Goal: Task Accomplishment & Management: Manage account settings

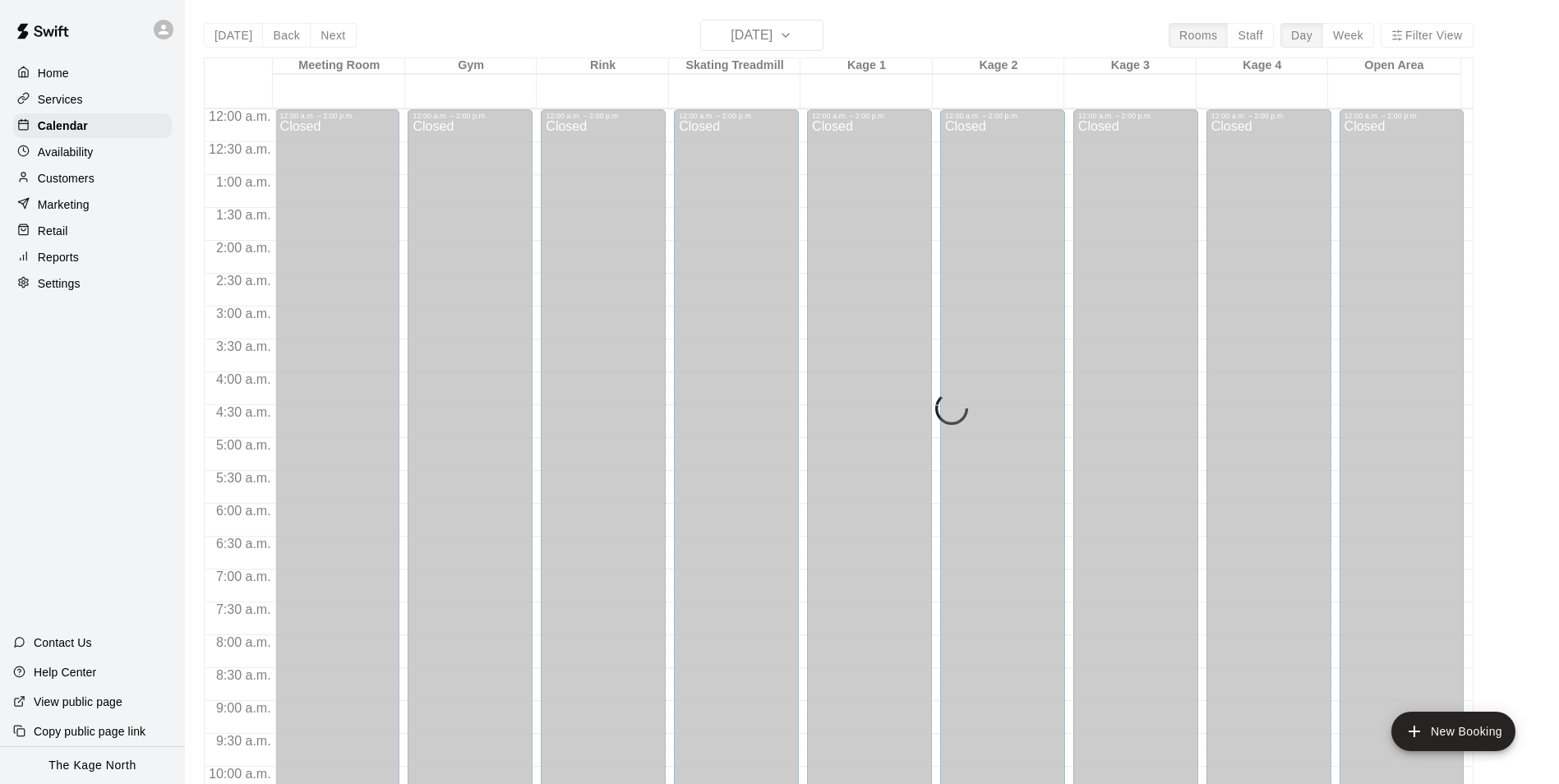
scroll to position [886, 0]
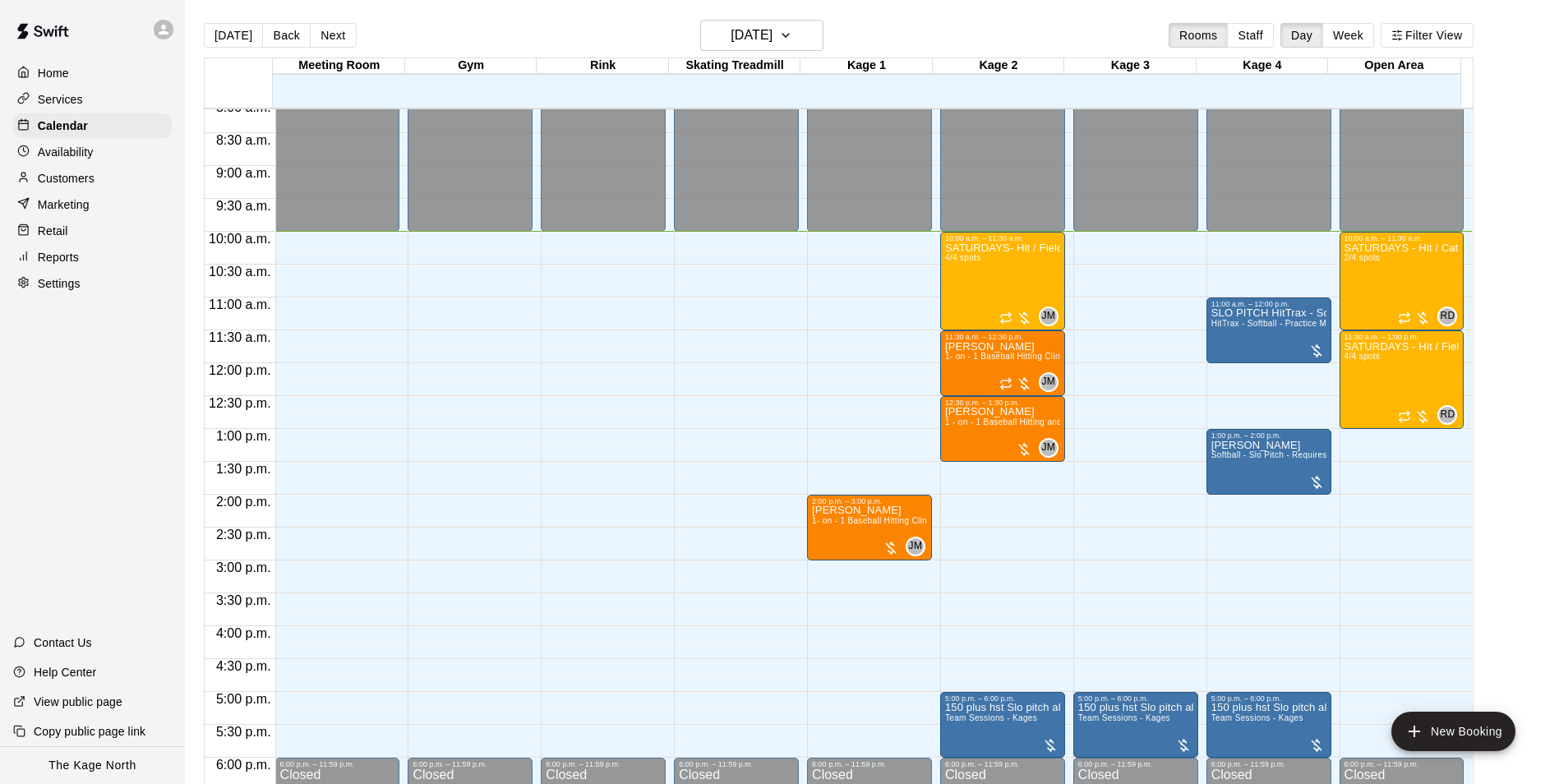
scroll to position [575, 0]
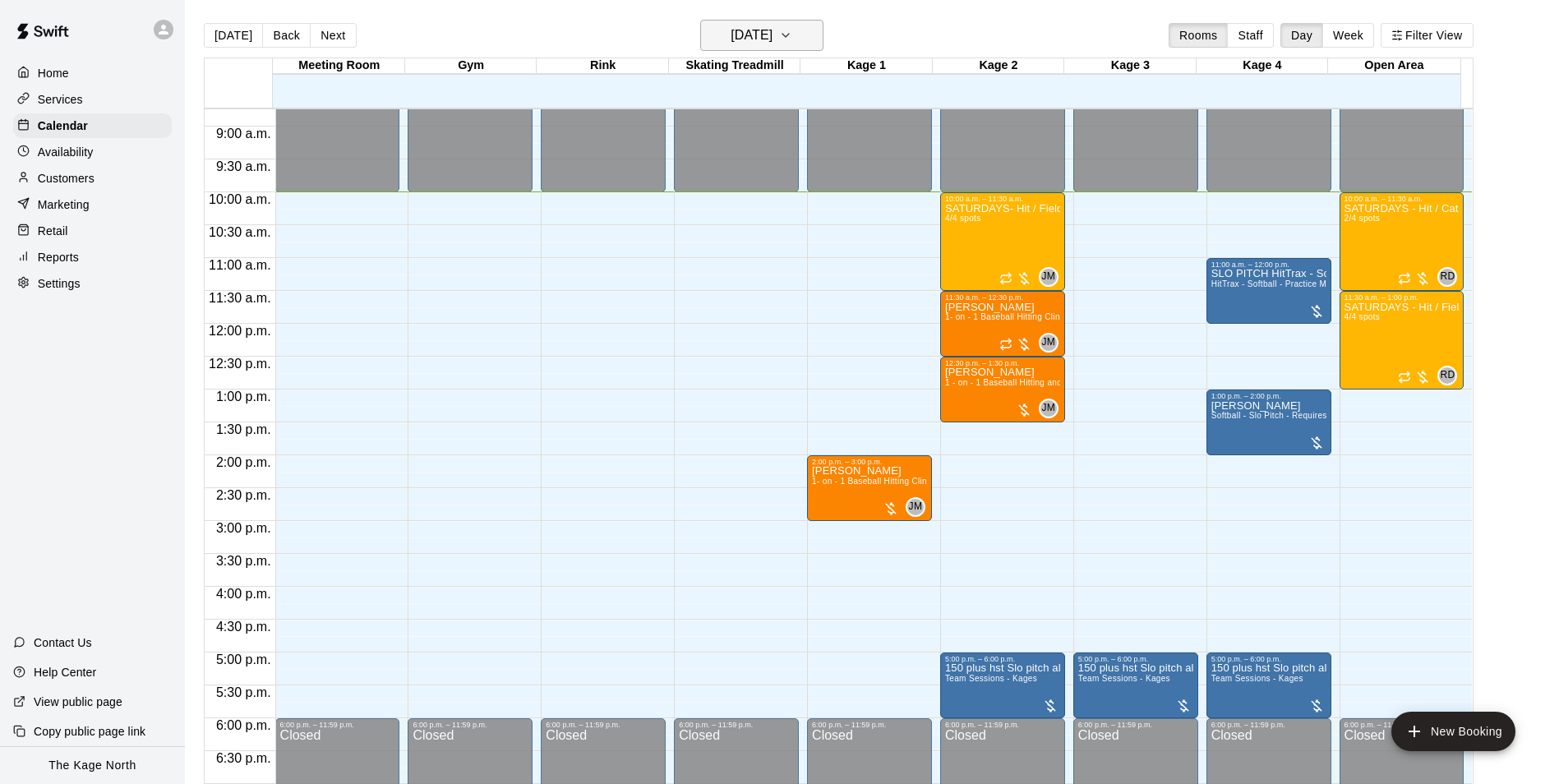
click at [772, 31] on h6 "[DATE]" at bounding box center [751, 34] width 42 height 23
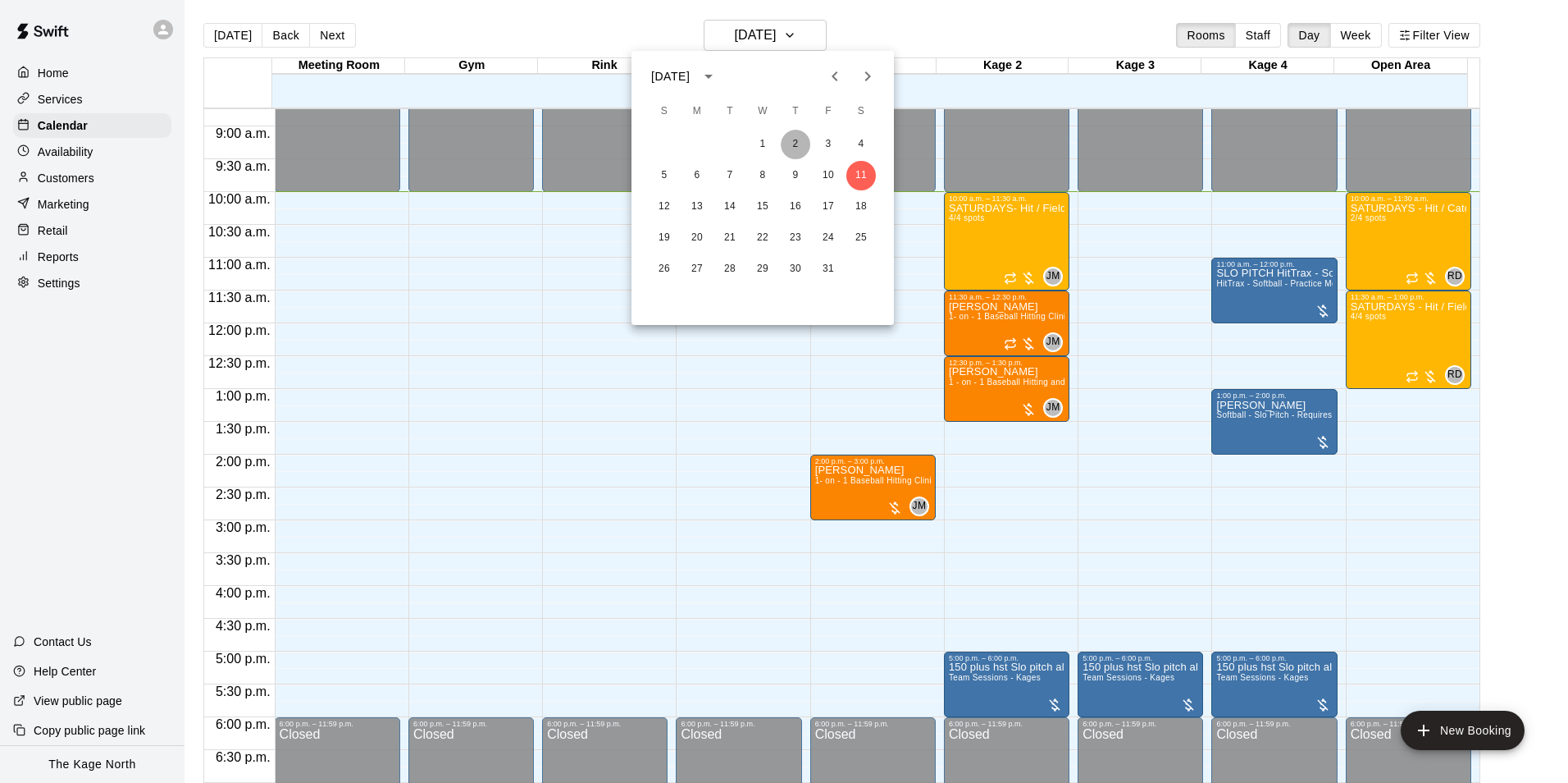
click at [792, 145] on button "2" at bounding box center [795, 144] width 30 height 30
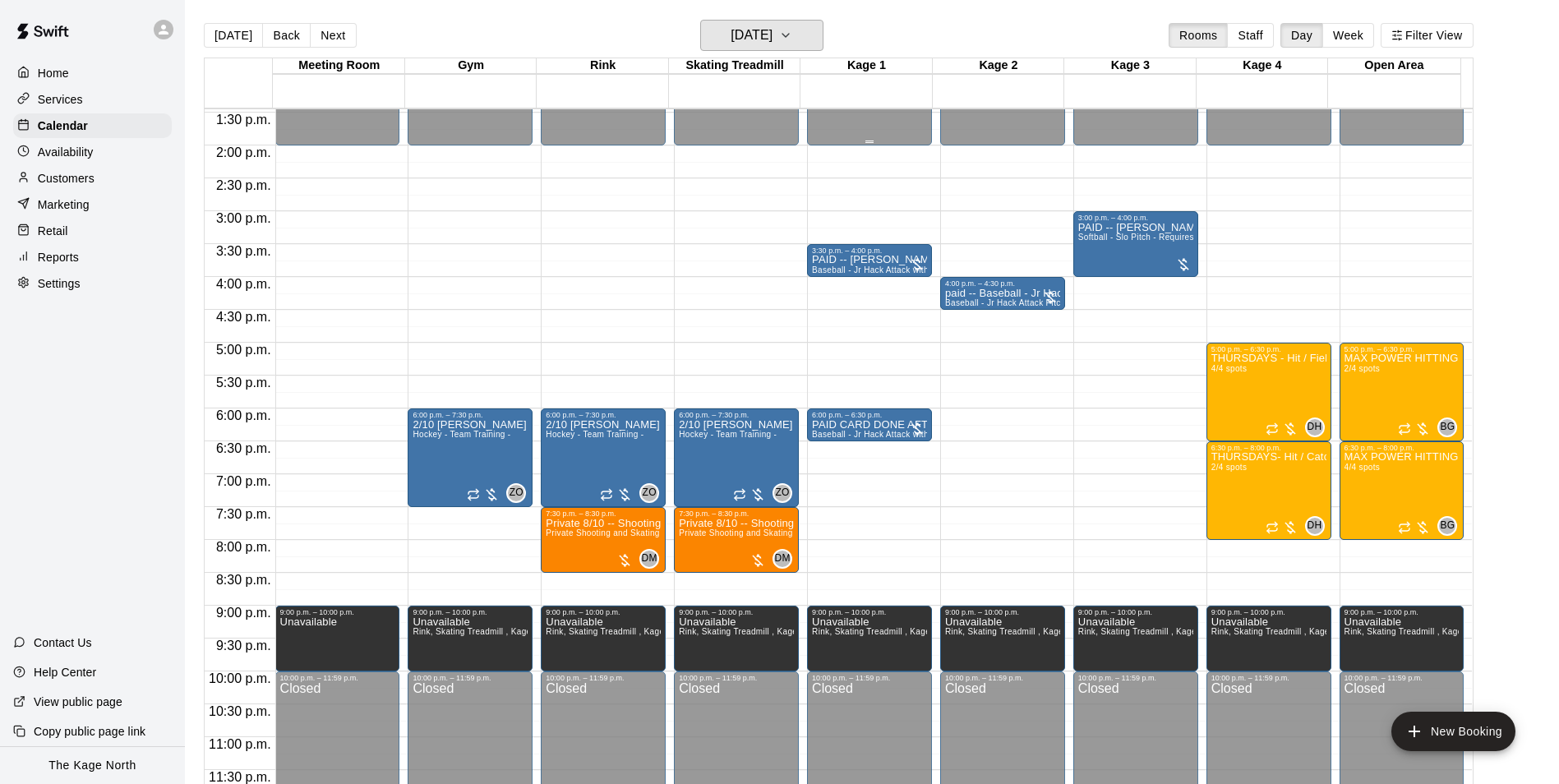
scroll to position [886, 0]
click at [750, 55] on div "[DATE] Back [DATE][DATE] Rooms Staff Day Week Filter View" at bounding box center [838, 39] width 1269 height 38
click at [750, 51] on div "[DATE] Back [DATE][DATE] Rooms Staff Day Week Filter View" at bounding box center [838, 39] width 1269 height 38
click at [762, 33] on h6 "[DATE]" at bounding box center [751, 34] width 42 height 23
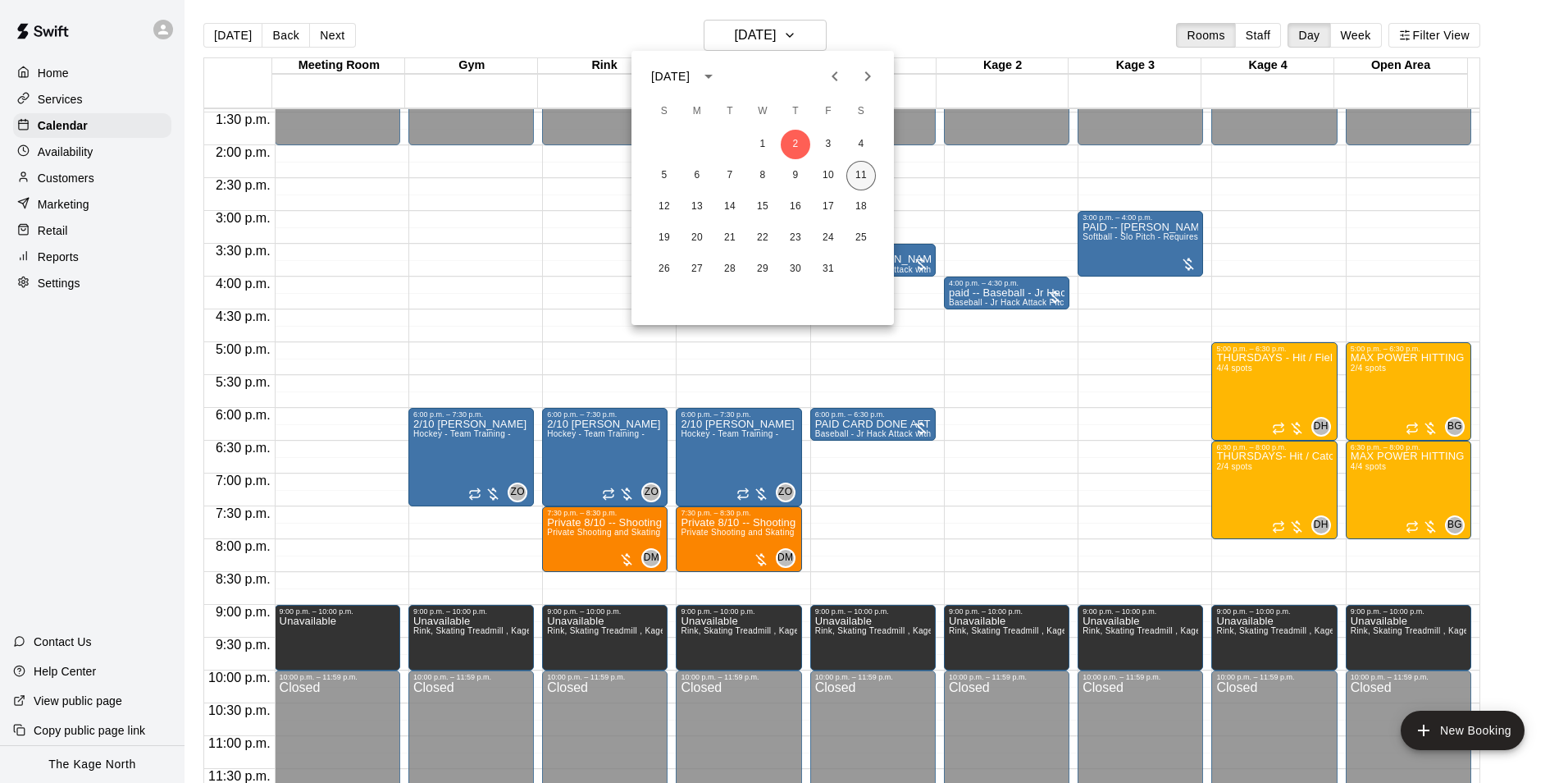
click at [855, 178] on button "11" at bounding box center [860, 176] width 30 height 30
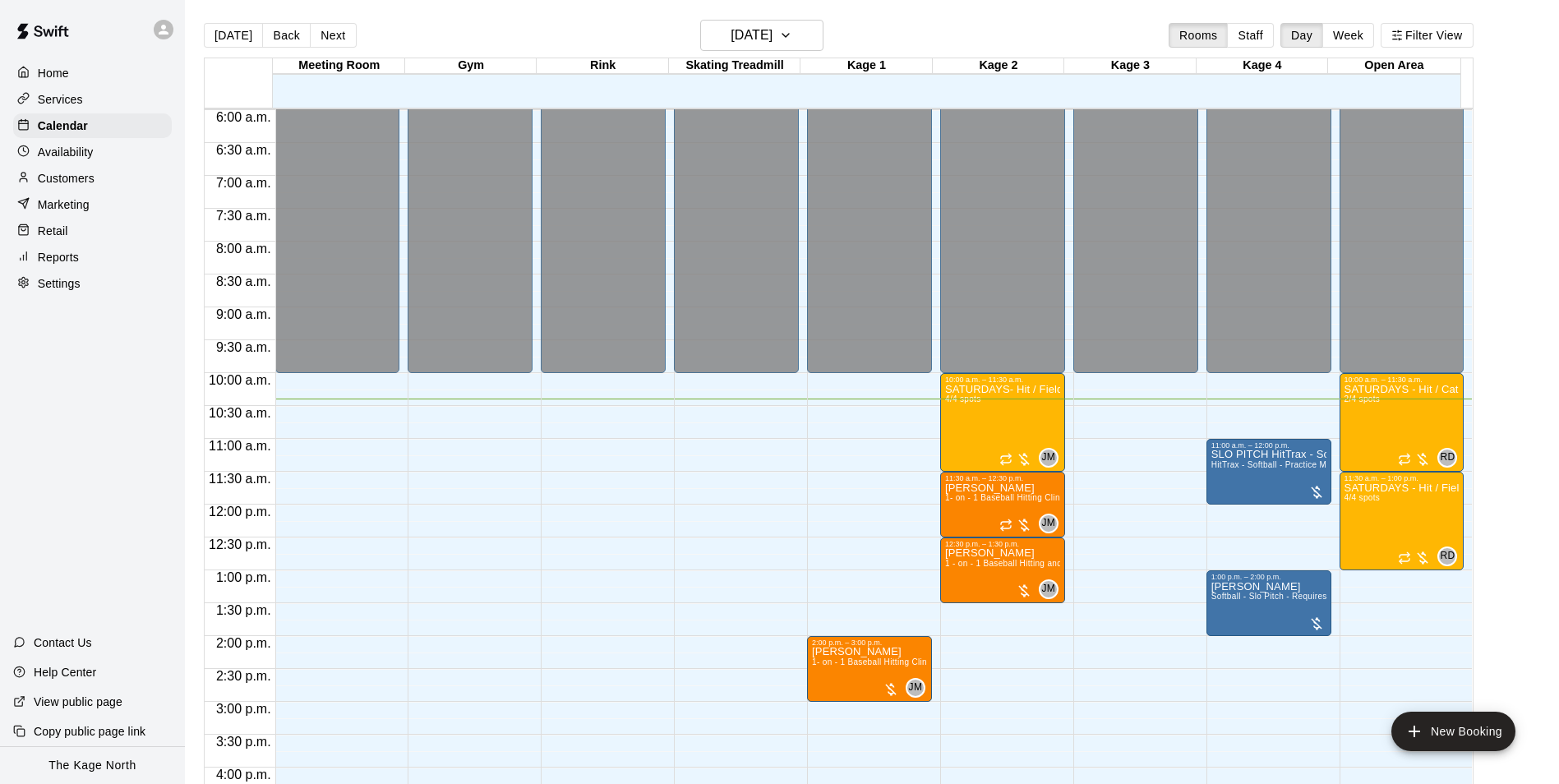
scroll to position [392, 0]
click at [782, 401] on div "12:00 a.m. – 10:00 a.m. Closed 6:00 p.m. – 11:59 p.m. Closed" at bounding box center [736, 505] width 125 height 1577
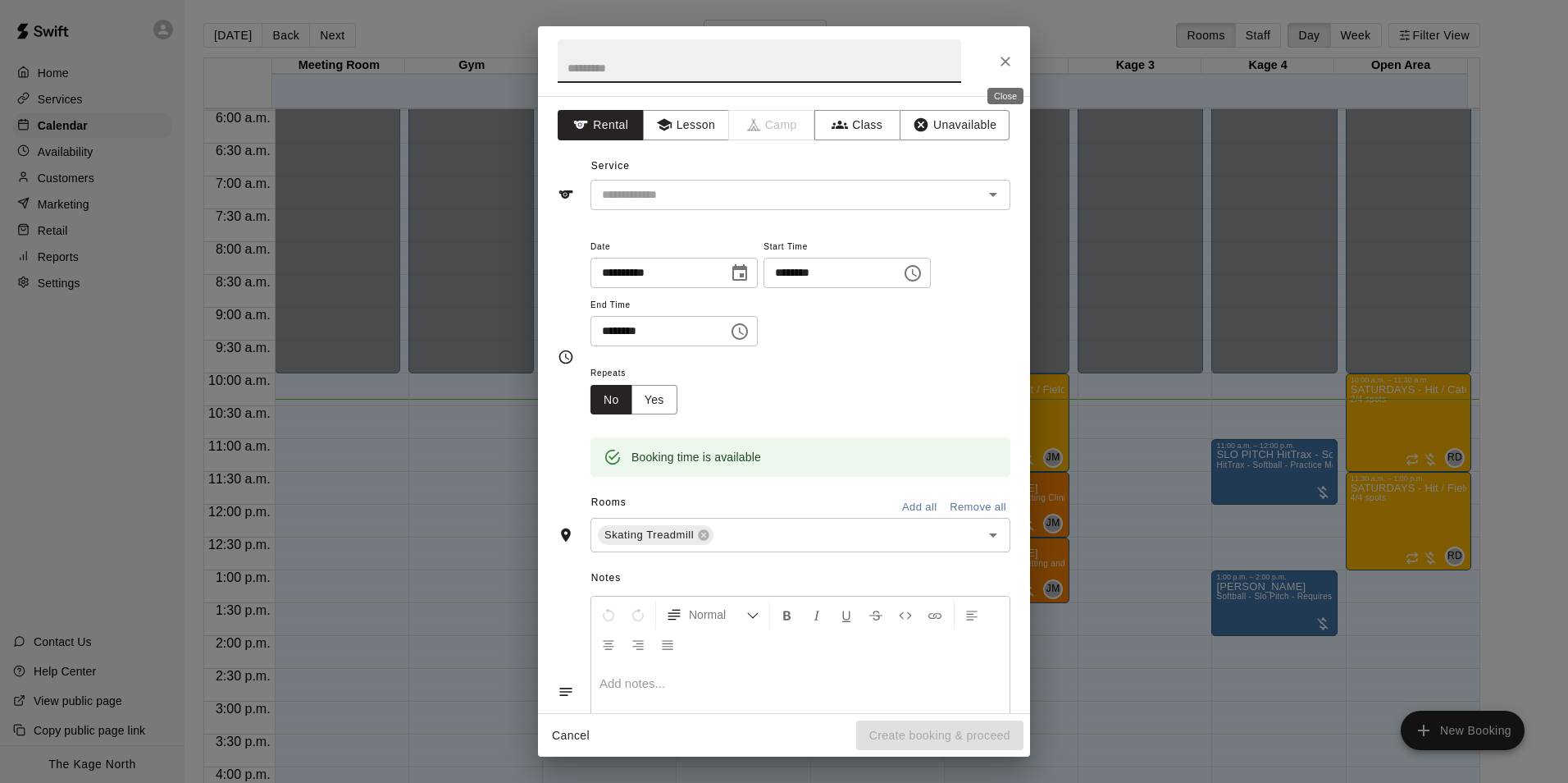
click at [1003, 52] on button "Close" at bounding box center [1005, 62] width 30 height 30
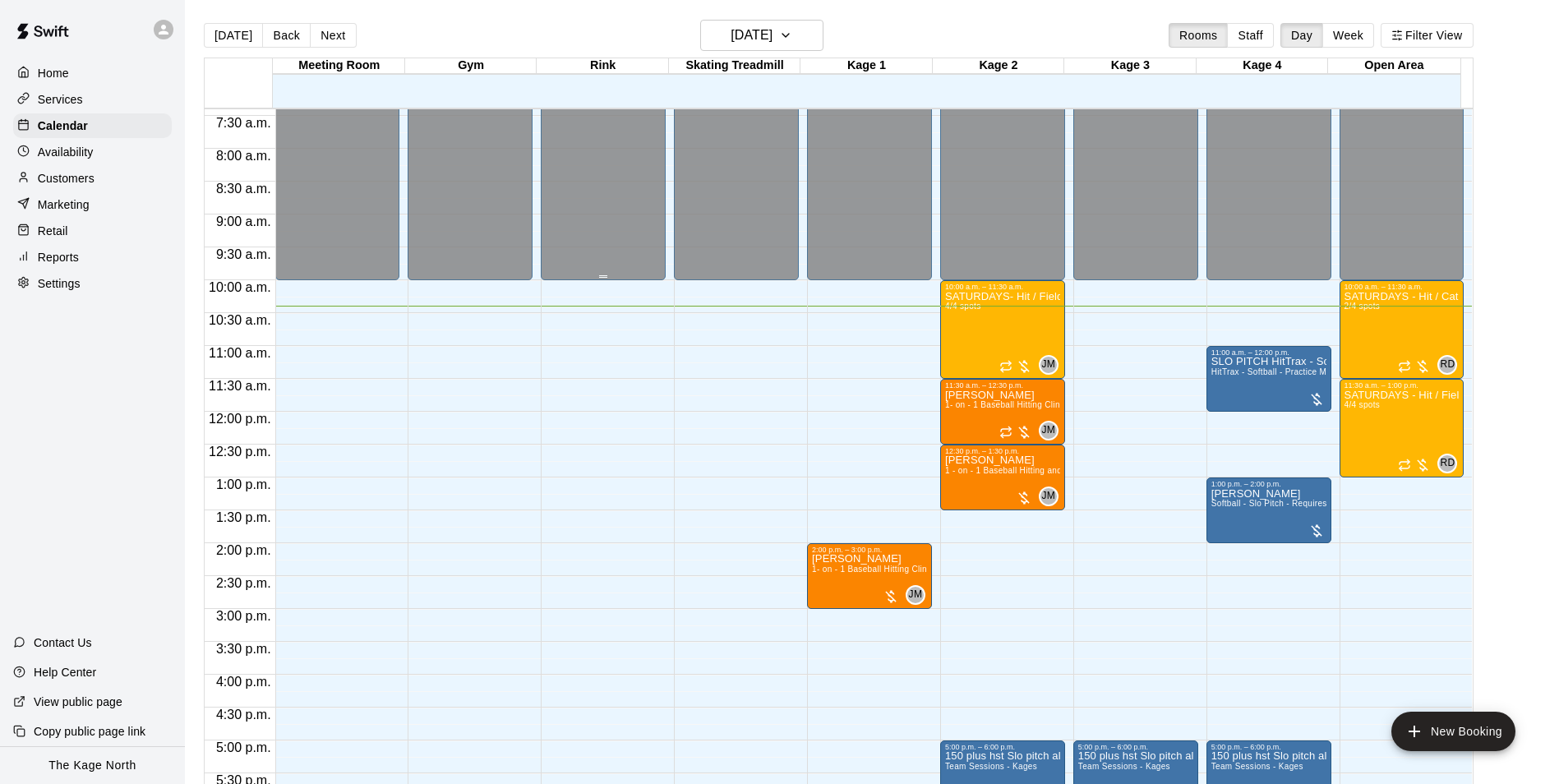
scroll to position [639, 0]
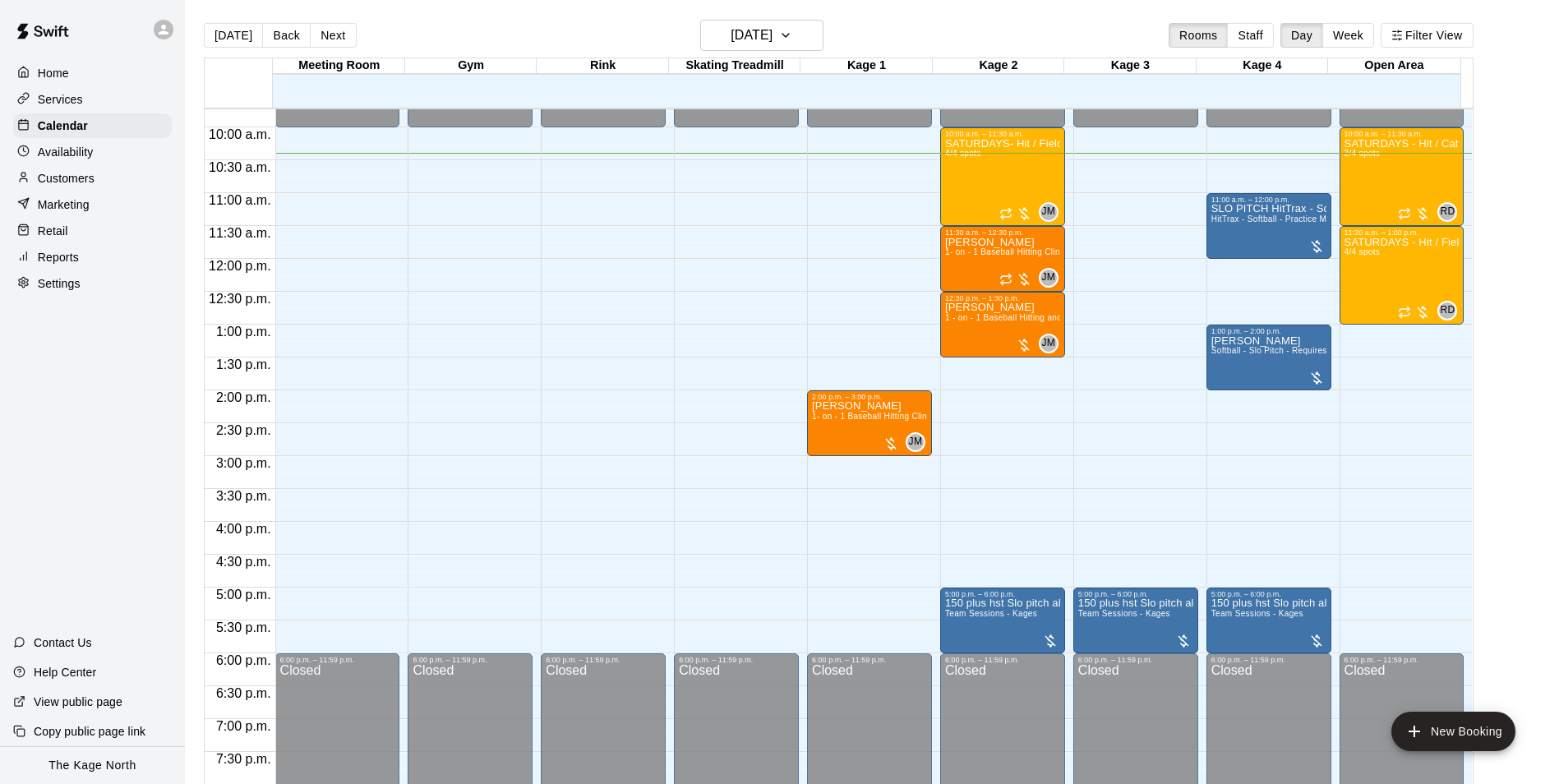
click at [1090, 284] on div "12:00 a.m. – 10:00 a.m. Closed 5:00 p.m. – 6:00 p.m. 150 plus hst Slo pitch all…" at bounding box center [1136, 258] width 125 height 1577
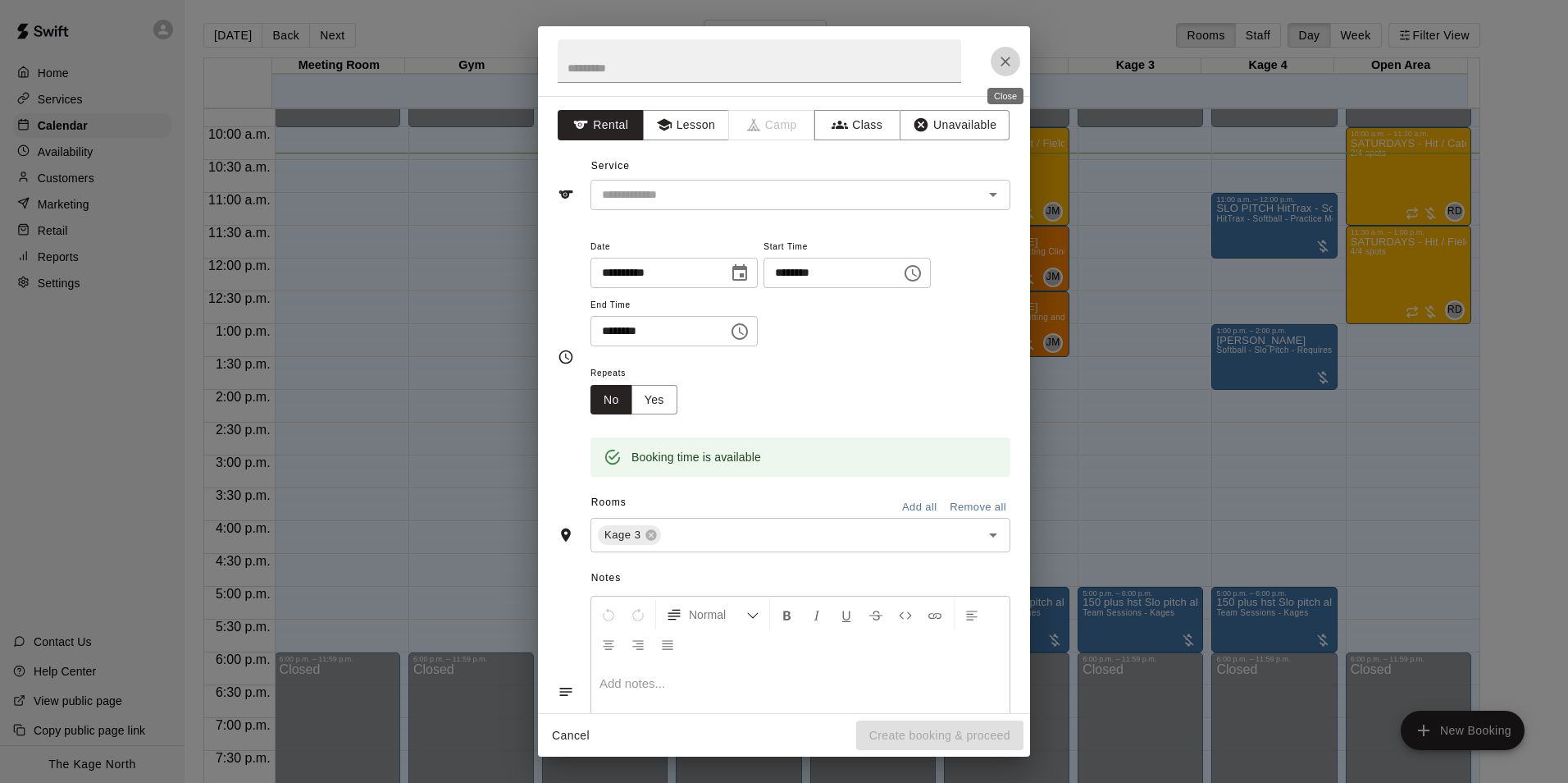
click at [995, 61] on button "Close" at bounding box center [1005, 62] width 30 height 30
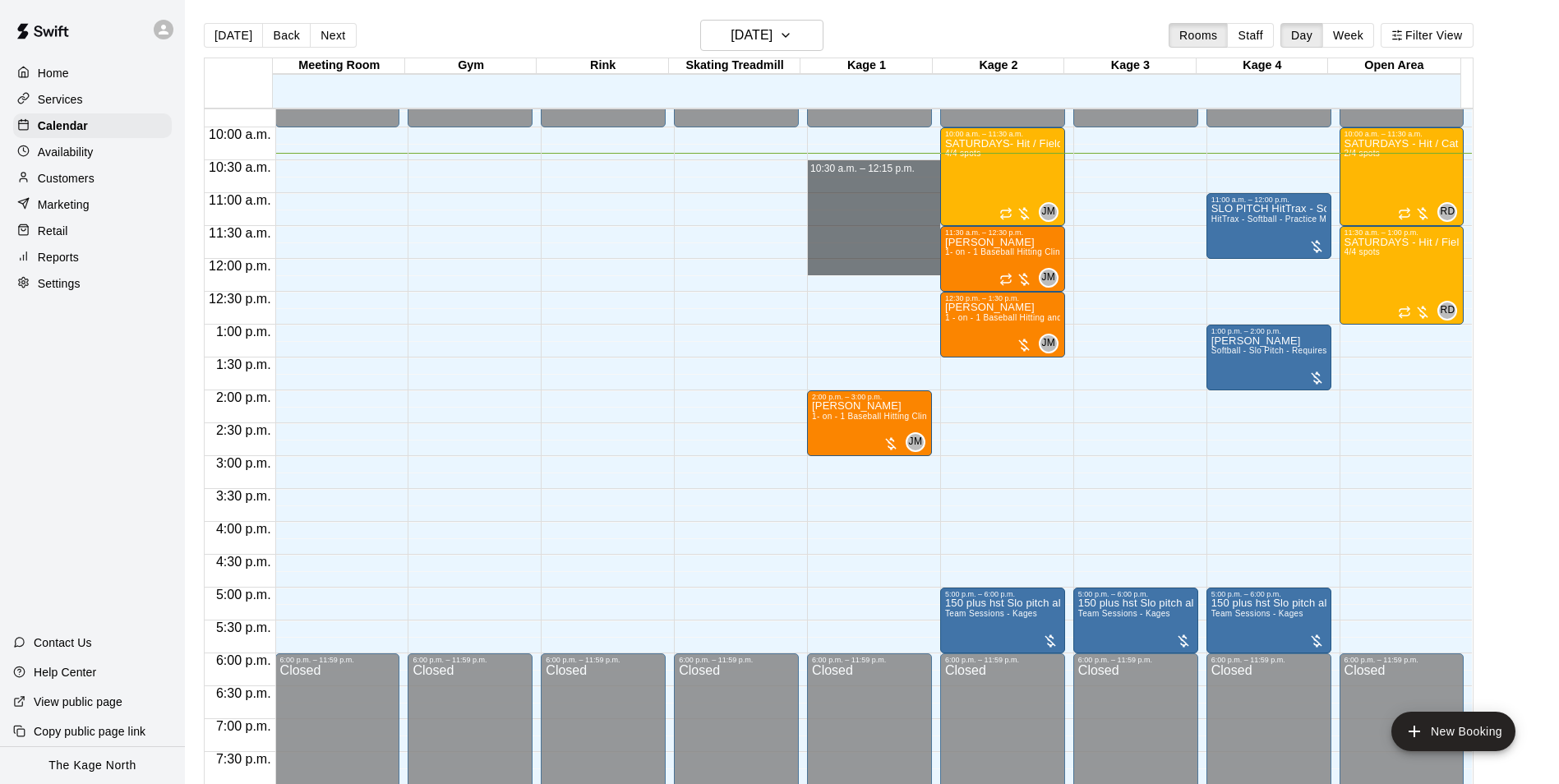
drag, startPoint x: 838, startPoint y: 166, endPoint x: 797, endPoint y: 265, distance: 107.2
click at [797, 265] on div "12:00 a.m. 12:30 a.m. 1:00 a.m. 1:30 a.m. 2:00 a.m. 2:30 a.m. 3:00 a.m. 3:30 a.…" at bounding box center [838, 455] width 1268 height 695
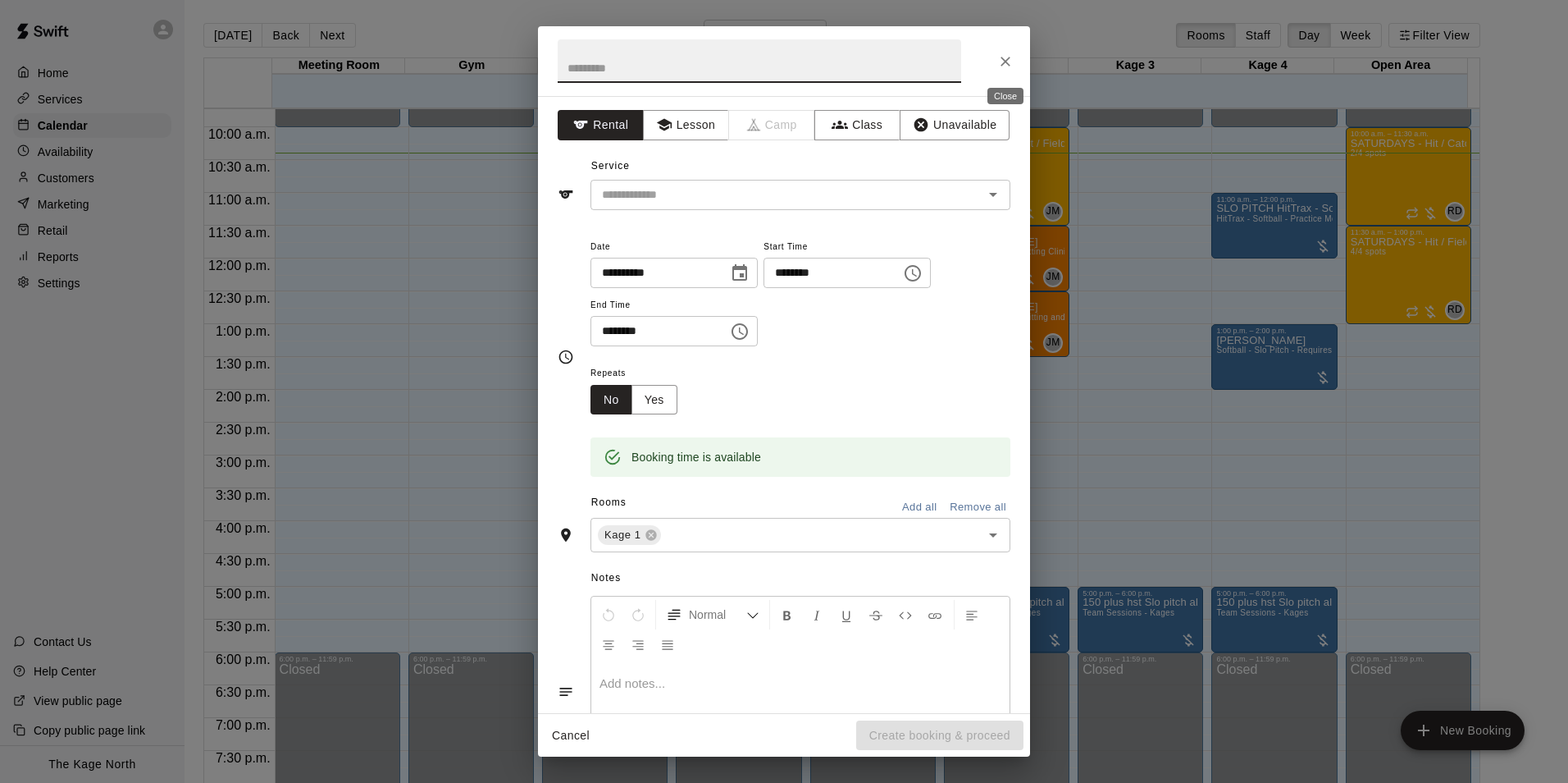
click at [1003, 64] on icon "Close" at bounding box center [1005, 62] width 10 height 10
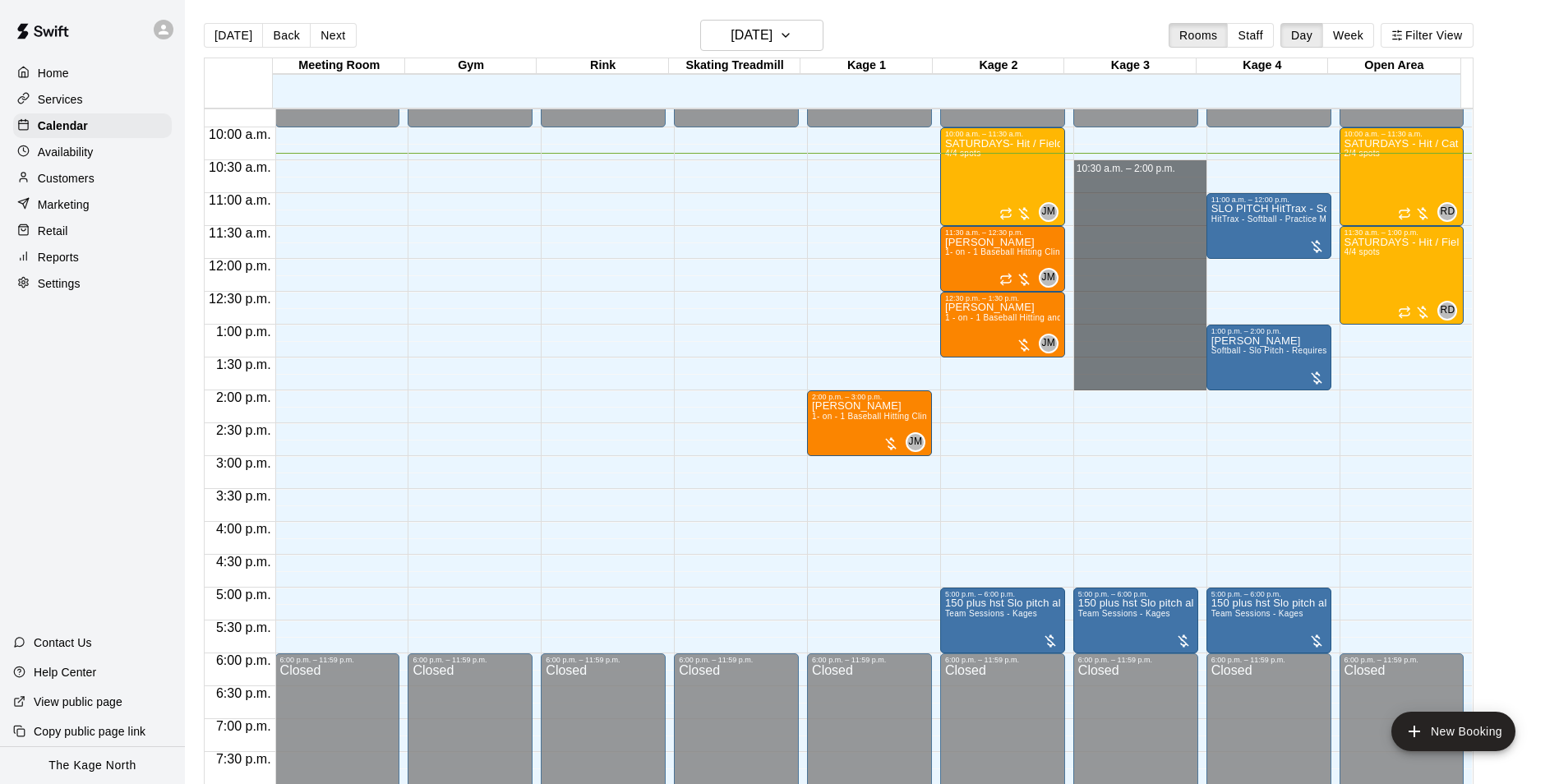
drag, startPoint x: 1109, startPoint y: 167, endPoint x: 1093, endPoint y: 392, distance: 225.6
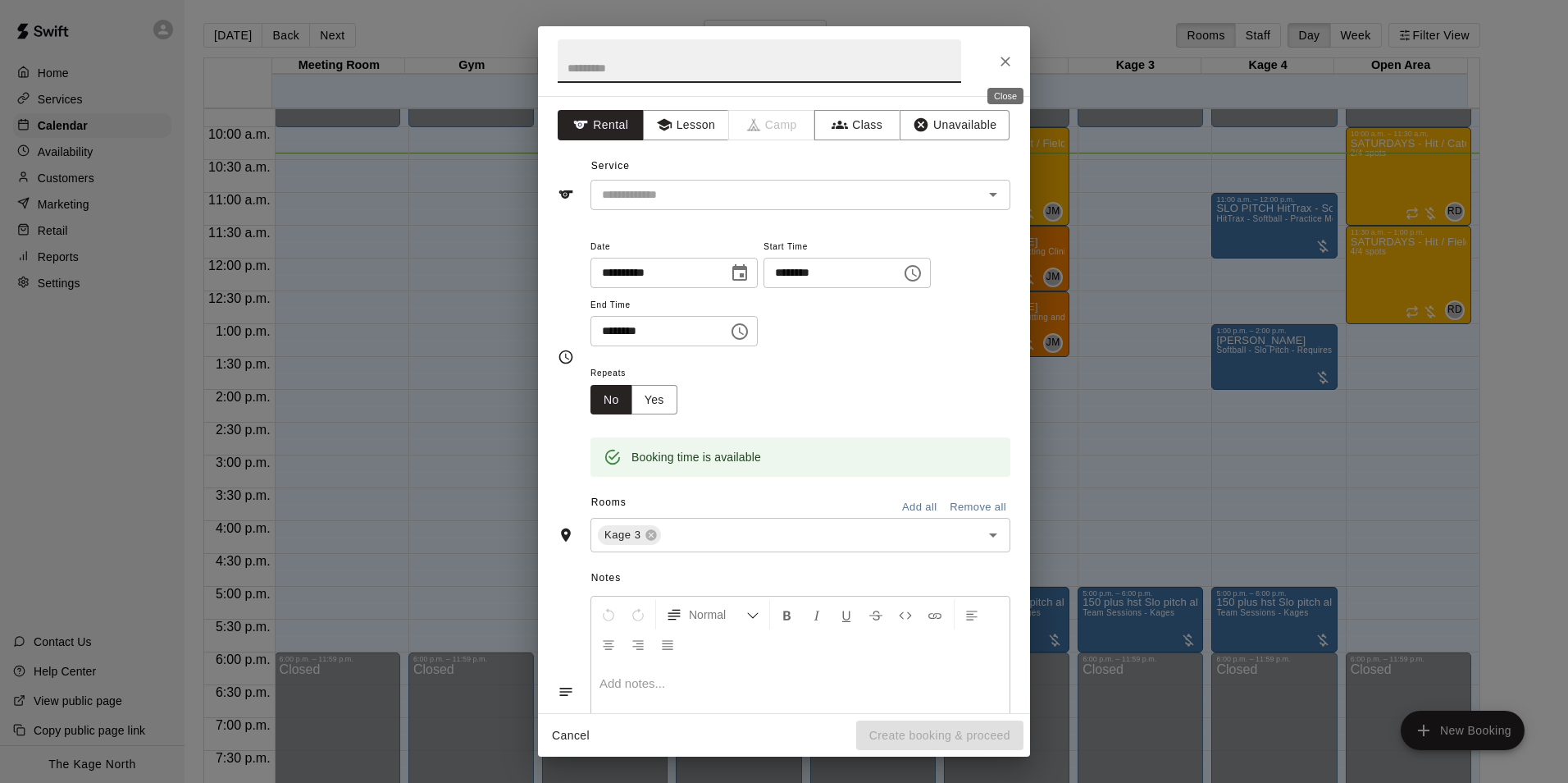
click at [999, 62] on icon "Close" at bounding box center [1005, 62] width 16 height 16
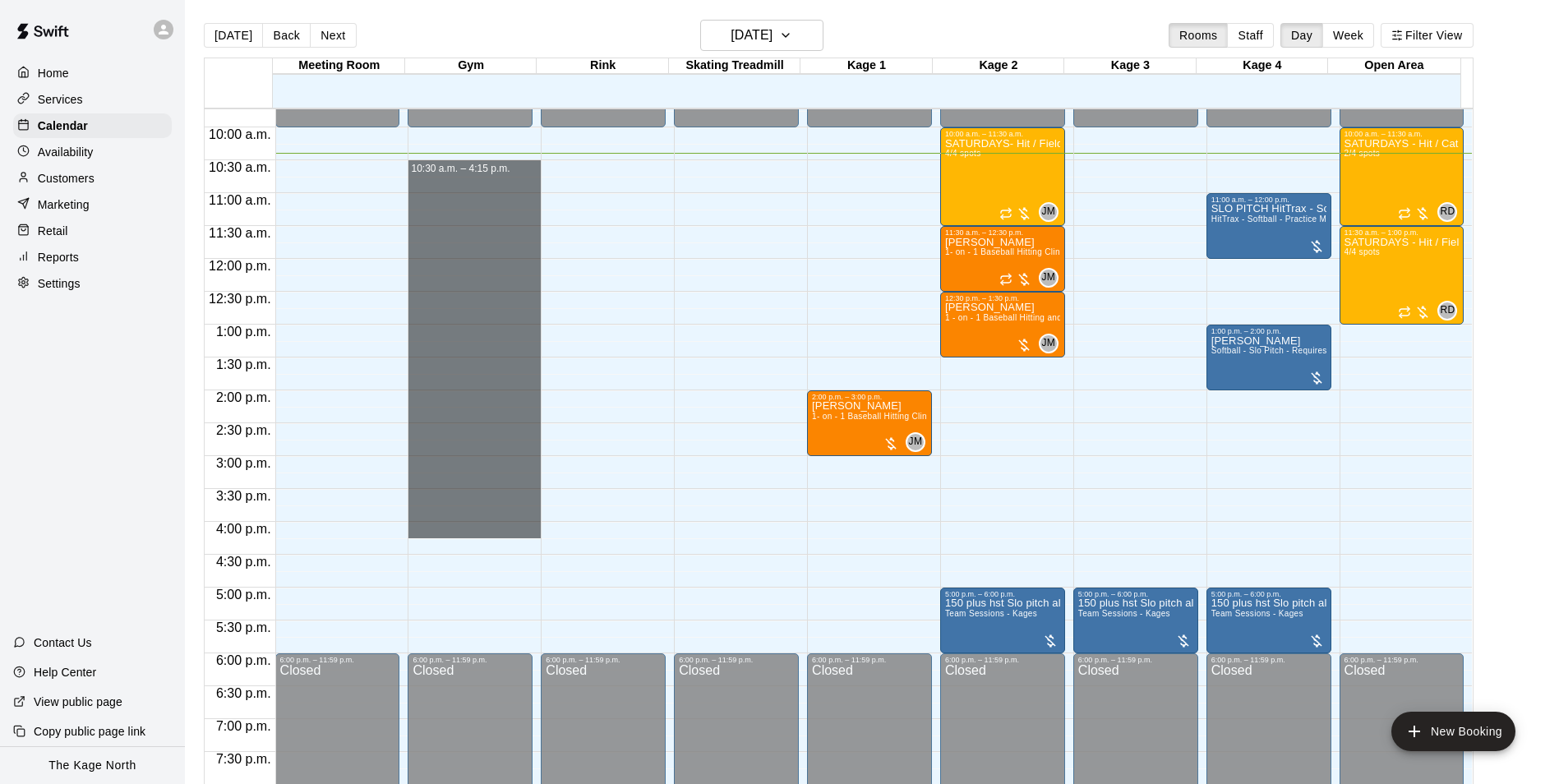
drag, startPoint x: 452, startPoint y: 162, endPoint x: 370, endPoint y: 477, distance: 325.5
click at [355, 511] on div "12:00 a.m. 12:30 a.m. 1:00 a.m. 1:30 a.m. 2:00 a.m. 2:30 a.m. 3:00 a.m. 3:30 a.…" at bounding box center [838, 455] width 1268 height 695
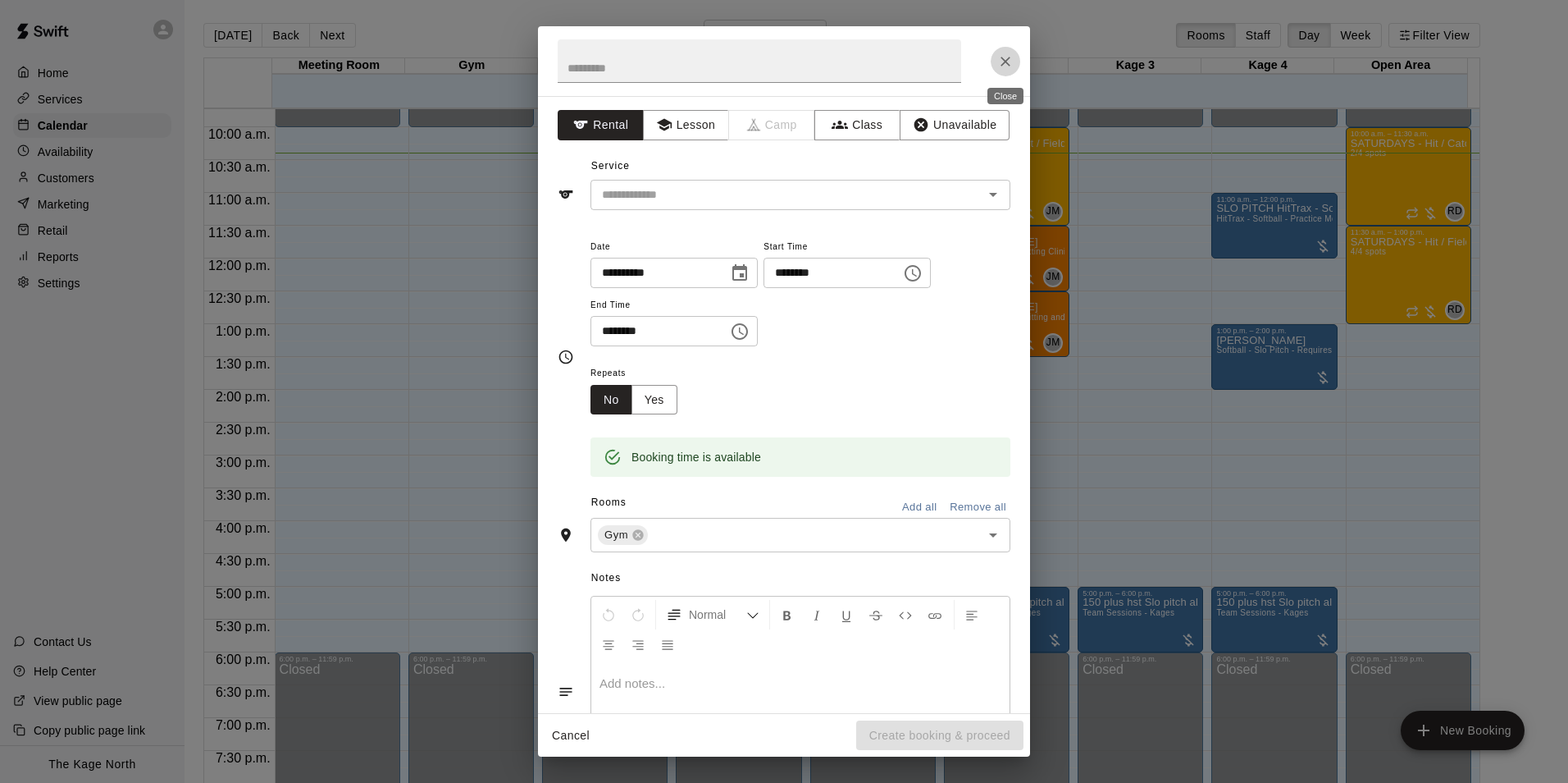
click at [1002, 68] on icon "Close" at bounding box center [1005, 62] width 16 height 16
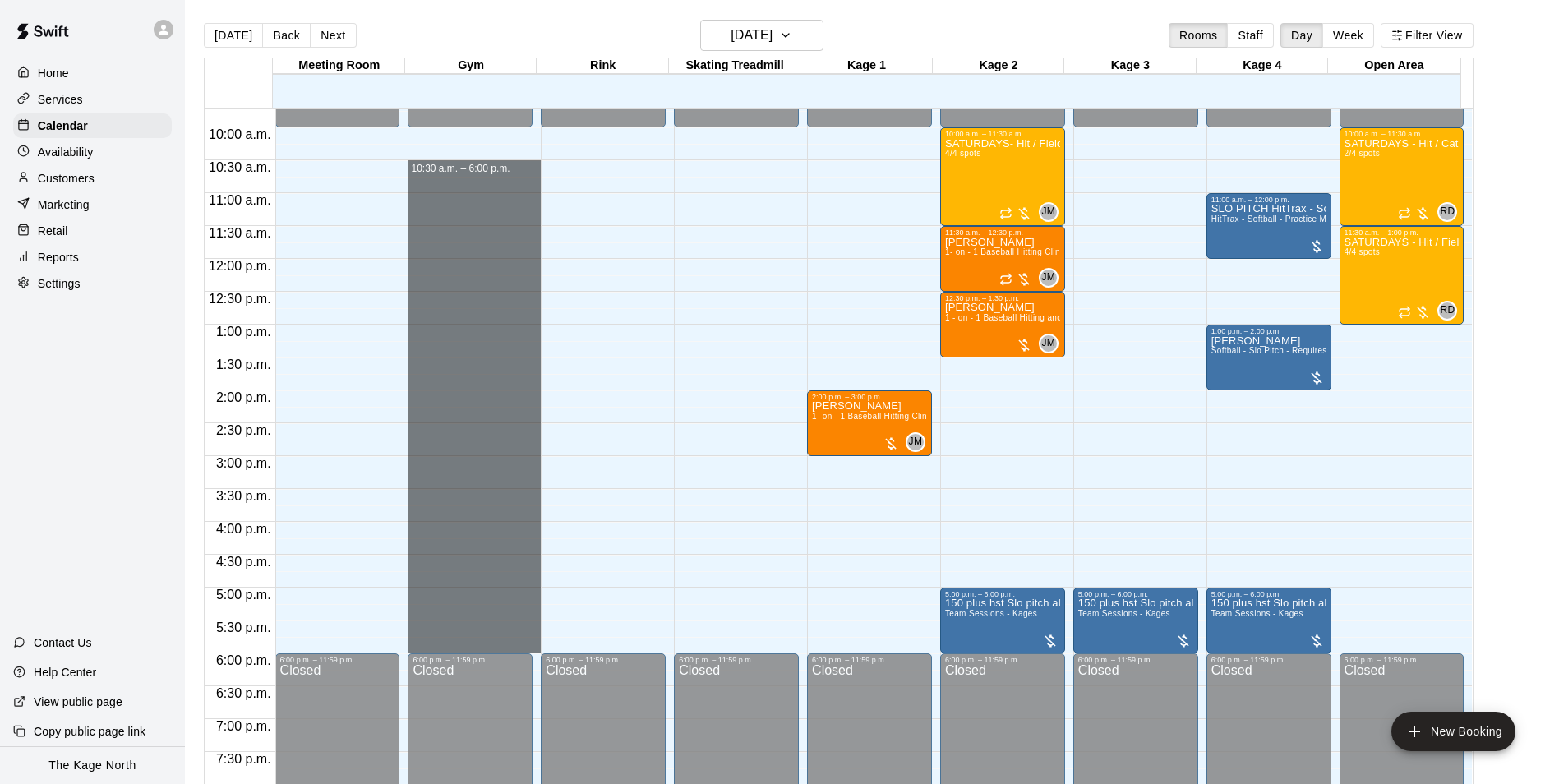
drag, startPoint x: 475, startPoint y: 163, endPoint x: 426, endPoint y: 650, distance: 489.5
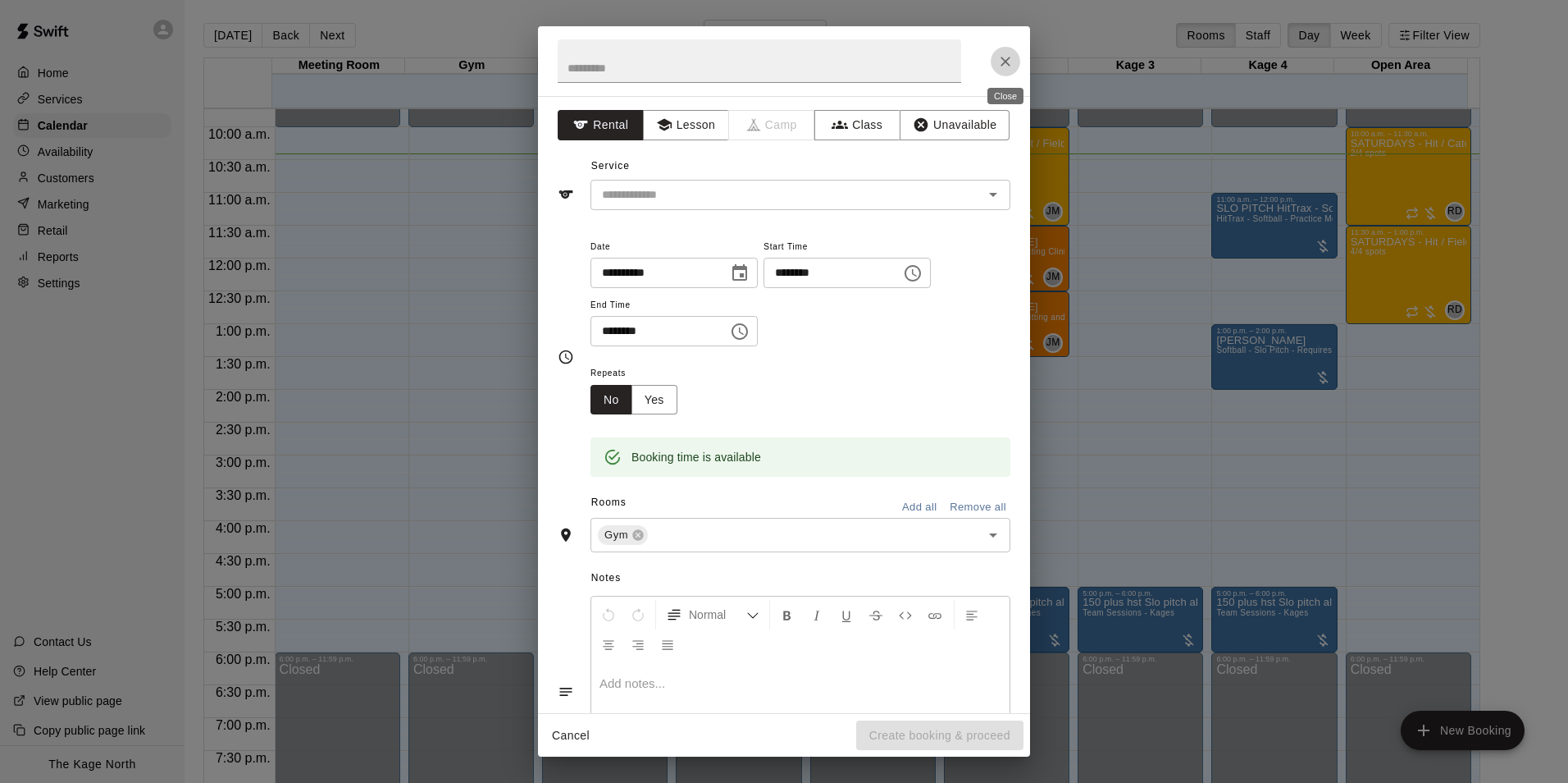
click at [995, 55] on button "Close" at bounding box center [1005, 62] width 30 height 30
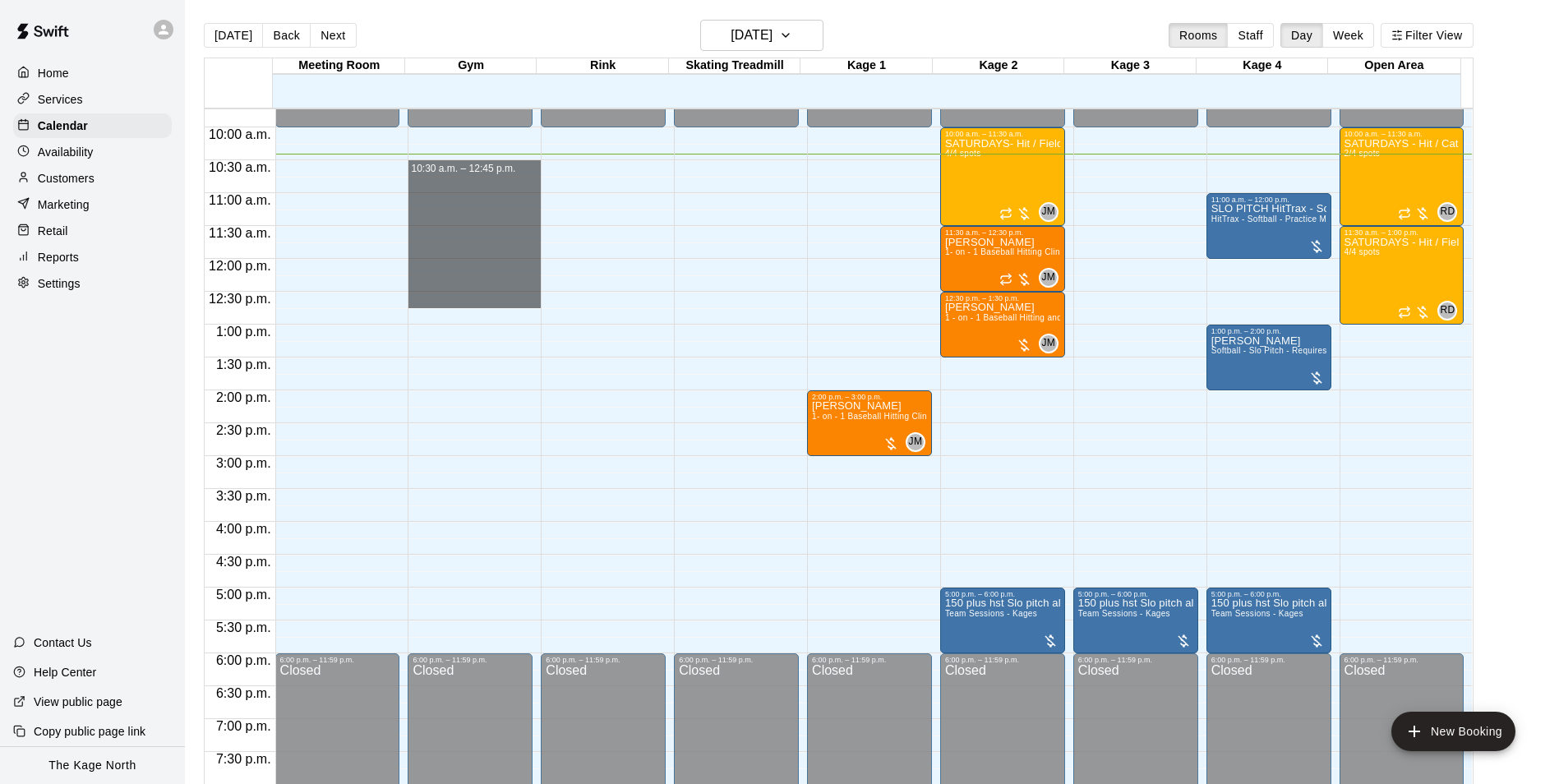
drag, startPoint x: 501, startPoint y: 170, endPoint x: 450, endPoint y: 303, distance: 142.4
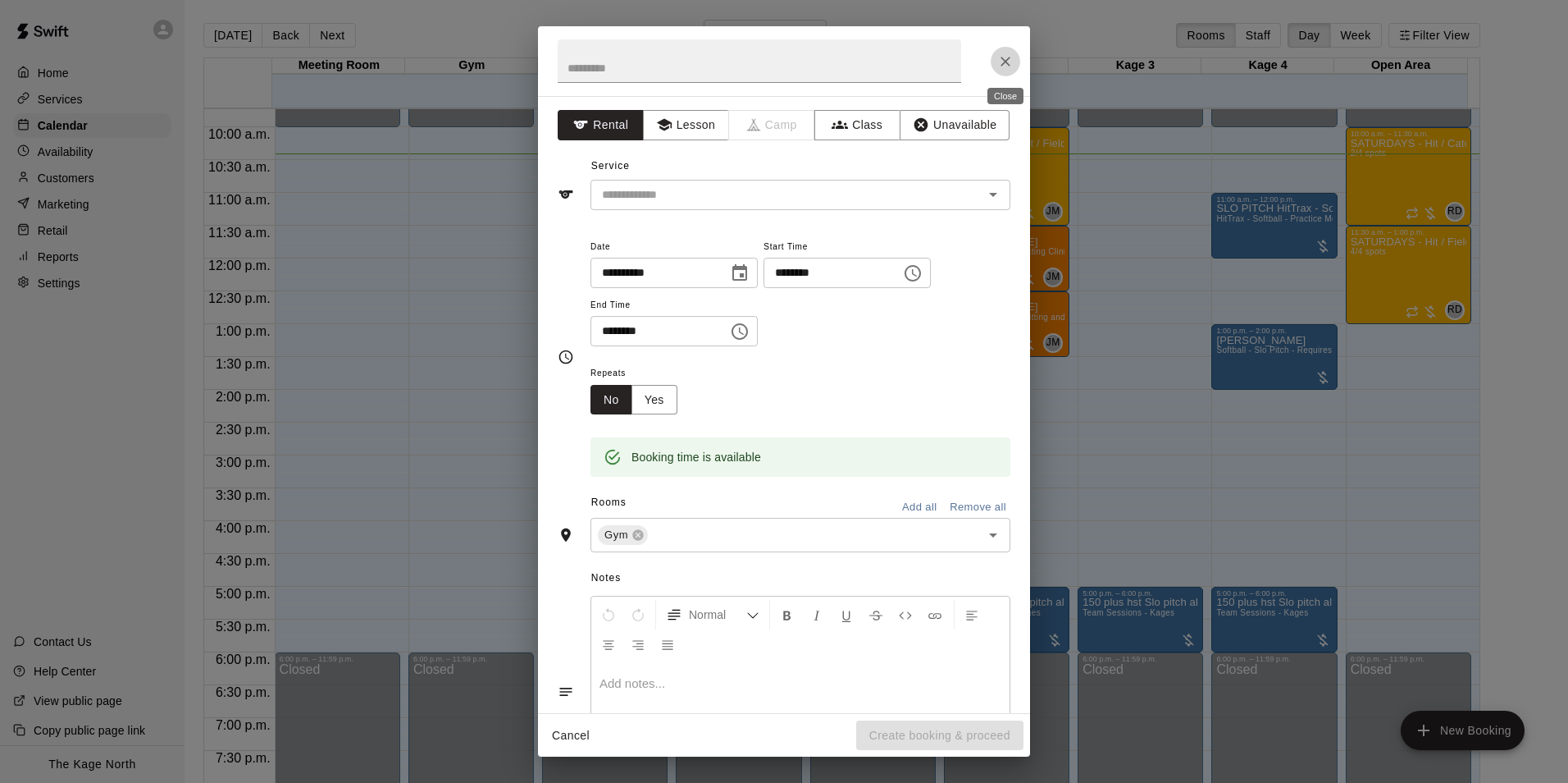
click at [1007, 63] on icon "Close" at bounding box center [1005, 62] width 10 height 10
click at [995, 53] on button "Close" at bounding box center [1005, 62] width 30 height 30
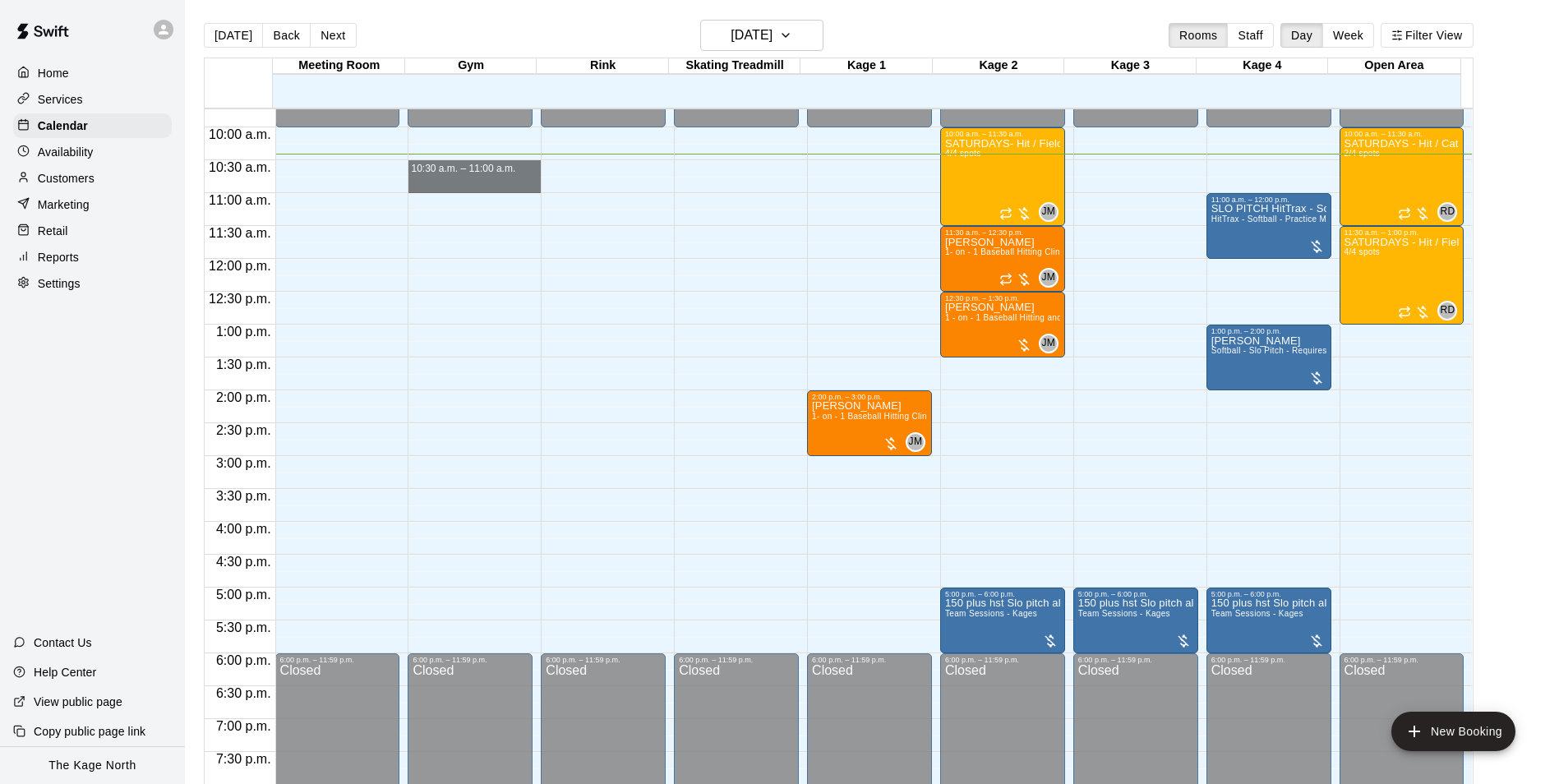
drag, startPoint x: 495, startPoint y: 169, endPoint x: 512, endPoint y: 170, distance: 17.0
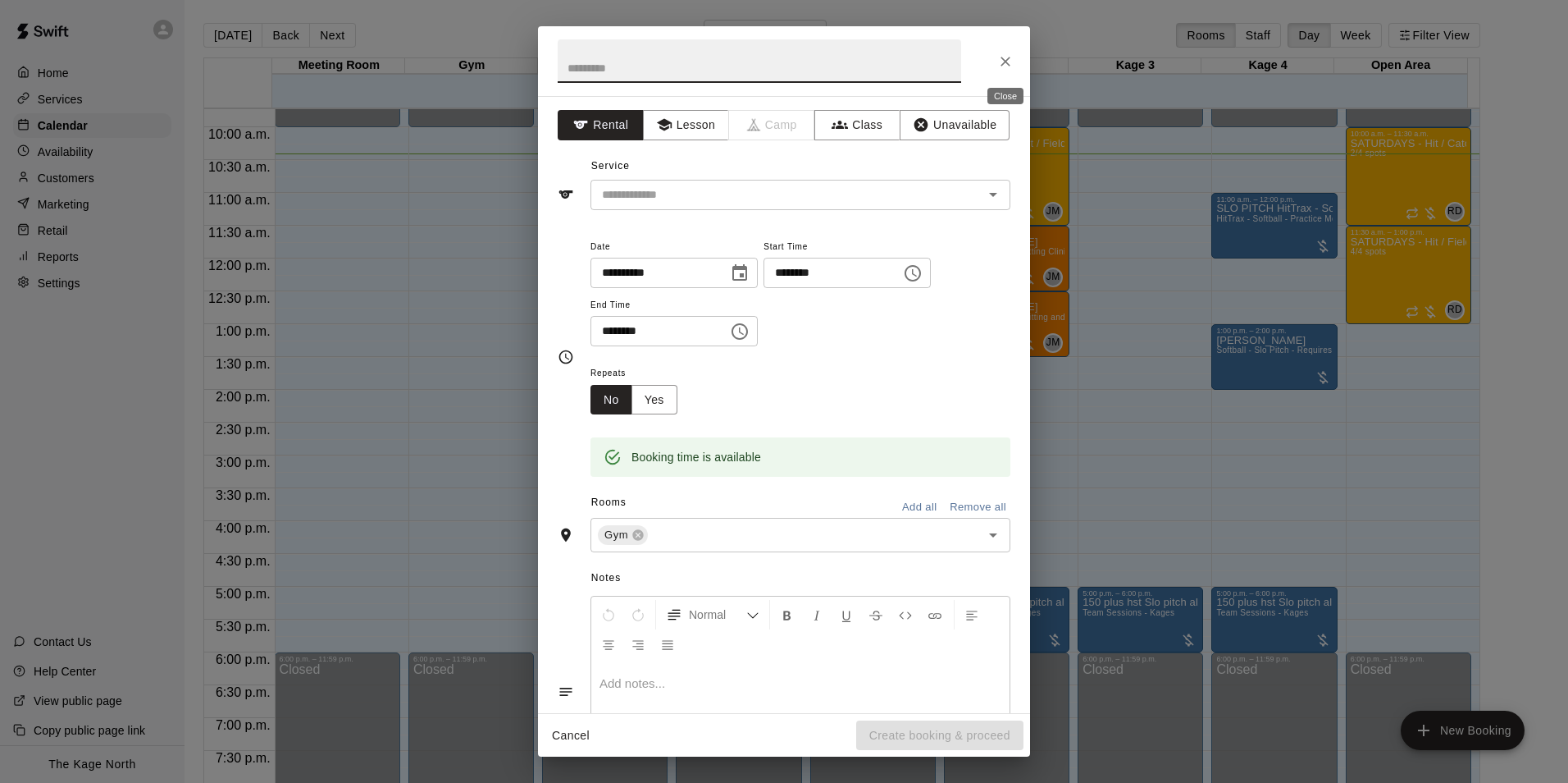
click at [995, 63] on button "Close" at bounding box center [1005, 62] width 30 height 30
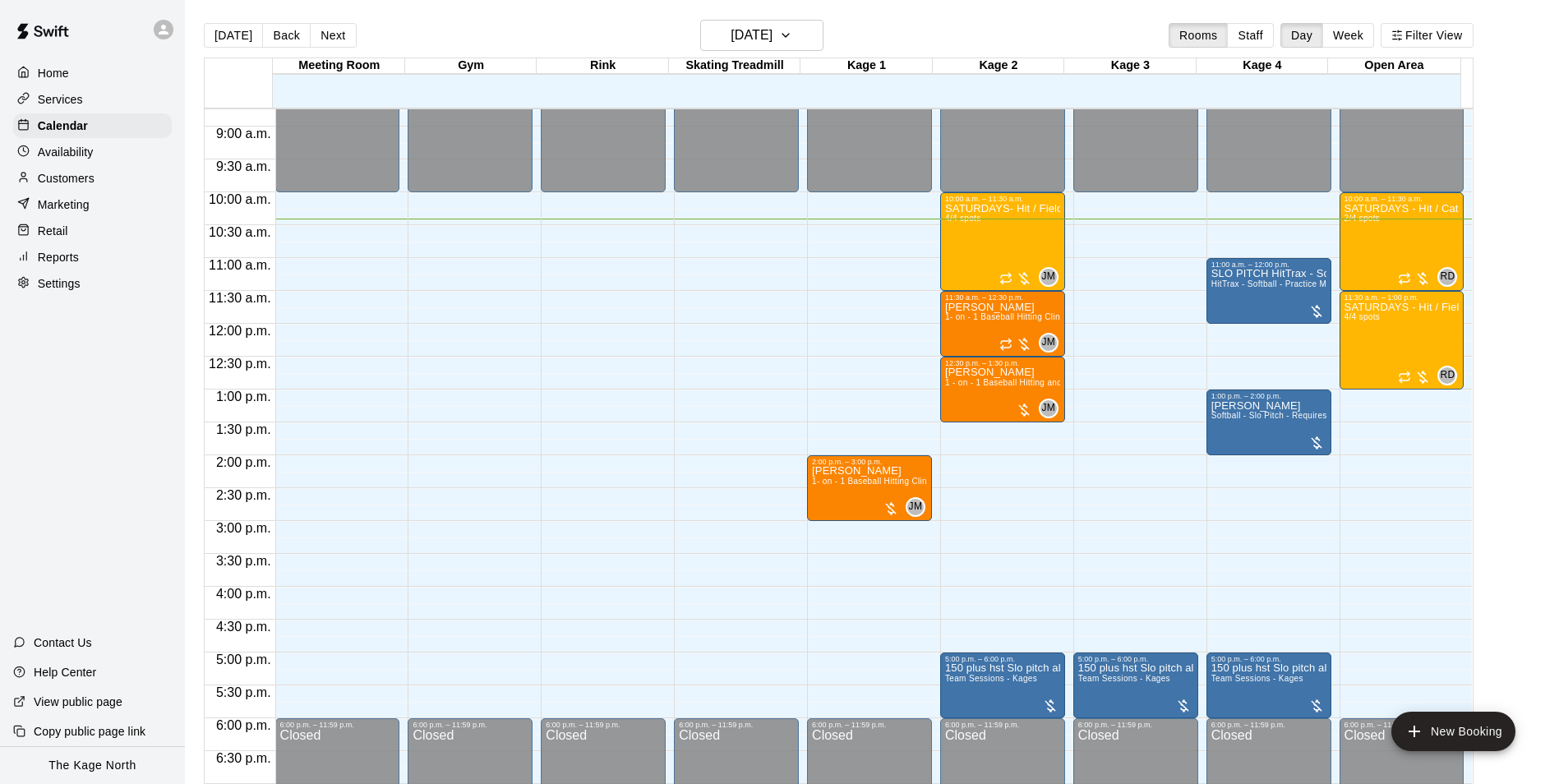
scroll to position [557, 0]
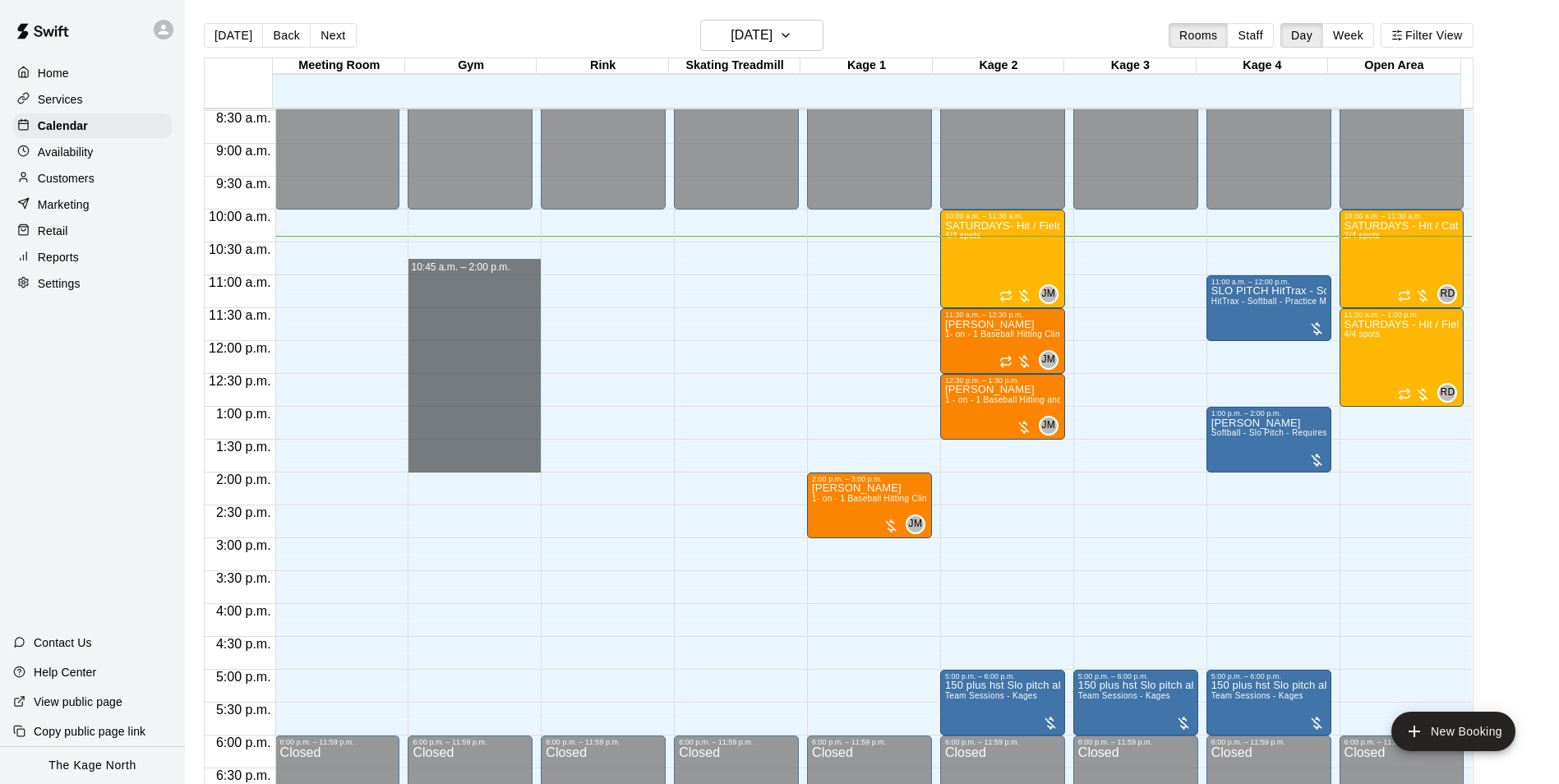
drag, startPoint x: 452, startPoint y: 245, endPoint x: 469, endPoint y: 469, distance: 224.6
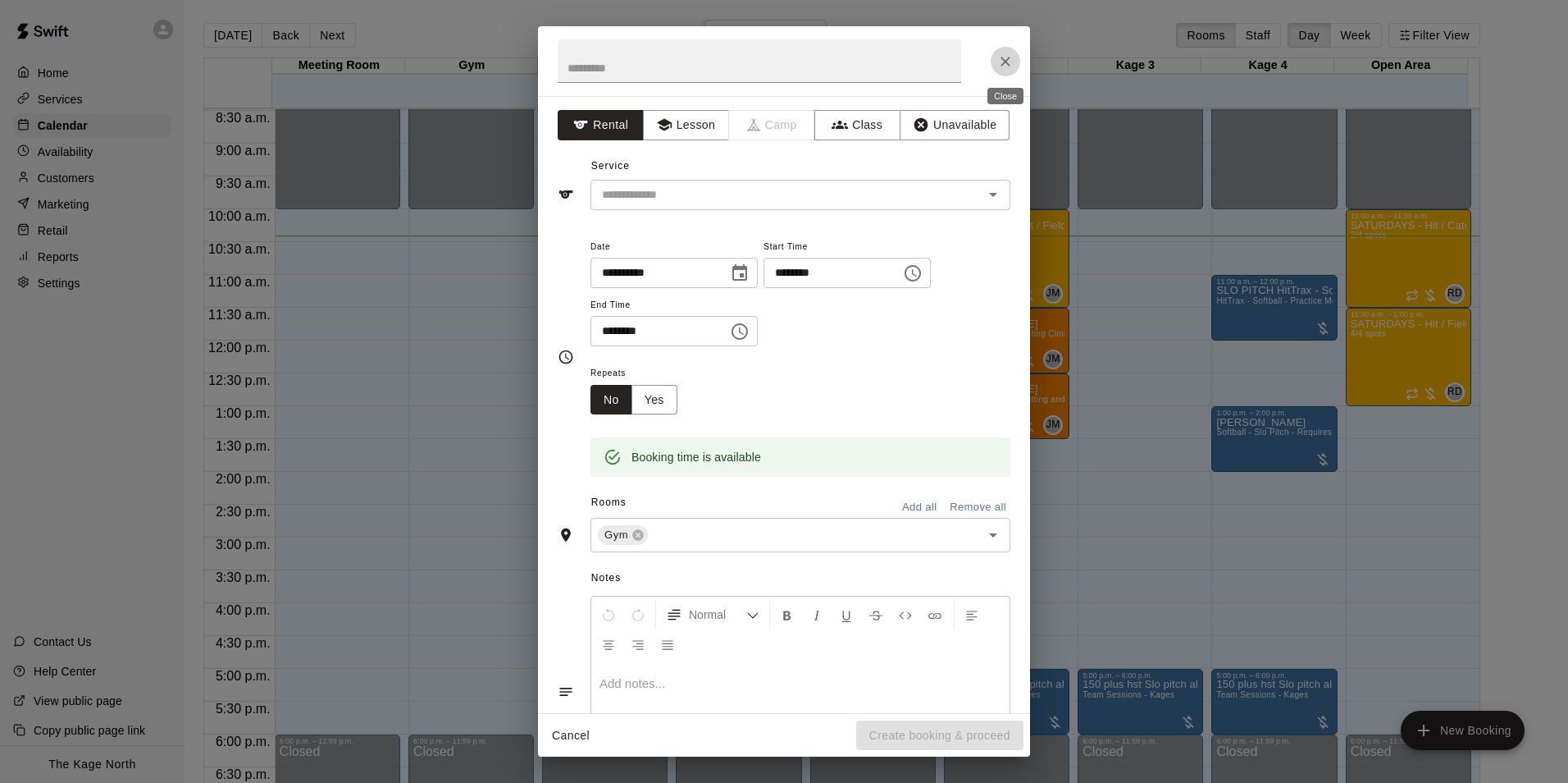
click at [1000, 58] on icon "Close" at bounding box center [1005, 62] width 16 height 16
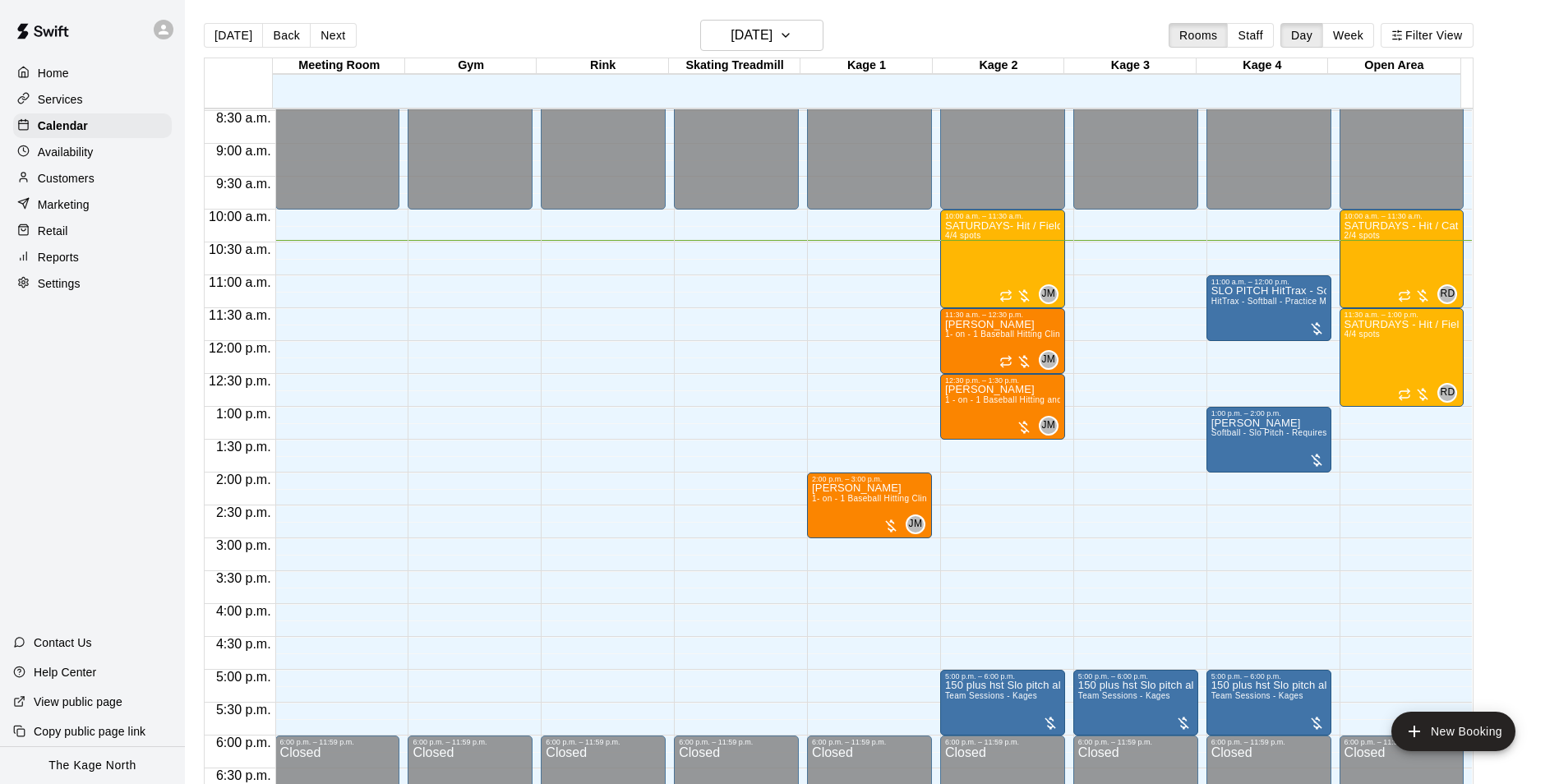
click at [154, 29] on div at bounding box center [164, 30] width 20 height 20
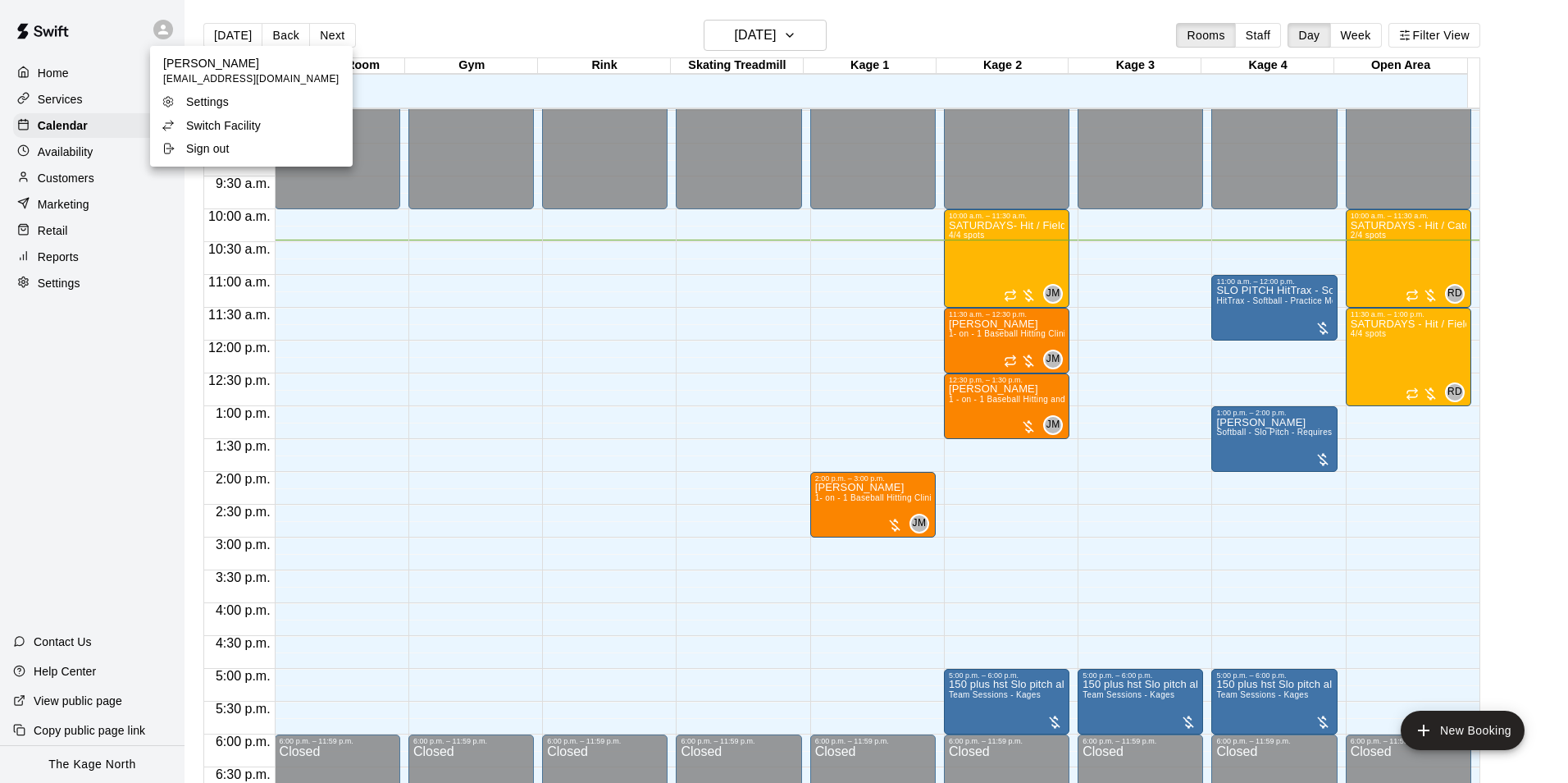
click at [212, 128] on p "Switch Facility" at bounding box center [223, 126] width 74 height 16
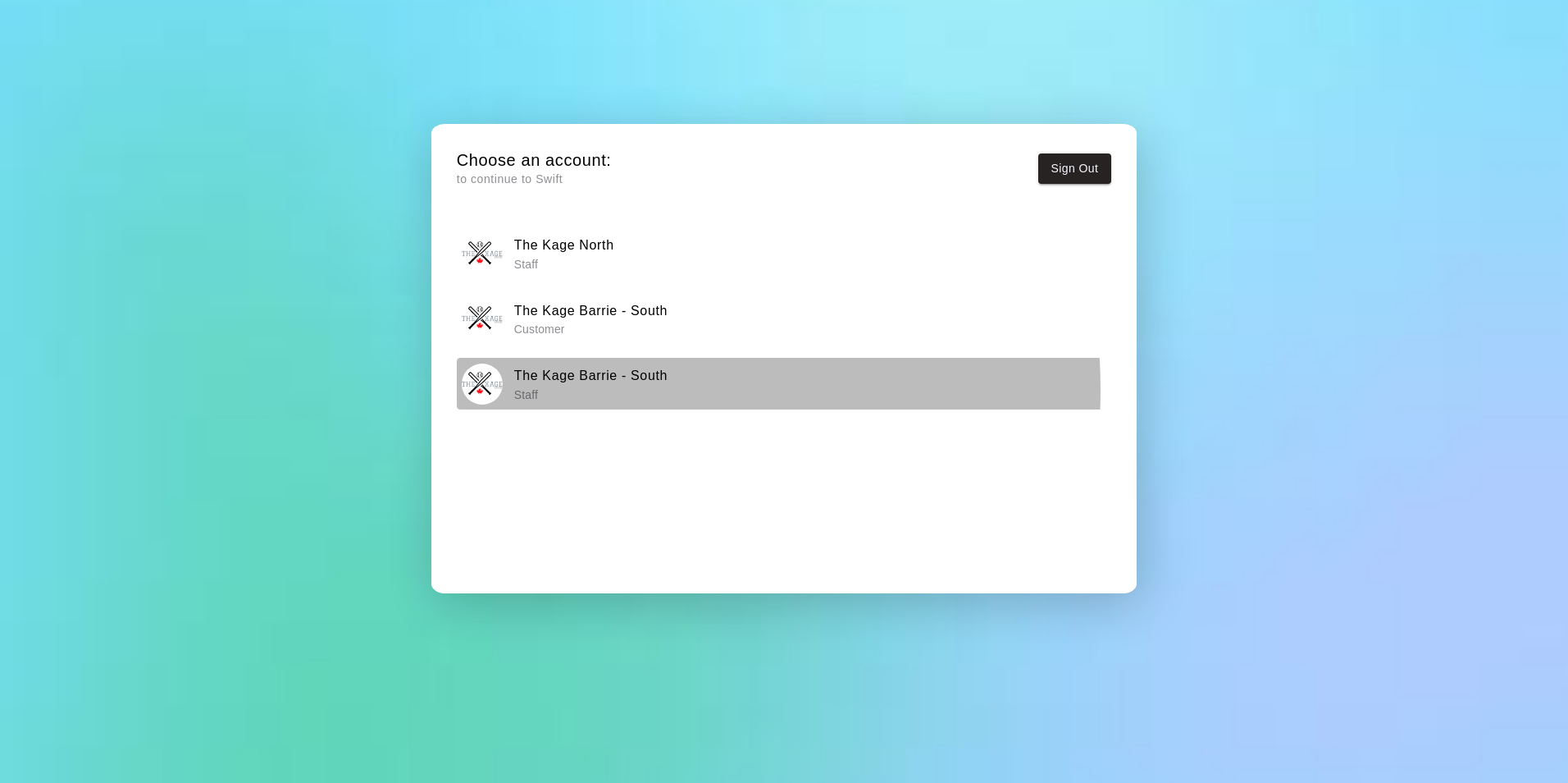
click at [552, 388] on p "Staff" at bounding box center [591, 395] width 154 height 16
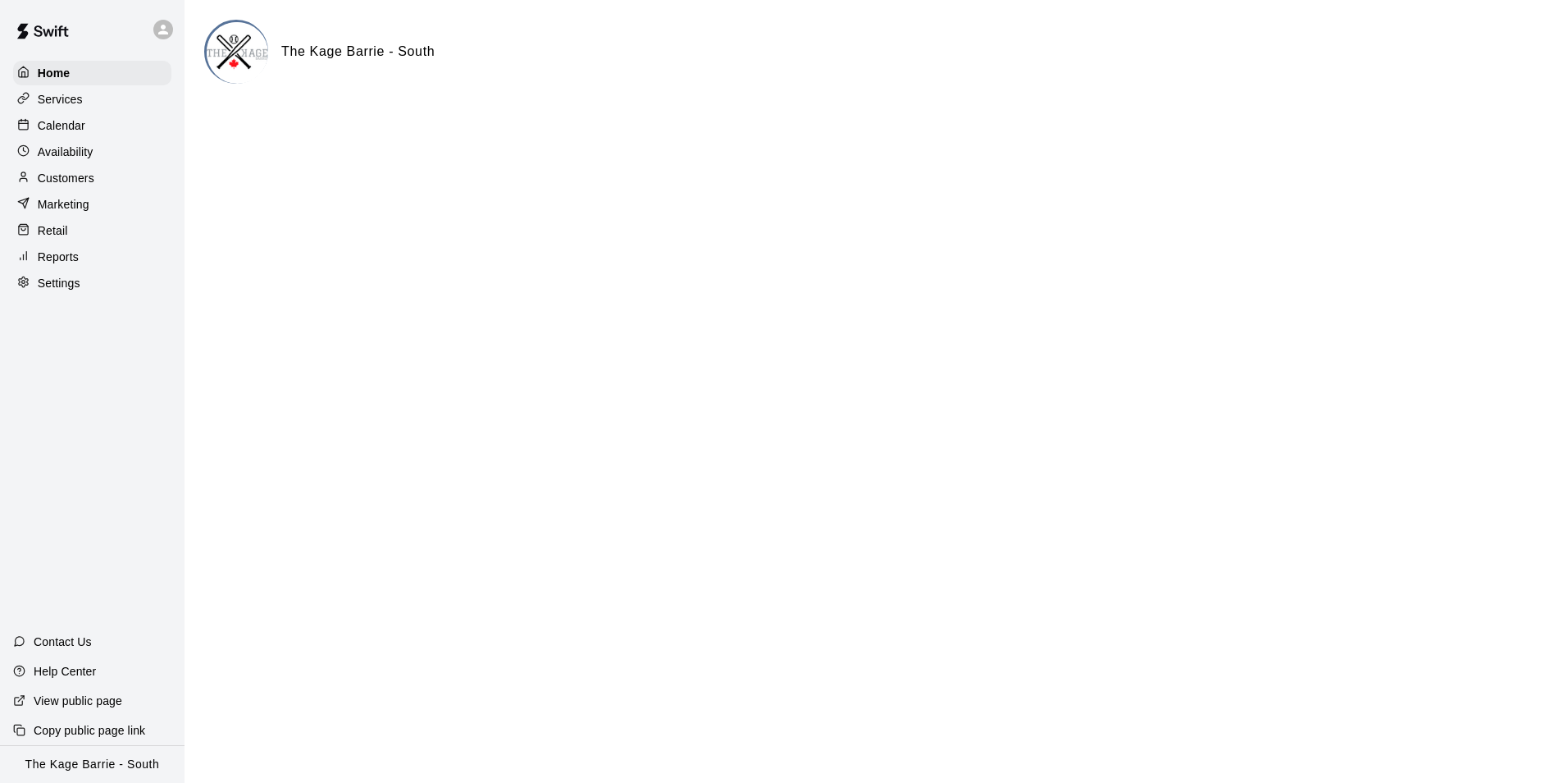
click at [71, 132] on p "Calendar" at bounding box center [62, 126] width 48 height 16
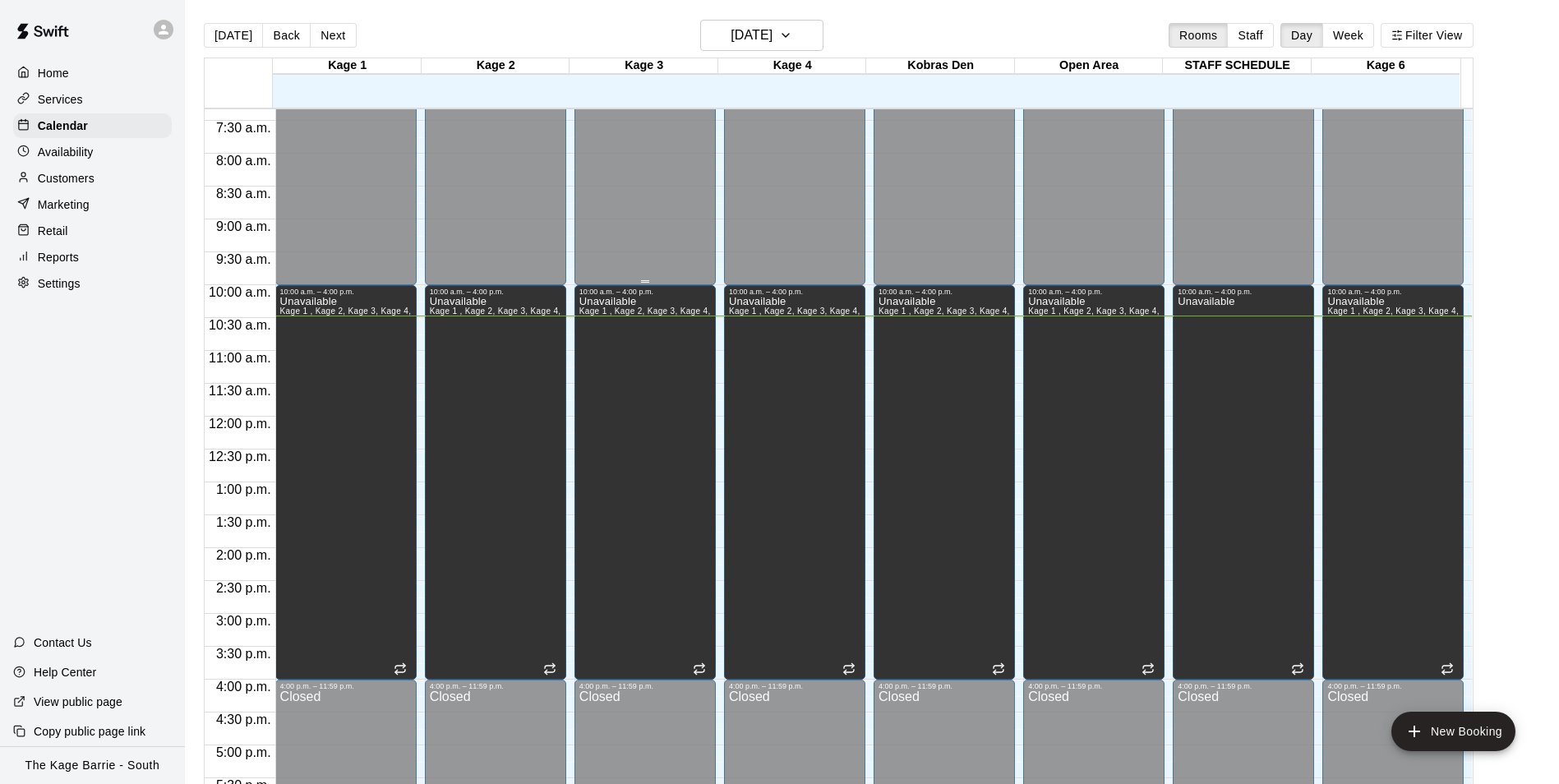
scroll to position [576, 0]
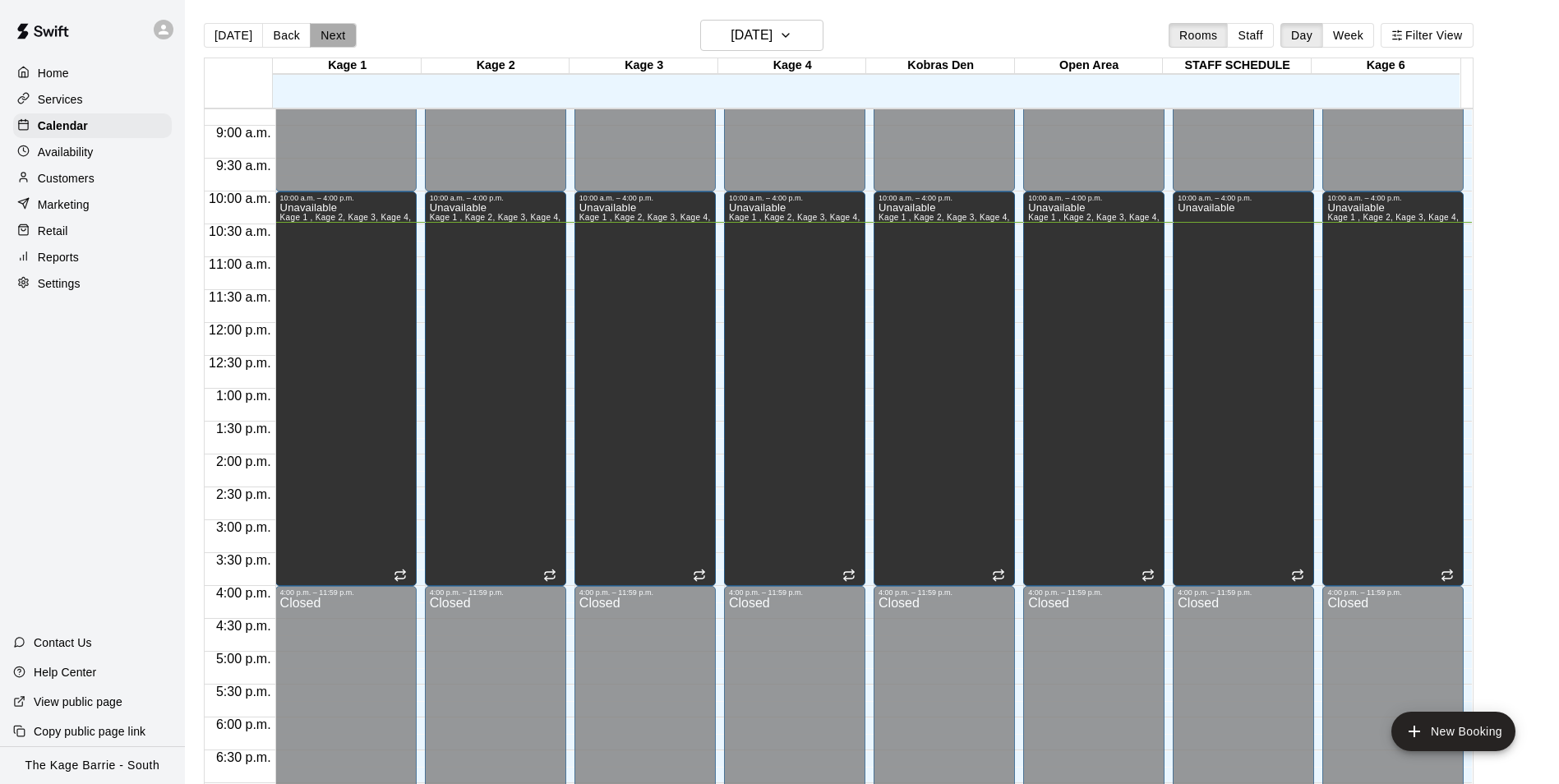
click at [322, 34] on button "Next" at bounding box center [333, 34] width 46 height 24
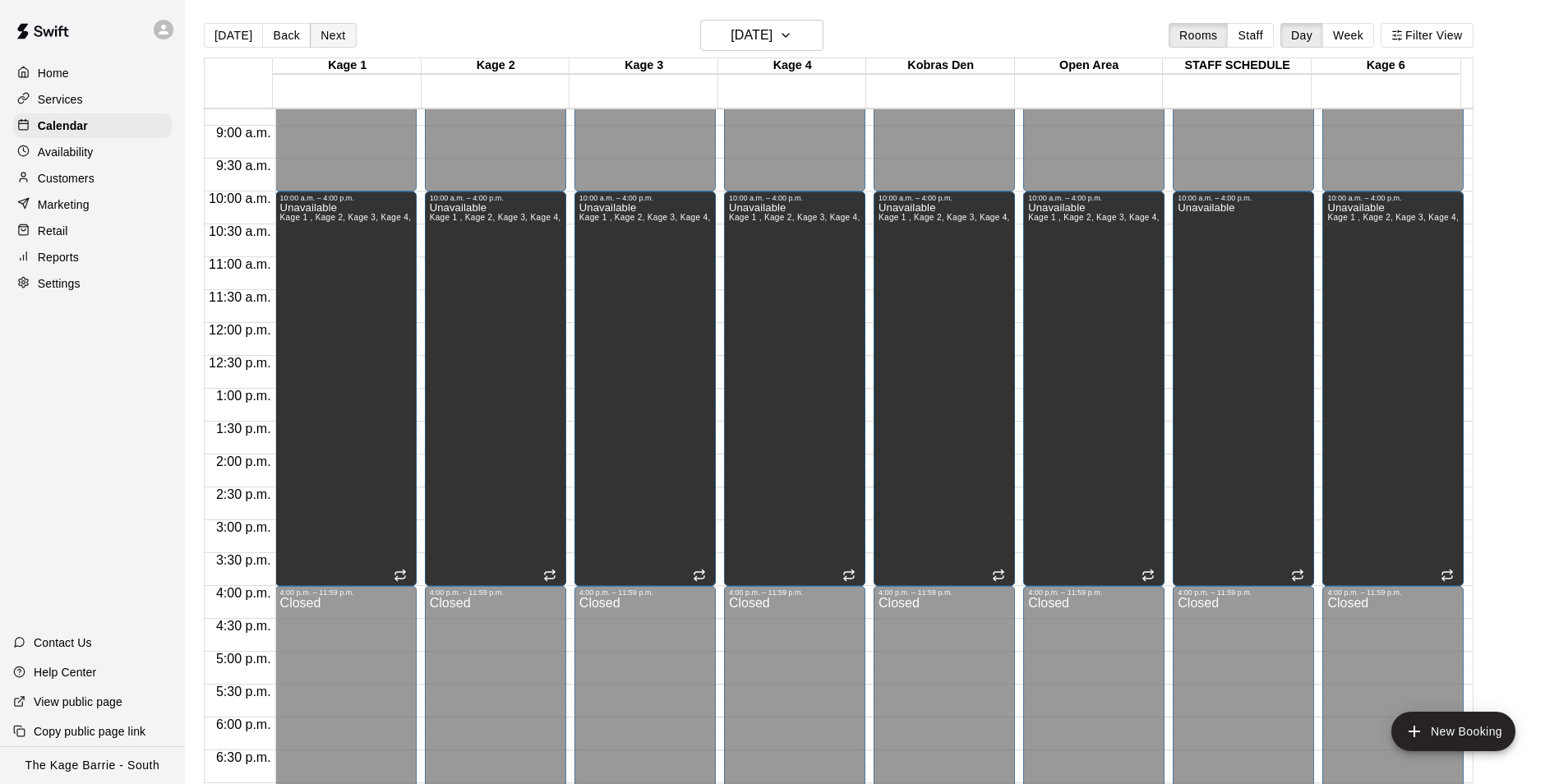
click at [322, 34] on button "Next" at bounding box center [333, 34] width 46 height 24
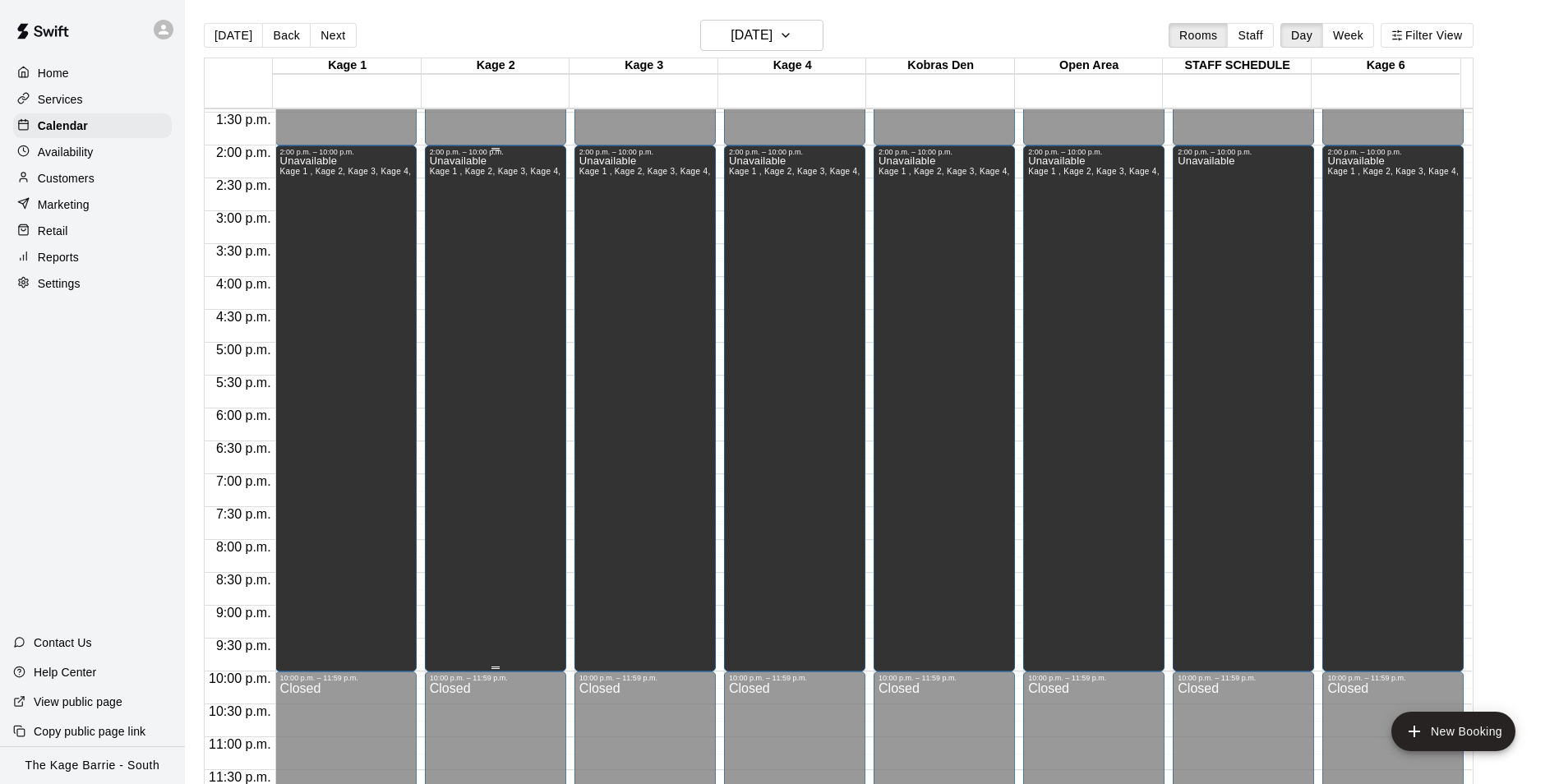
scroll to position [803, 0]
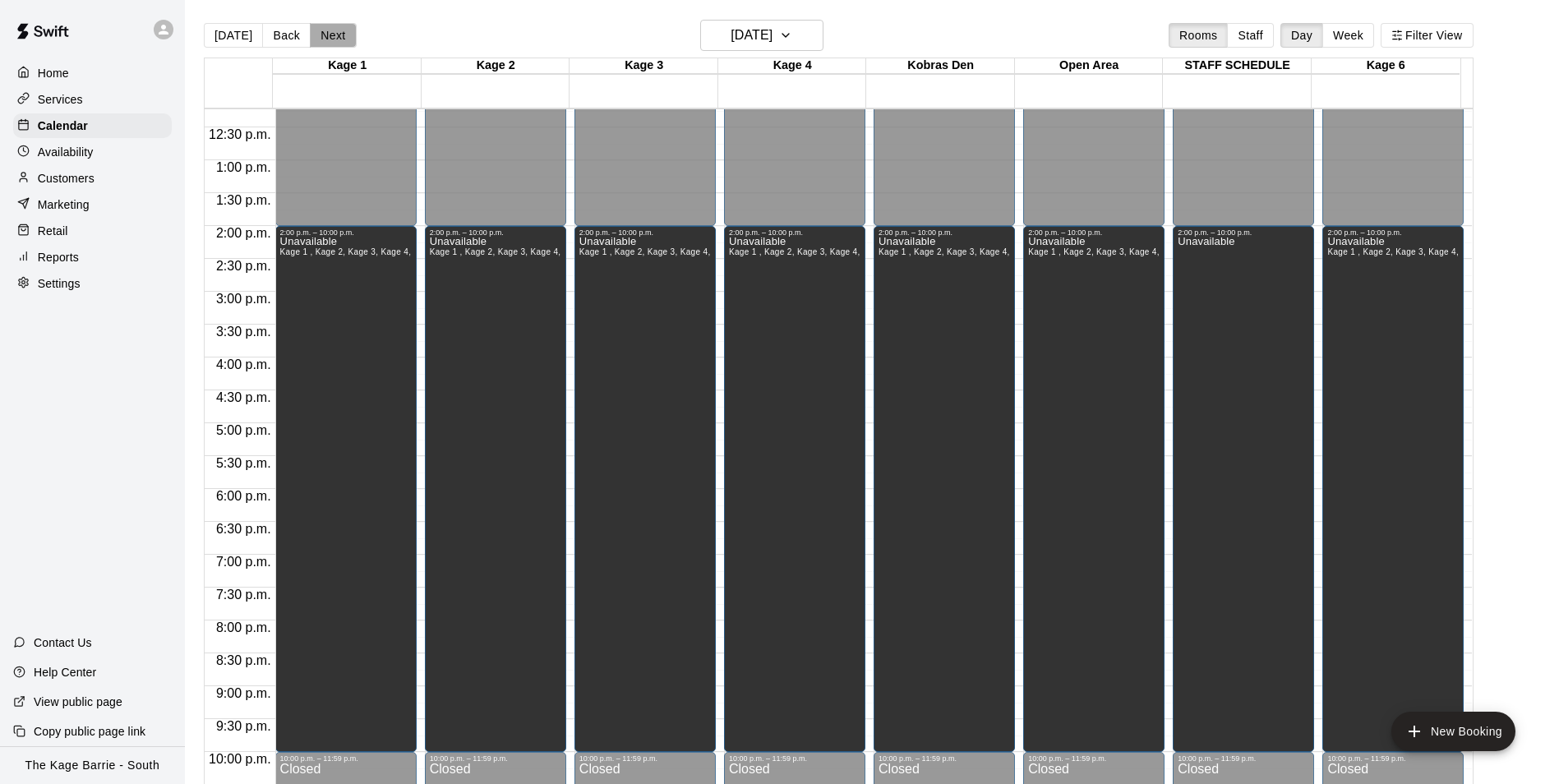
click at [329, 26] on button "Next" at bounding box center [333, 34] width 46 height 24
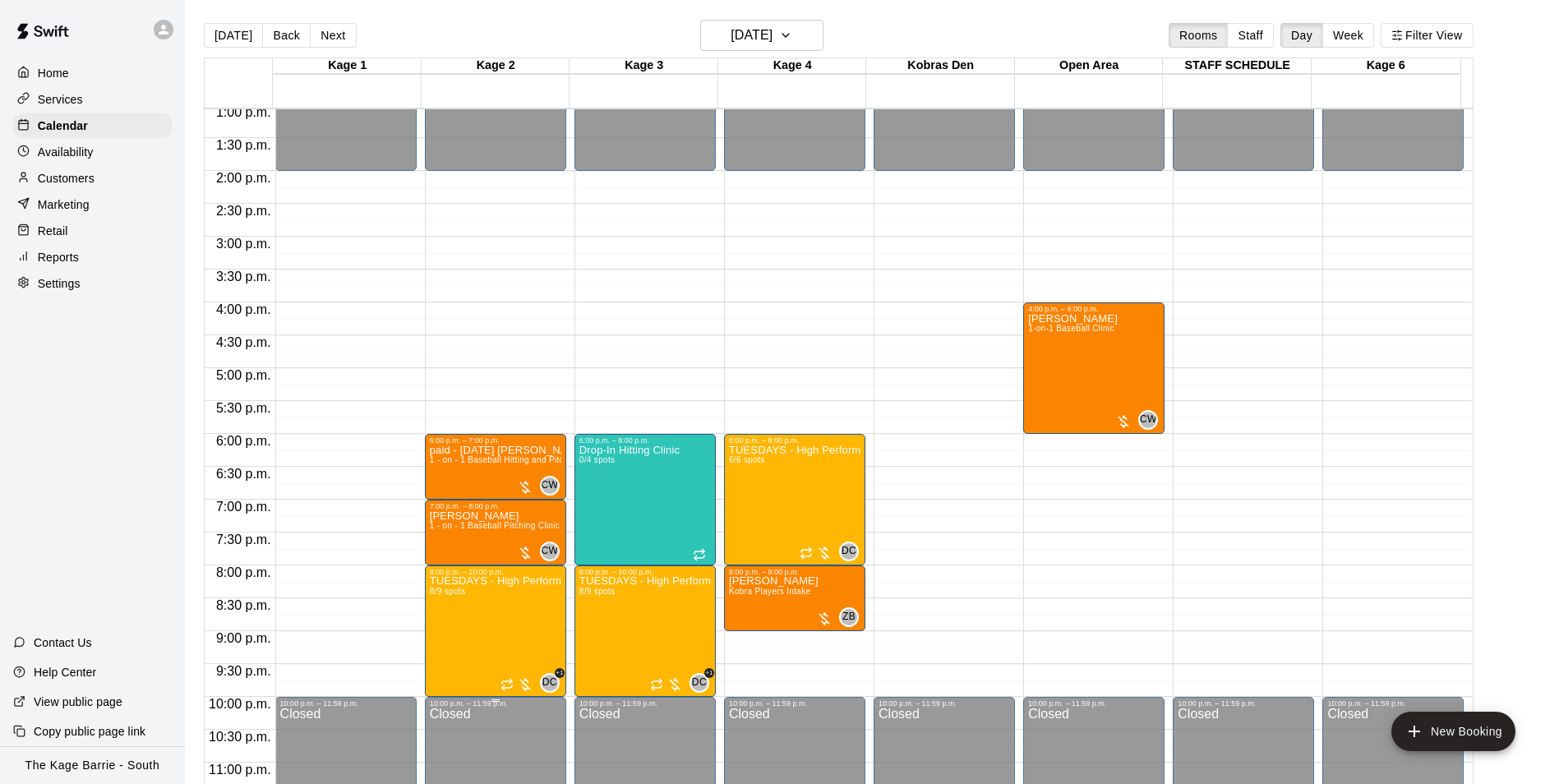
scroll to position [886, 0]
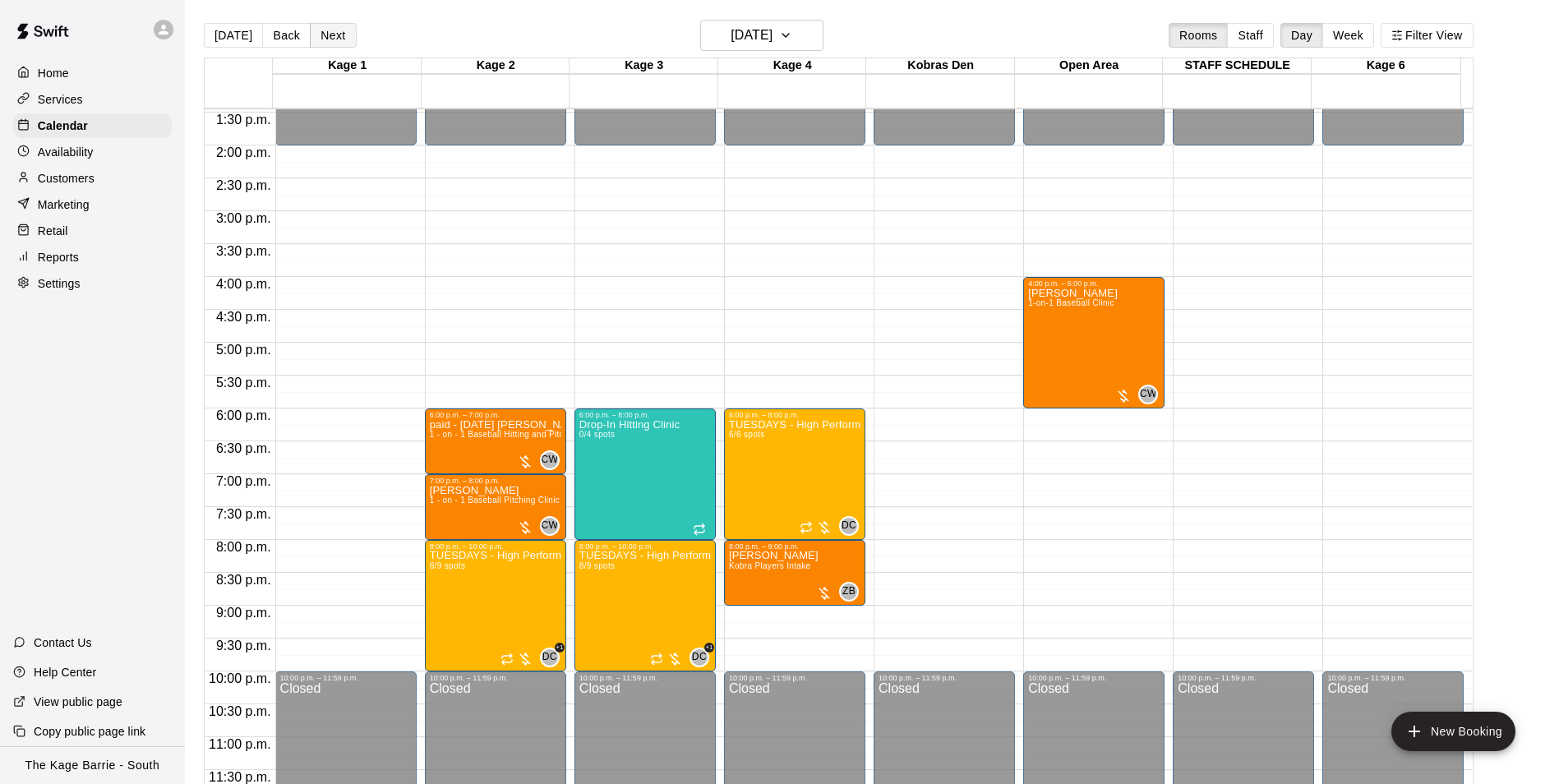
click at [315, 29] on button "Next" at bounding box center [333, 34] width 46 height 24
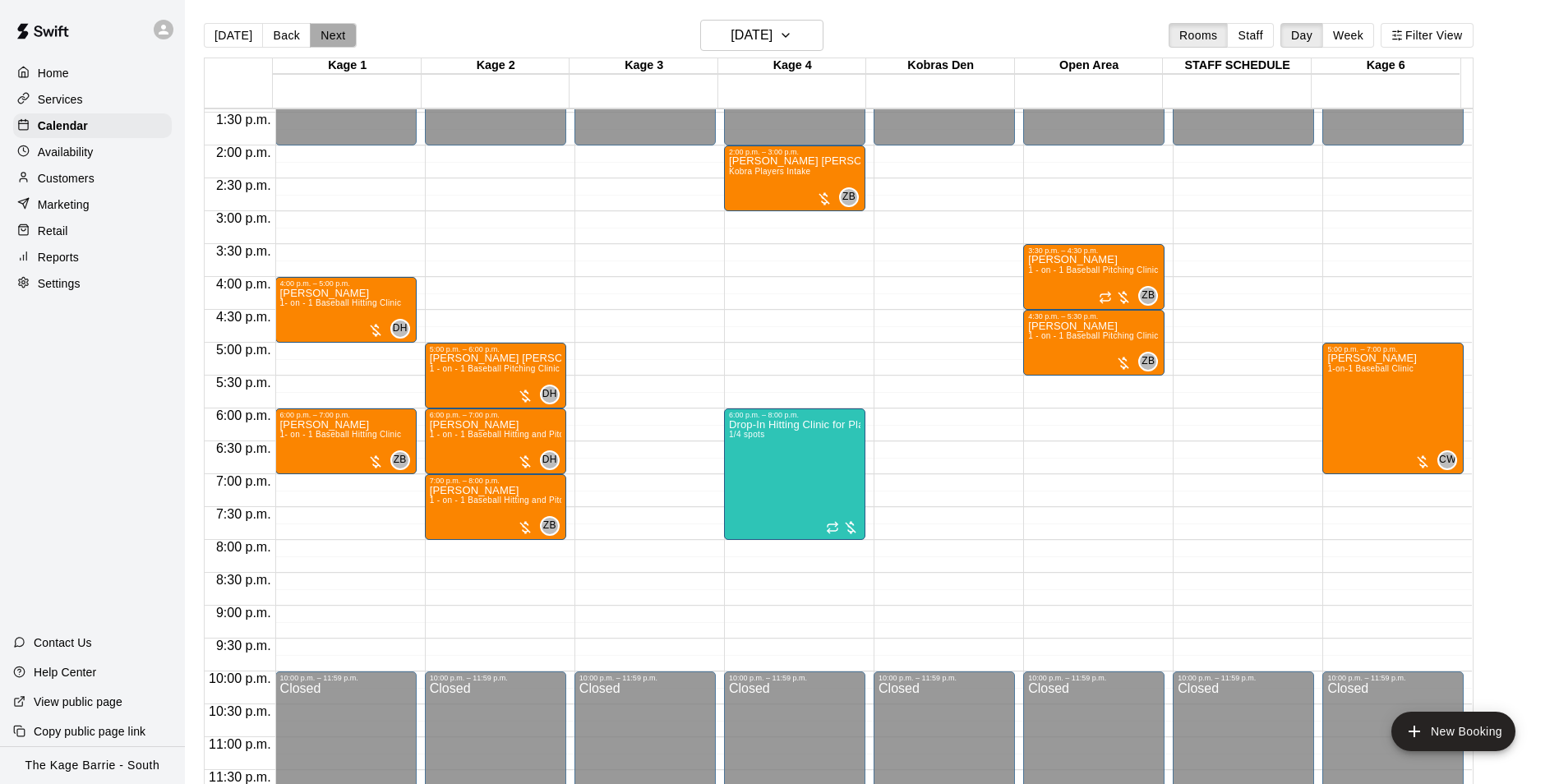
click at [315, 29] on button "Next" at bounding box center [333, 34] width 46 height 24
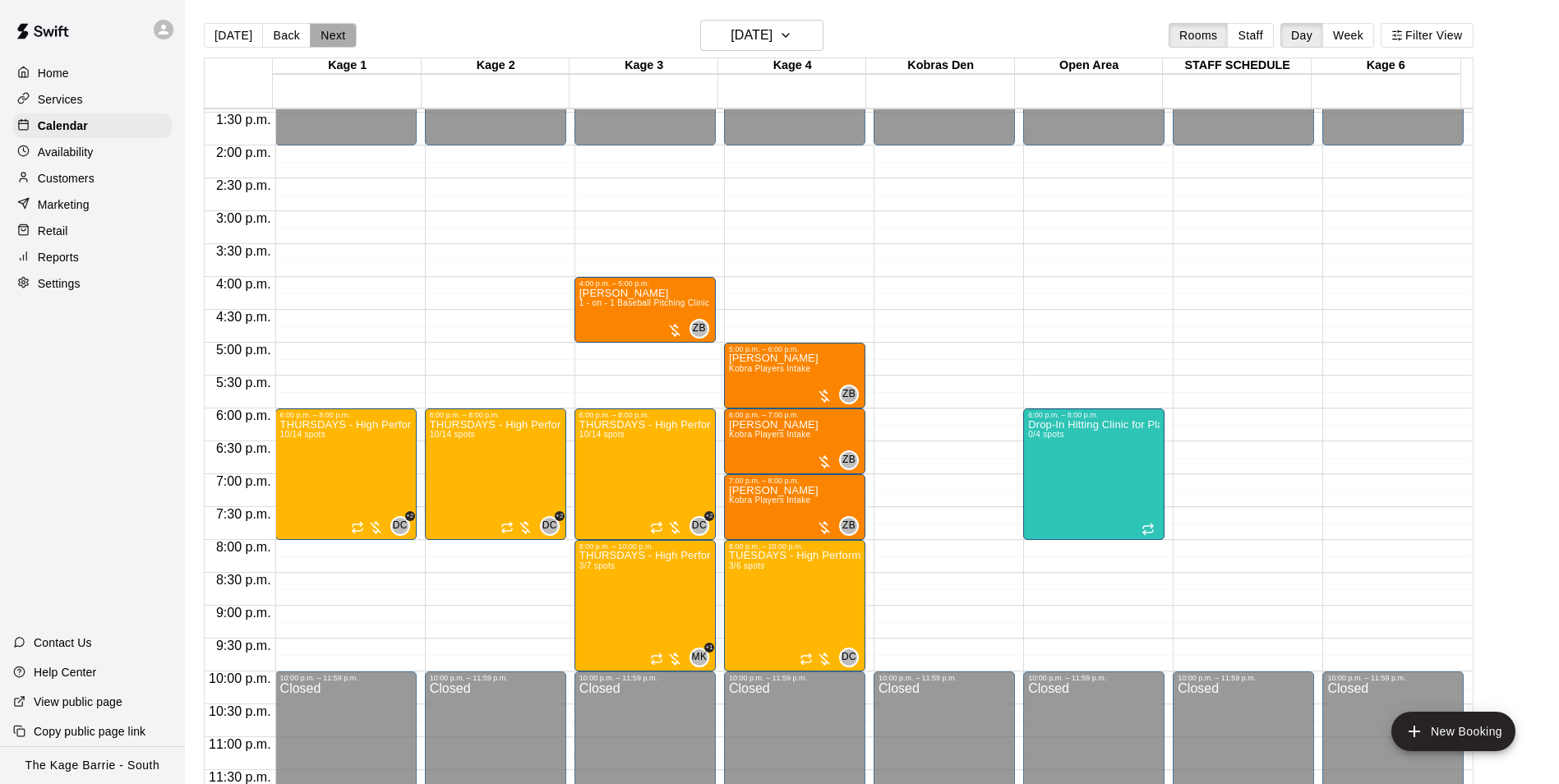
click at [316, 29] on button "Next" at bounding box center [333, 34] width 46 height 24
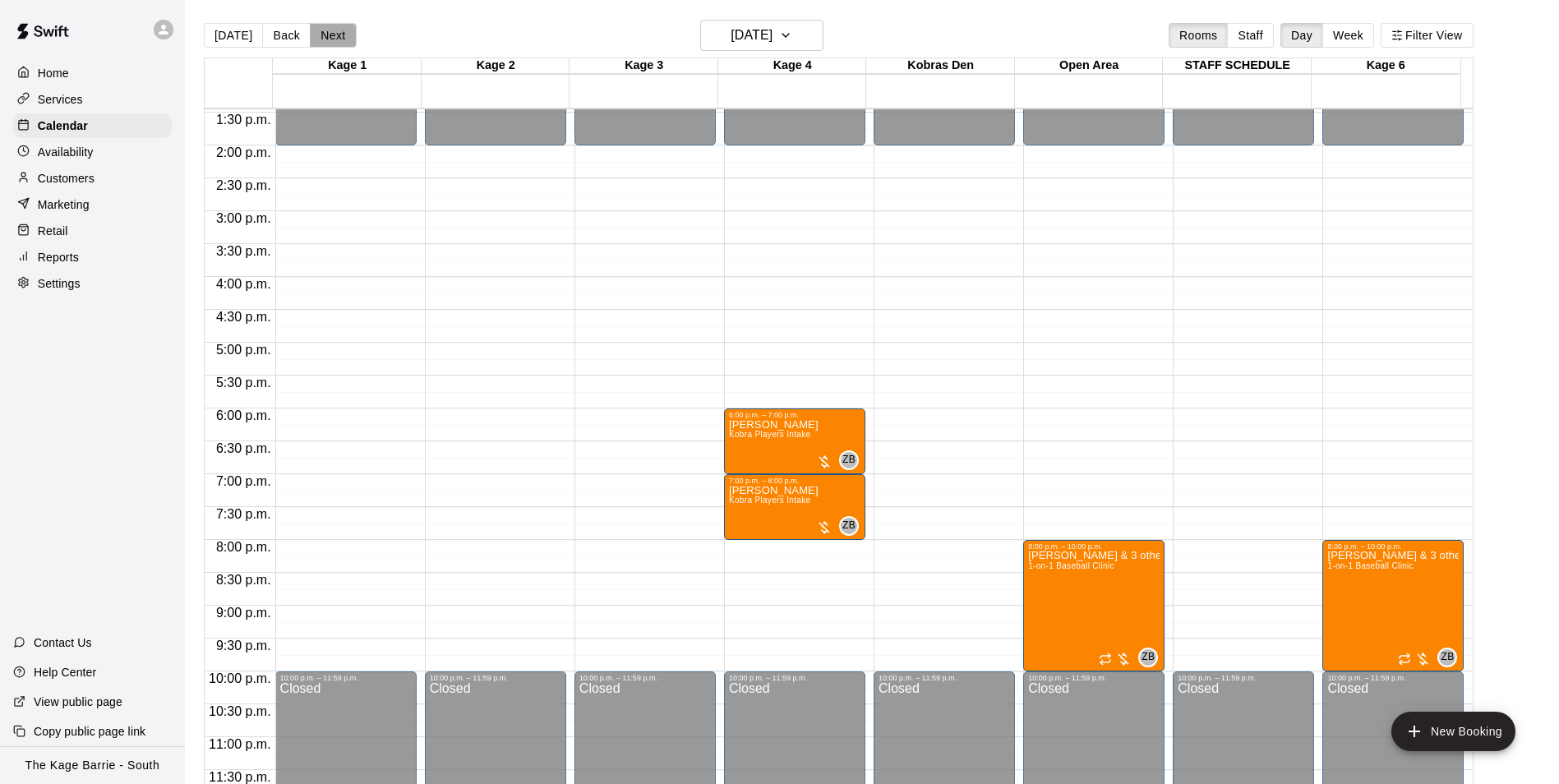
click at [316, 28] on button "Next" at bounding box center [333, 34] width 46 height 24
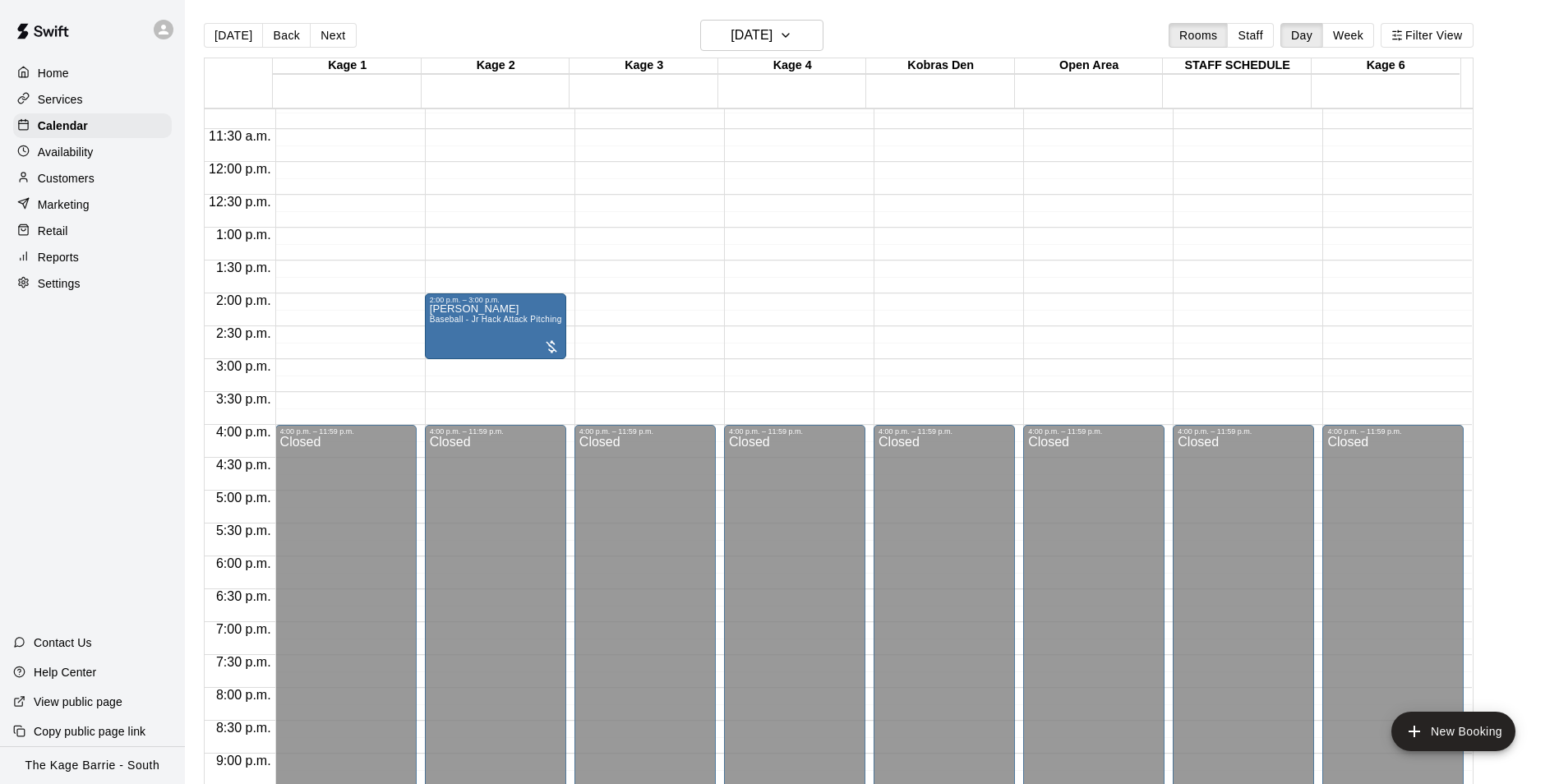
scroll to position [475, 0]
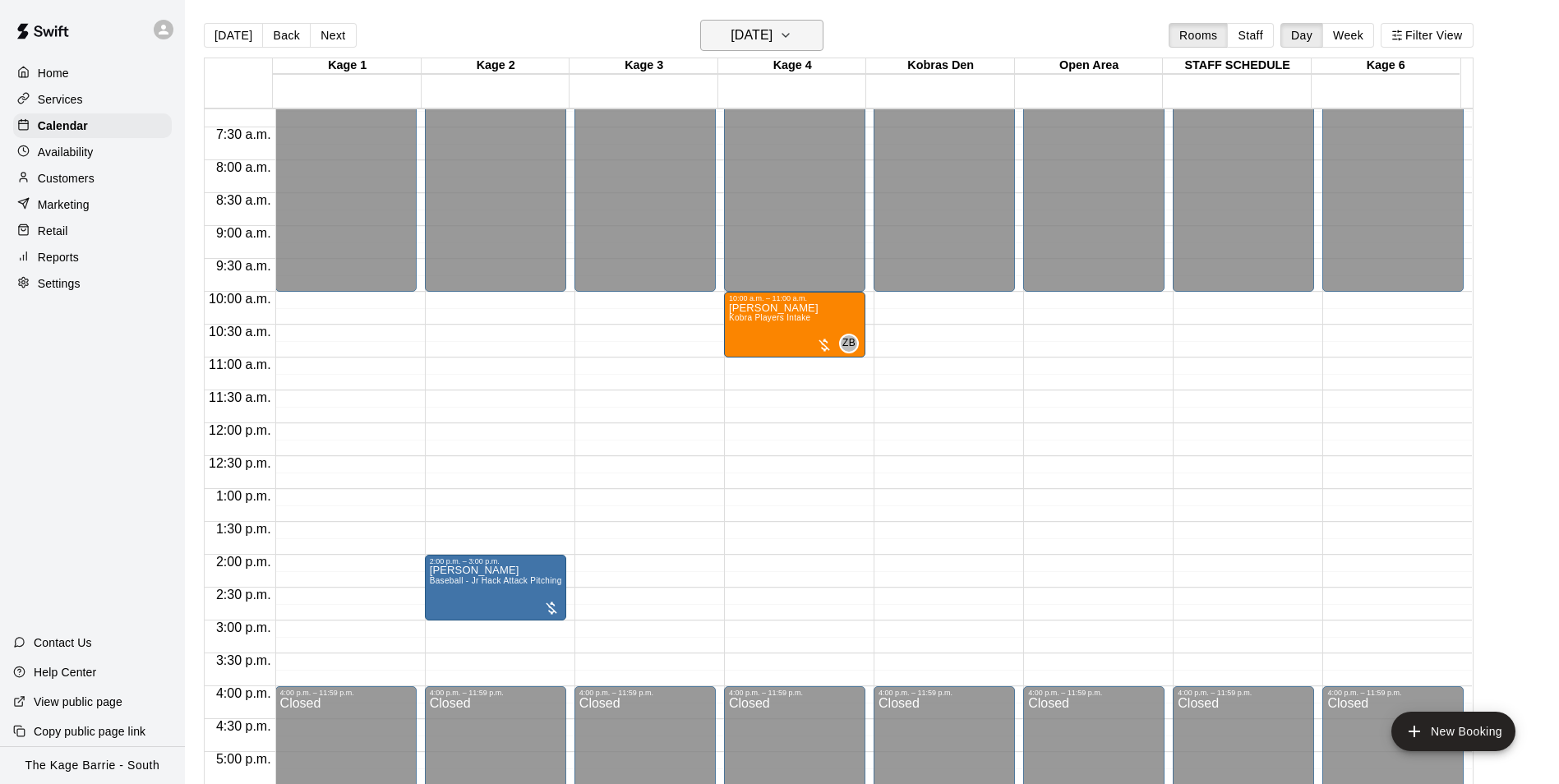
click at [731, 38] on h6 "[DATE]" at bounding box center [751, 34] width 42 height 23
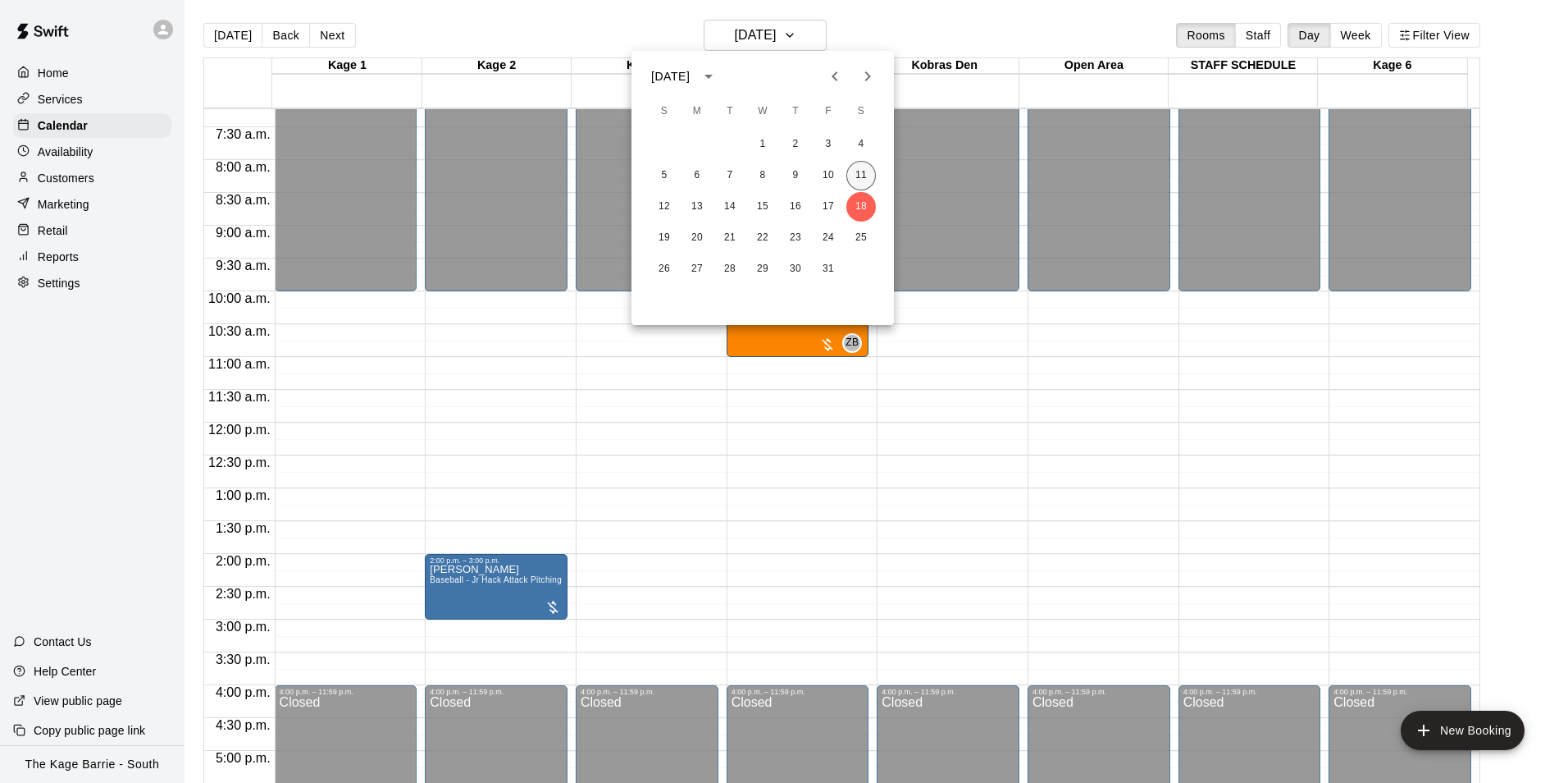
click at [856, 180] on button "11" at bounding box center [860, 176] width 30 height 30
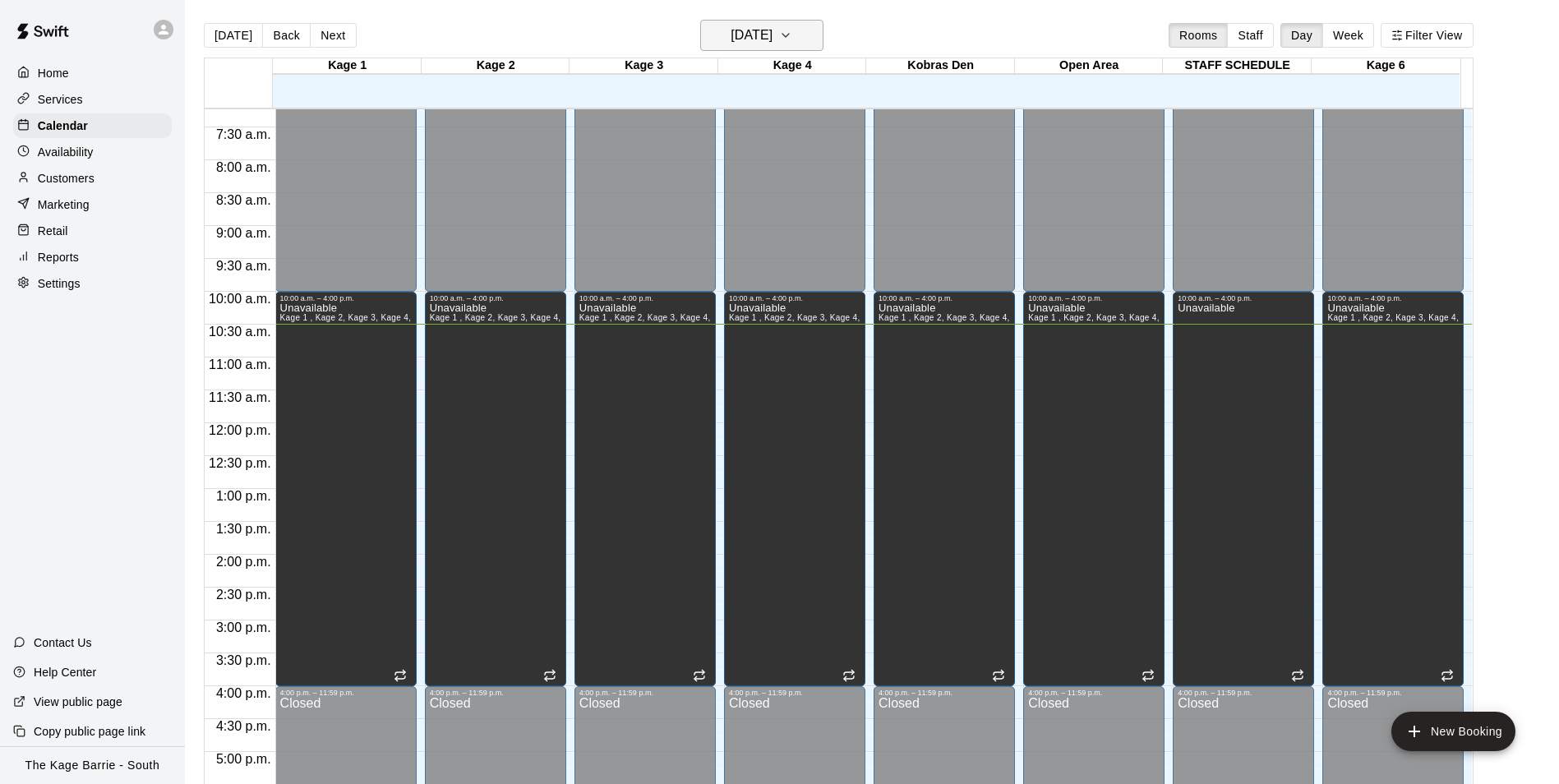
click at [766, 28] on h6 "[DATE]" at bounding box center [751, 34] width 42 height 23
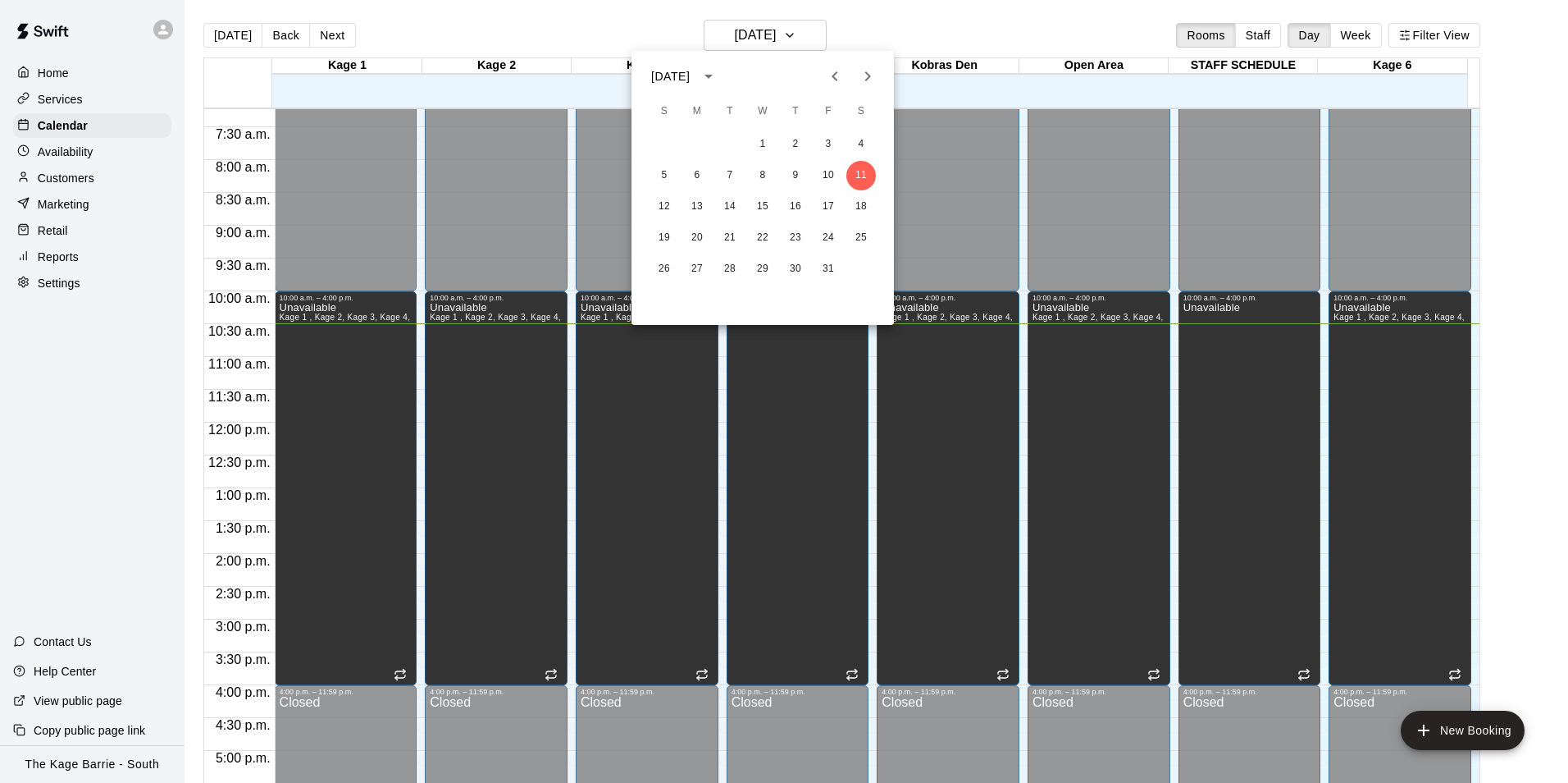
click at [163, 28] on div at bounding box center [784, 391] width 1568 height 783
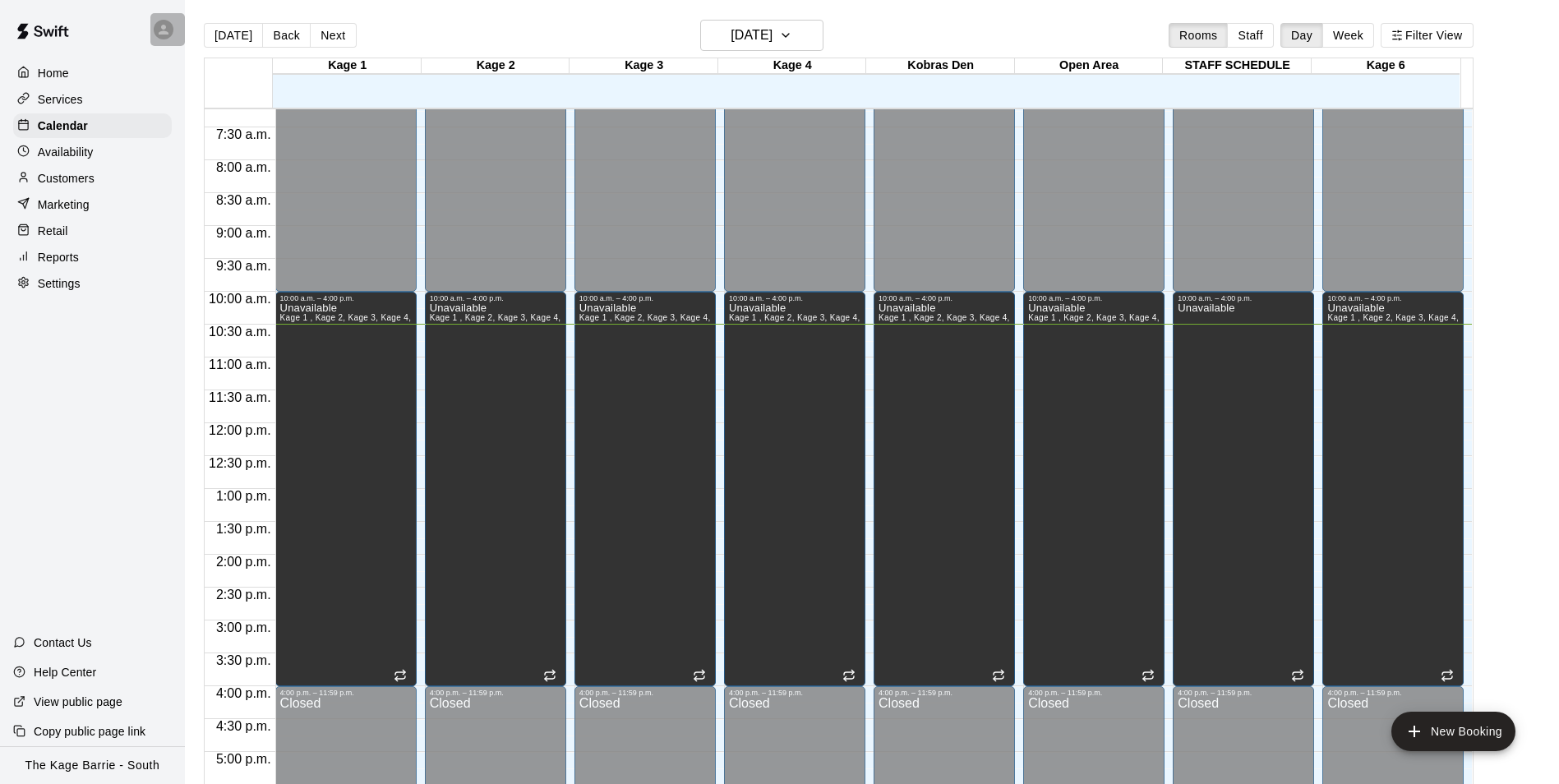
click at [150, 35] on div at bounding box center [168, 30] width 34 height 33
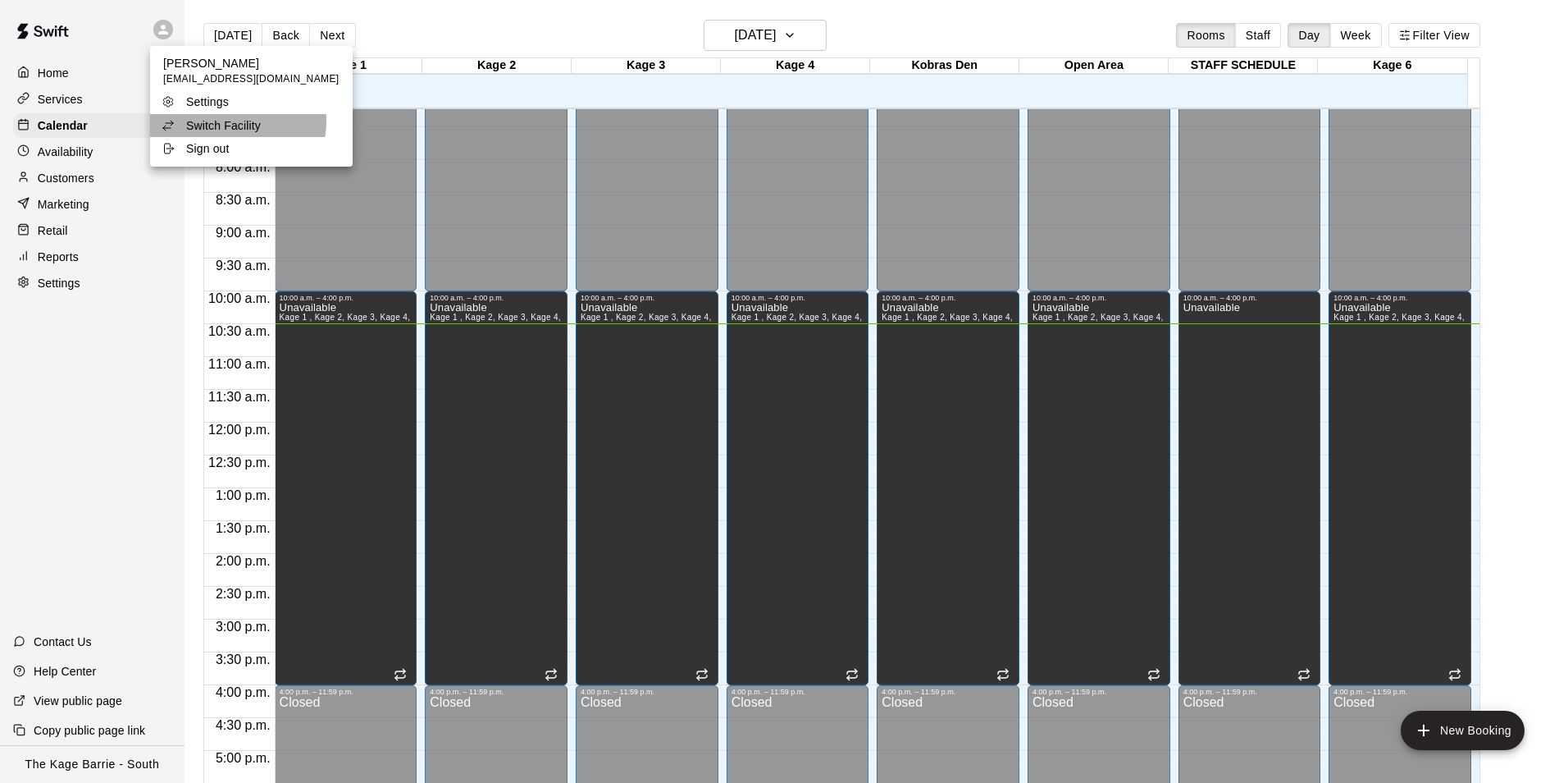
click at [220, 121] on p "Switch Facility" at bounding box center [223, 126] width 74 height 16
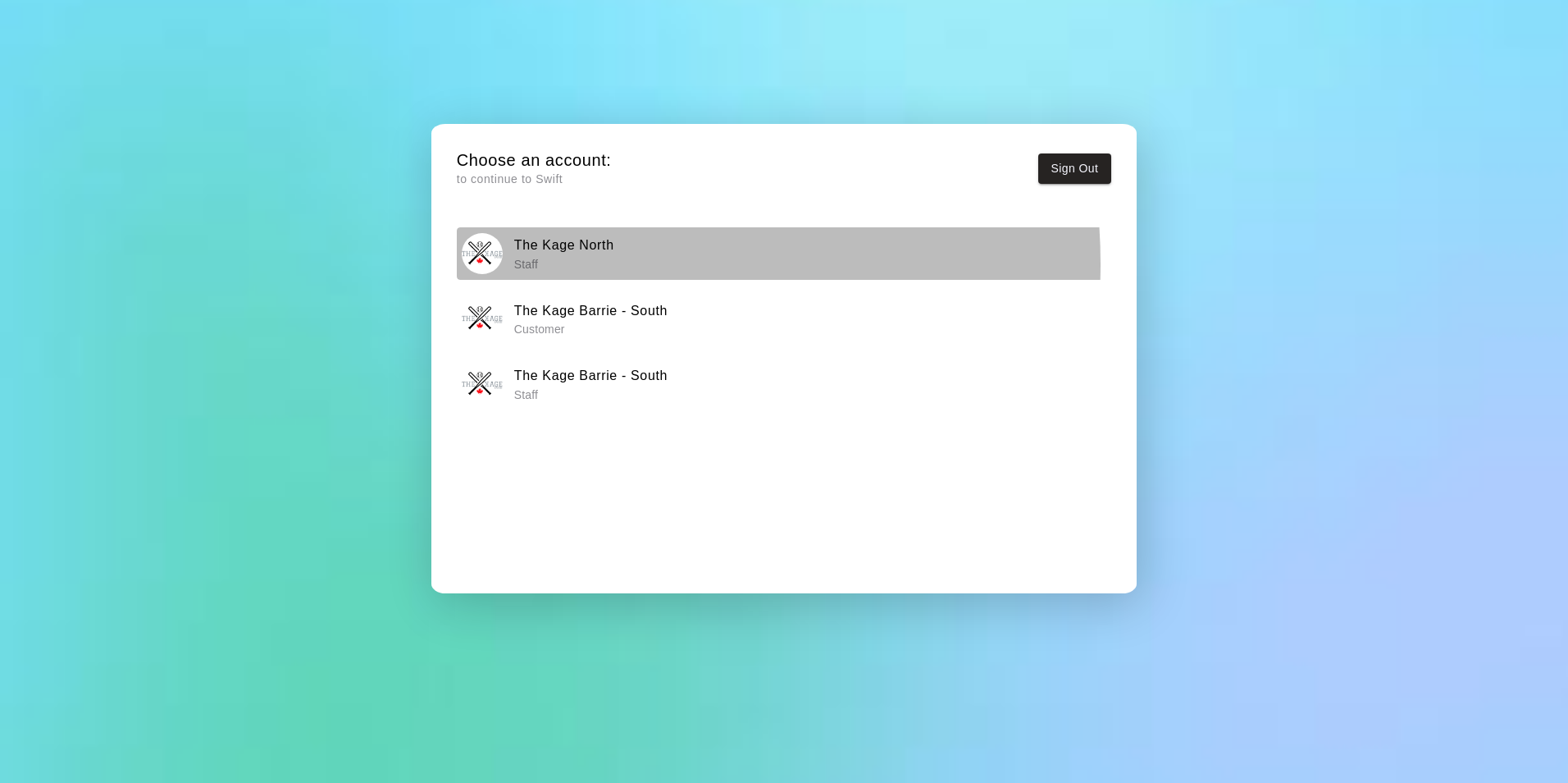
click at [544, 263] on p "Staff" at bounding box center [564, 264] width 100 height 16
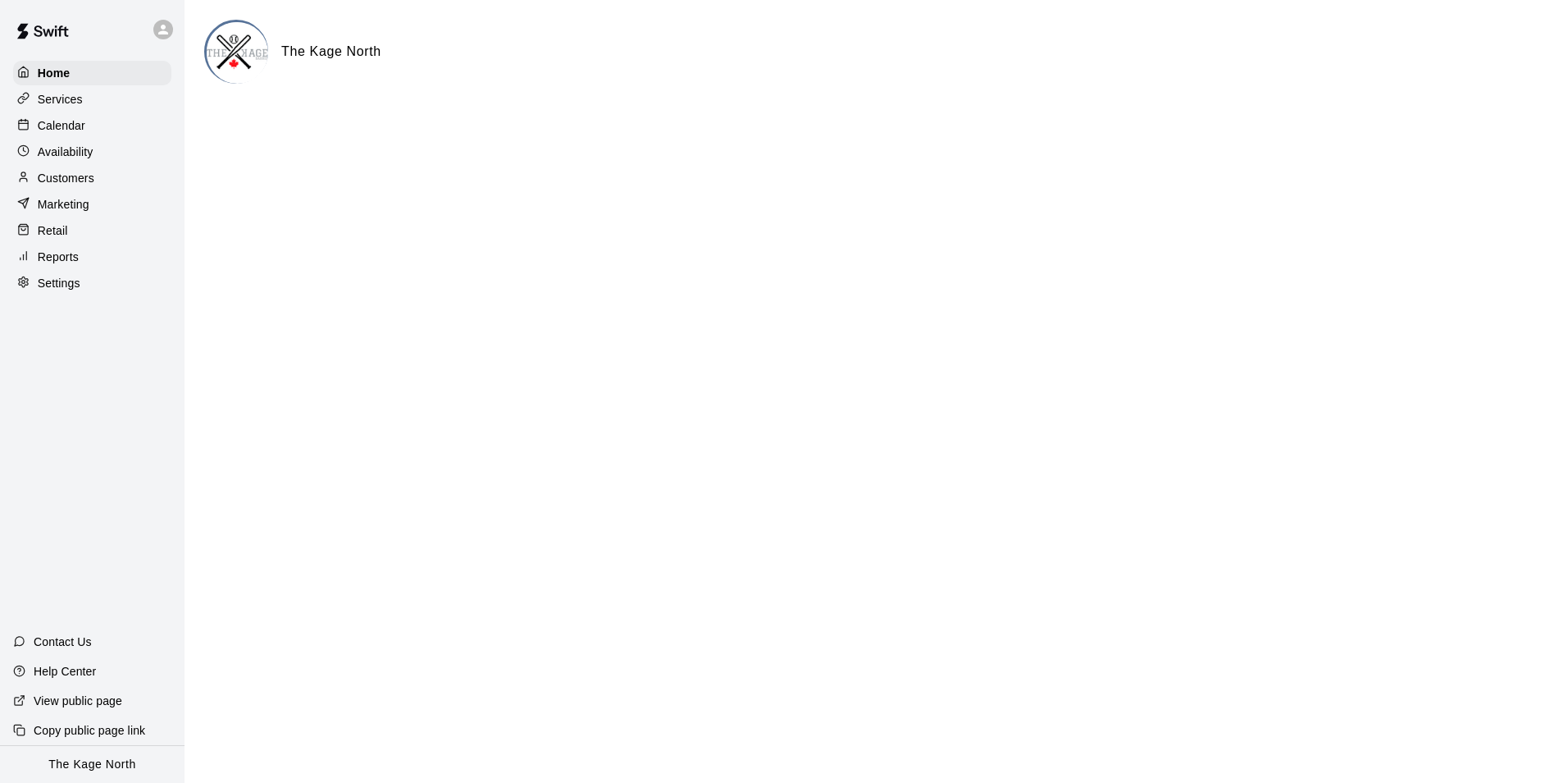
click at [100, 138] on div "Calendar" at bounding box center [92, 125] width 158 height 24
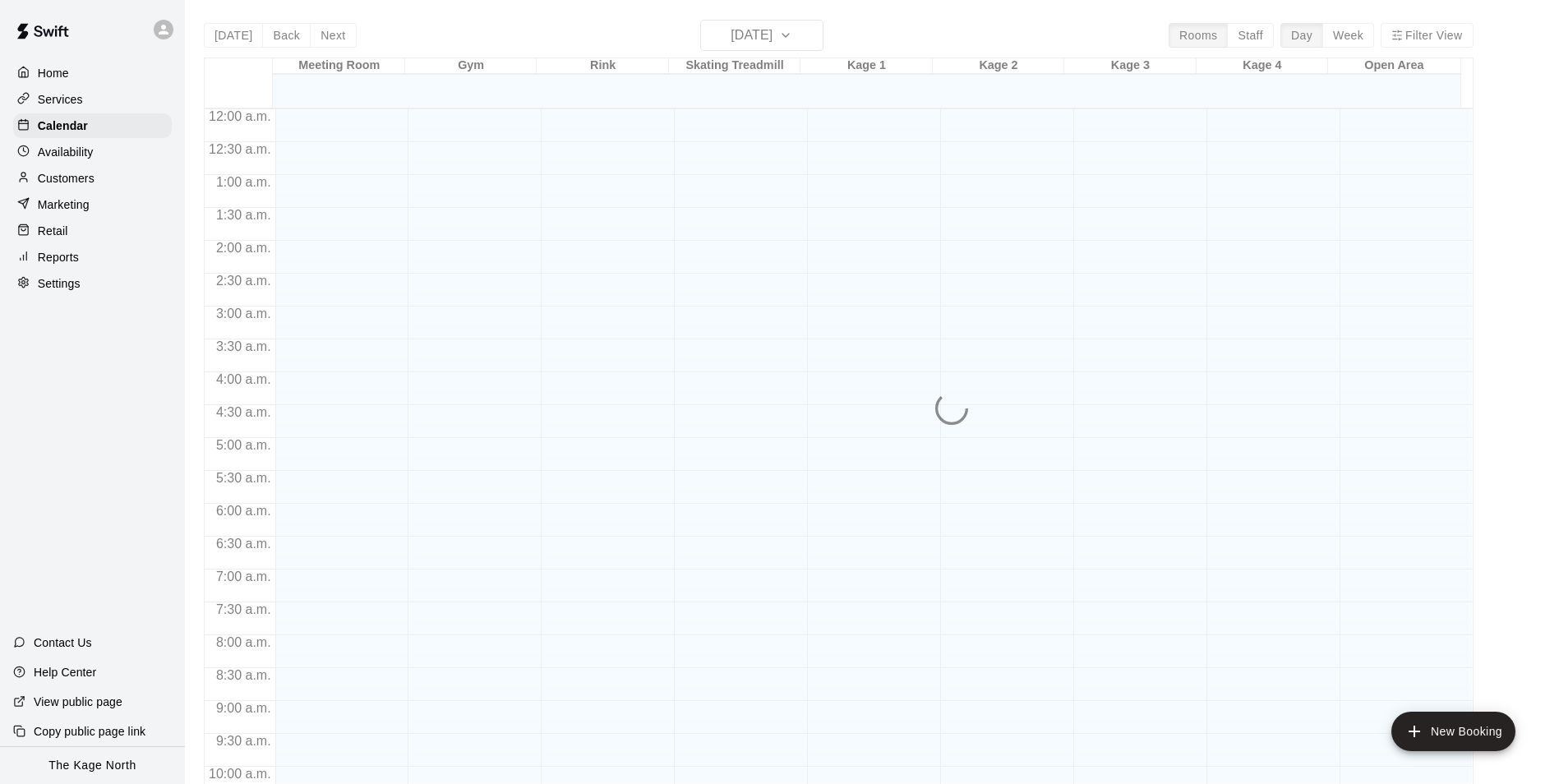
scroll to position [690, 0]
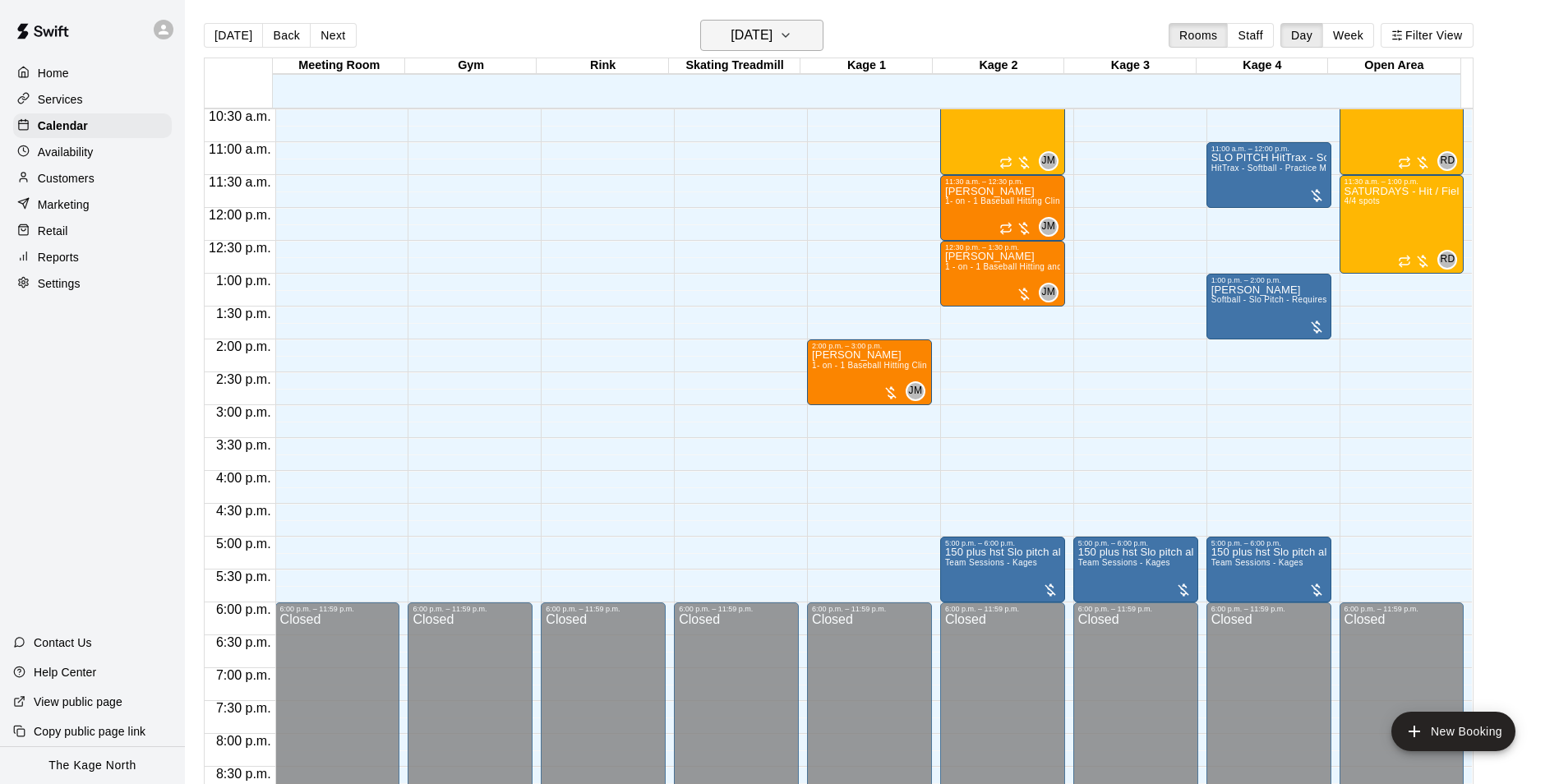
click at [772, 46] on h6 "[DATE]" at bounding box center [751, 34] width 42 height 23
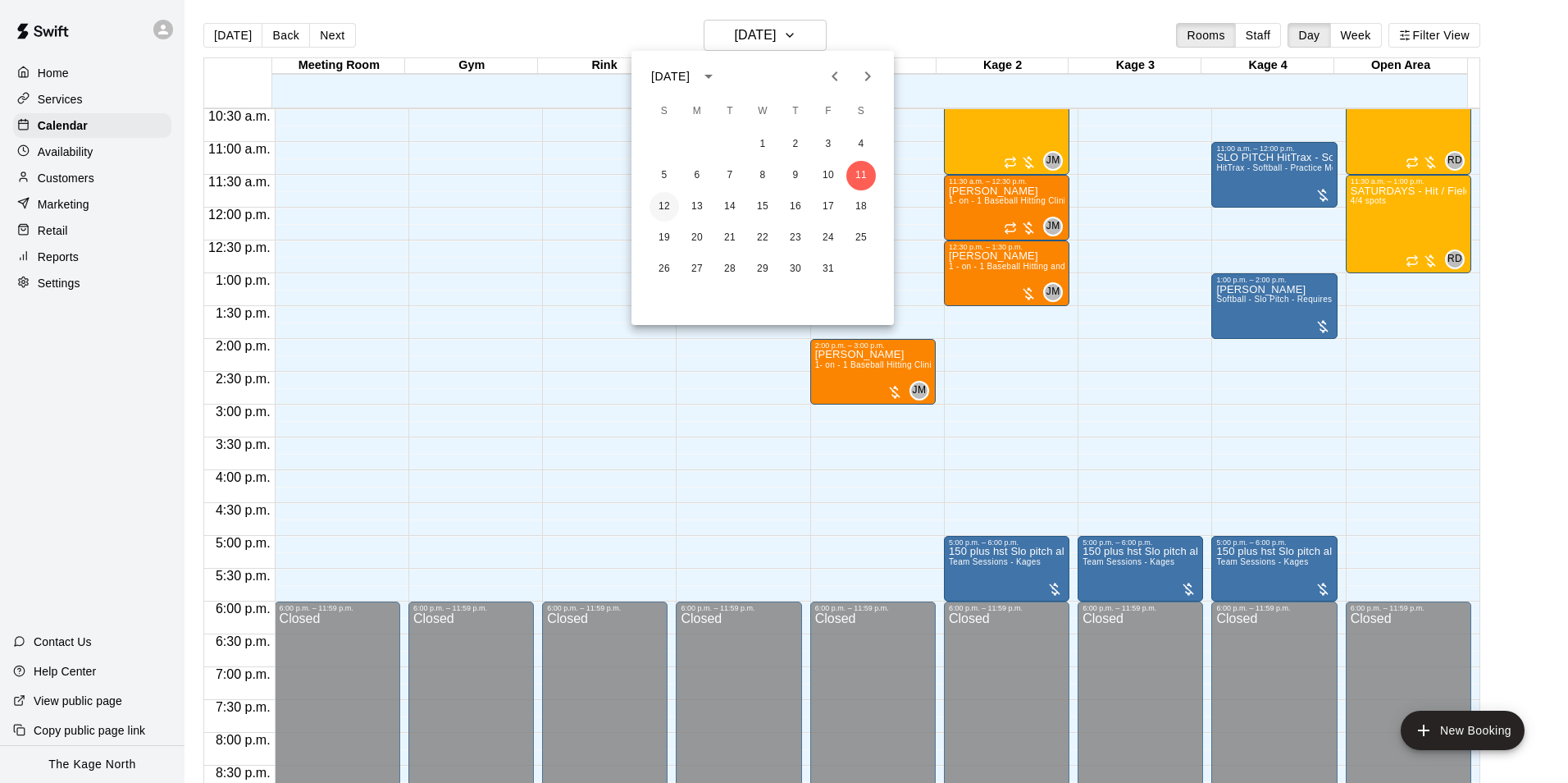
click at [658, 205] on button "12" at bounding box center [664, 206] width 30 height 30
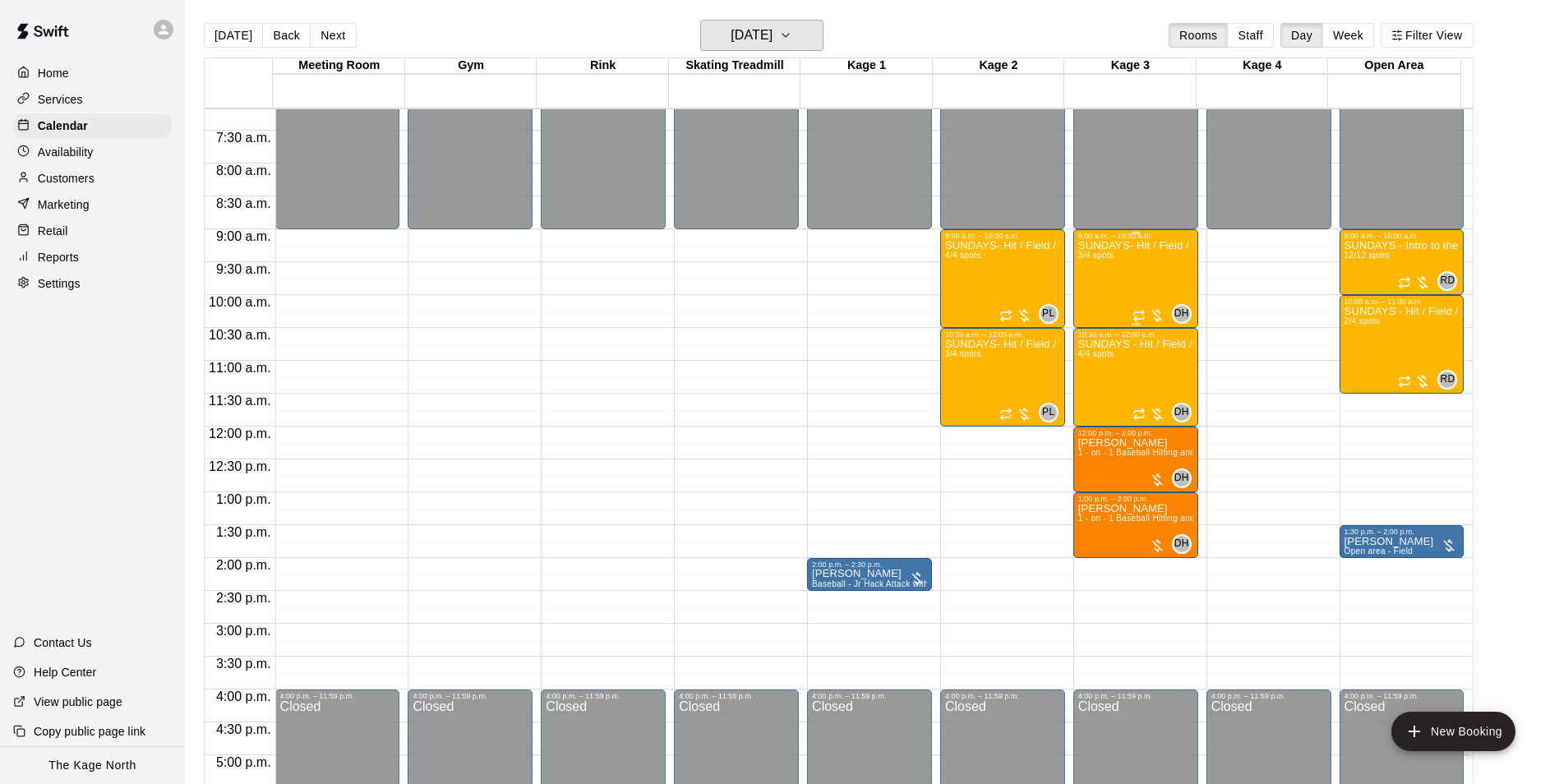
scroll to position [443, 0]
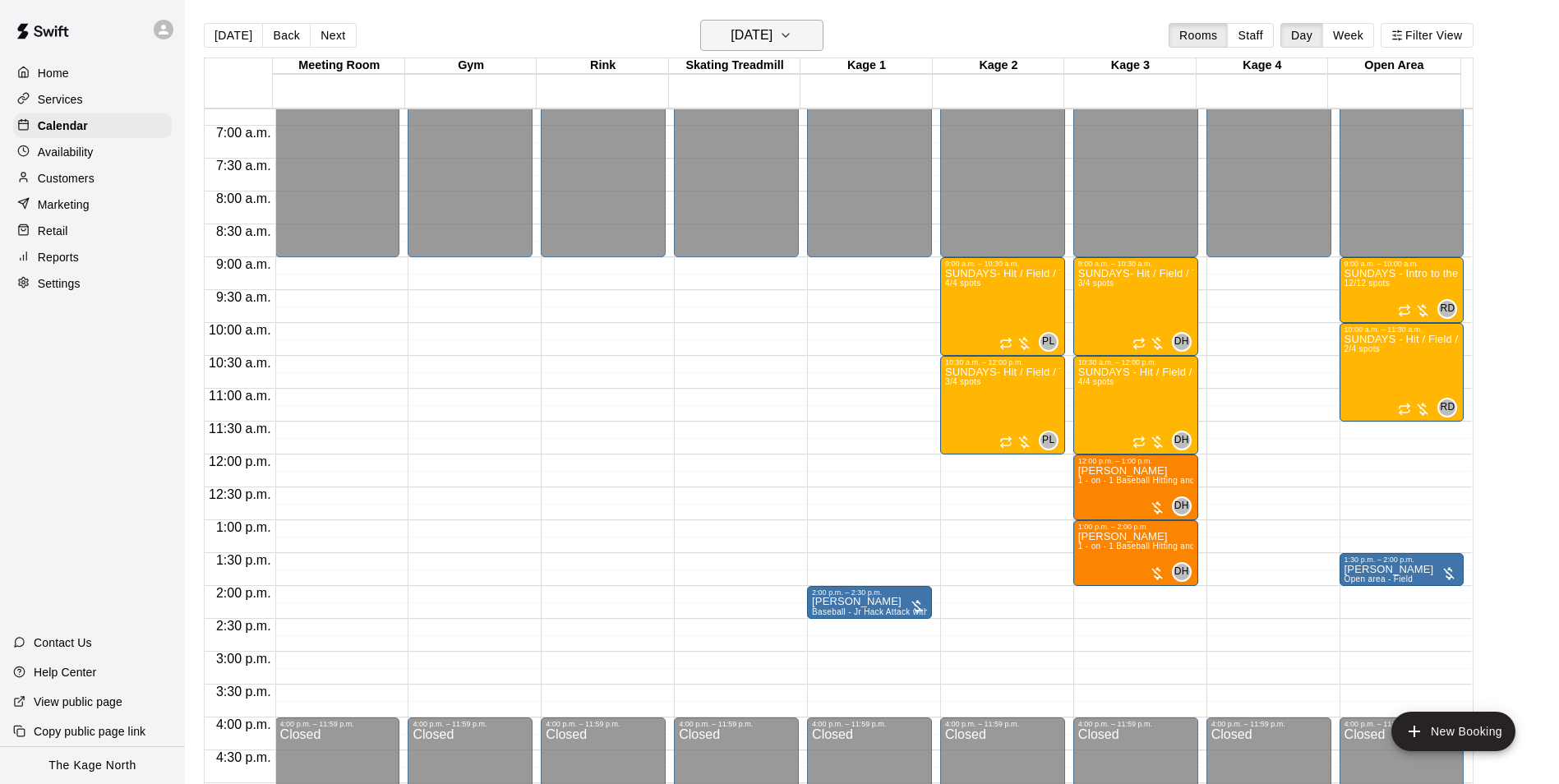
click at [772, 36] on h6 "[DATE]" at bounding box center [751, 34] width 42 height 23
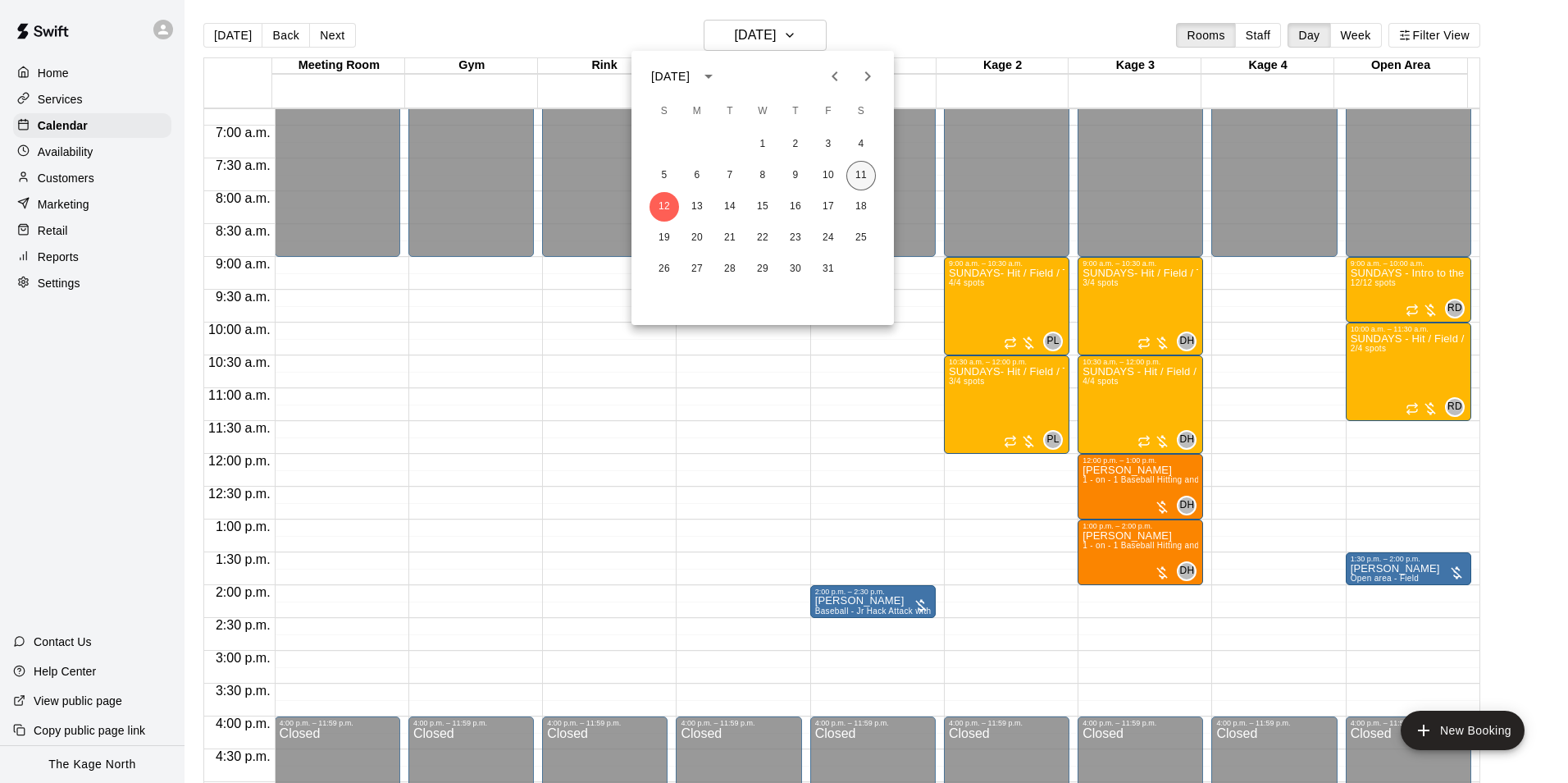
click at [870, 174] on button "11" at bounding box center [860, 176] width 30 height 30
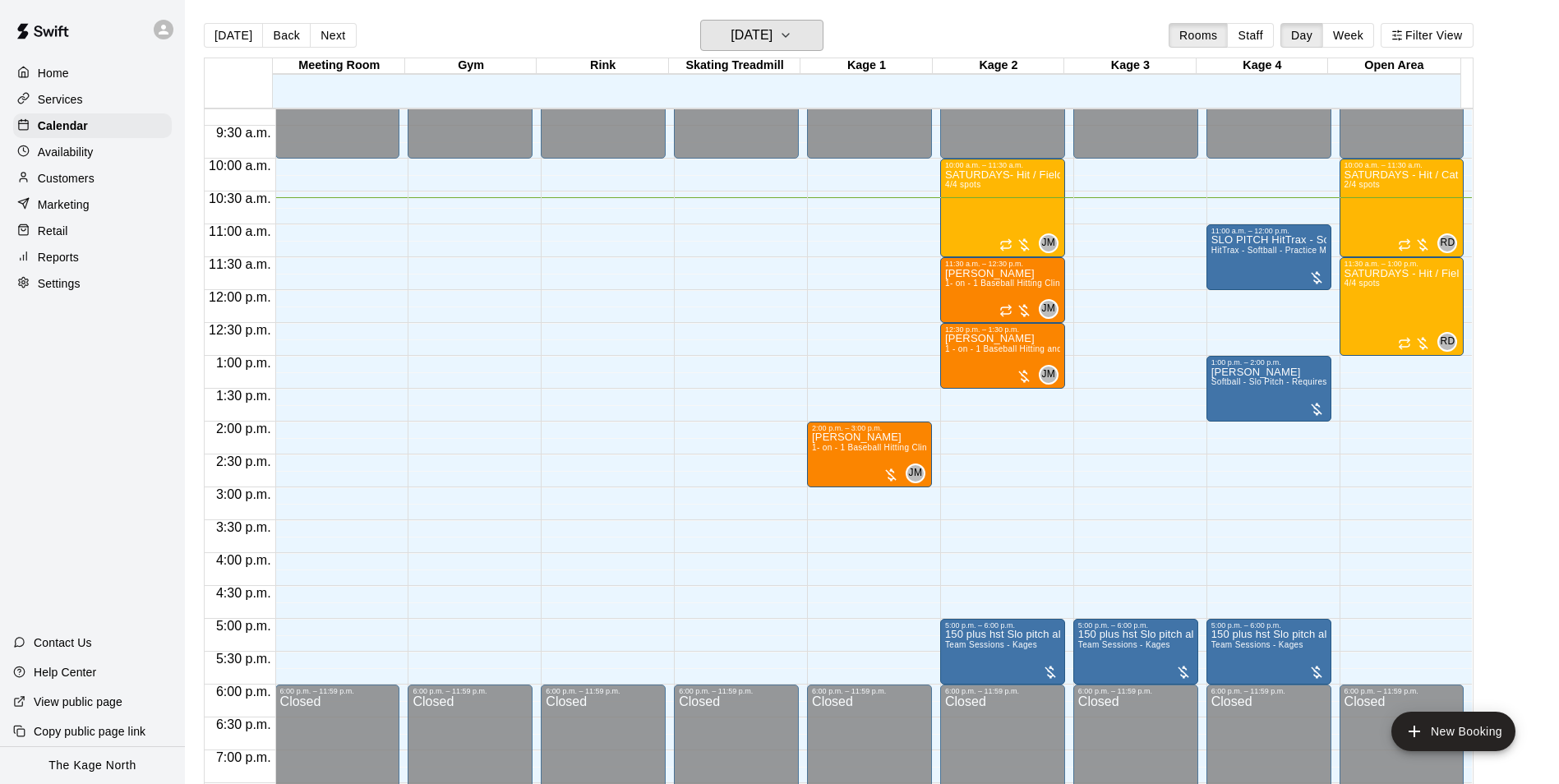
scroll to position [526, 0]
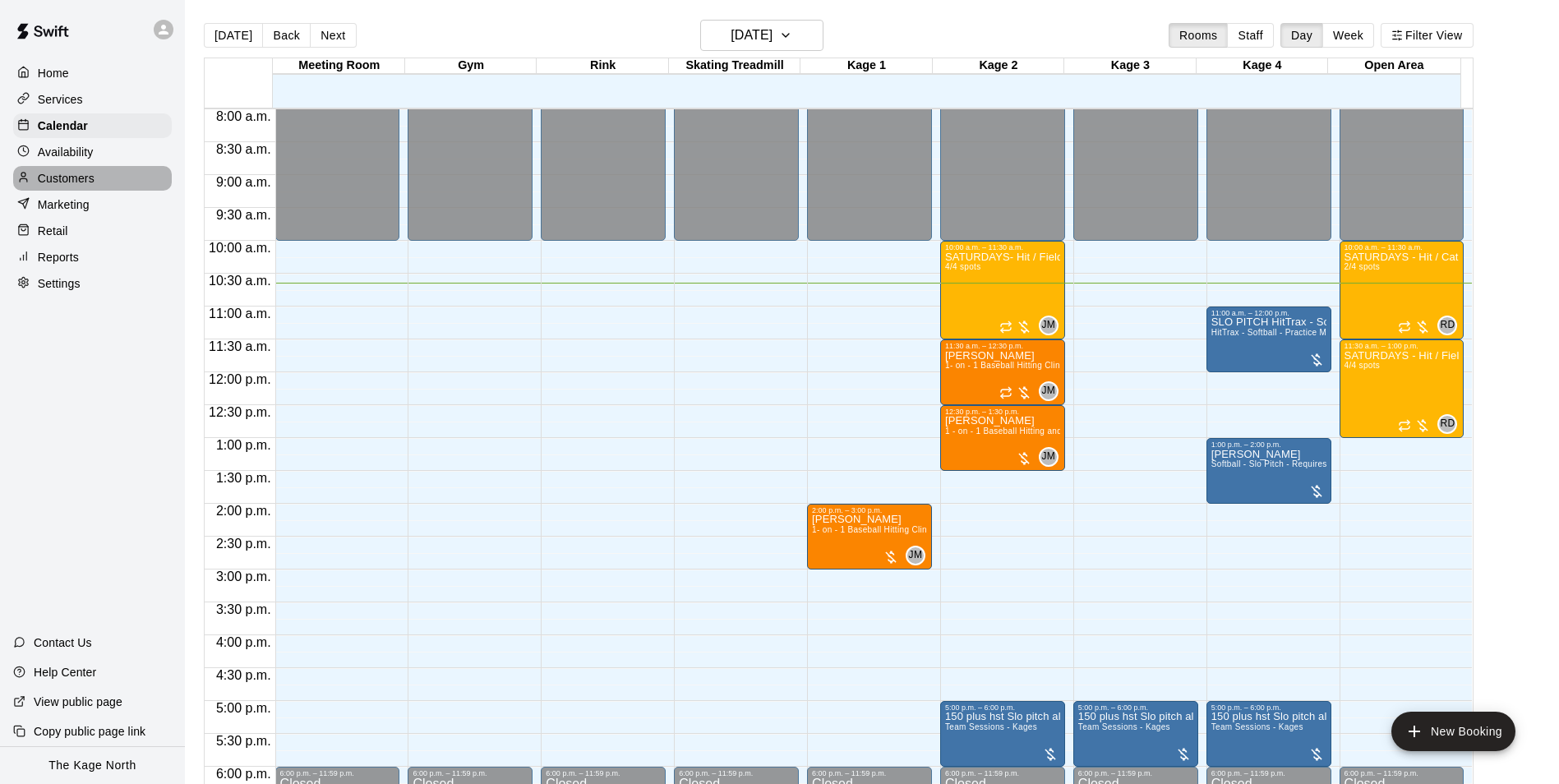
click at [73, 183] on p "Customers" at bounding box center [66, 179] width 57 height 16
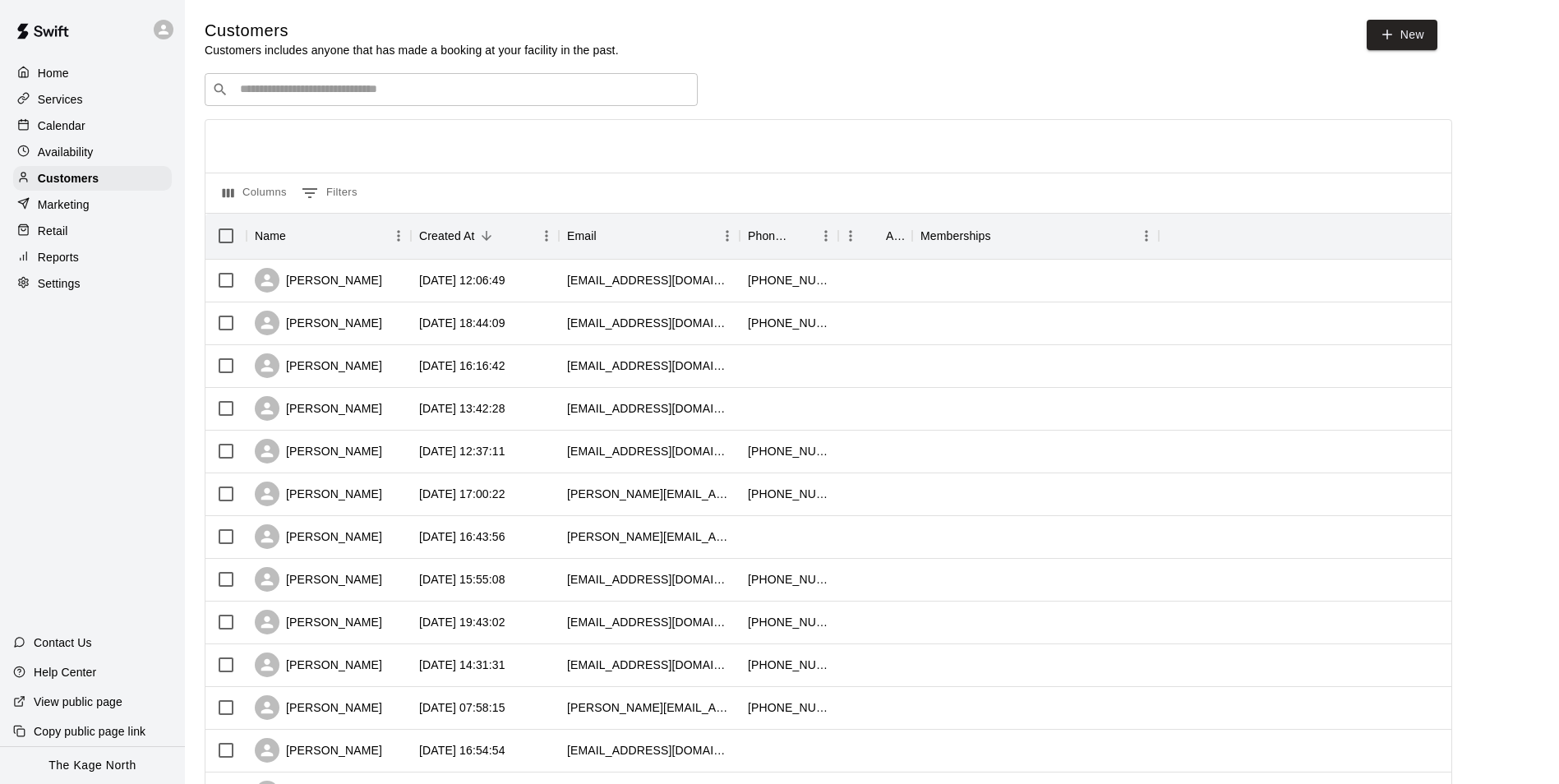
click at [318, 92] on input "Search customers by name or email" at bounding box center [462, 90] width 455 height 16
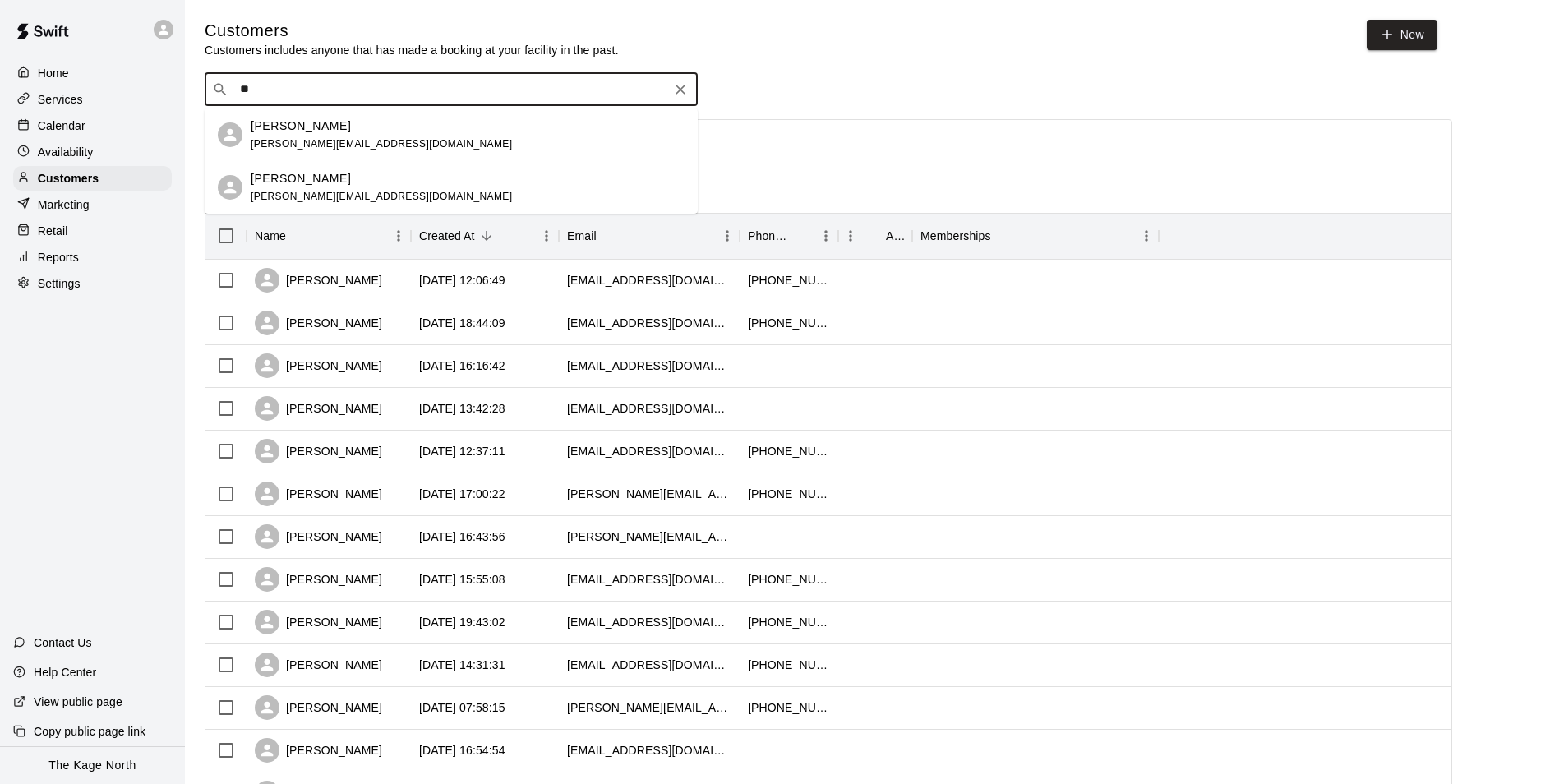
type input "*"
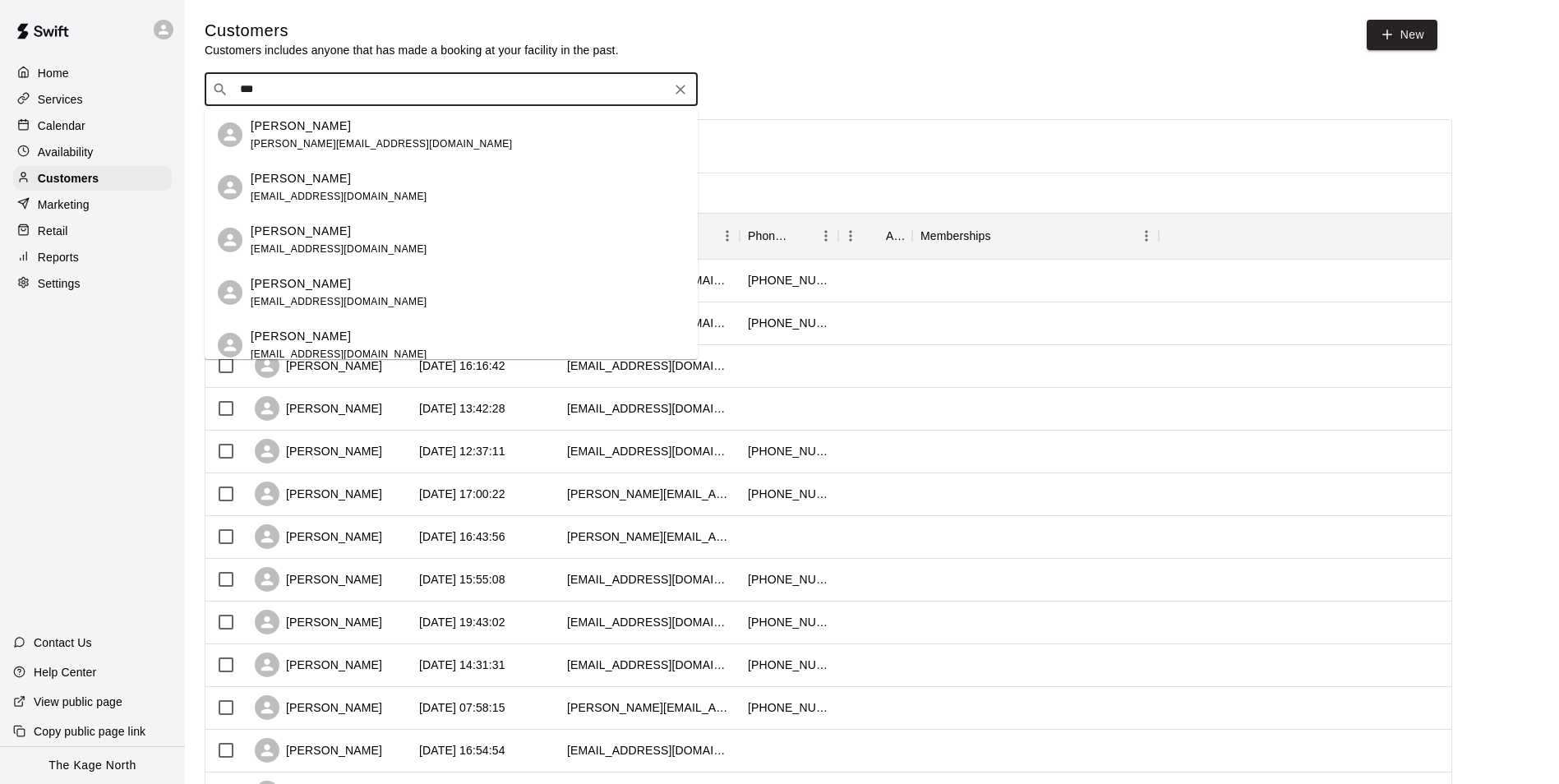
type input "****"
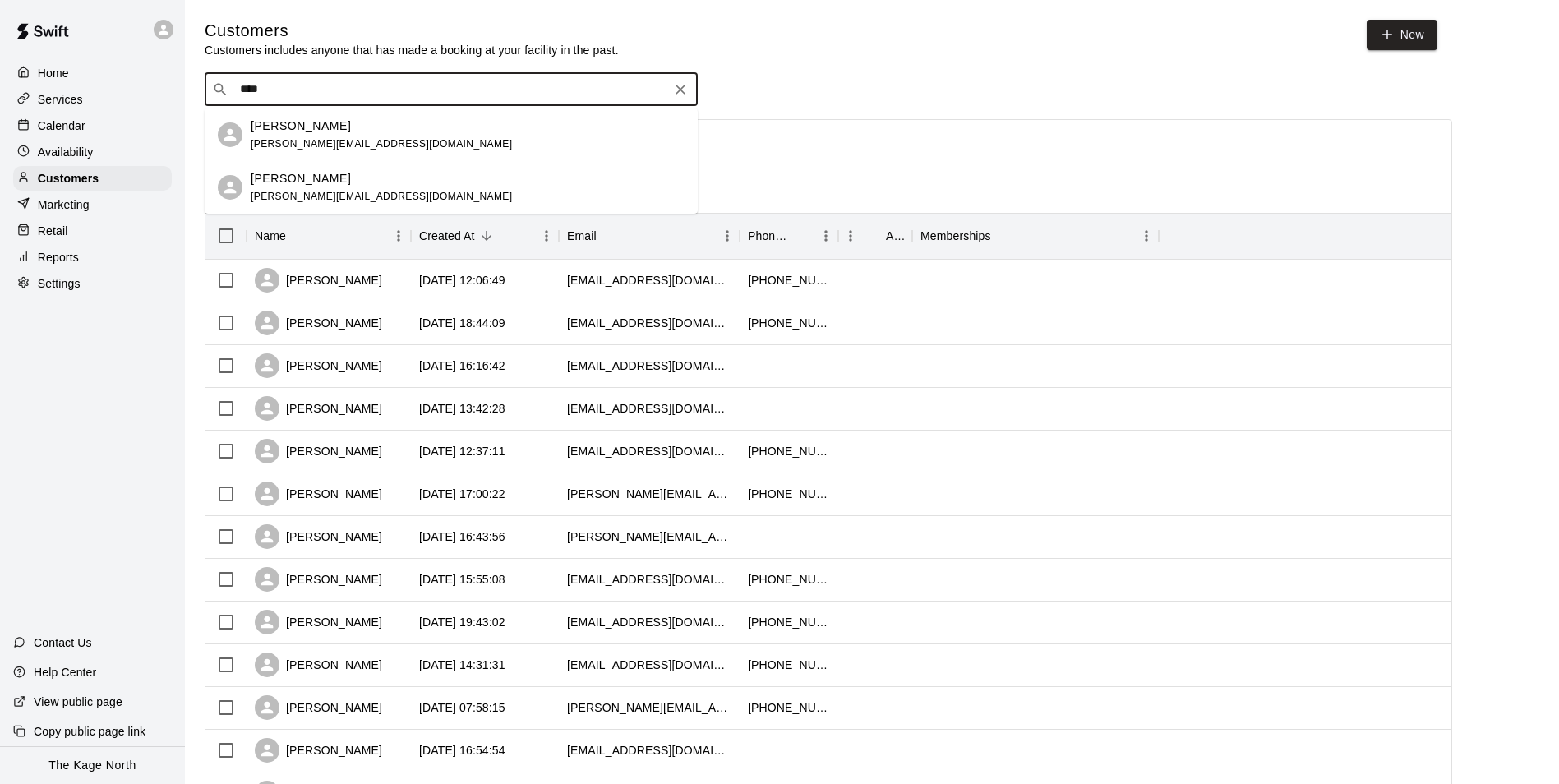
click at [329, 176] on div "[PERSON_NAME]" at bounding box center [381, 179] width 261 height 17
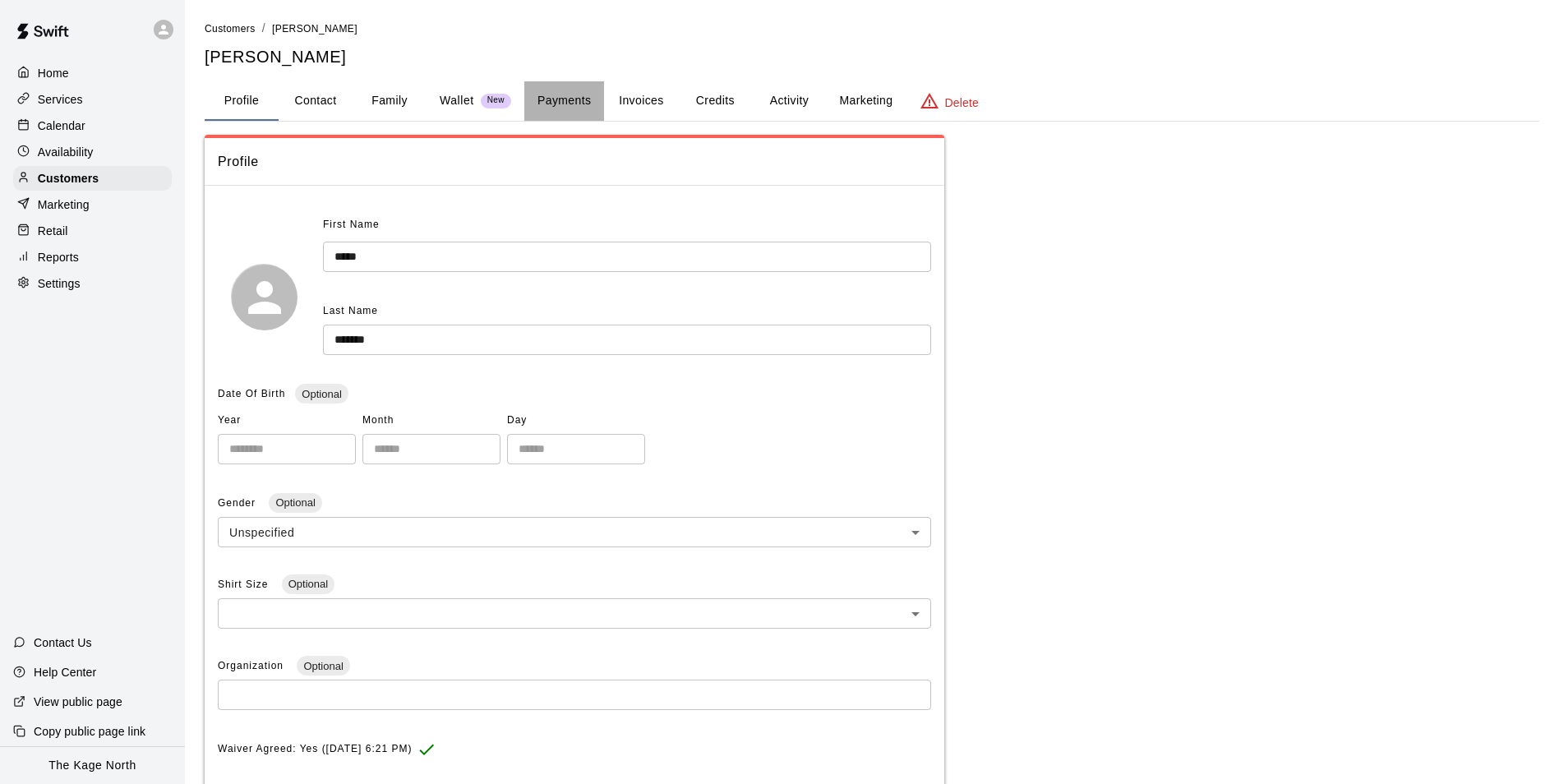
click at [551, 111] on button "Payments" at bounding box center [564, 102] width 80 height 40
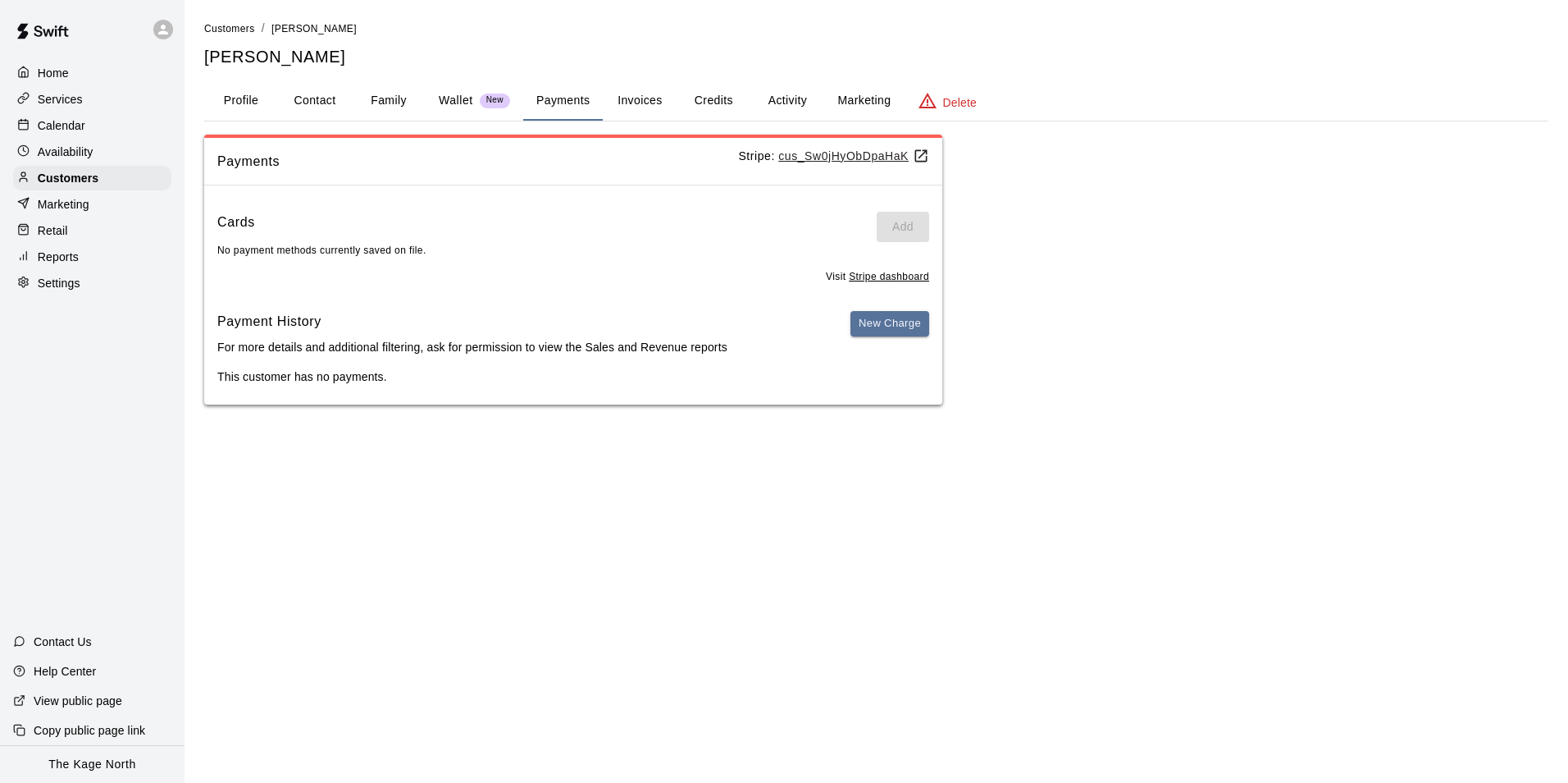
click at [618, 110] on button "Invoices" at bounding box center [640, 101] width 74 height 40
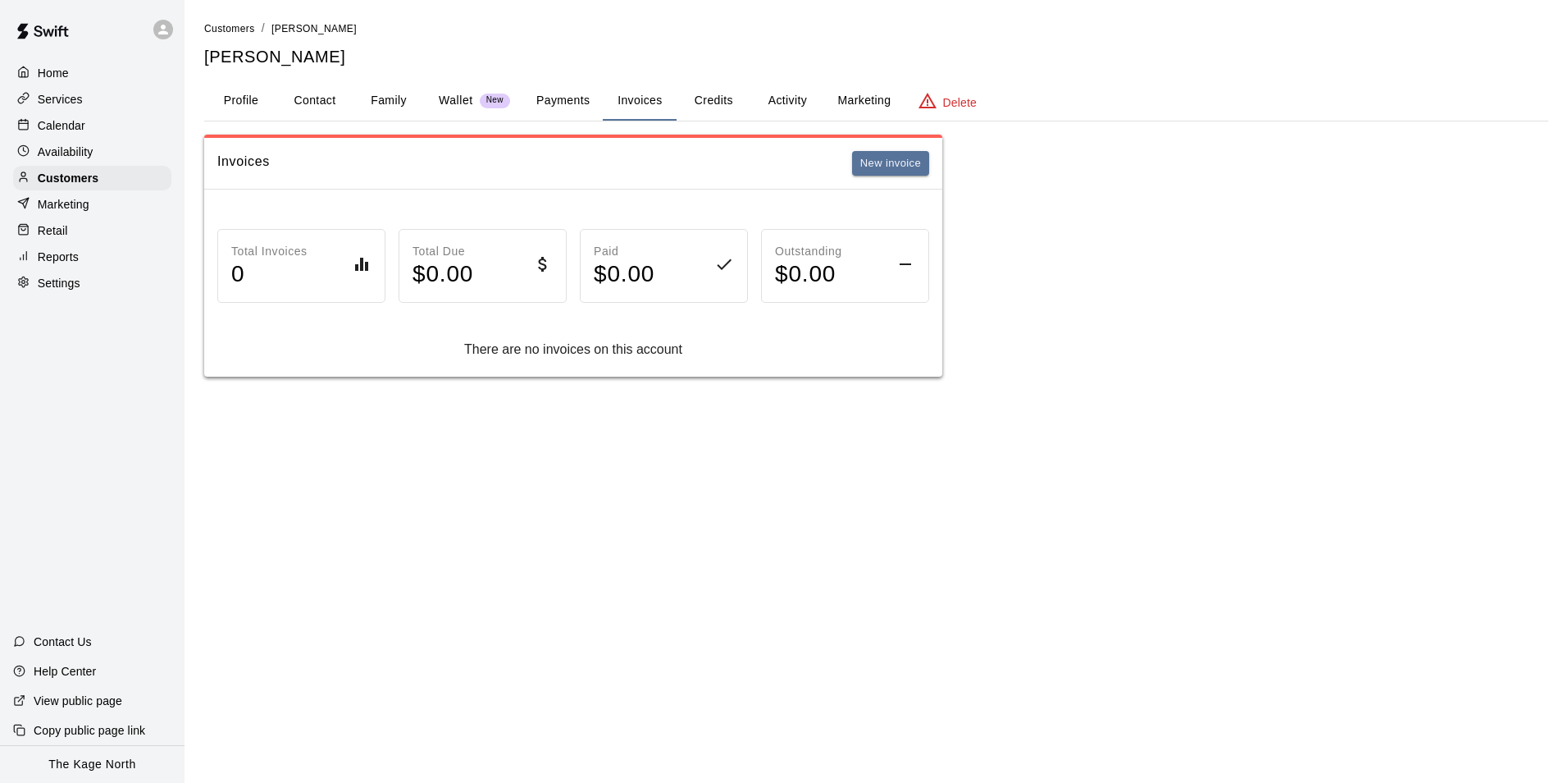
click at [697, 95] on button "Credits" at bounding box center [714, 101] width 74 height 40
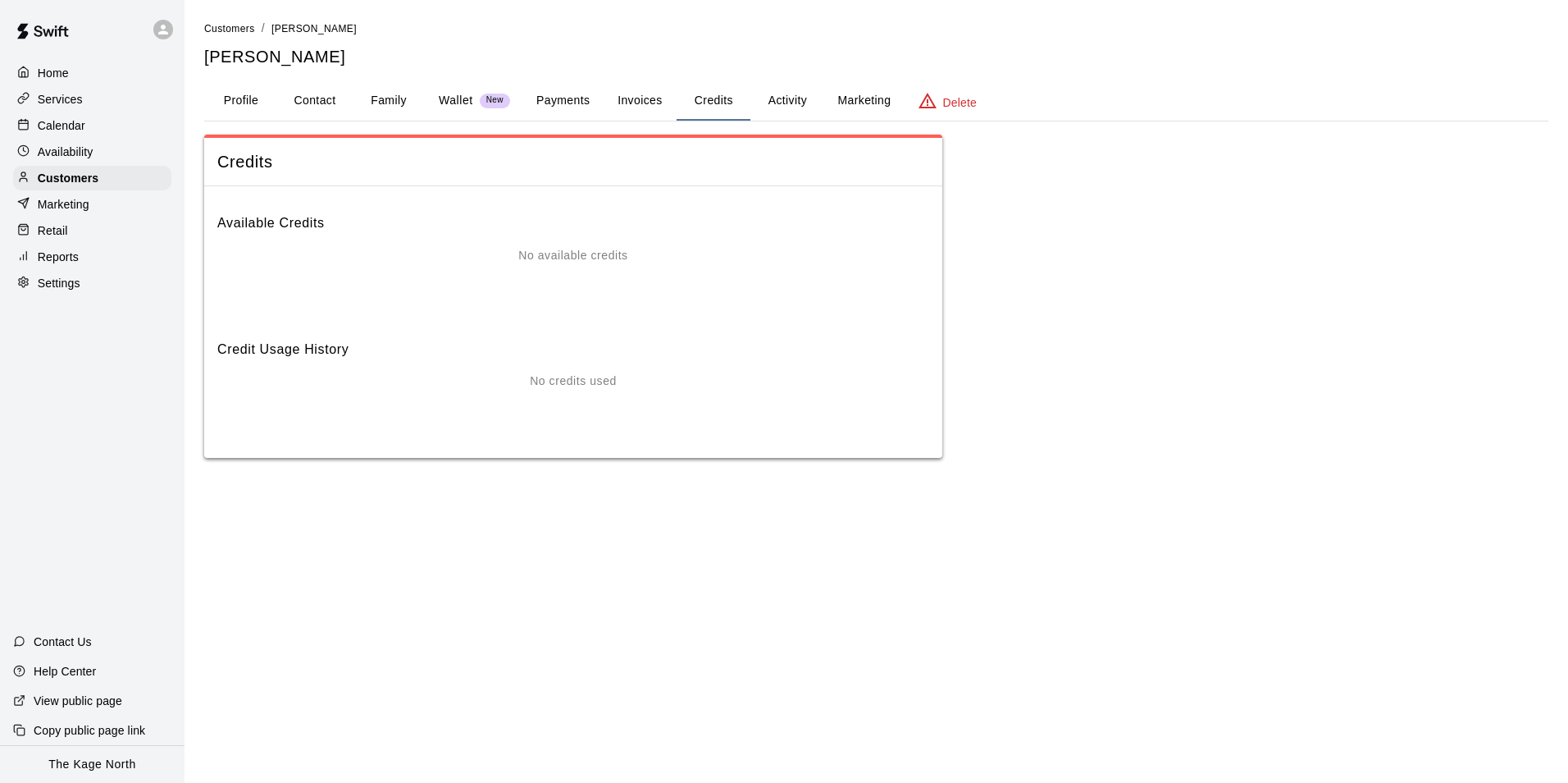
click at [640, 106] on button "Invoices" at bounding box center [640, 101] width 74 height 40
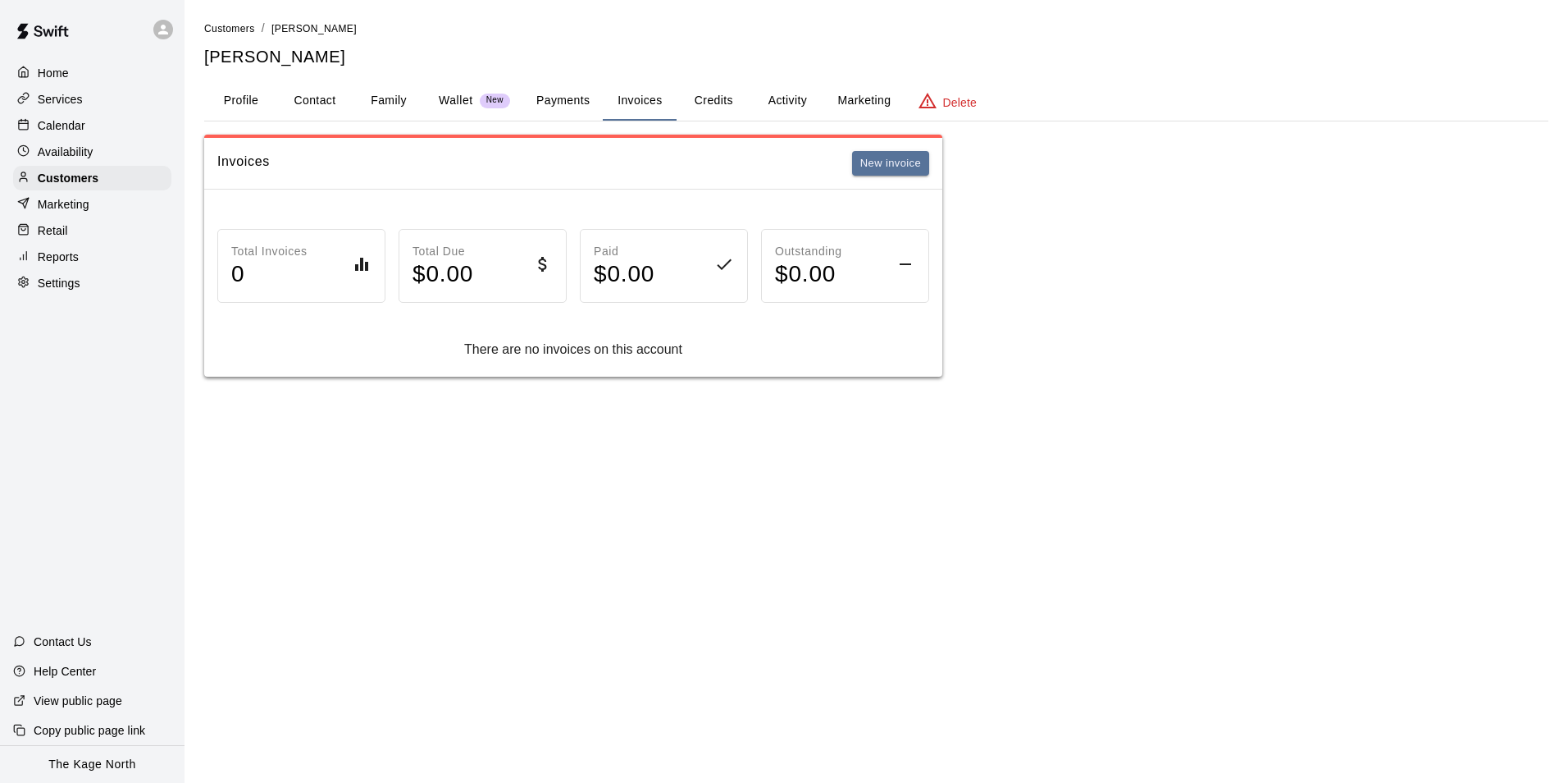
click at [548, 111] on button "Payments" at bounding box center [563, 101] width 80 height 40
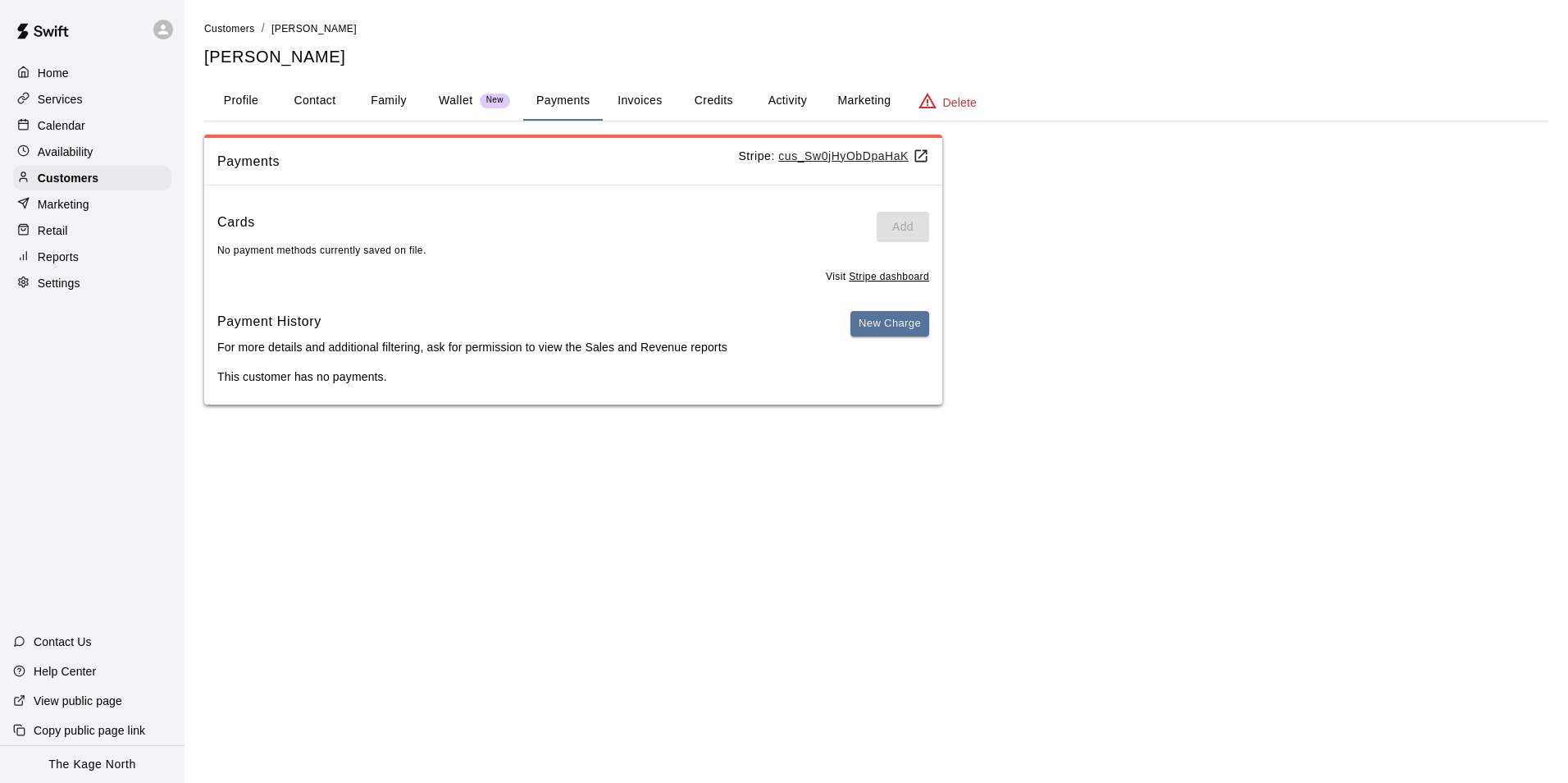
click at [317, 100] on button "Contact" at bounding box center [315, 101] width 74 height 40
select select "**"
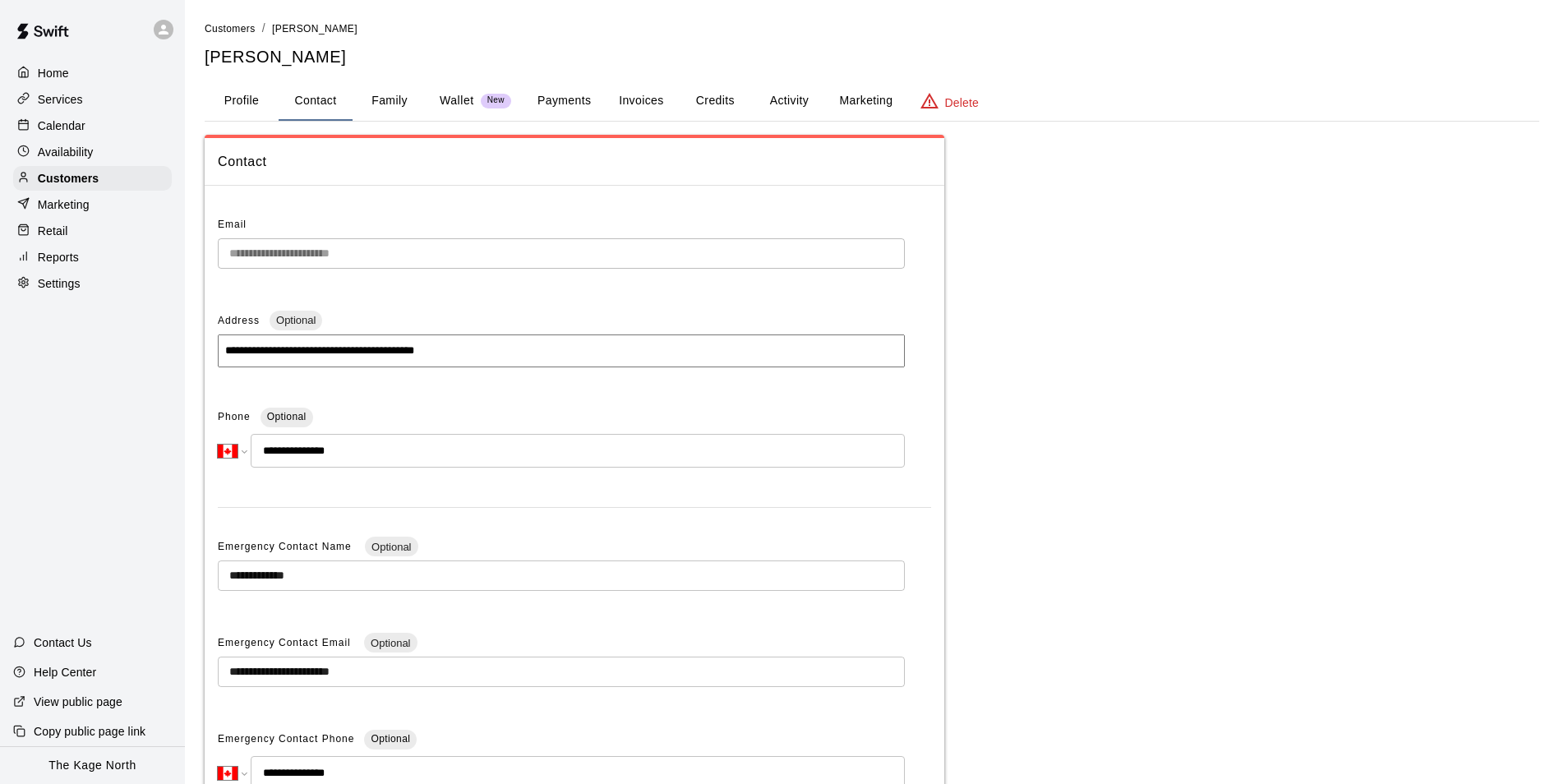
scroll to position [82, 0]
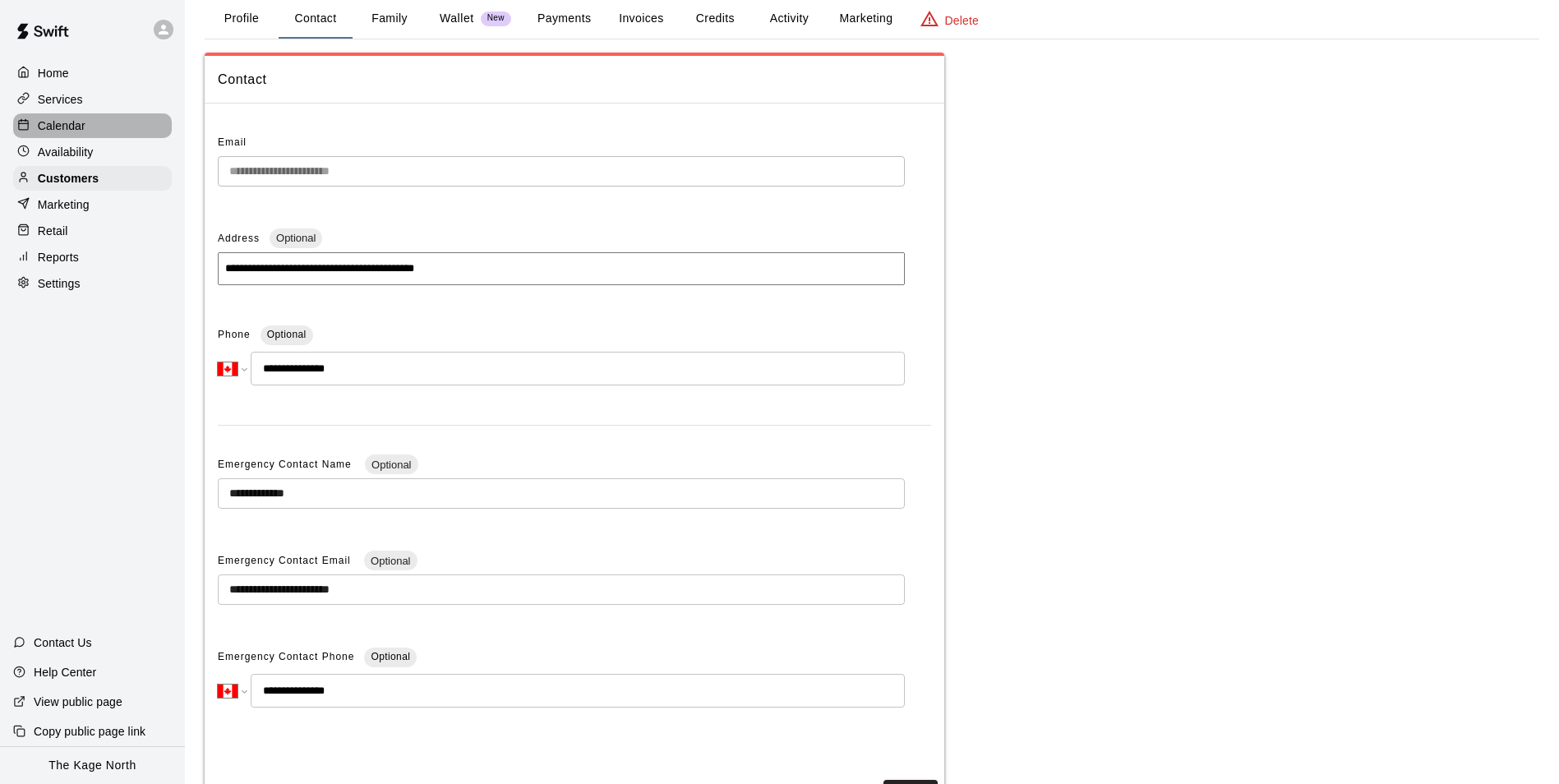
click at [85, 119] on div "Calendar" at bounding box center [92, 125] width 159 height 24
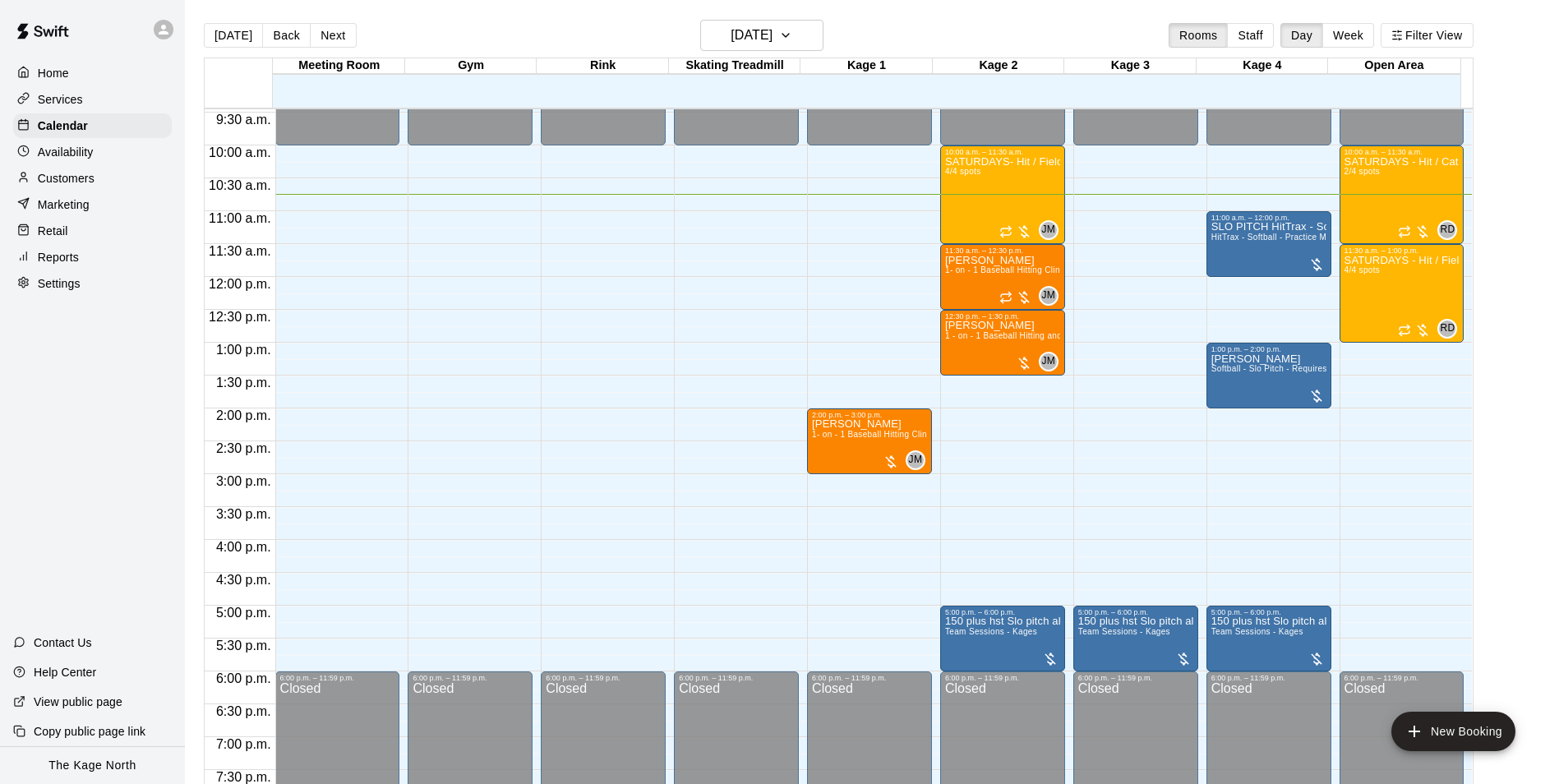
scroll to position [541, 0]
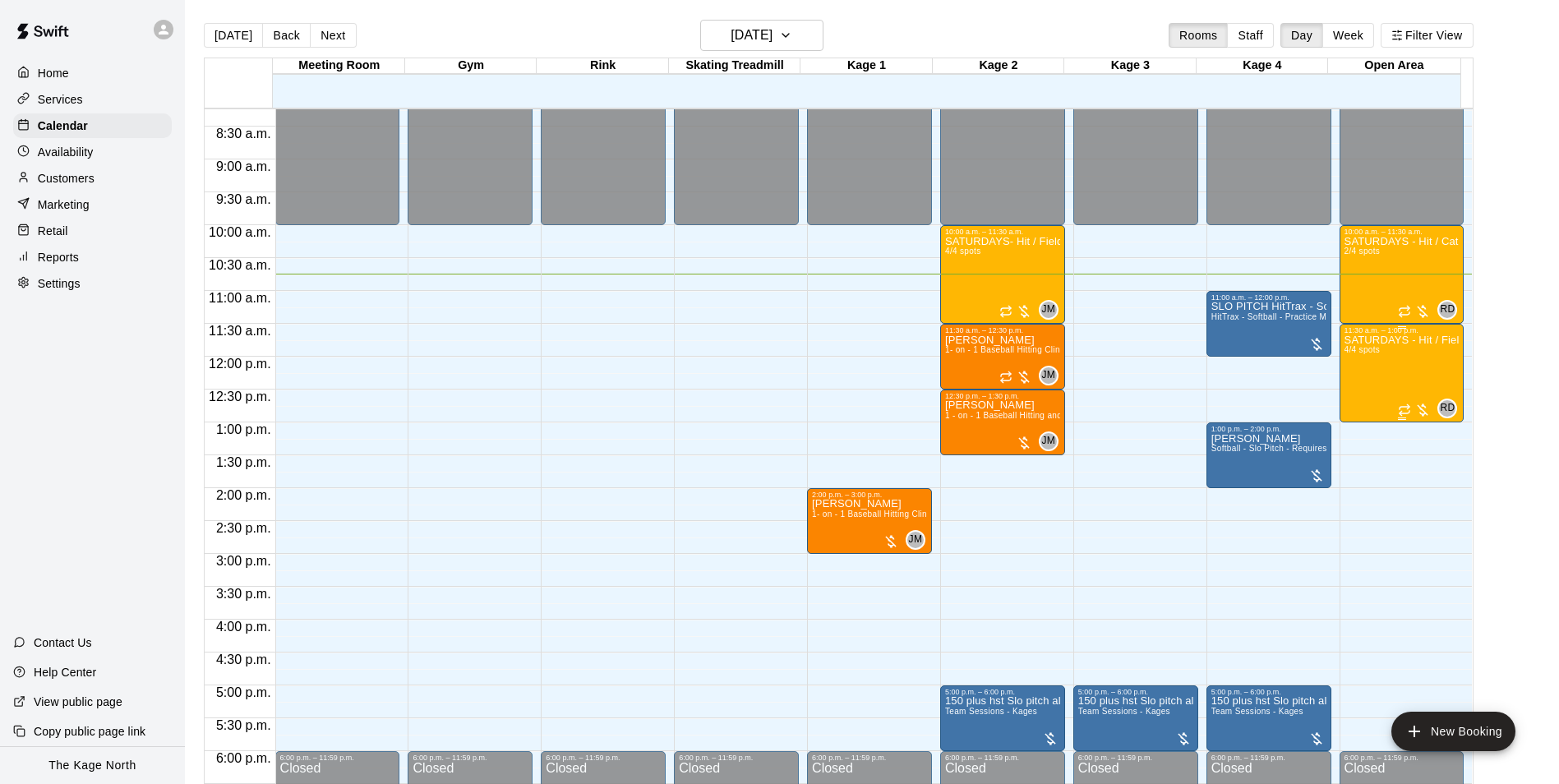
click at [1380, 334] on div "11:30 a.m. – 1:00 p.m." at bounding box center [1401, 330] width 115 height 8
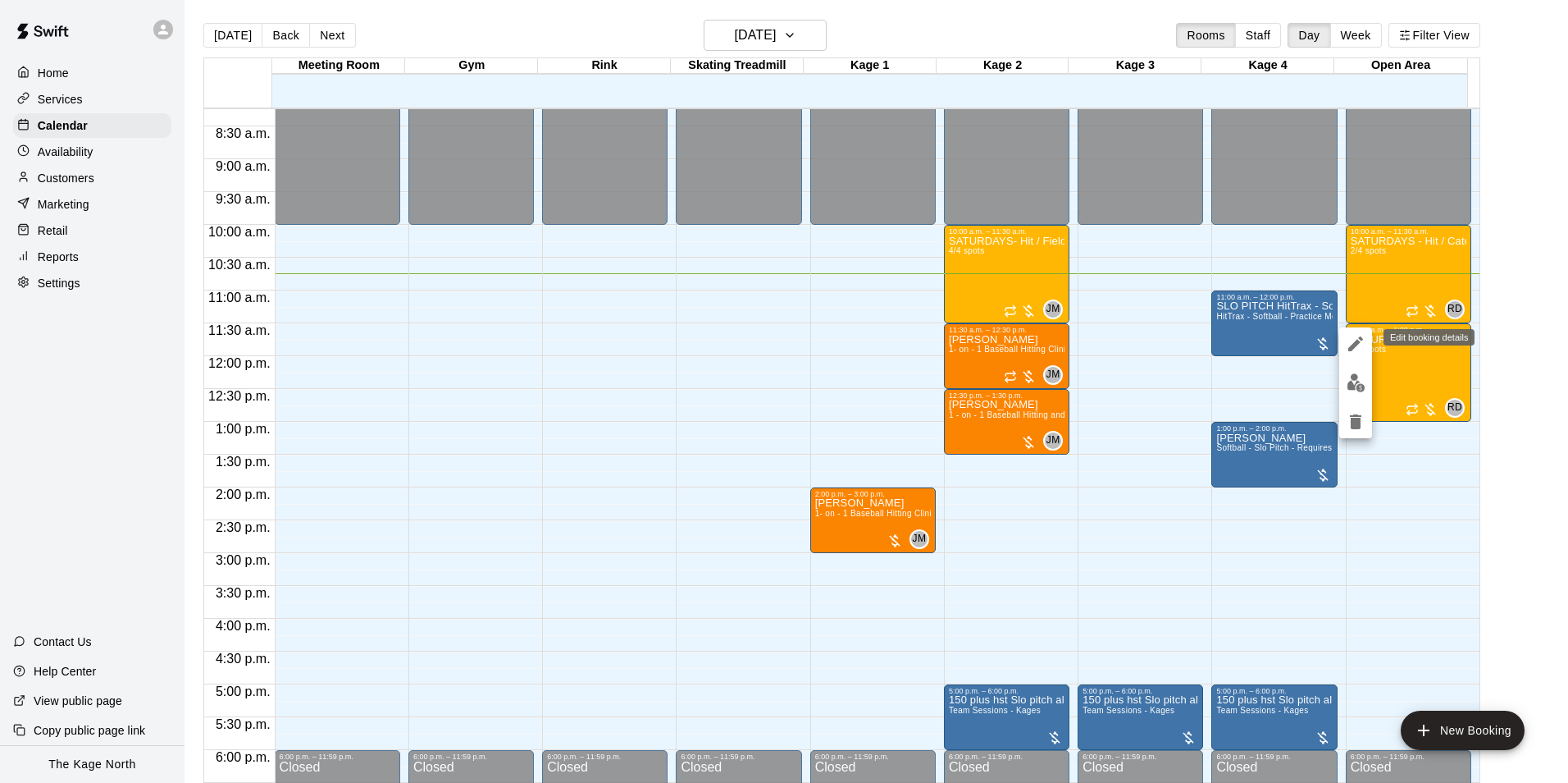
click at [1354, 352] on icon "edit" at bounding box center [1355, 344] width 20 height 20
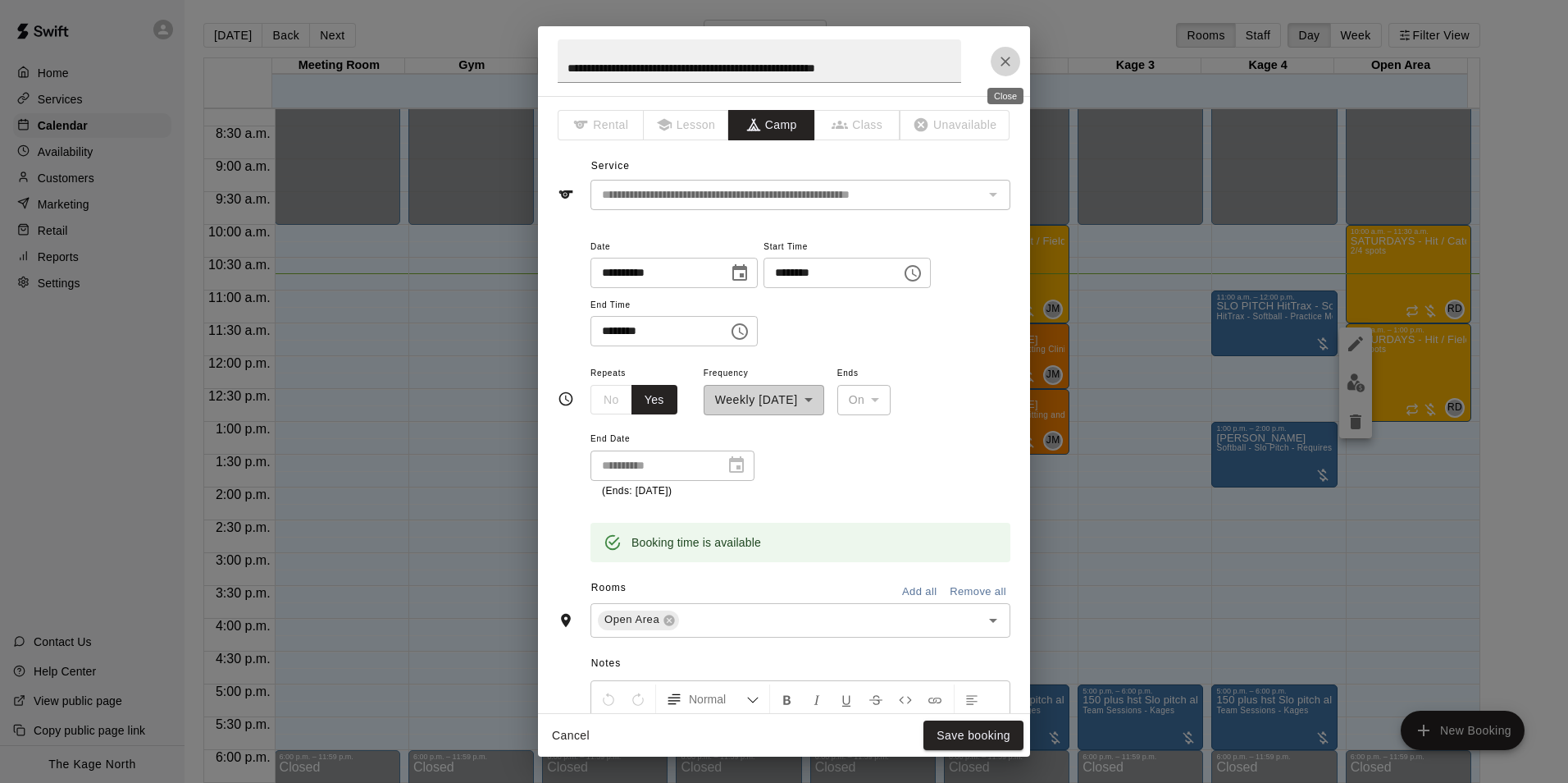
click at [999, 55] on icon "Close" at bounding box center [1005, 62] width 16 height 16
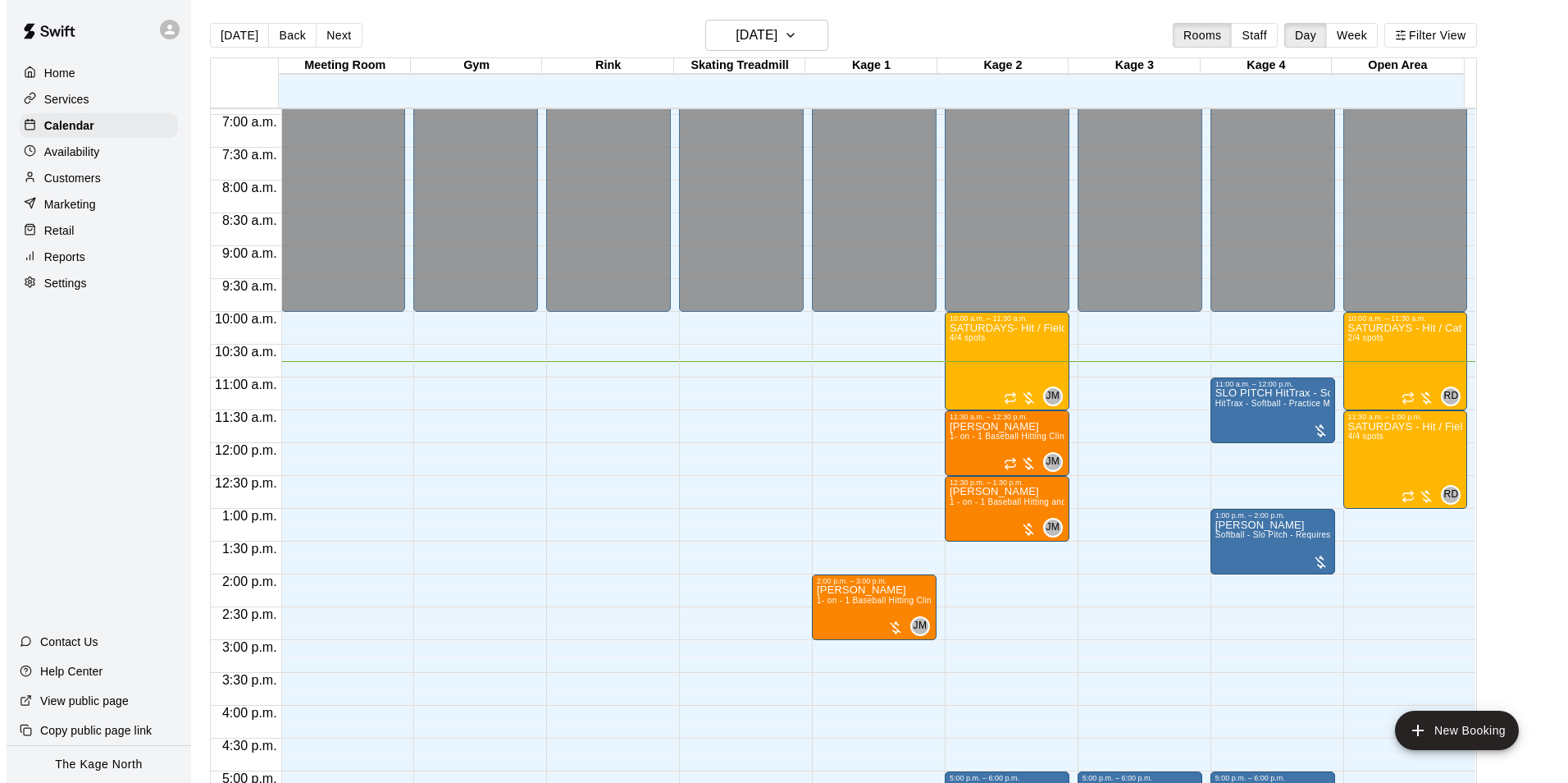
scroll to position [459, 0]
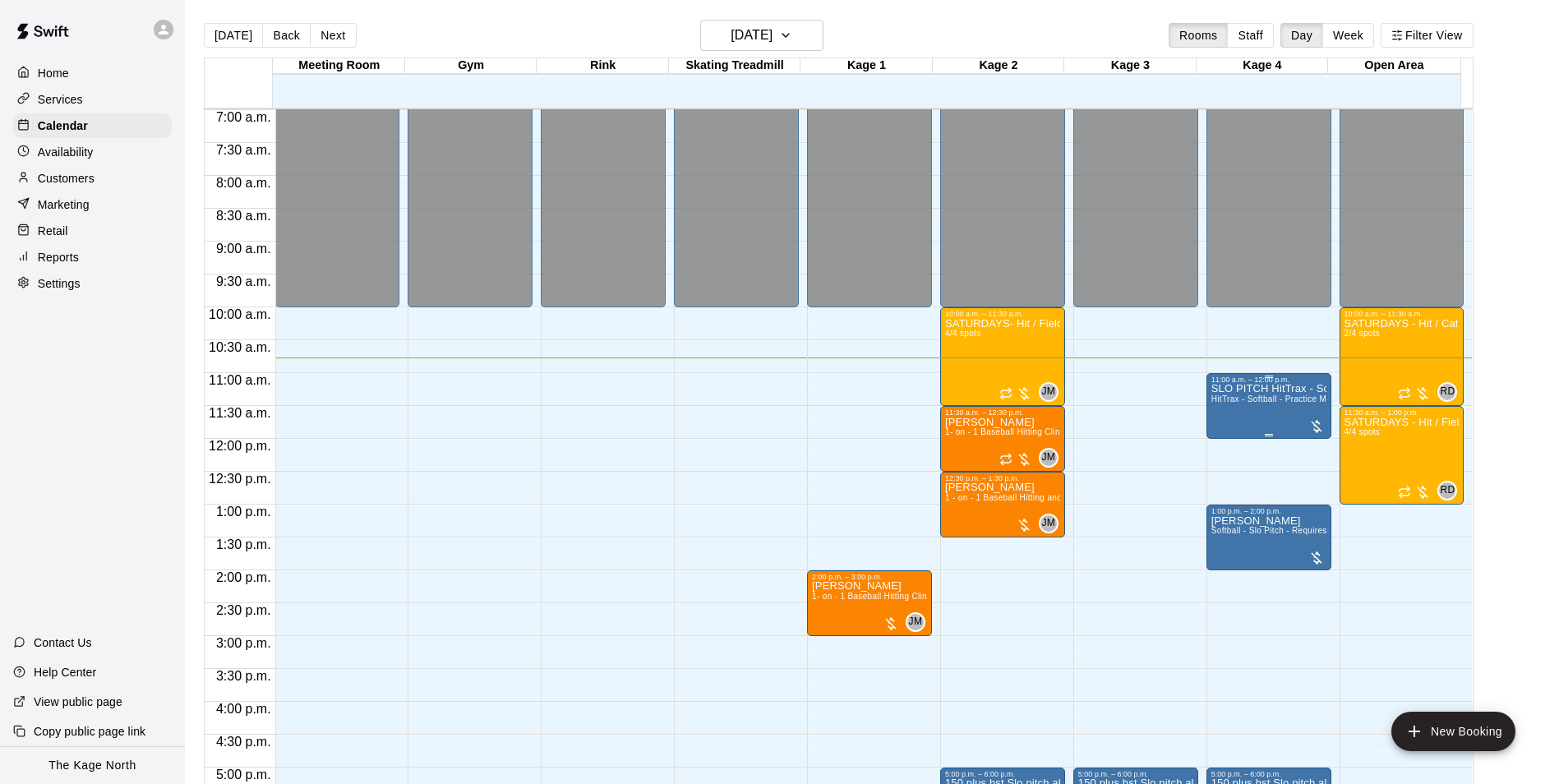
click at [1234, 400] on span "HitTrax - Softball - Practice Mode" at bounding box center [1275, 399] width 130 height 9
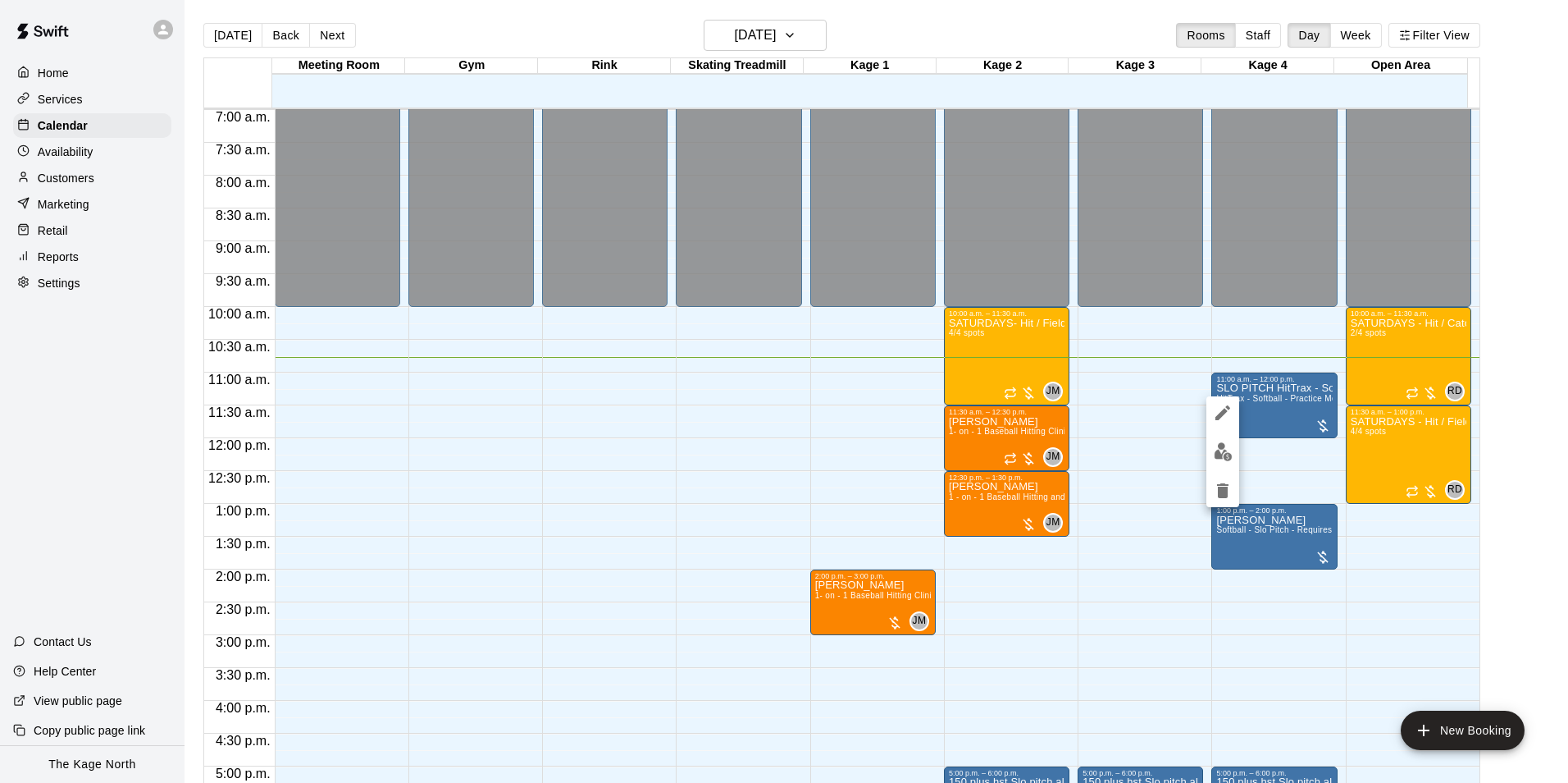
click at [1219, 411] on icon "edit" at bounding box center [1223, 413] width 20 height 20
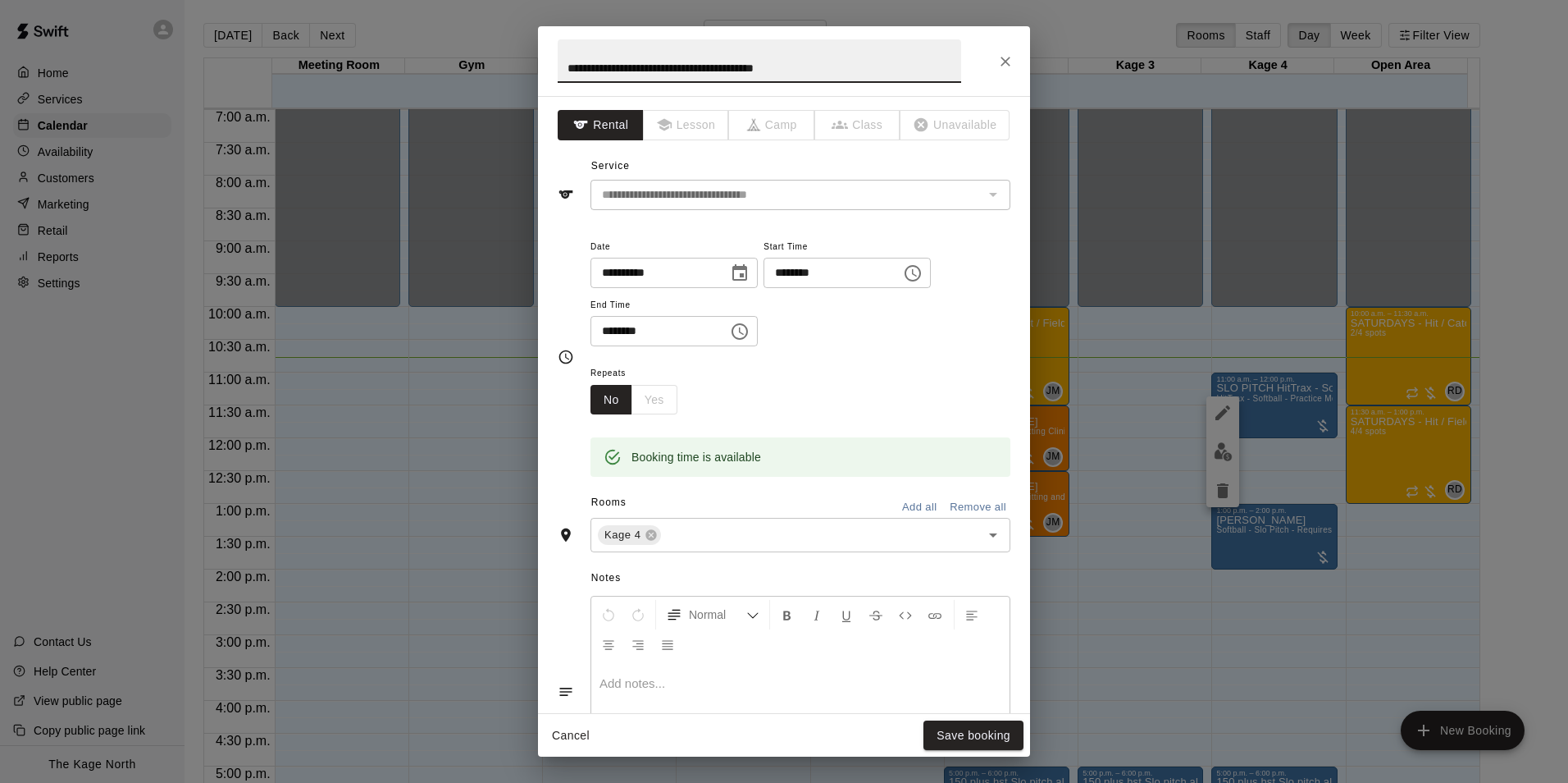
click at [998, 59] on icon "Close" at bounding box center [1005, 62] width 16 height 16
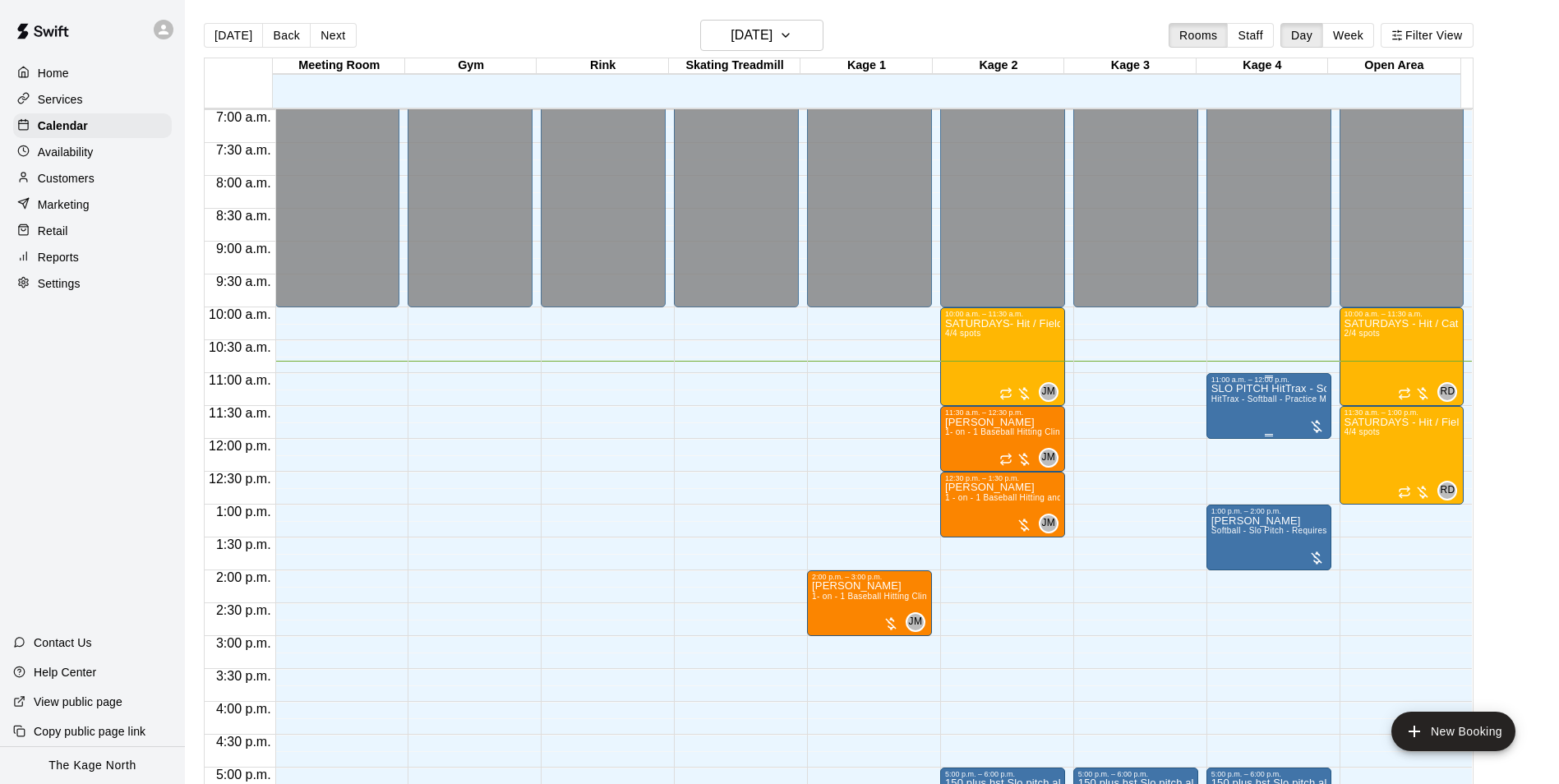
click at [1254, 389] on p "SLO PITCH HitTrax - Softball - Practice Mode" at bounding box center [1268, 389] width 115 height 0
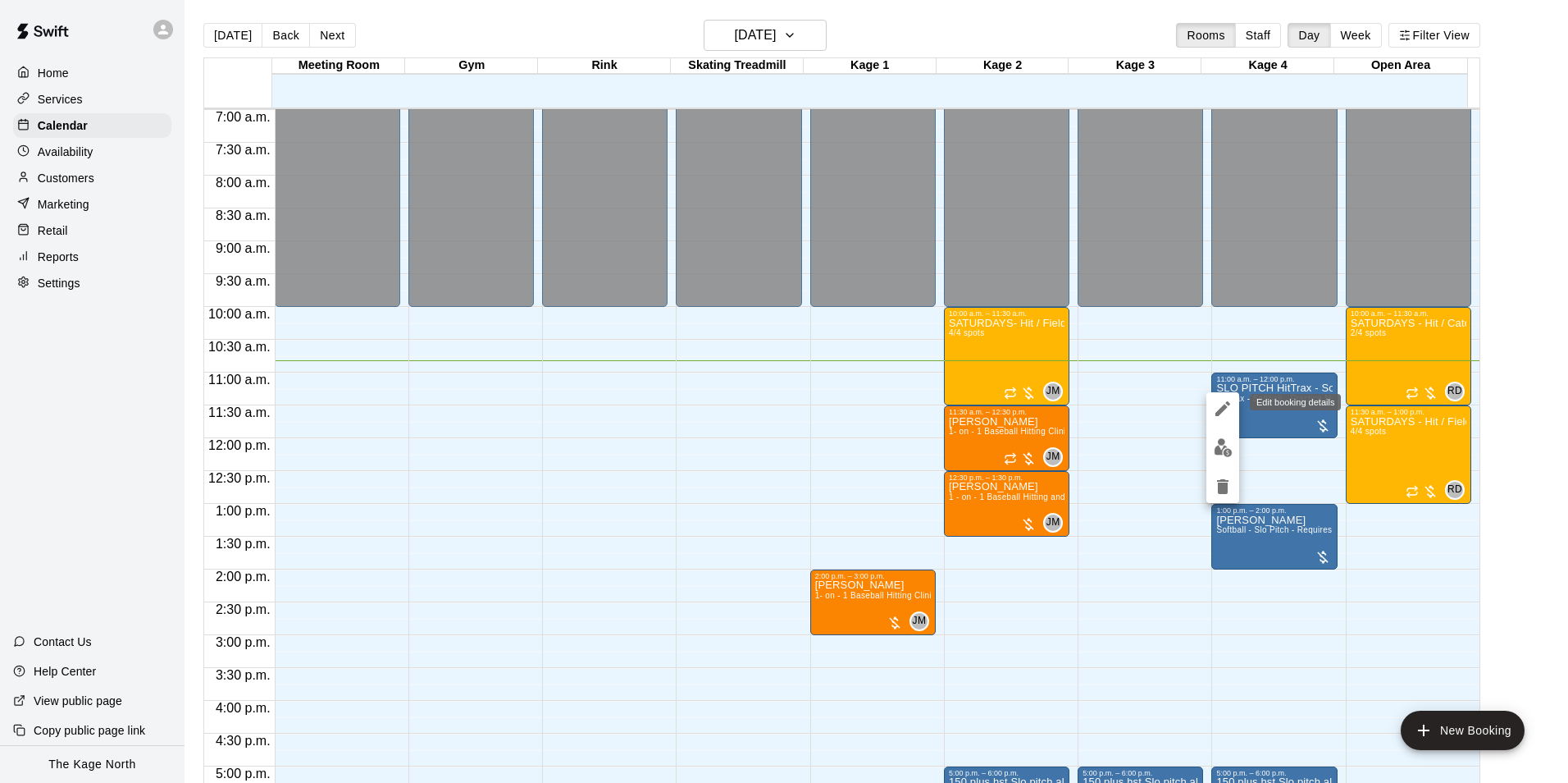
click at [1220, 399] on icon "edit" at bounding box center [1223, 409] width 20 height 20
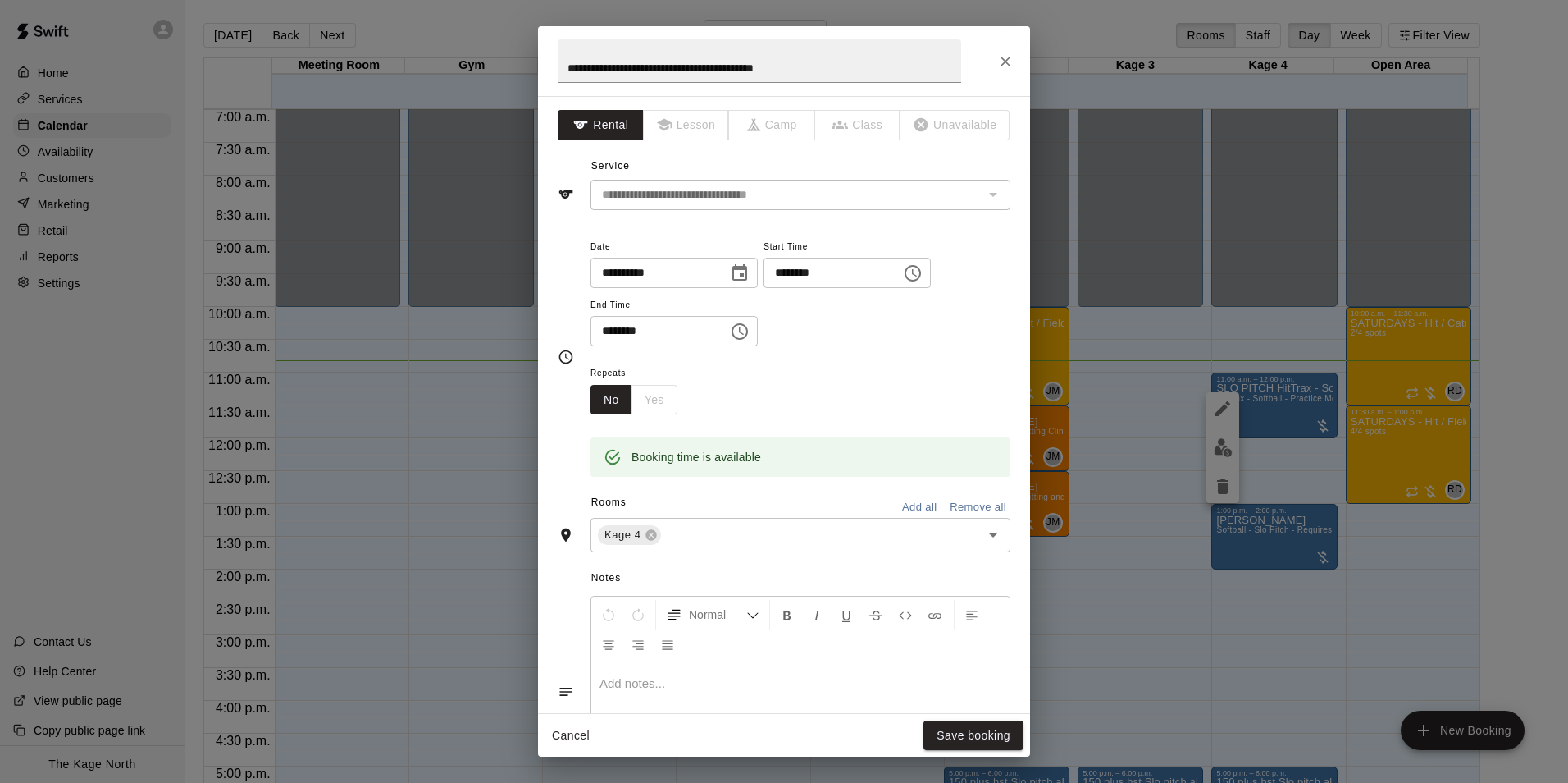
click at [983, 59] on div "**********" at bounding box center [784, 61] width 492 height 70
click at [1004, 61] on icon "Close" at bounding box center [1005, 62] width 10 height 10
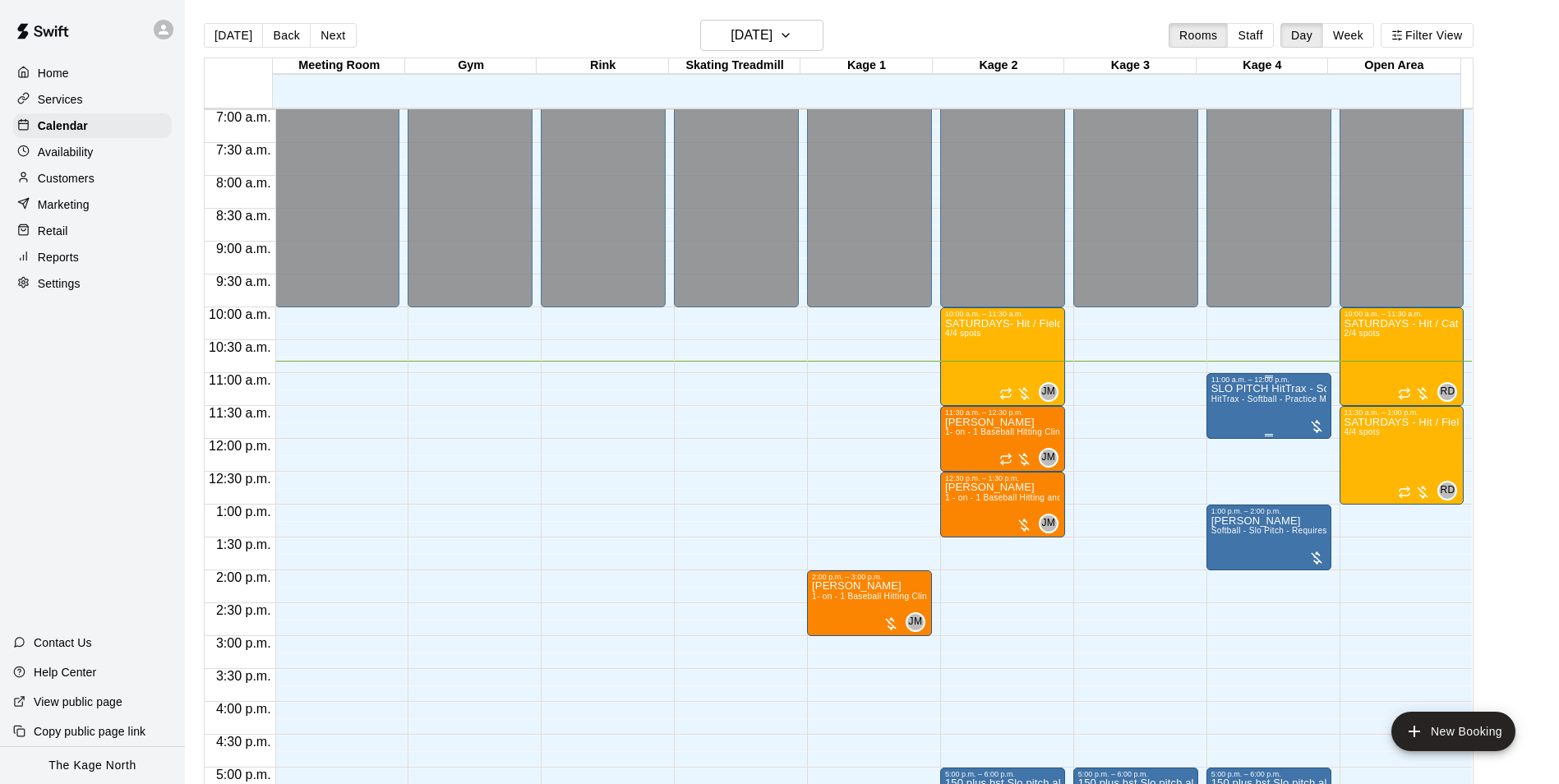
click at [1265, 400] on span "HitTrax - Softball - Practice Mode" at bounding box center [1275, 399] width 130 height 9
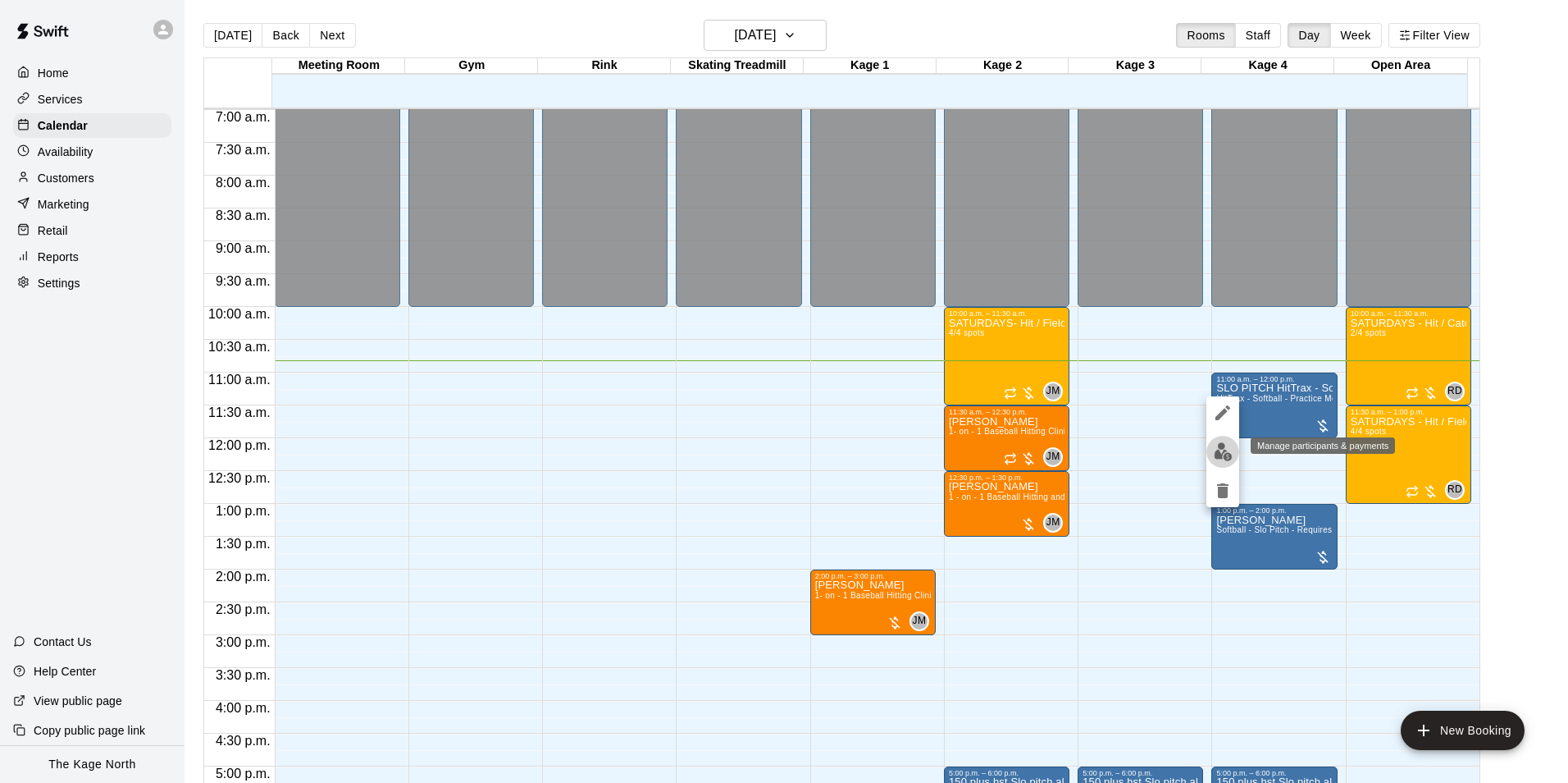
click at [1217, 447] on img "edit" at bounding box center [1223, 452] width 19 height 19
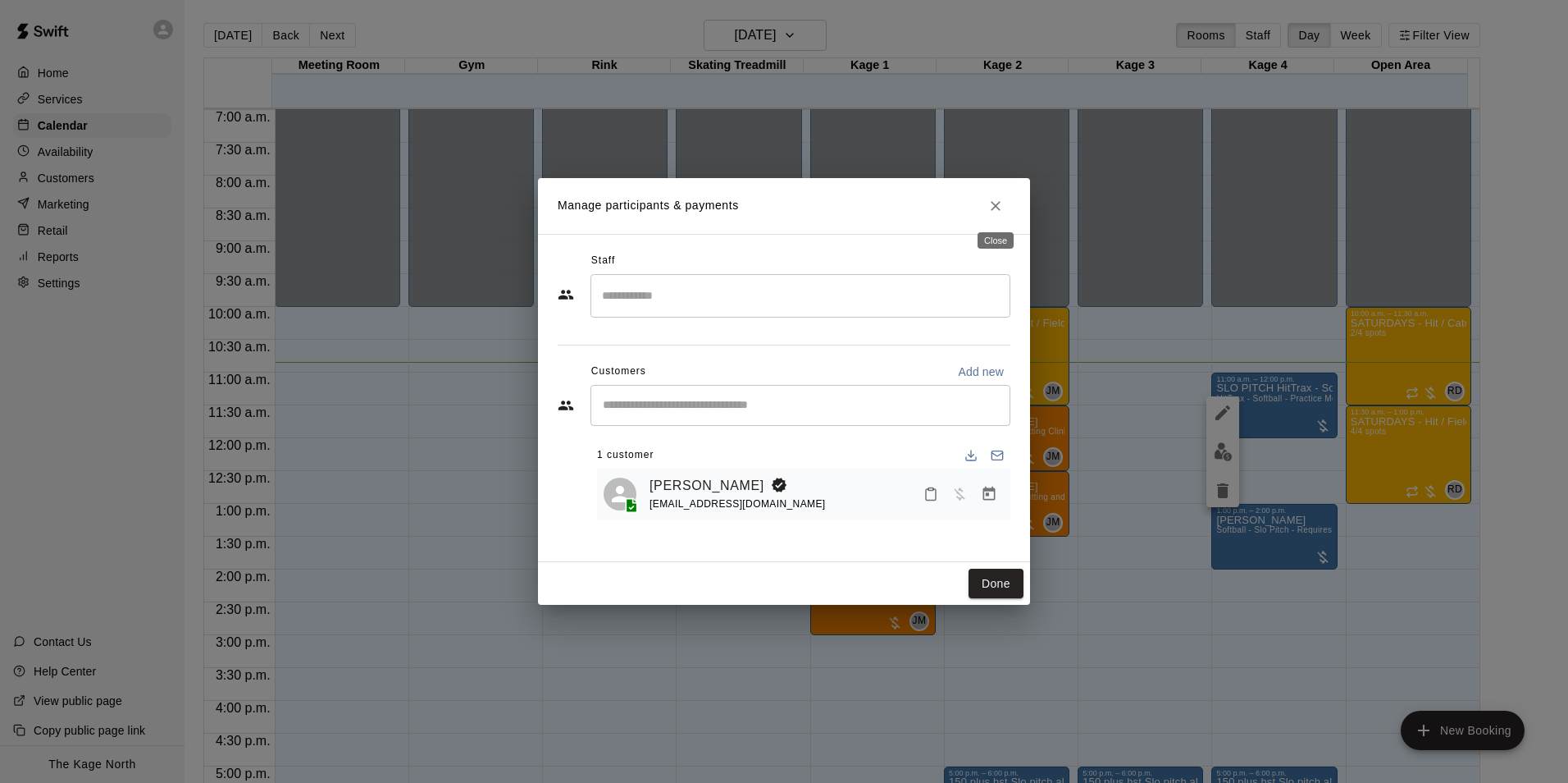
click at [994, 204] on icon "Close" at bounding box center [995, 205] width 10 height 10
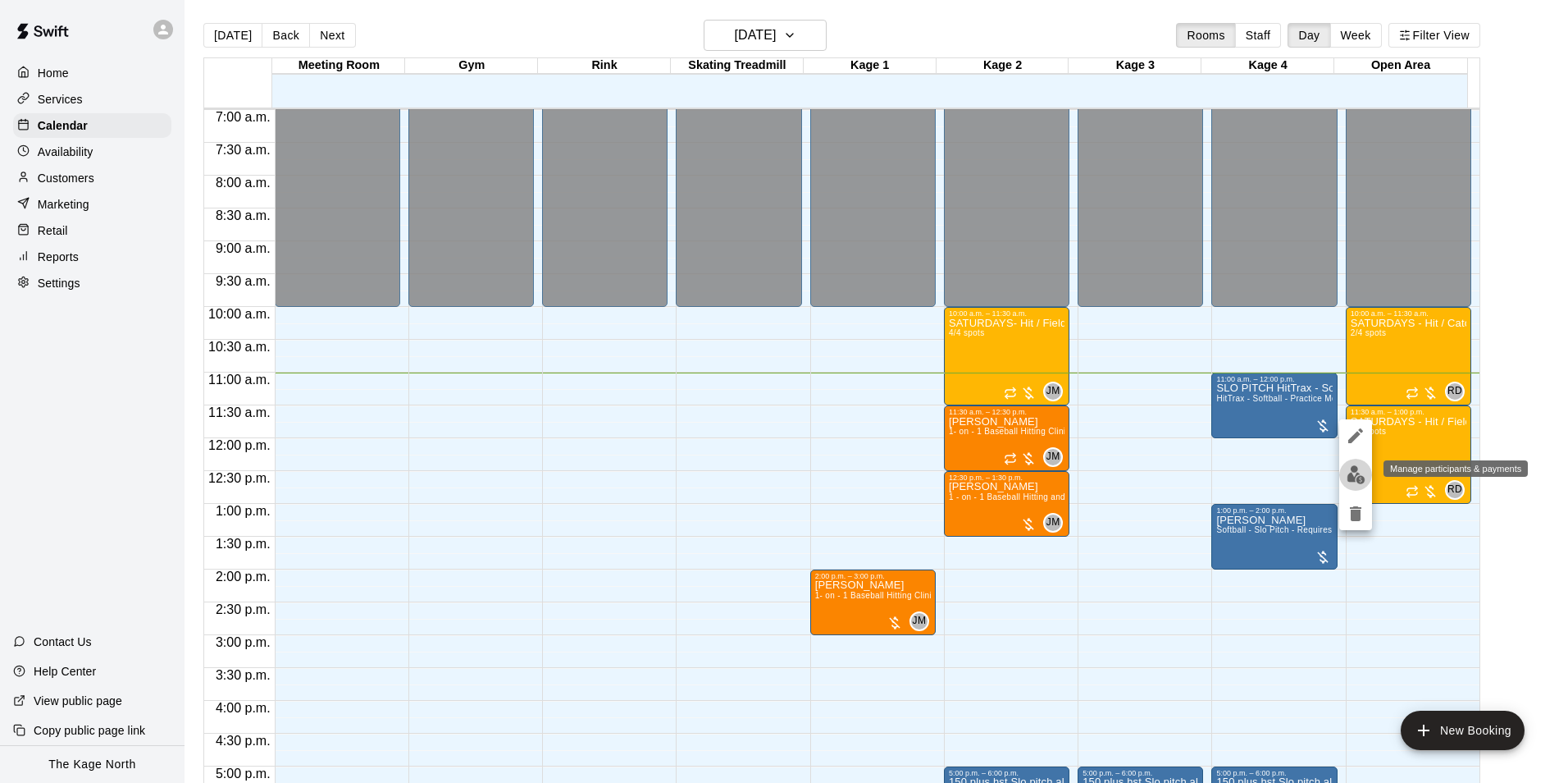
click at [1354, 476] on img "edit" at bounding box center [1355, 474] width 19 height 19
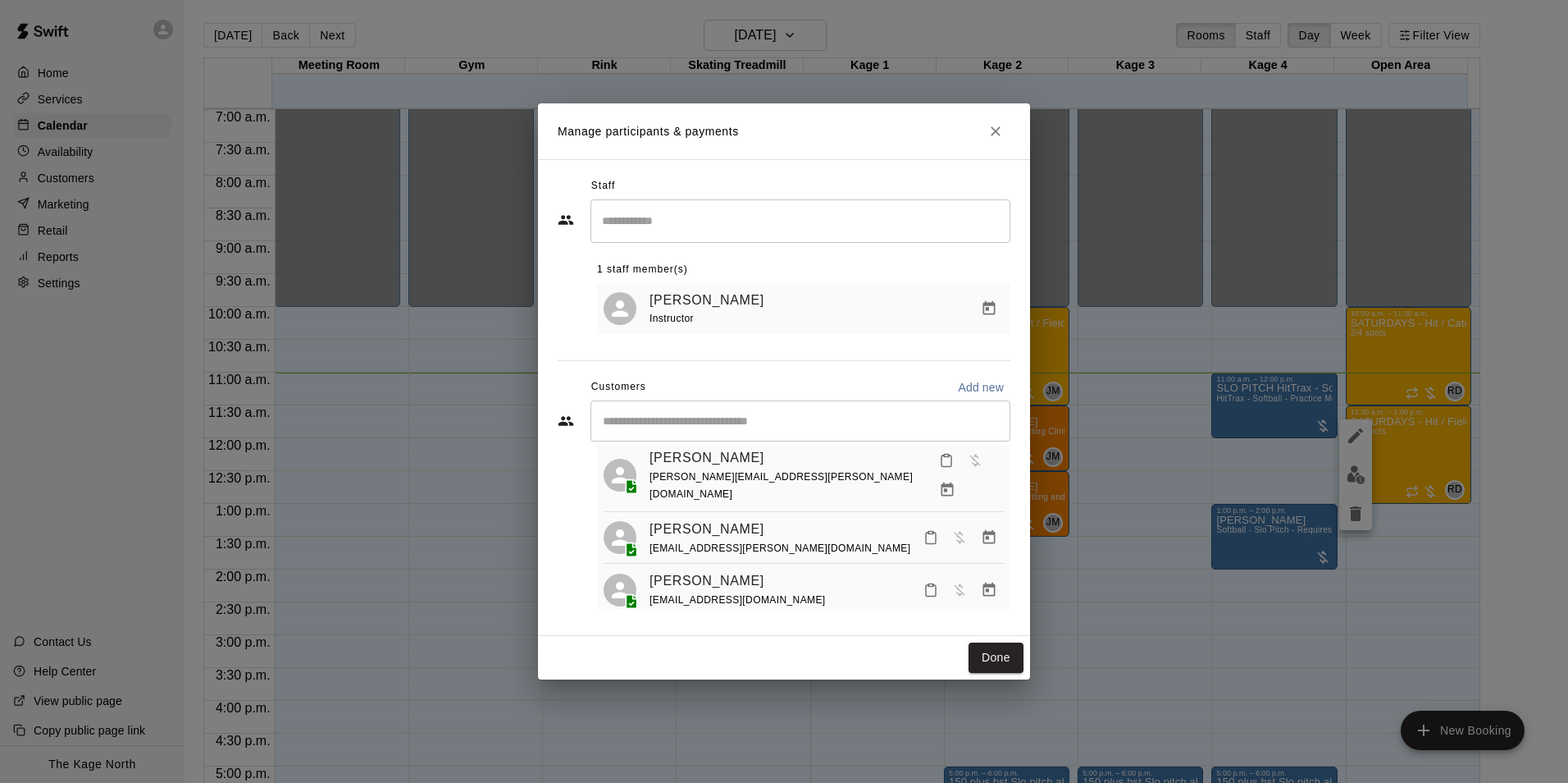
scroll to position [100, 0]
click at [986, 664] on button "Done" at bounding box center [996, 658] width 55 height 31
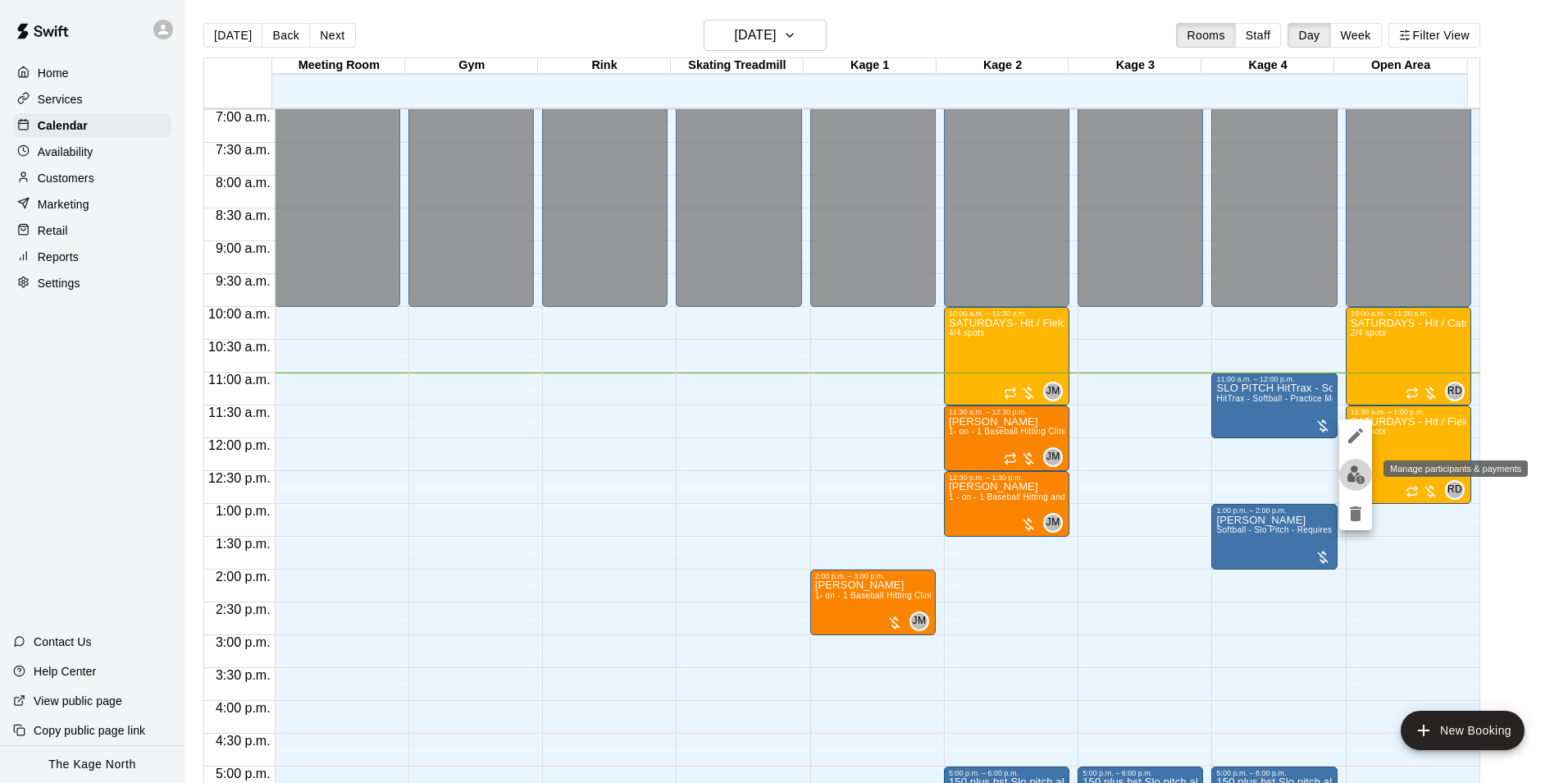
click at [1342, 481] on button "edit" at bounding box center [1355, 474] width 33 height 32
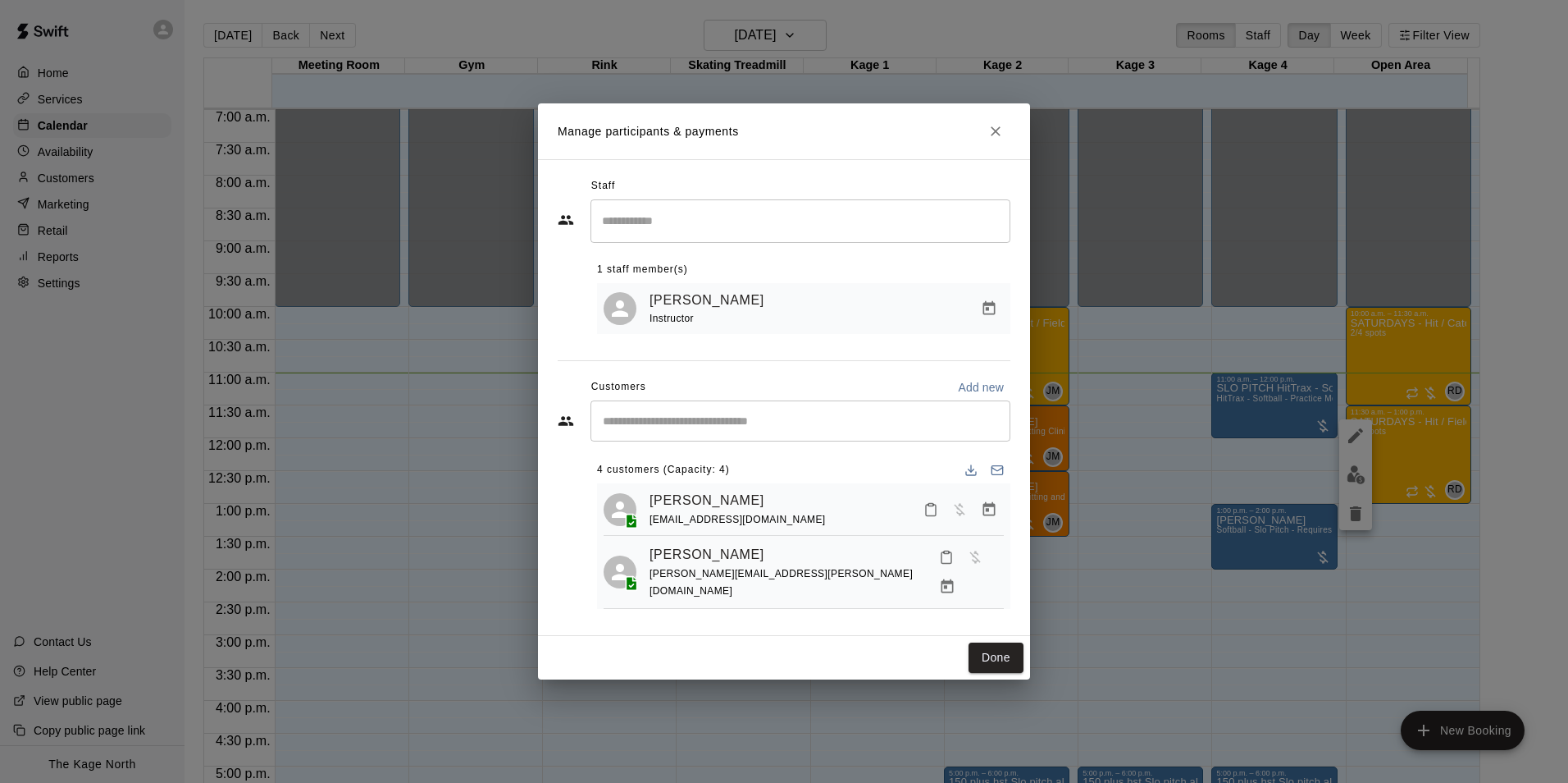
scroll to position [0, 0]
click at [990, 651] on button "Done" at bounding box center [996, 658] width 55 height 31
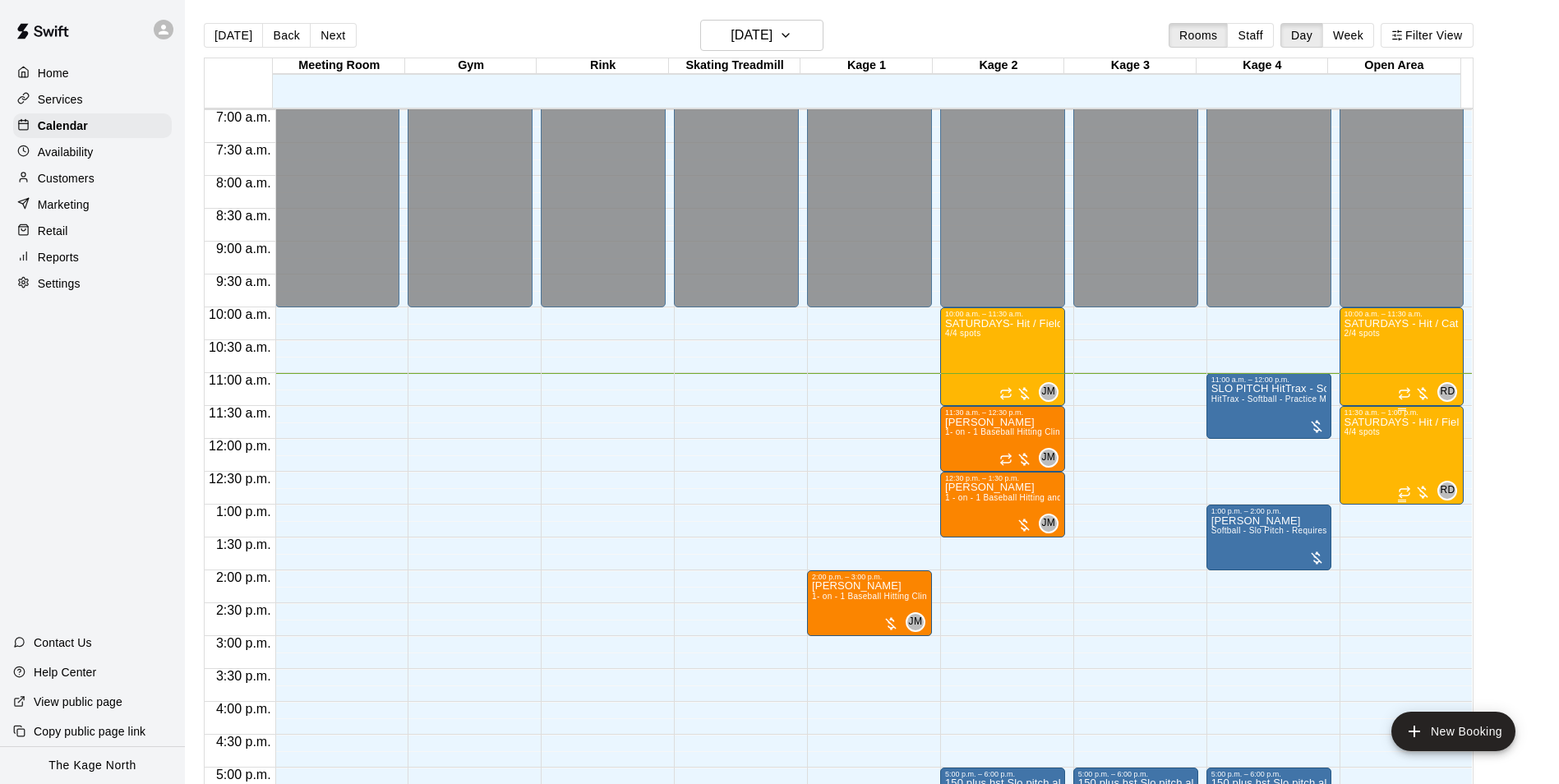
click at [1400, 422] on p "SATURDAYS - Hit / Field / Throw - Softball Program - 11U-13U" at bounding box center [1401, 422] width 115 height 0
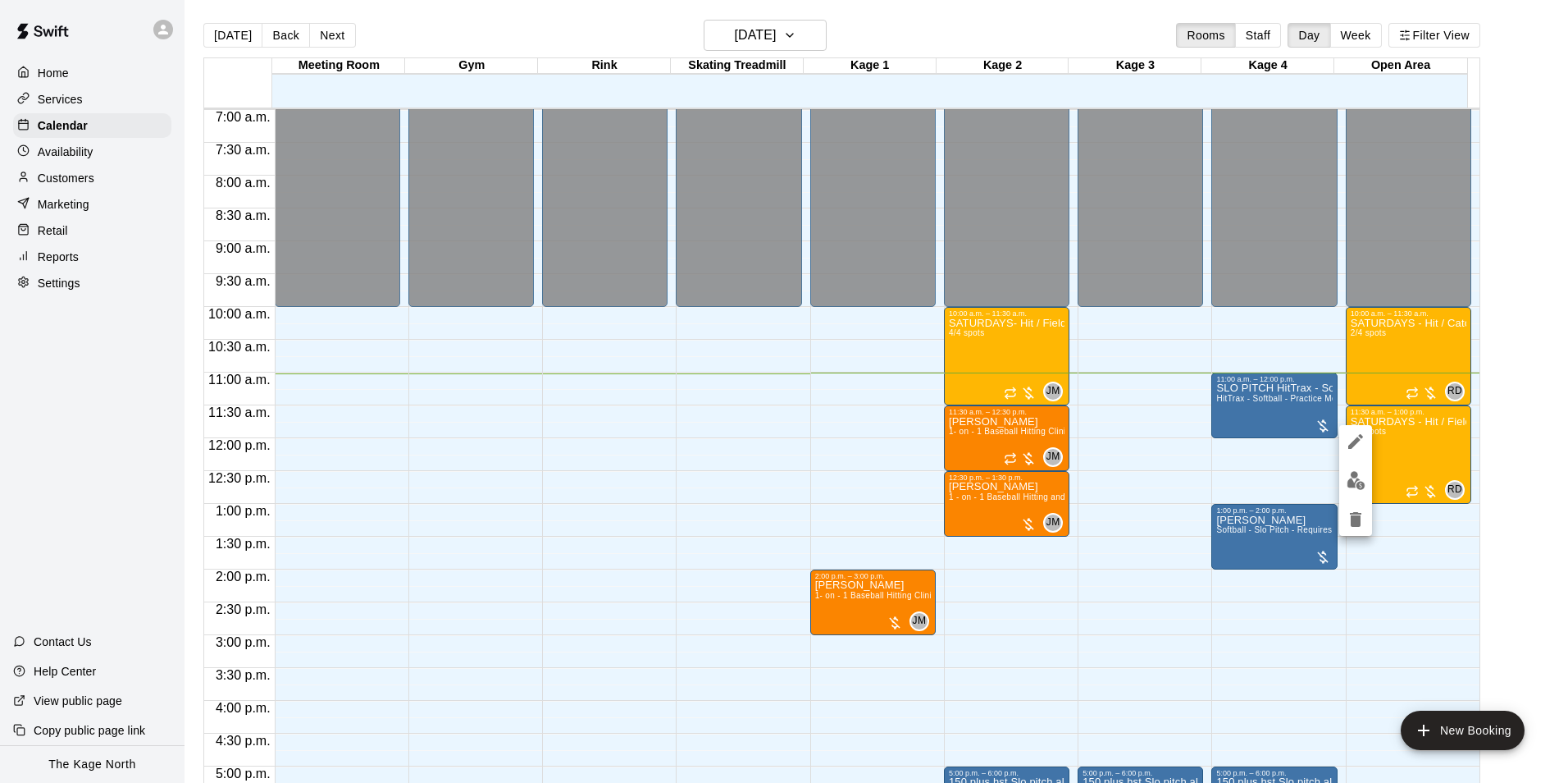
click at [1347, 482] on img "edit" at bounding box center [1355, 480] width 19 height 19
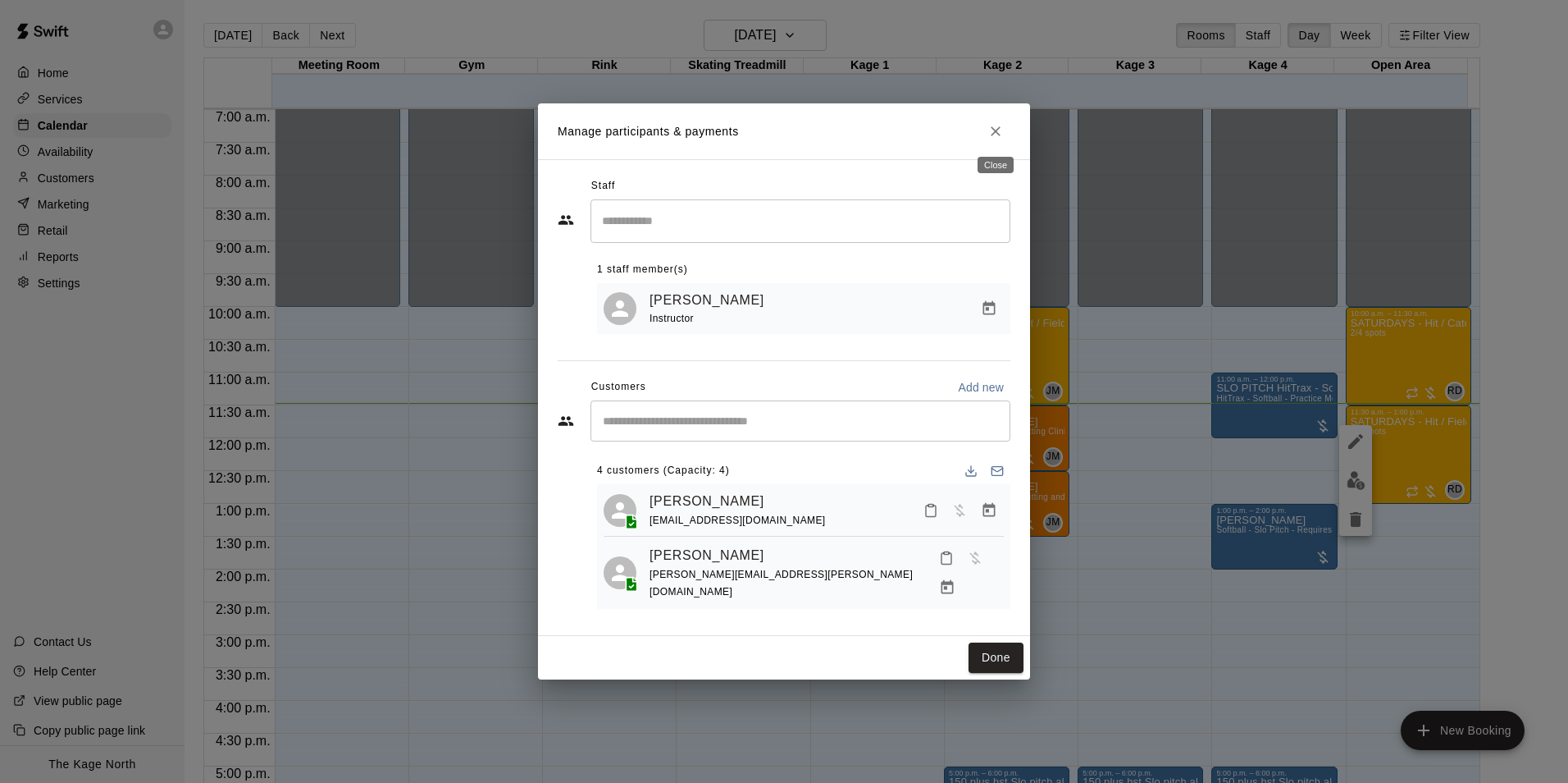
click at [1004, 136] on button "Close" at bounding box center [995, 131] width 30 height 30
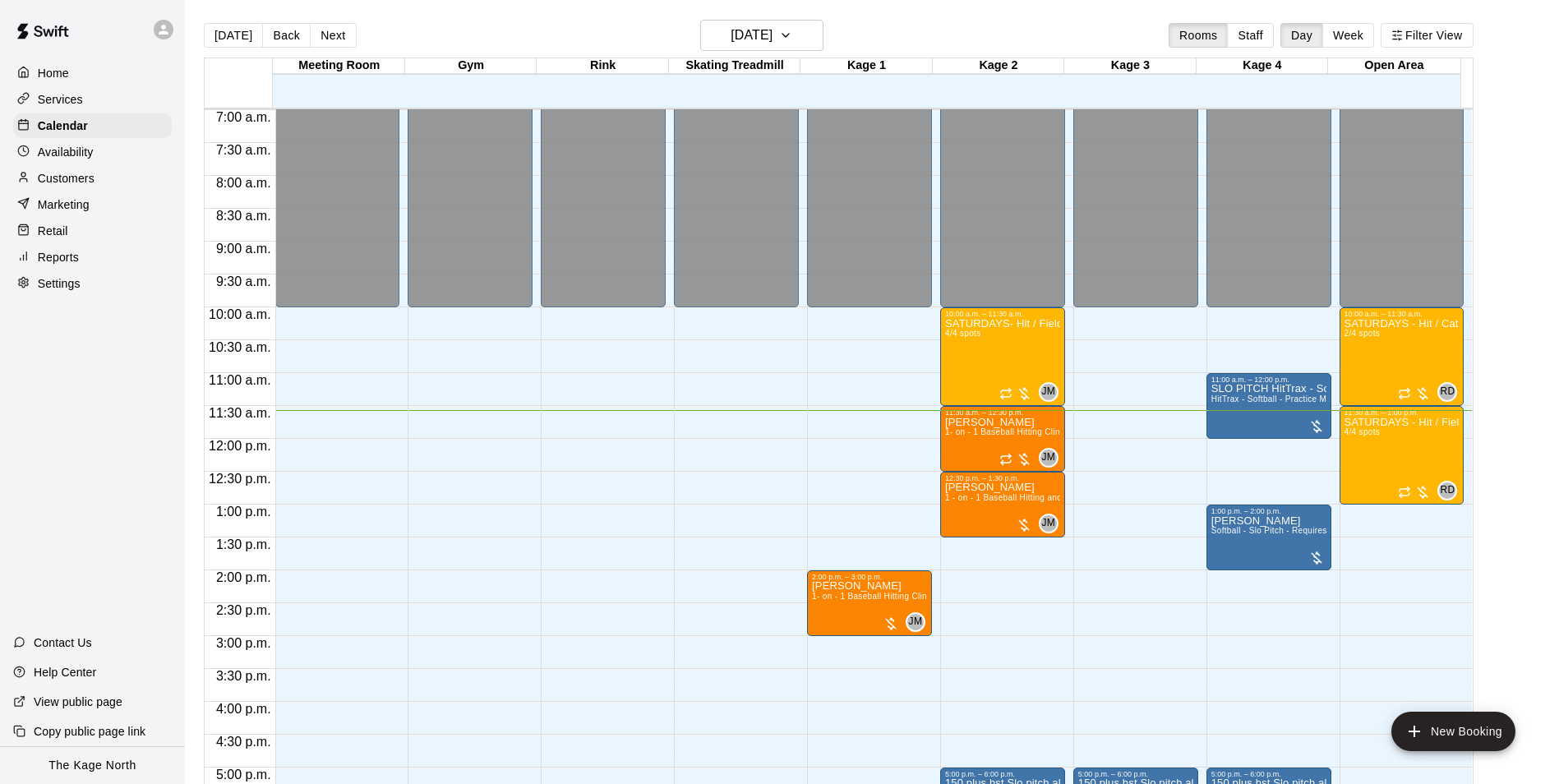
click at [1163, 452] on div "12:00 a.m. – 10:00 a.m. Closed 5:00 p.m. – 6:00 p.m. 150 plus hst Slo pitch all…" at bounding box center [1136, 439] width 125 height 1577
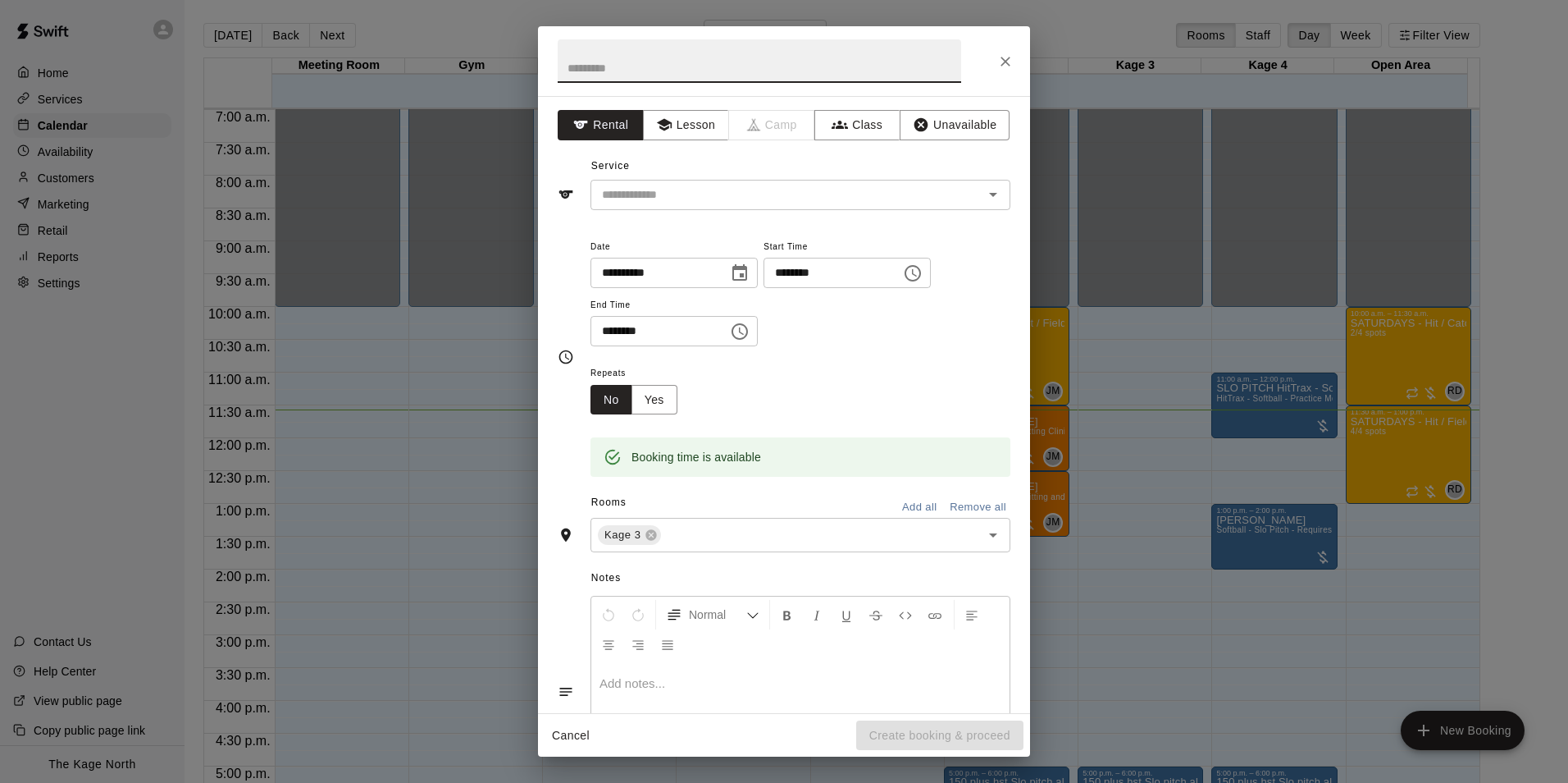
click at [1002, 53] on icon "Close" at bounding box center [1005, 62] width 16 height 16
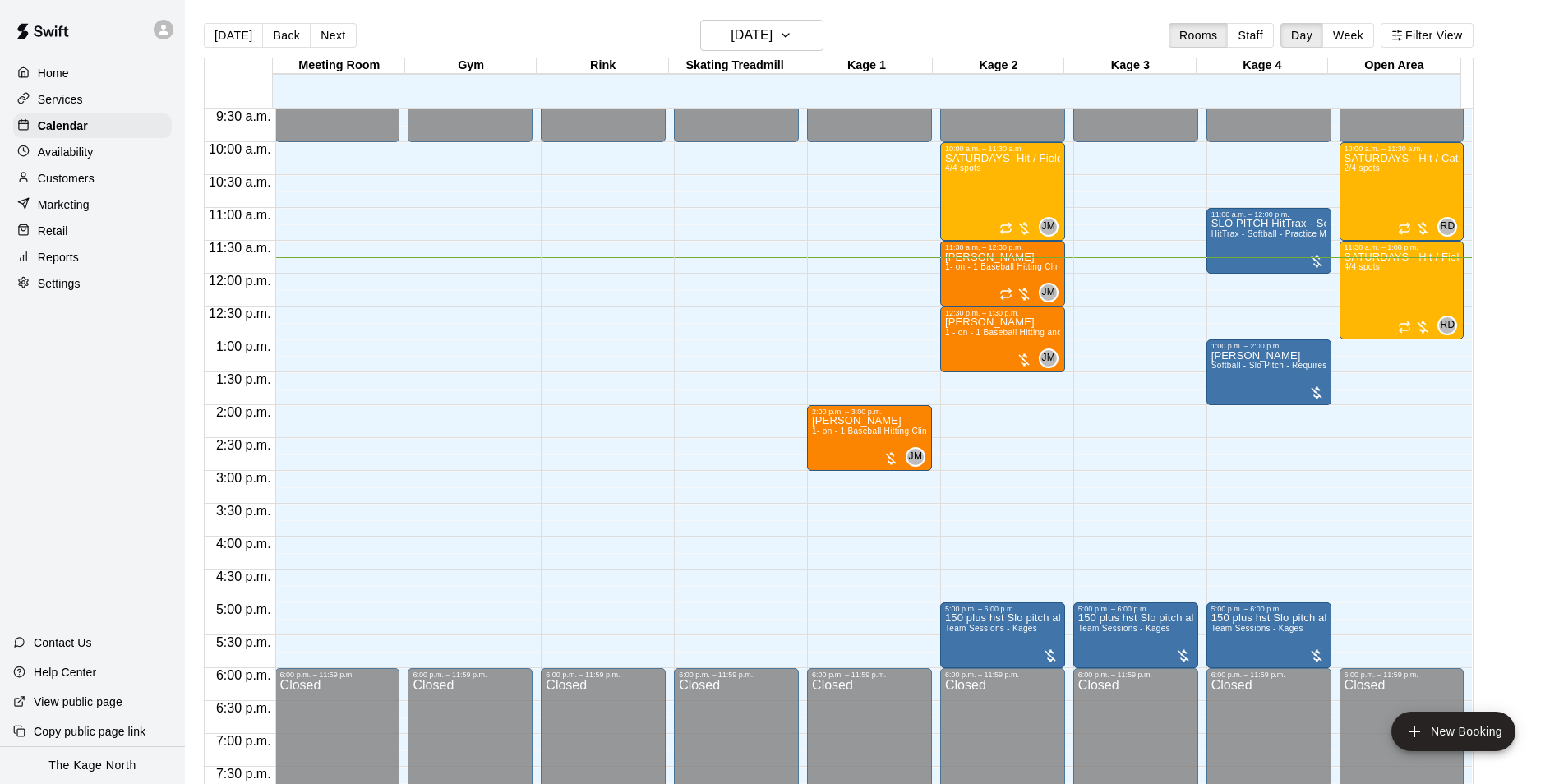
scroll to position [624, 0]
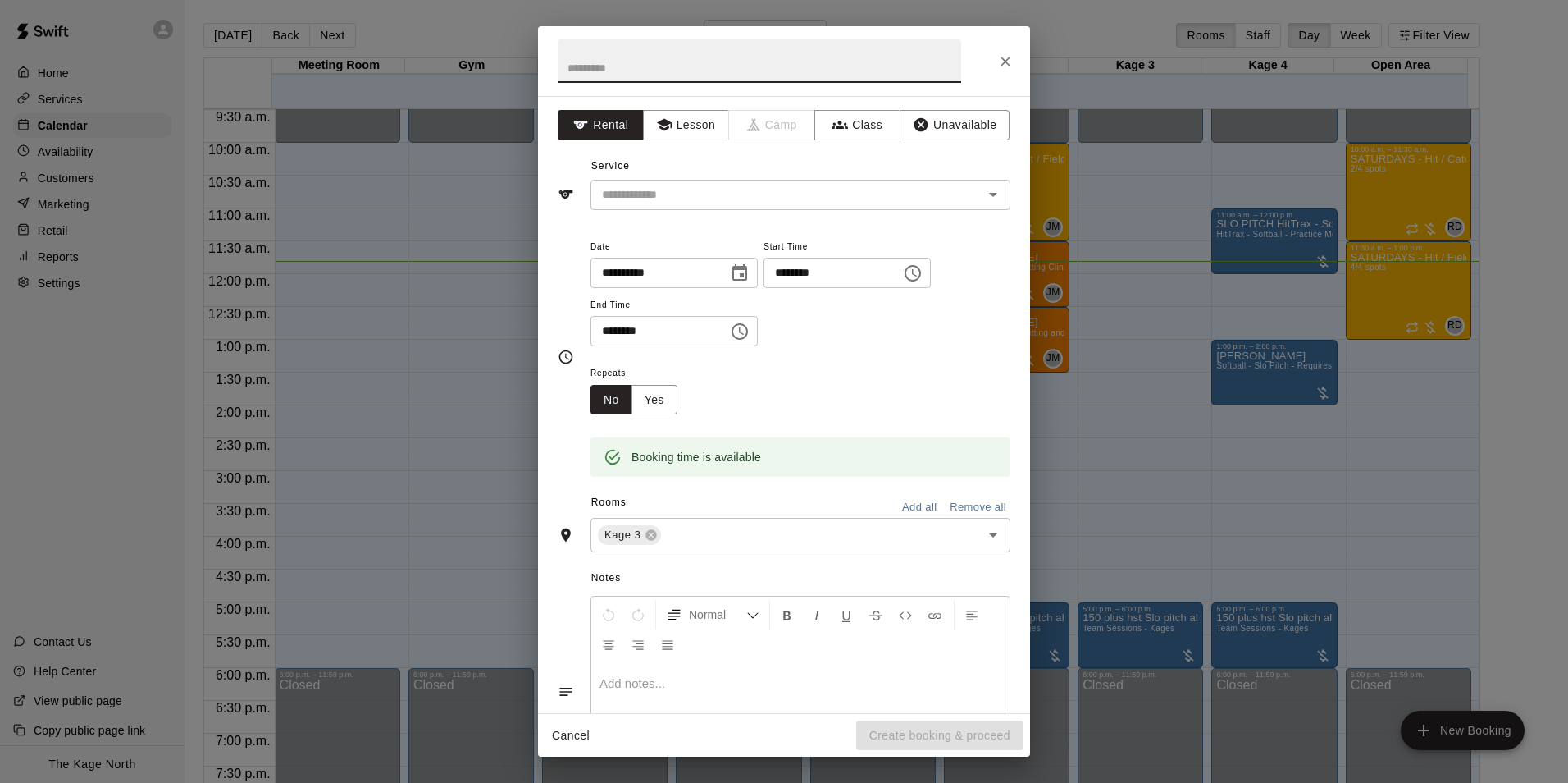
click at [1005, 65] on icon "Close" at bounding box center [1005, 62] width 16 height 16
drag, startPoint x: 1129, startPoint y: 360, endPoint x: 1113, endPoint y: 261, distance: 100.3
click at [1113, 261] on div "**********" at bounding box center [784, 391] width 1568 height 783
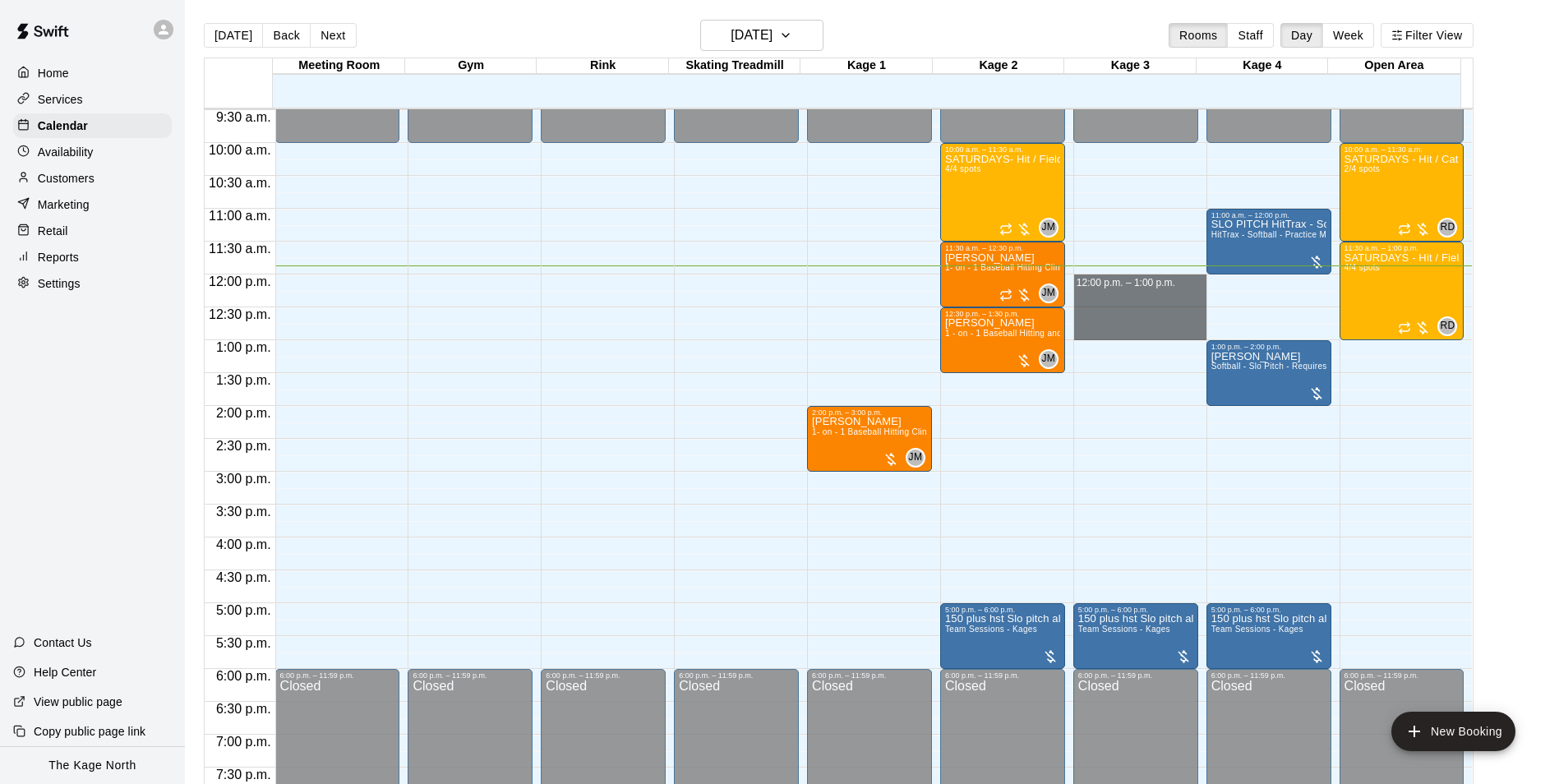
drag, startPoint x: 1107, startPoint y: 278, endPoint x: 1115, endPoint y: 331, distance: 53.6
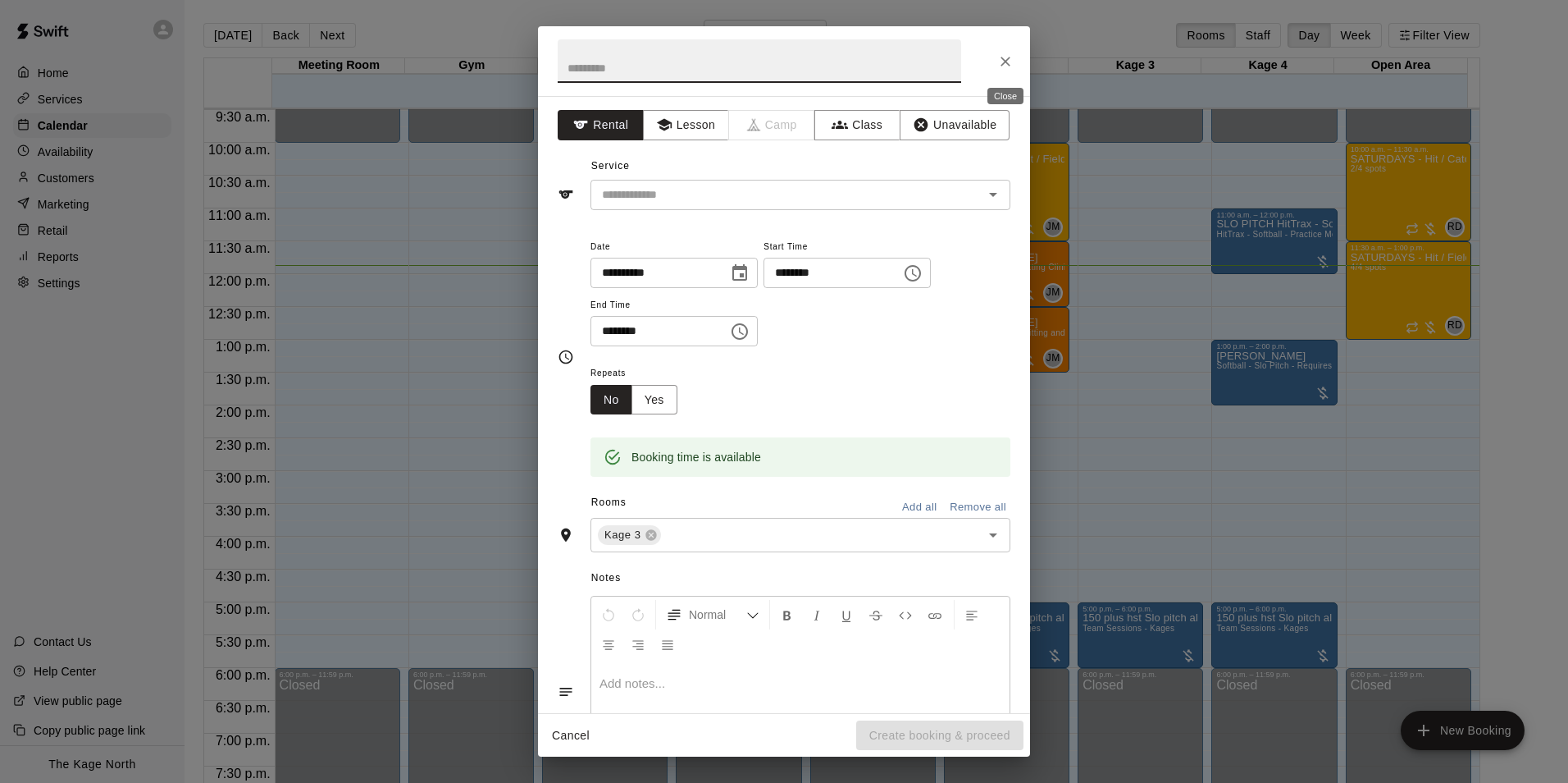
click at [1001, 66] on icon "Close" at bounding box center [1005, 62] width 16 height 16
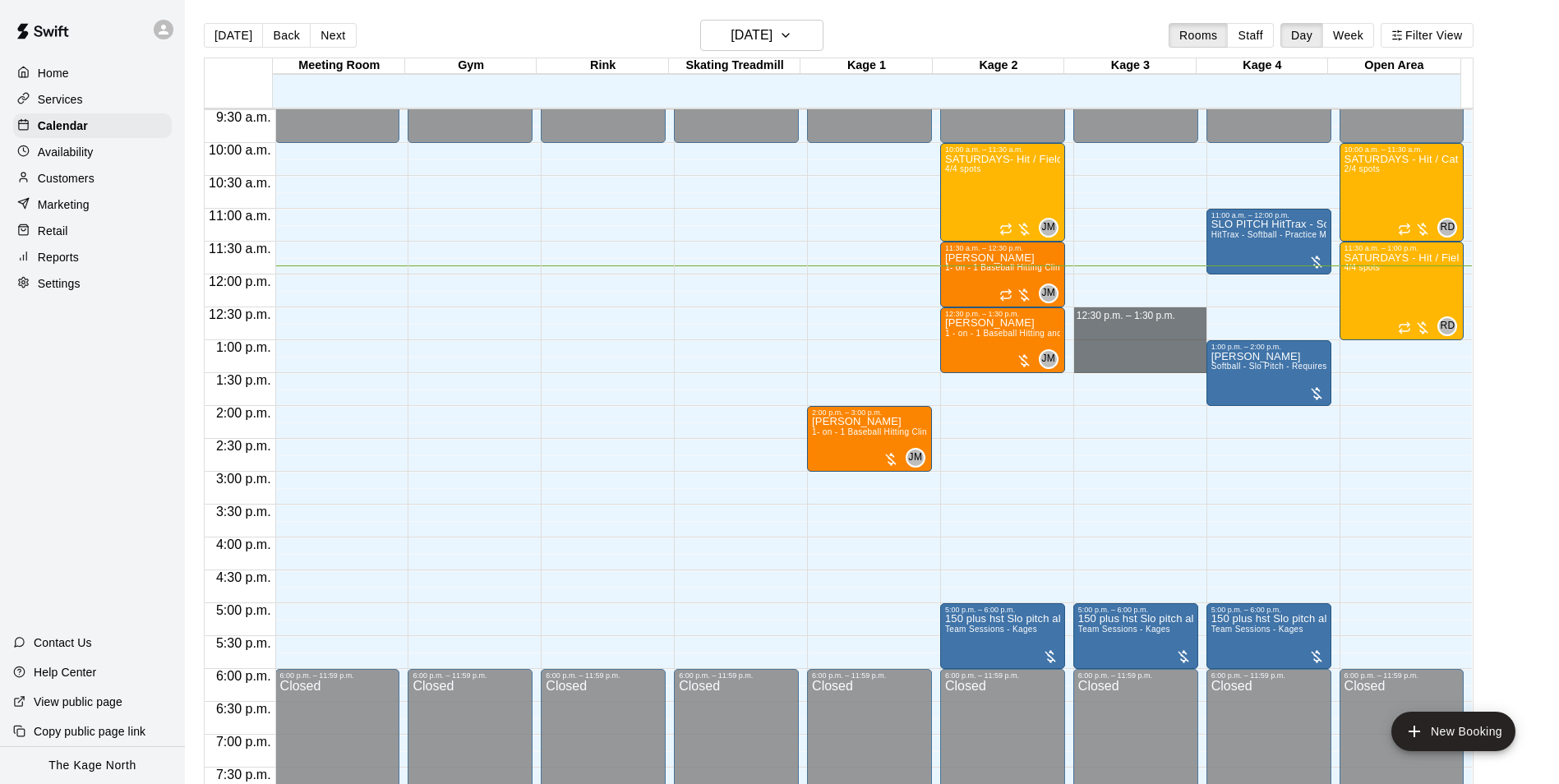
drag, startPoint x: 1128, startPoint y: 309, endPoint x: 1136, endPoint y: 371, distance: 62.5
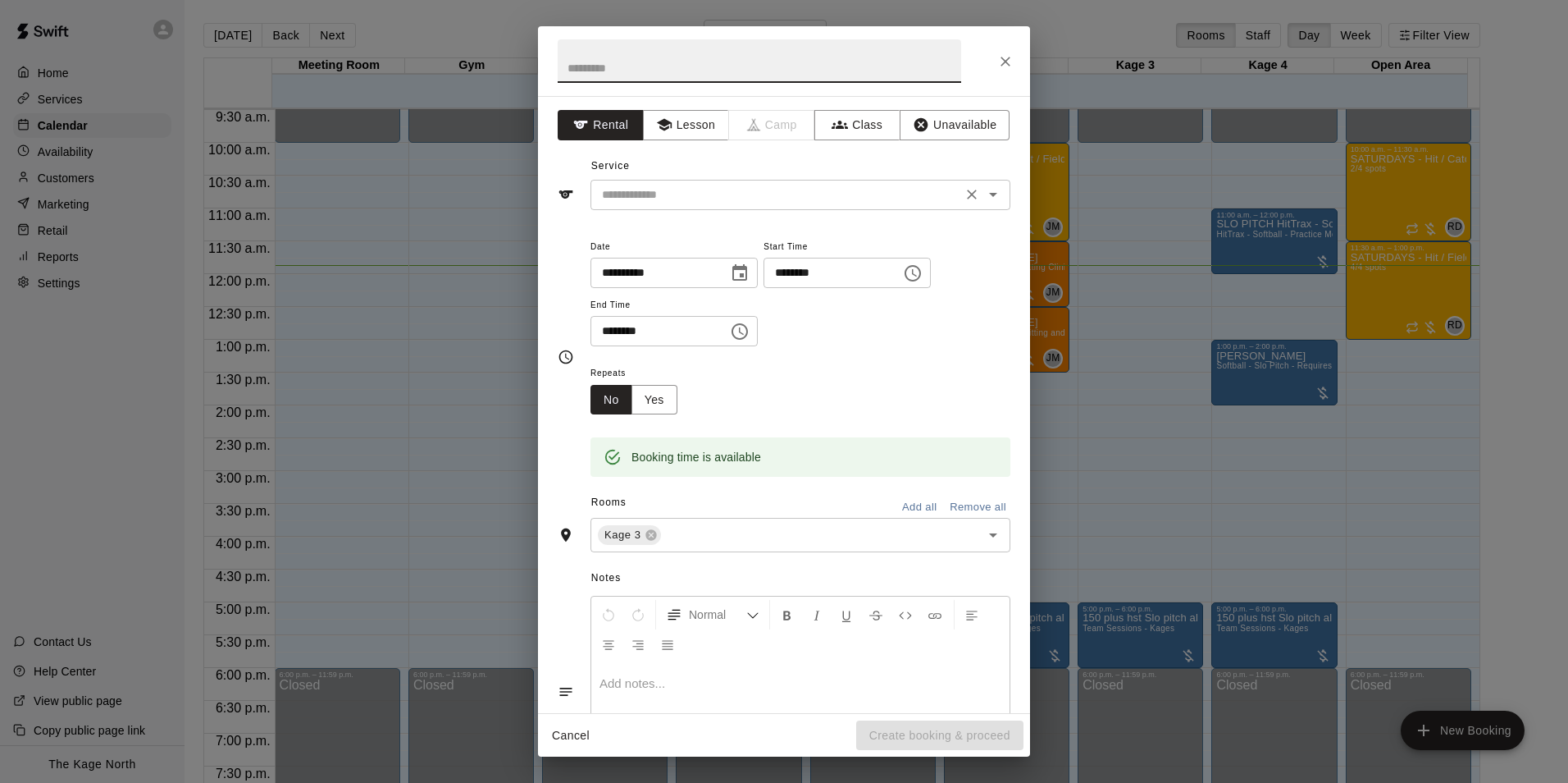
click at [661, 197] on input "text" at bounding box center [776, 195] width 362 height 21
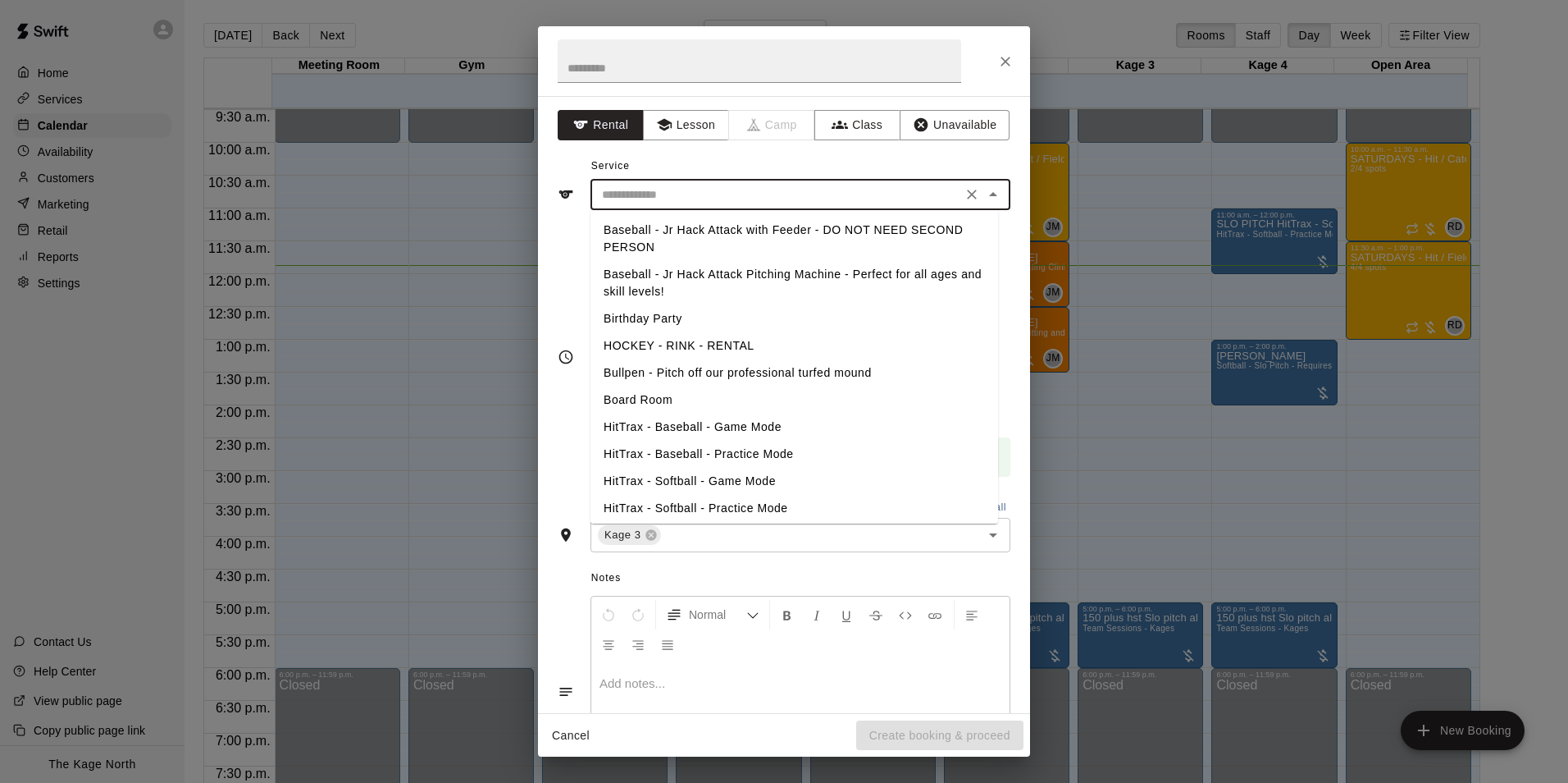
click at [822, 278] on li "Baseball - Jr Hack Attack Pitching Machine - Perfect for all ages and skill lev…" at bounding box center [794, 282] width 408 height 44
type input "**********"
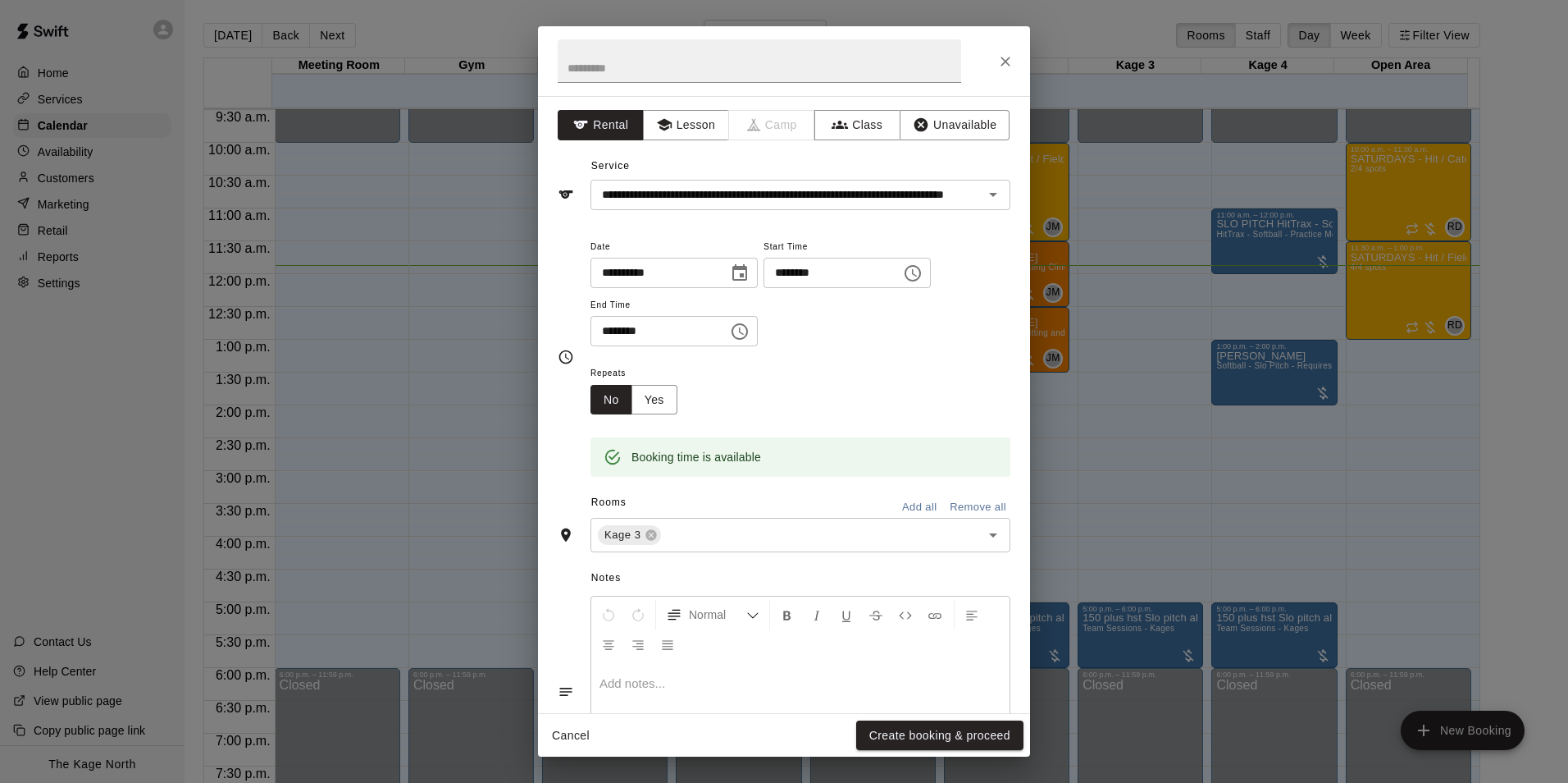
click at [855, 745] on div "Cancel Create booking & proceed" at bounding box center [784, 736] width 492 height 43
click at [881, 728] on button "Create booking & proceed" at bounding box center [939, 736] width 167 height 31
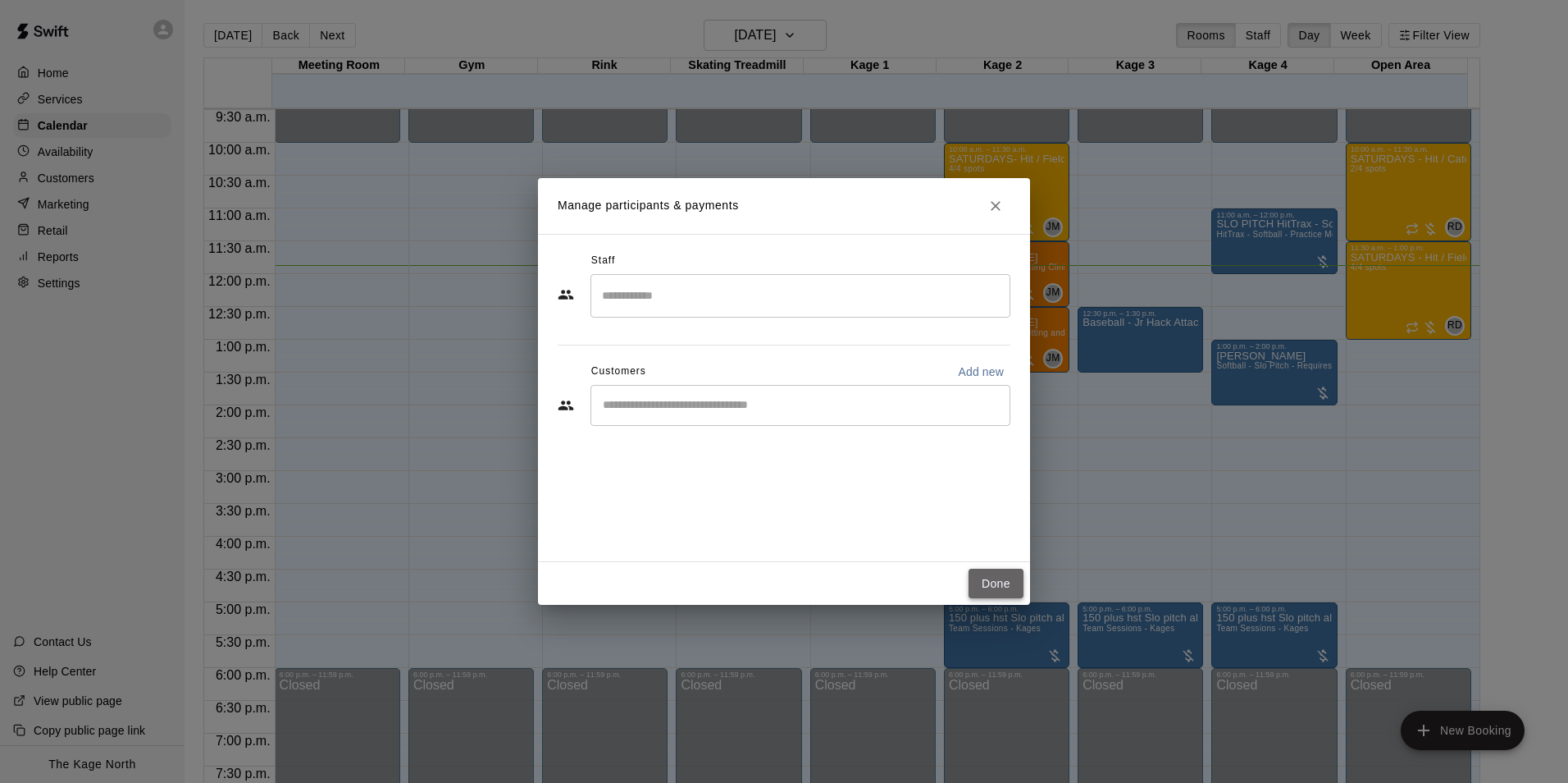
click at [1000, 583] on button "Done" at bounding box center [996, 584] width 55 height 31
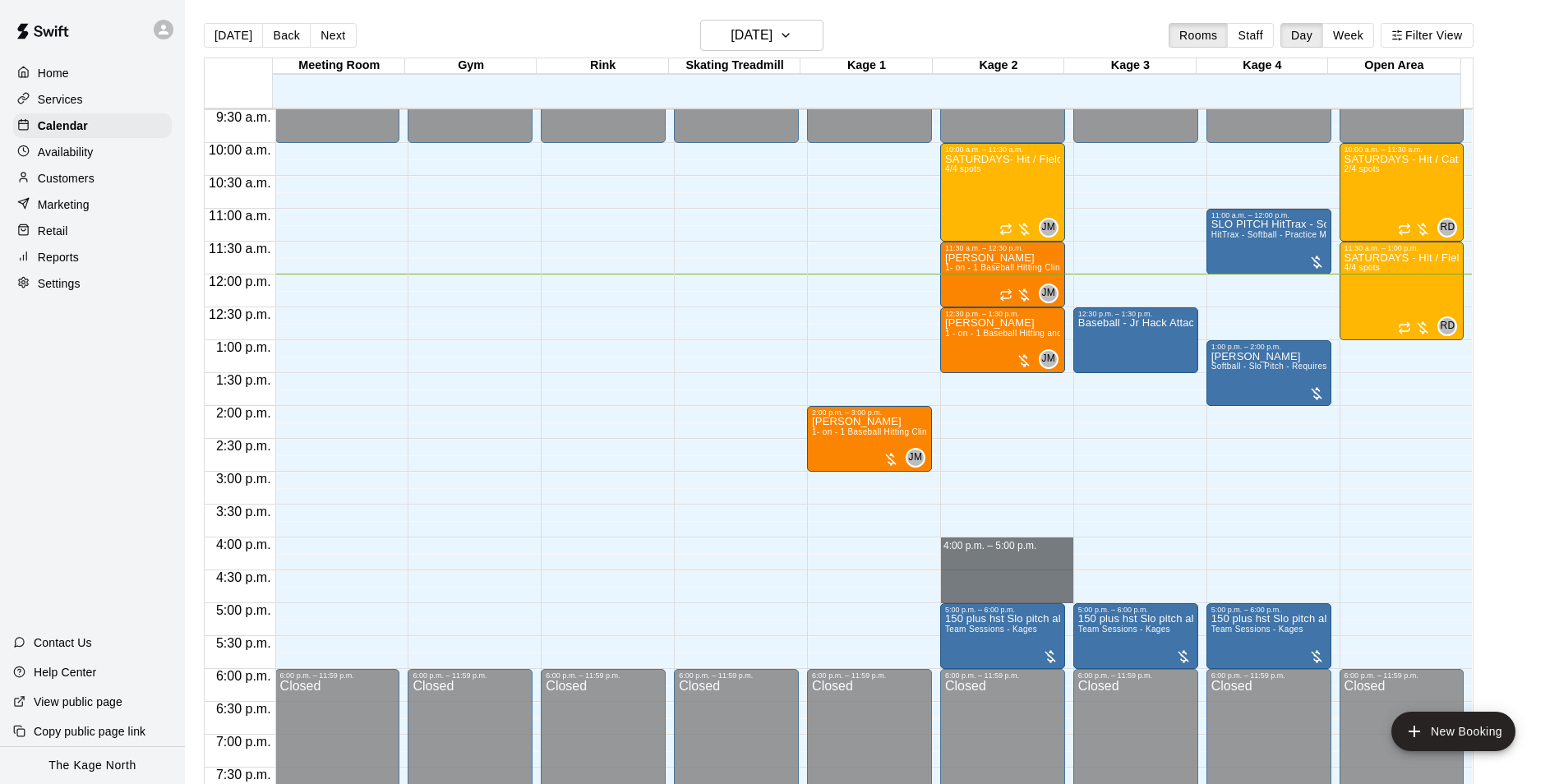
drag, startPoint x: 1014, startPoint y: 542, endPoint x: 1022, endPoint y: 591, distance: 49.6
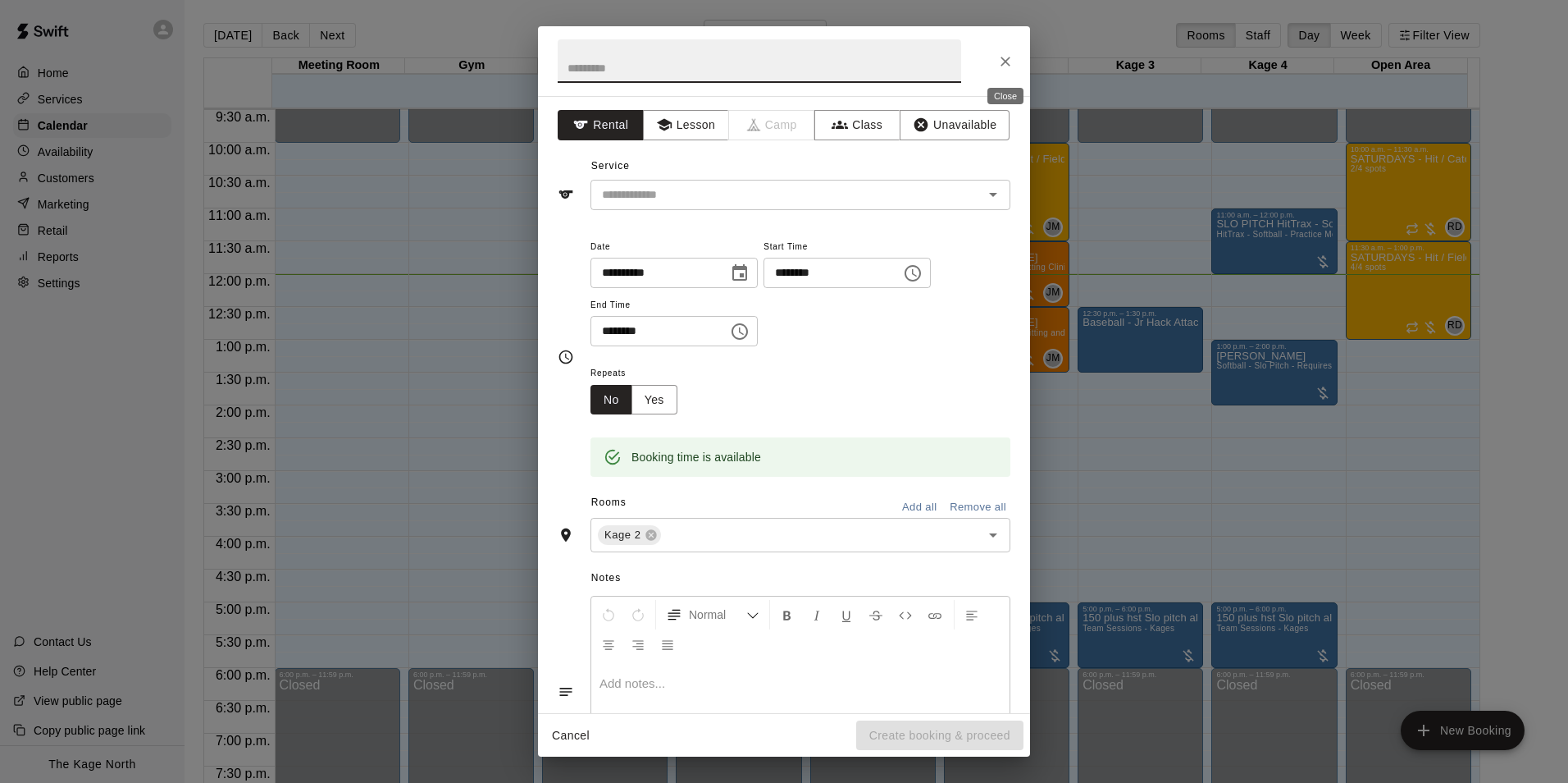
click at [1009, 63] on icon "Close" at bounding box center [1005, 62] width 16 height 16
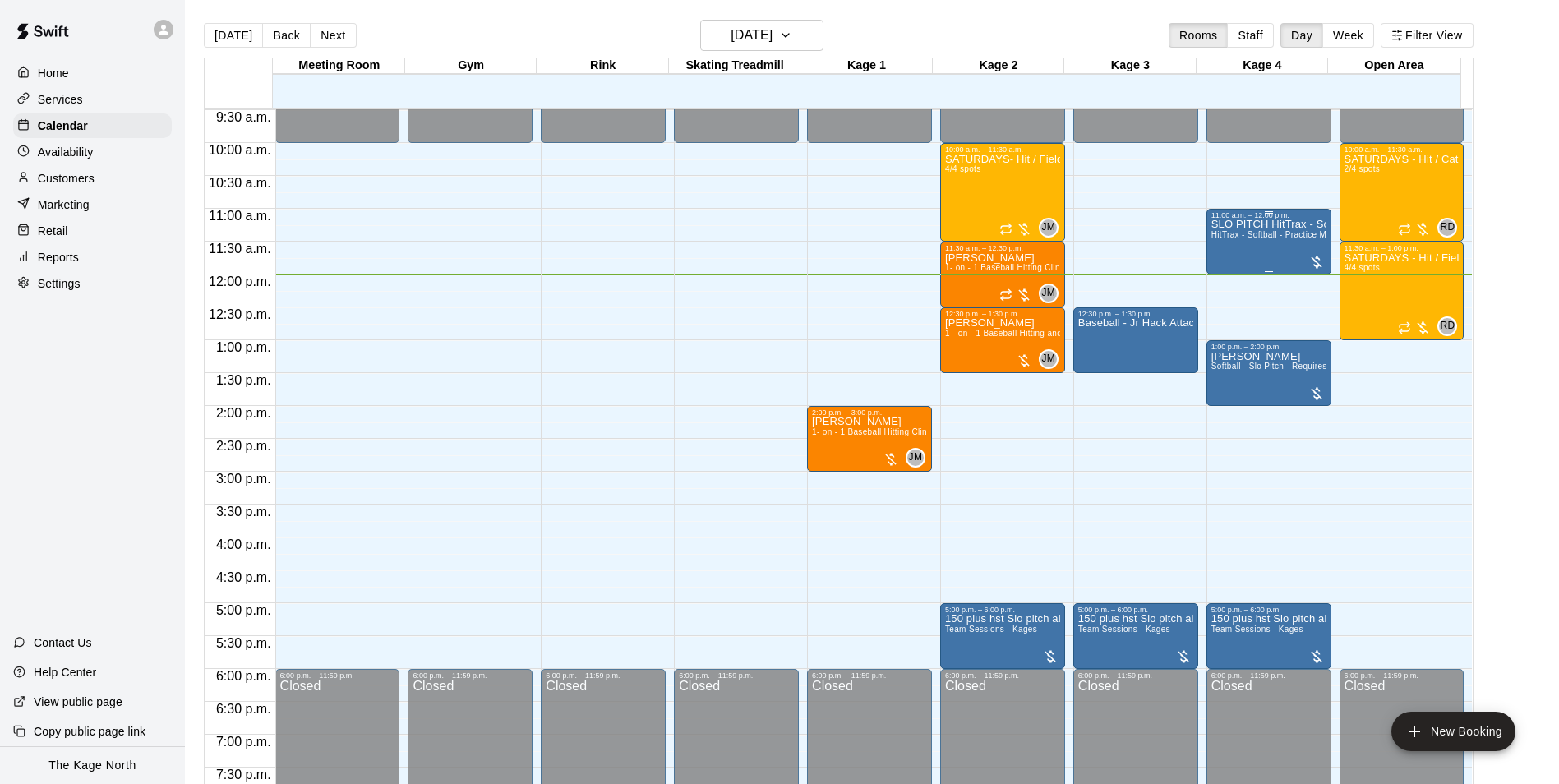
click at [1237, 219] on div "11:00 a.m. – 12:00 p.m." at bounding box center [1268, 215] width 115 height 8
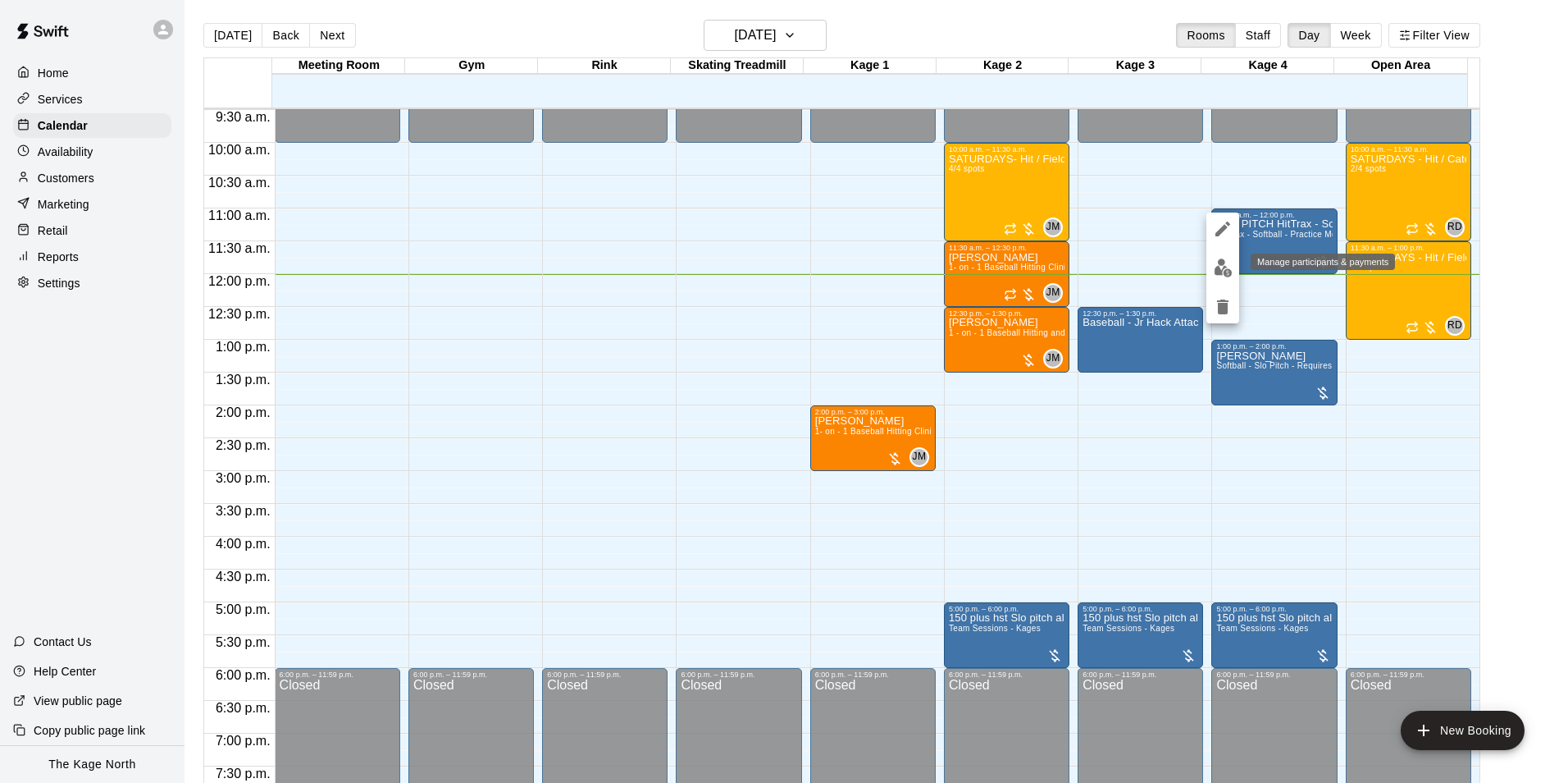
click at [1228, 267] on img "edit" at bounding box center [1223, 268] width 19 height 19
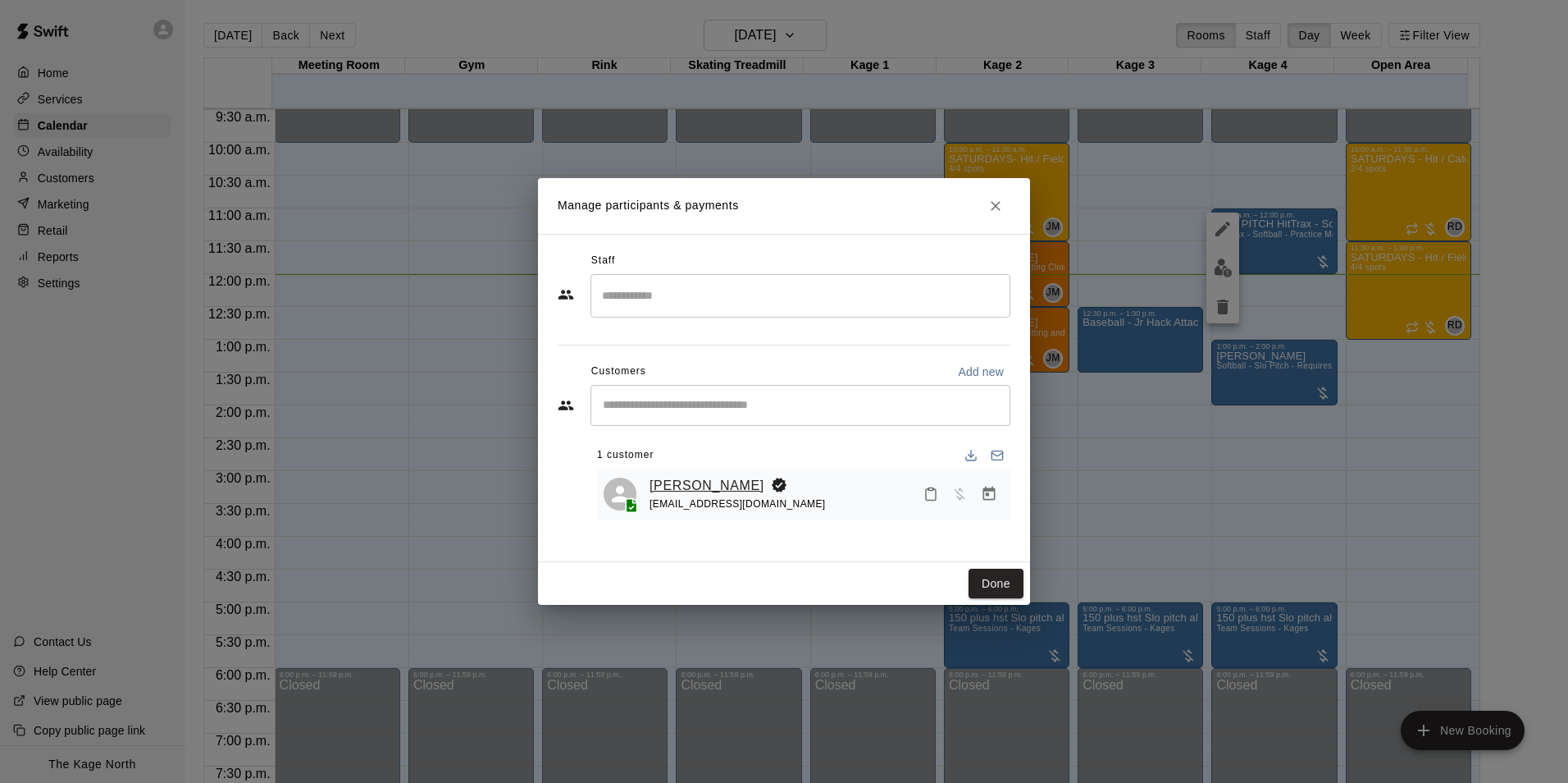
click at [701, 480] on link "[PERSON_NAME]" at bounding box center [707, 486] width 115 height 22
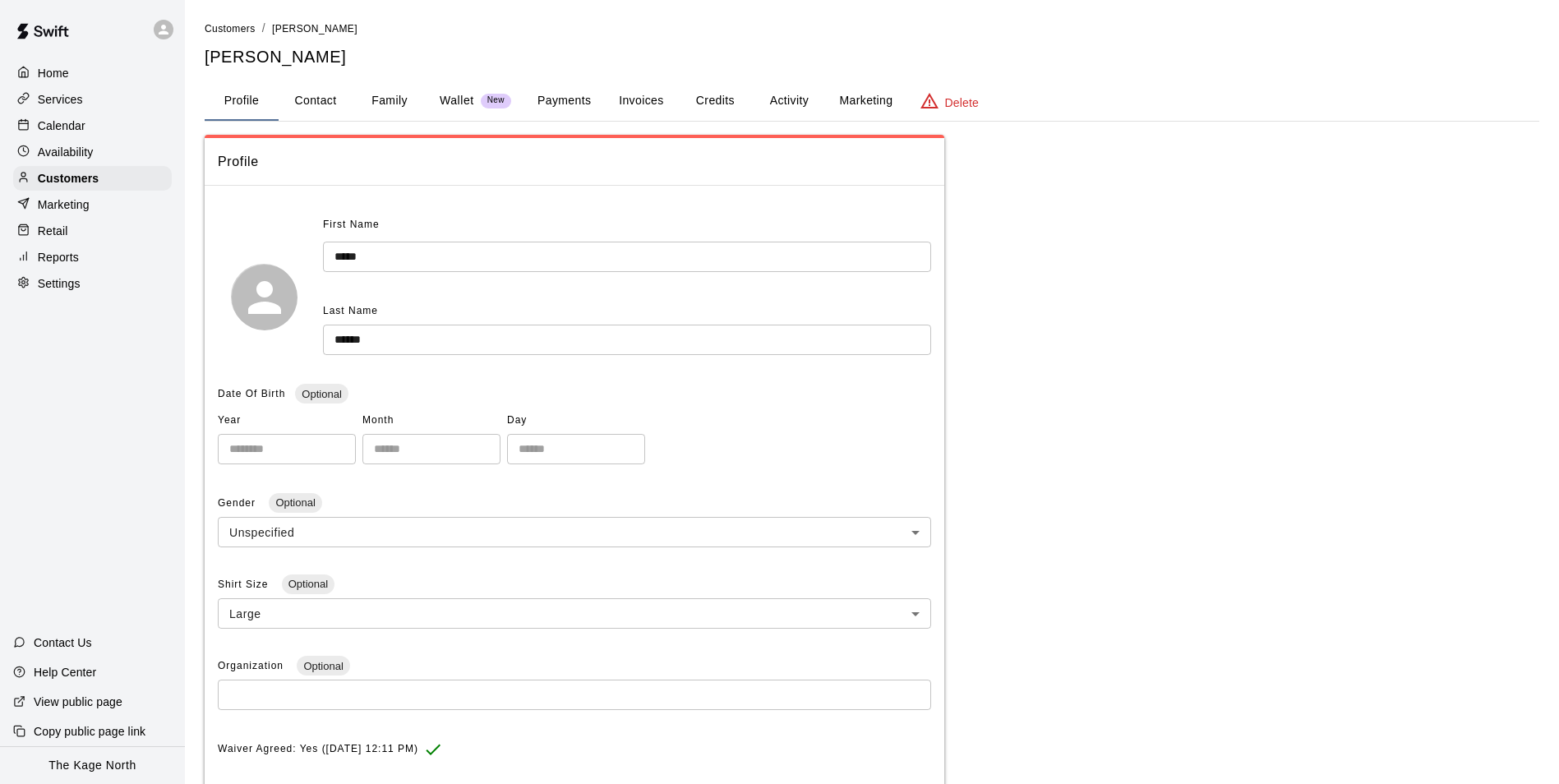
click at [63, 119] on div "Calendar" at bounding box center [92, 125] width 159 height 24
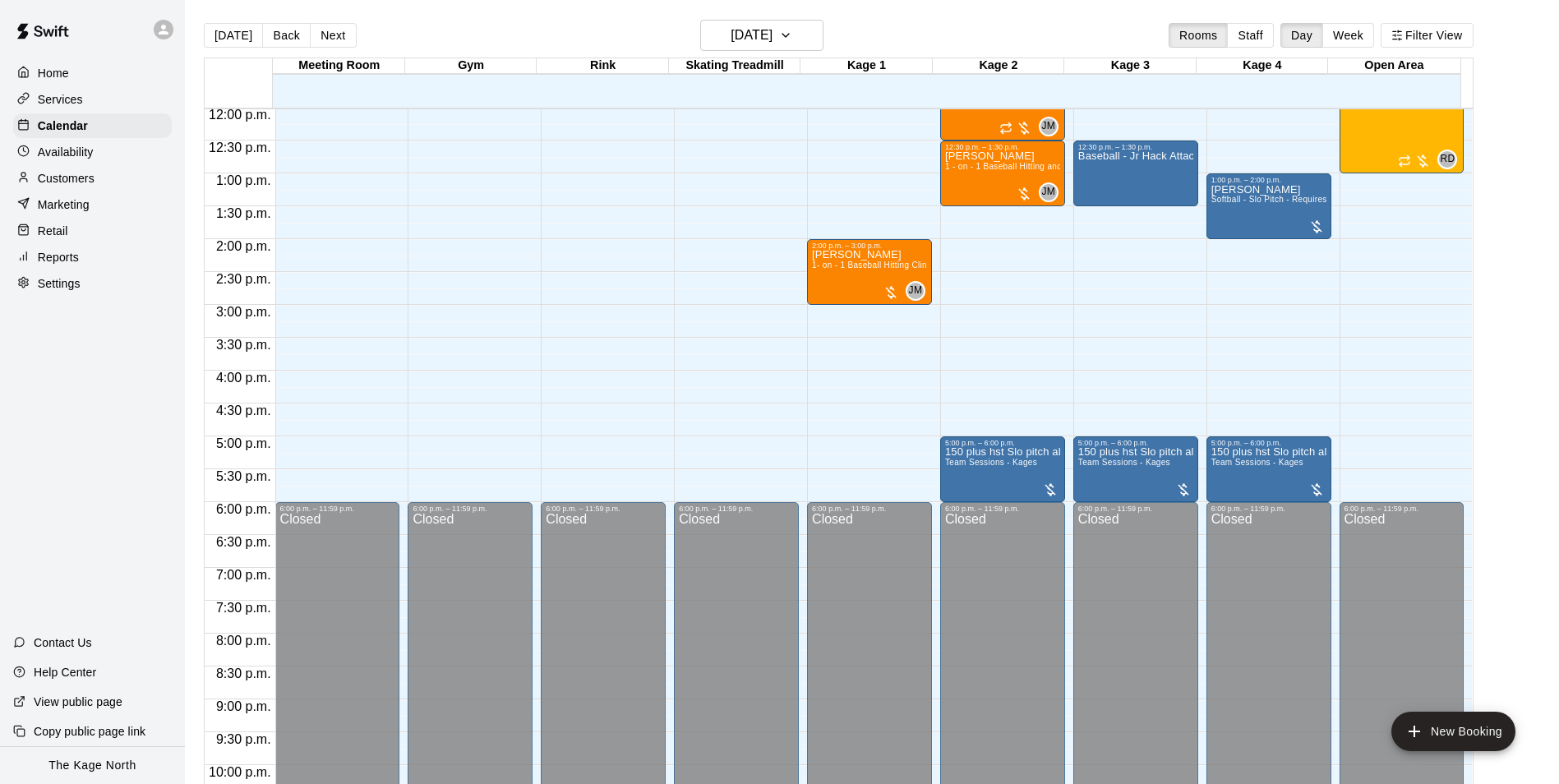
scroll to position [626, 0]
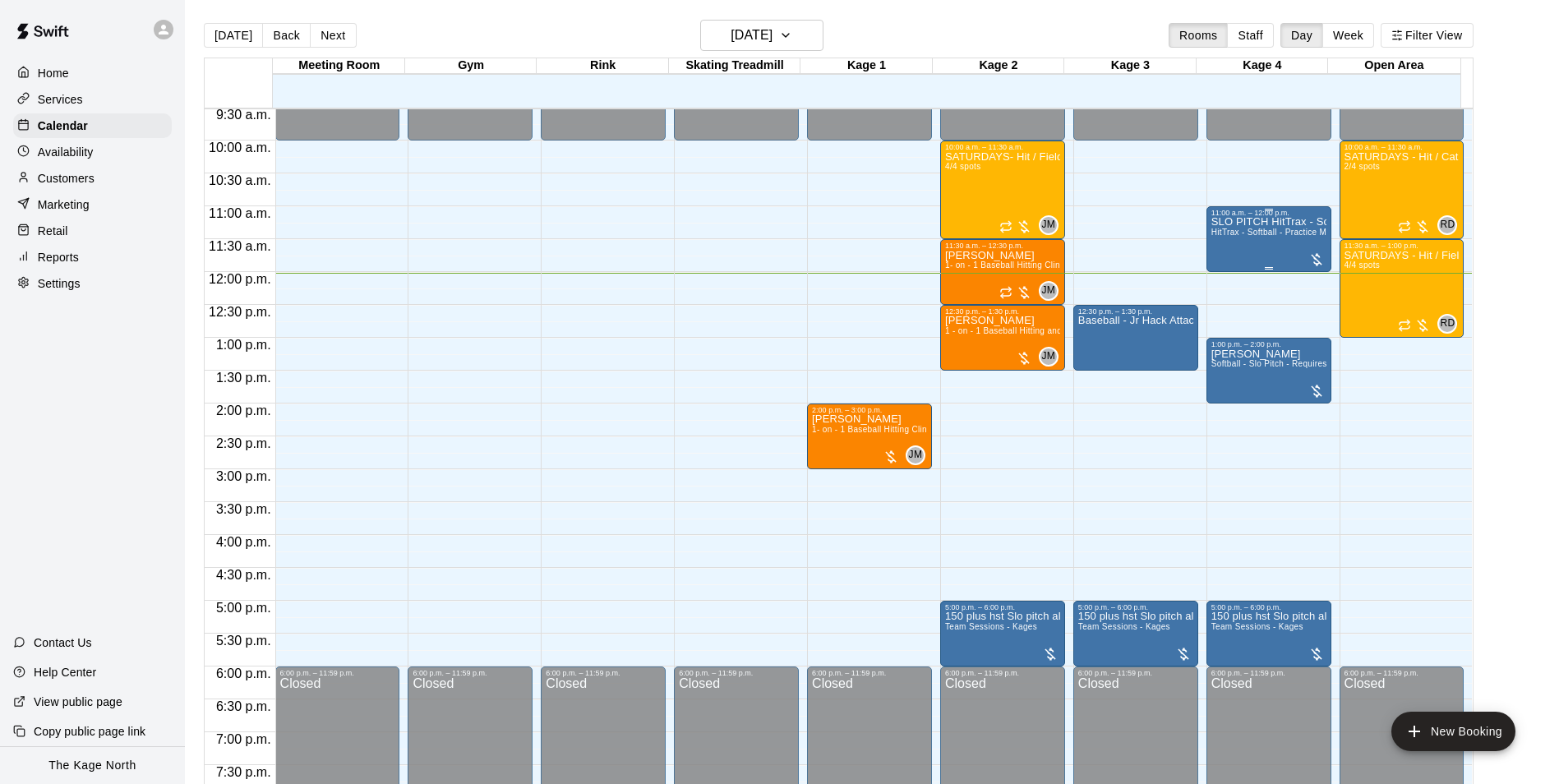
click at [1267, 237] on span "HitTrax - Softball - Practice Mode" at bounding box center [1275, 232] width 130 height 9
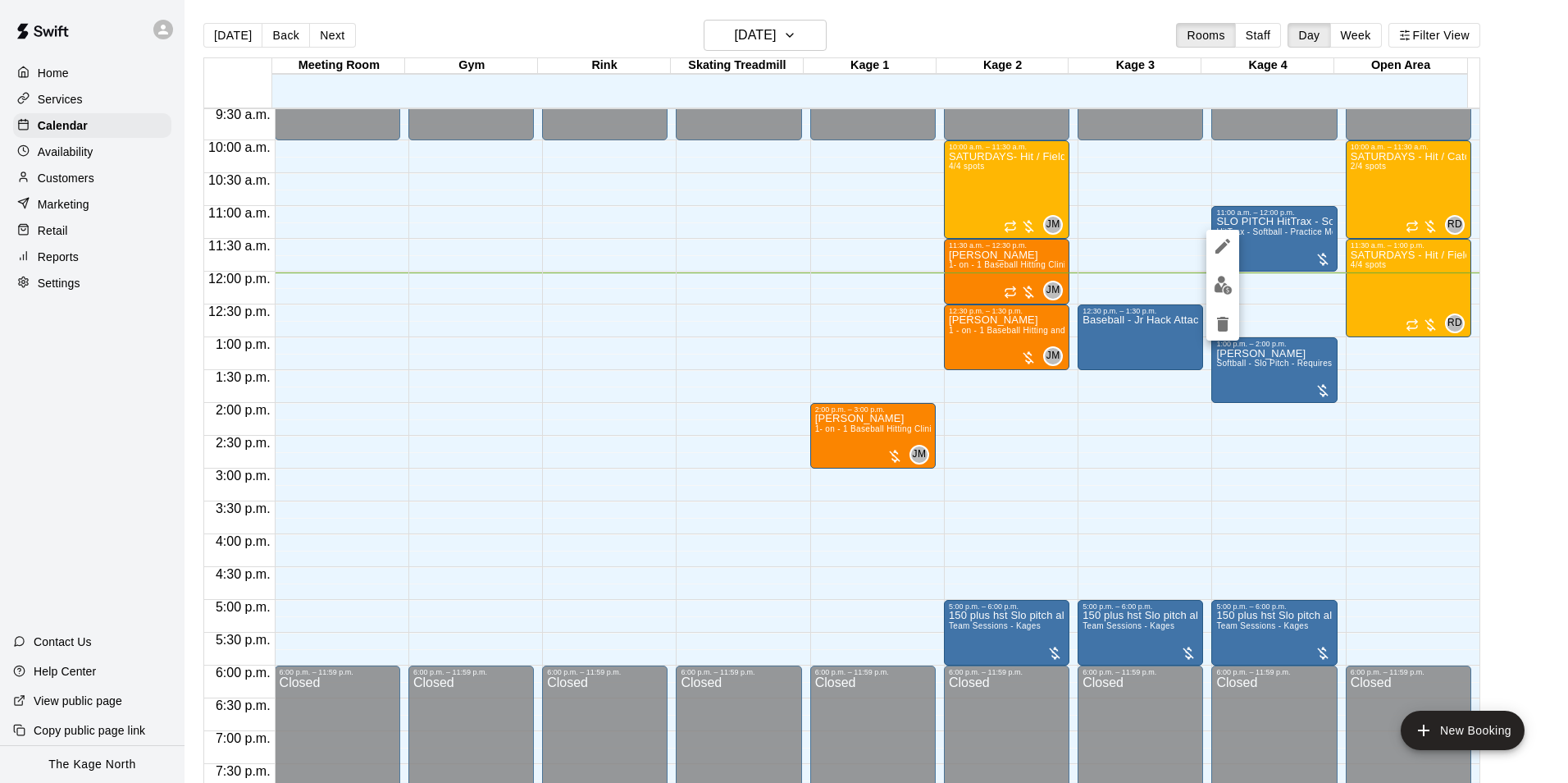
click at [1226, 281] on img "edit" at bounding box center [1223, 285] width 19 height 19
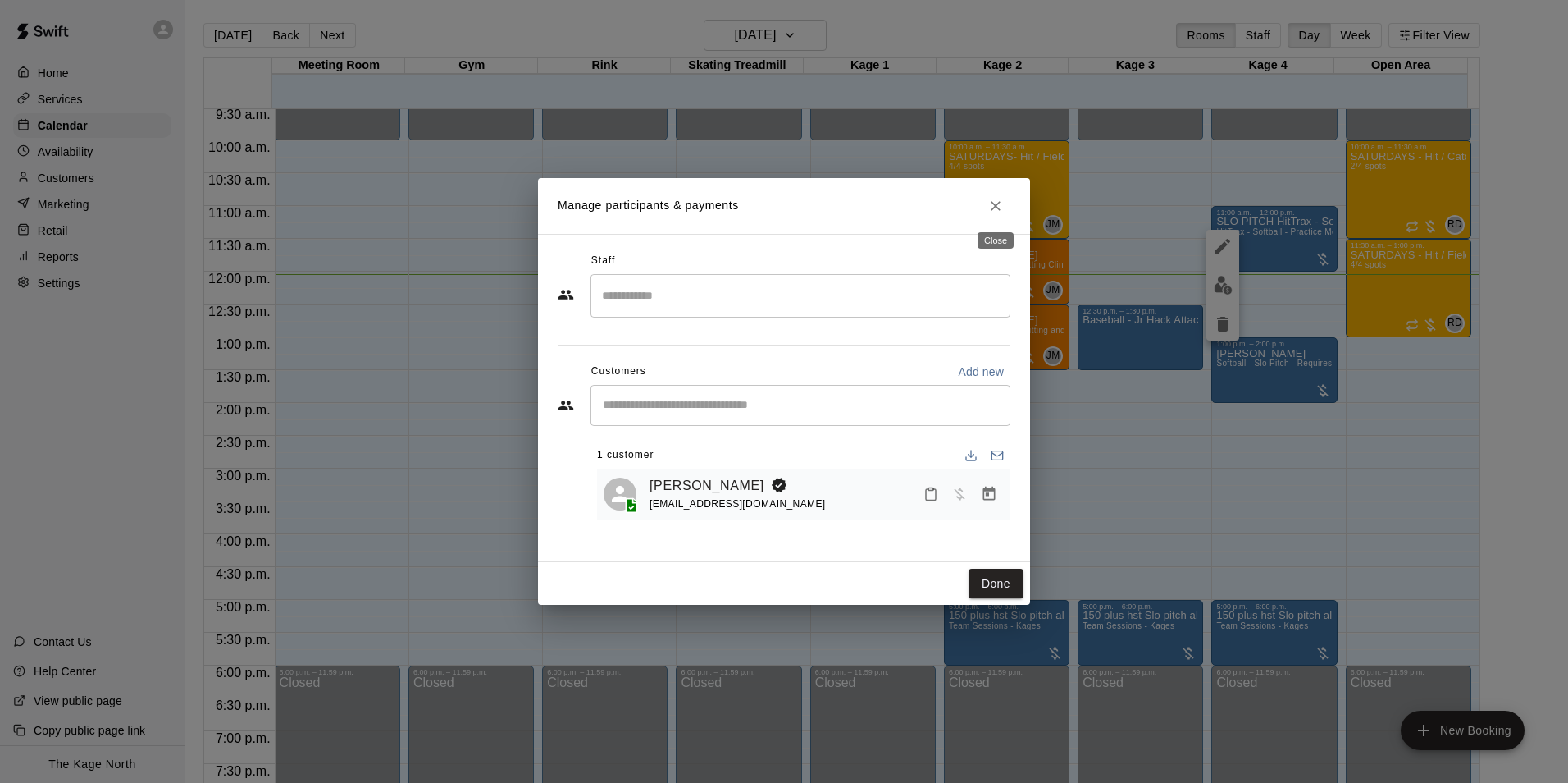
click at [996, 196] on button "Close" at bounding box center [995, 205] width 30 height 30
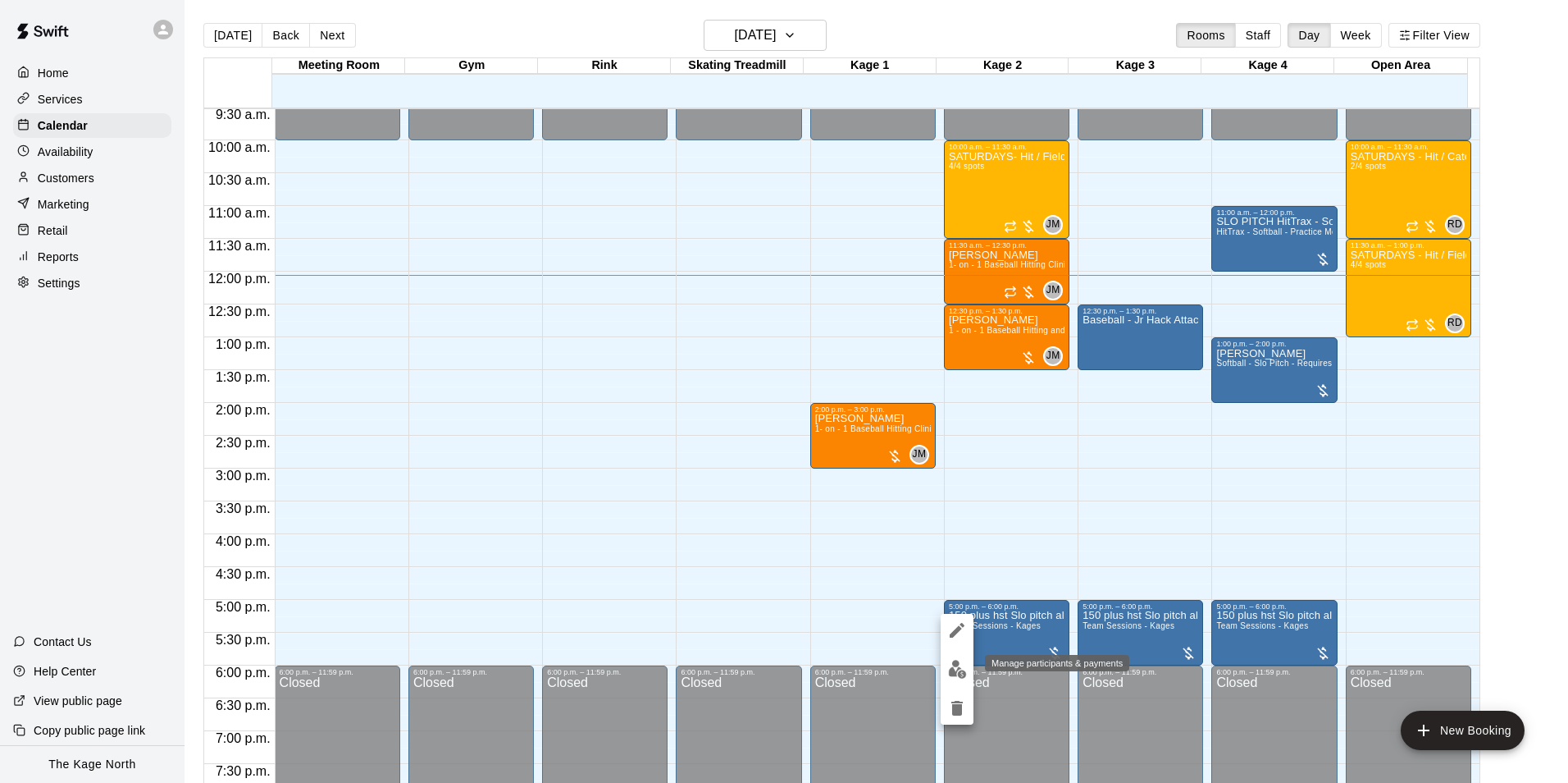
click at [962, 672] on img "edit" at bounding box center [957, 669] width 19 height 19
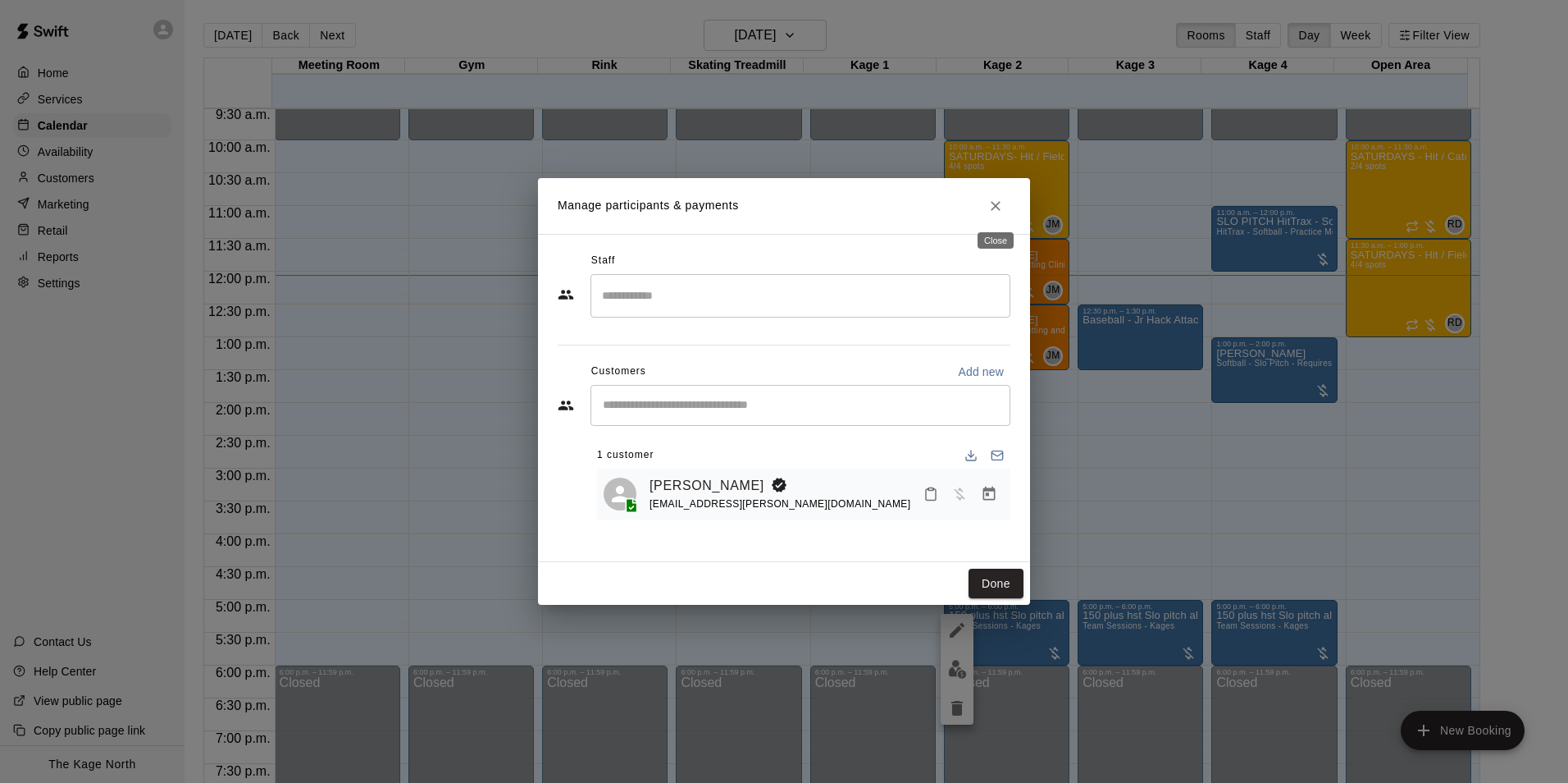
click at [993, 204] on icon "Close" at bounding box center [995, 205] width 10 height 10
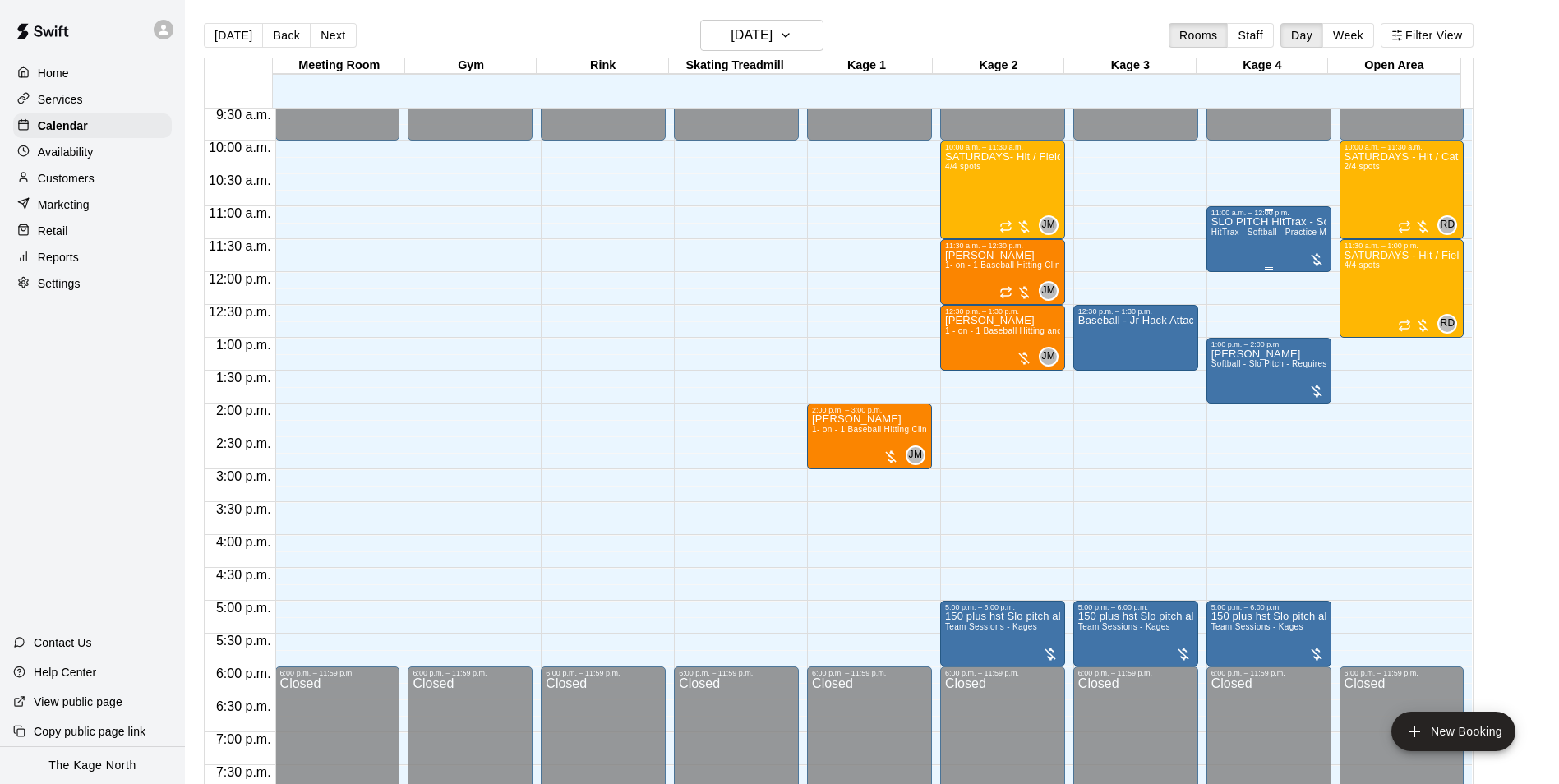
click at [1232, 233] on span "HitTrax - Softball - Practice Mode" at bounding box center [1275, 232] width 130 height 9
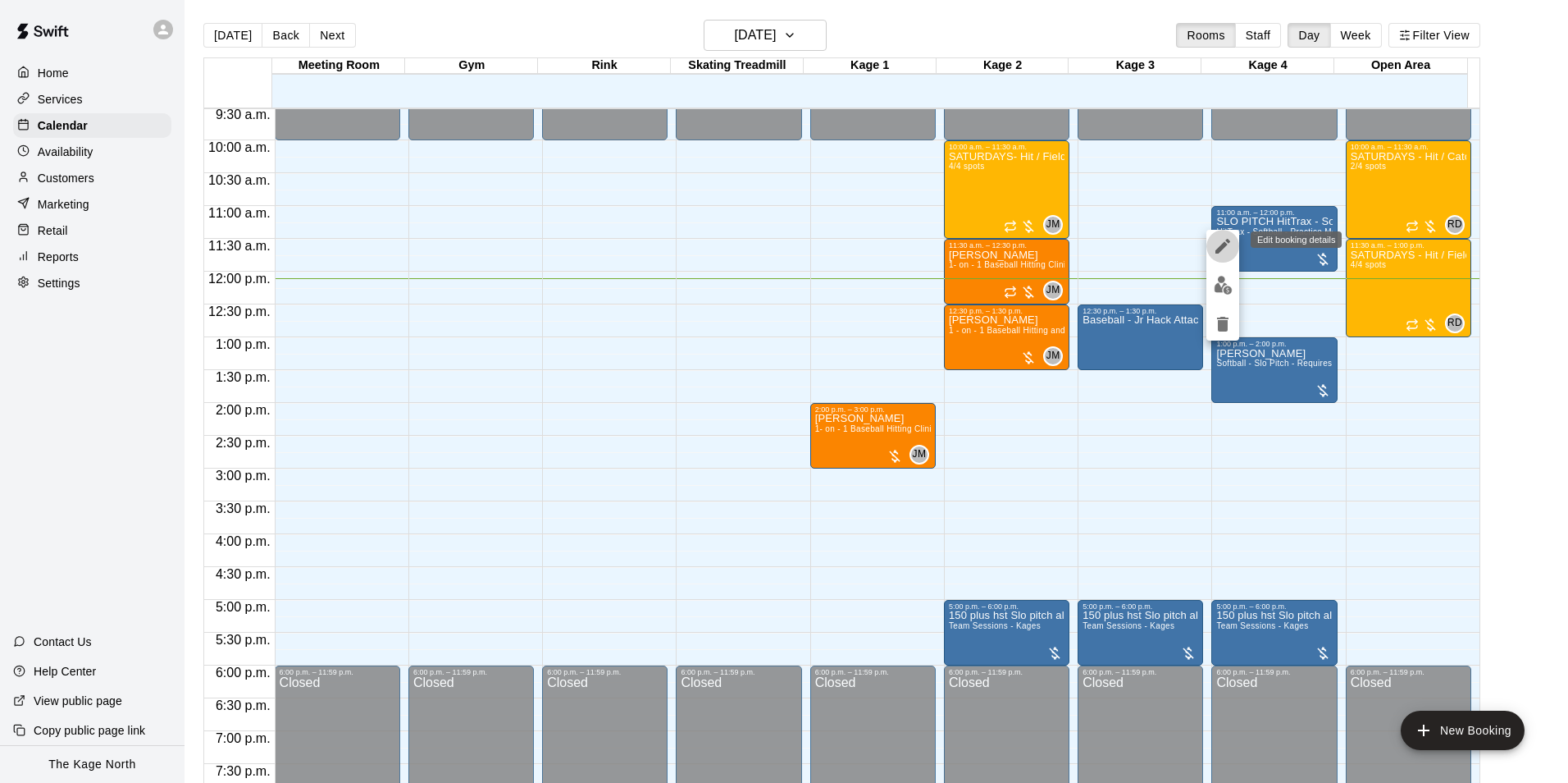
click at [1228, 238] on icon "edit" at bounding box center [1223, 246] width 20 height 20
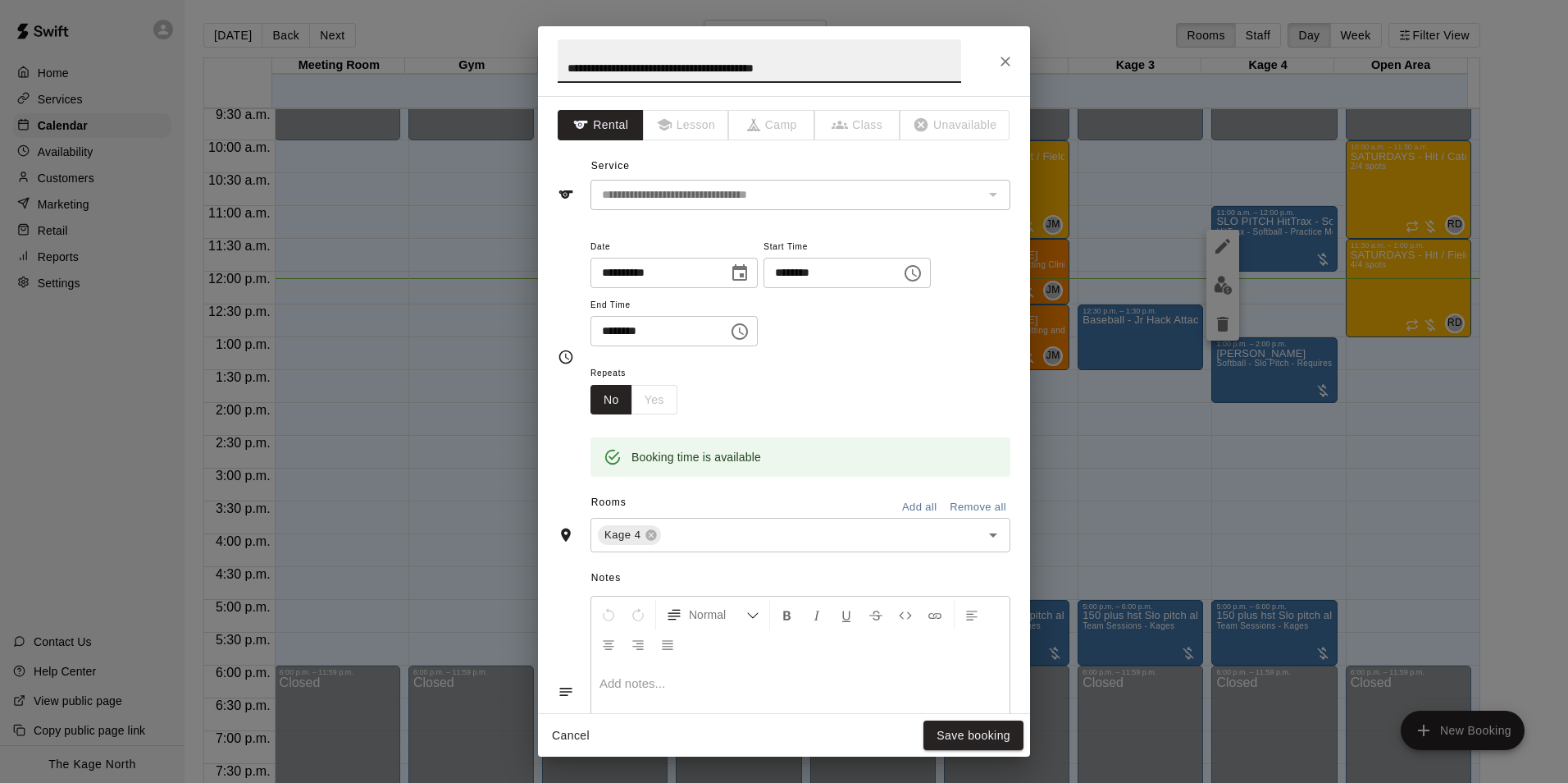
click at [571, 67] on input "**********" at bounding box center [759, 62] width 404 height 43
type input "**********"
click at [996, 740] on button "Save booking" at bounding box center [974, 736] width 100 height 31
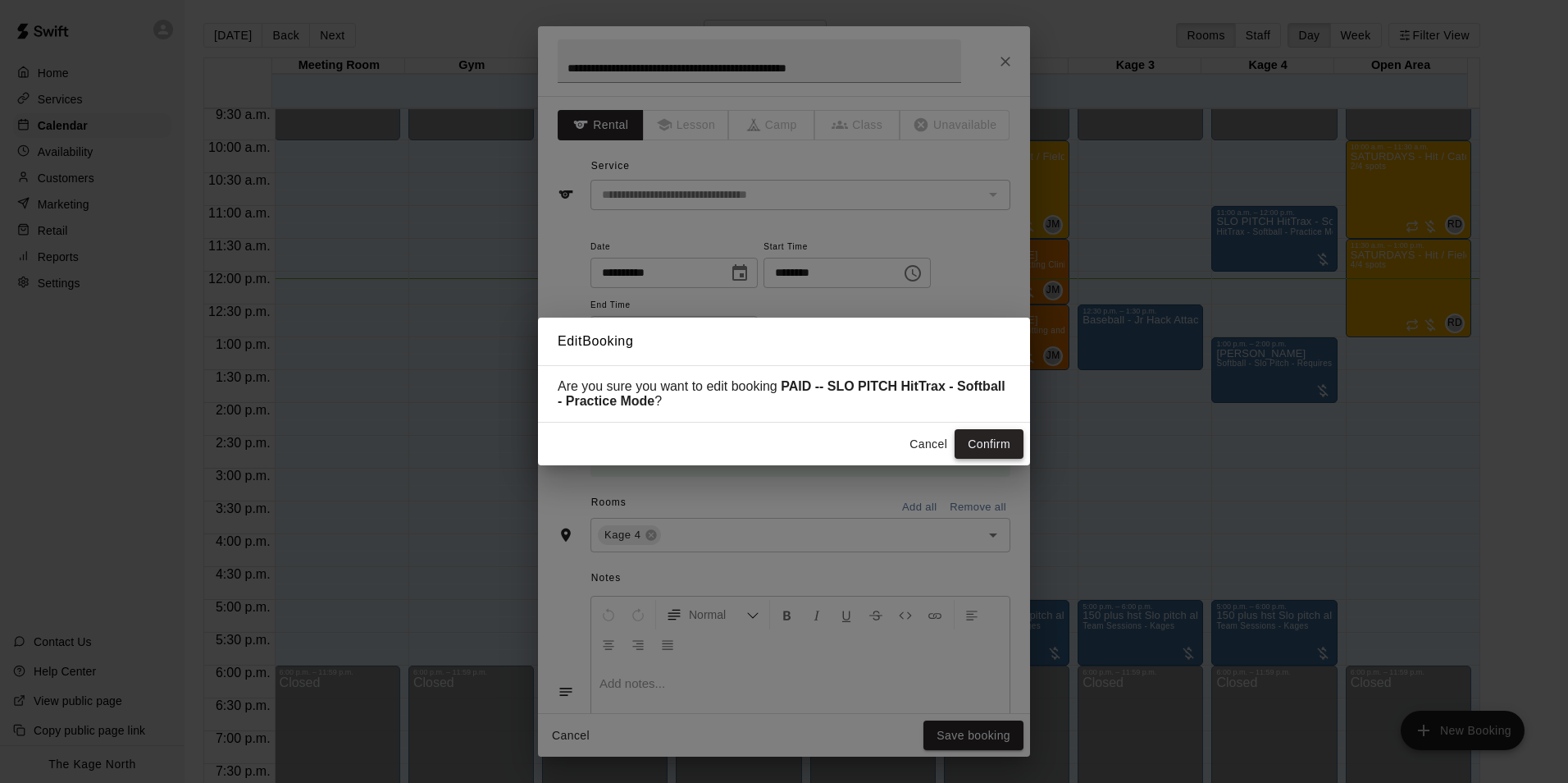
click at [989, 438] on button "Confirm" at bounding box center [989, 444] width 69 height 31
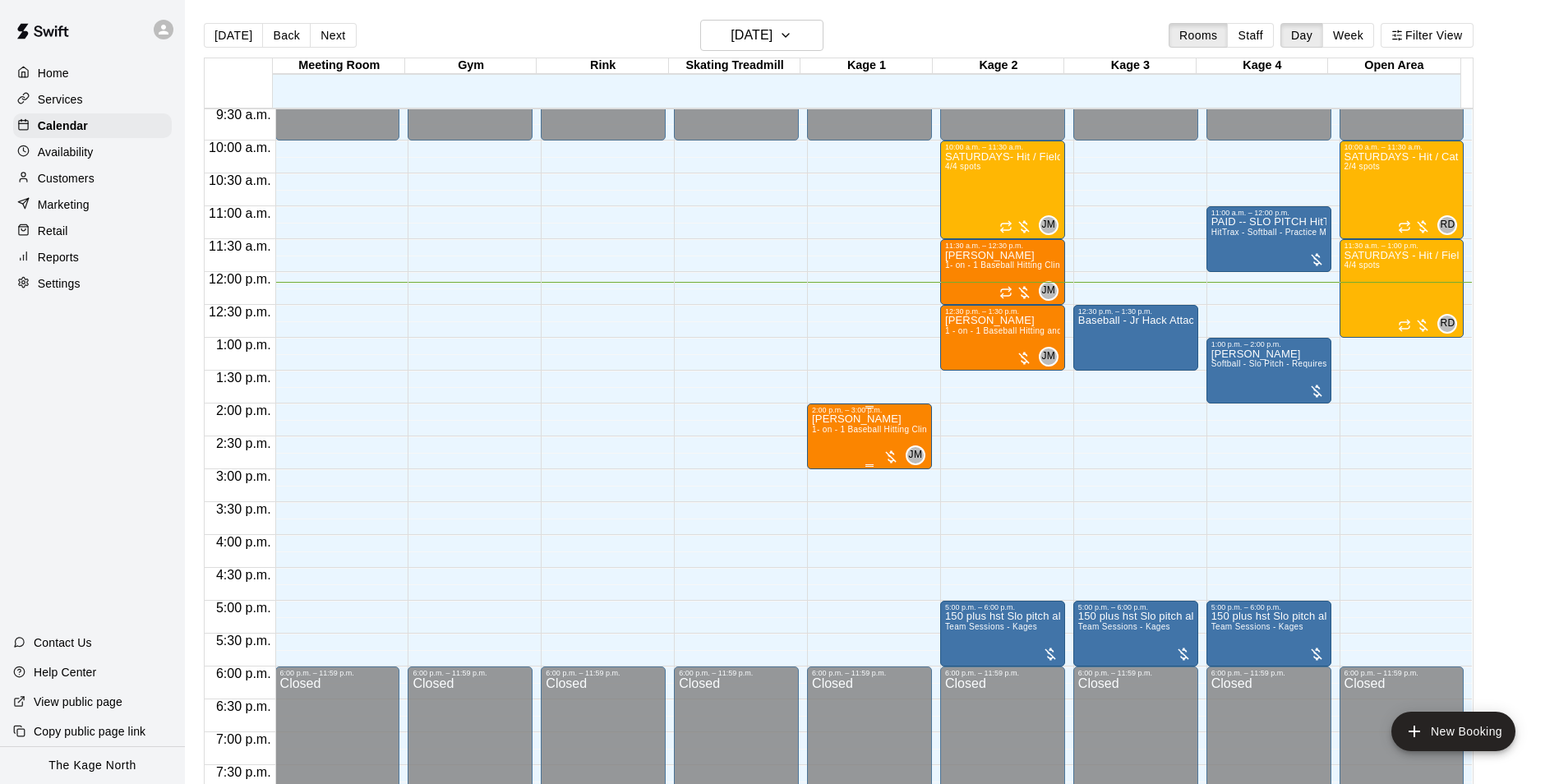
click at [857, 411] on div "2:00 p.m. – 3:00 p.m." at bounding box center [869, 410] width 115 height 8
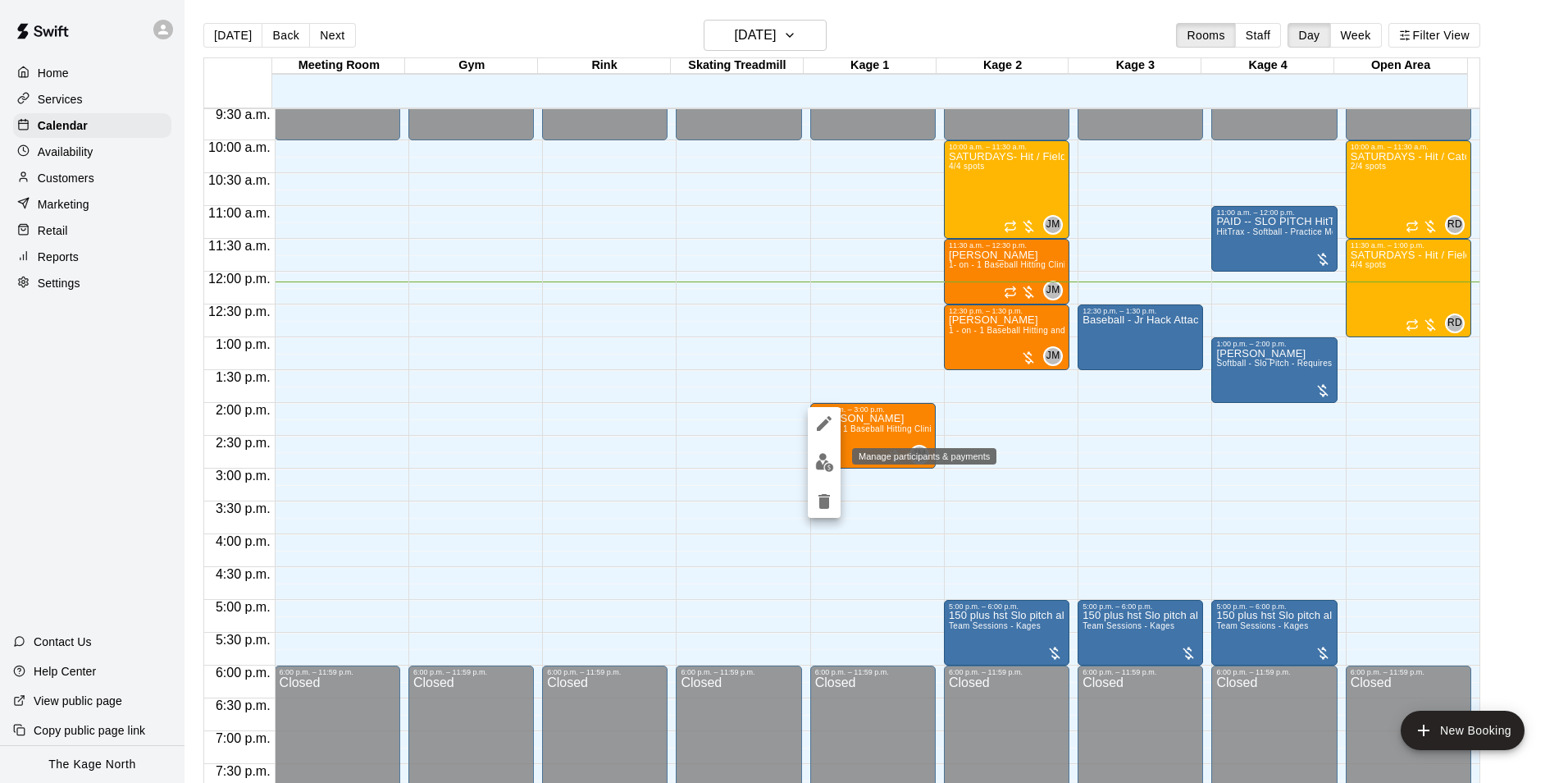
click at [811, 462] on button "edit" at bounding box center [824, 462] width 33 height 32
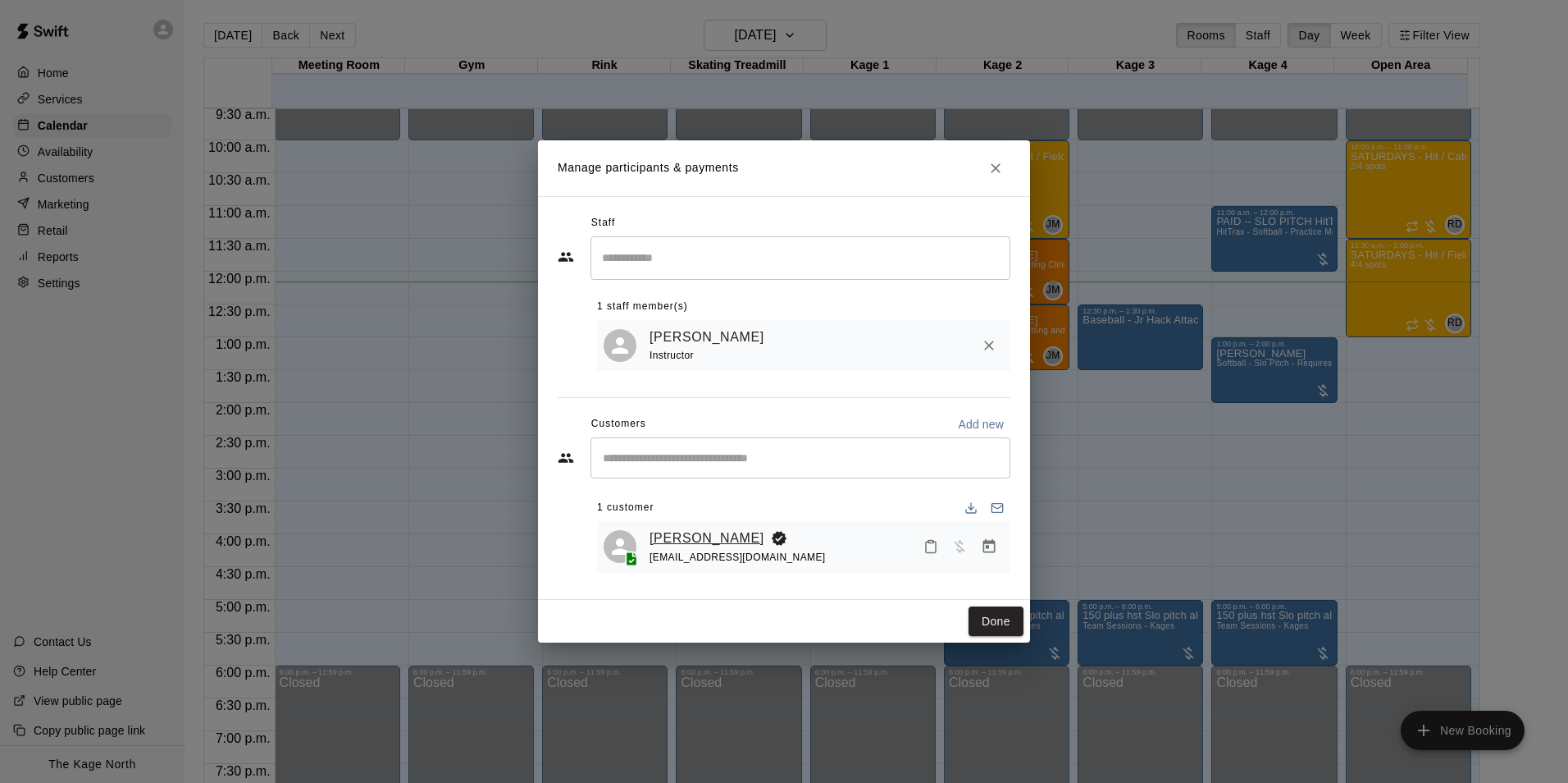
click at [689, 533] on link "[PERSON_NAME]" at bounding box center [707, 539] width 115 height 22
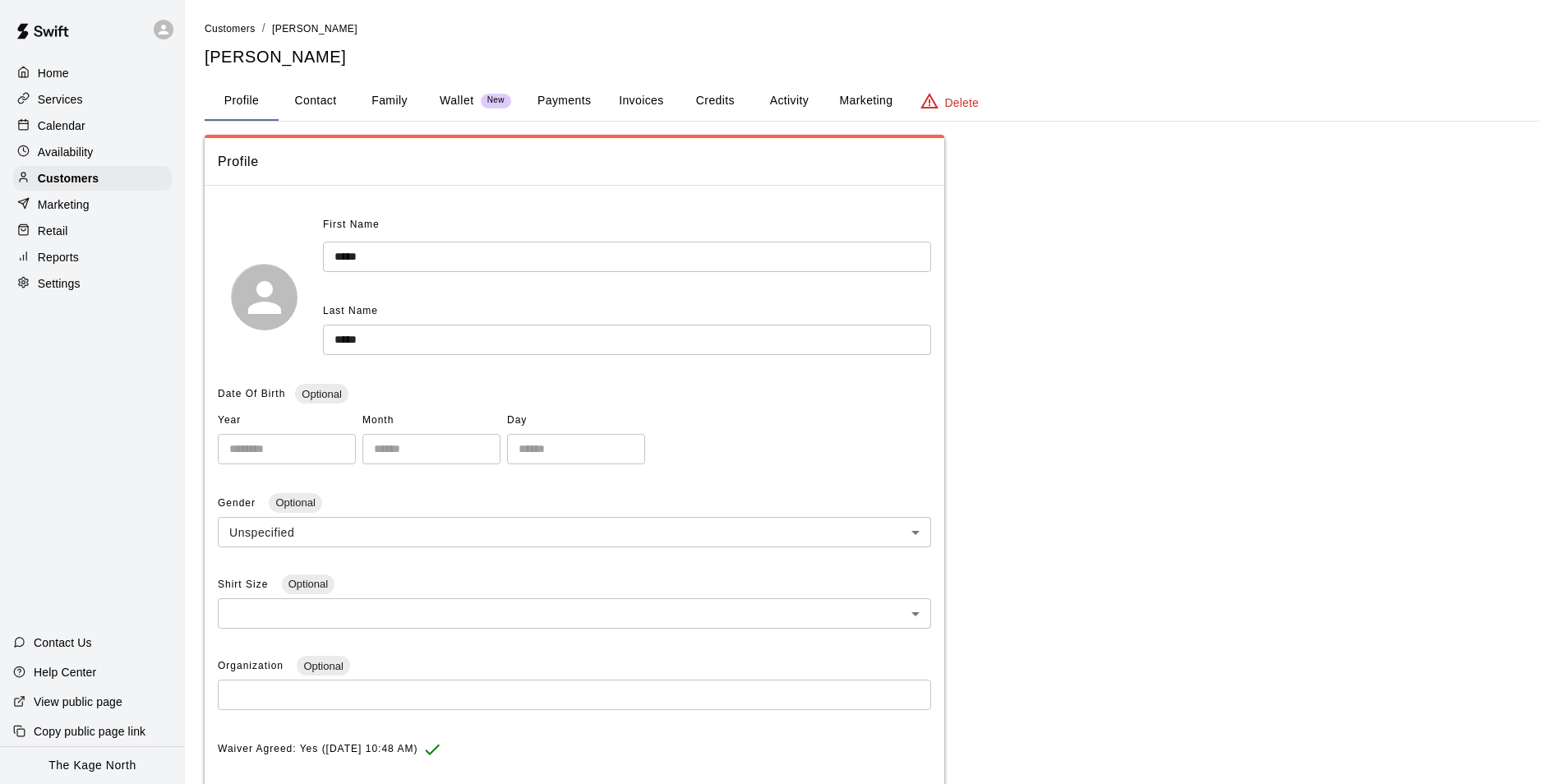
click at [322, 97] on button "Contact" at bounding box center [315, 102] width 74 height 40
select select "**"
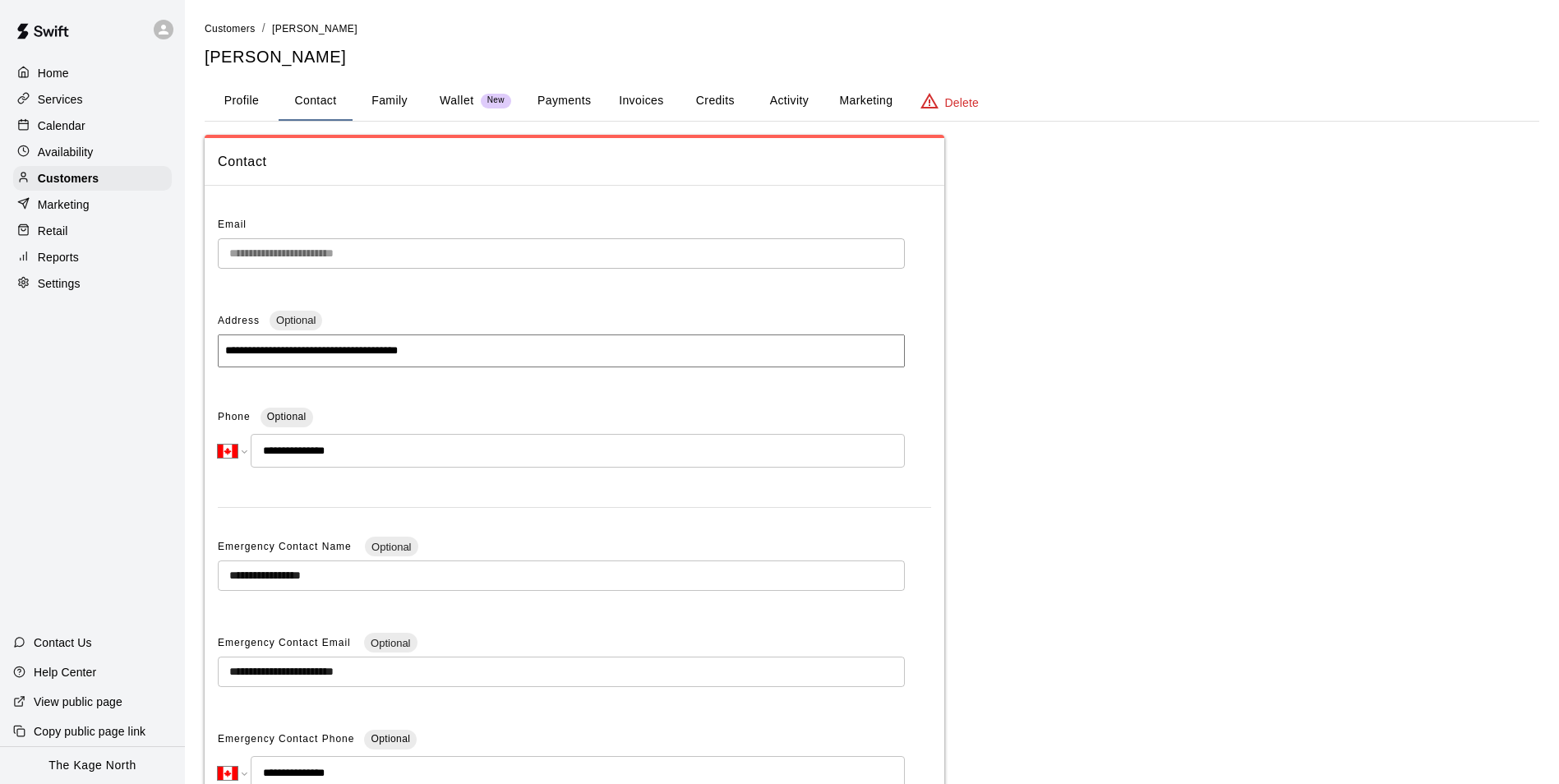
click at [402, 99] on button "Family" at bounding box center [390, 102] width 74 height 40
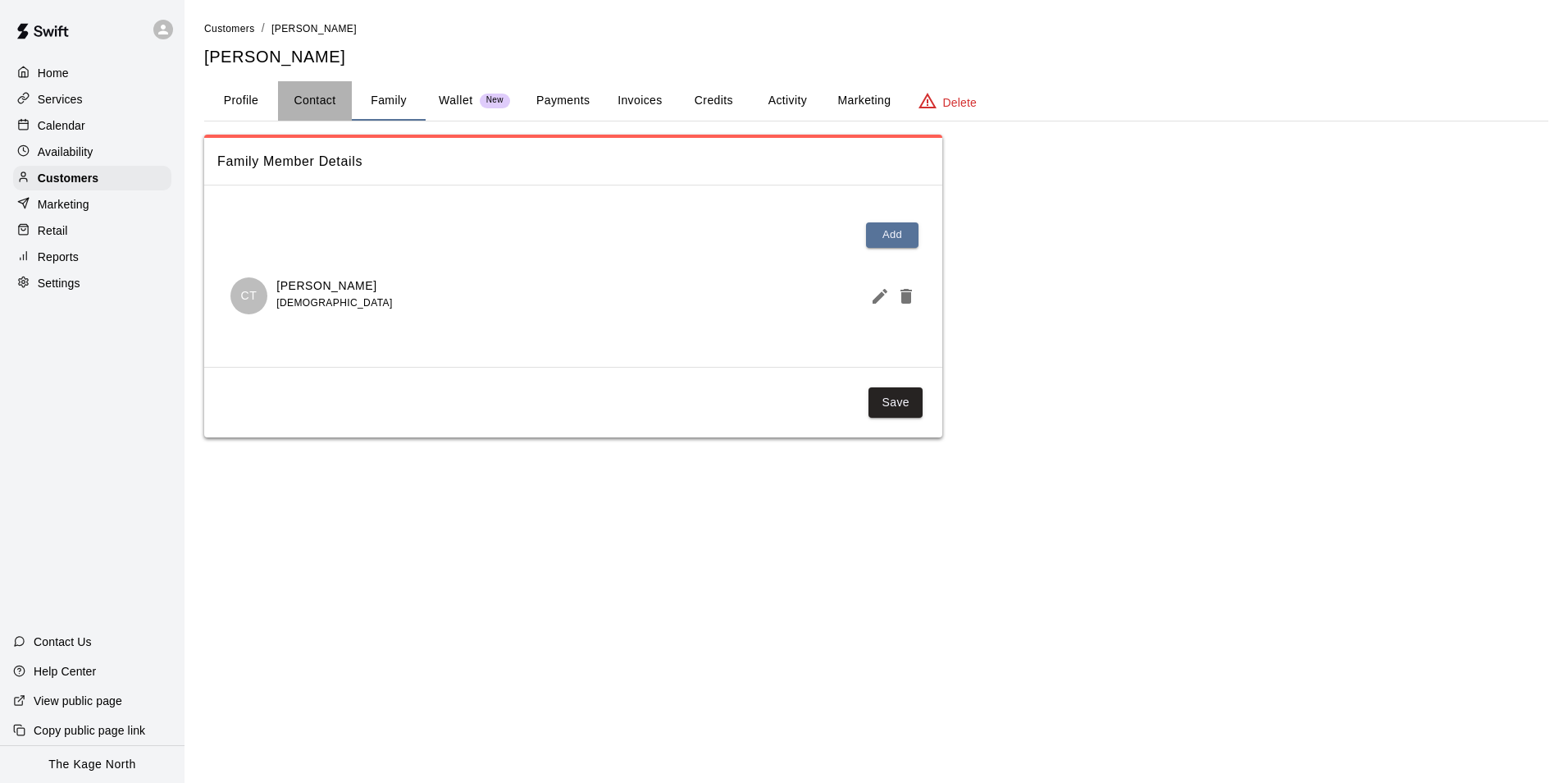
drag, startPoint x: 338, startPoint y: 103, endPoint x: 323, endPoint y: 100, distance: 15.3
click at [333, 103] on button "Contact" at bounding box center [315, 101] width 74 height 40
select select "**"
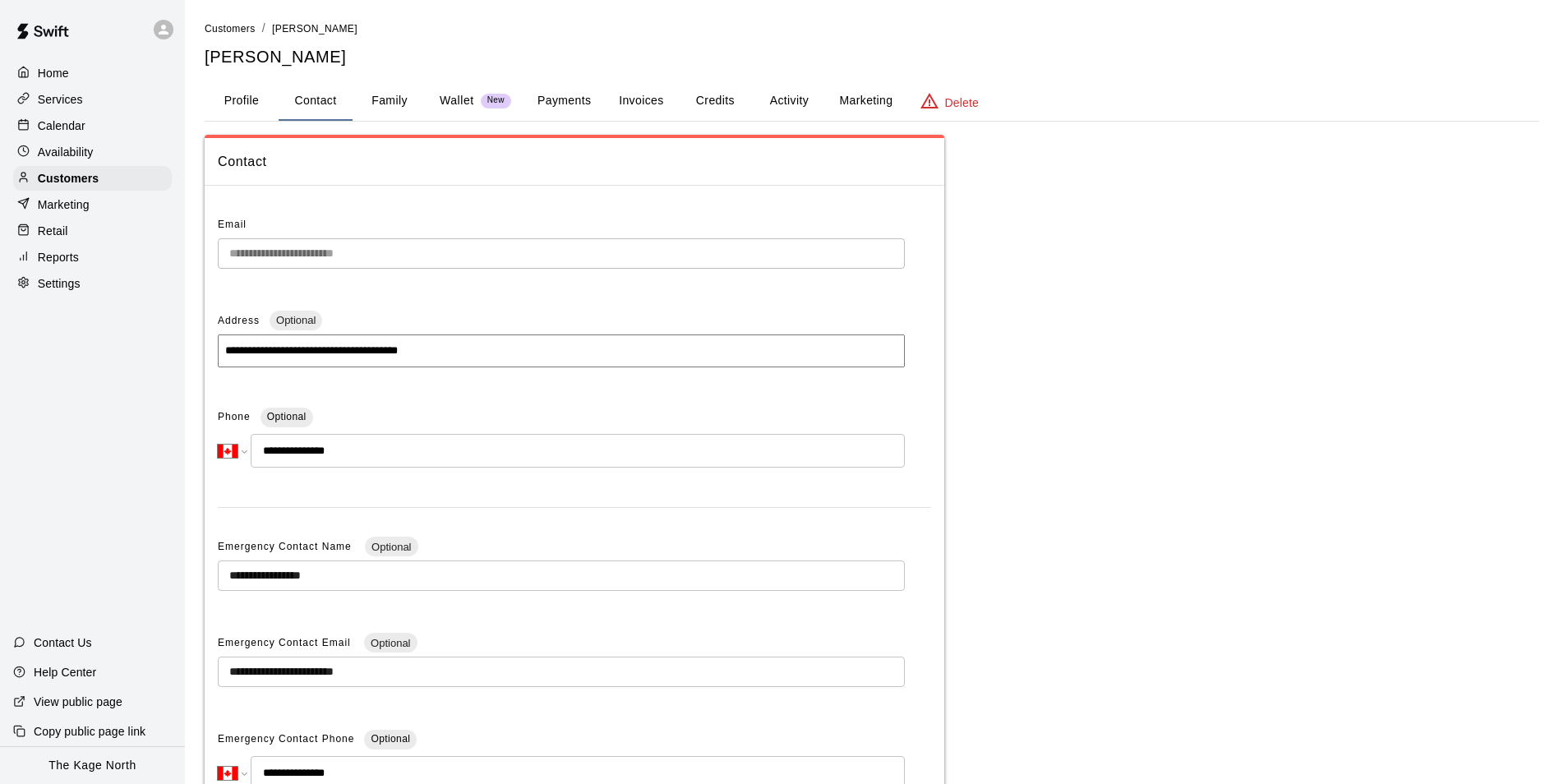
click at [259, 102] on button "Profile" at bounding box center [242, 102] width 74 height 40
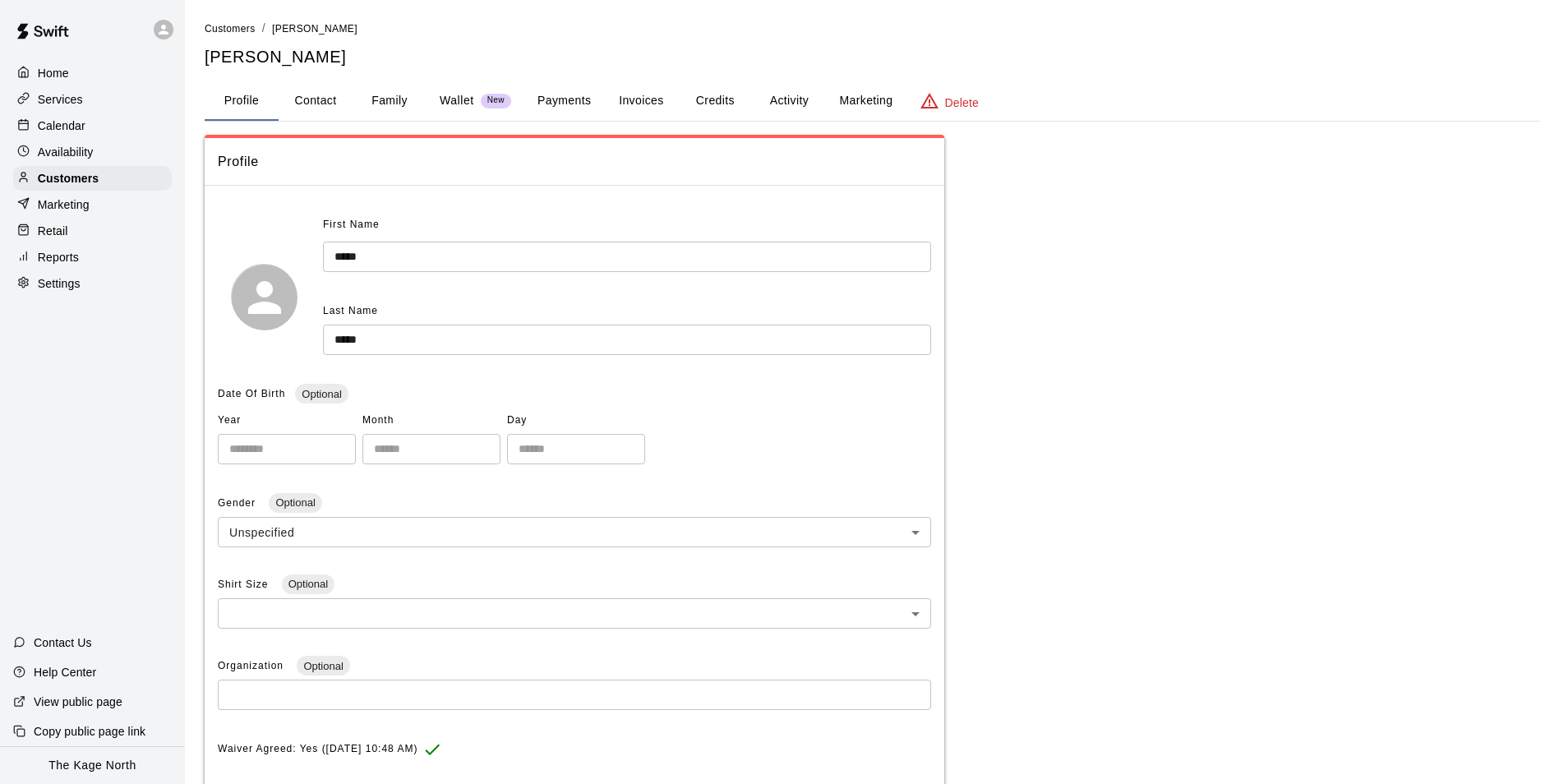
click at [83, 117] on div "Calendar" at bounding box center [92, 125] width 159 height 24
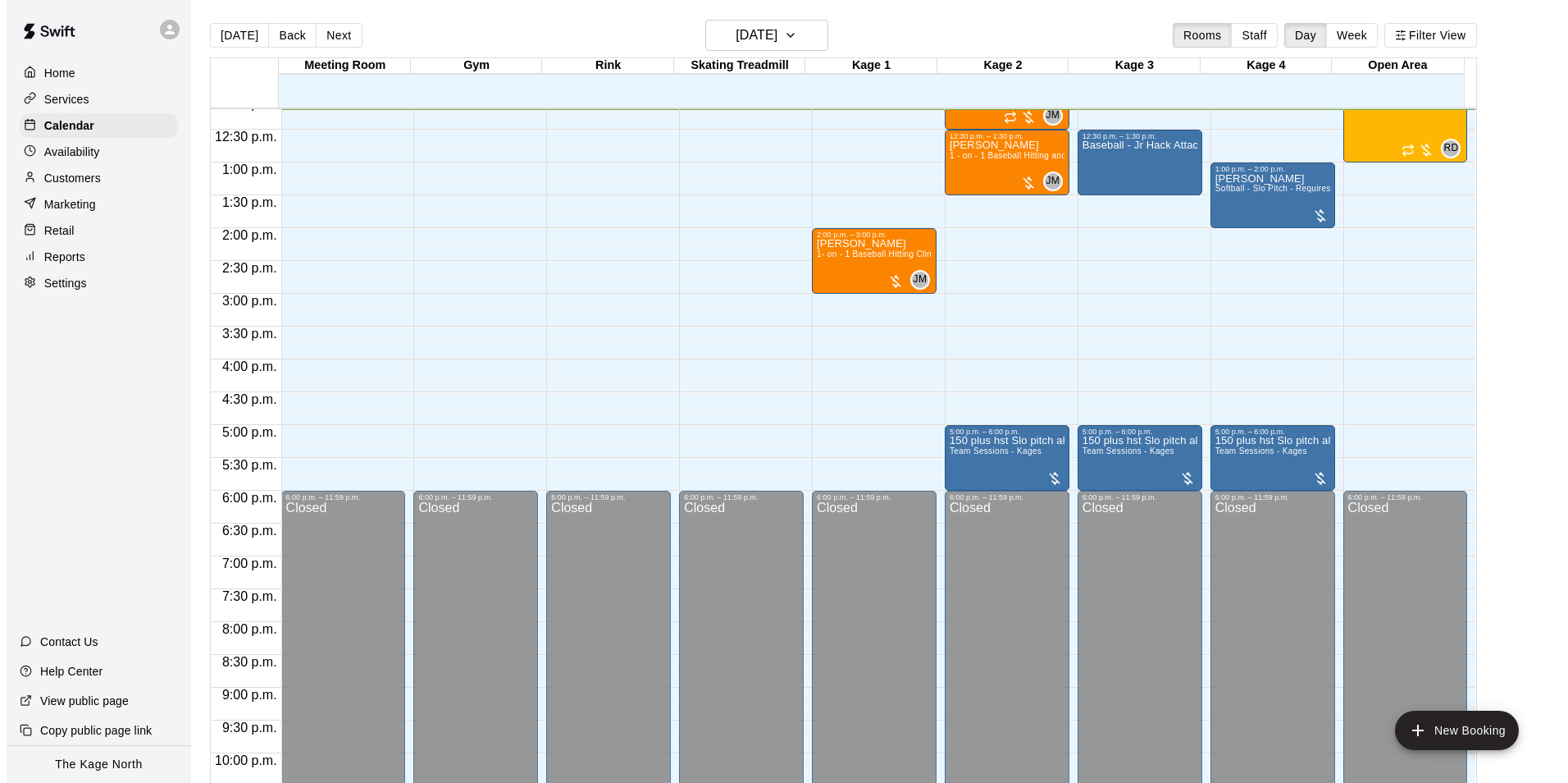
scroll to position [635, 0]
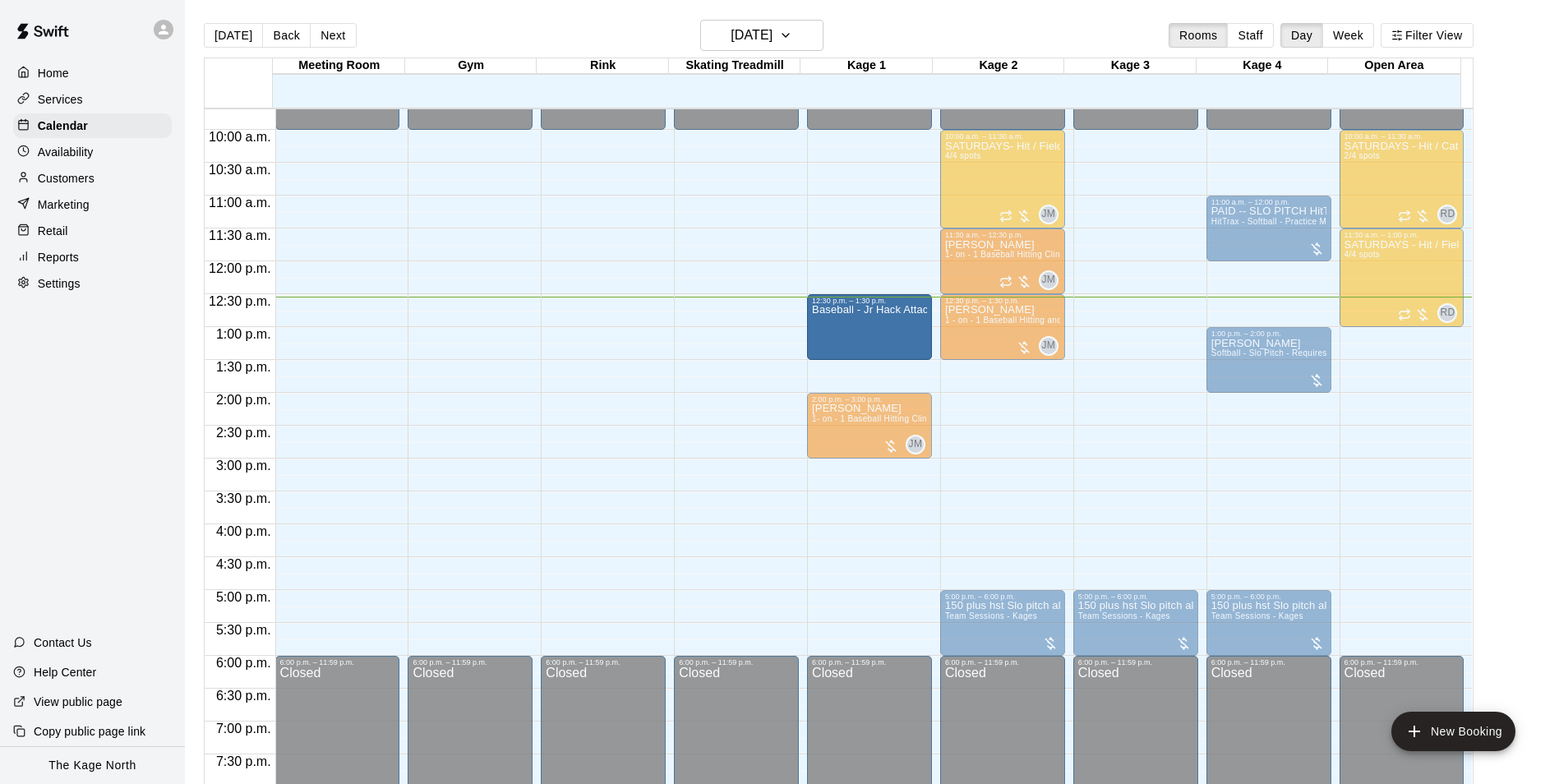
drag, startPoint x: 1128, startPoint y: 325, endPoint x: 908, endPoint y: 336, distance: 220.3
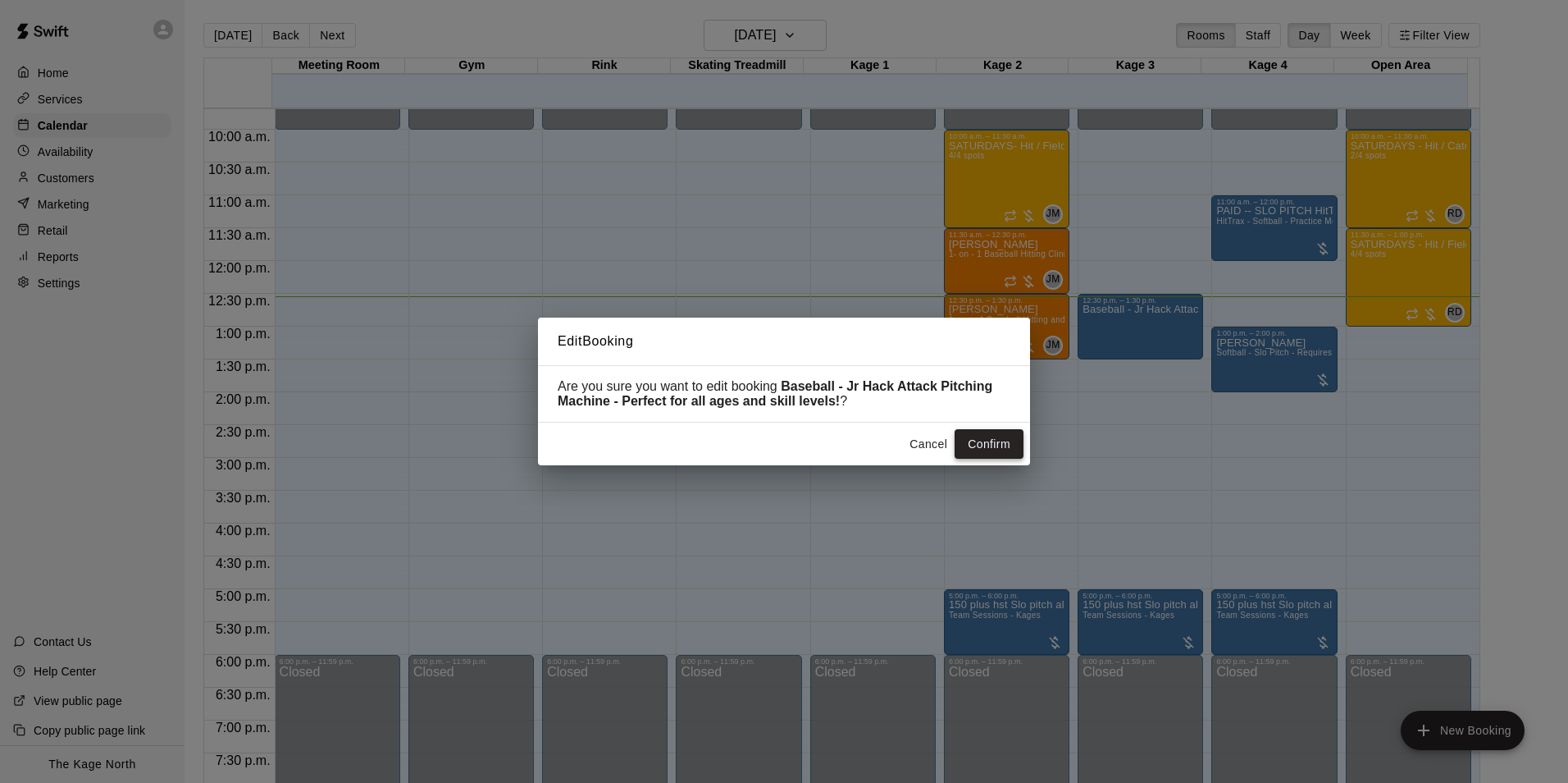
click at [985, 442] on button "Confirm" at bounding box center [989, 444] width 69 height 31
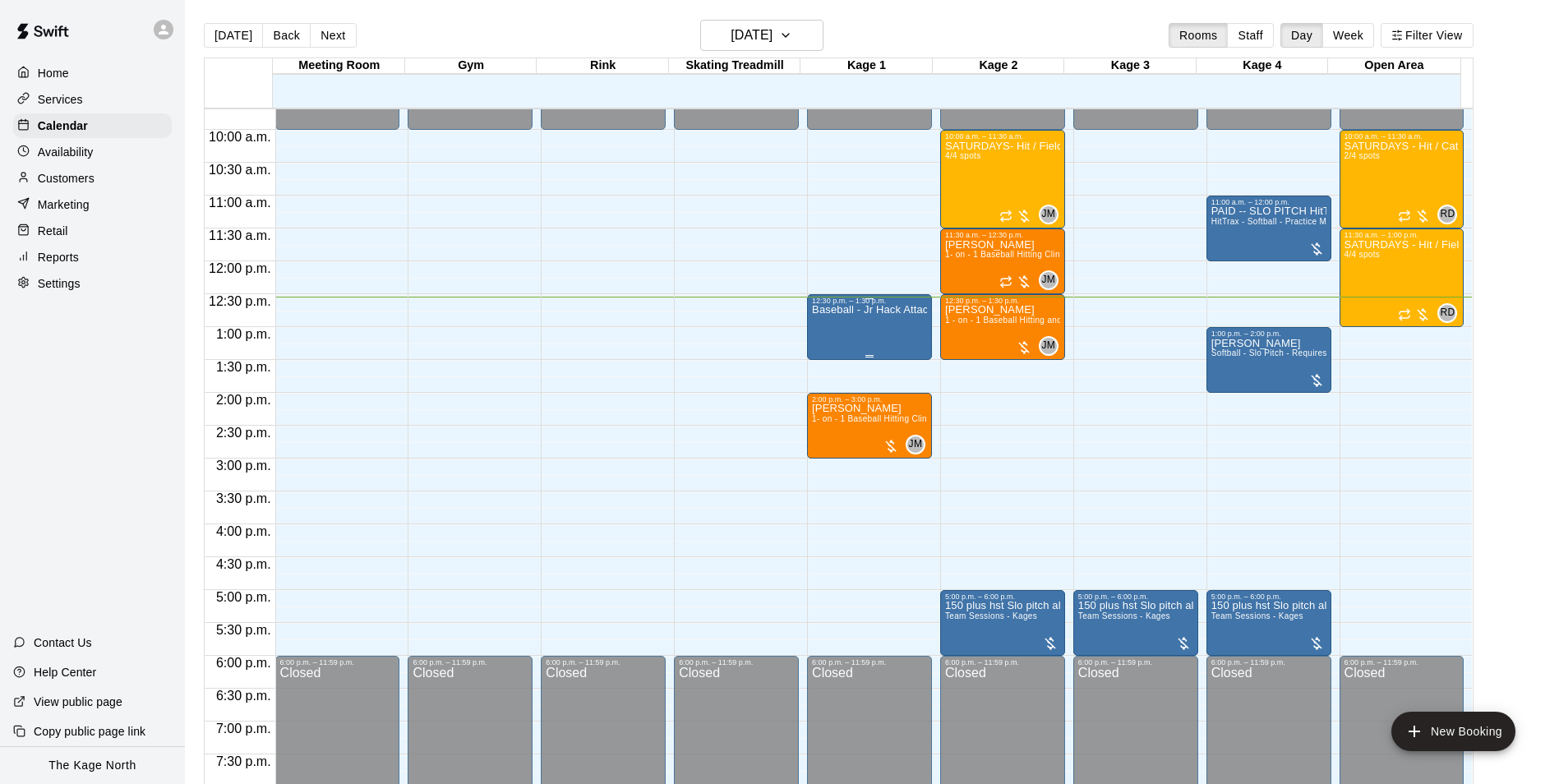
click at [891, 325] on div "Baseball - Jr Hack Attack Pitching Machine - Perfect for all ages and skill lev…" at bounding box center [869, 696] width 115 height 784
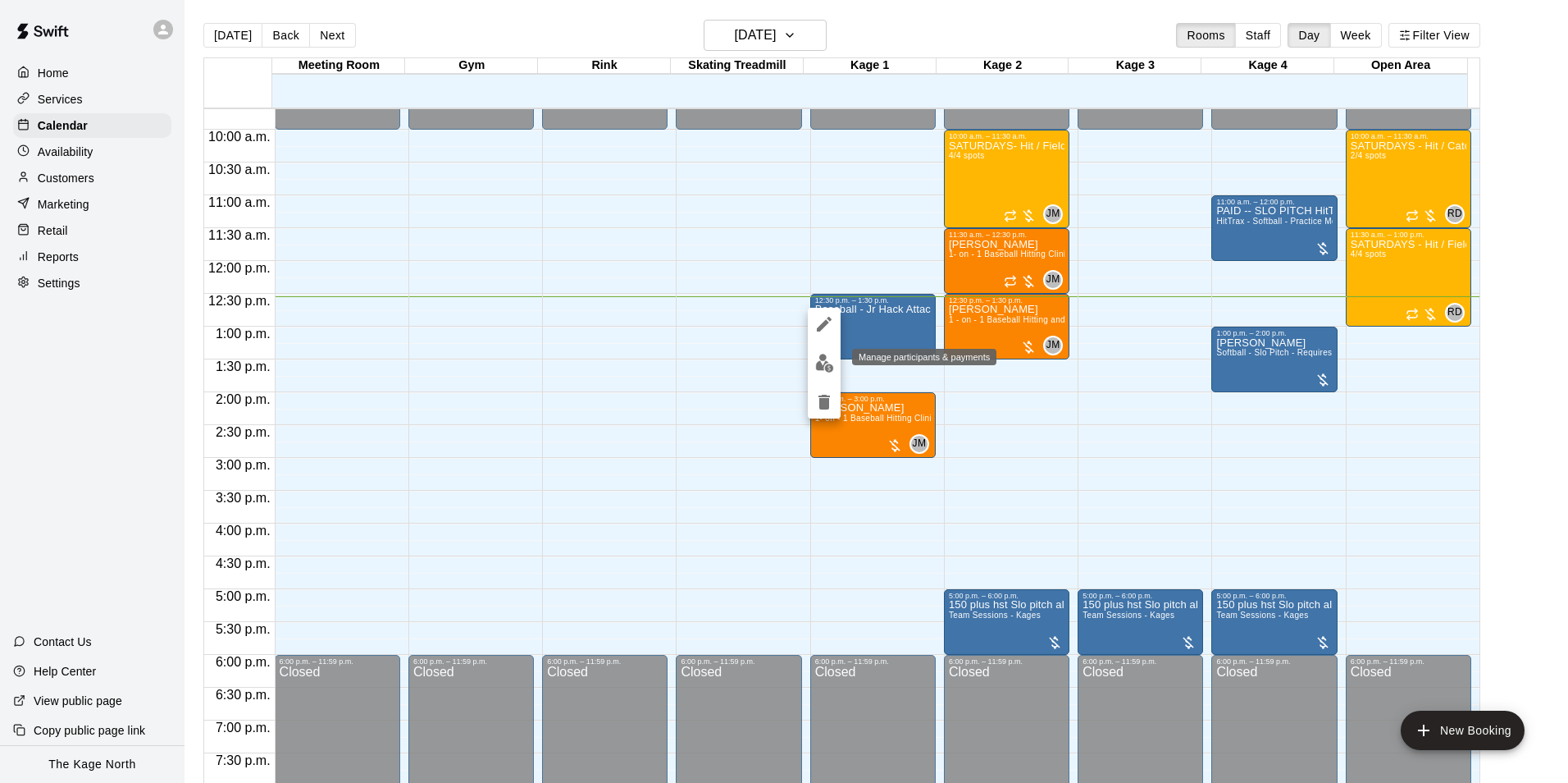
click at [829, 351] on button "edit" at bounding box center [824, 362] width 33 height 32
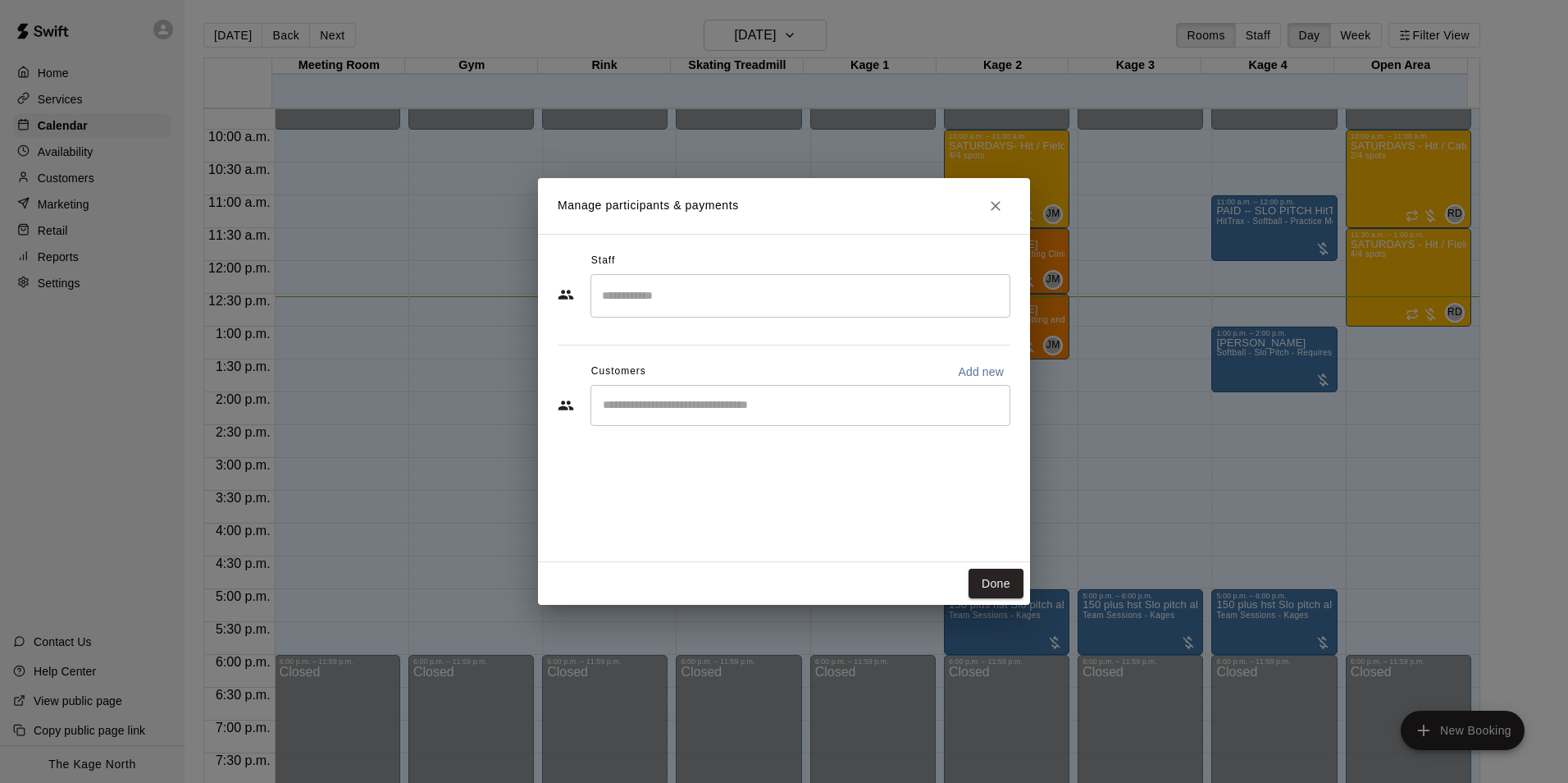
click at [775, 404] on input "Start typing to search customers..." at bounding box center [801, 406] width 405 height 16
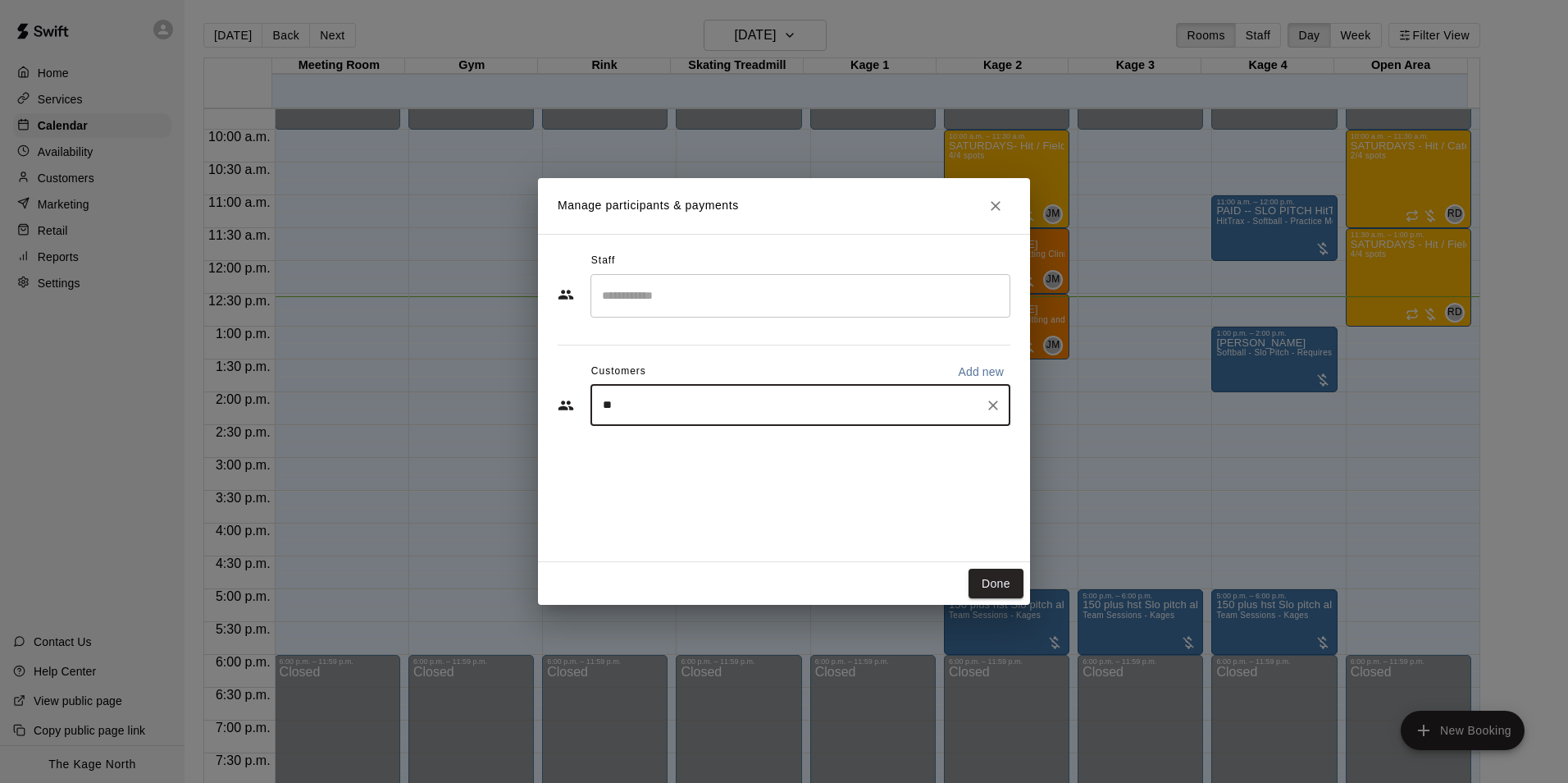
type input "*"
drag, startPoint x: 706, startPoint y: 396, endPoint x: 697, endPoint y: 396, distance: 9.0
click at [706, 396] on div "******** ​" at bounding box center [801, 405] width 420 height 41
drag, startPoint x: 679, startPoint y: 396, endPoint x: 608, endPoint y: 398, distance: 71.0
click at [609, 398] on div "******** ​" at bounding box center [801, 405] width 420 height 41
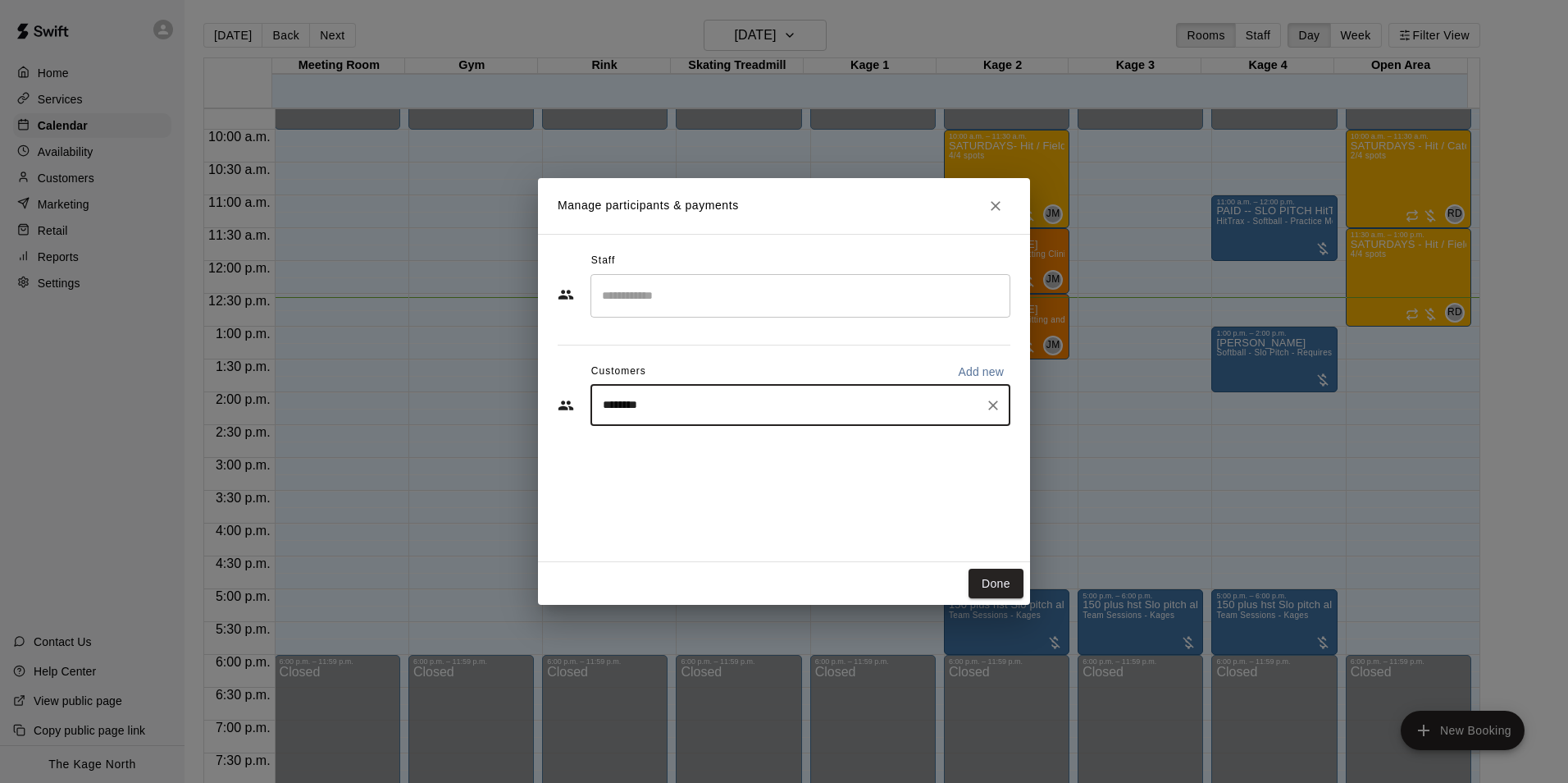
click at [599, 414] on div "******** ​" at bounding box center [801, 405] width 420 height 41
click at [651, 399] on input "********" at bounding box center [788, 406] width 381 height 16
drag, startPoint x: 651, startPoint y: 399, endPoint x: 685, endPoint y: 399, distance: 34.0
click at [653, 399] on input "********" at bounding box center [788, 406] width 381 height 16
click at [724, 397] on input "********" at bounding box center [788, 406] width 381 height 16
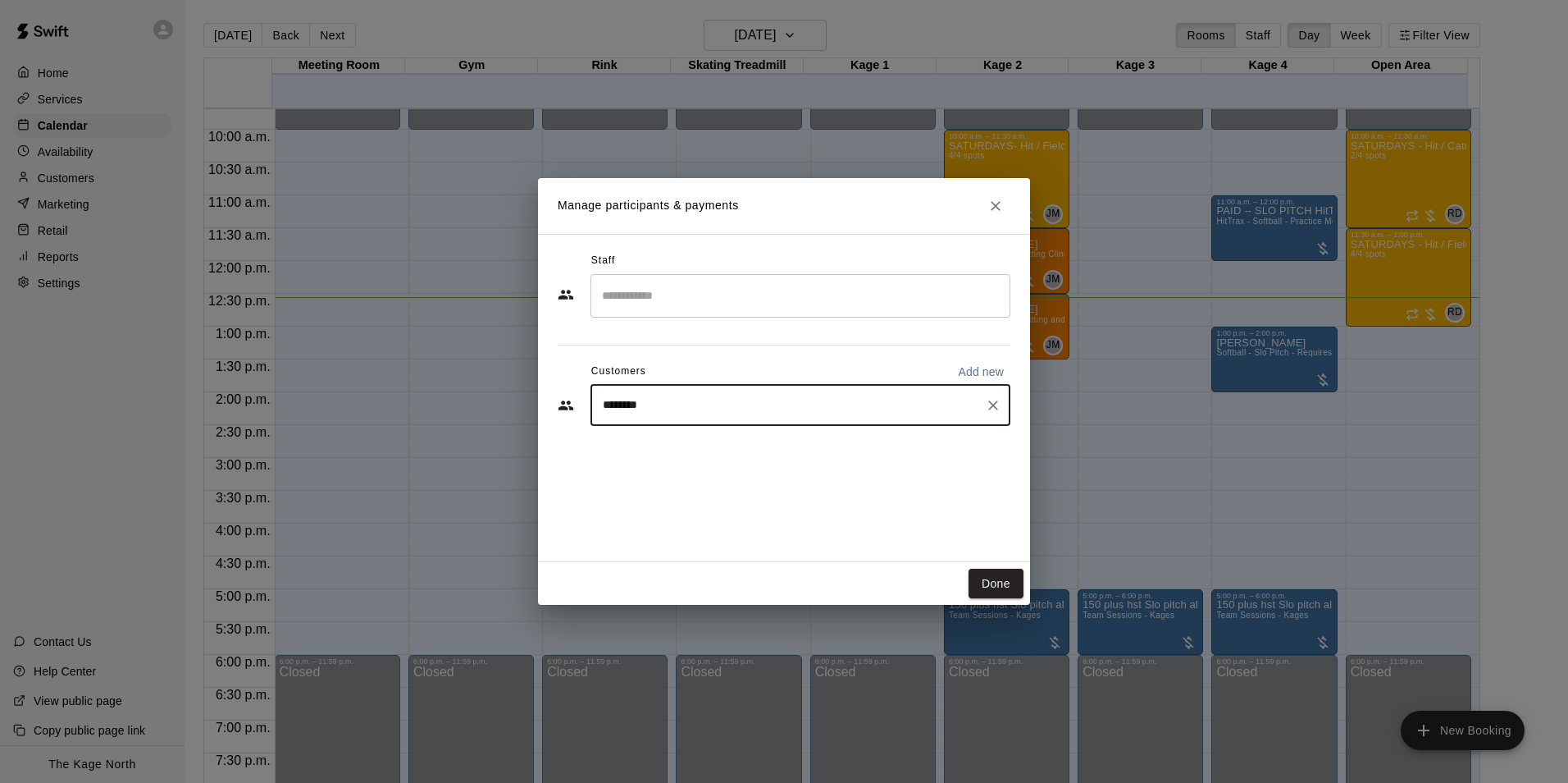
type input "********"
click at [975, 370] on p "Add new" at bounding box center [981, 372] width 46 height 16
select select "**"
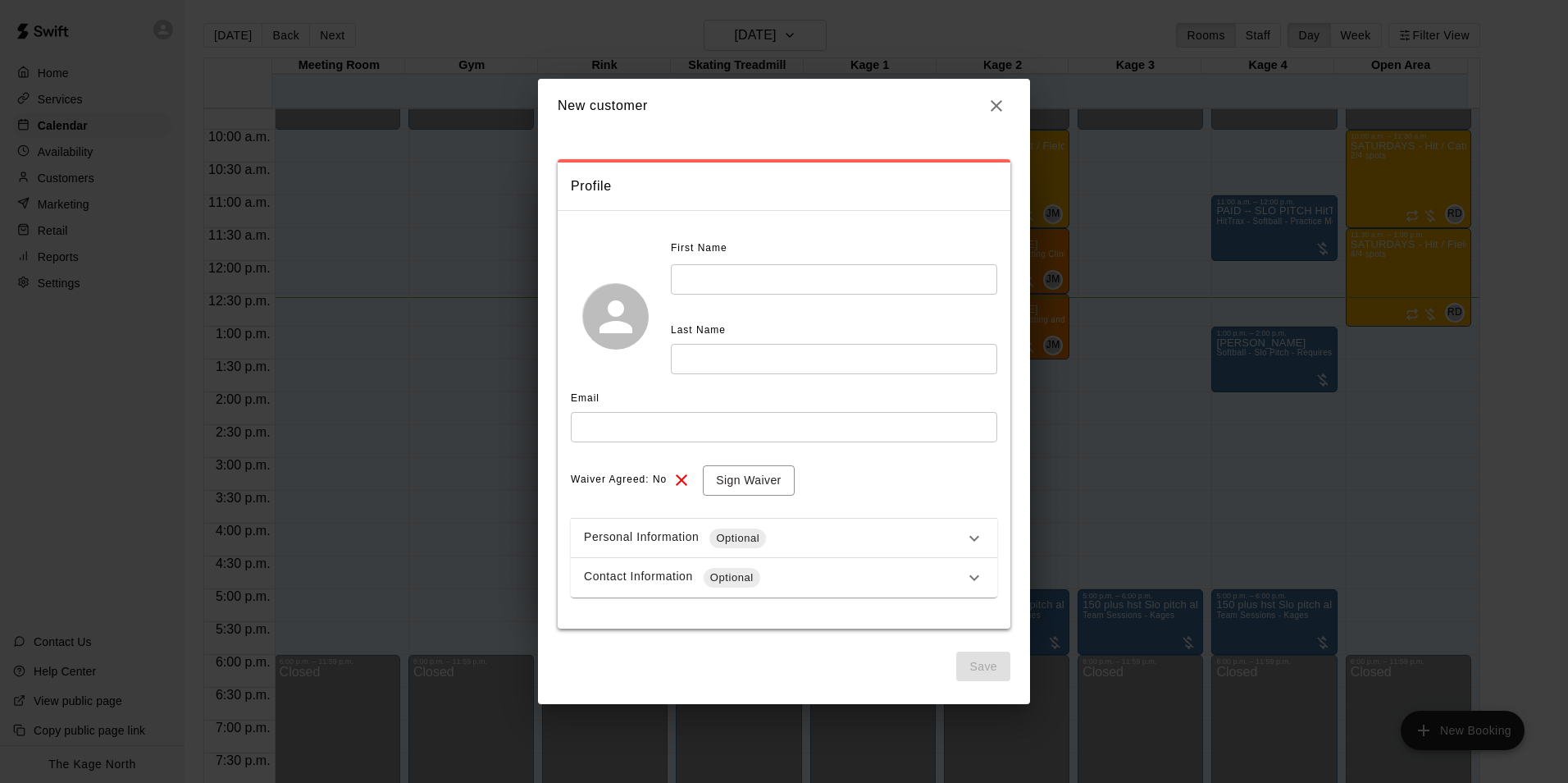
click at [988, 110] on icon "button" at bounding box center [996, 106] width 20 height 20
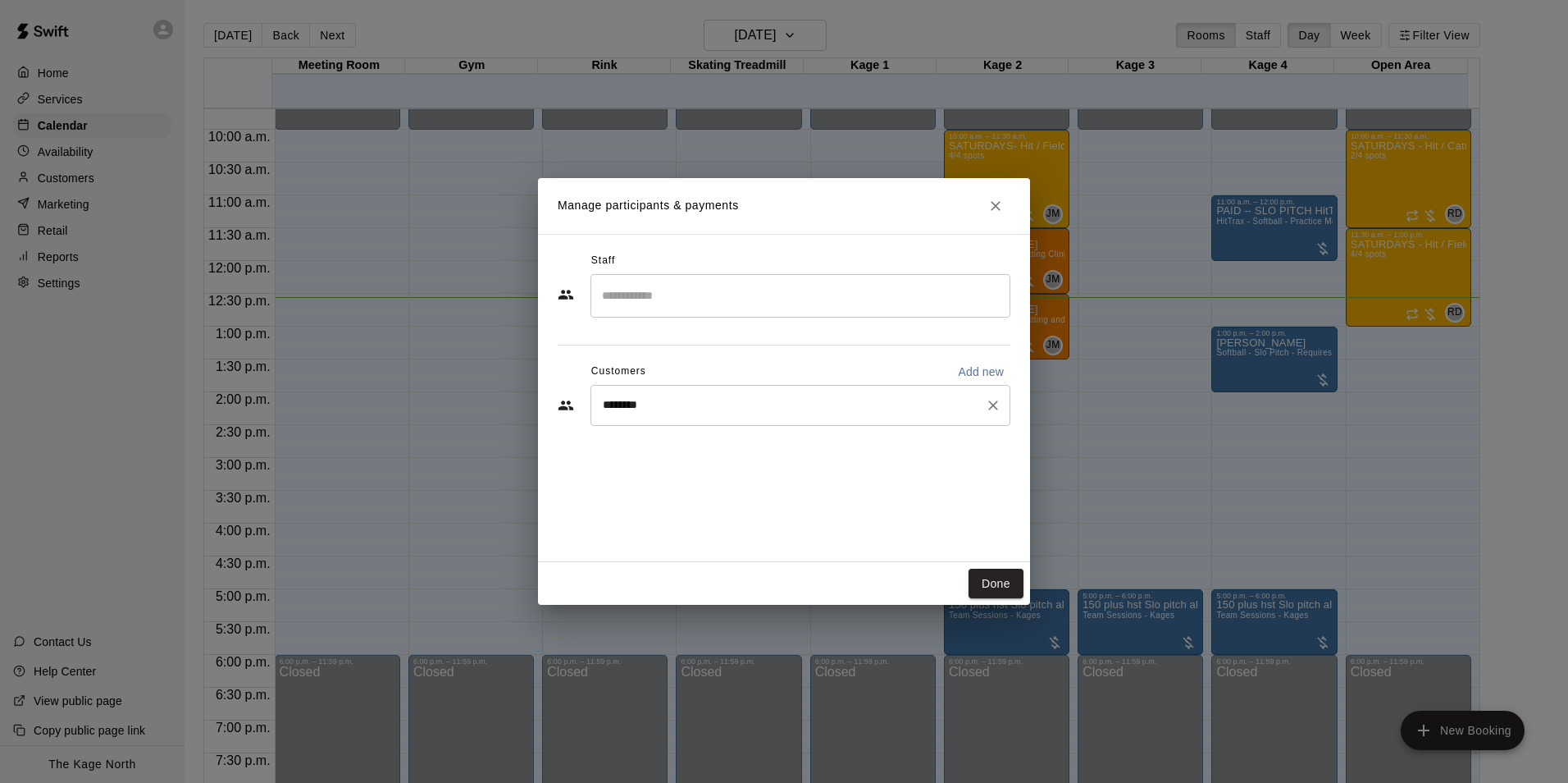
drag, startPoint x: 760, startPoint y: 419, endPoint x: 629, endPoint y: 403, distance: 132.0
click at [617, 406] on div "******** ​" at bounding box center [801, 405] width 420 height 41
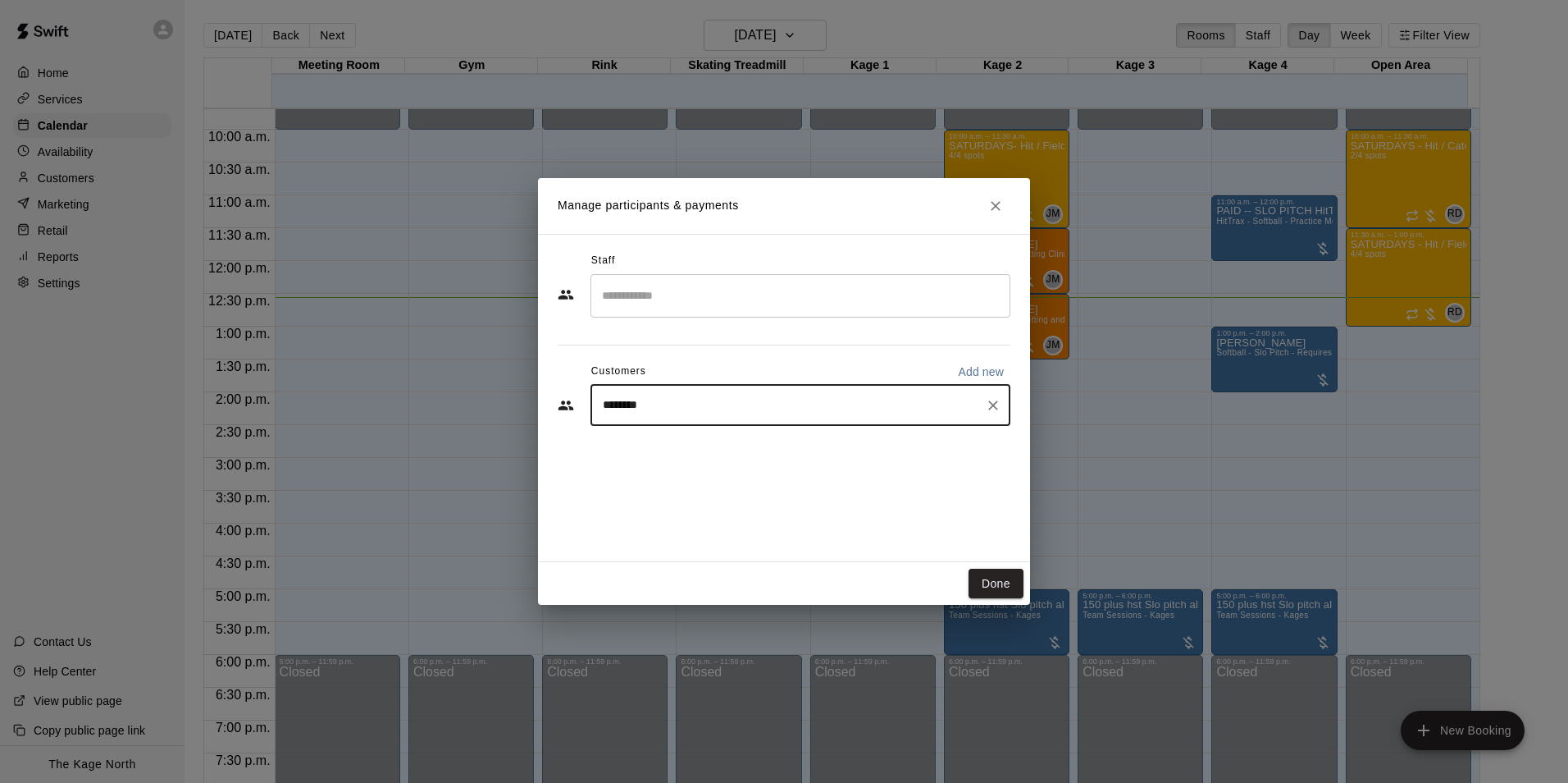
drag, startPoint x: 660, startPoint y: 408, endPoint x: 525, endPoint y: 393, distance: 135.8
click at [539, 402] on div "Staff ​ Customers Add new ******** ​" at bounding box center [784, 397] width 492 height 329
click at [1008, 204] on button "Close" at bounding box center [995, 205] width 30 height 30
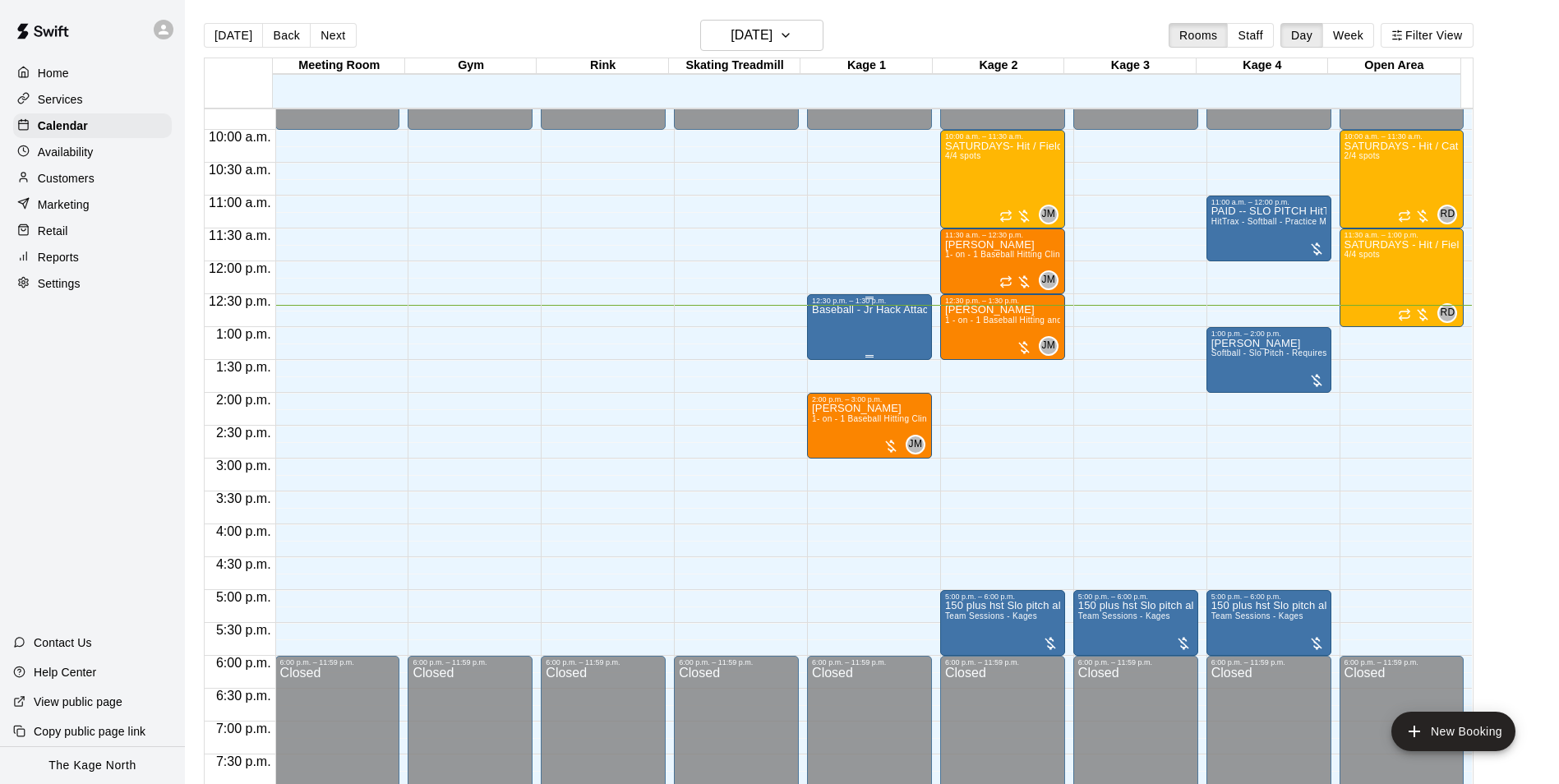
click at [882, 328] on div "Baseball - Jr Hack Attack Pitching Machine - Perfect for all ages and skill lev…" at bounding box center [869, 696] width 115 height 784
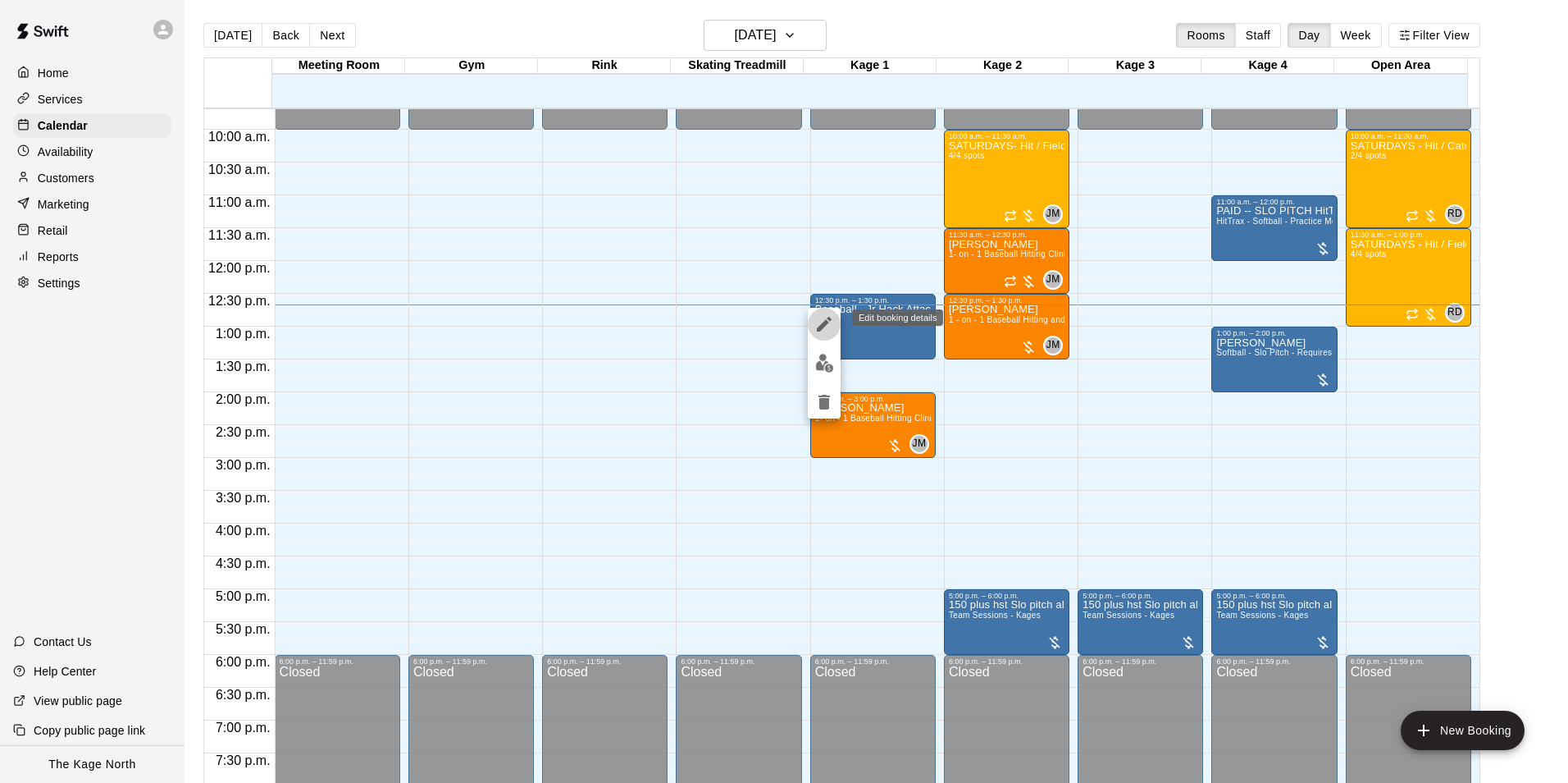
click at [816, 320] on icon "edit" at bounding box center [824, 324] width 20 height 20
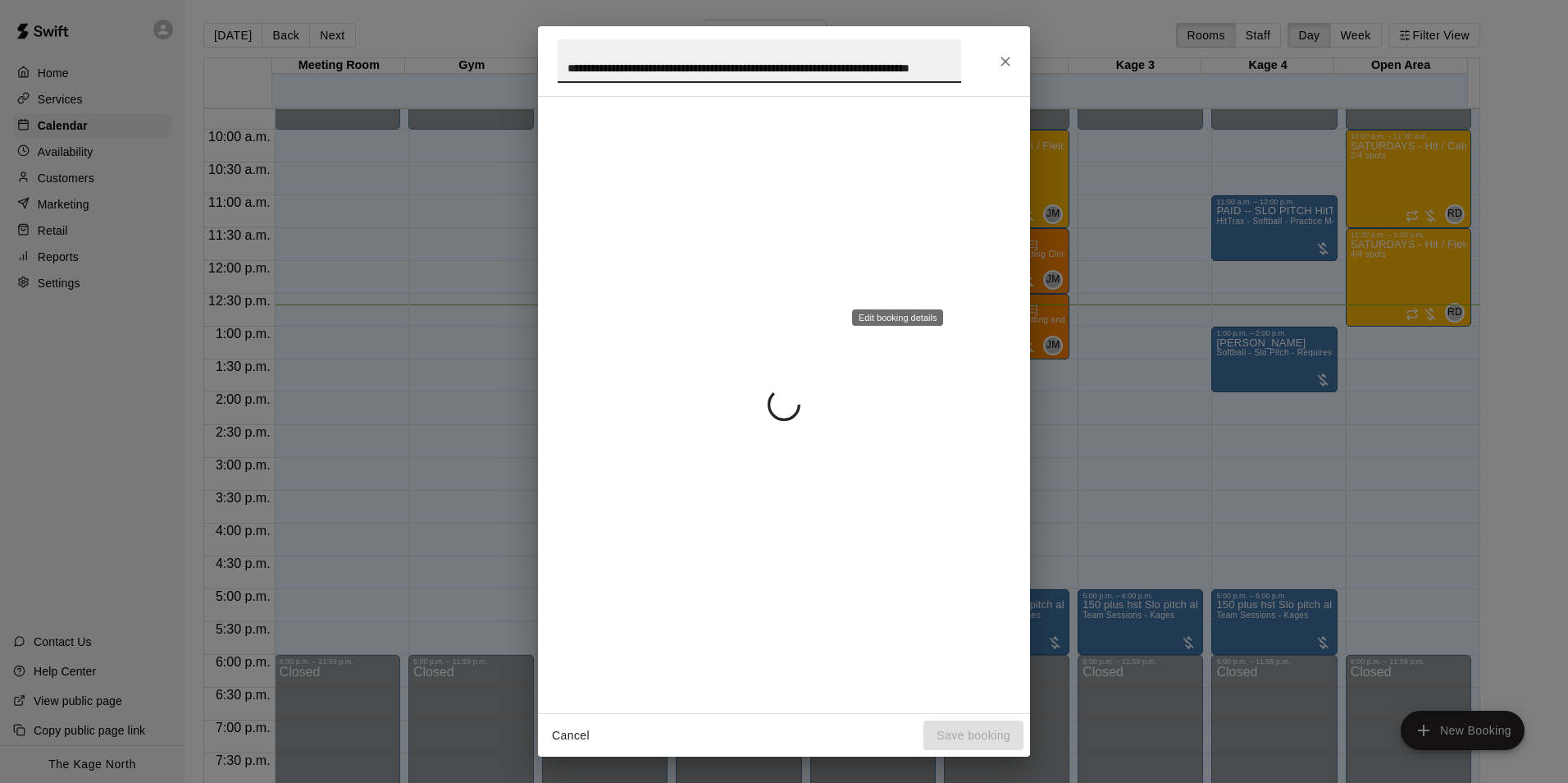
scroll to position [0, 58]
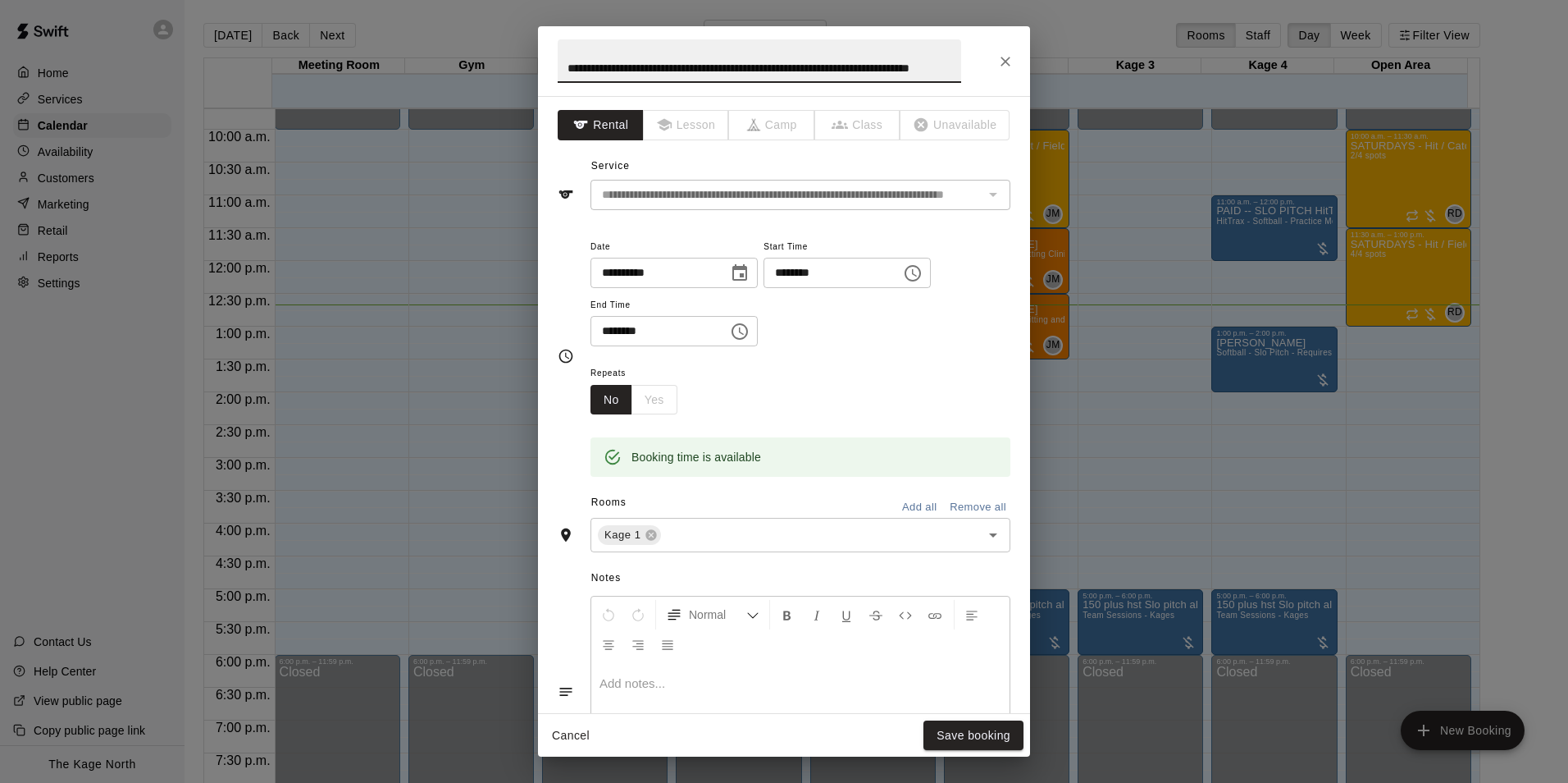
click at [565, 71] on input "**********" at bounding box center [759, 62] width 404 height 43
click at [566, 70] on input "**********" at bounding box center [759, 62] width 404 height 43
click at [572, 63] on input "**********" at bounding box center [759, 62] width 404 height 43
type input "**********"
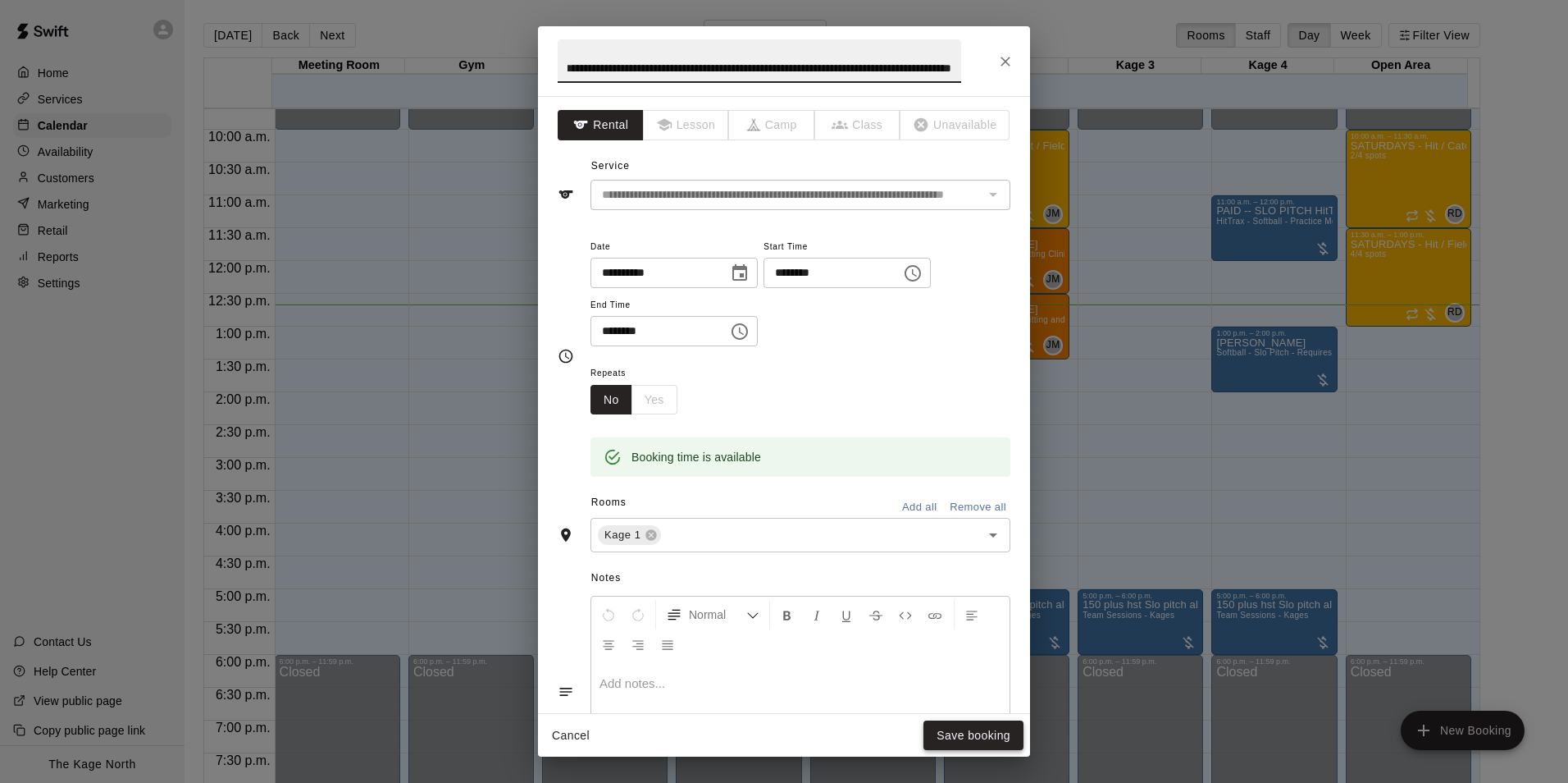
click at [963, 732] on button "Save booking" at bounding box center [974, 736] width 100 height 31
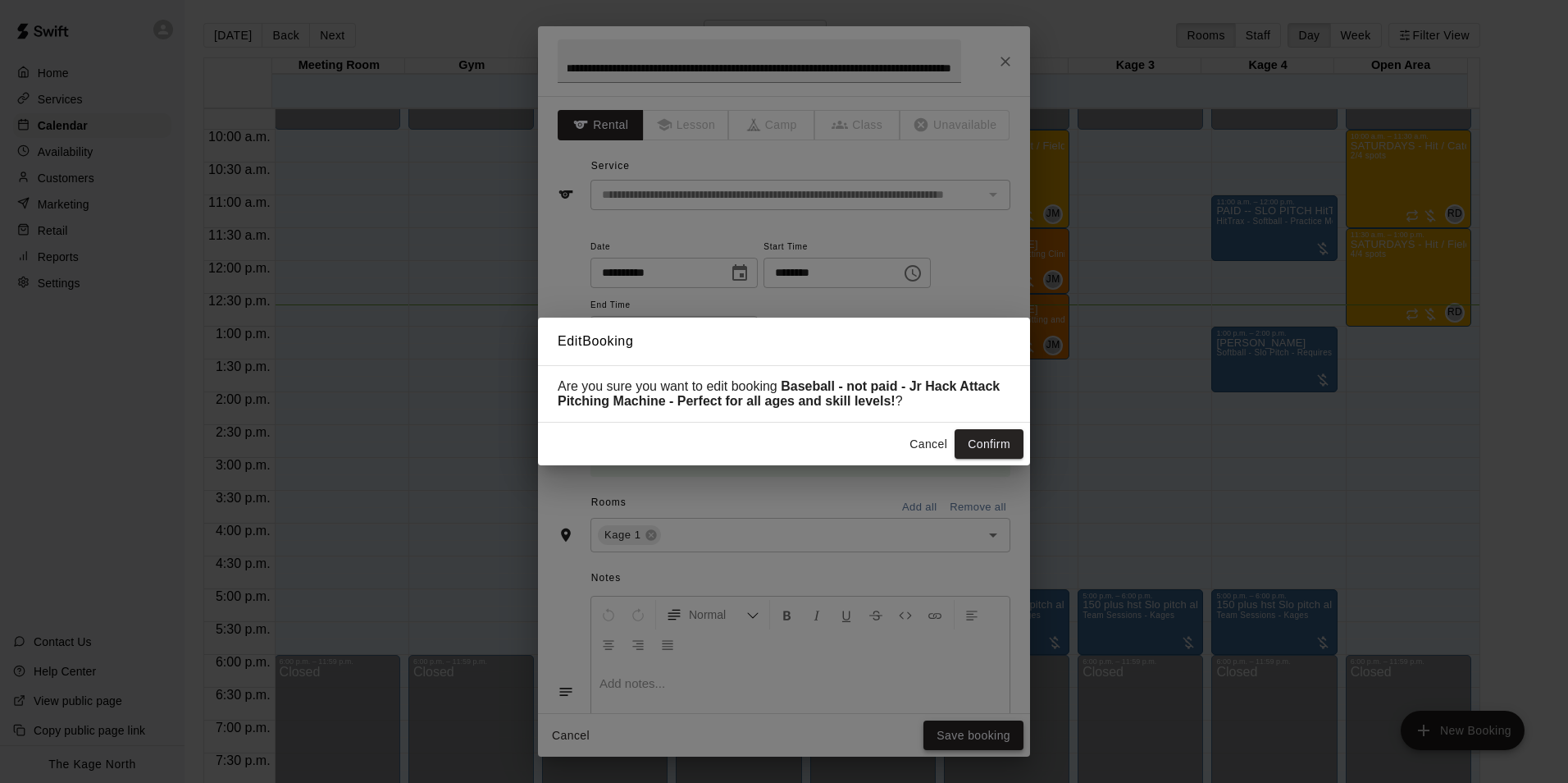
scroll to position [0, 0]
click at [980, 455] on button "Confirm" at bounding box center [989, 444] width 69 height 31
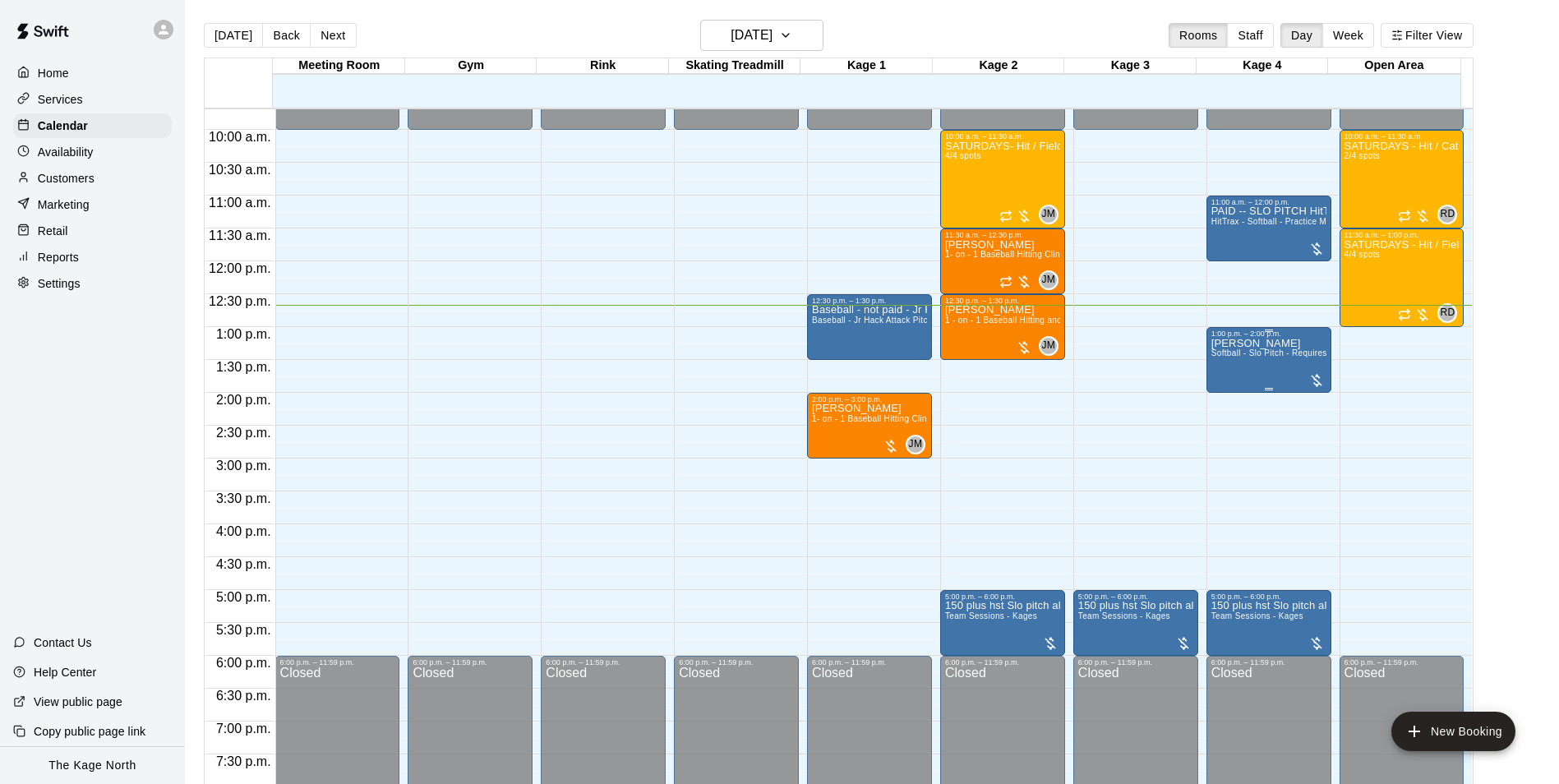
click at [1240, 363] on div "[PERSON_NAME] Softball - Slo Pitch - Requires second person to feed machine" at bounding box center [1268, 730] width 115 height 784
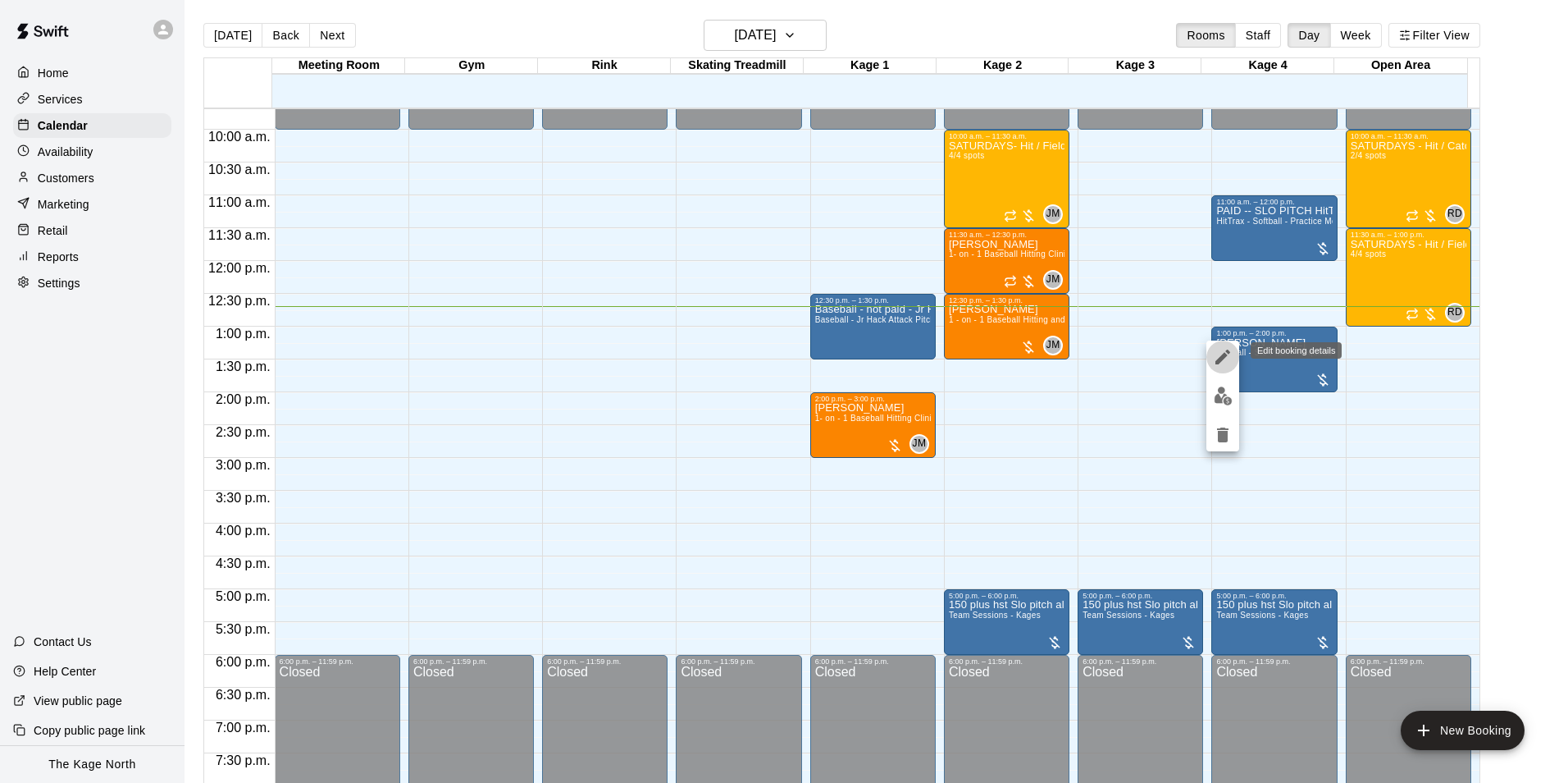
click at [1223, 359] on icon "edit" at bounding box center [1222, 357] width 14 height 14
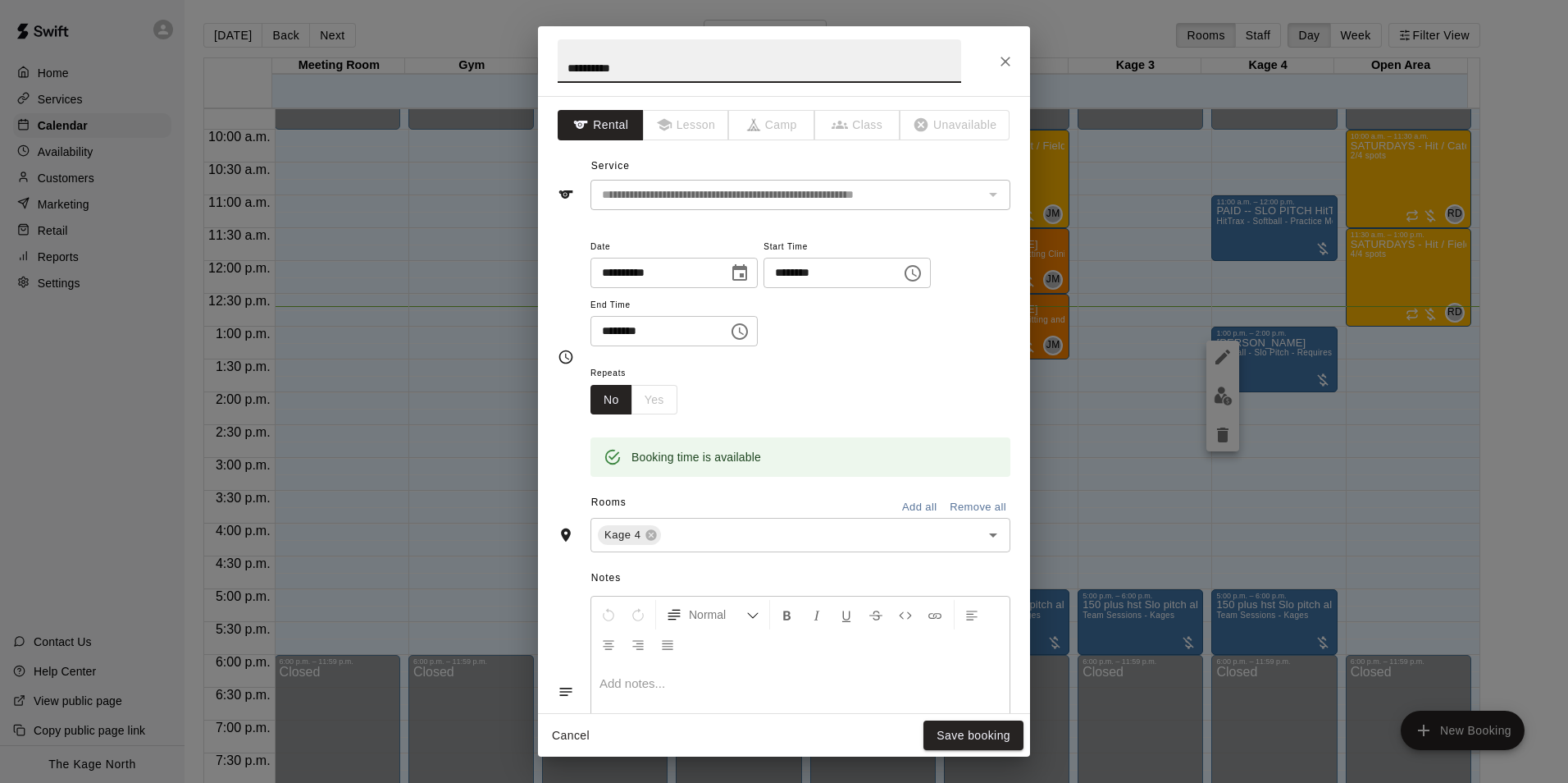
click at [568, 68] on input "**********" at bounding box center [759, 62] width 404 height 43
type input "**********"
click at [986, 731] on button "Save booking" at bounding box center [974, 736] width 100 height 31
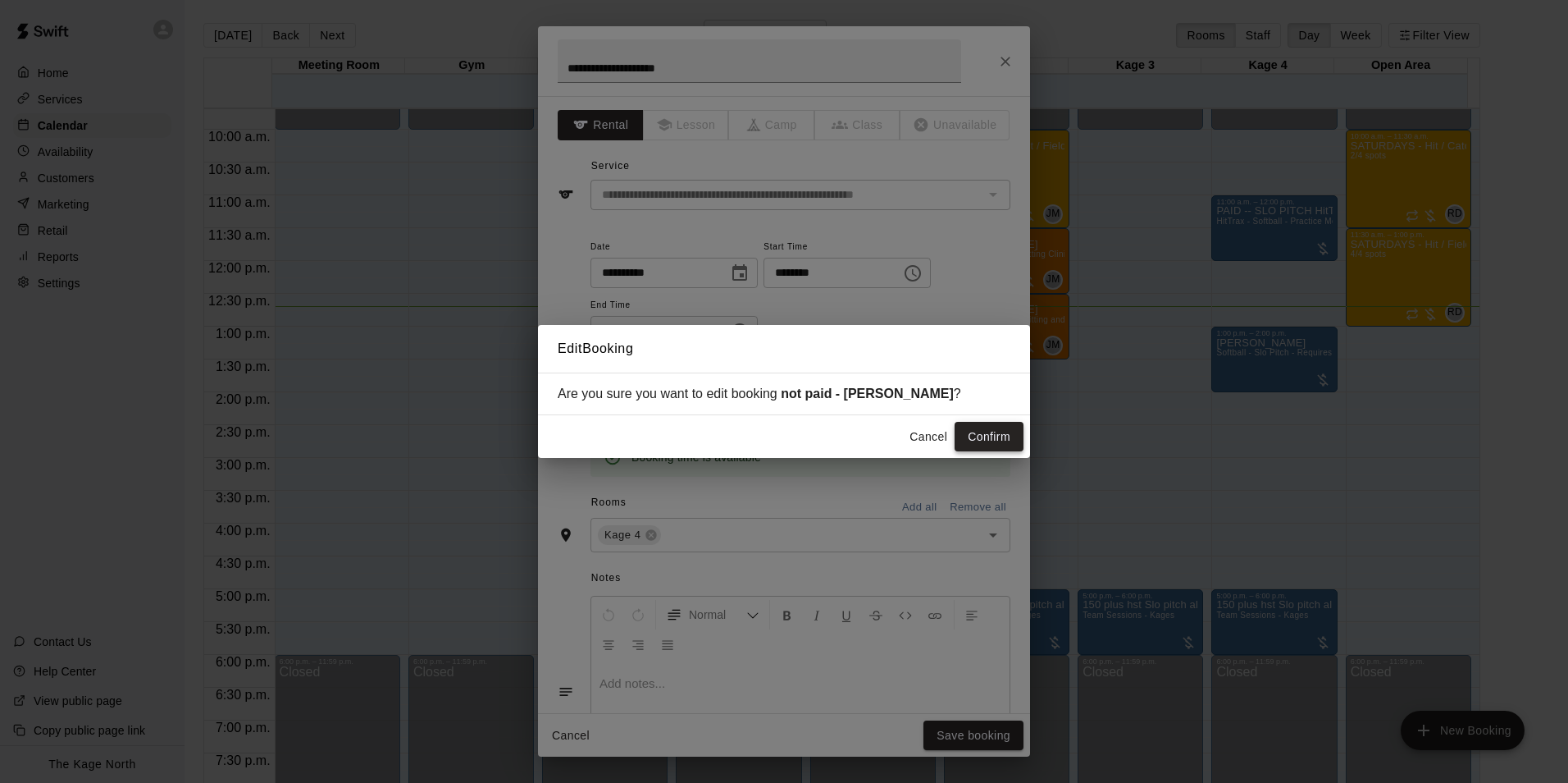
click at [1000, 443] on button "Confirm" at bounding box center [989, 437] width 69 height 31
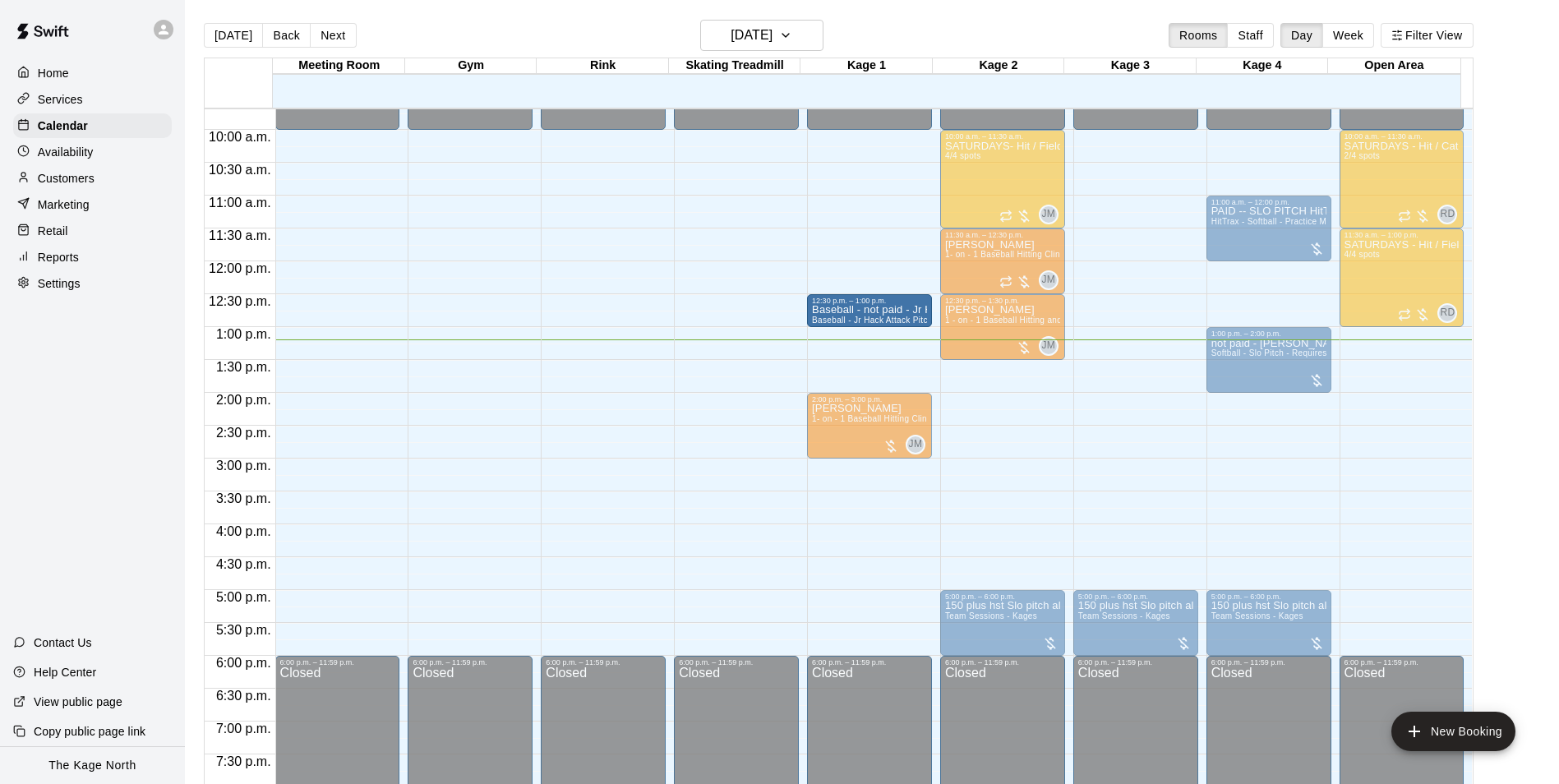
drag, startPoint x: 870, startPoint y: 358, endPoint x: 870, endPoint y: 334, distance: 24.0
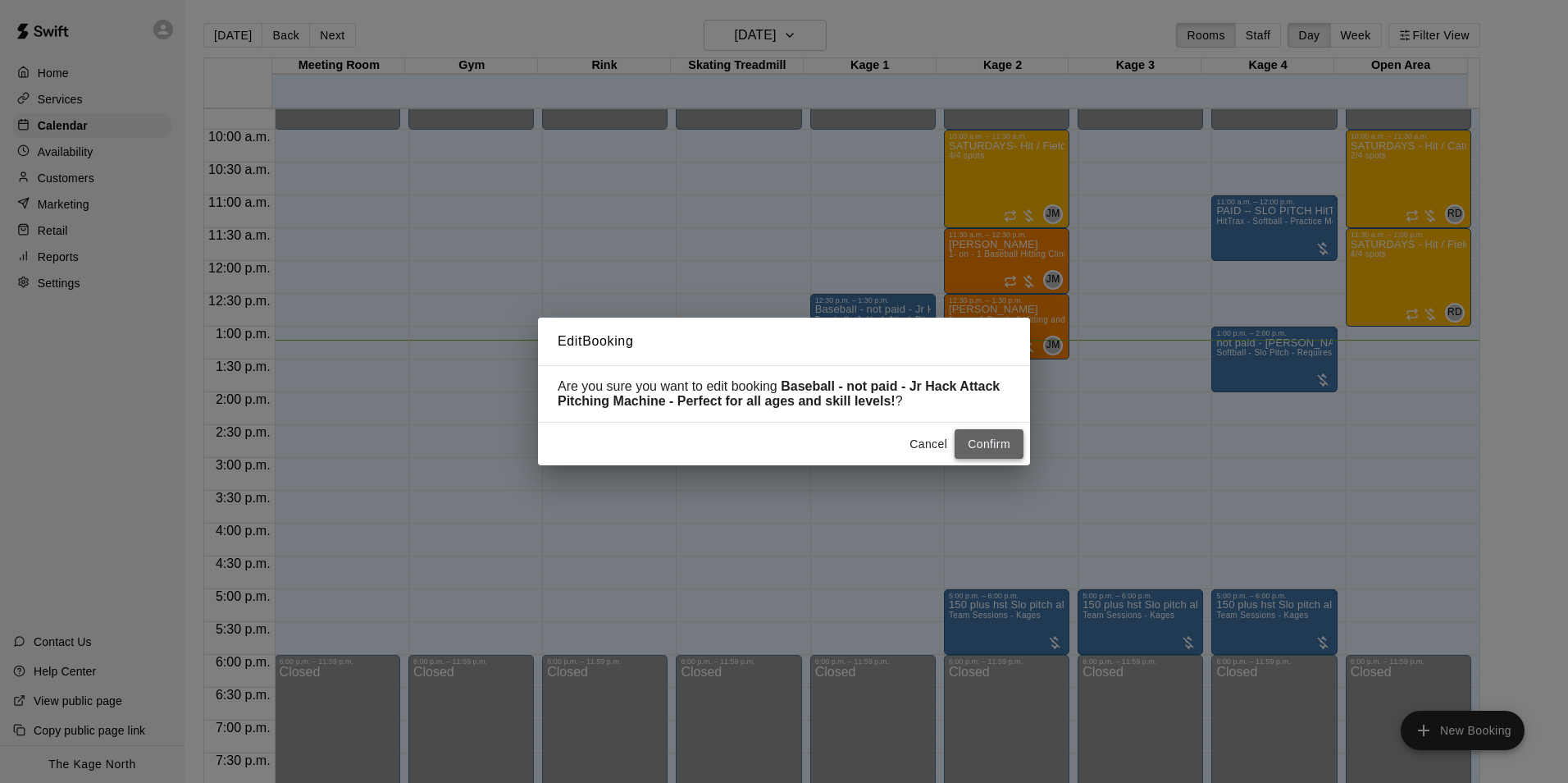
click at [1016, 439] on button "Confirm" at bounding box center [989, 444] width 69 height 31
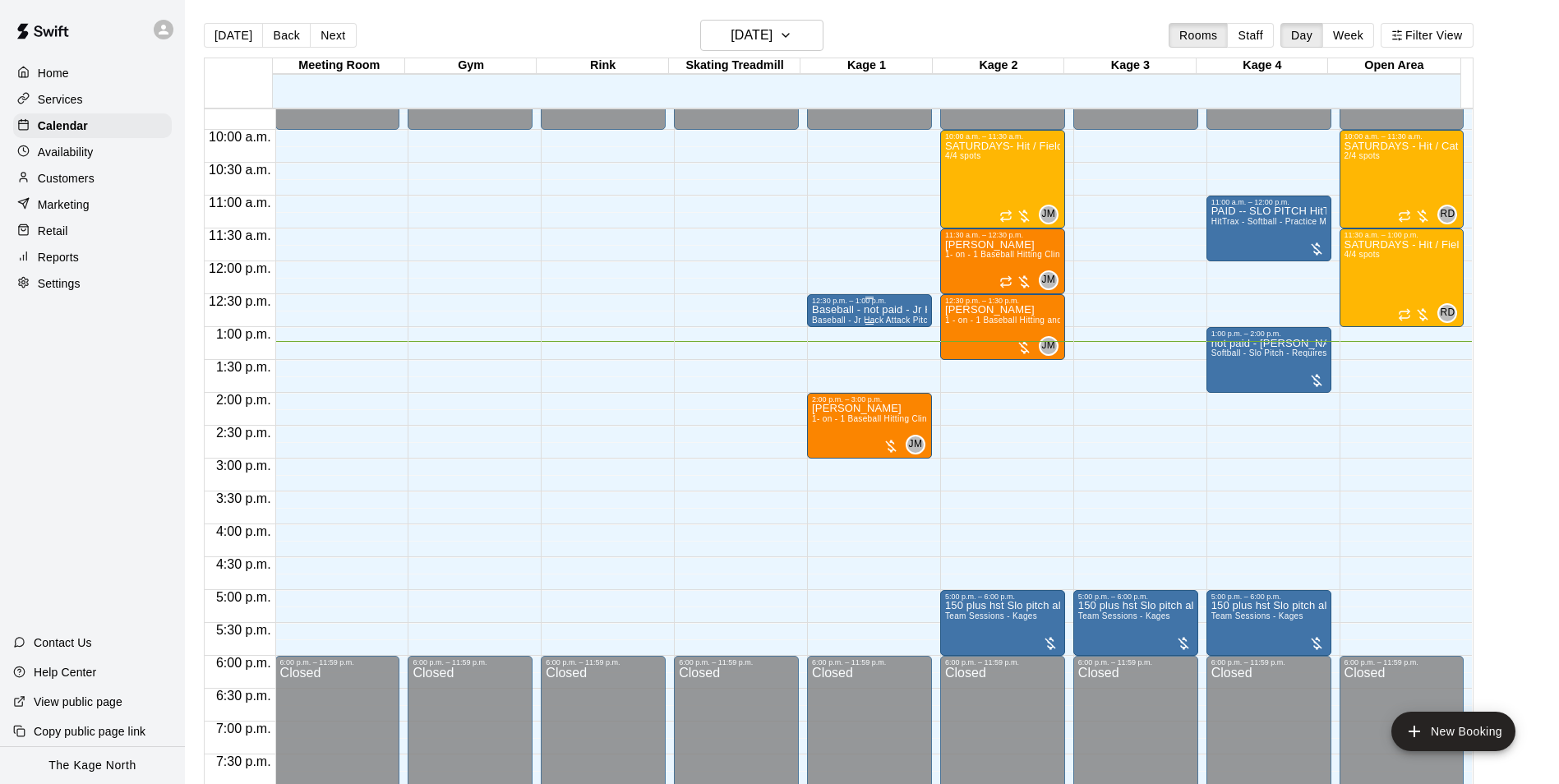
click at [844, 310] on p "Baseball - not paid - Jr Hack Attack Pitching Machine - Perfect for all ages an…" at bounding box center [869, 310] width 115 height 0
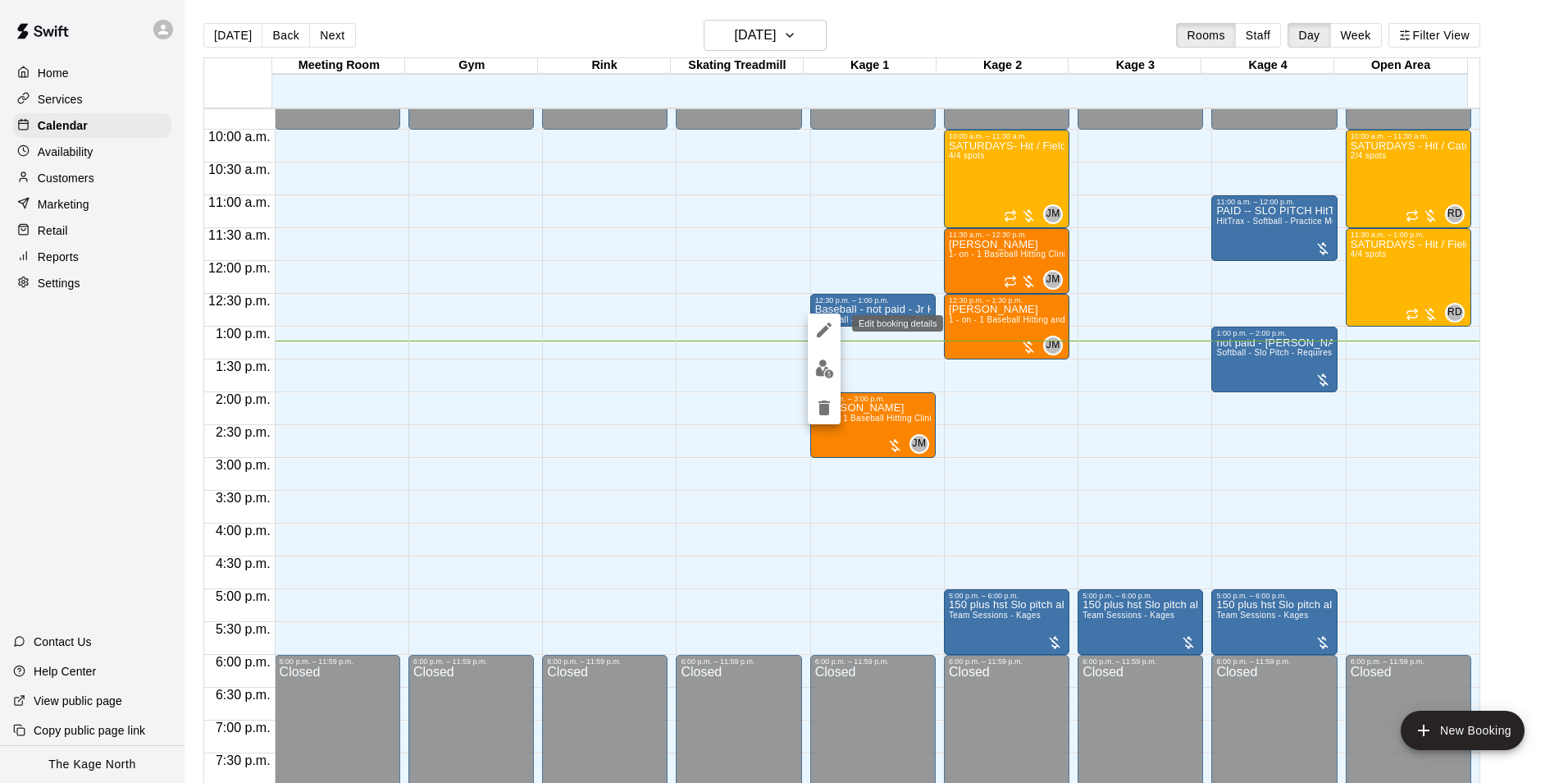
click at [825, 333] on icon "edit" at bounding box center [824, 330] width 20 height 20
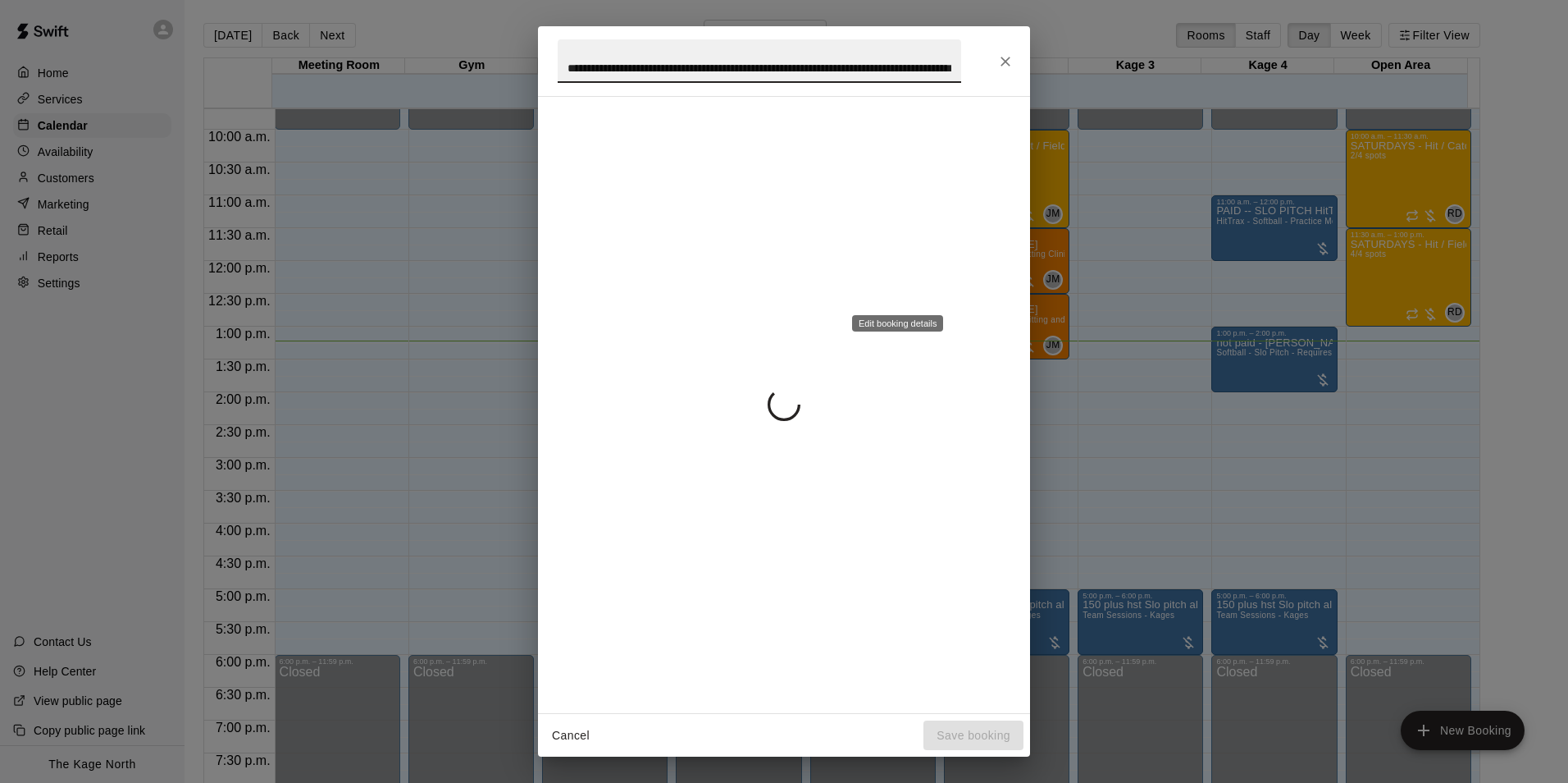
scroll to position [0, 113]
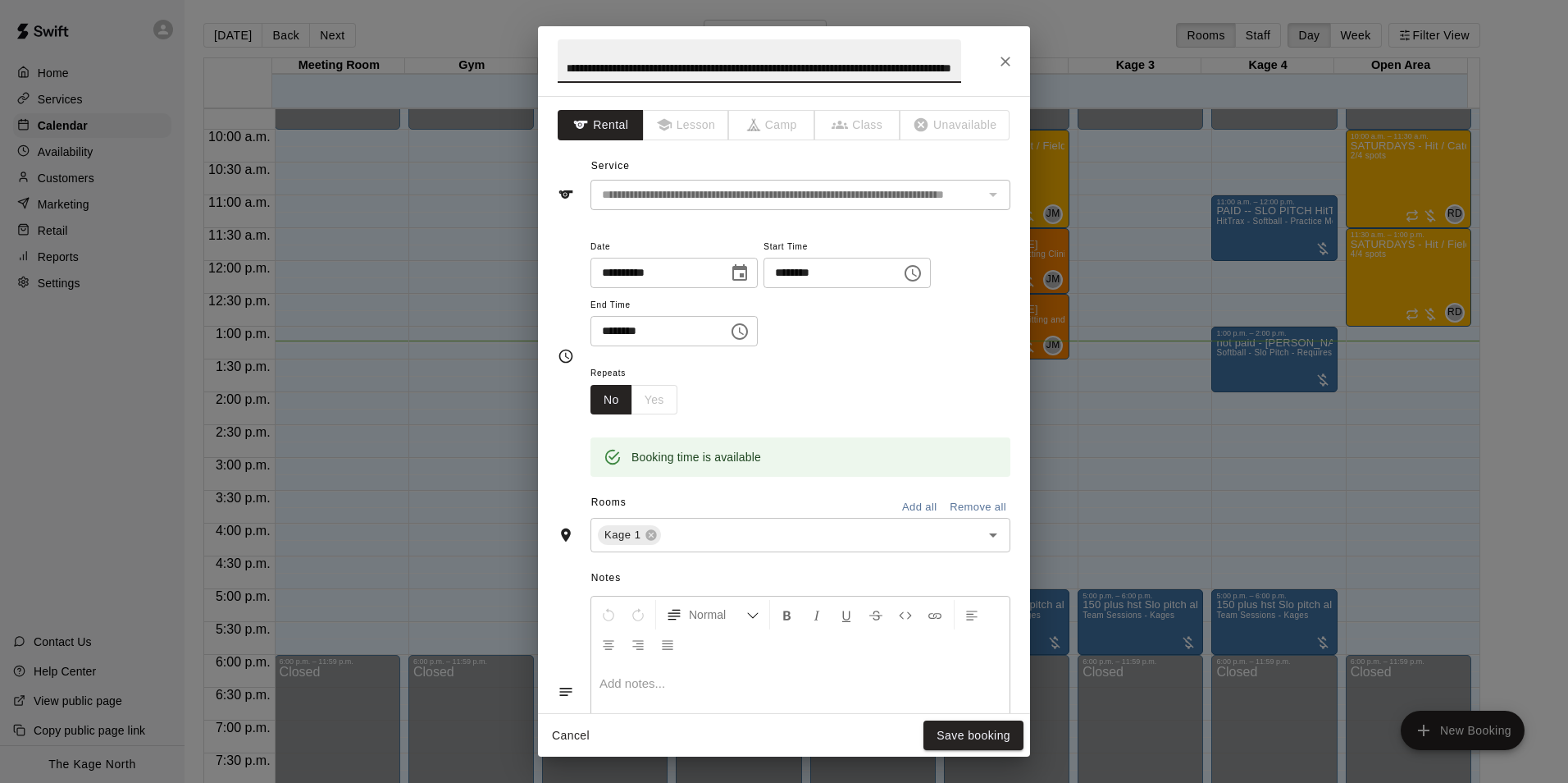
click at [568, 68] on input "**********" at bounding box center [759, 62] width 404 height 43
click at [566, 65] on input "**********" at bounding box center [759, 62] width 404 height 43
click at [571, 65] on input "**********" at bounding box center [759, 62] width 404 height 43
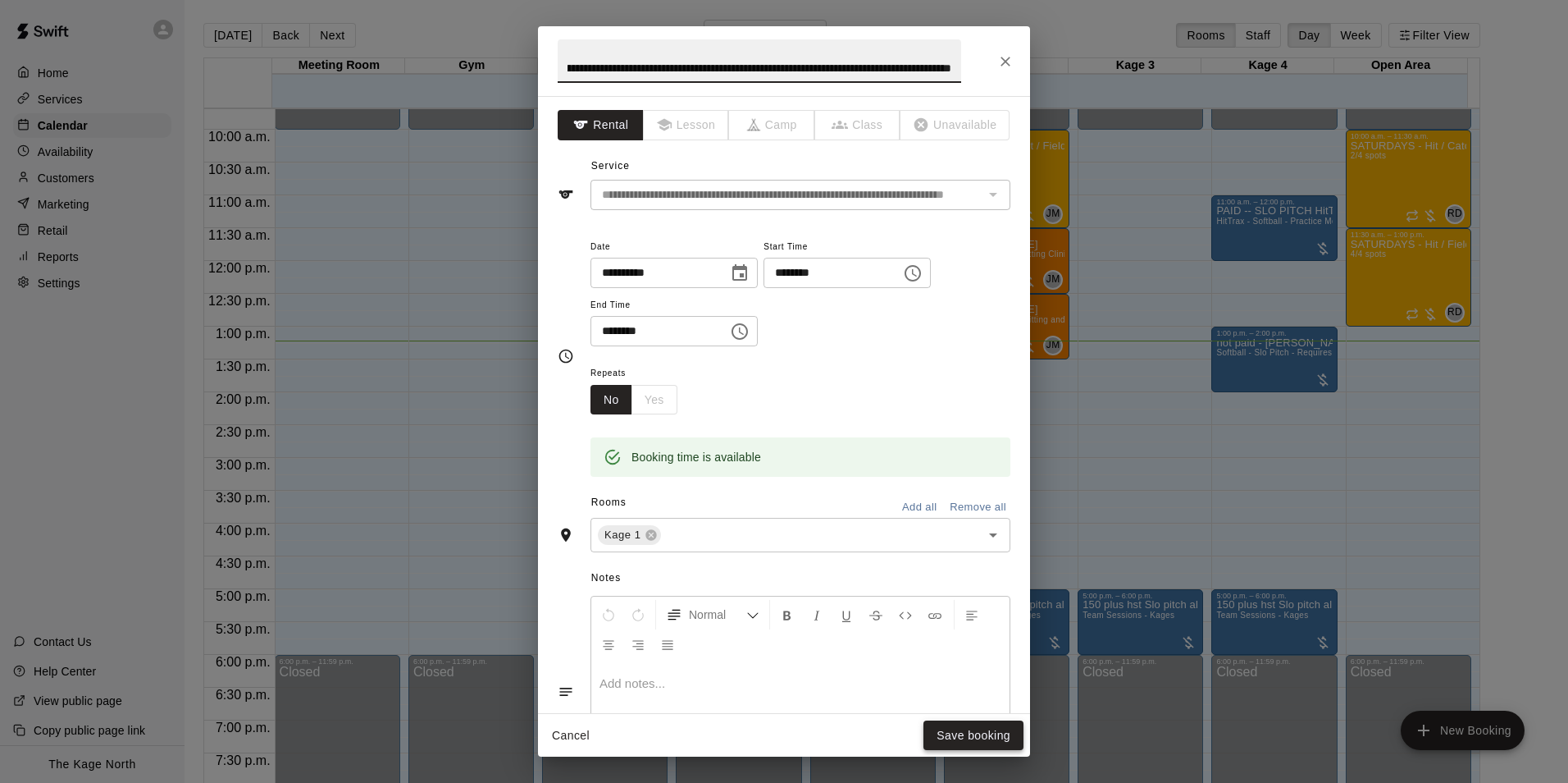
type input "**********"
click at [995, 721] on button "Save booking" at bounding box center [974, 736] width 100 height 31
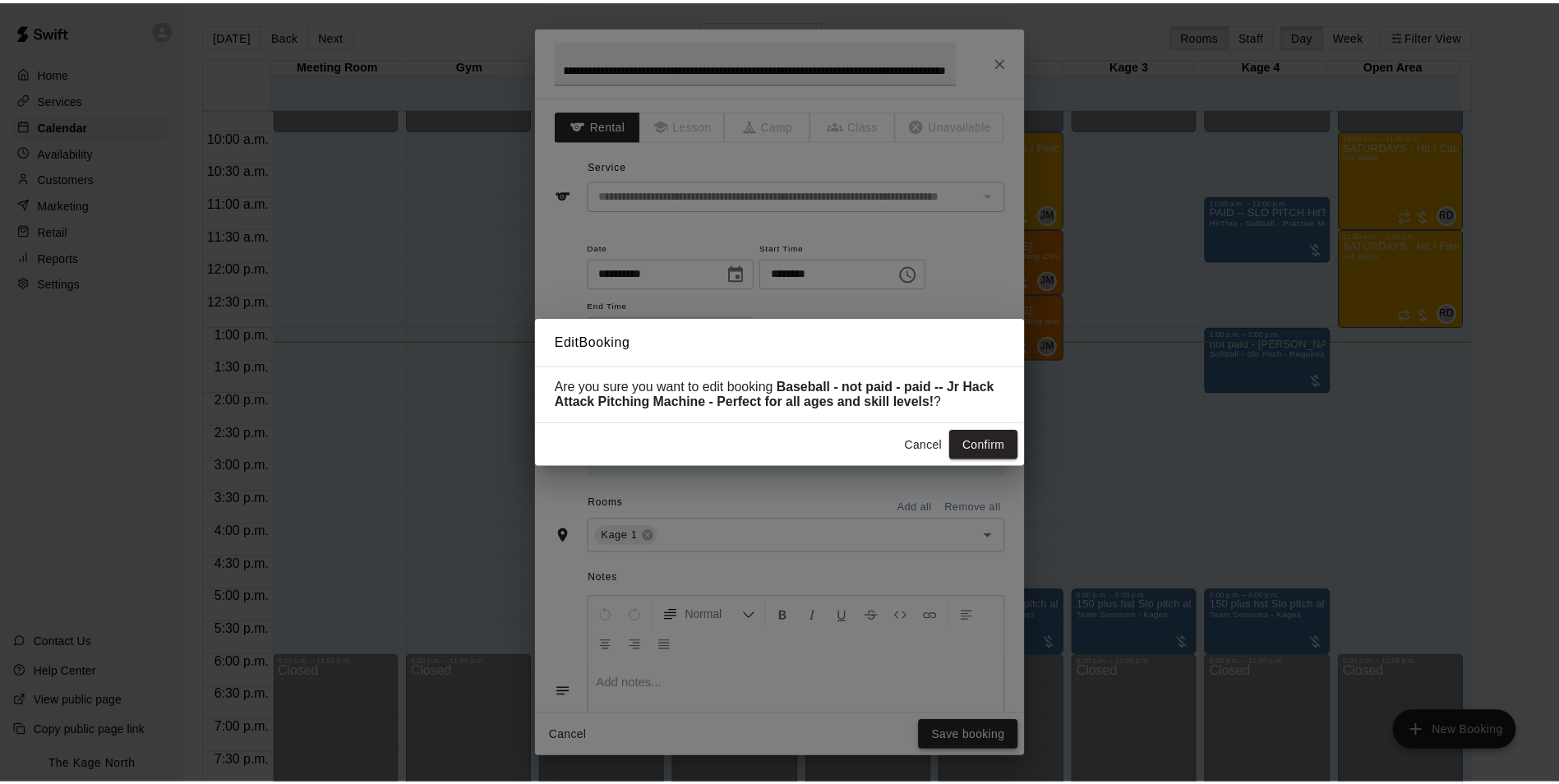
scroll to position [0, 0]
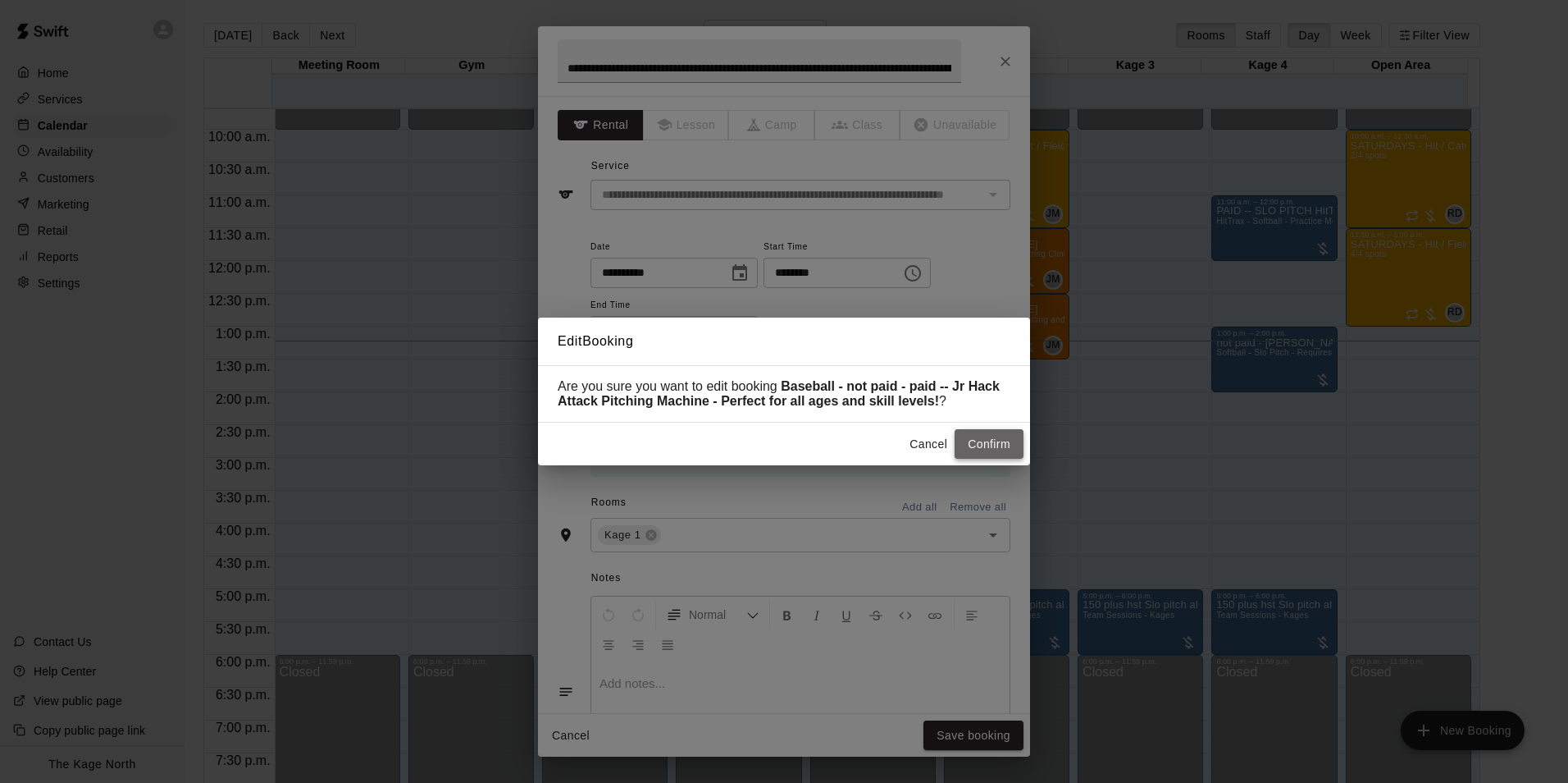
click at [985, 446] on button "Confirm" at bounding box center [989, 444] width 69 height 31
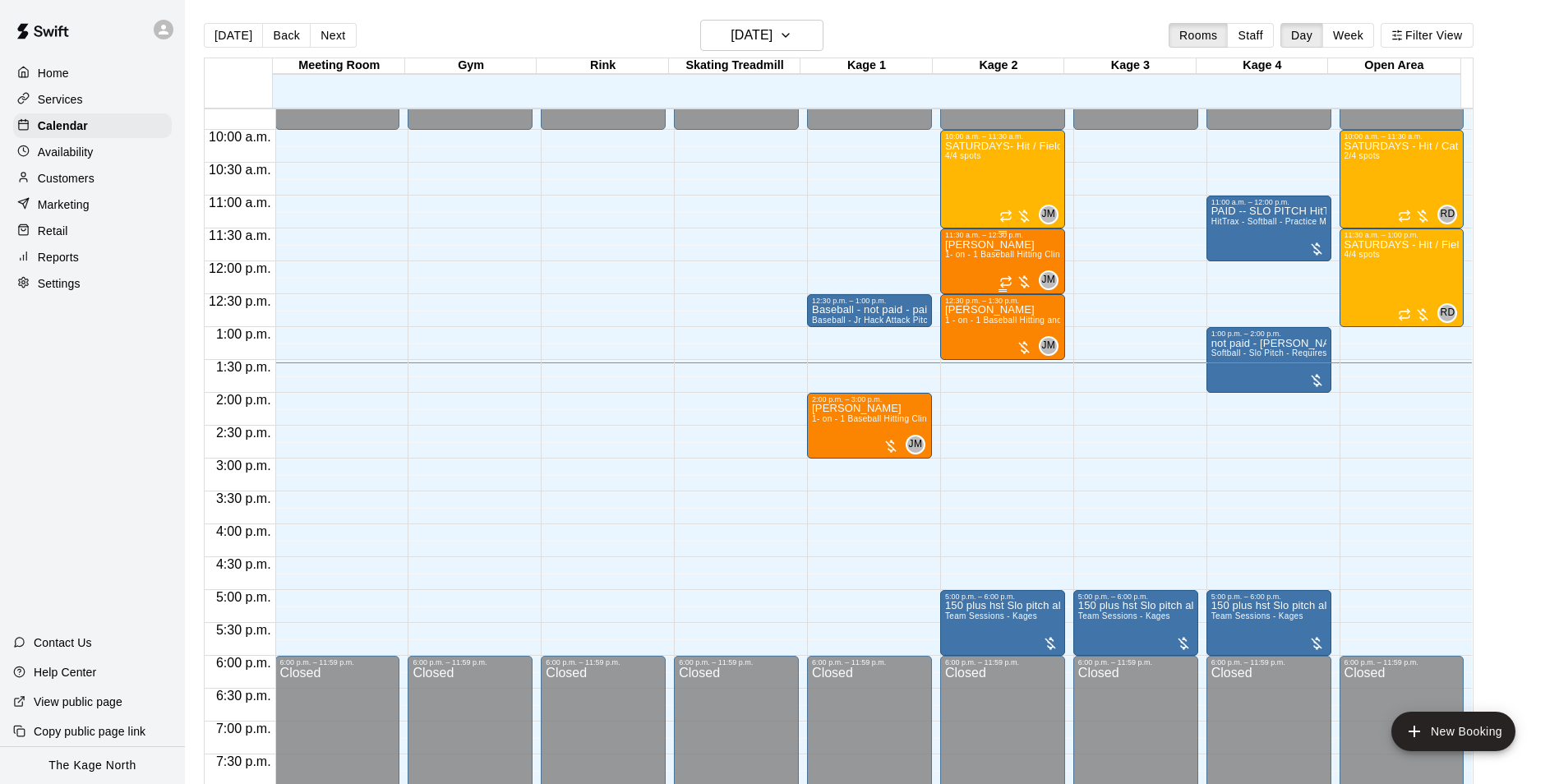
click at [973, 257] on span "1- on - 1 Baseball Hitting Clinic" at bounding box center [1005, 255] width 121 height 9
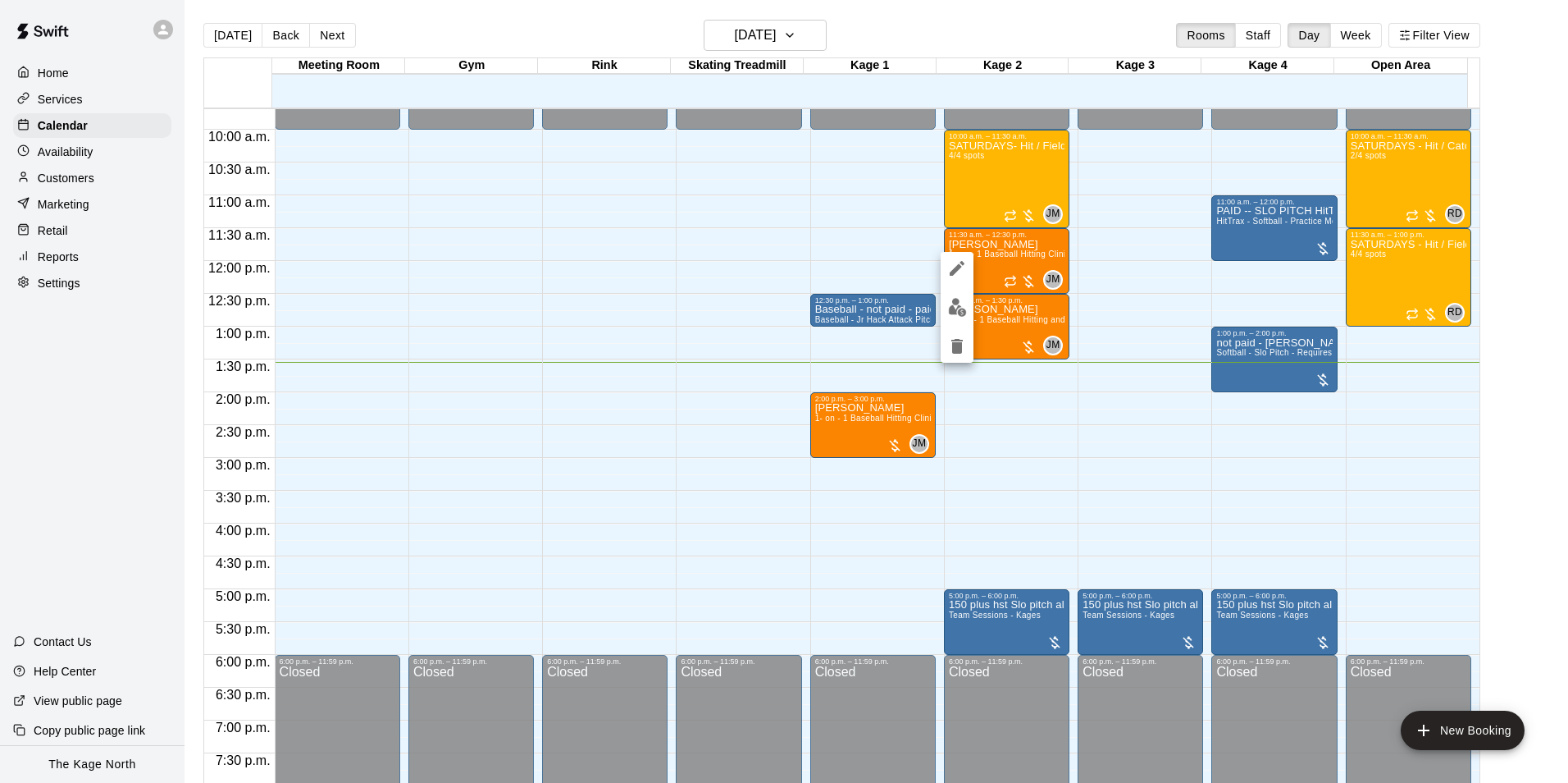
click at [1021, 320] on div at bounding box center [784, 391] width 1568 height 783
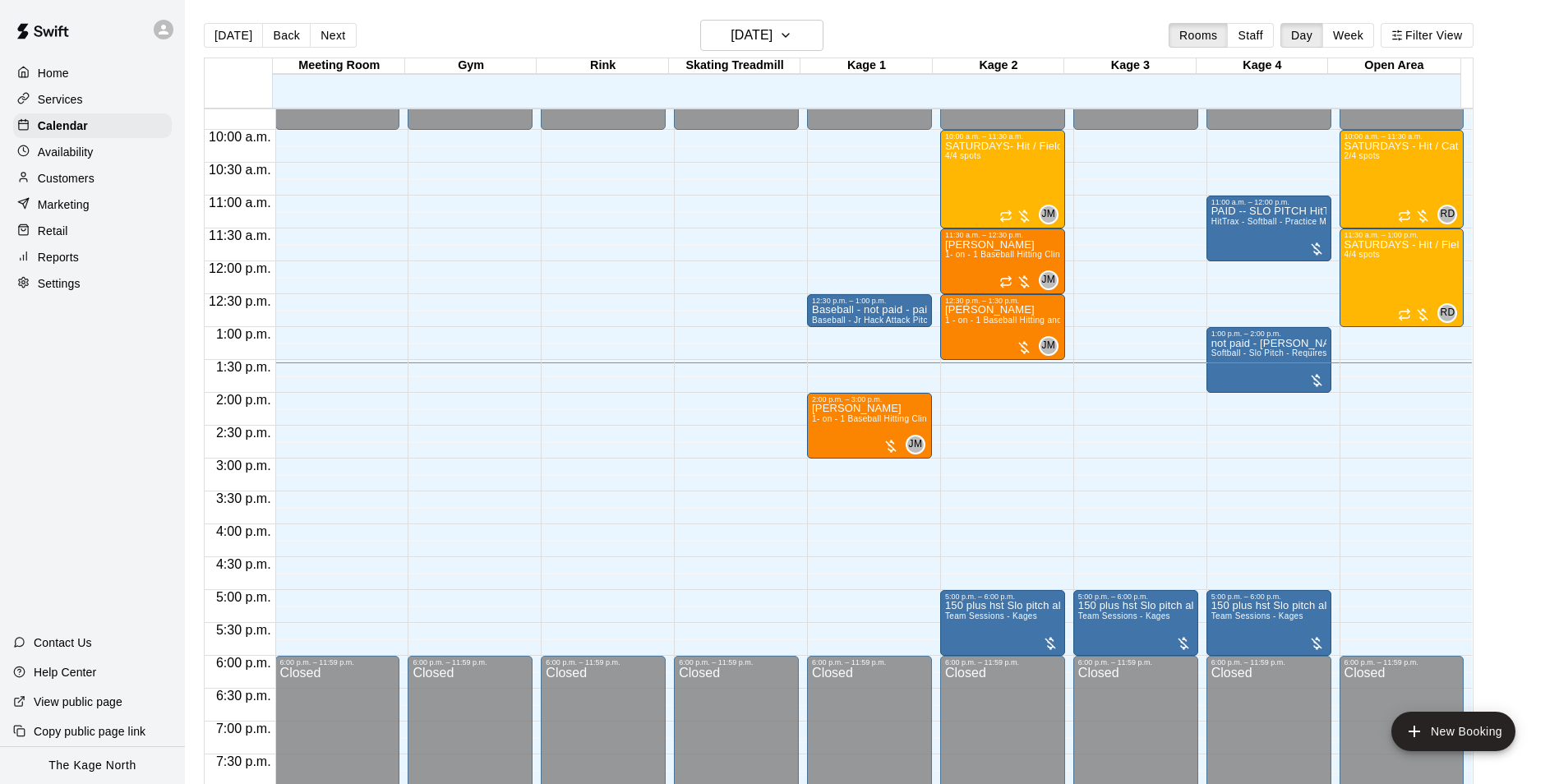
click at [1022, 321] on span "1 - on - 1 Baseball Hitting and Pitching Clinic" at bounding box center [1031, 320] width 175 height 9
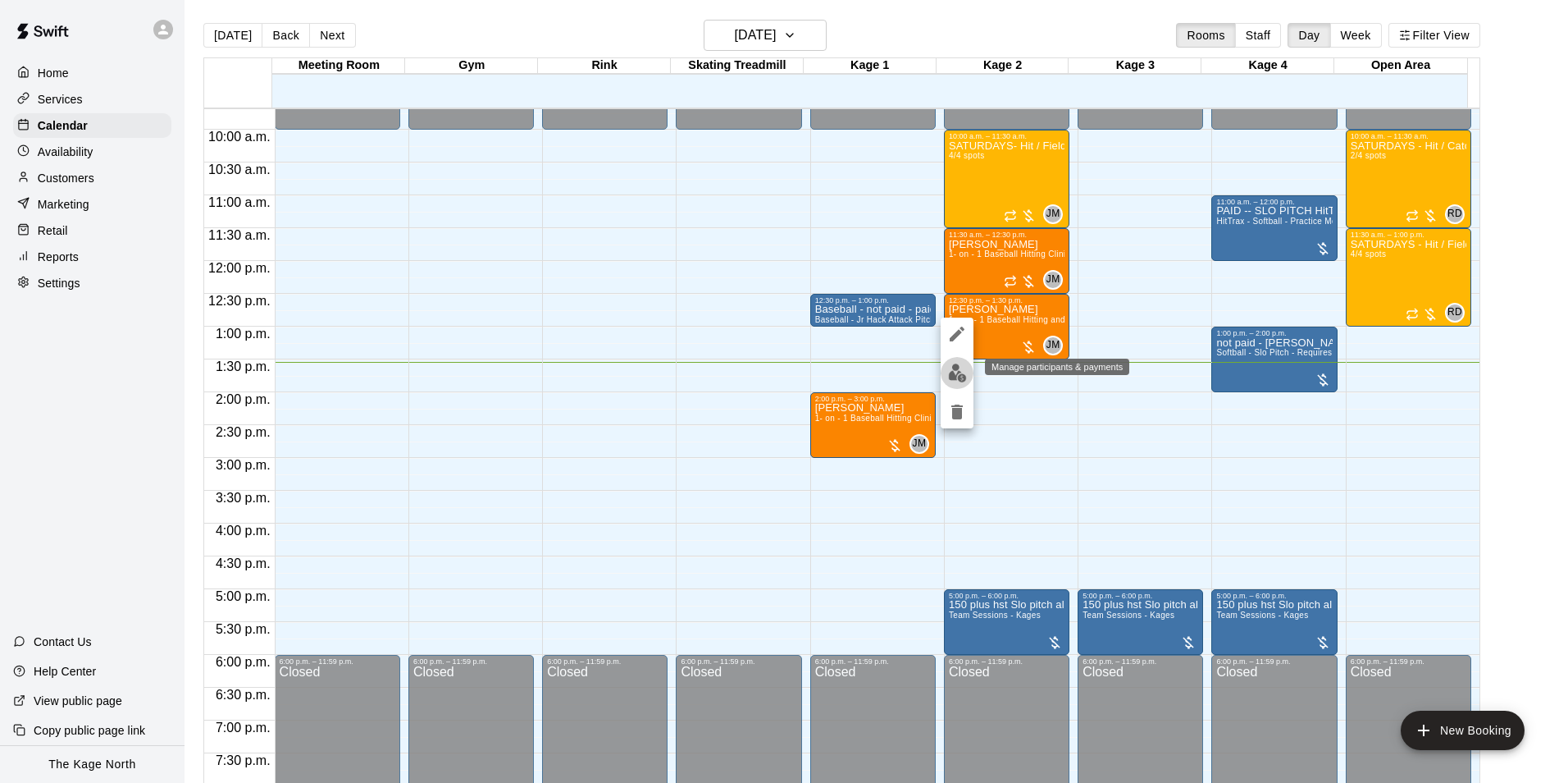
click at [944, 368] on button "edit" at bounding box center [957, 372] width 33 height 32
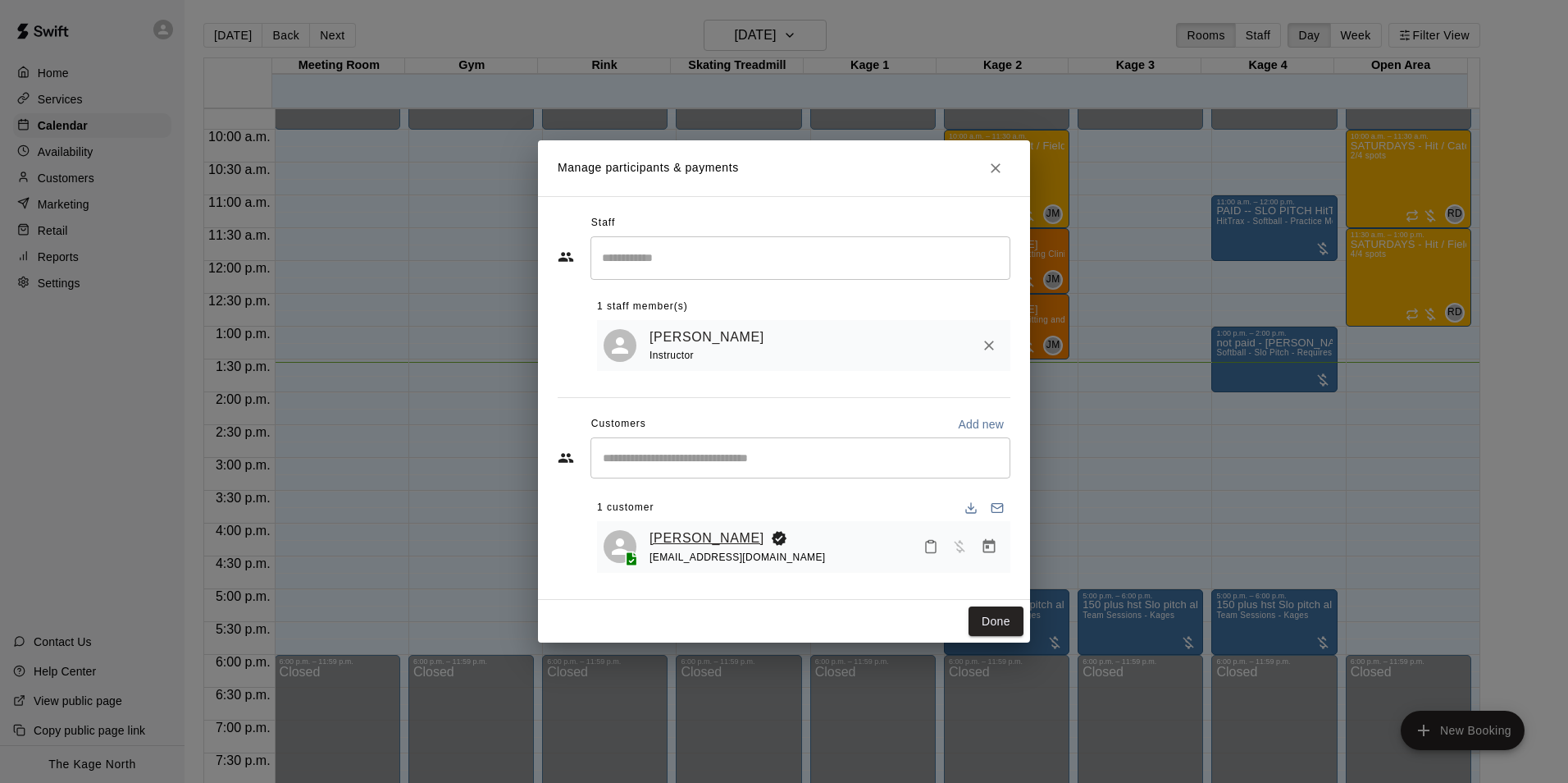
click at [660, 546] on link "[PERSON_NAME]" at bounding box center [707, 539] width 115 height 22
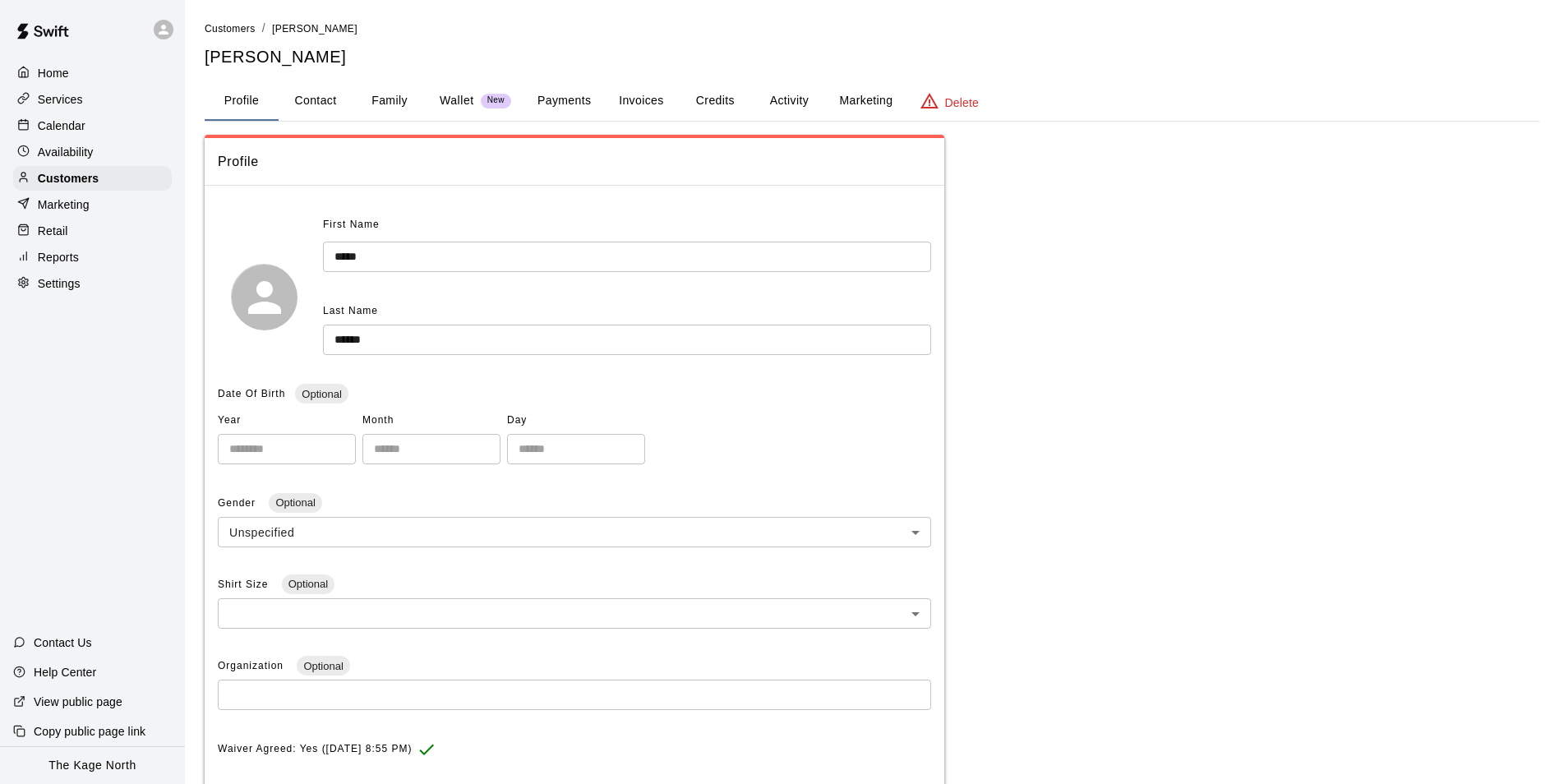
click at [816, 101] on button "Activity" at bounding box center [789, 102] width 74 height 40
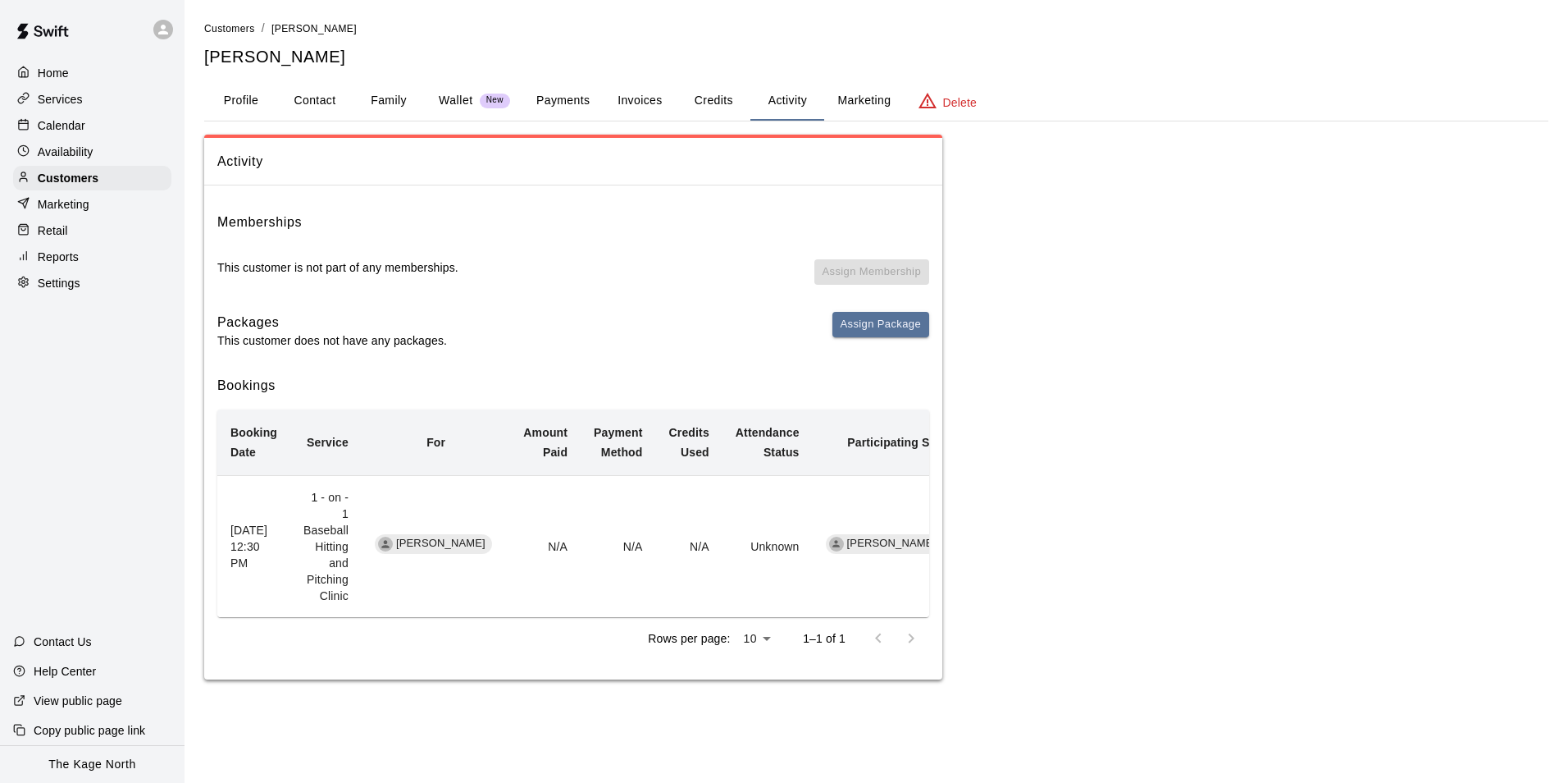
click at [211, 94] on button "Profile" at bounding box center [242, 101] width 74 height 40
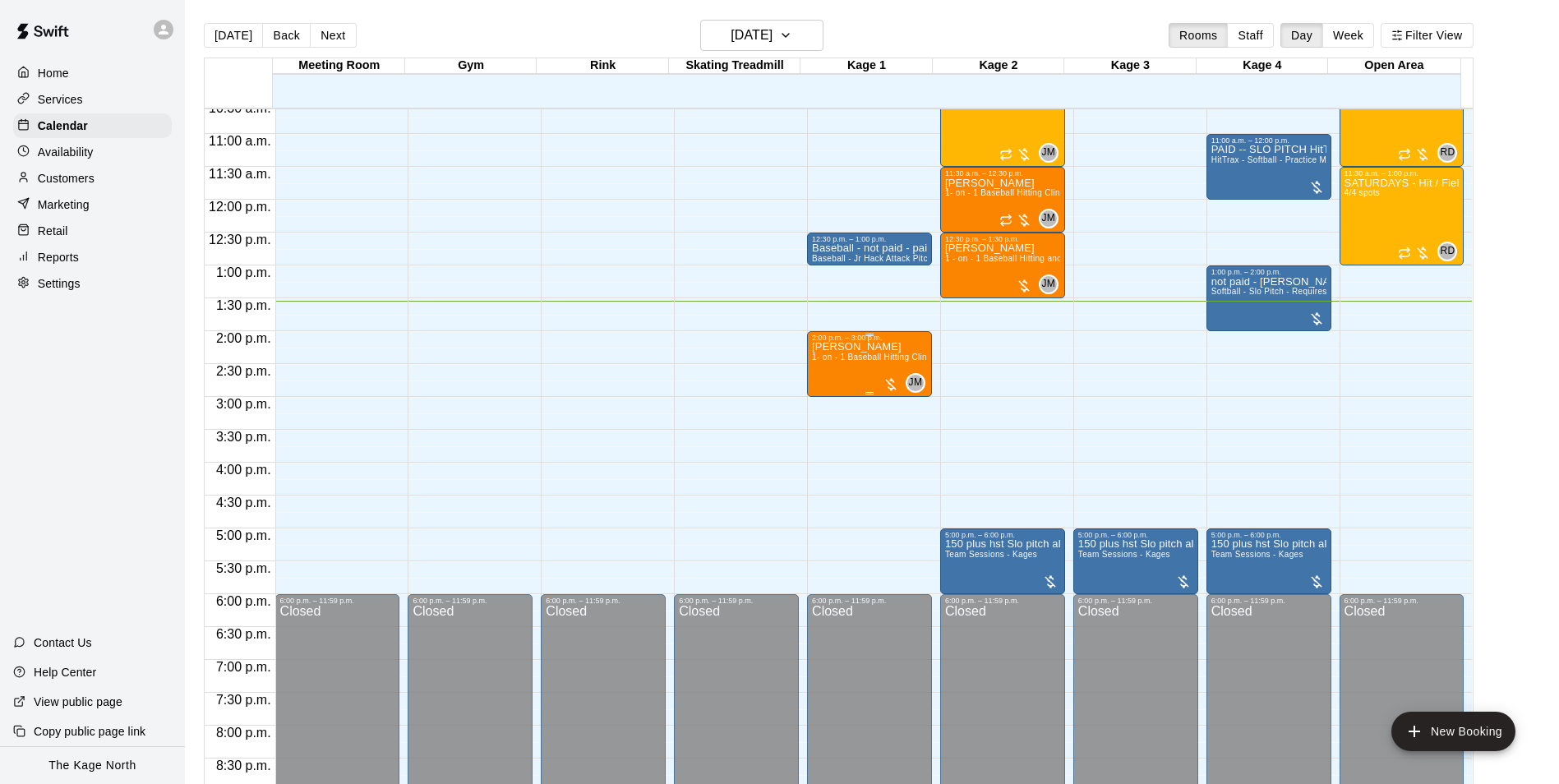
scroll to position [671, 0]
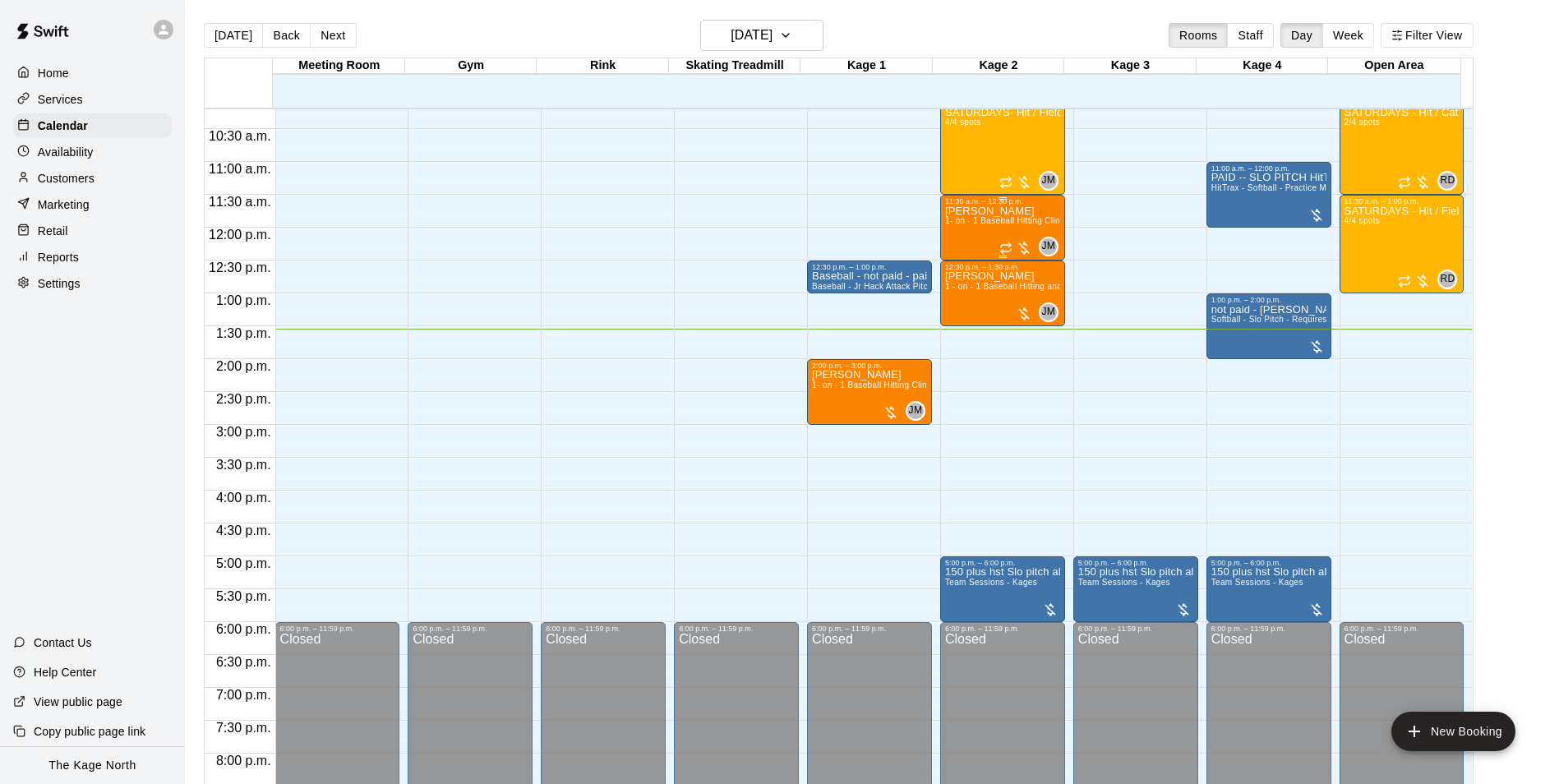
click at [994, 211] on p "[PERSON_NAME]" at bounding box center [1002, 211] width 115 height 0
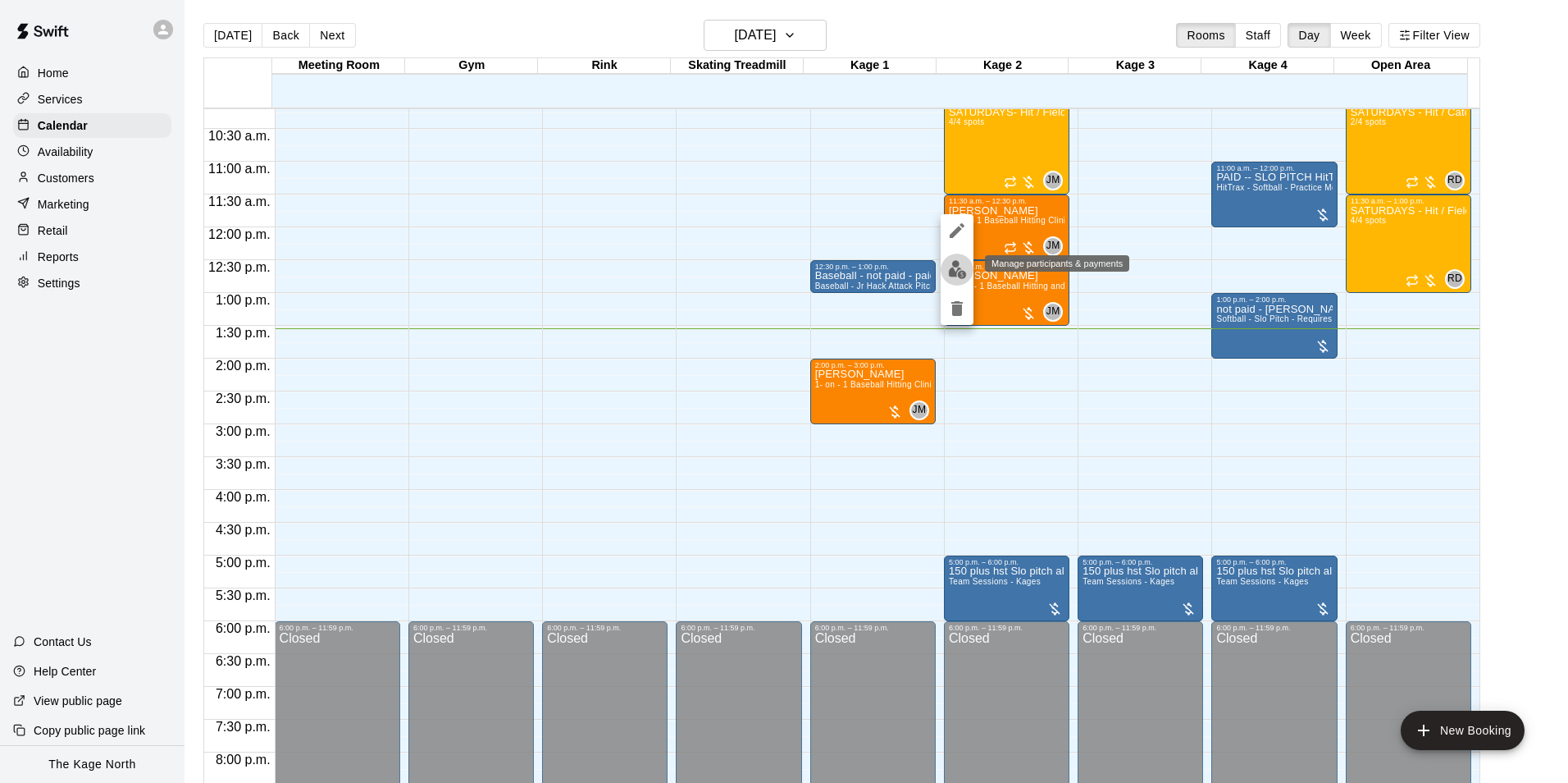
click at [966, 264] on img "edit" at bounding box center [957, 269] width 19 height 19
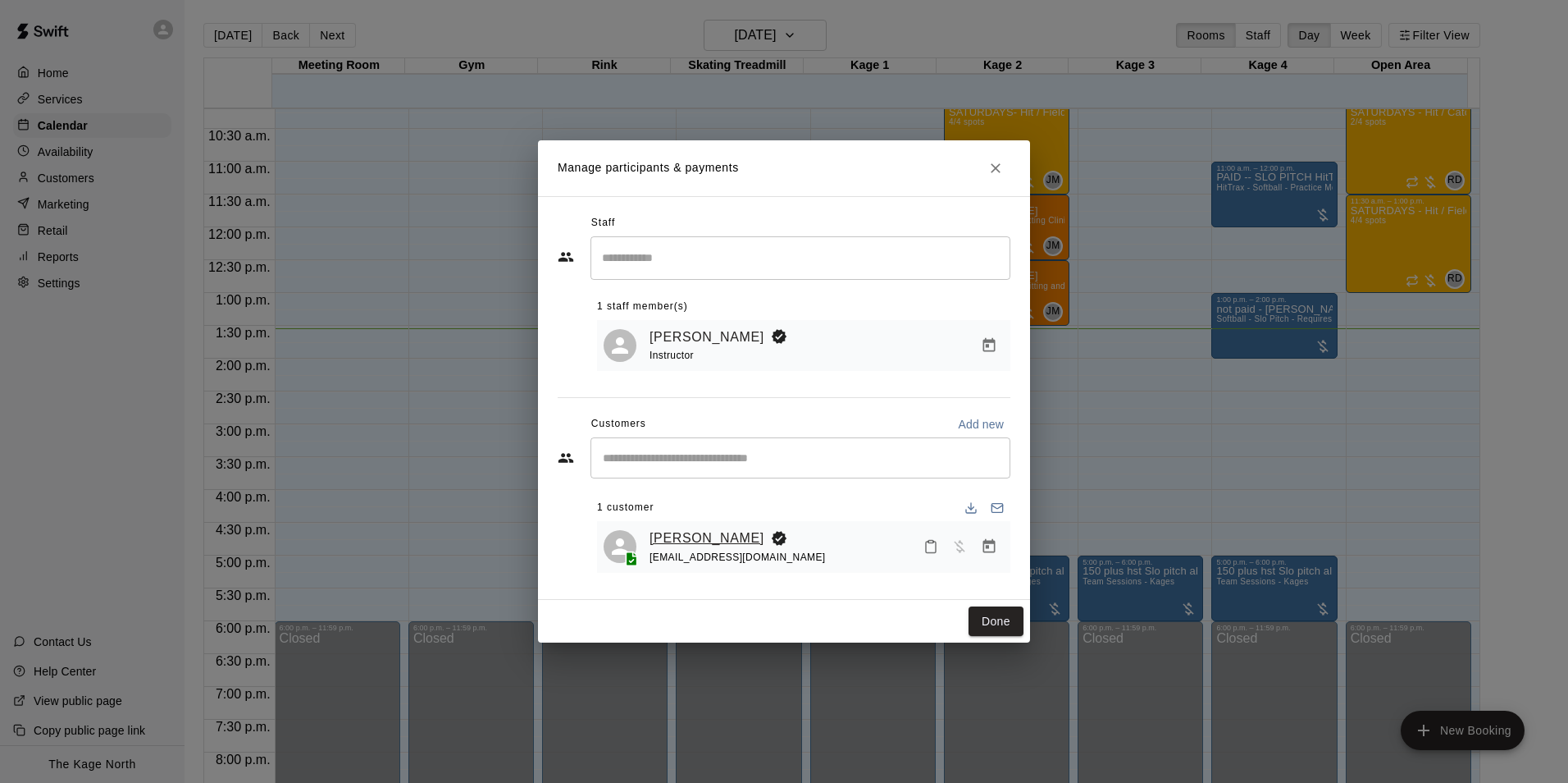
click at [683, 530] on link "[PERSON_NAME]" at bounding box center [707, 539] width 115 height 22
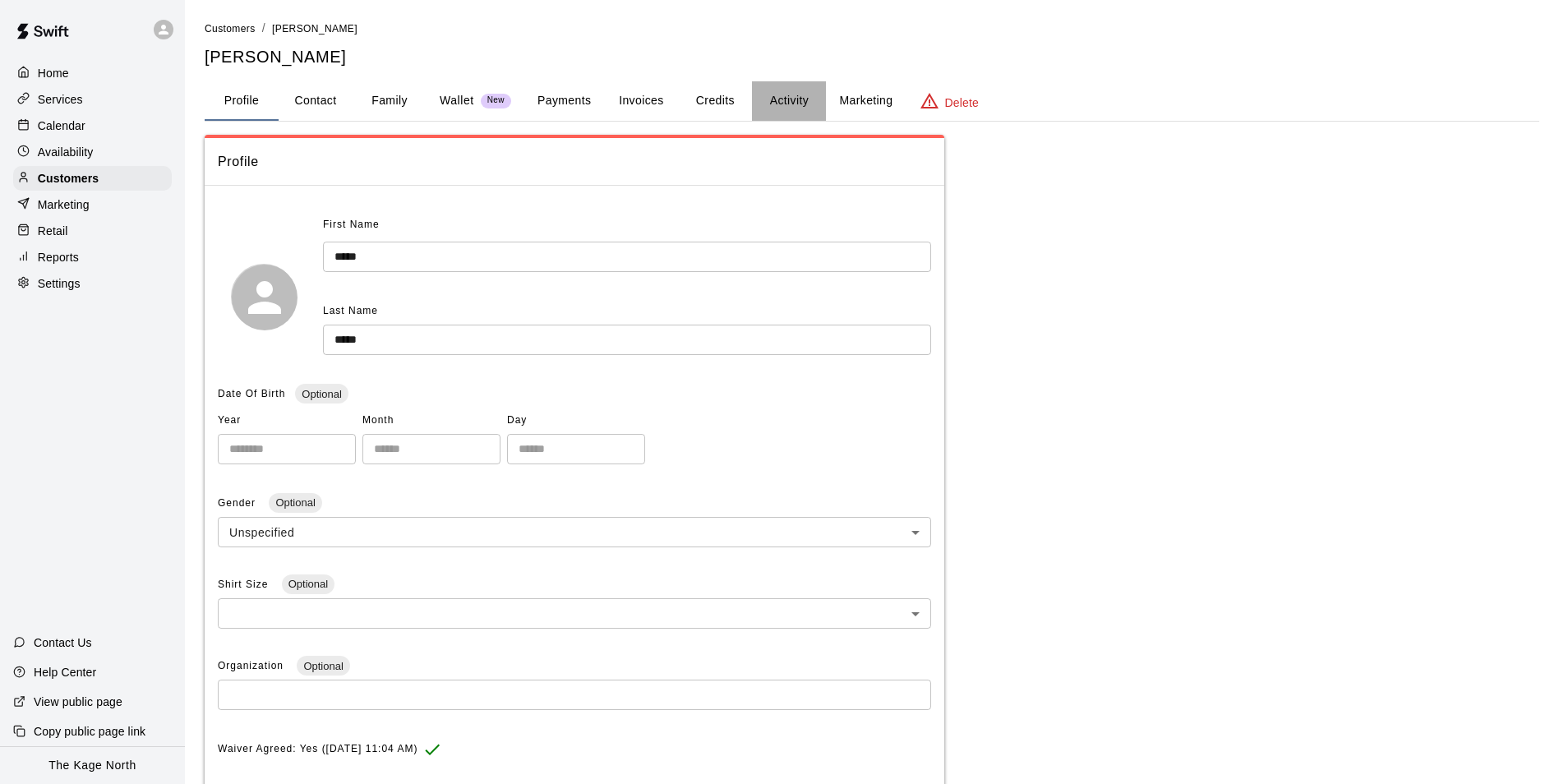
click at [780, 101] on button "Activity" at bounding box center [789, 102] width 74 height 40
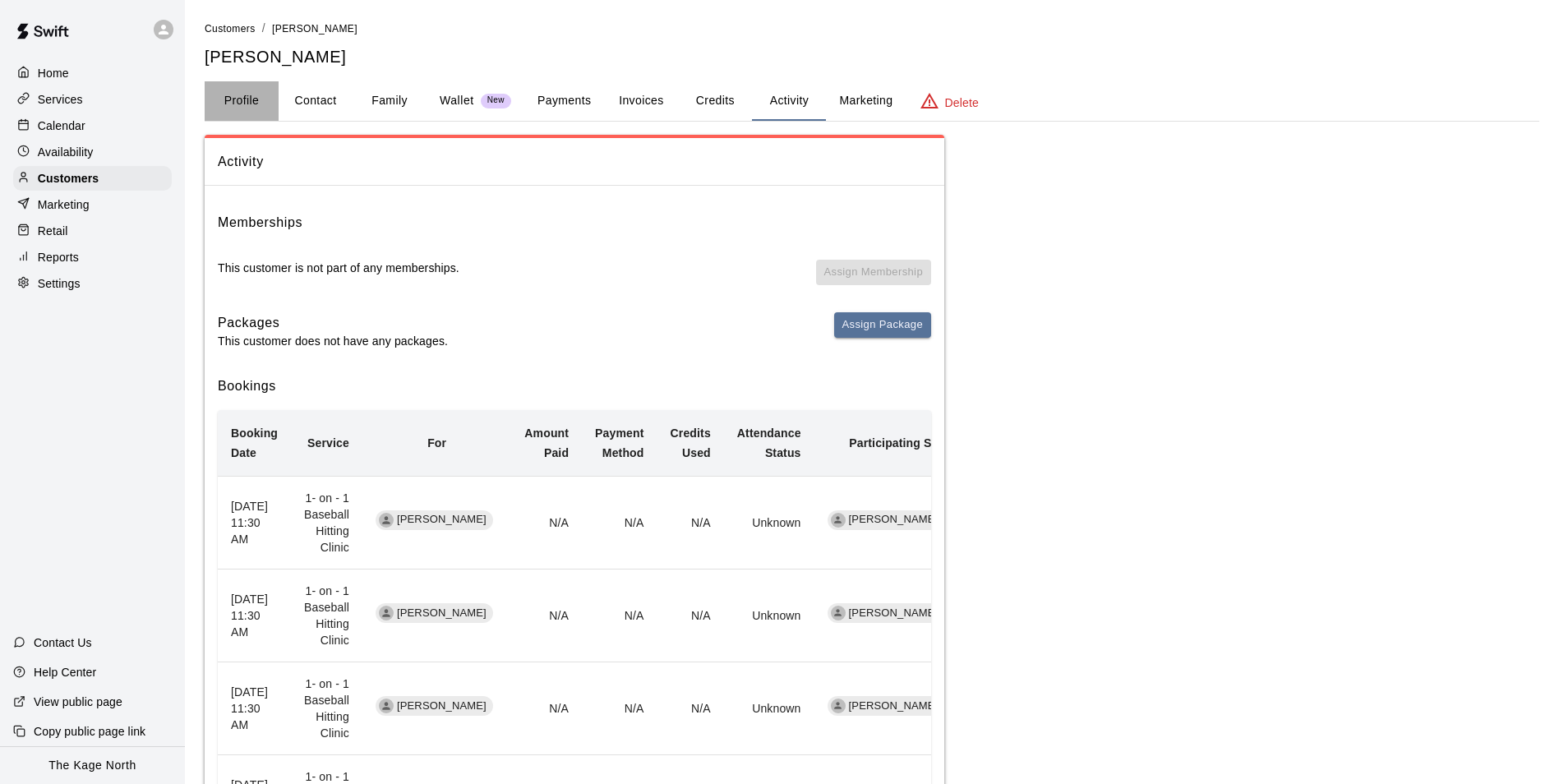
click at [215, 95] on button "Profile" at bounding box center [242, 102] width 74 height 40
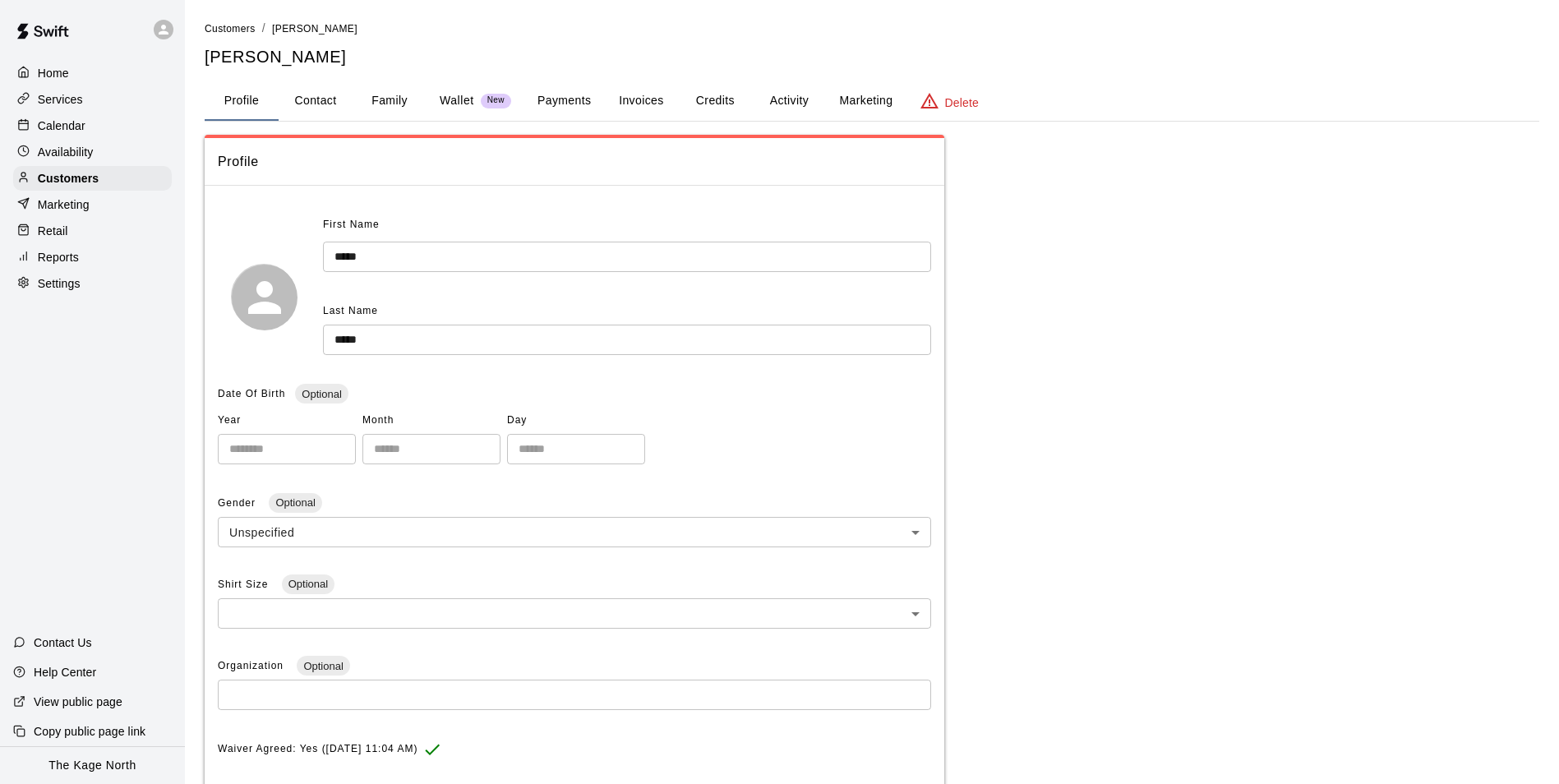
click at [88, 138] on div "Calendar" at bounding box center [92, 125] width 159 height 24
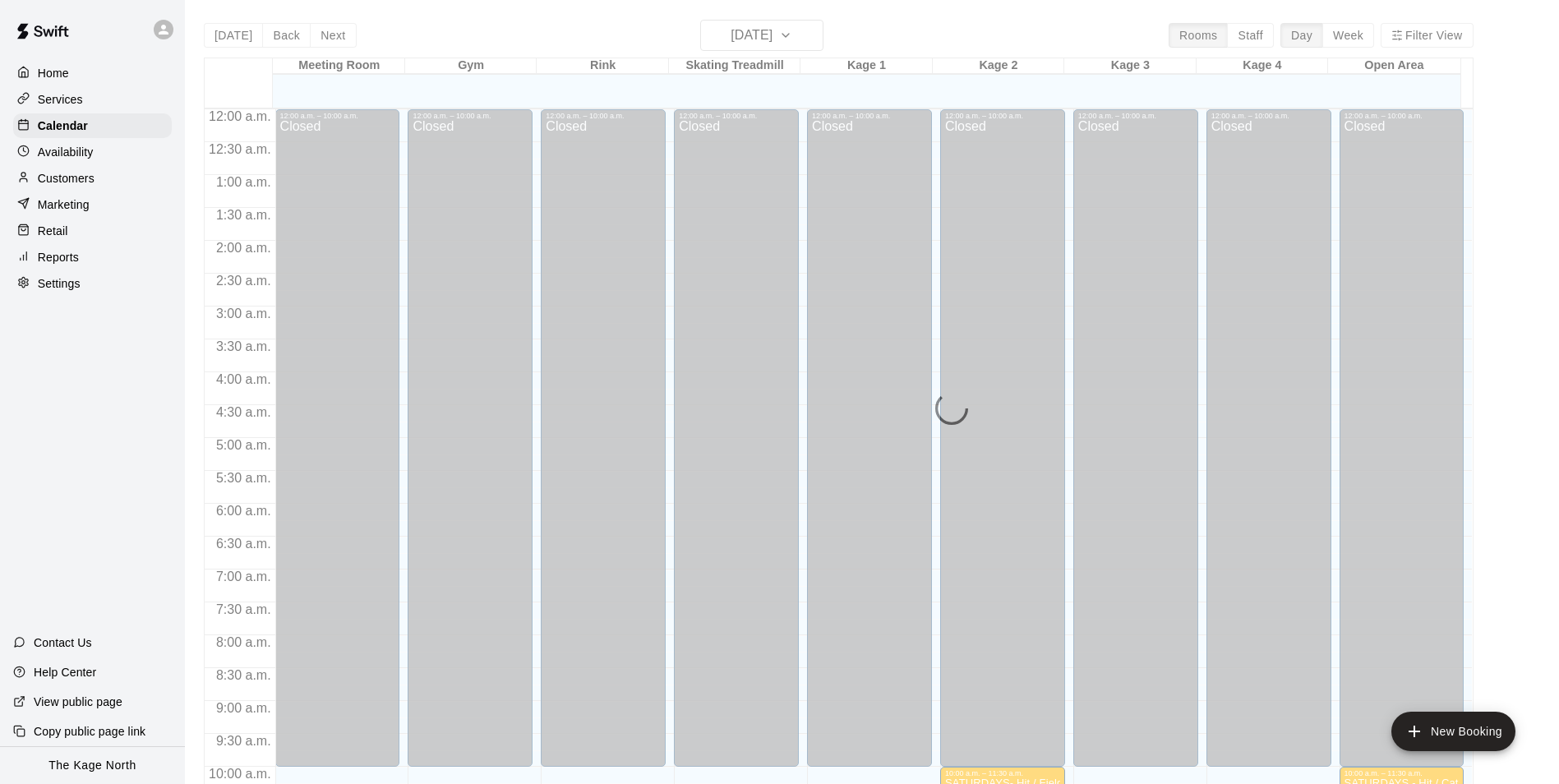
scroll to position [835, 0]
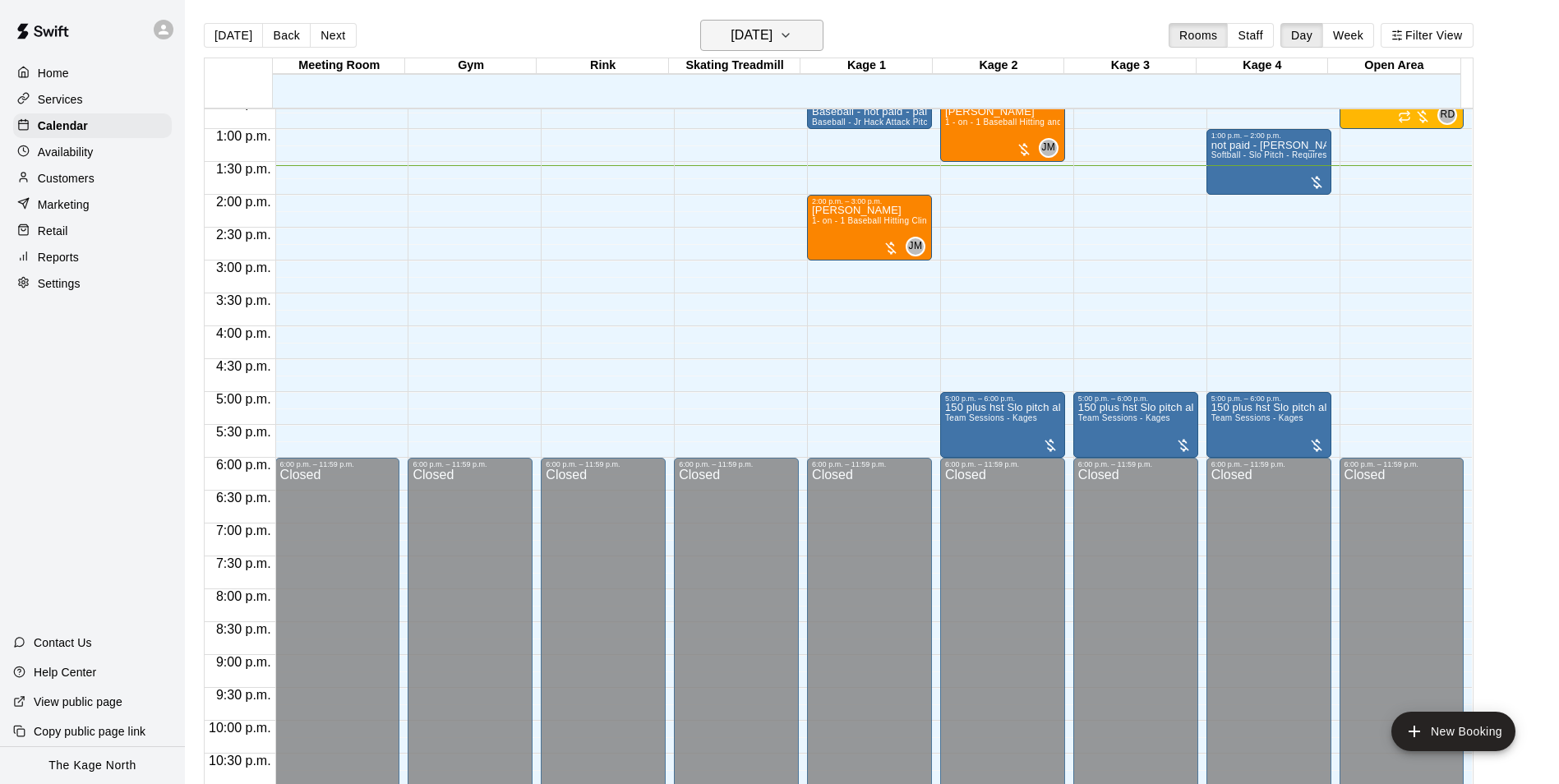
click at [792, 28] on icon "button" at bounding box center [785, 35] width 14 height 20
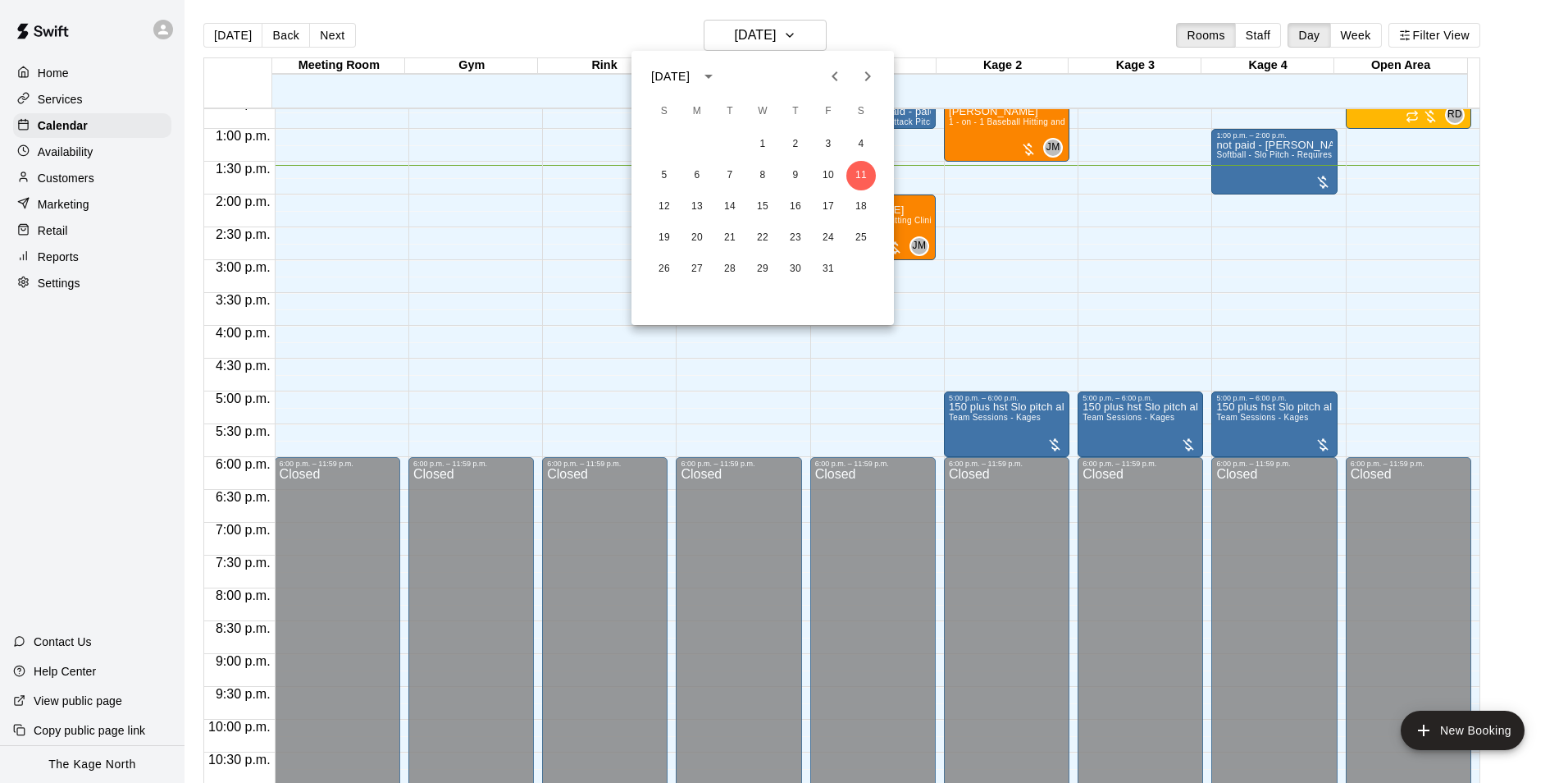
click at [118, 109] on div at bounding box center [784, 391] width 1568 height 783
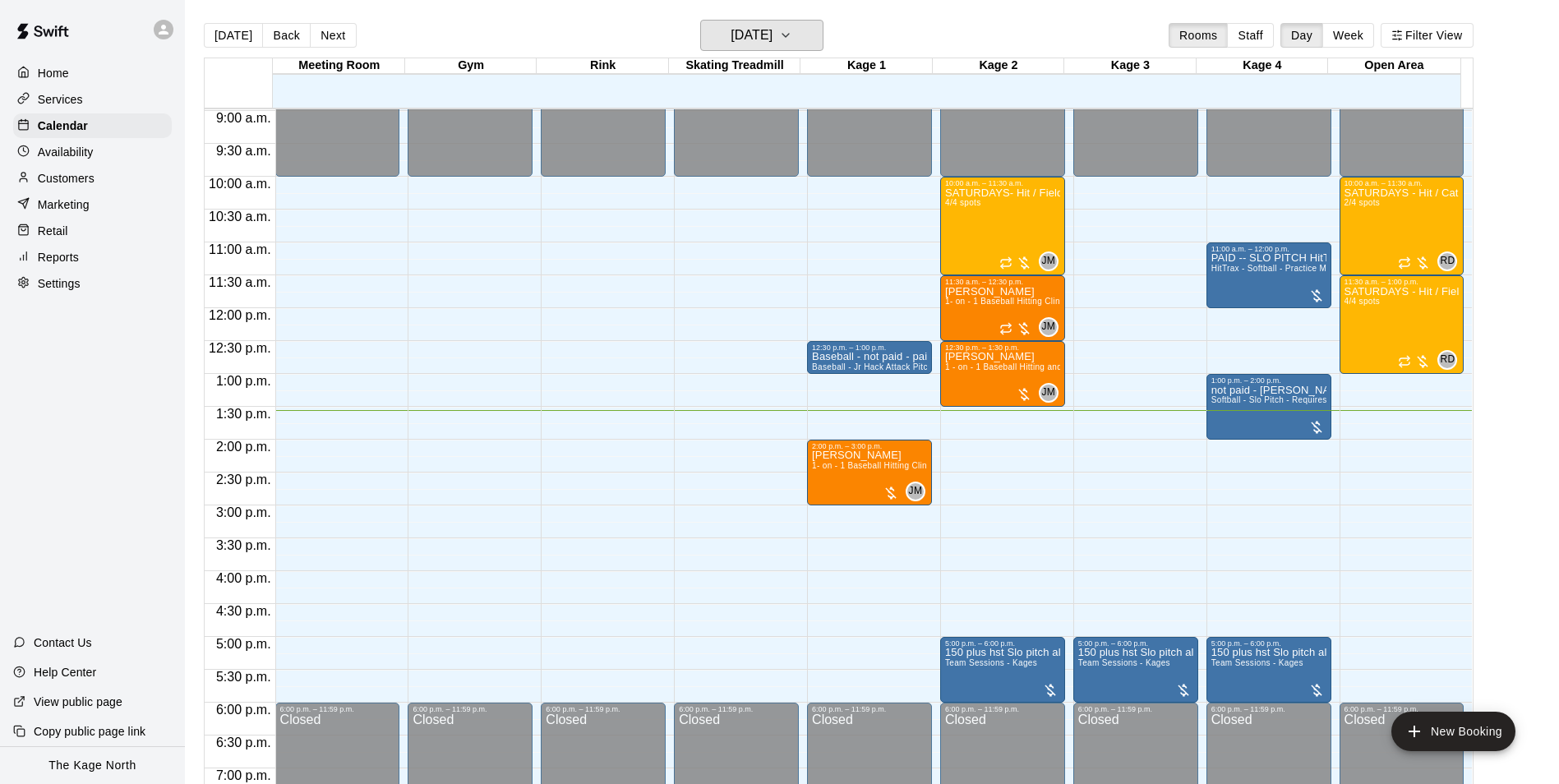
scroll to position [588, 0]
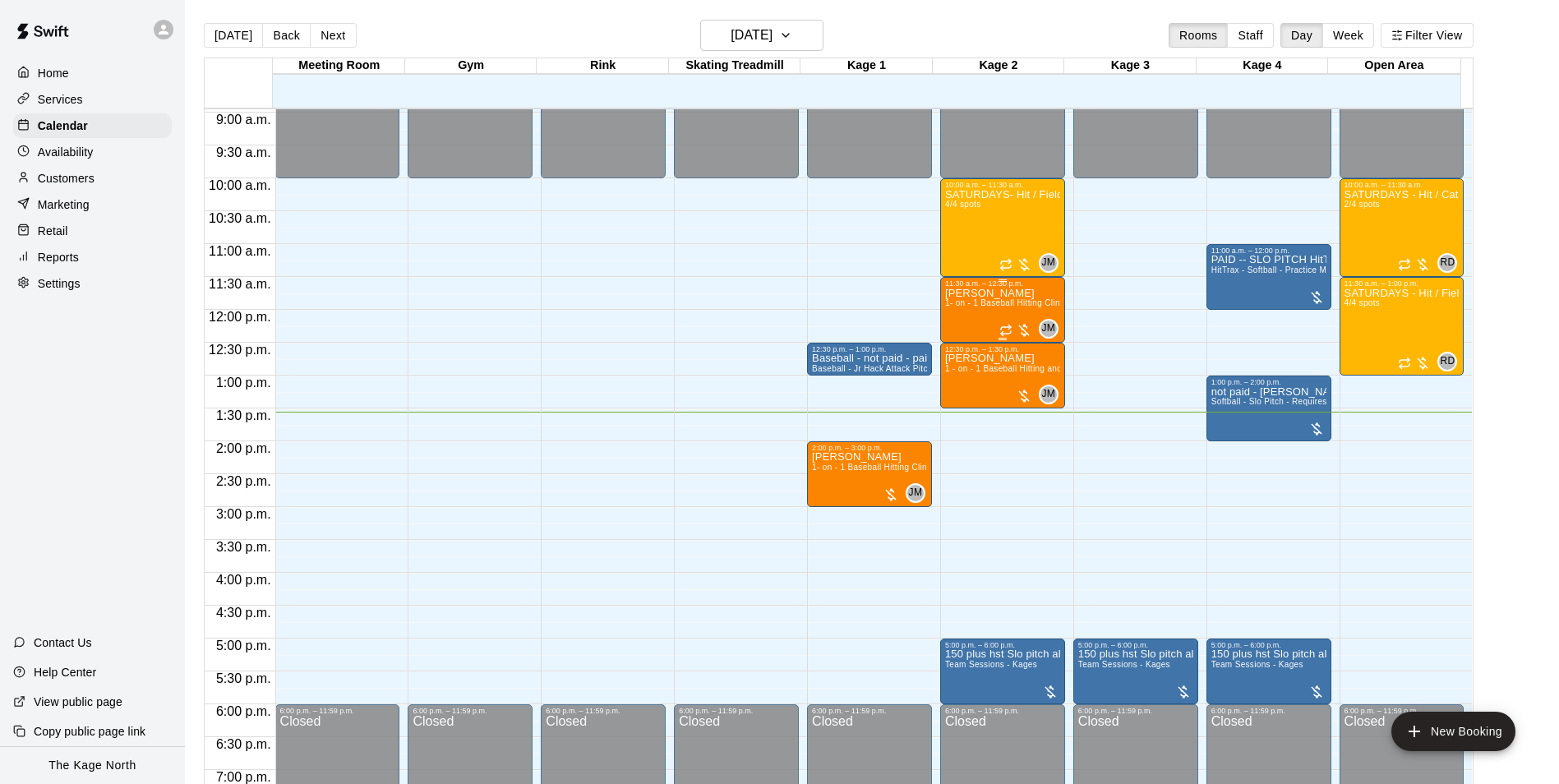
click at [1004, 287] on div "11:30 a.m. – 12:30 p.m." at bounding box center [1002, 283] width 115 height 8
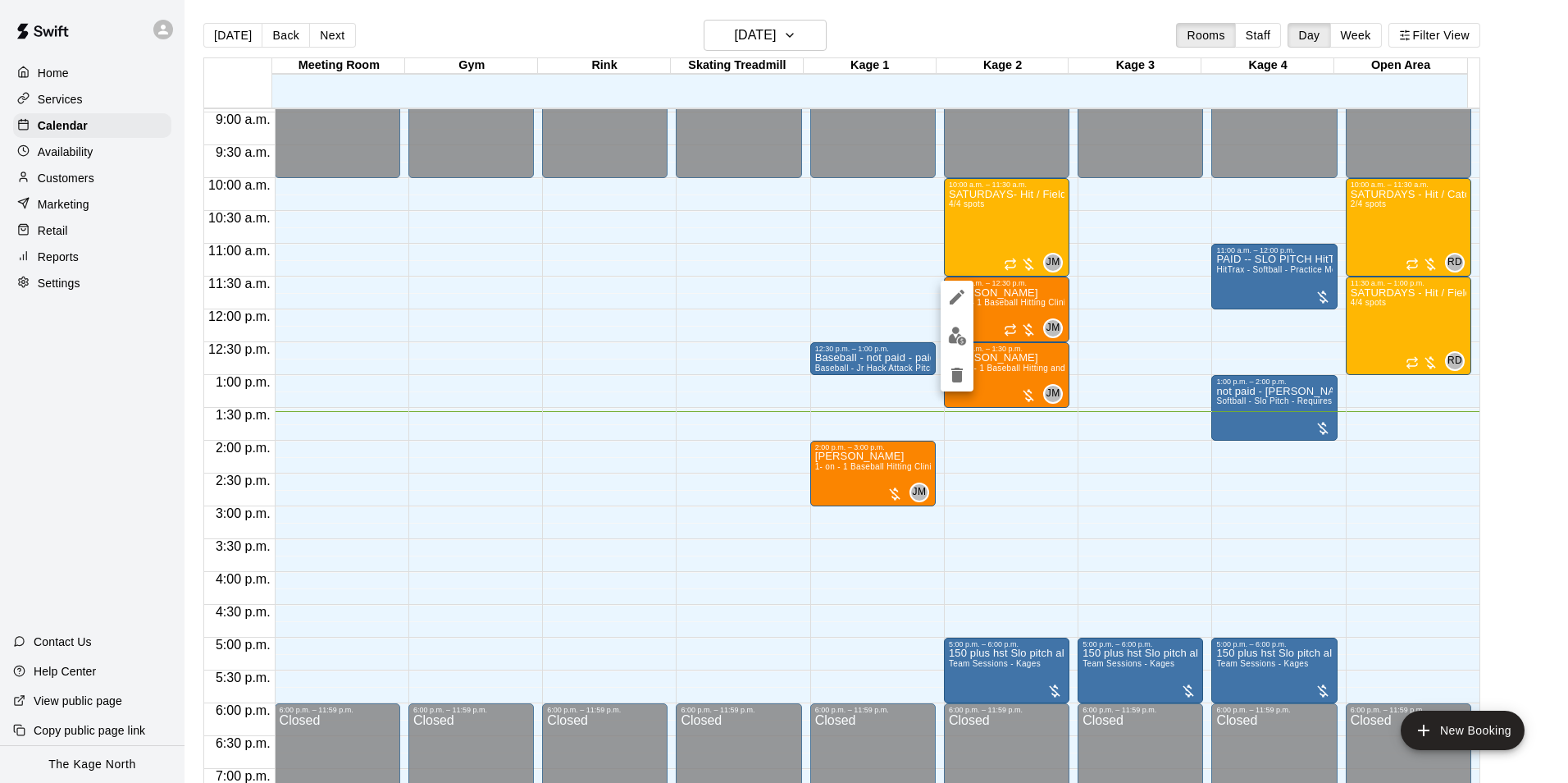
click at [940, 336] on div at bounding box center [784, 391] width 1568 height 783
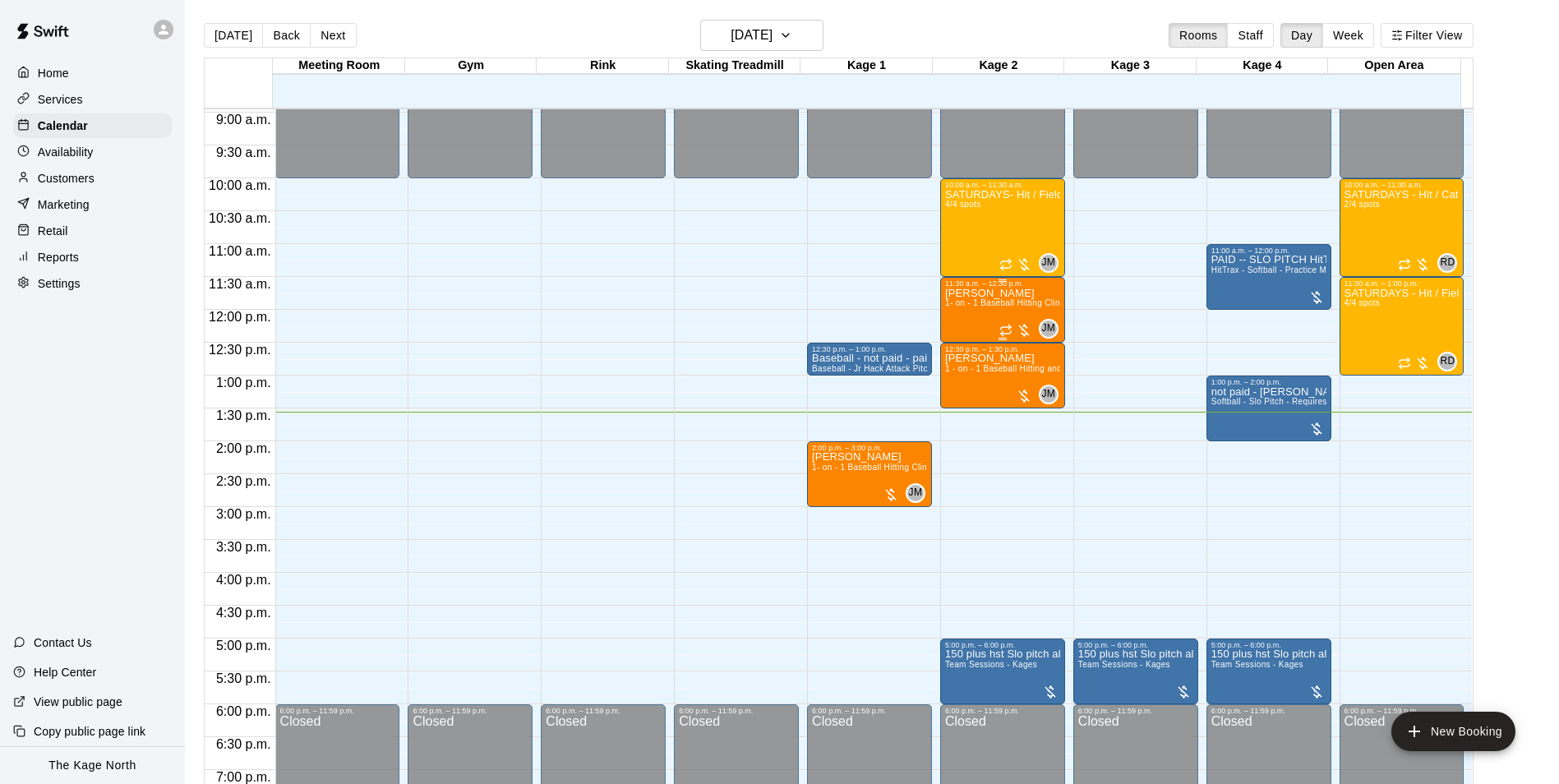
click at [974, 305] on span "1- on - 1 Baseball Hitting Clinic" at bounding box center [1005, 303] width 121 height 9
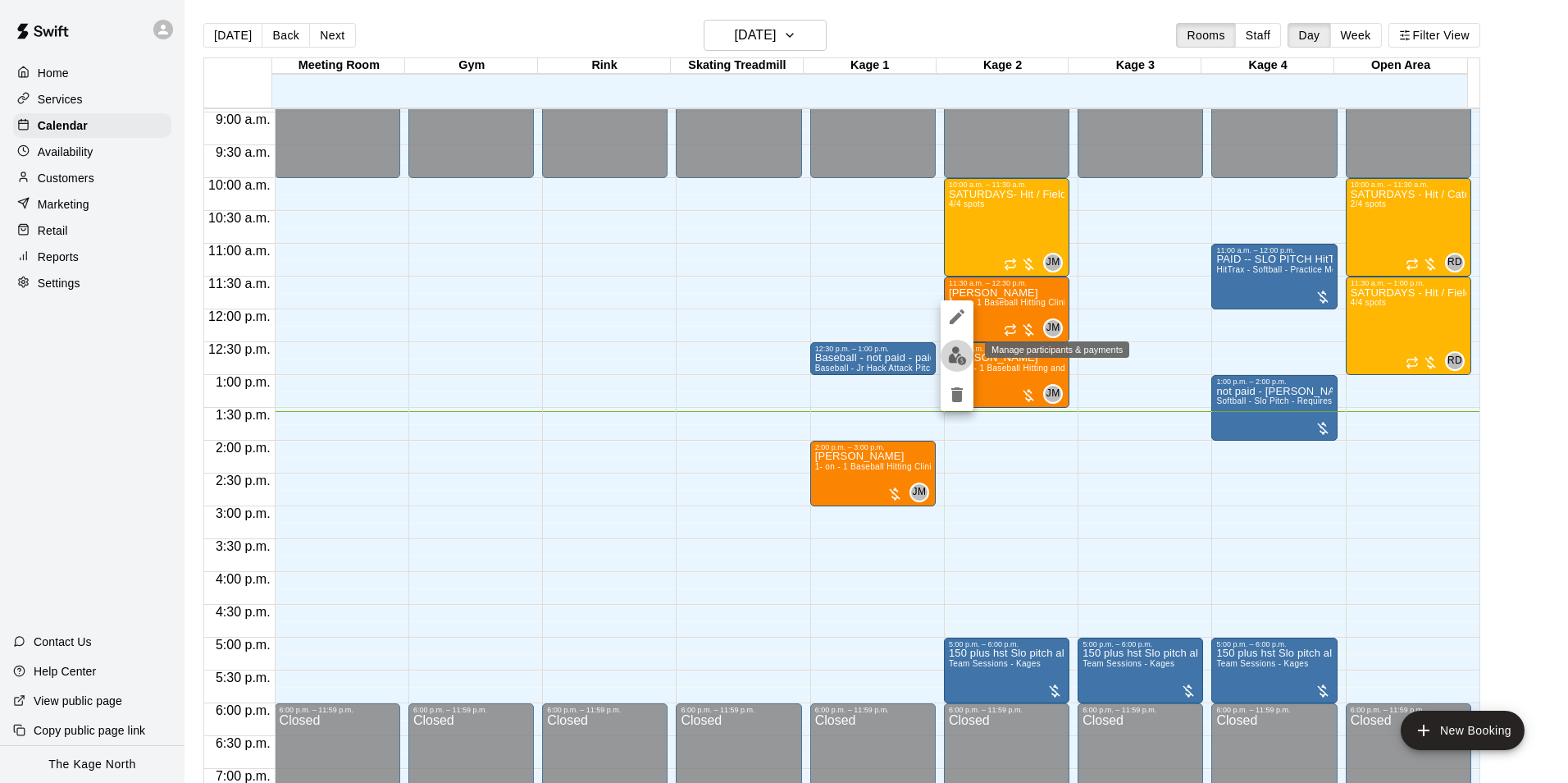
click at [958, 348] on img "edit" at bounding box center [957, 356] width 19 height 19
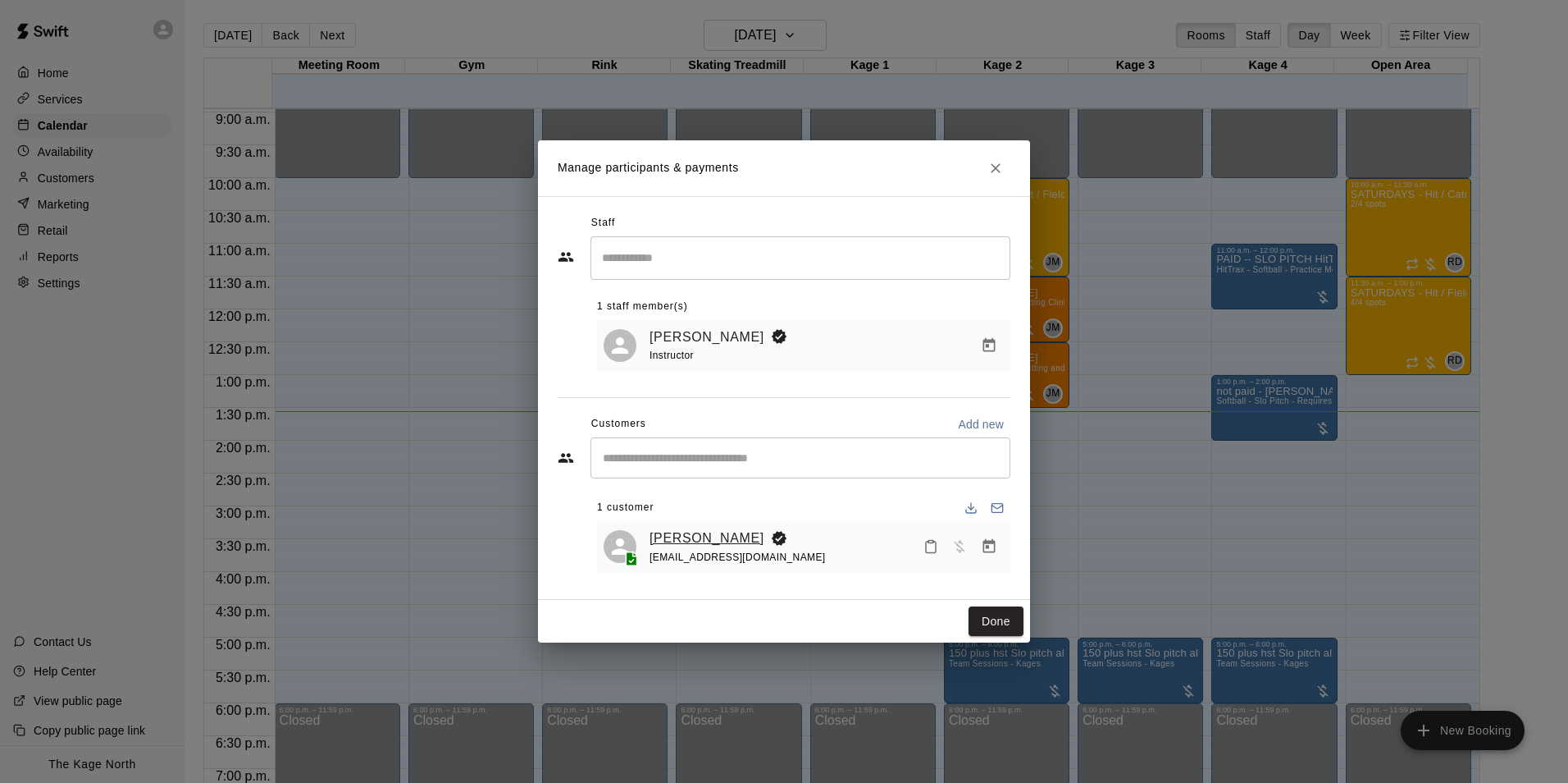
click at [708, 532] on link "[PERSON_NAME]" at bounding box center [707, 539] width 115 height 22
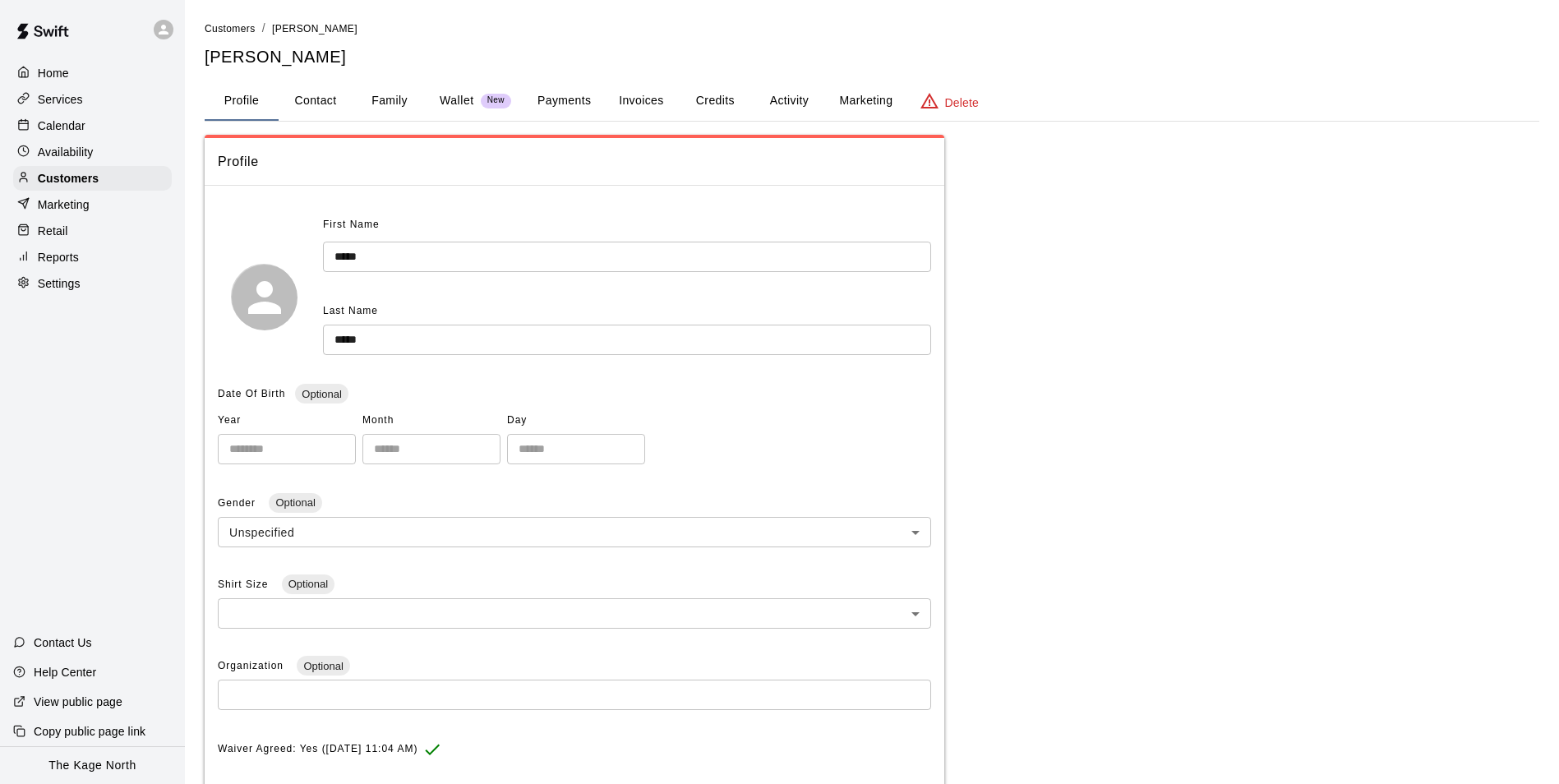
click at [778, 106] on button "Activity" at bounding box center [789, 102] width 74 height 40
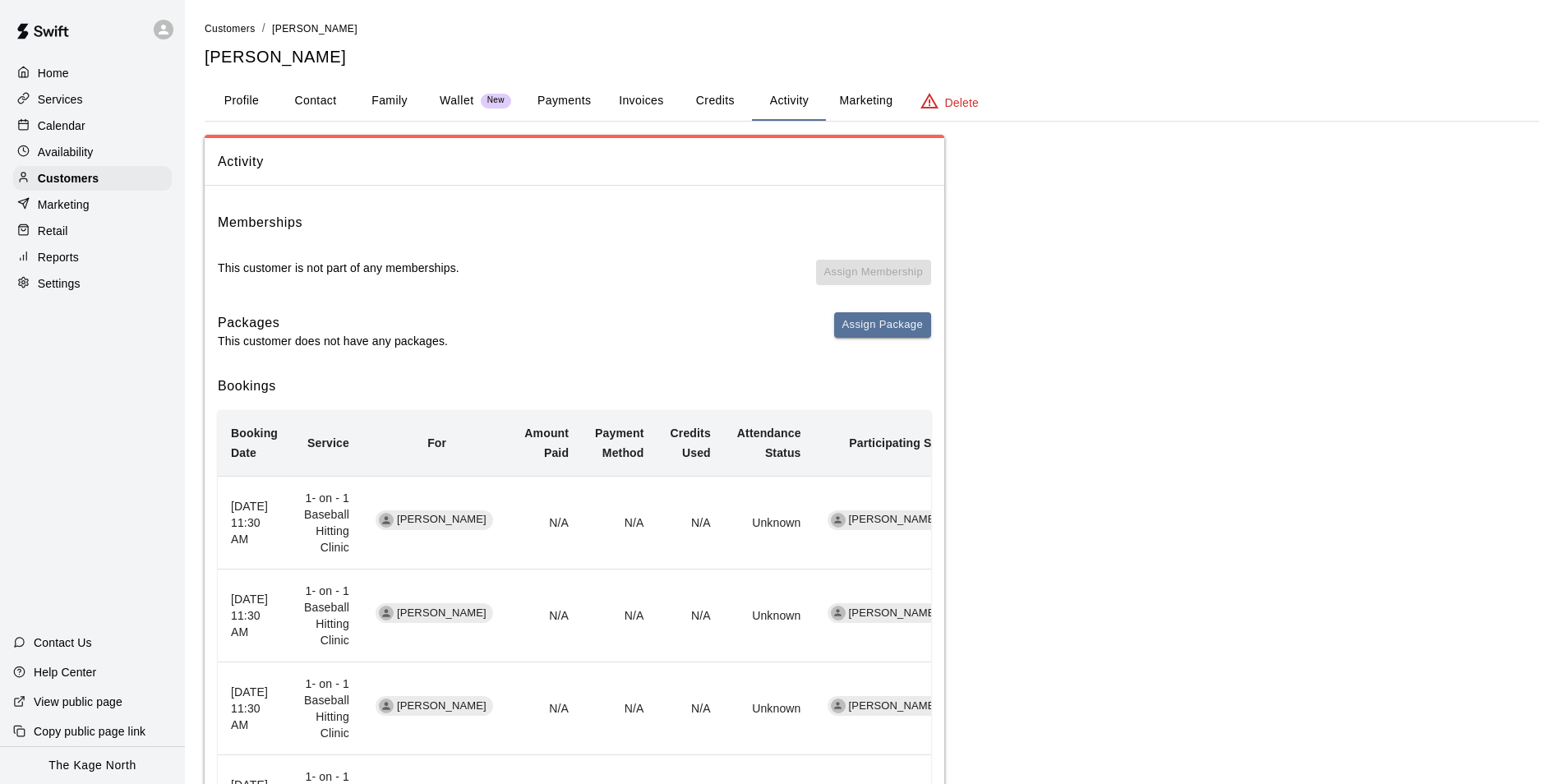
click at [105, 129] on div "Calendar" at bounding box center [92, 125] width 159 height 24
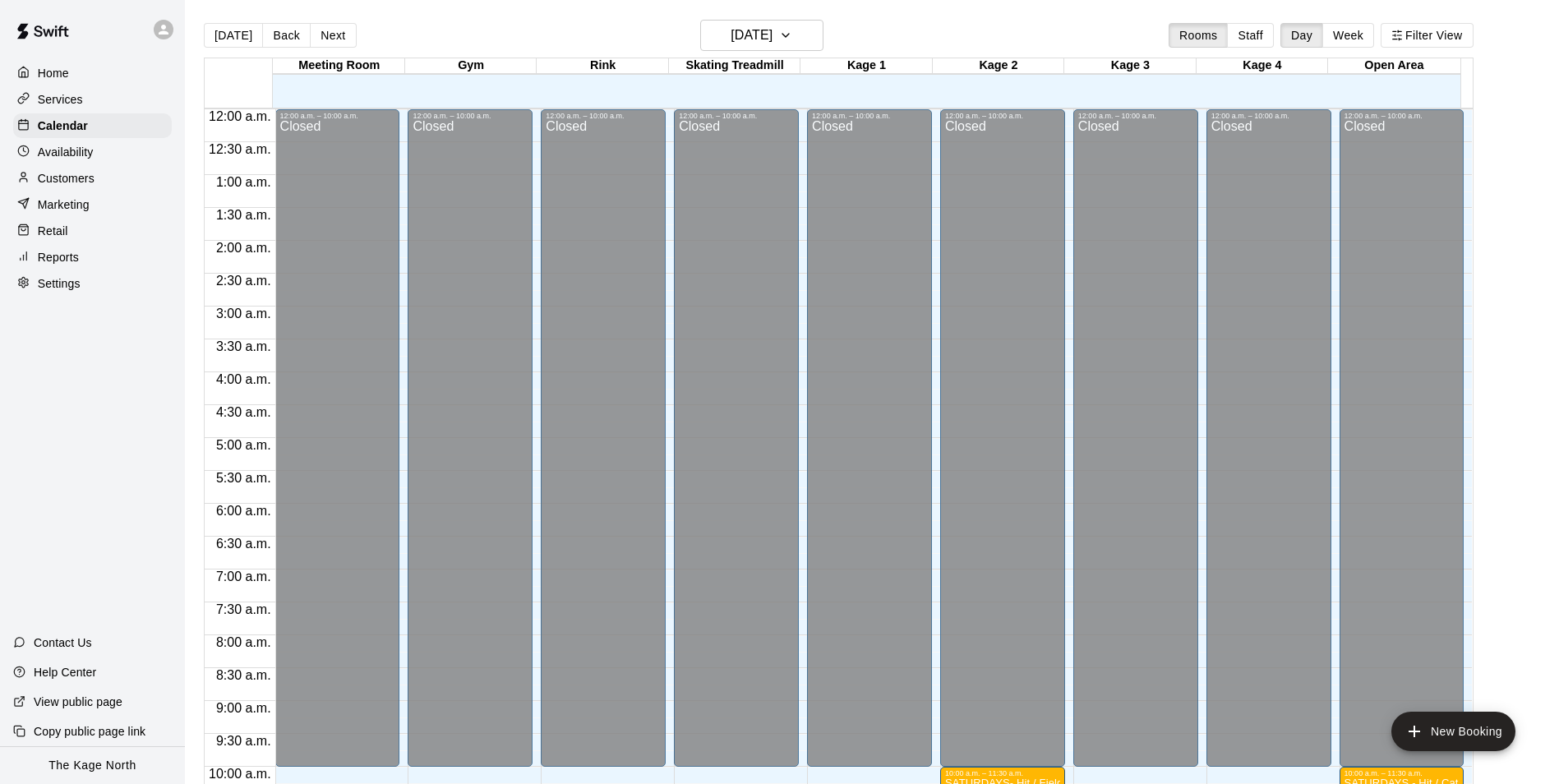
scroll to position [835, 0]
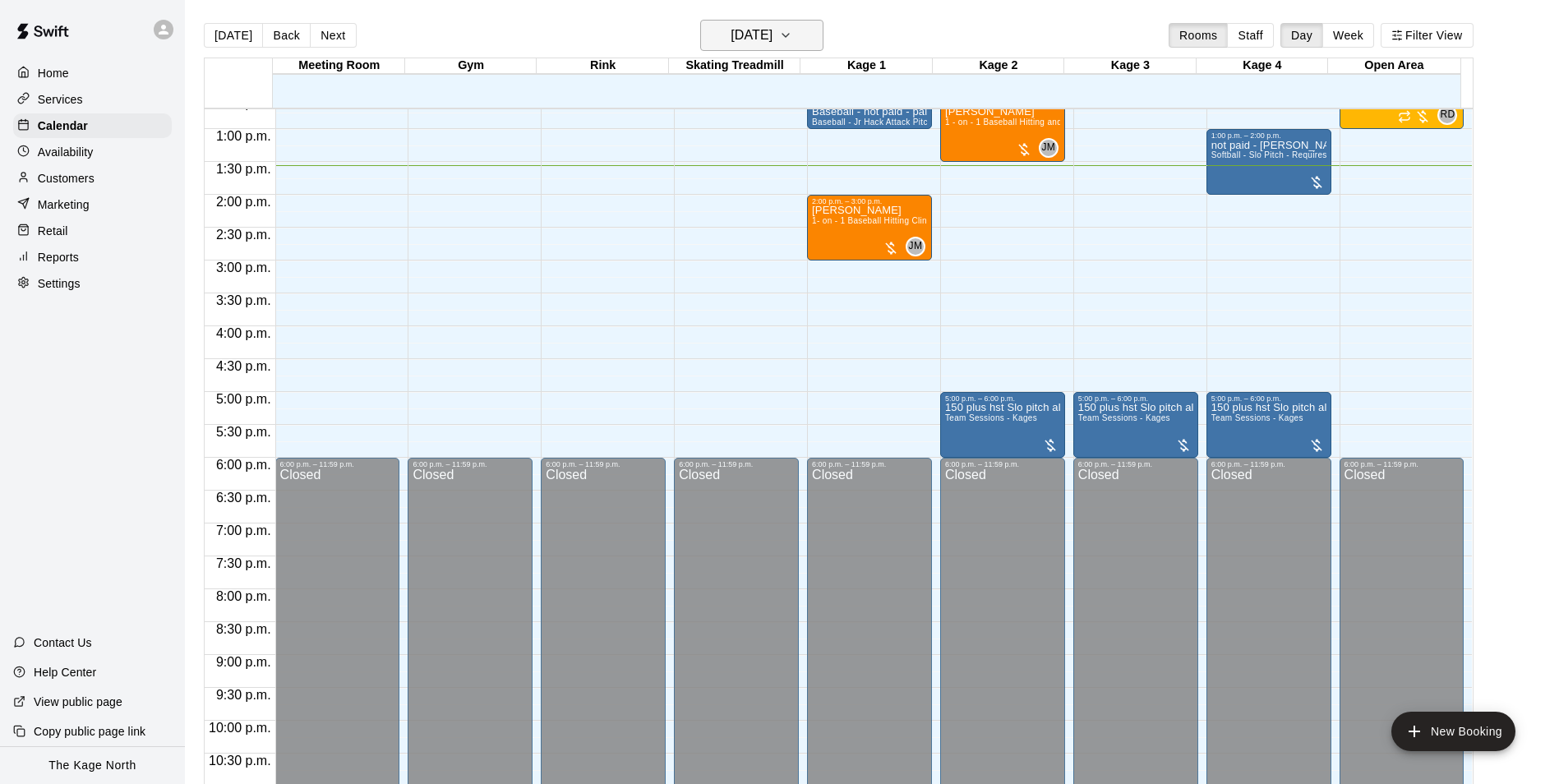
click at [731, 41] on h6 "[DATE]" at bounding box center [751, 34] width 42 height 23
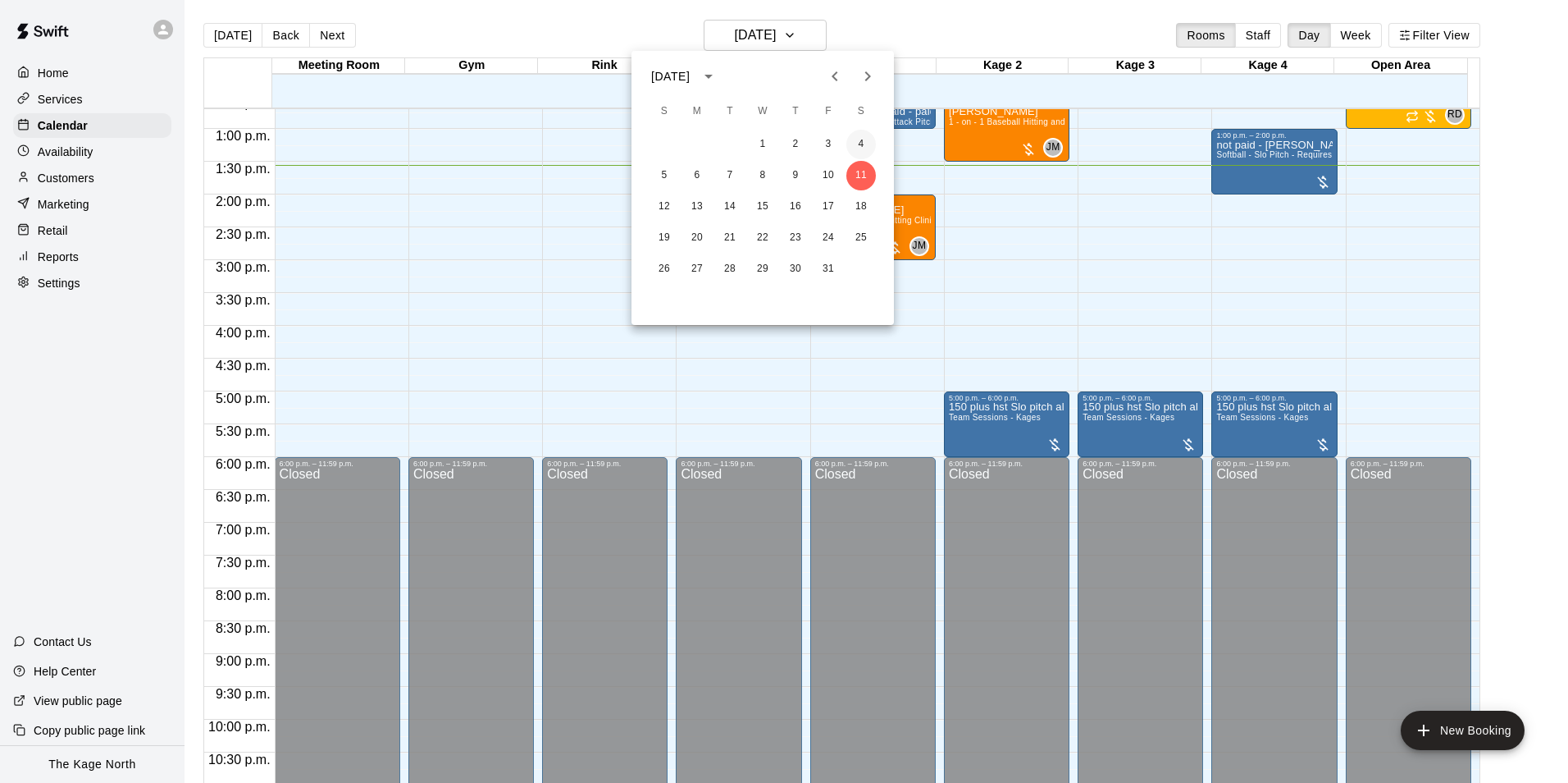
click at [860, 139] on button "4" at bounding box center [860, 144] width 30 height 30
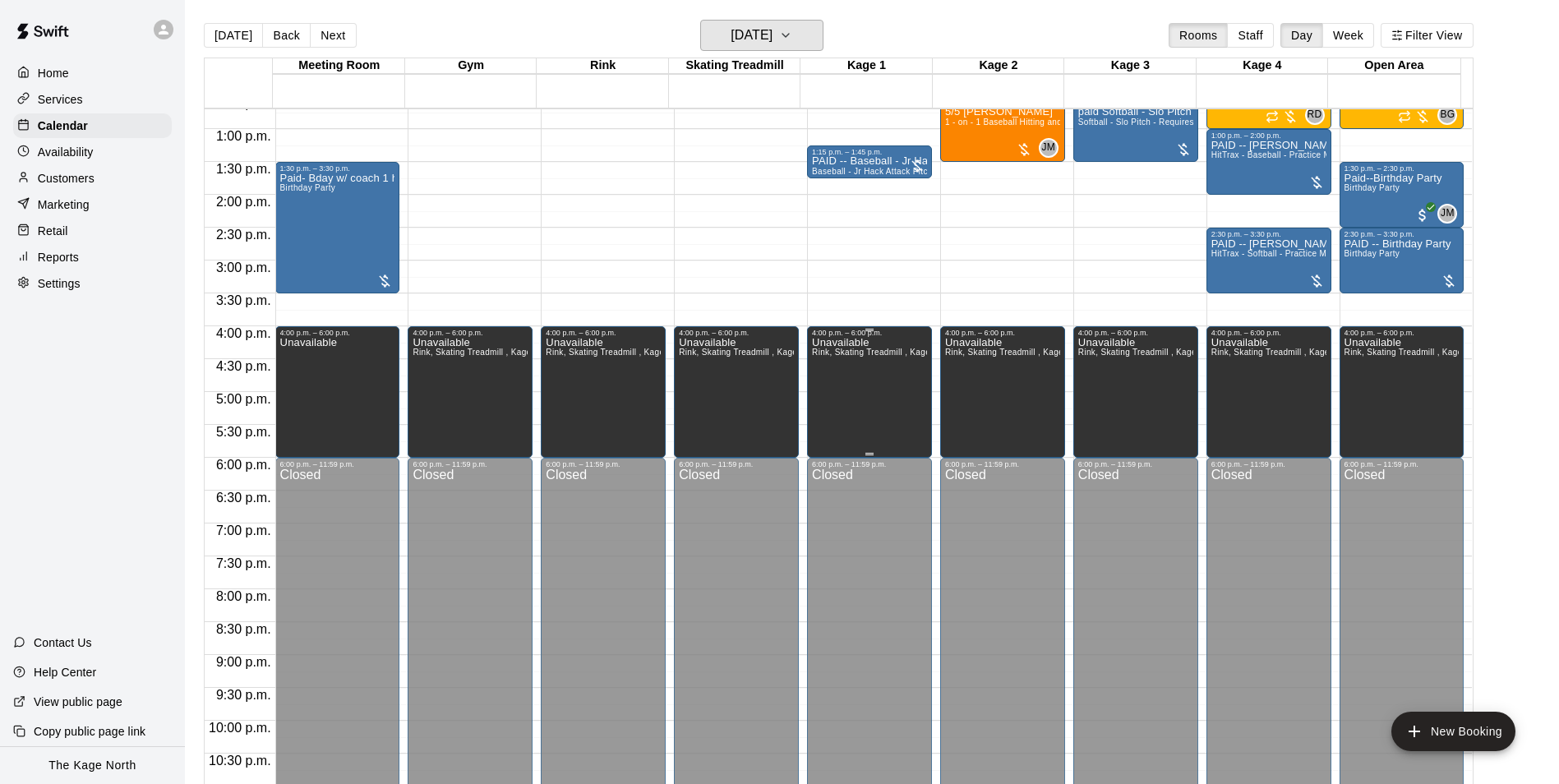
scroll to position [588, 0]
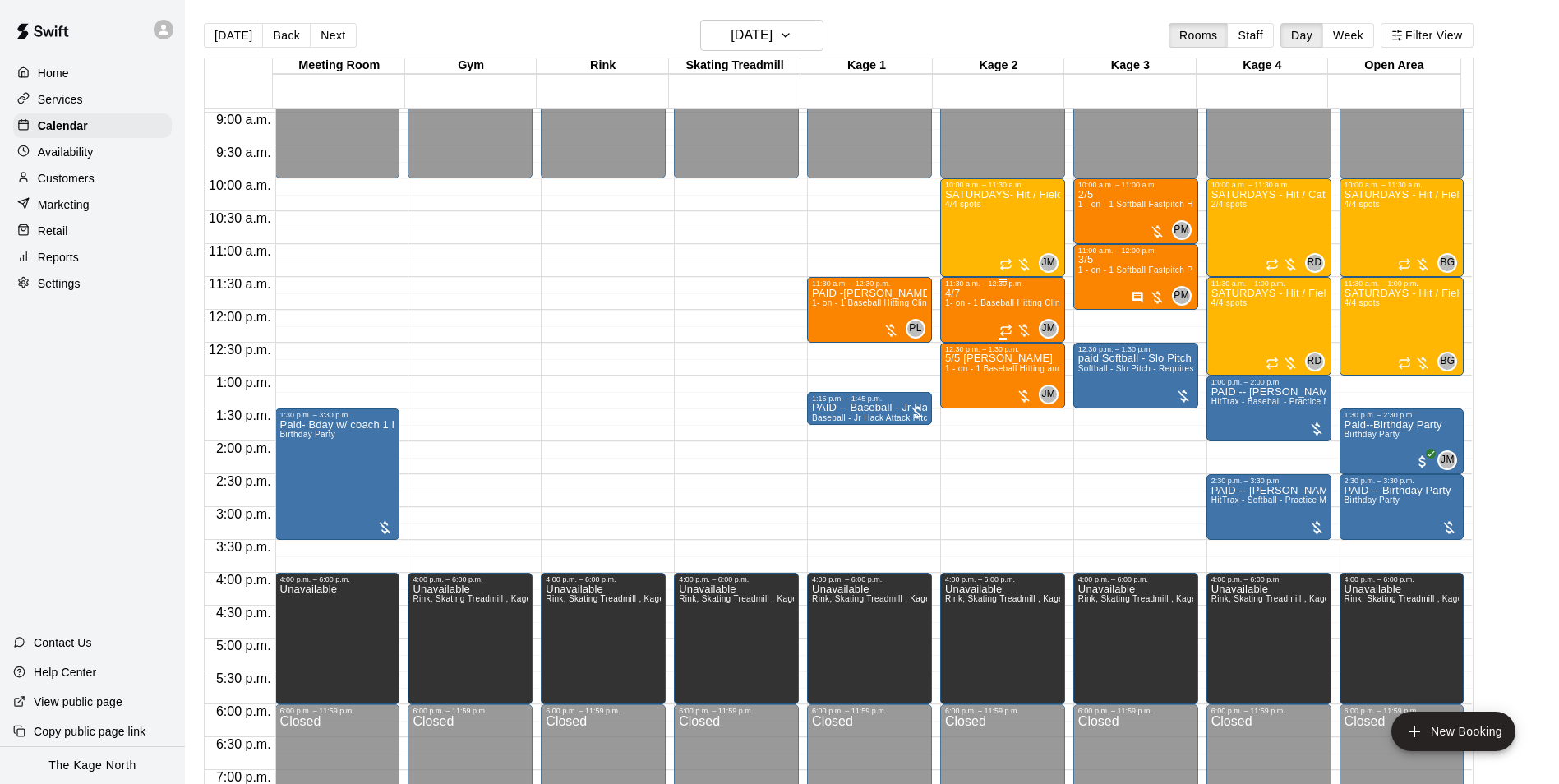
click at [963, 295] on div "4/7 1- on - 1 Baseball Hitting Clinic" at bounding box center [1002, 679] width 115 height 784
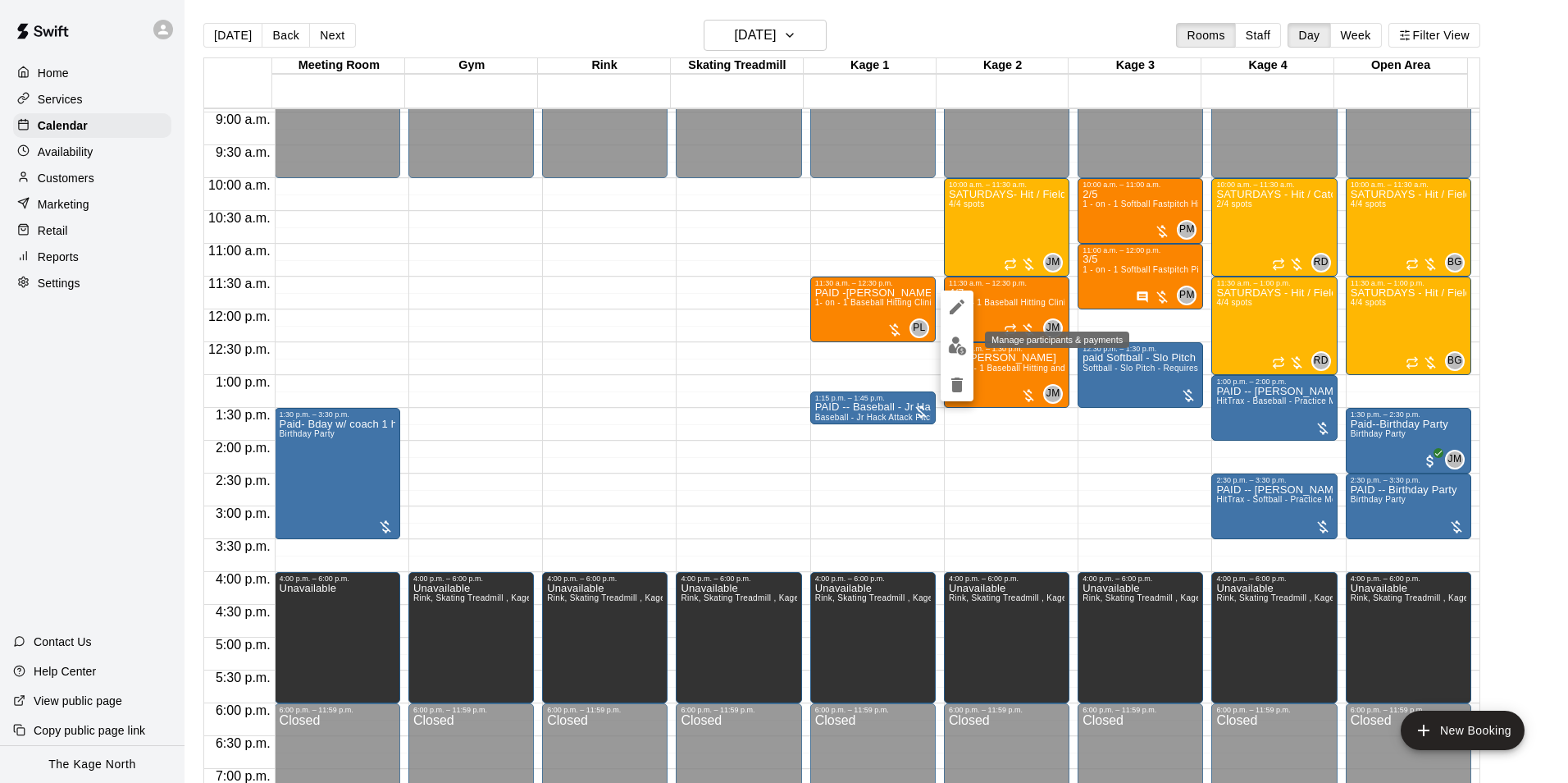
click at [963, 341] on img "edit" at bounding box center [957, 346] width 19 height 19
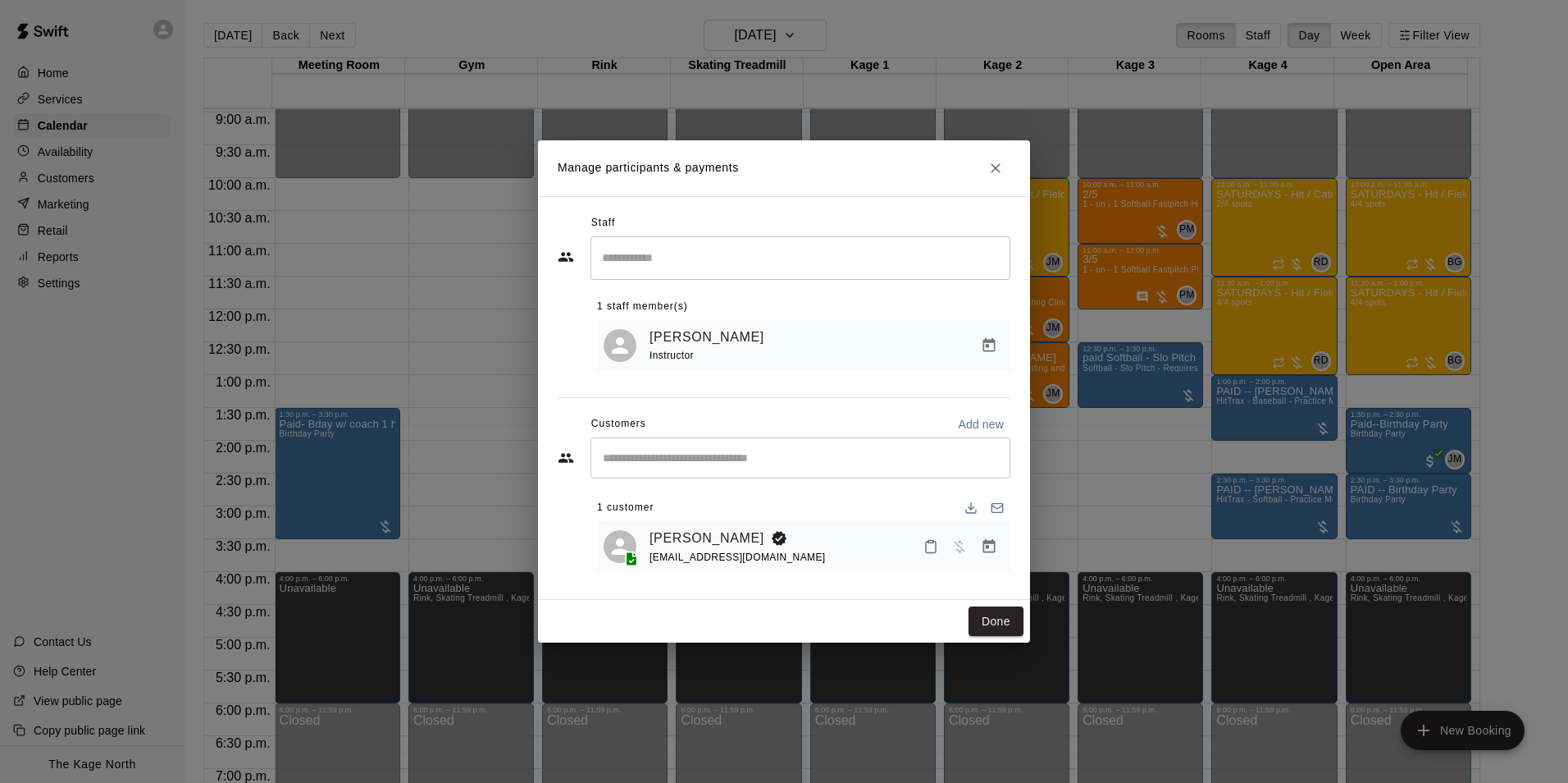
click at [997, 160] on icon "Close" at bounding box center [995, 168] width 16 height 16
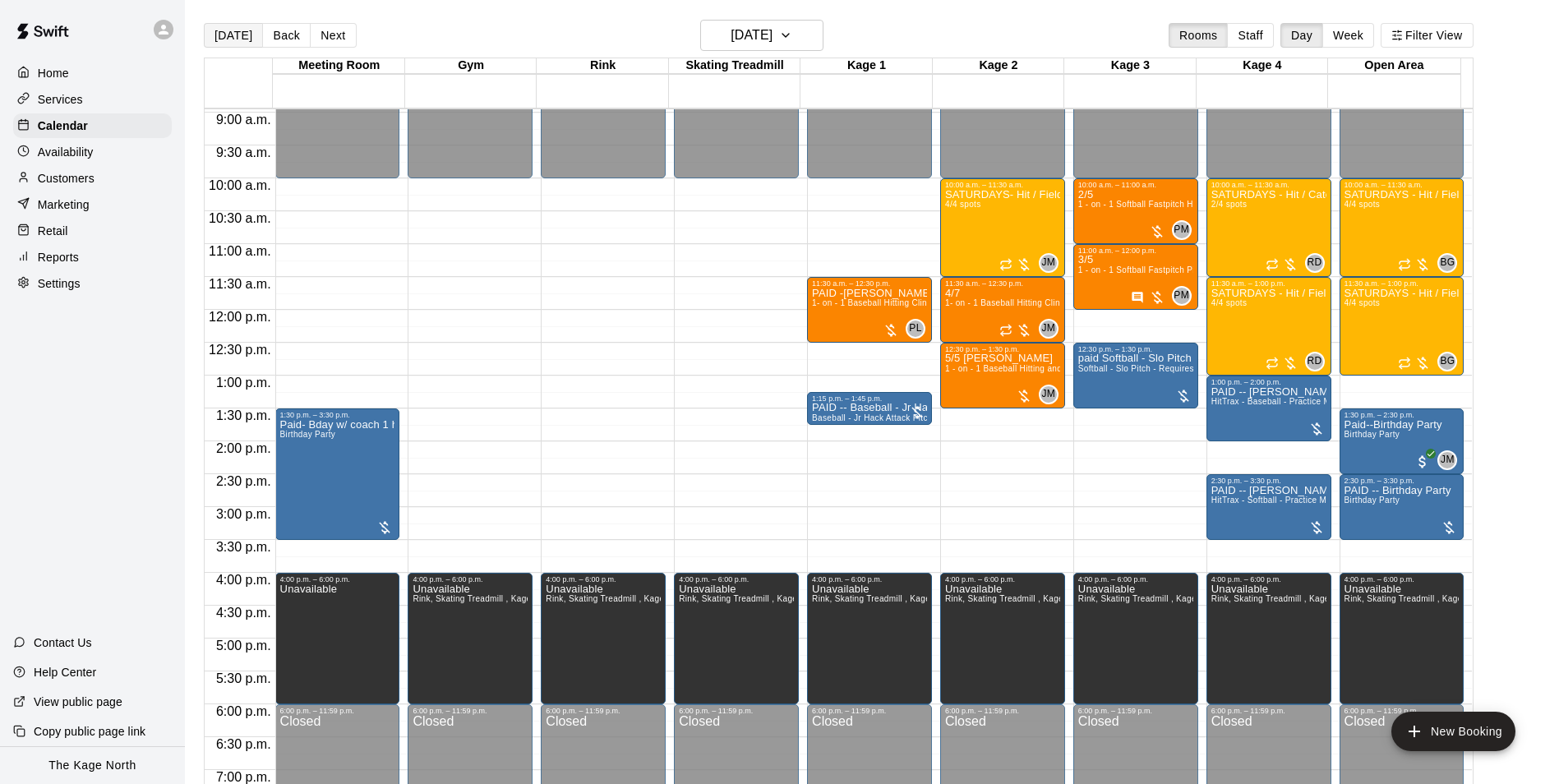
click at [222, 41] on button "[DATE]" at bounding box center [233, 34] width 59 height 24
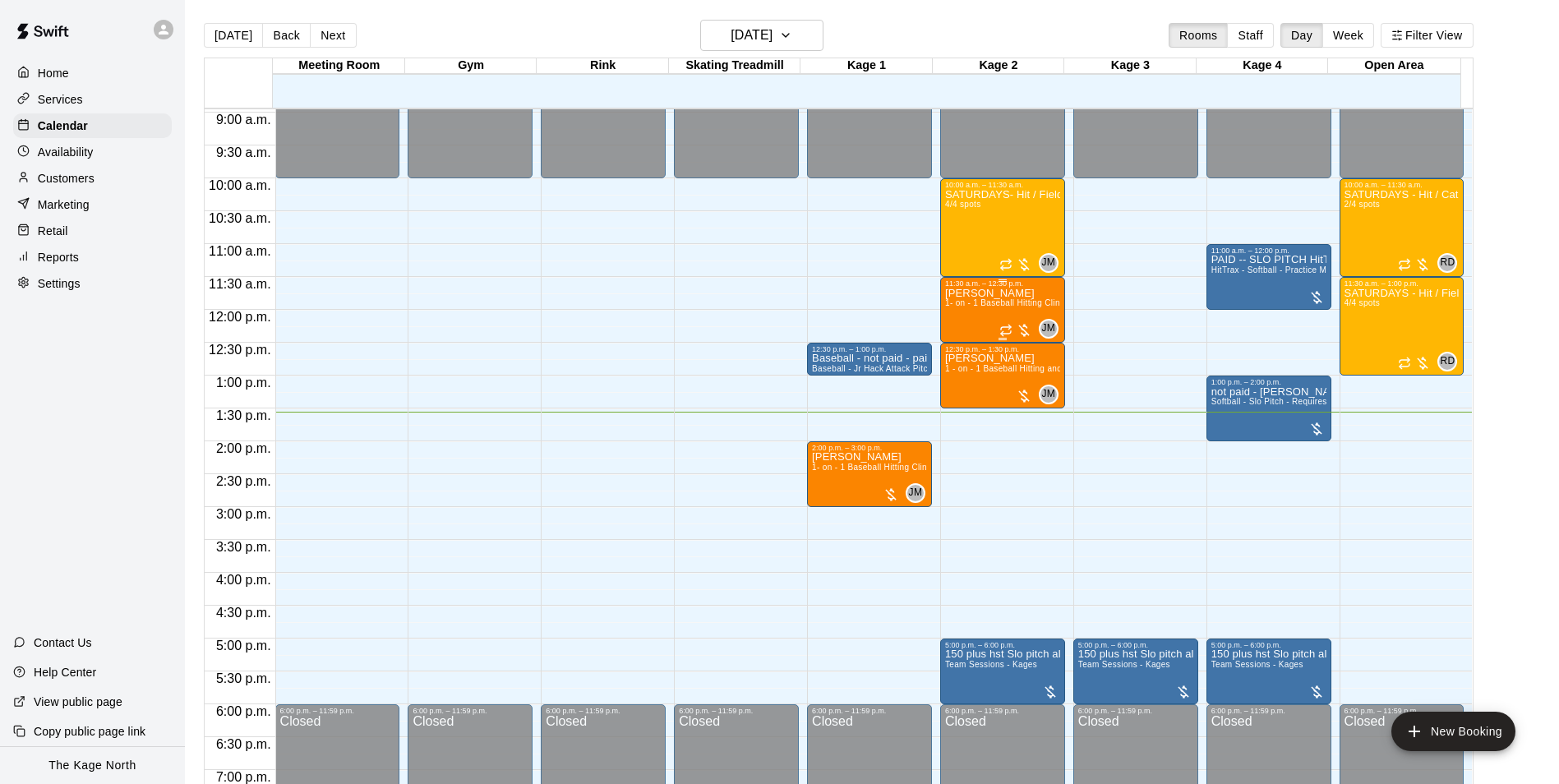
click at [976, 305] on span "1- on - 1 Baseball Hitting Clinic" at bounding box center [1005, 303] width 121 height 9
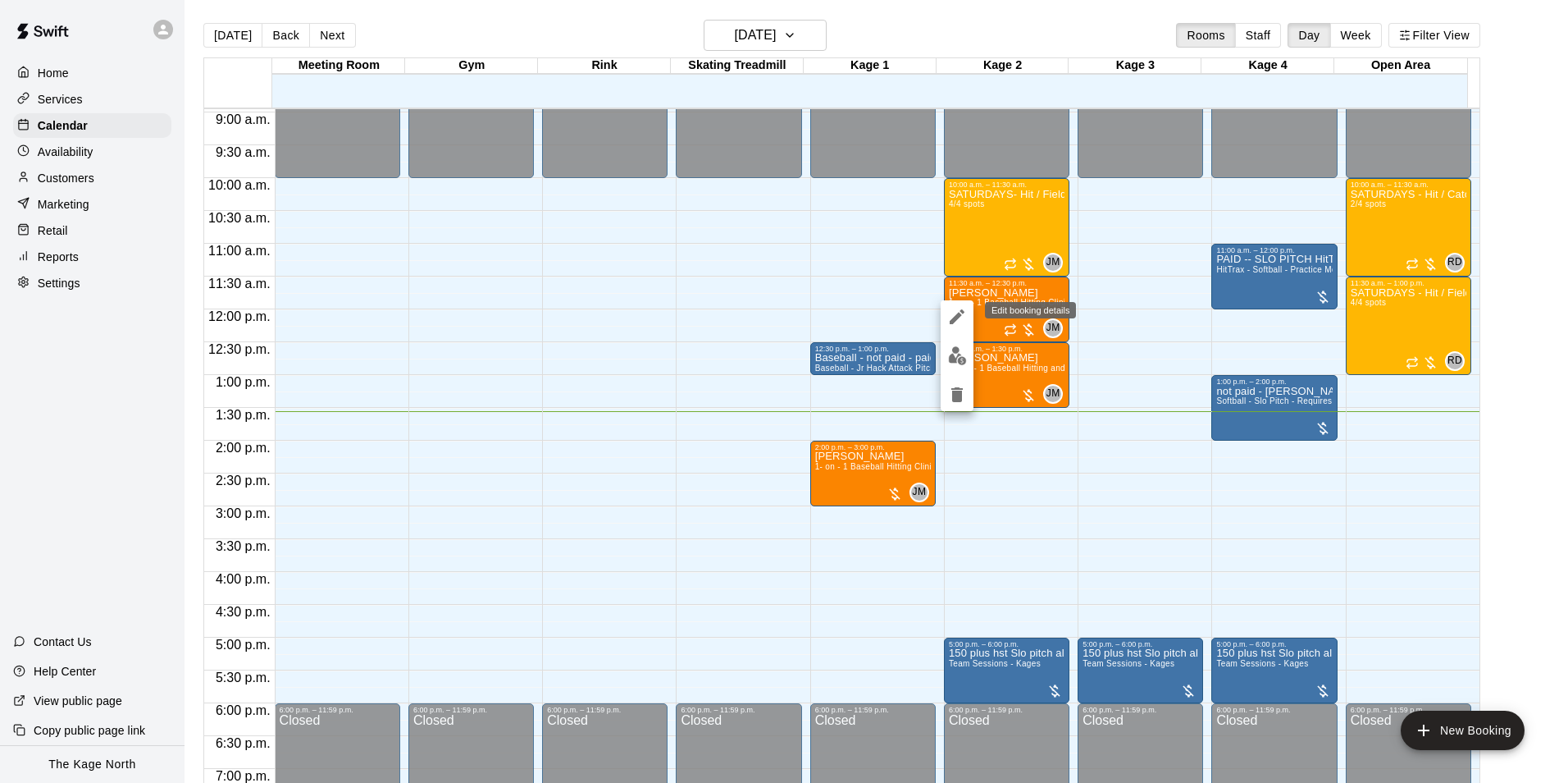
click at [960, 320] on icon "edit" at bounding box center [957, 317] width 20 height 20
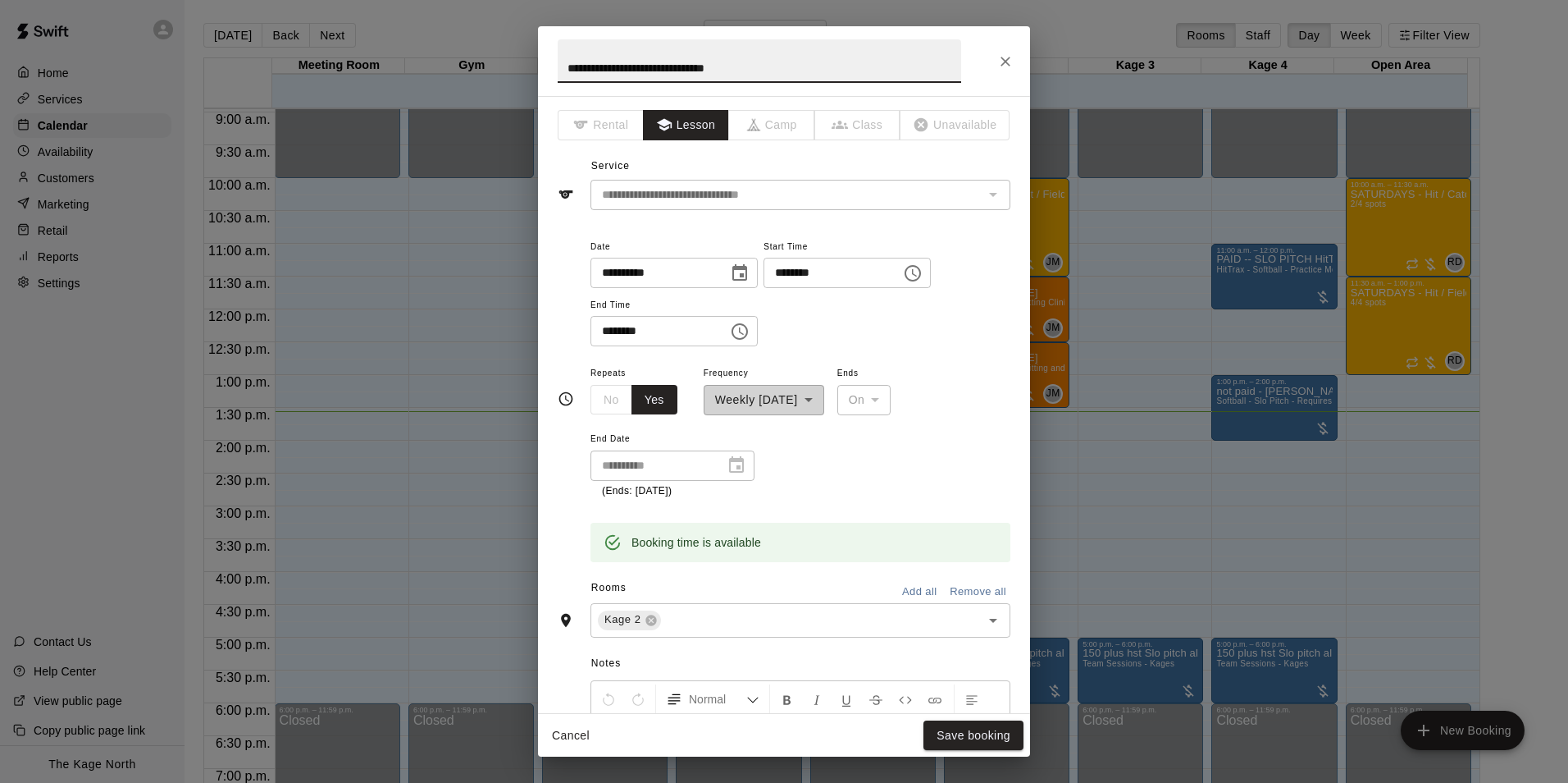
drag, startPoint x: 561, startPoint y: 73, endPoint x: 573, endPoint y: 66, distance: 13.9
click at [561, 73] on input "**********" at bounding box center [759, 62] width 404 height 43
type input "**********"
click at [1004, 722] on button "Save booking" at bounding box center [974, 736] width 100 height 31
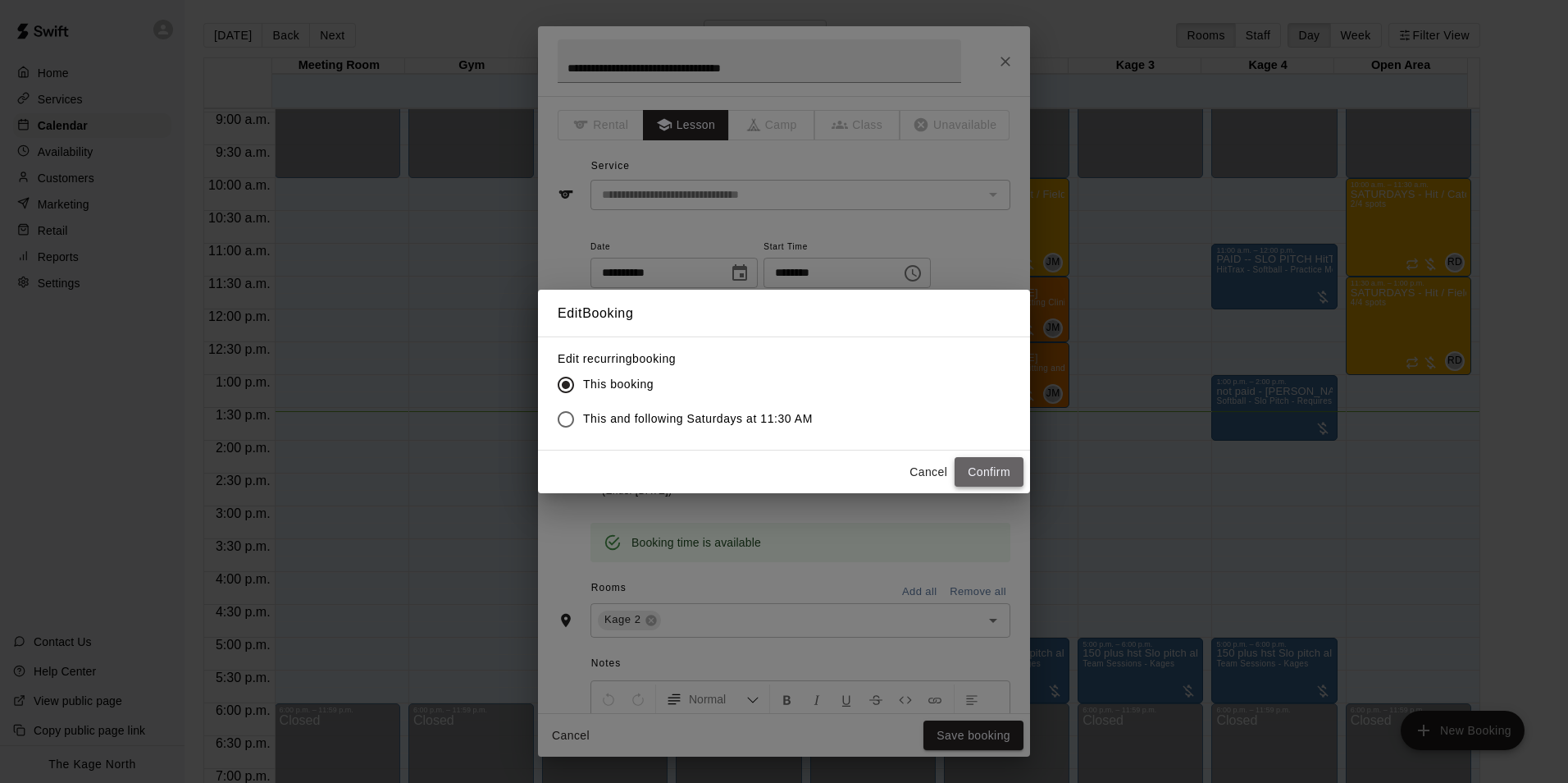
click at [977, 466] on button "Confirm" at bounding box center [989, 473] width 69 height 31
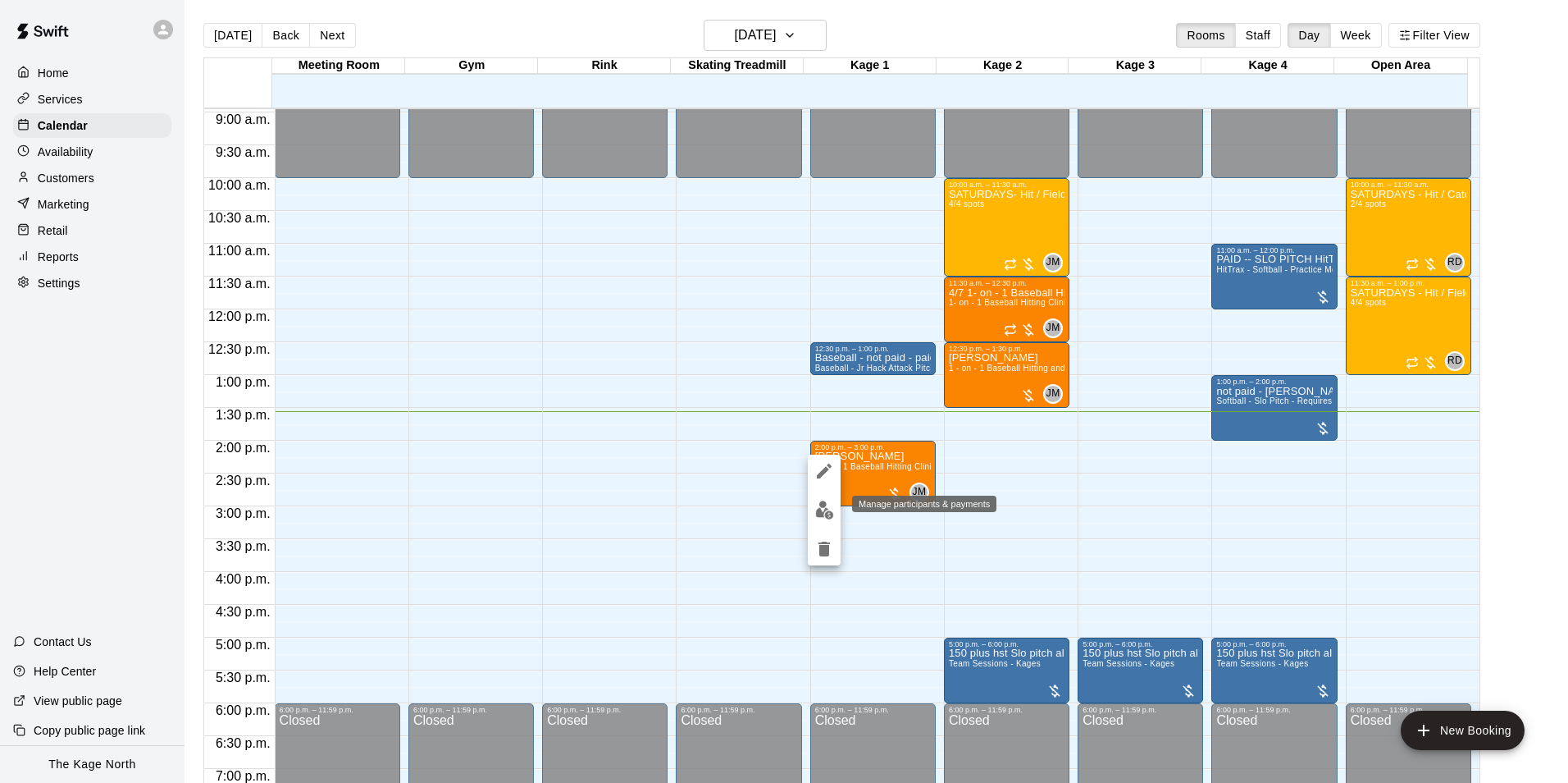
click at [820, 506] on img "edit" at bounding box center [824, 510] width 19 height 19
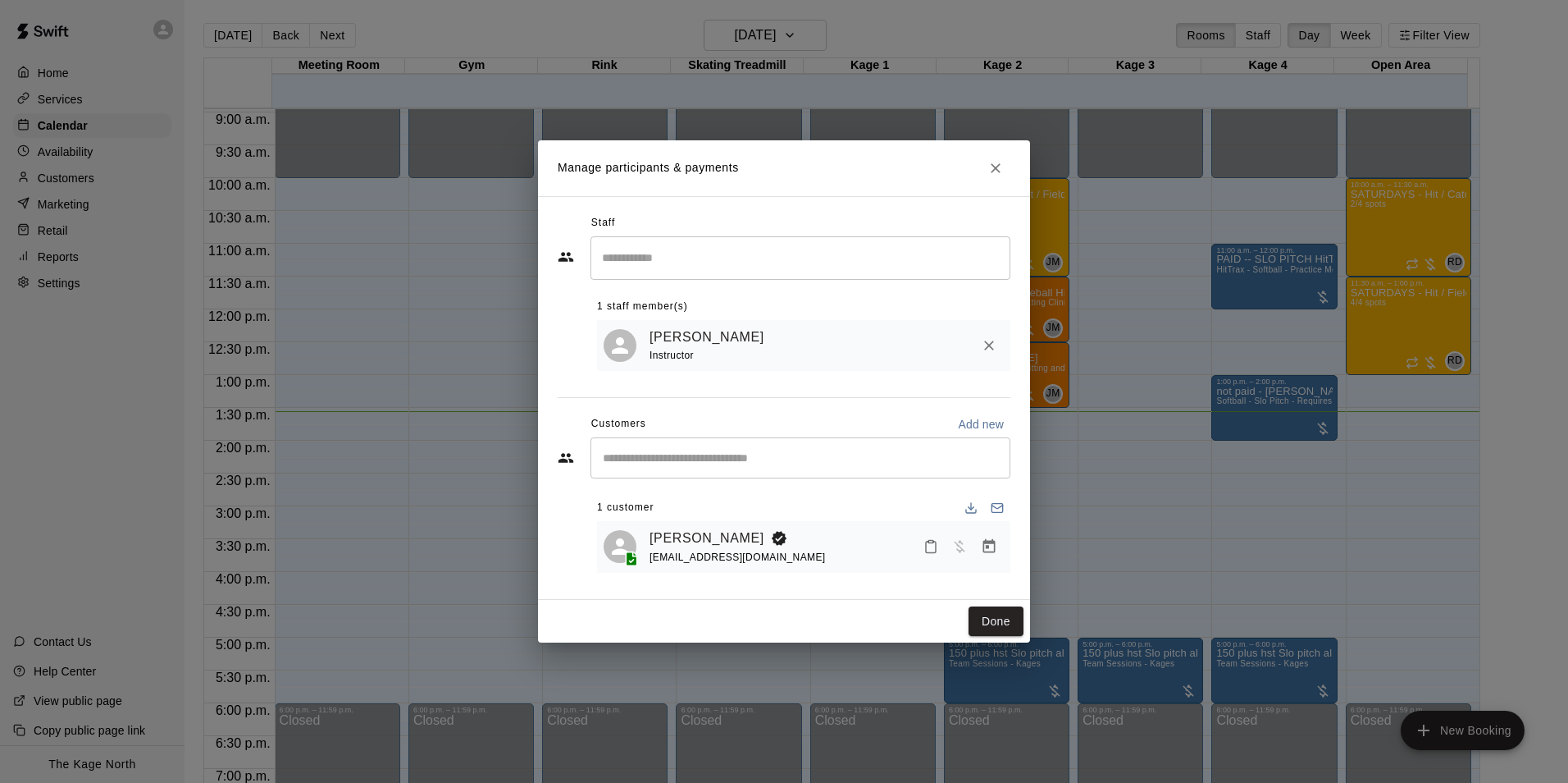
drag, startPoint x: 687, startPoint y: 531, endPoint x: 708, endPoint y: 521, distance: 23.3
click at [689, 530] on link "[PERSON_NAME]" at bounding box center [707, 539] width 115 height 22
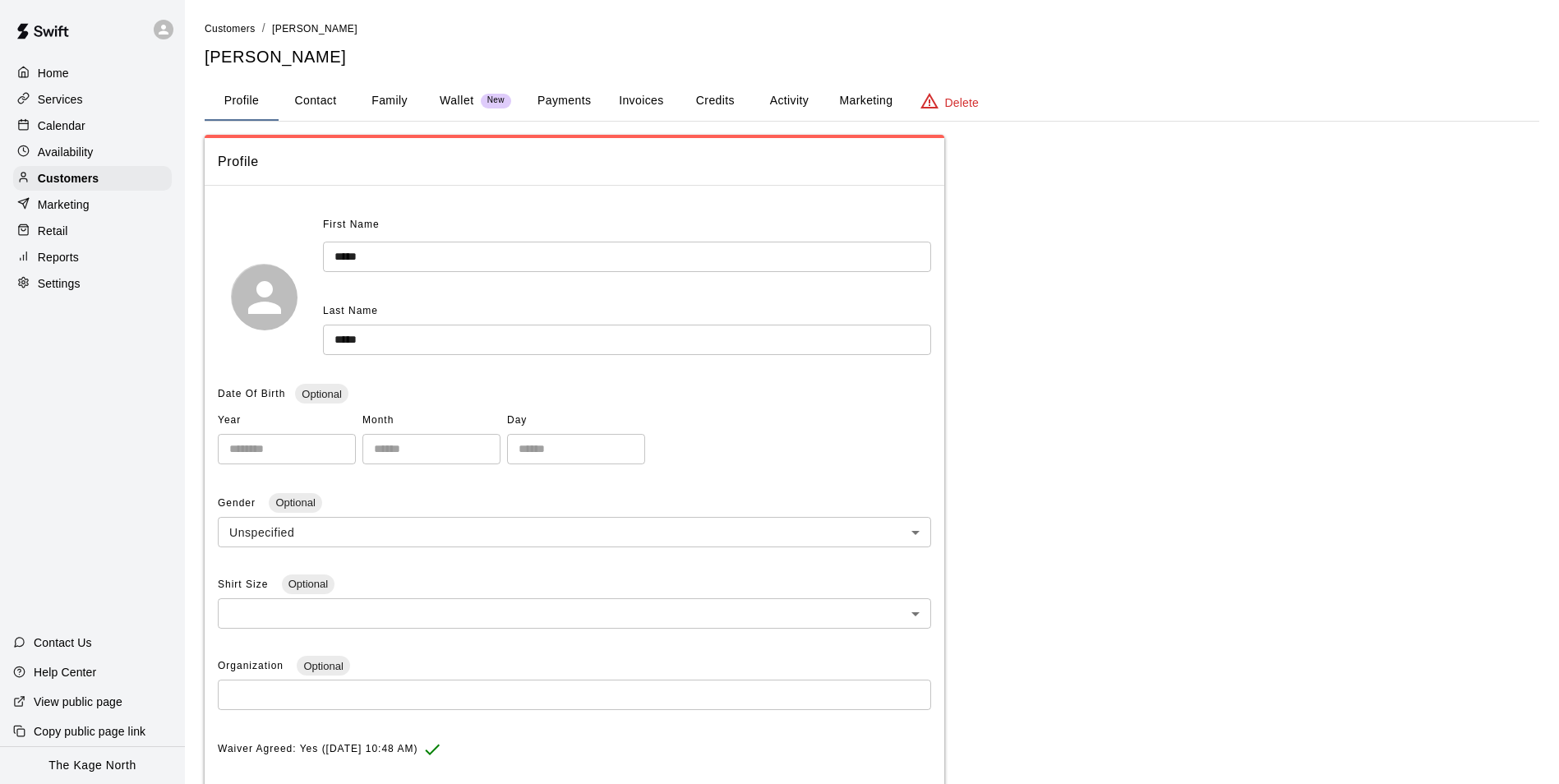
click at [777, 106] on button "Activity" at bounding box center [789, 102] width 74 height 40
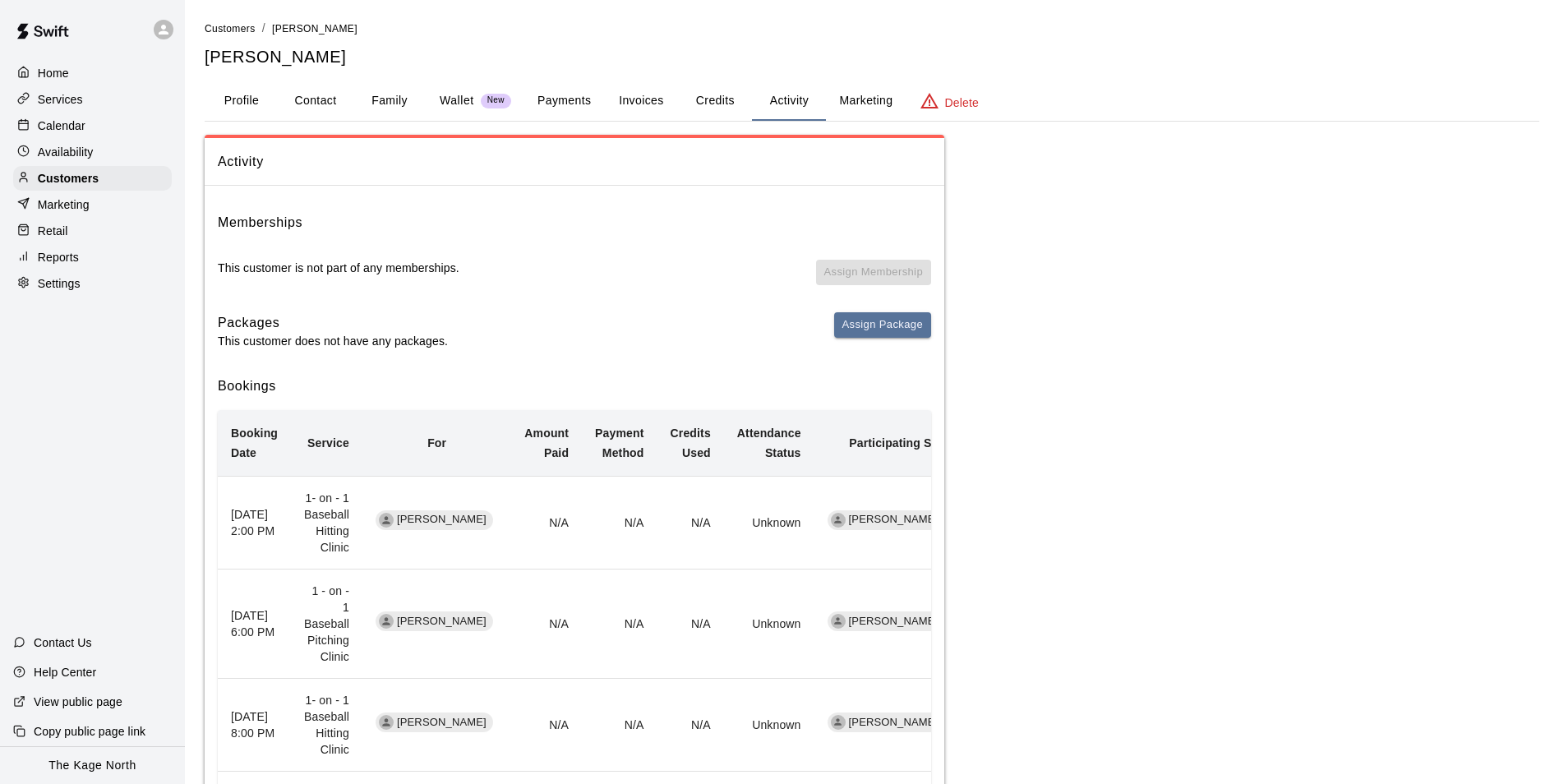
click at [54, 123] on p "Calendar" at bounding box center [62, 126] width 48 height 16
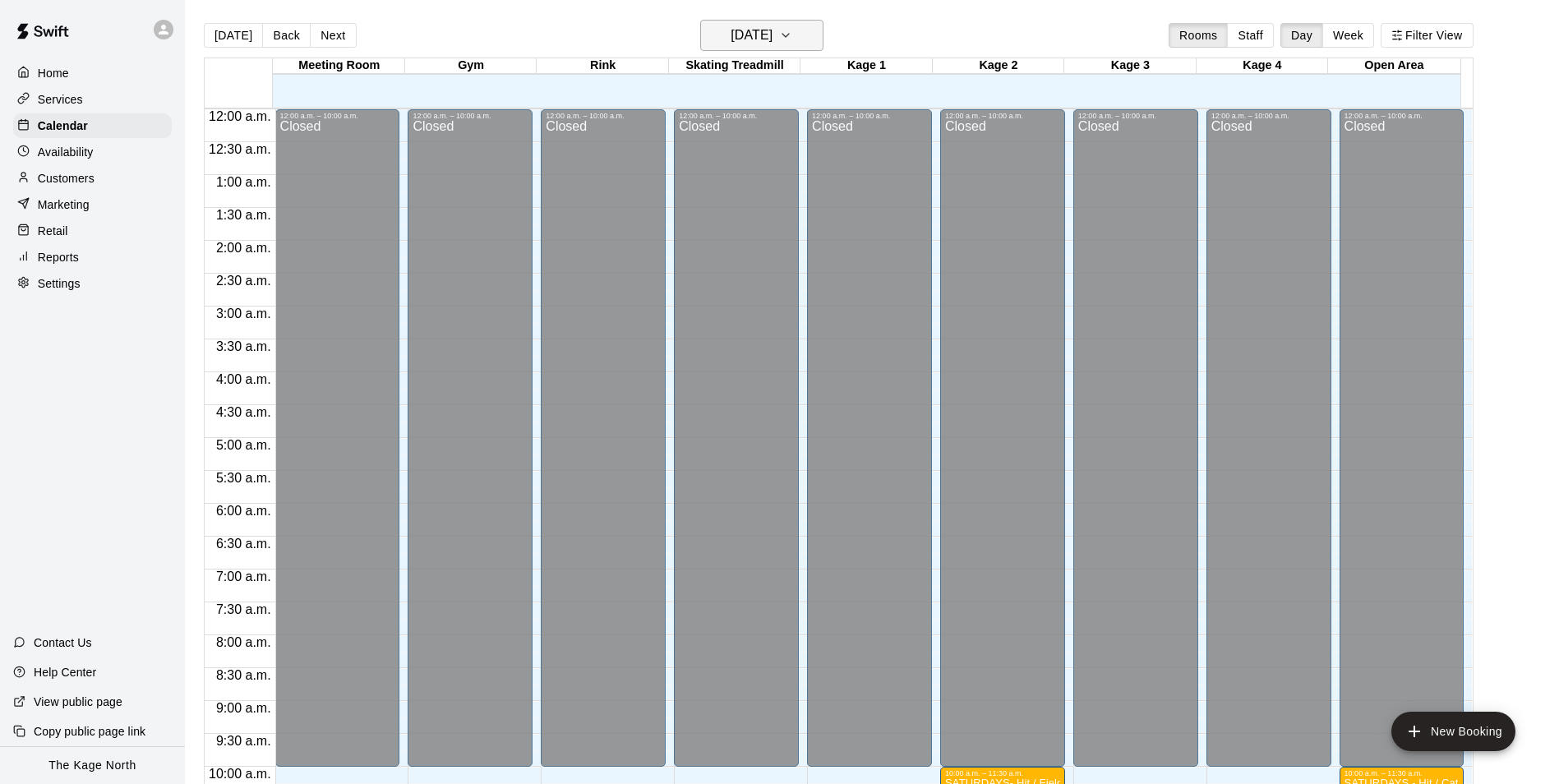
scroll to position [835, 0]
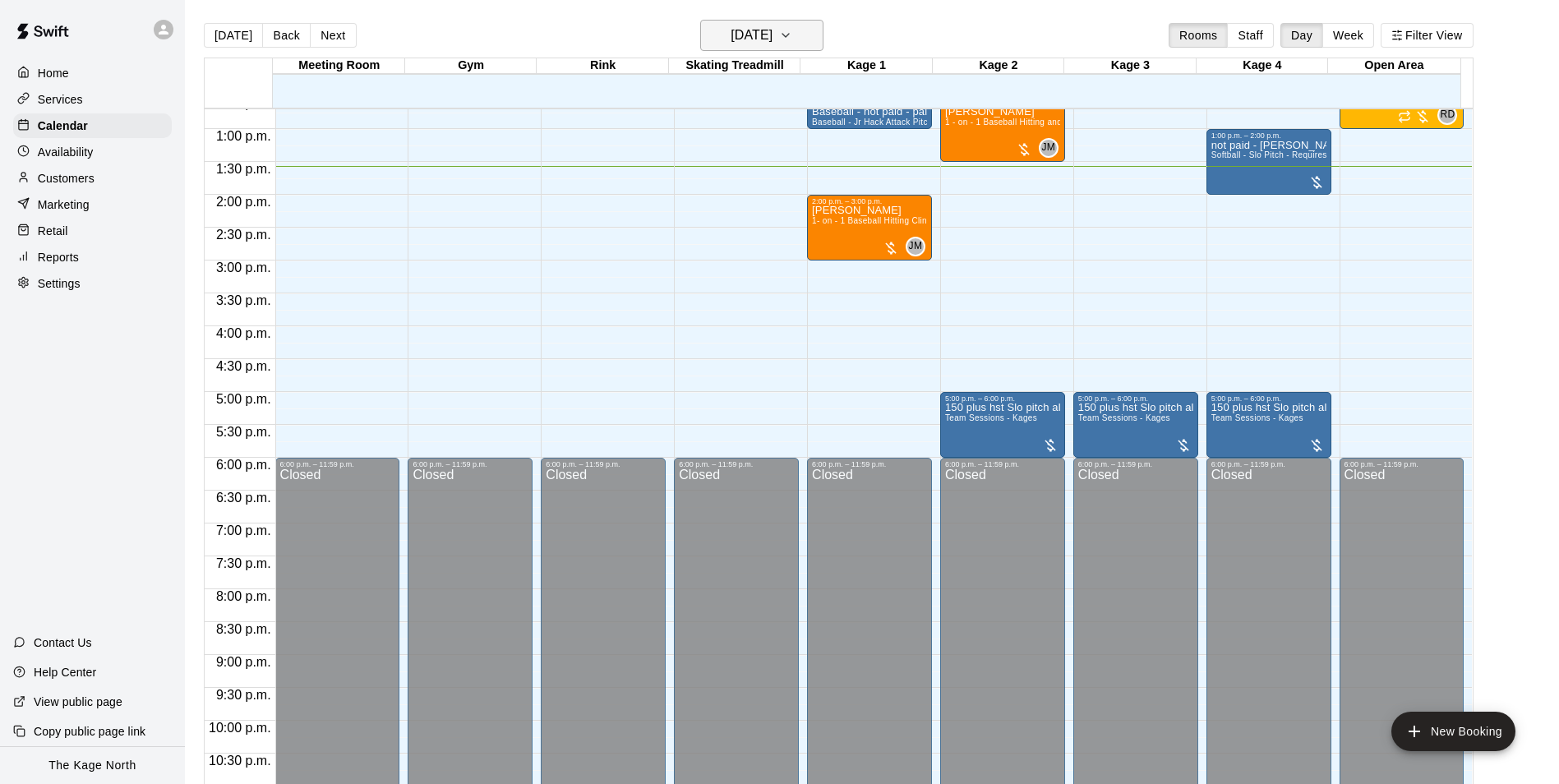
click at [768, 37] on h6 "[DATE]" at bounding box center [751, 34] width 42 height 23
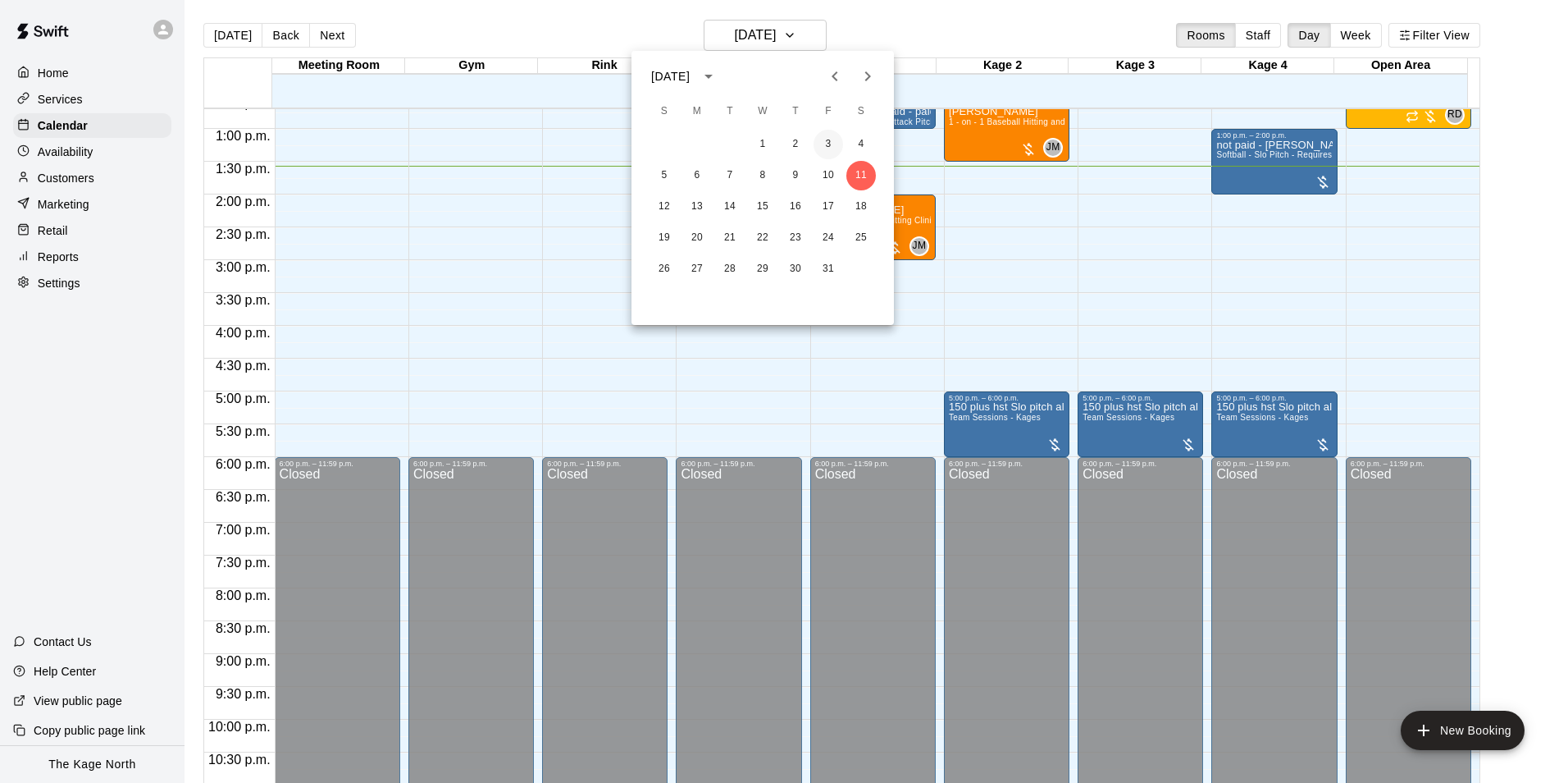
click at [832, 146] on button "3" at bounding box center [828, 144] width 30 height 30
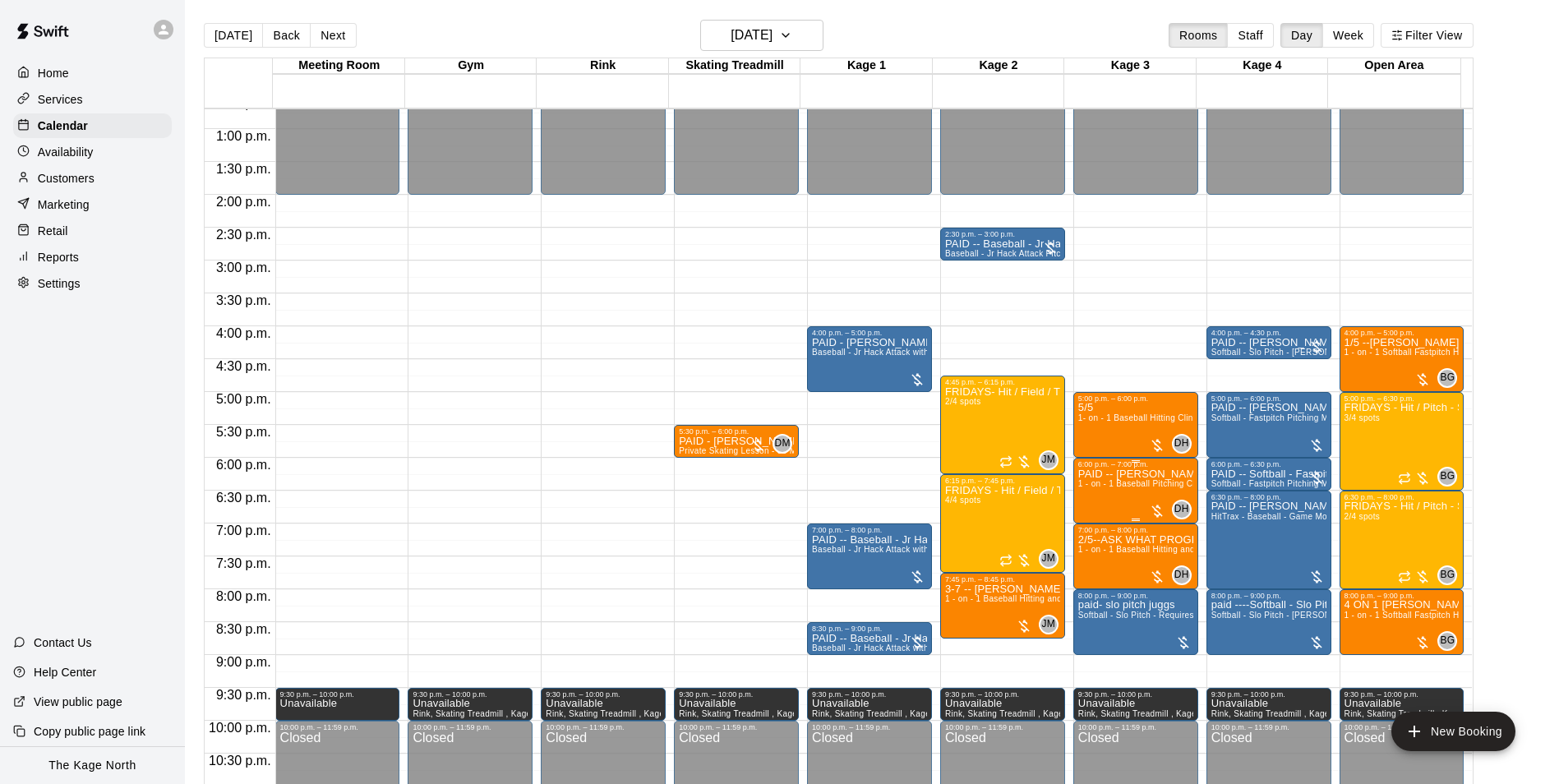
click at [1142, 481] on span "1 - on - 1 Baseball Pitching Clinic" at bounding box center [1142, 483] width 130 height 9
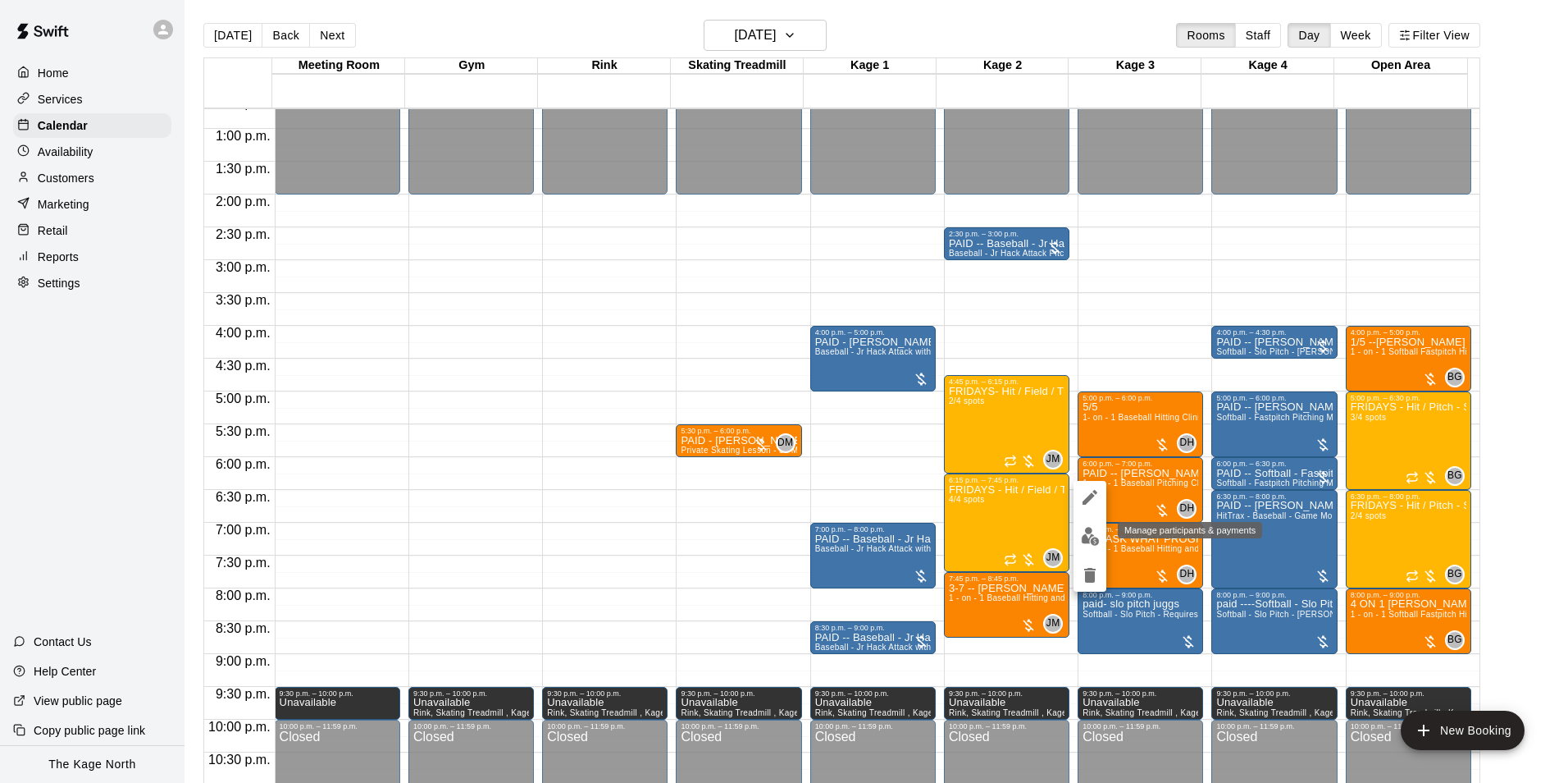
click at [1100, 536] on button "edit" at bounding box center [1090, 536] width 33 height 32
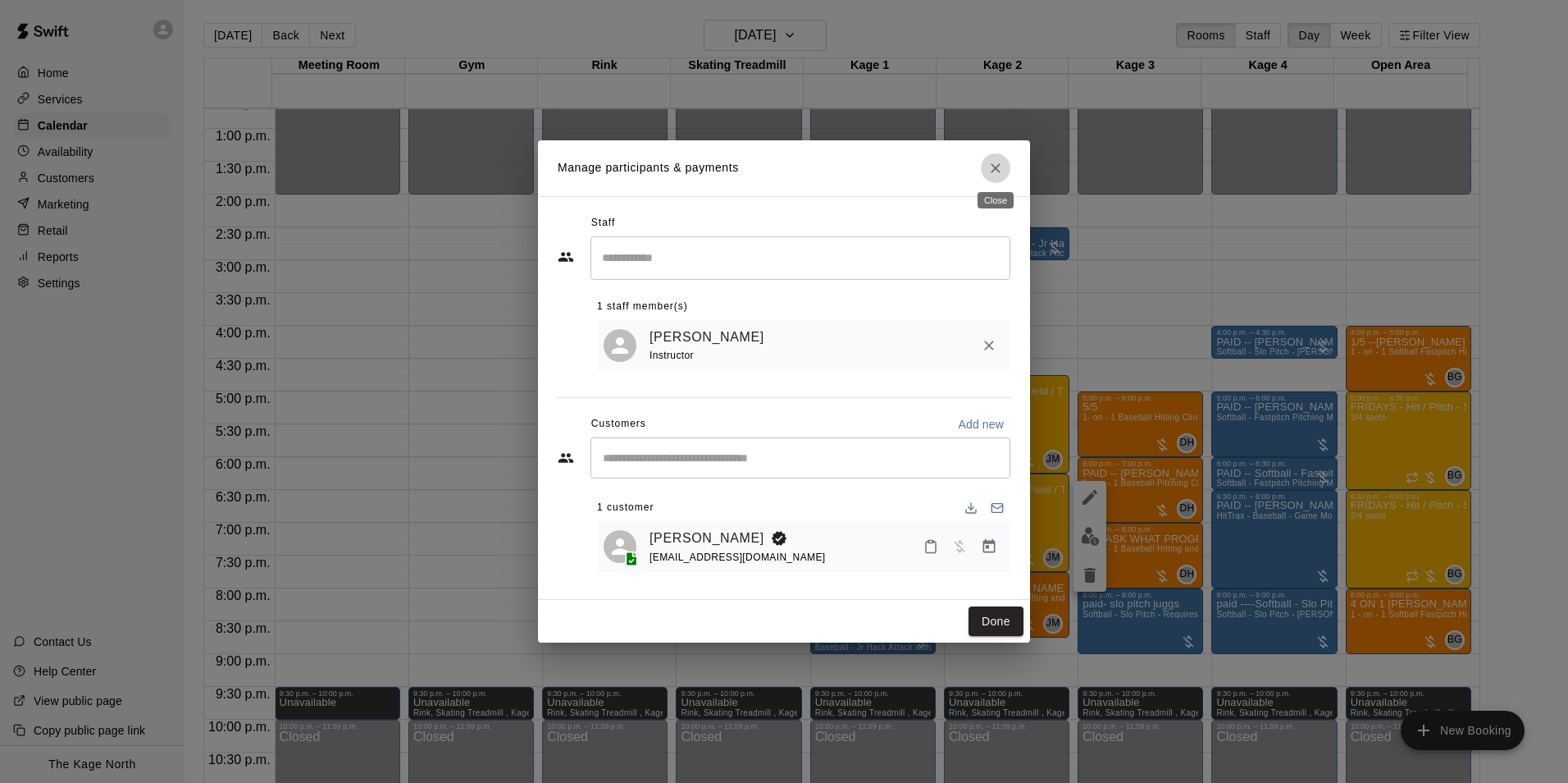
click at [997, 167] on icon "Close" at bounding box center [995, 167] width 10 height 10
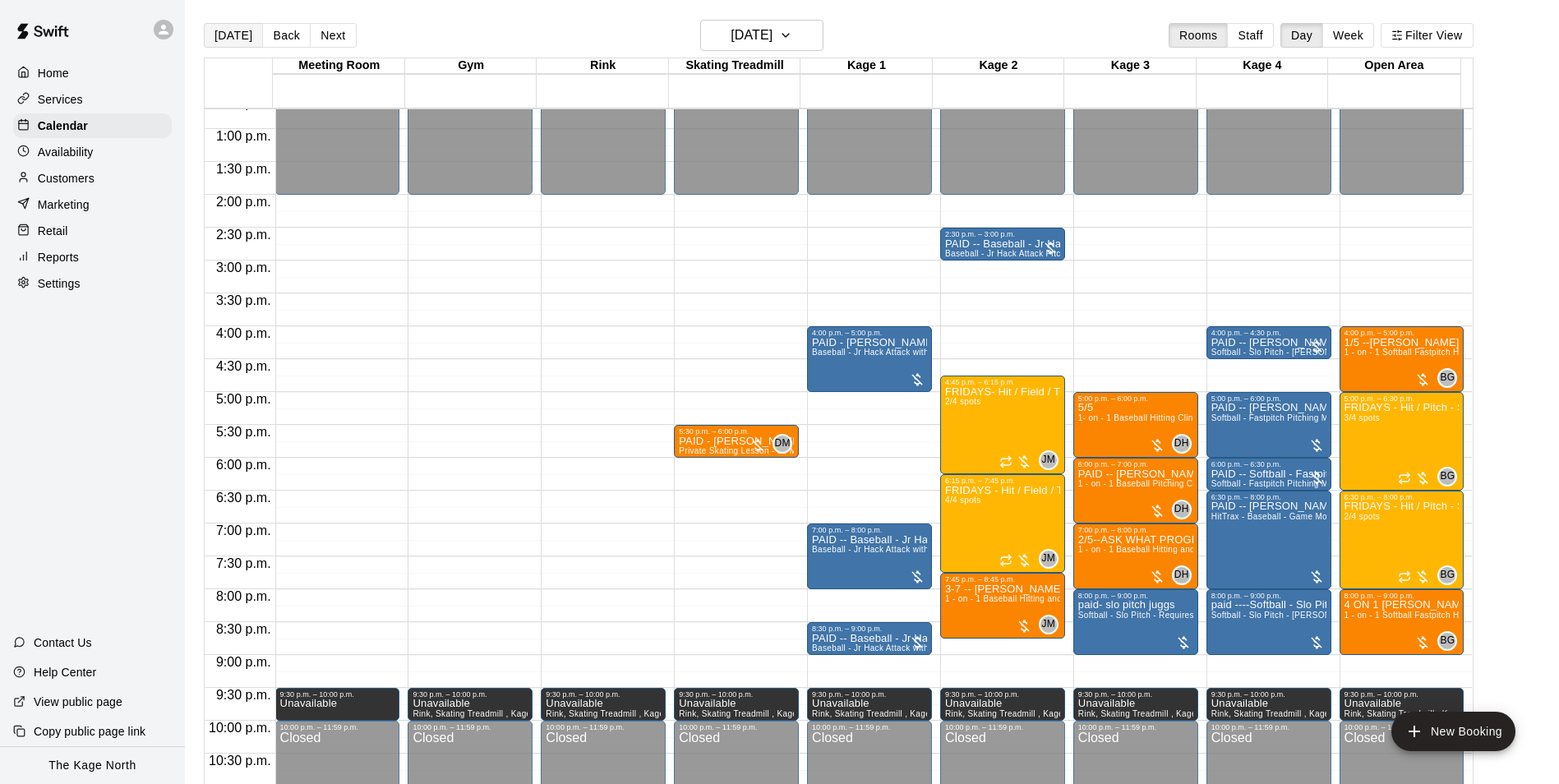
click at [226, 36] on button "[DATE]" at bounding box center [233, 34] width 59 height 24
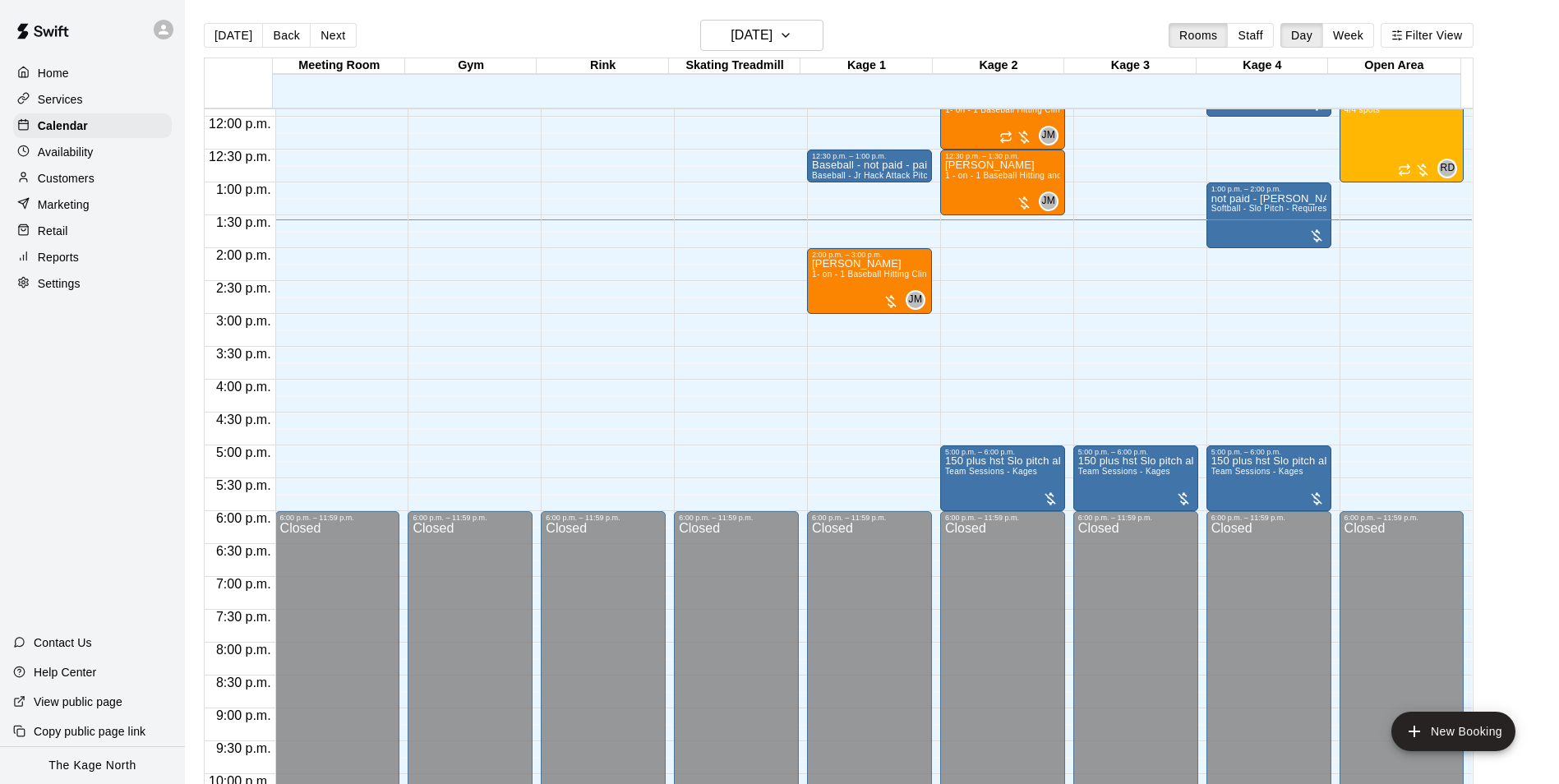
scroll to position [752, 0]
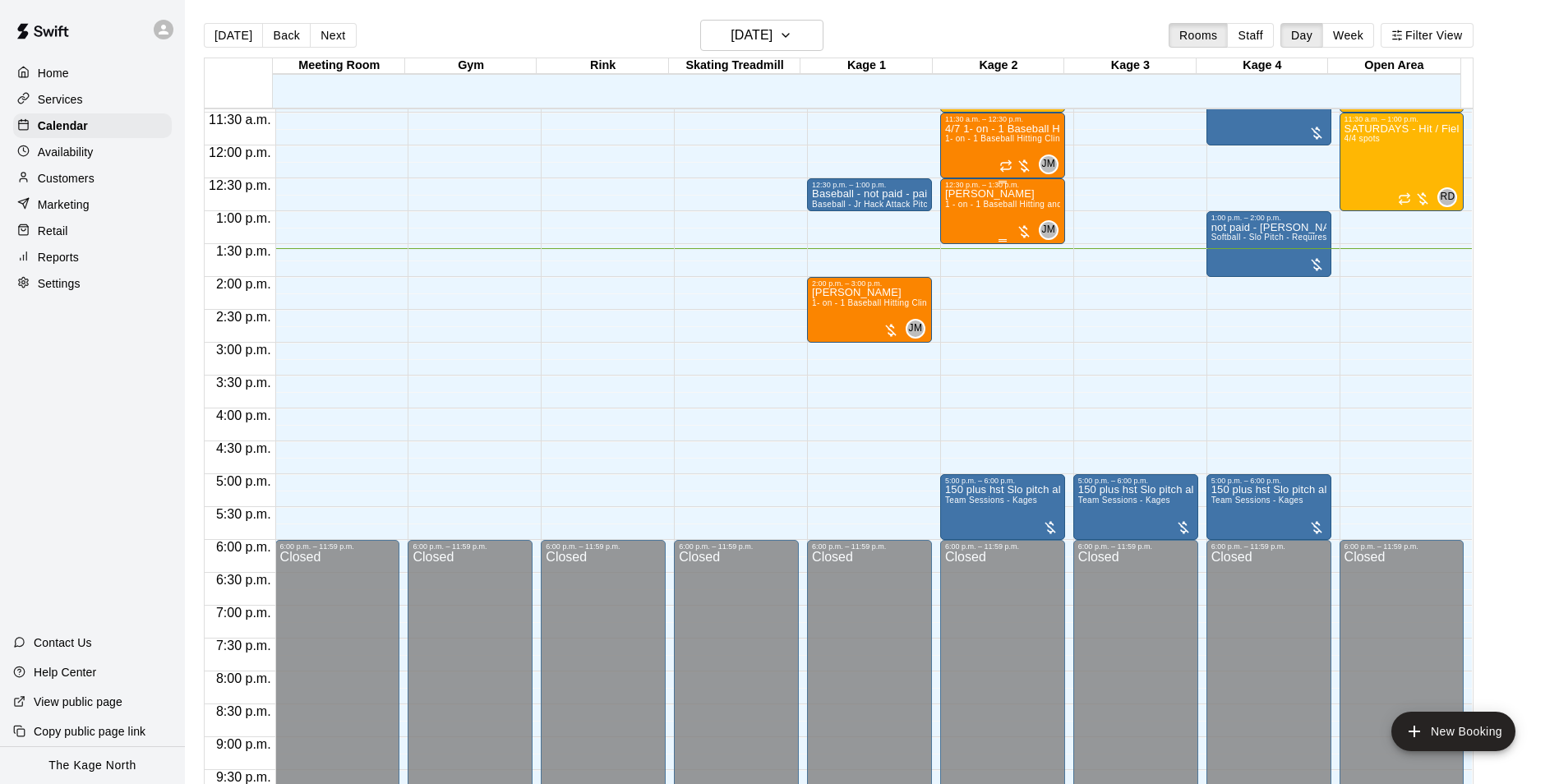
click at [991, 201] on div "[PERSON_NAME] 1 - on - 1 Baseball Hitting and Pitching Clinic" at bounding box center [1002, 580] width 115 height 784
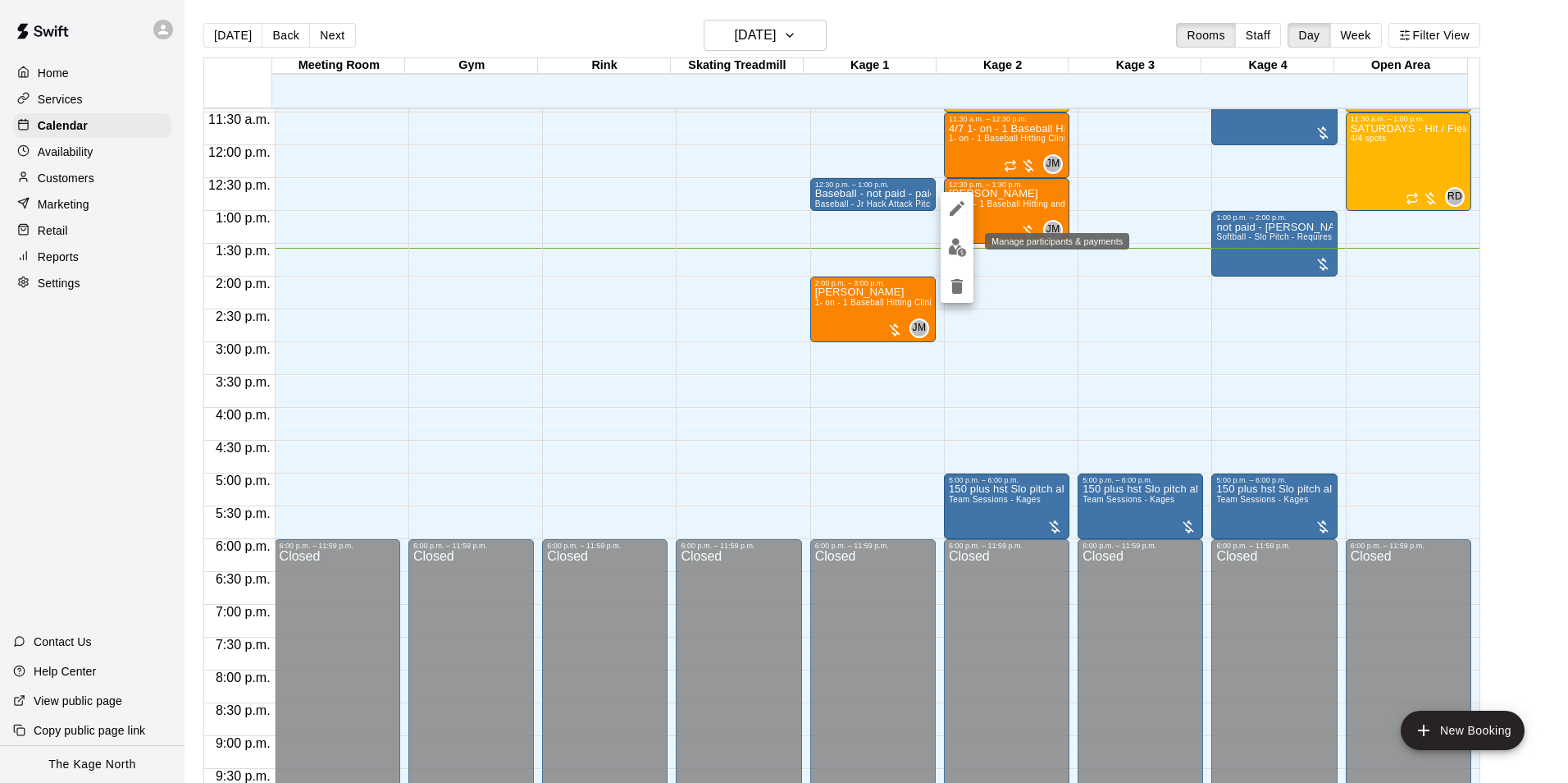
click at [953, 241] on img "edit" at bounding box center [957, 247] width 19 height 19
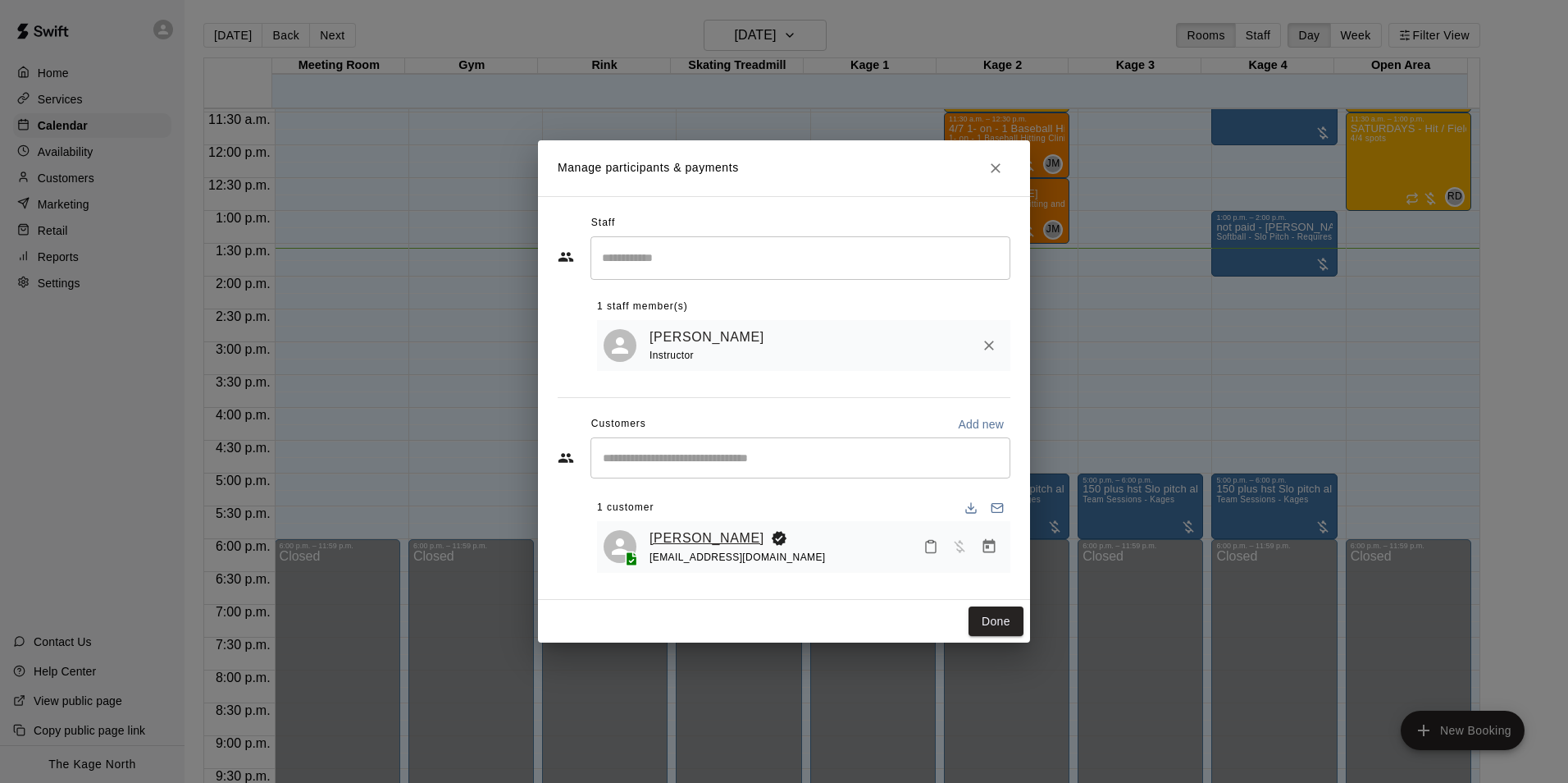
click at [711, 542] on link "[PERSON_NAME]" at bounding box center [707, 539] width 115 height 22
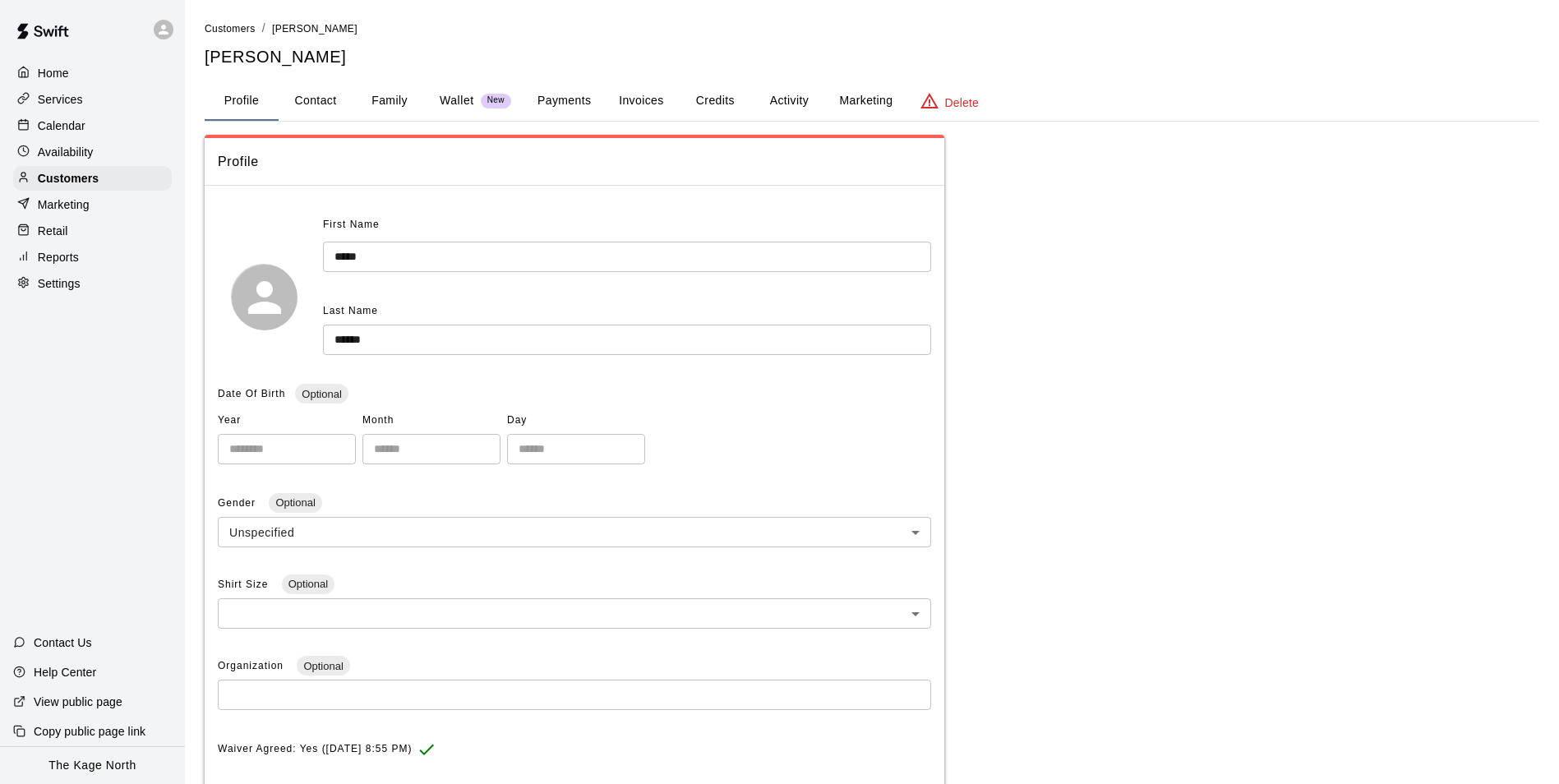
click at [775, 103] on button "Activity" at bounding box center [789, 102] width 74 height 40
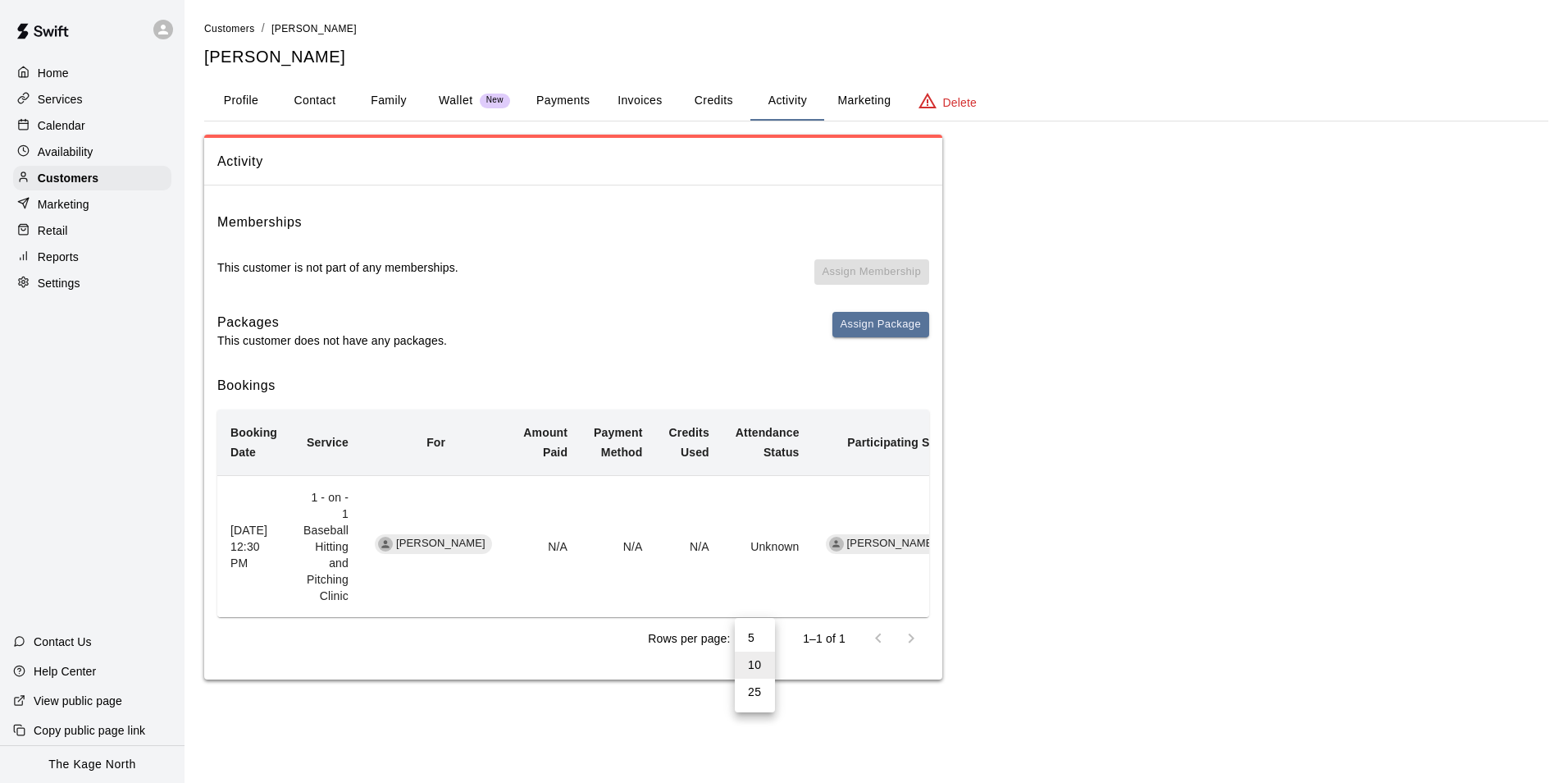
click at [758, 609] on body "Home Services Calendar Availability Customers Marketing Retail Reports Settings…" at bounding box center [784, 356] width 1568 height 712
click at [758, 609] on div at bounding box center [784, 391] width 1568 height 783
click at [1093, 417] on div "Activity Memberships This customer is not part of any memberships. Assign Membe…" at bounding box center [877, 407] width 1345 height 546
click at [391, 539] on icon "simple table" at bounding box center [385, 544] width 12 height 12
click at [155, 26] on div at bounding box center [164, 30] width 20 height 20
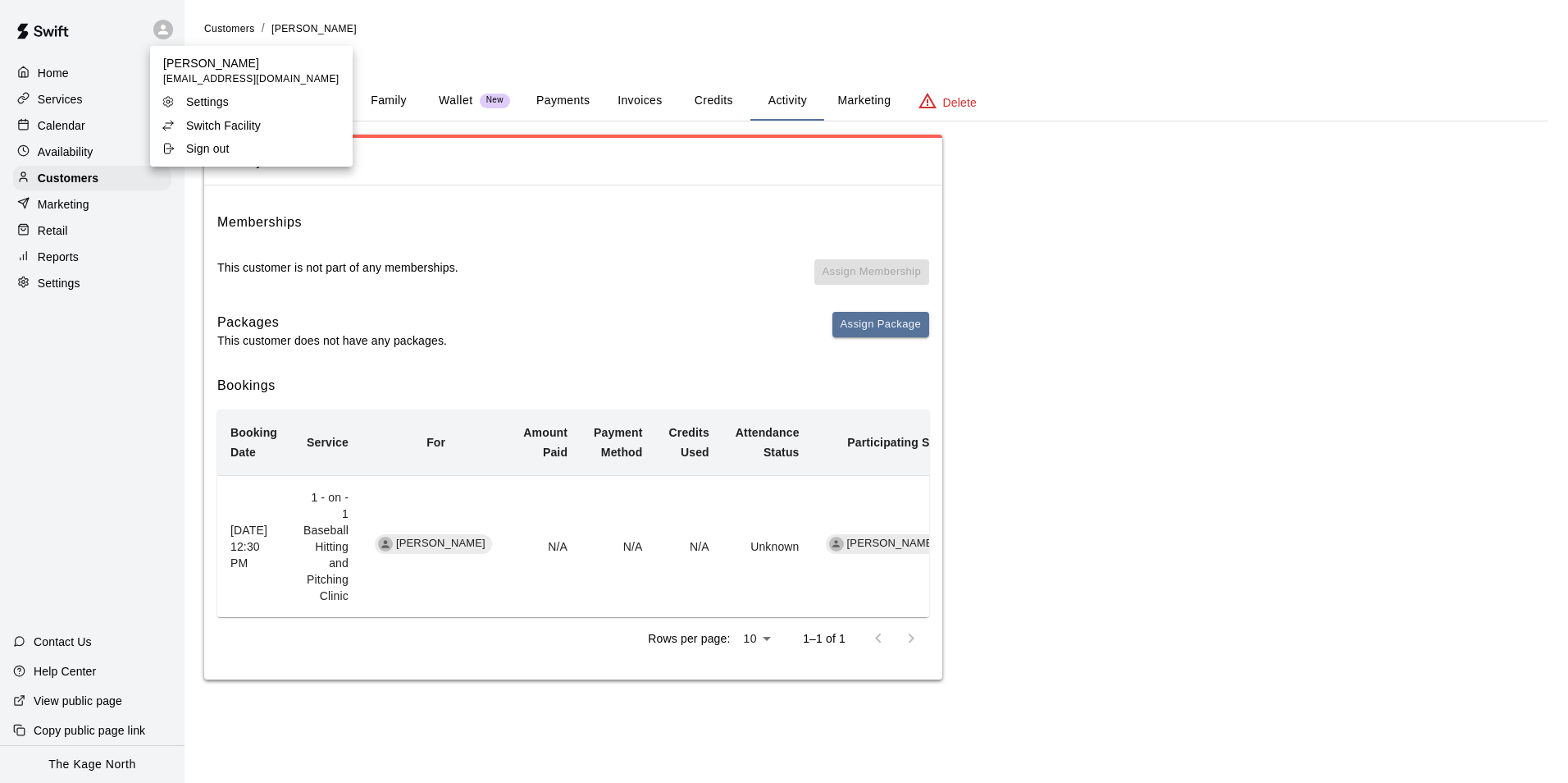
click at [307, 29] on div at bounding box center [784, 391] width 1568 height 783
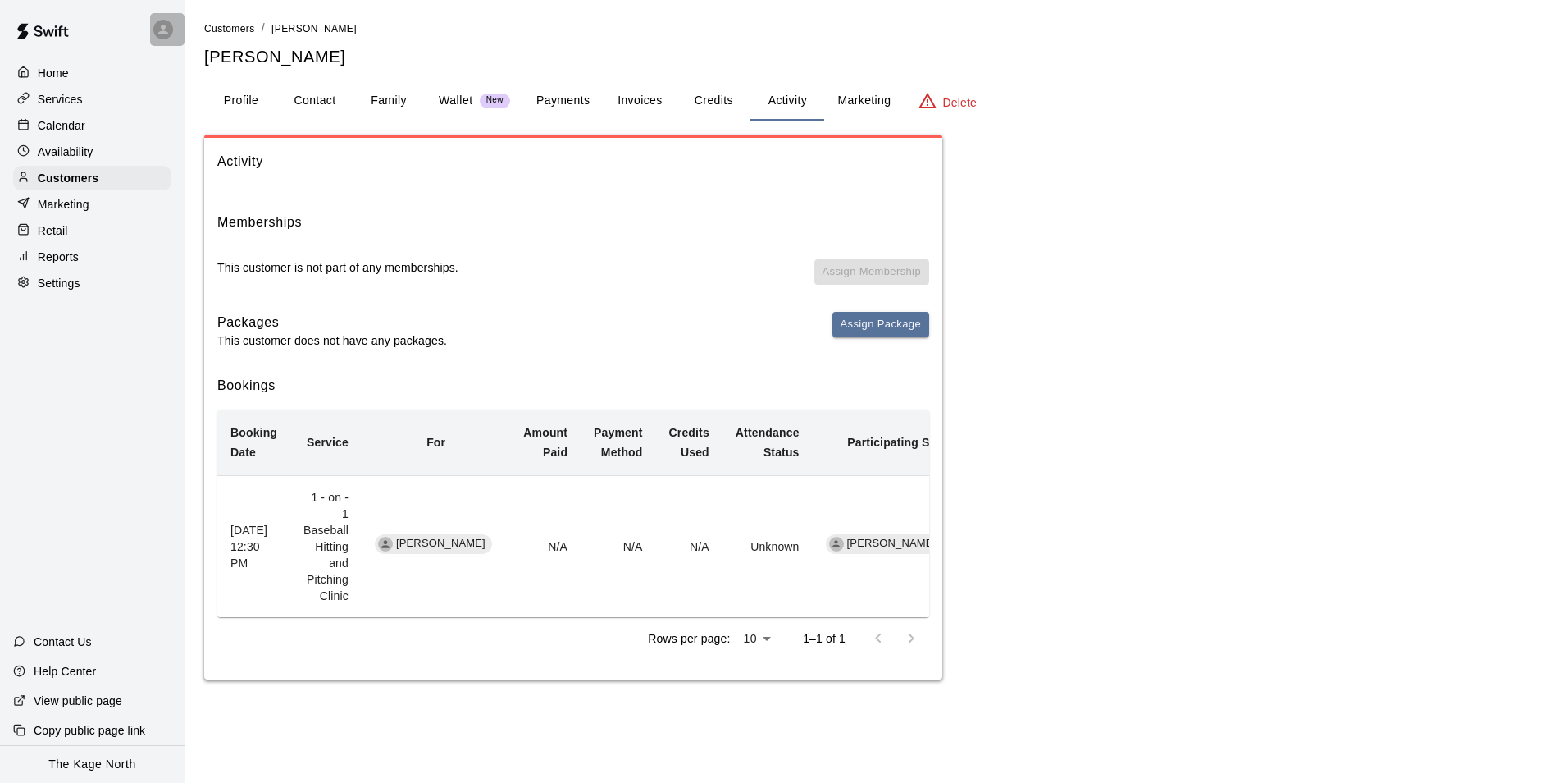
click at [168, 38] on div at bounding box center [164, 30] width 20 height 20
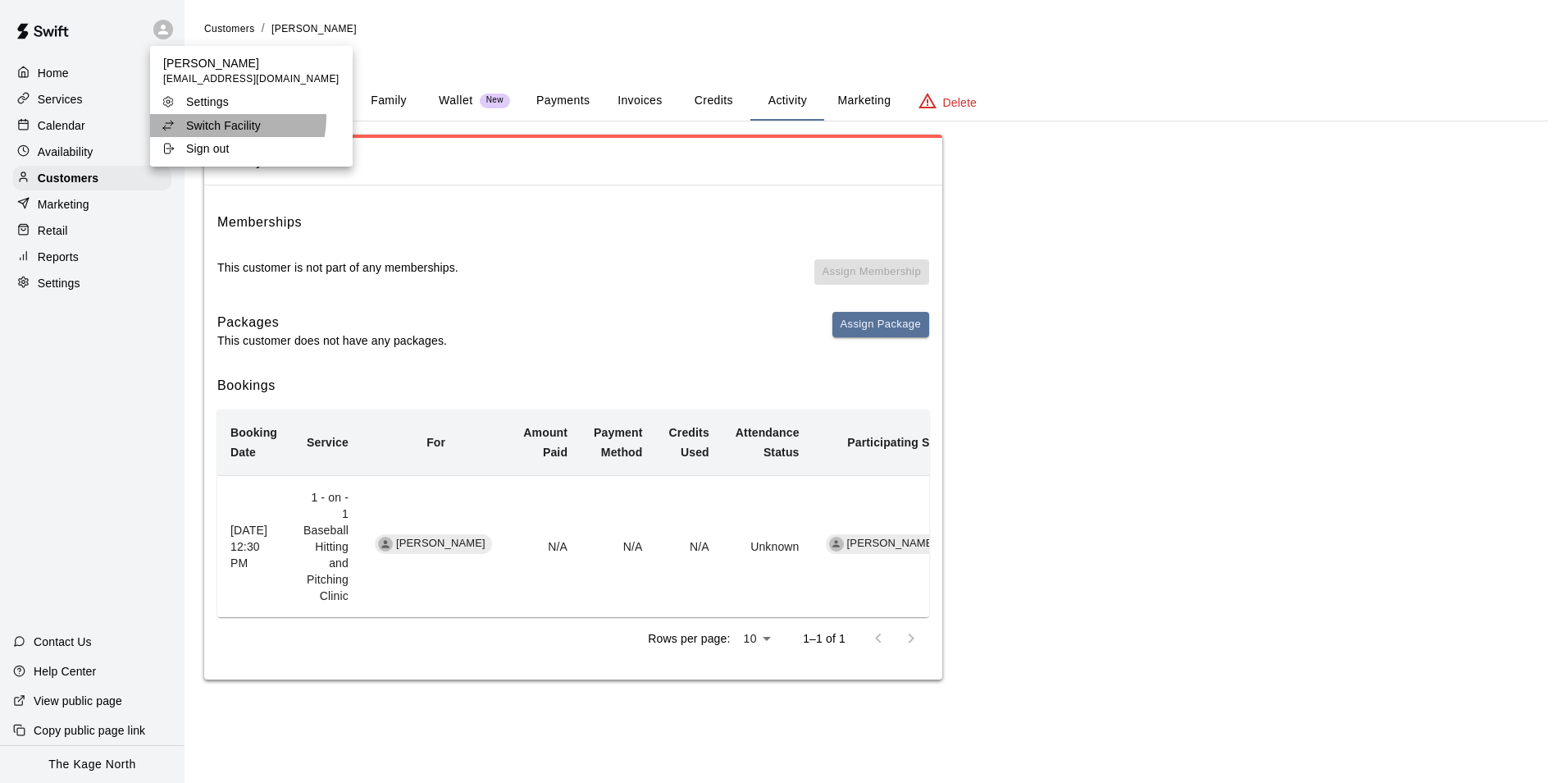
click at [210, 118] on p "Switch Facility" at bounding box center [223, 126] width 74 height 16
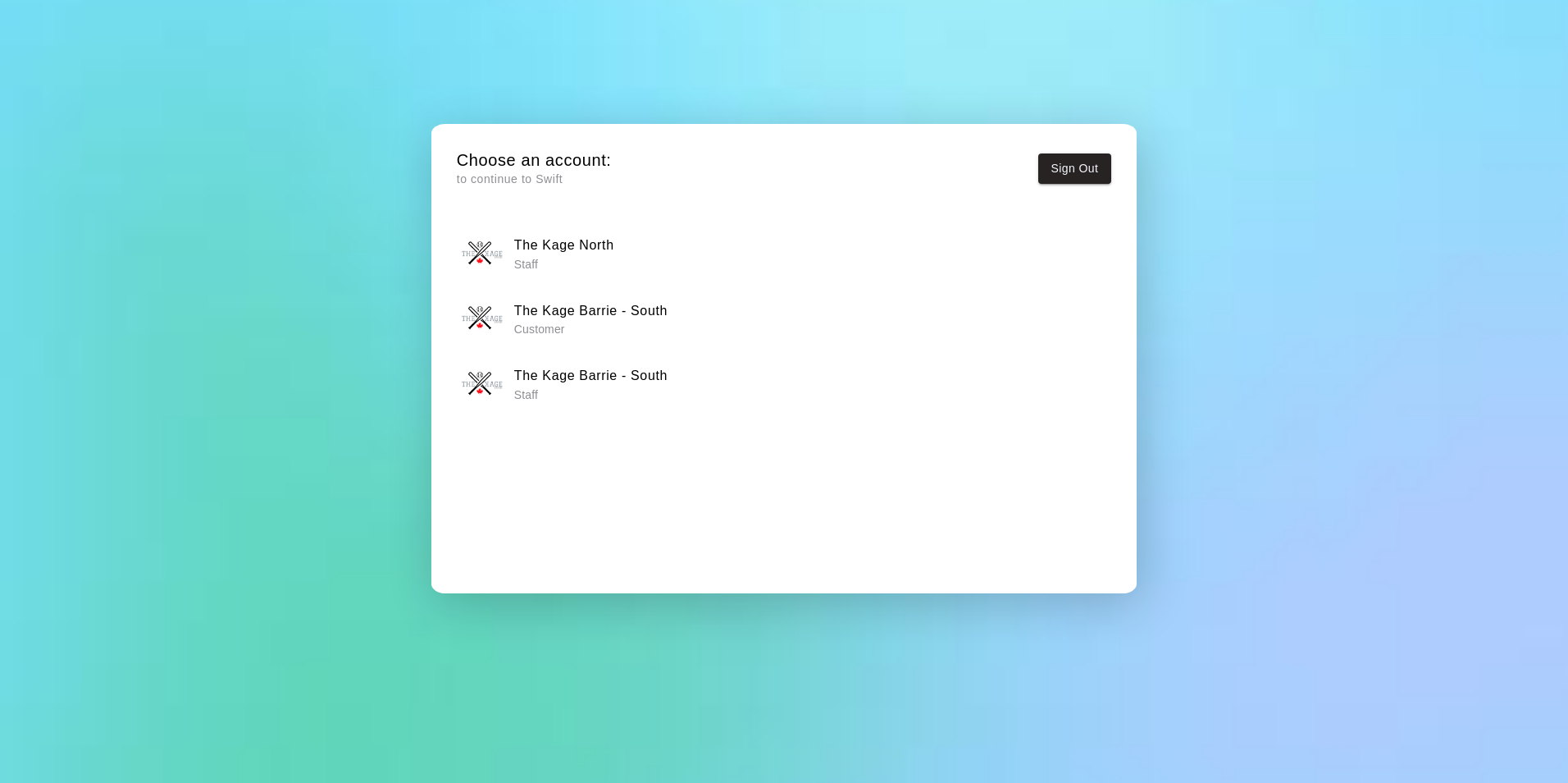
click at [582, 237] on h6 "The Kage North" at bounding box center [564, 245] width 100 height 22
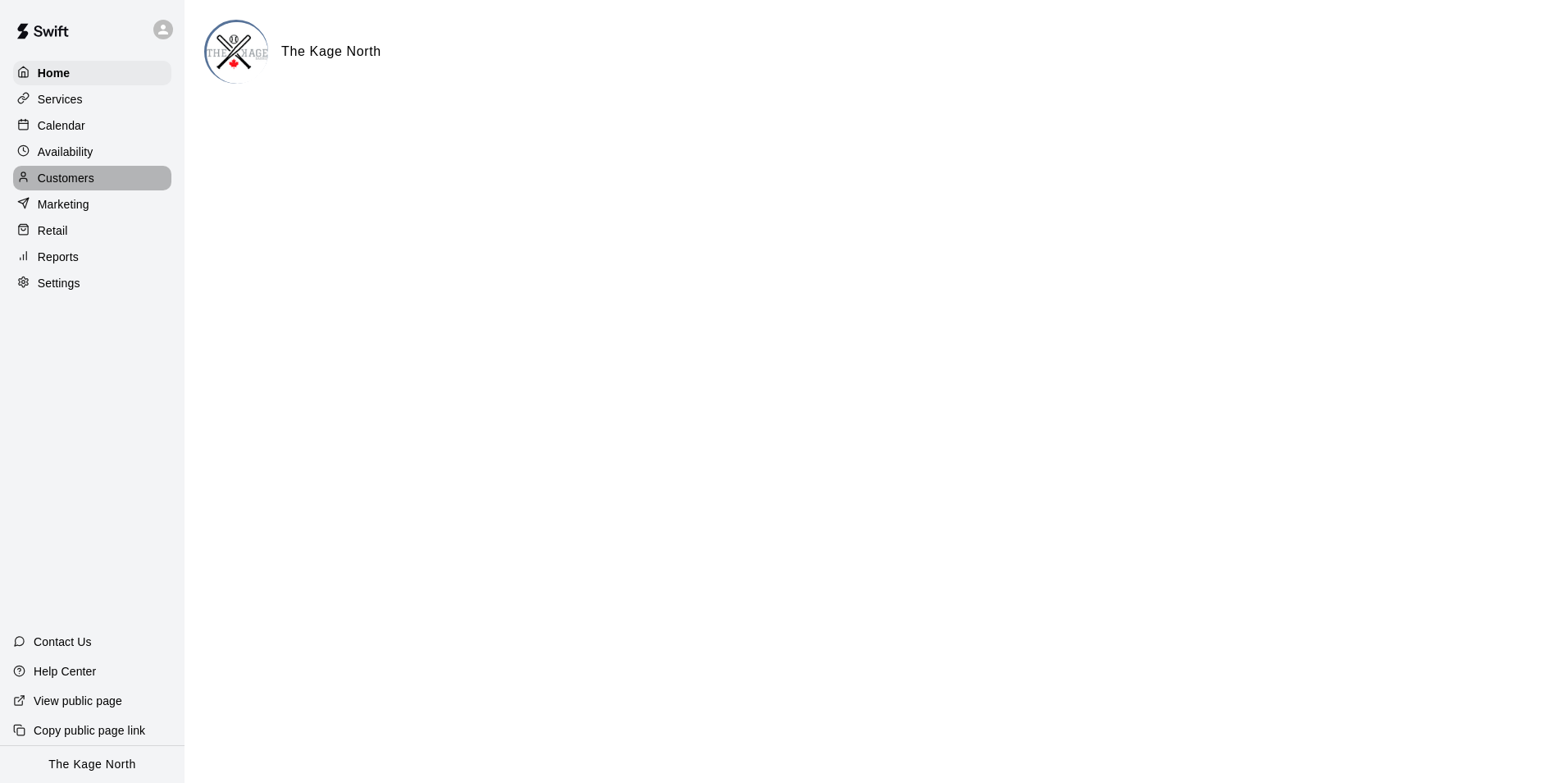
click at [101, 185] on div "Customers" at bounding box center [92, 177] width 158 height 24
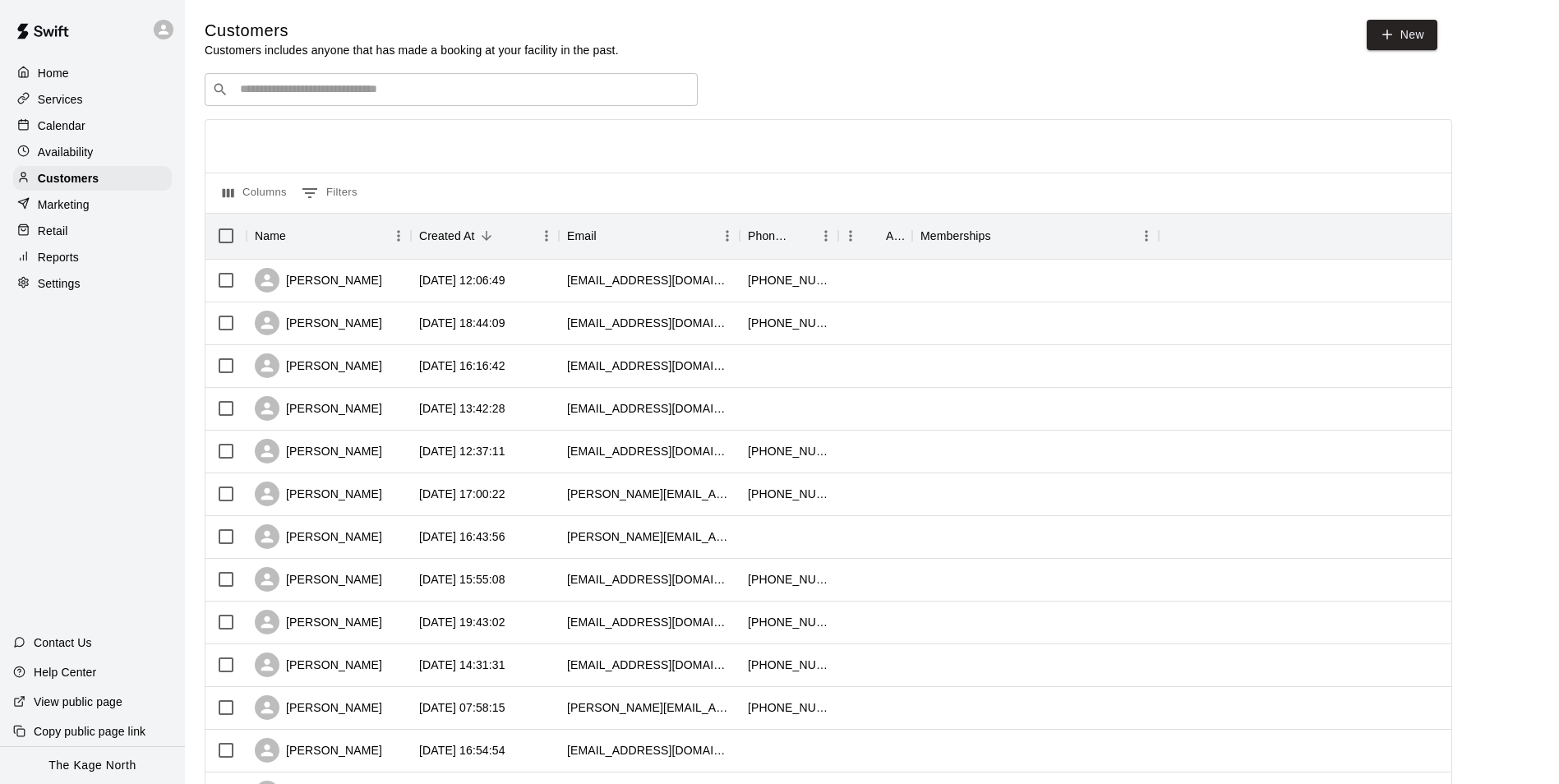
click at [294, 80] on div "​ ​" at bounding box center [451, 90] width 493 height 33
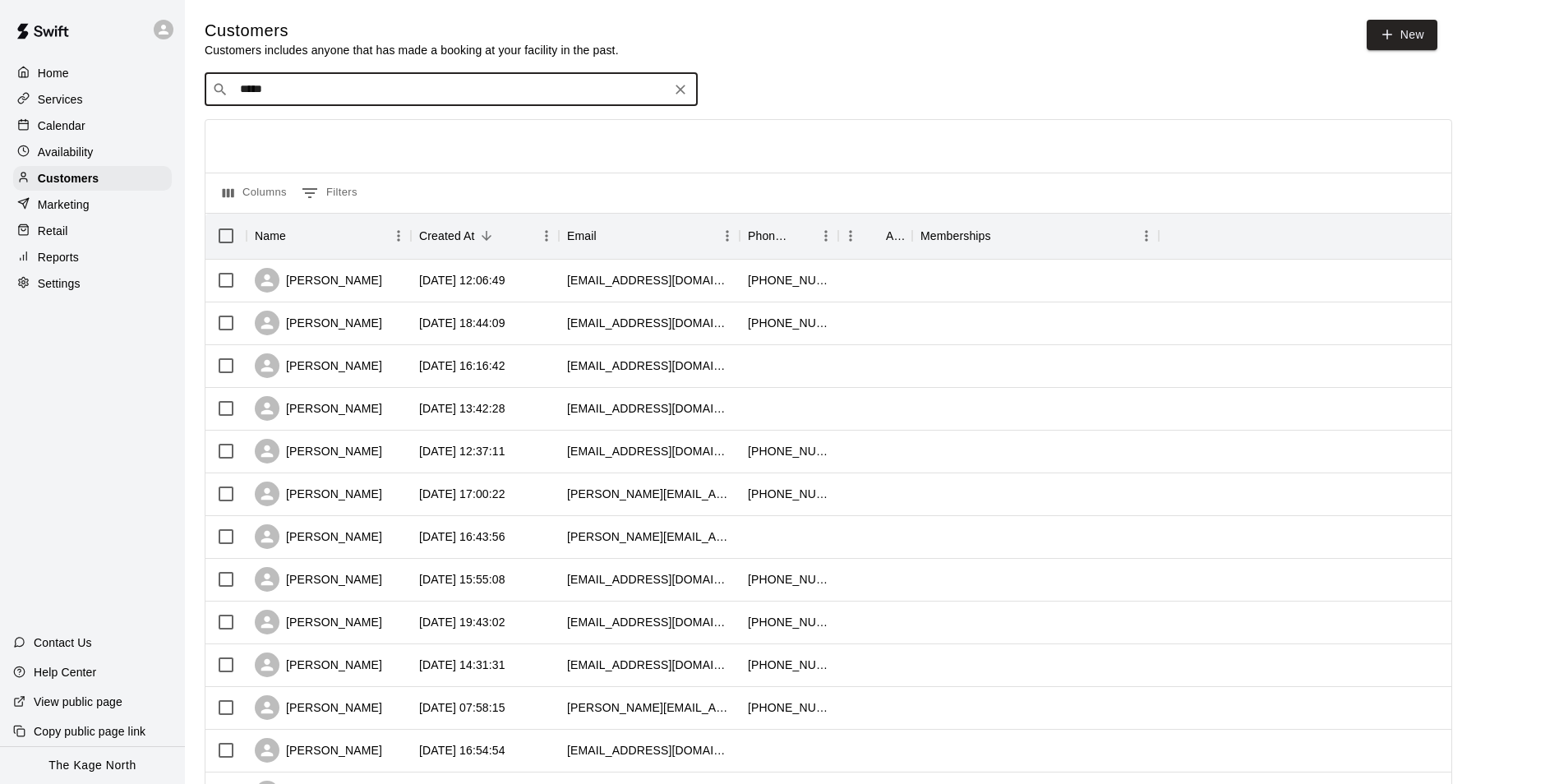
type input "******"
click at [308, 126] on p "[PERSON_NAME]" at bounding box center [300, 126] width 101 height 17
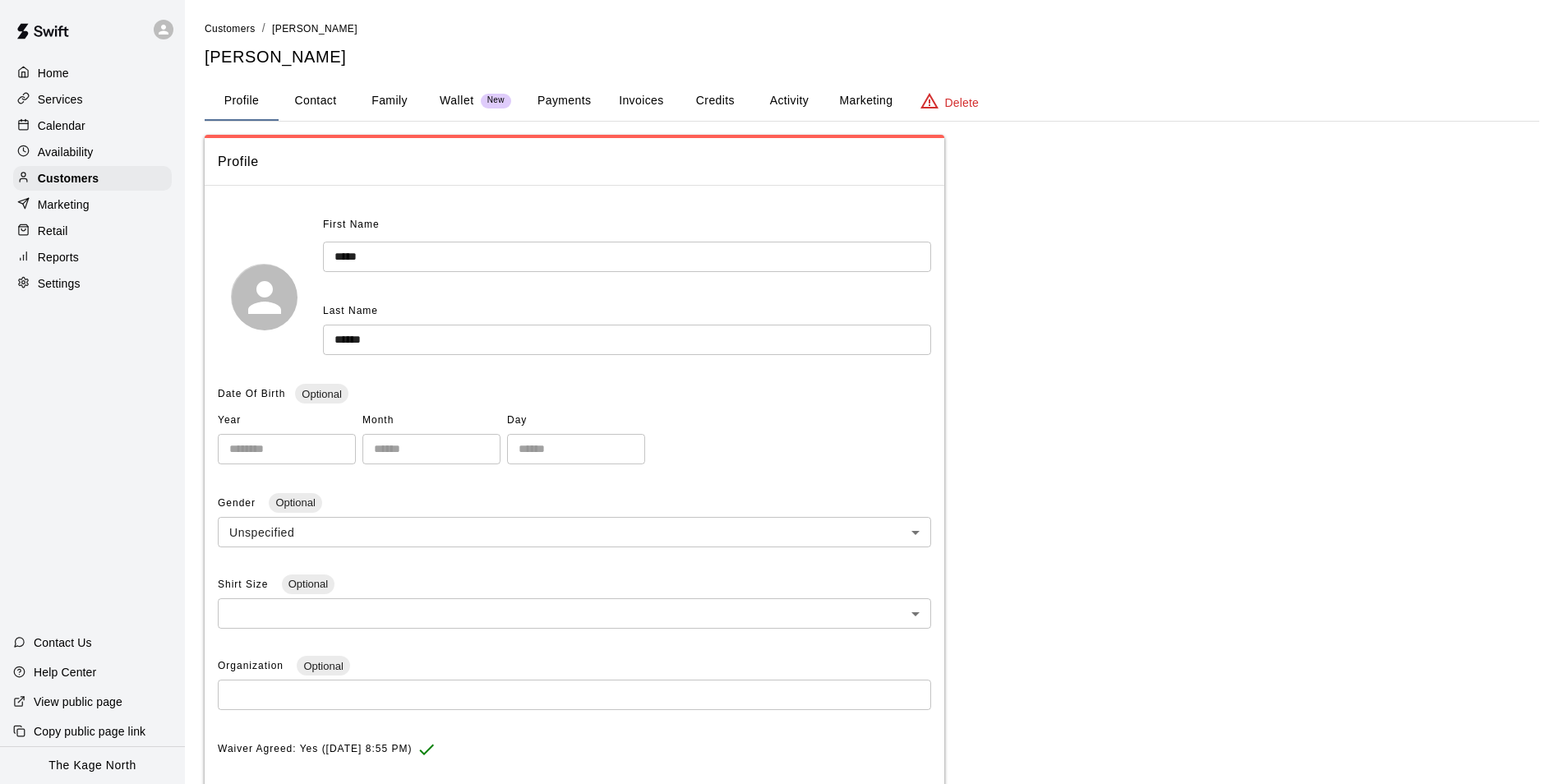
click at [795, 93] on button "Activity" at bounding box center [789, 102] width 74 height 40
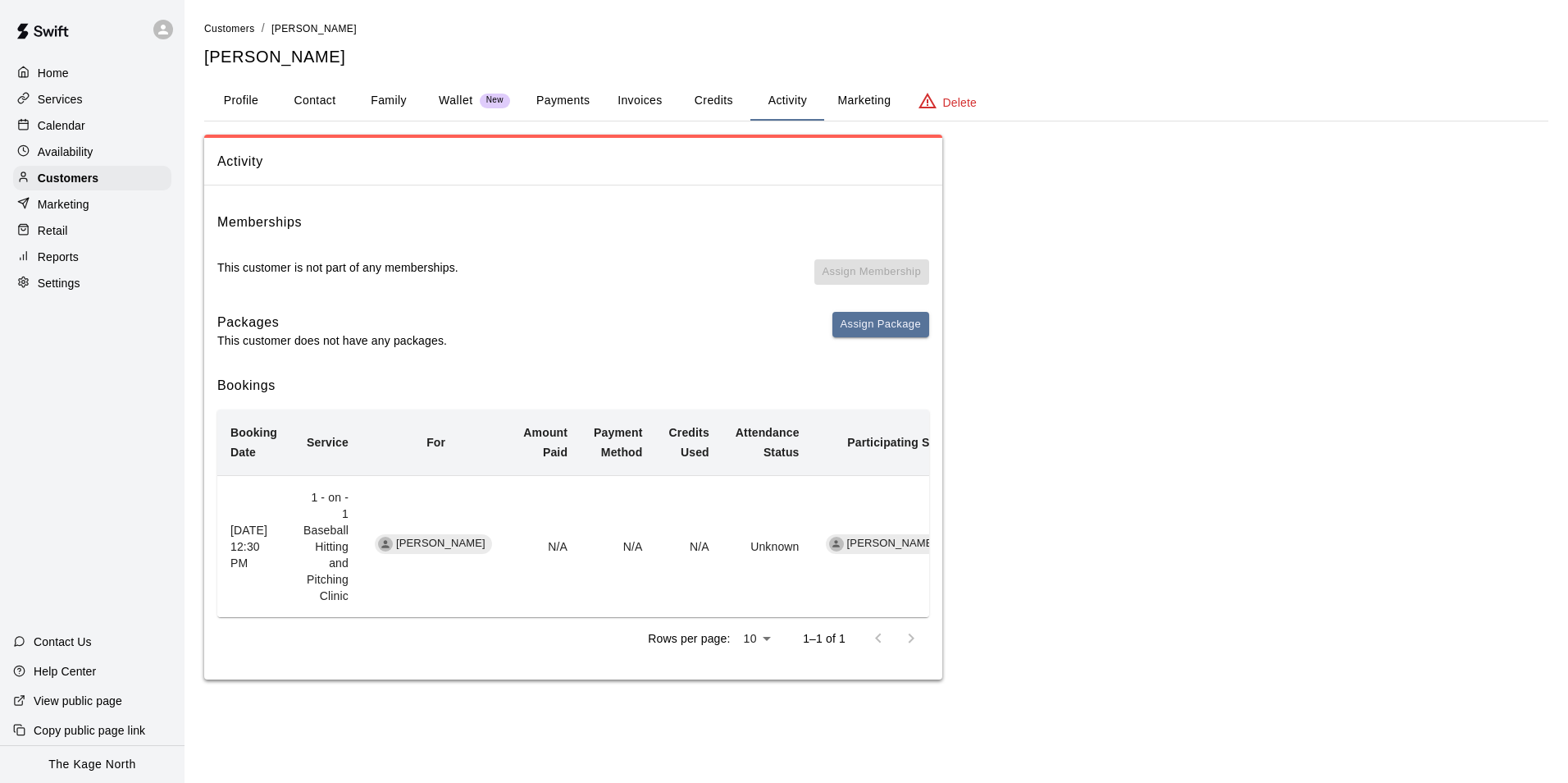
click at [391, 539] on icon "simple table" at bounding box center [385, 544] width 12 height 12
click at [56, 150] on p "Availability" at bounding box center [66, 152] width 56 height 16
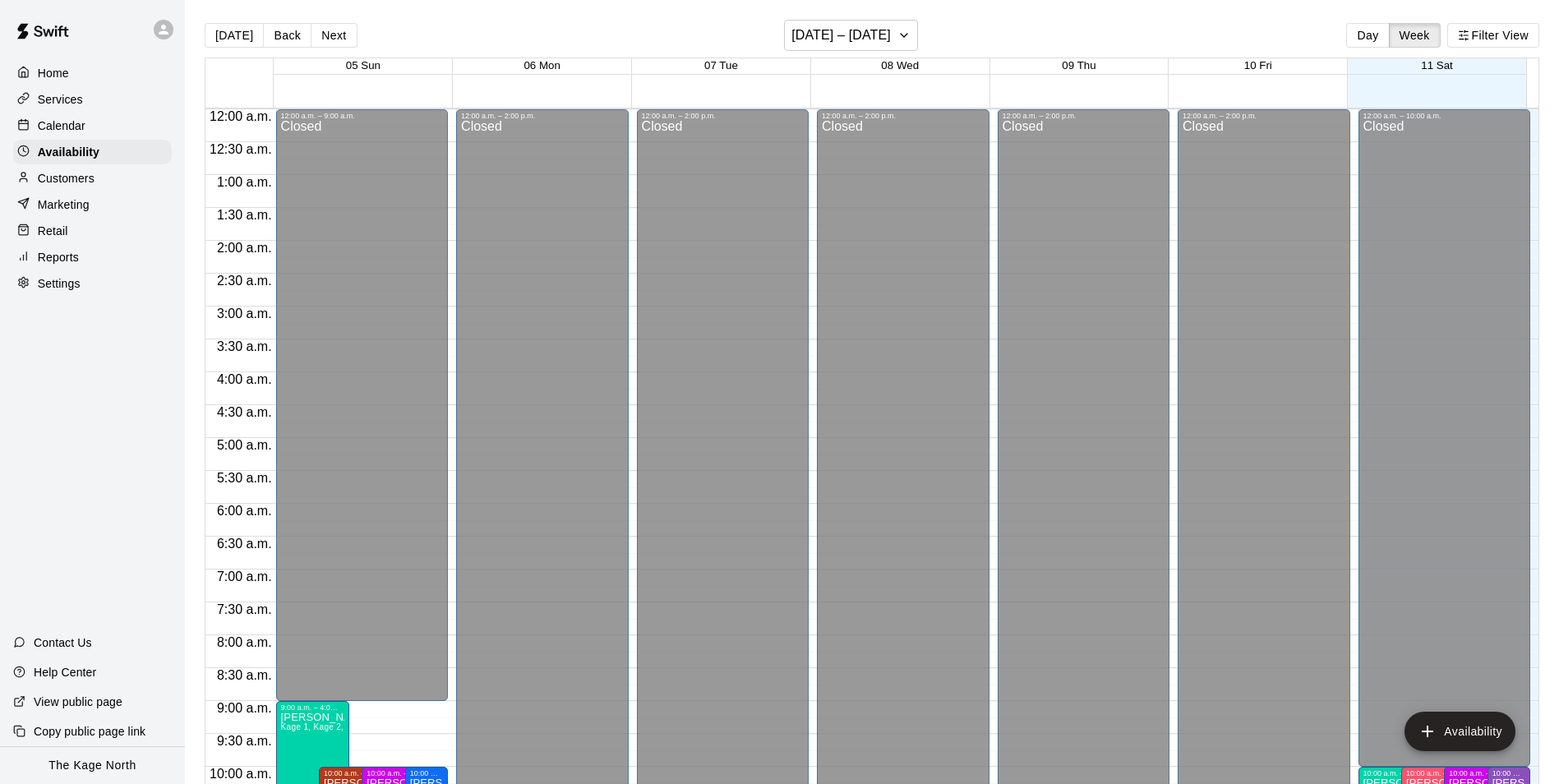
scroll to position [885, 0]
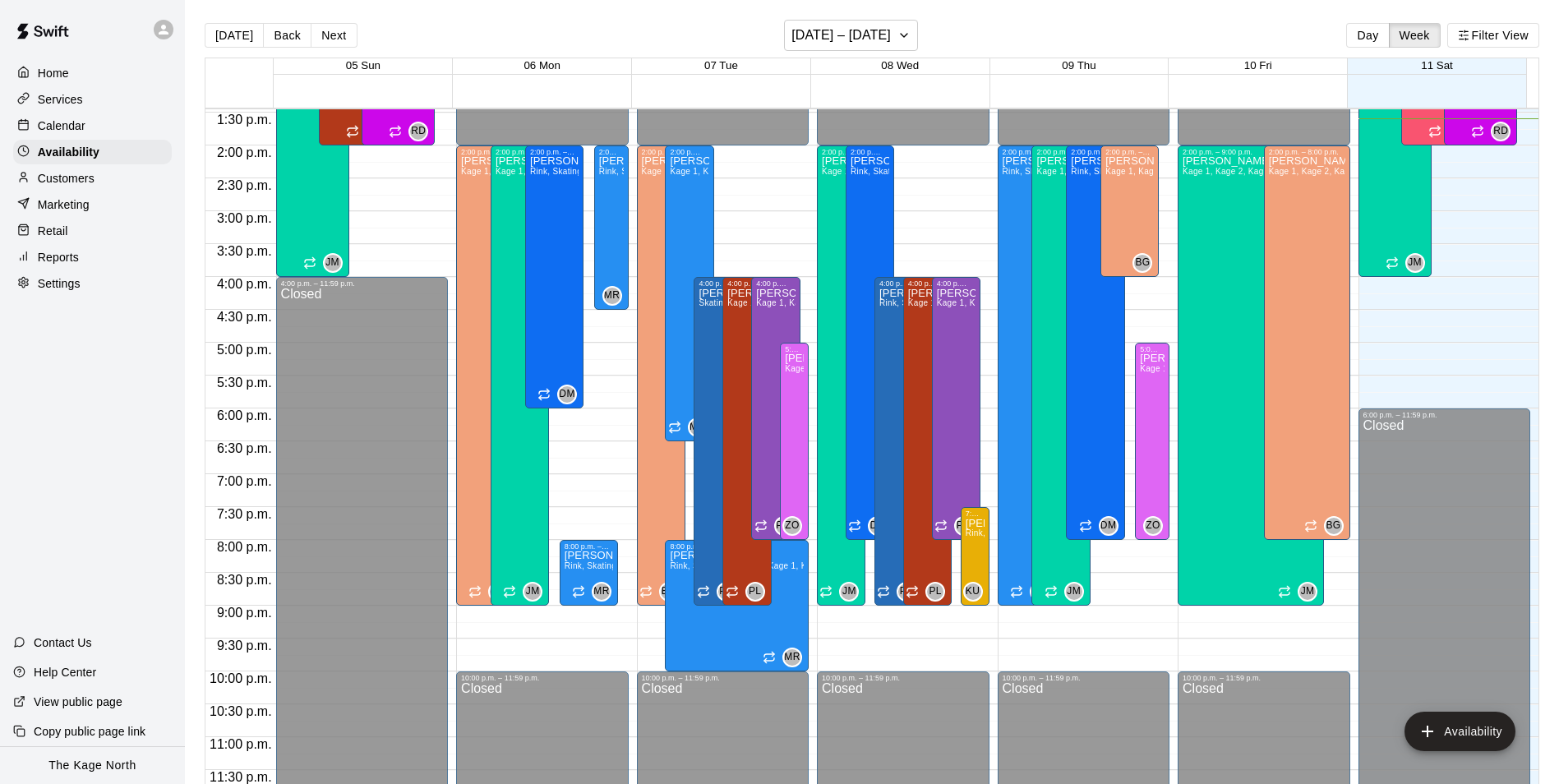
click at [79, 187] on p "Customers" at bounding box center [66, 179] width 57 height 16
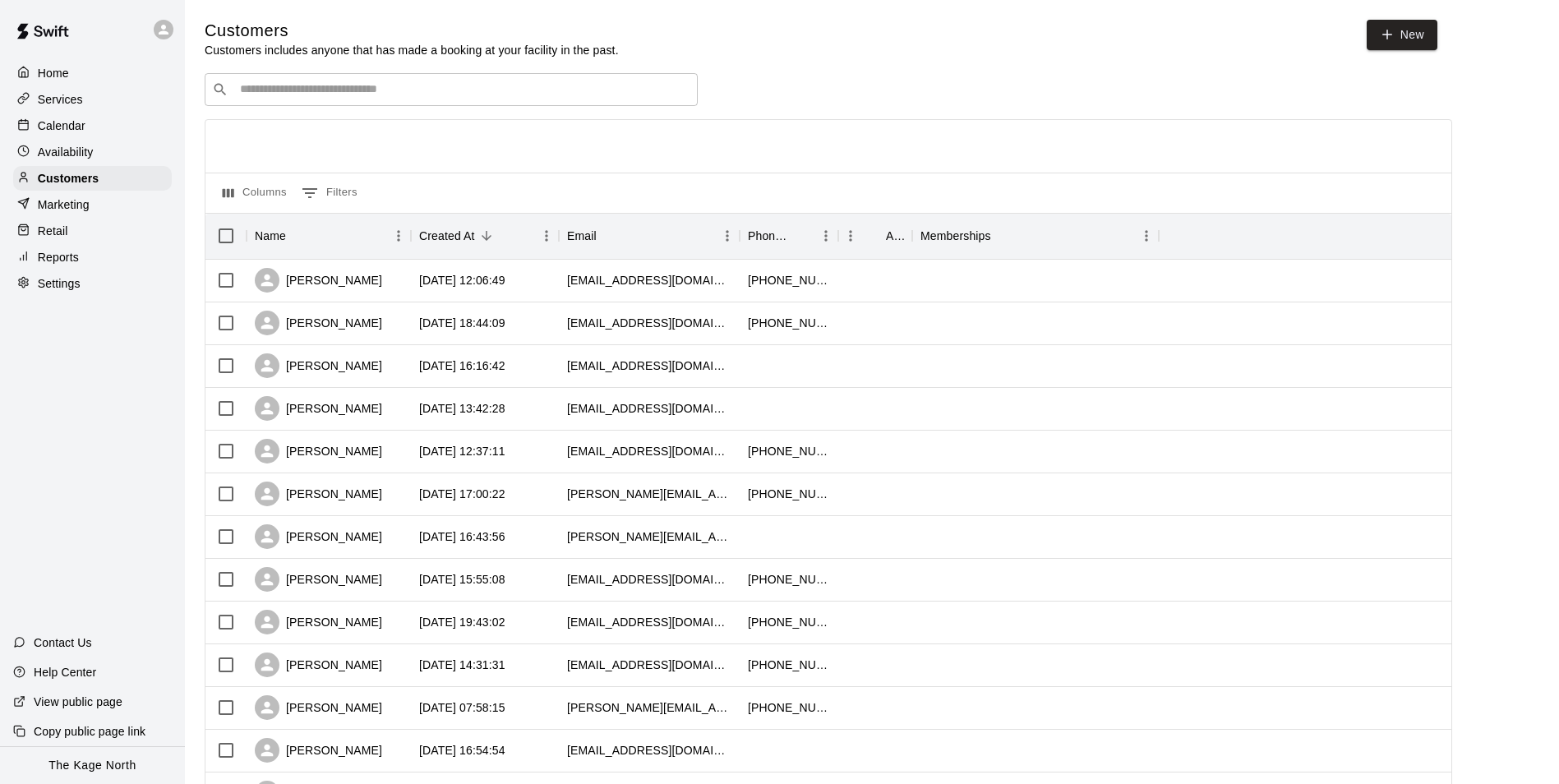
click at [284, 88] on input "Search customers by name or email" at bounding box center [462, 90] width 455 height 16
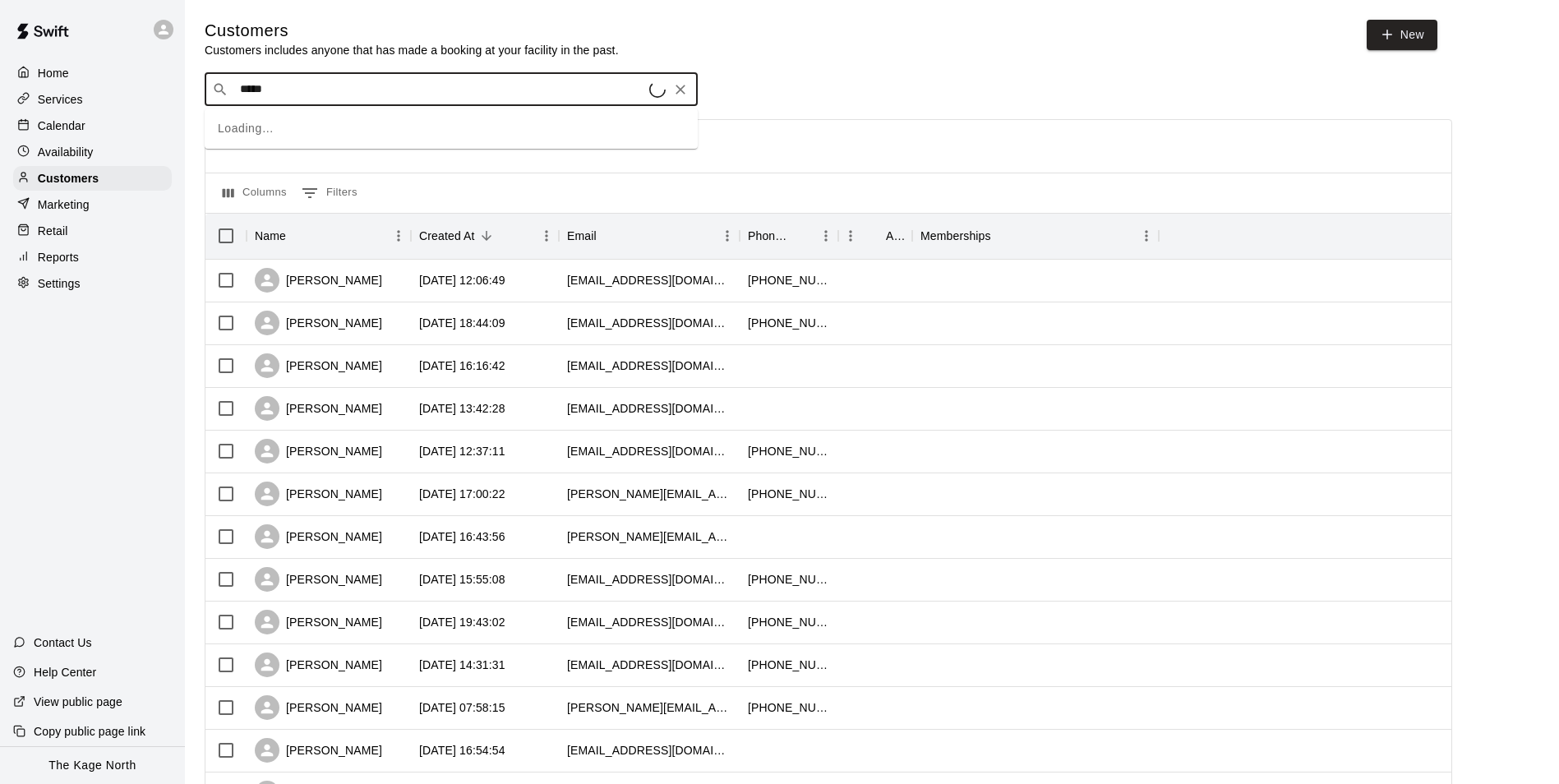
type input "******"
click at [276, 171] on p "[PERSON_NAME]" at bounding box center [300, 179] width 101 height 17
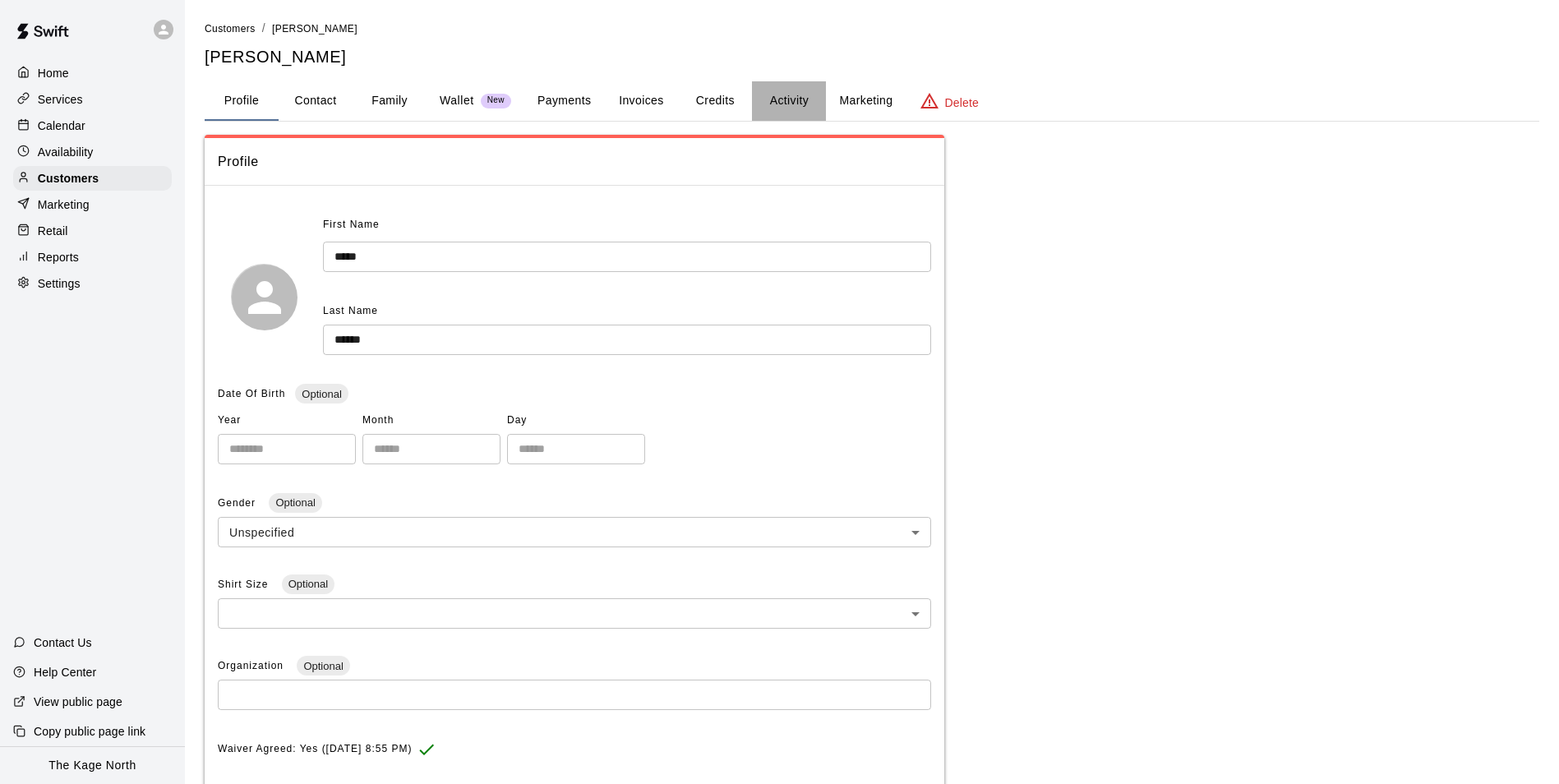
click at [784, 106] on button "Activity" at bounding box center [789, 102] width 74 height 40
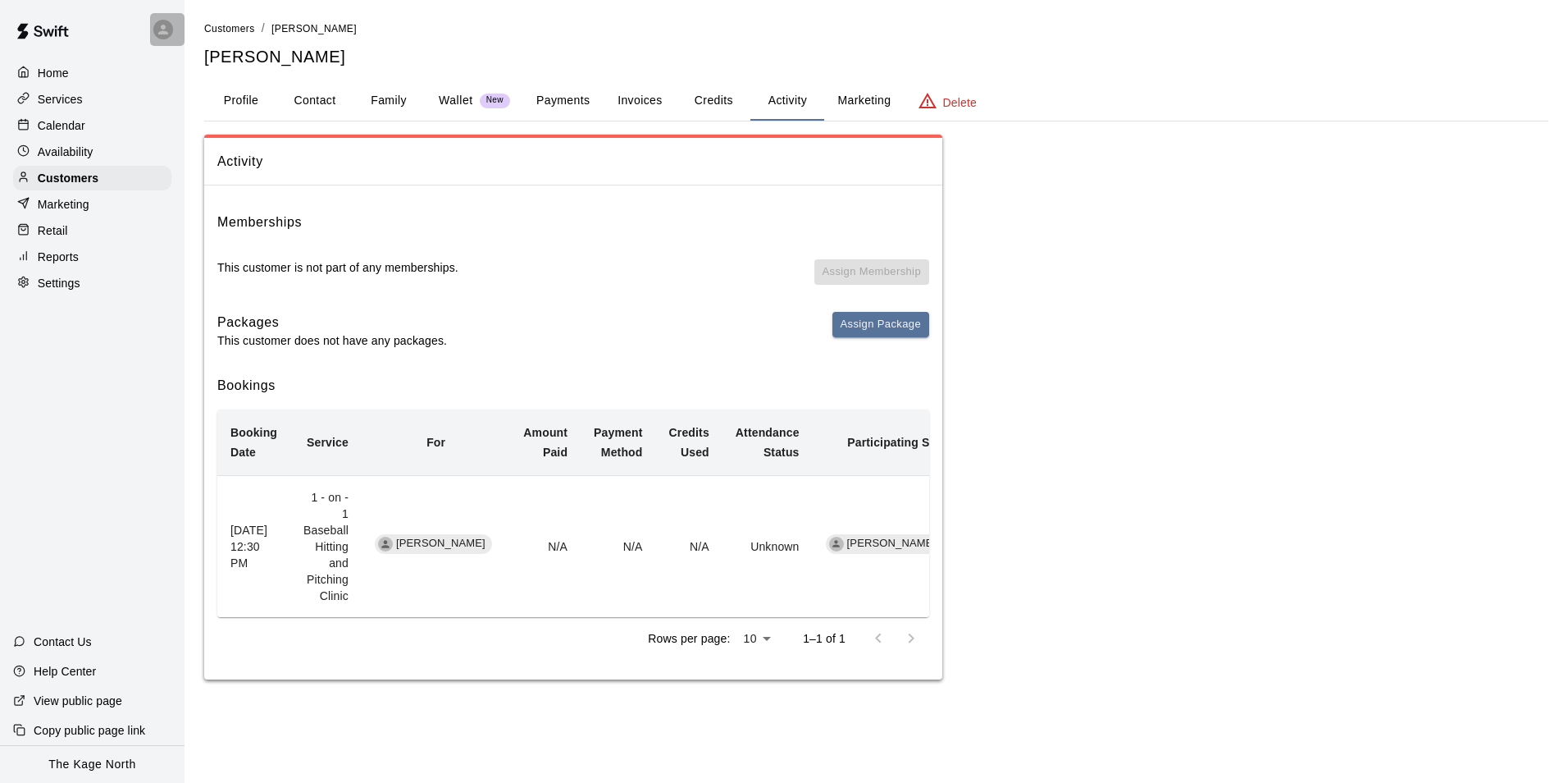
click at [157, 32] on icon at bounding box center [163, 29] width 14 height 14
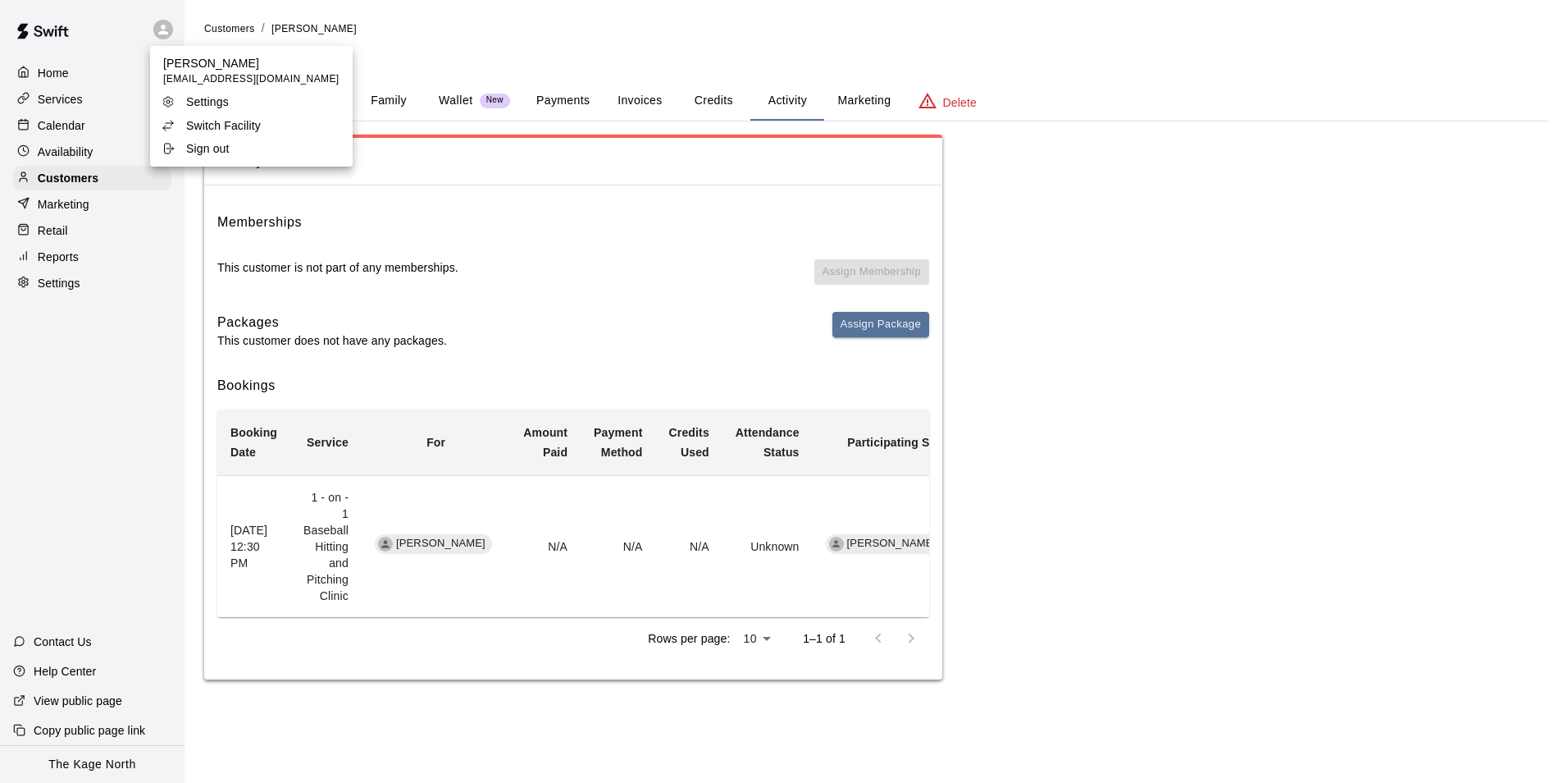
click at [232, 119] on p "Switch Facility" at bounding box center [223, 126] width 74 height 16
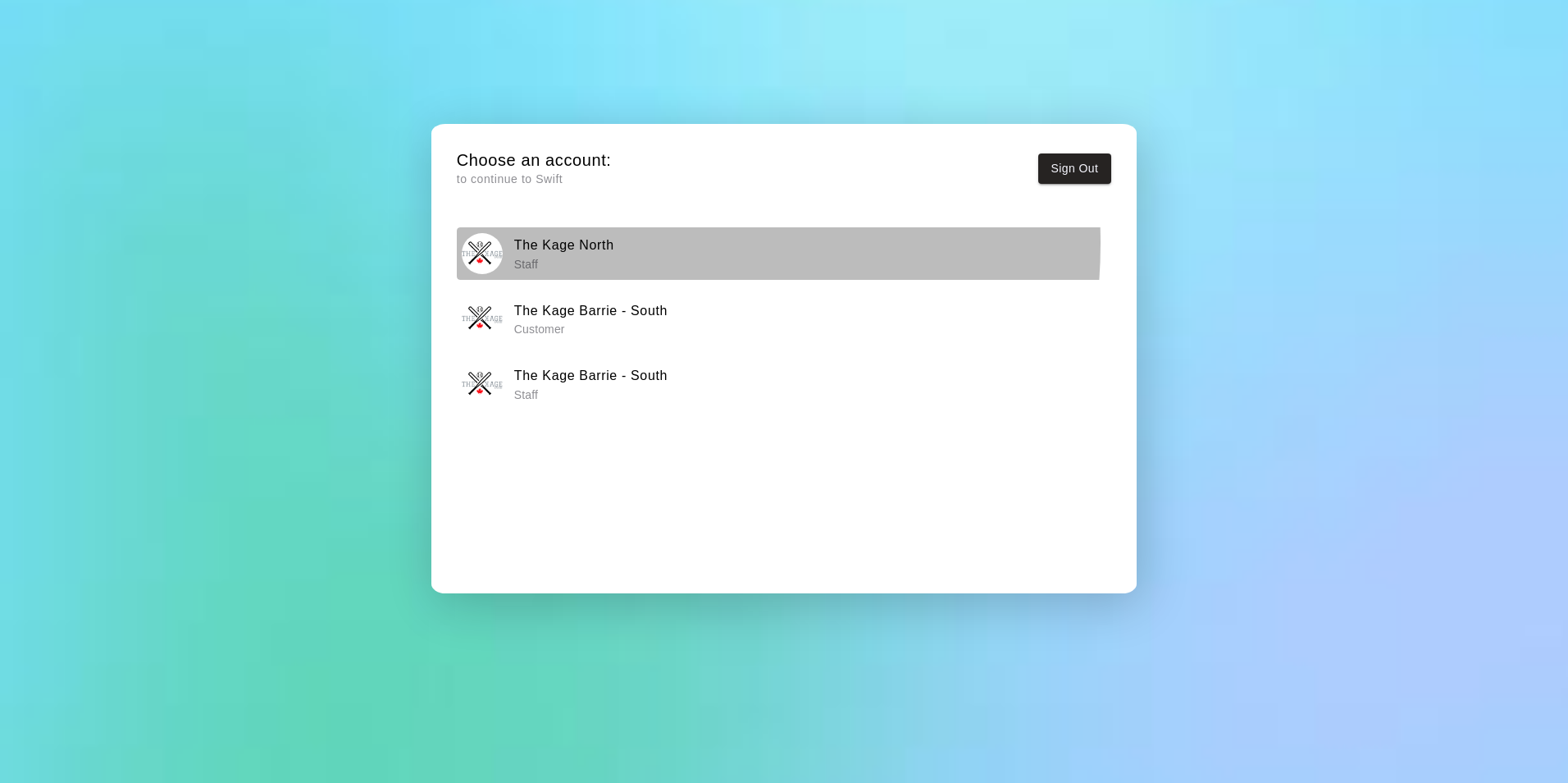
click at [587, 243] on h6 "The Kage North" at bounding box center [564, 245] width 100 height 22
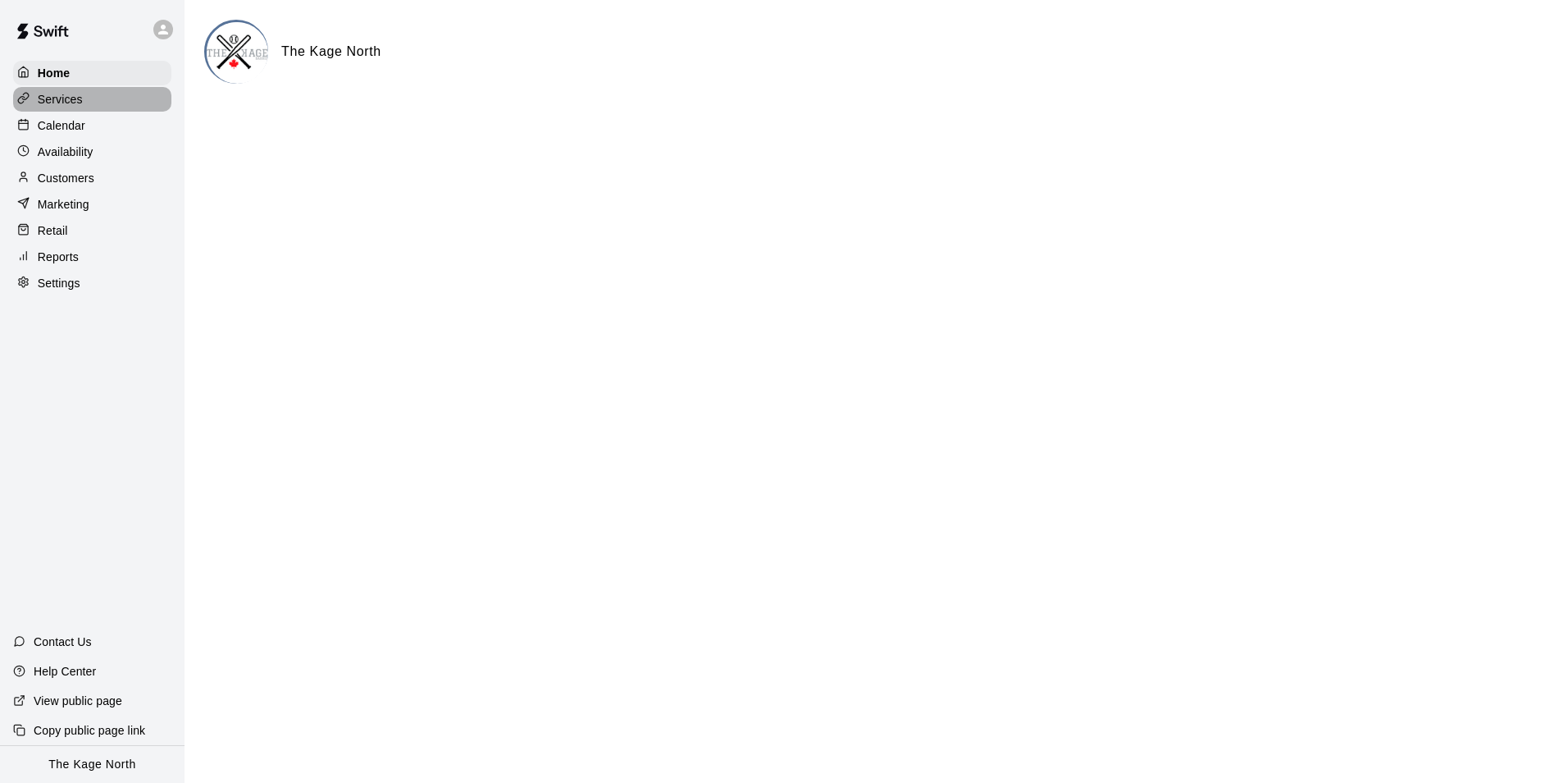
click at [77, 100] on p "Services" at bounding box center [61, 100] width 45 height 16
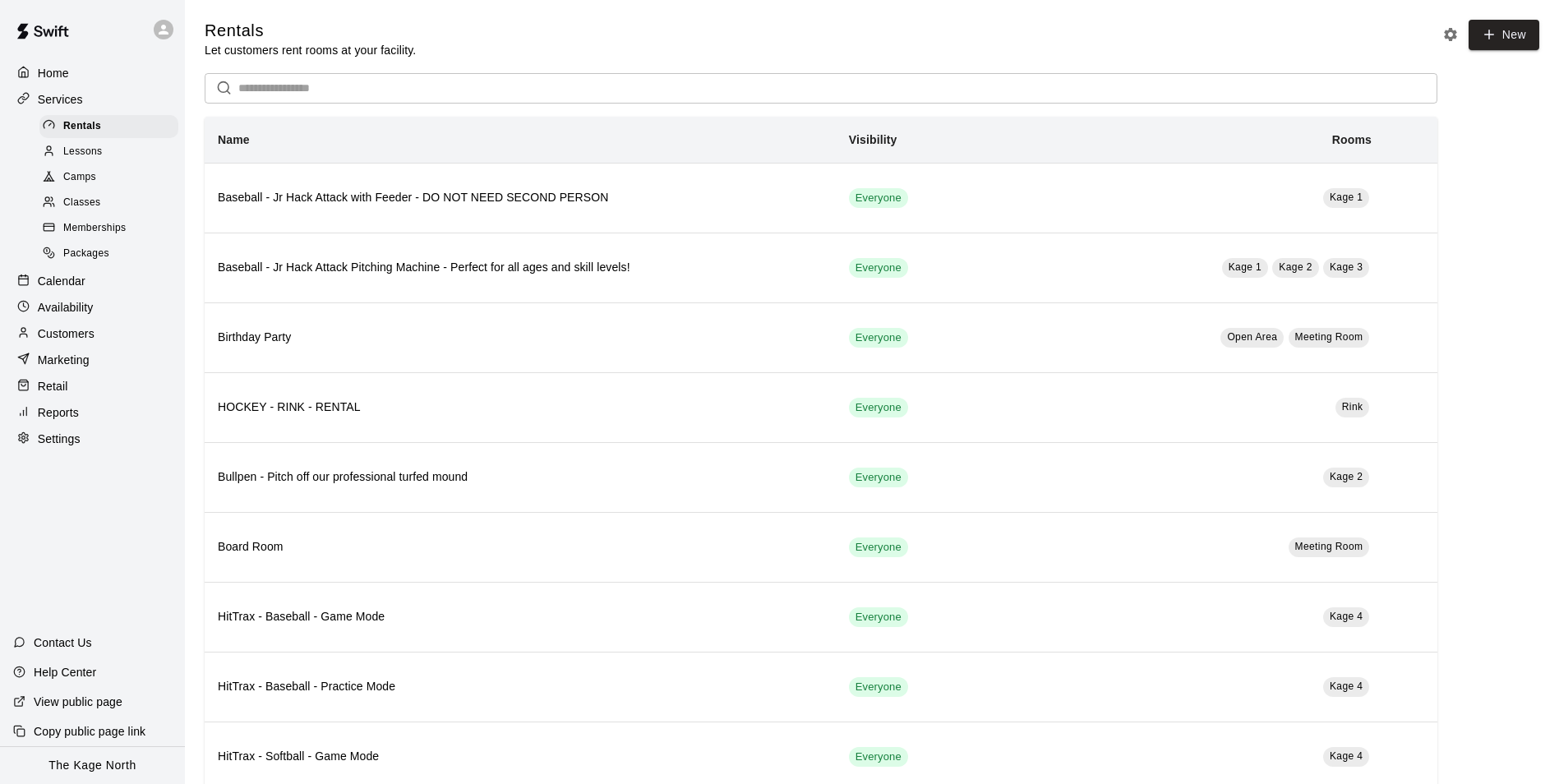
click at [43, 74] on p "Home" at bounding box center [53, 73] width 31 height 16
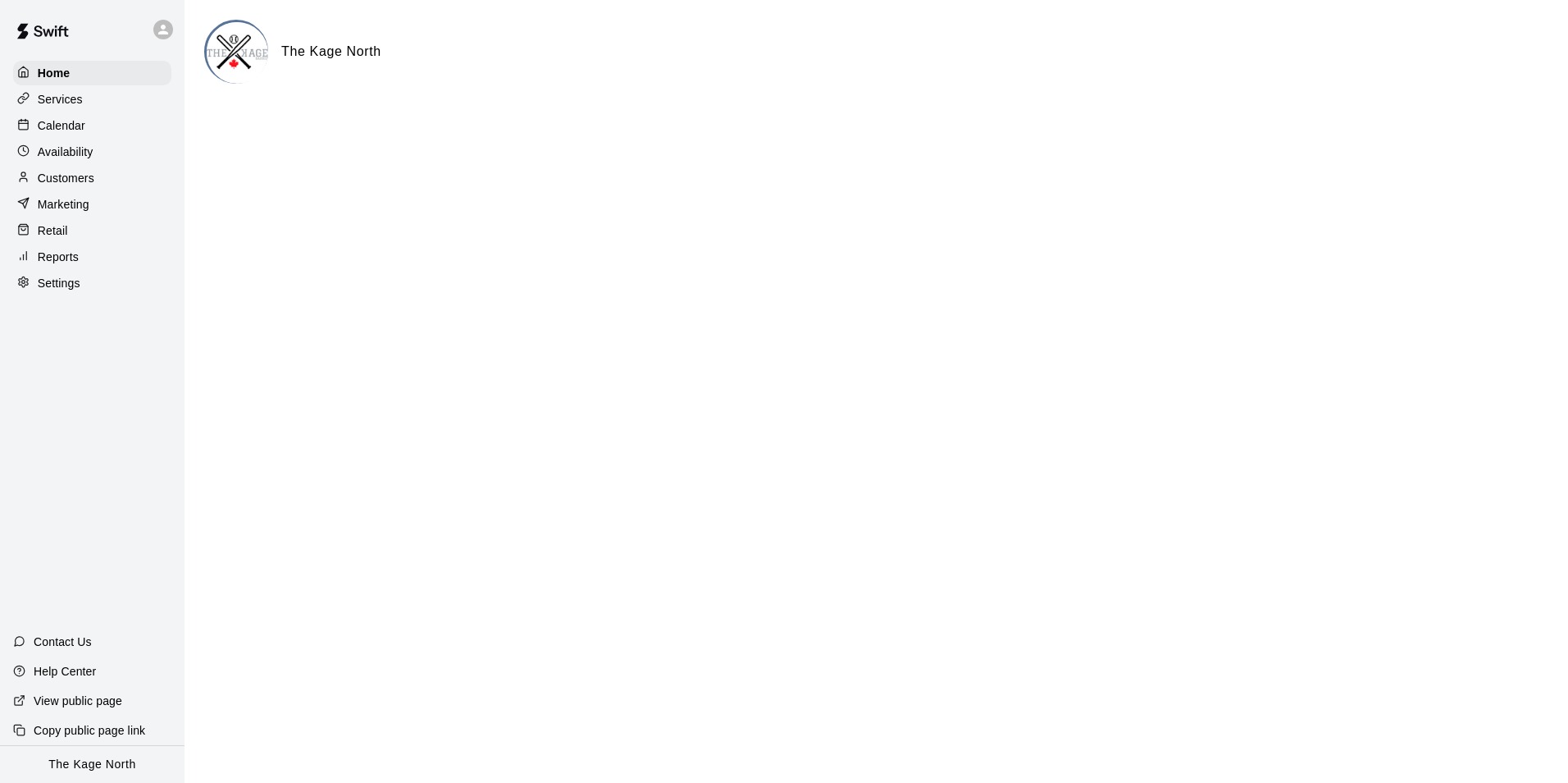
click at [69, 144] on div "Availability" at bounding box center [92, 151] width 158 height 24
click at [72, 126] on p "Calendar" at bounding box center [62, 126] width 48 height 16
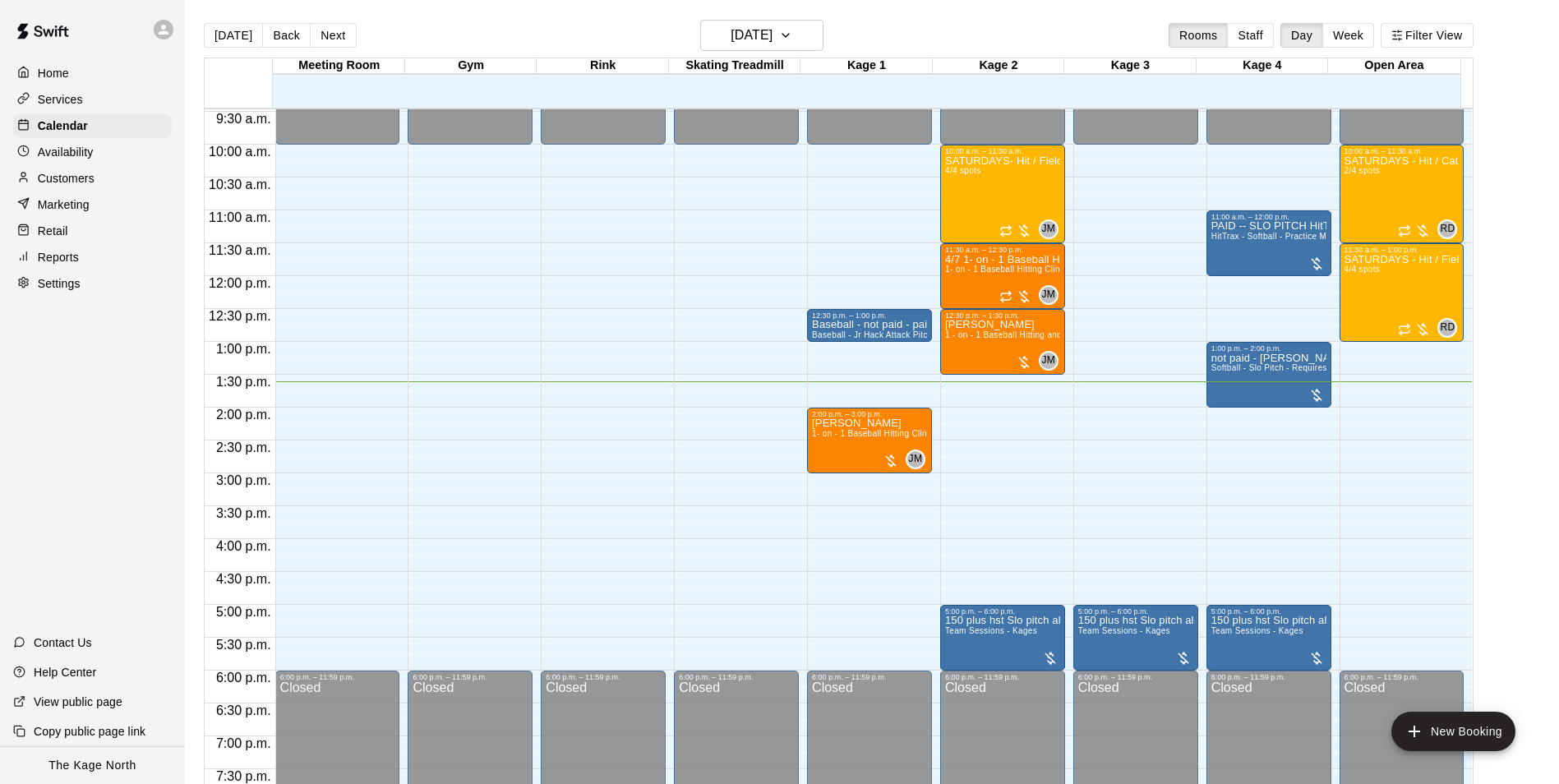
scroll to position [588, 0]
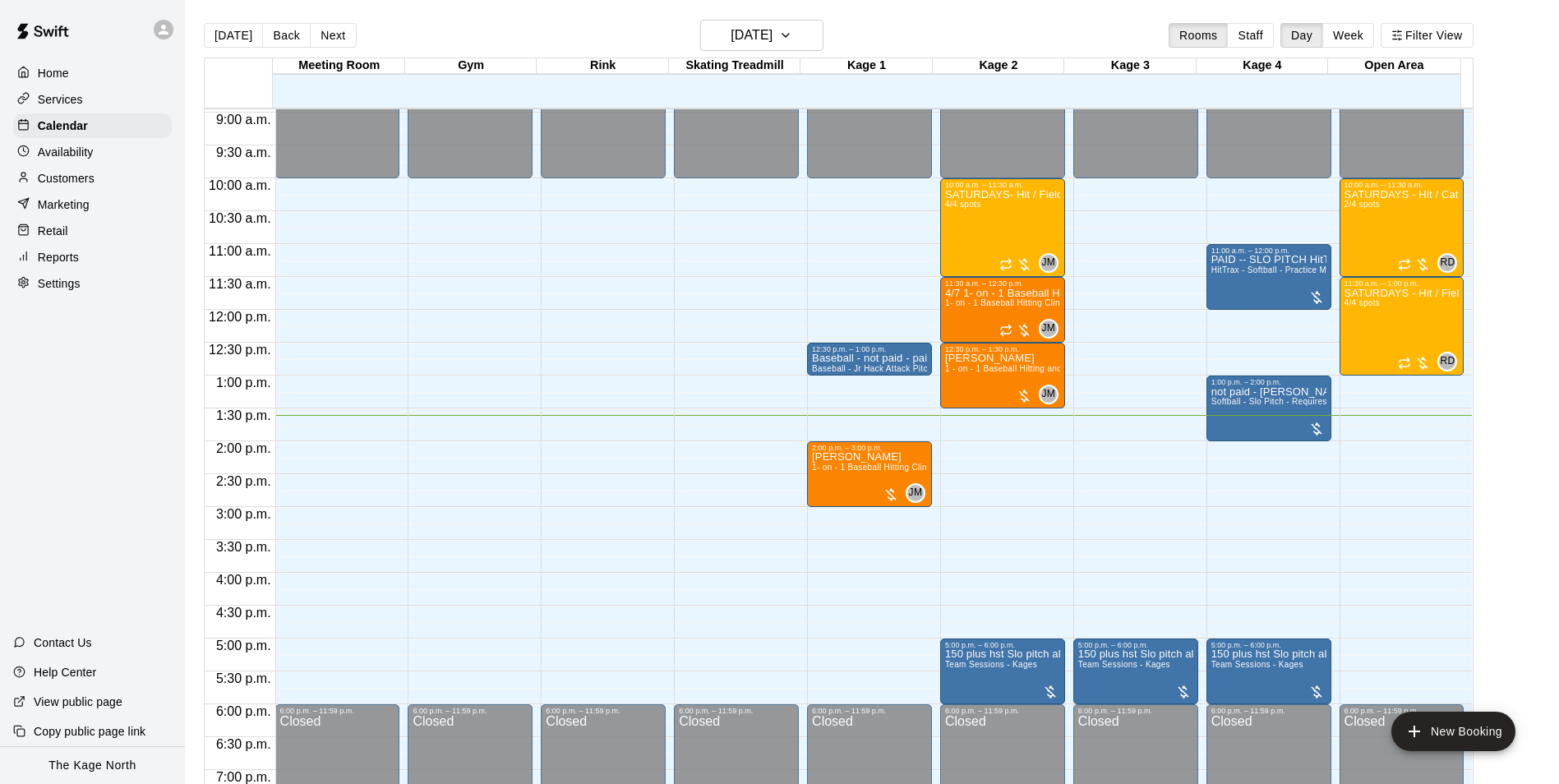
click at [174, 30] on div at bounding box center [168, 30] width 34 height 33
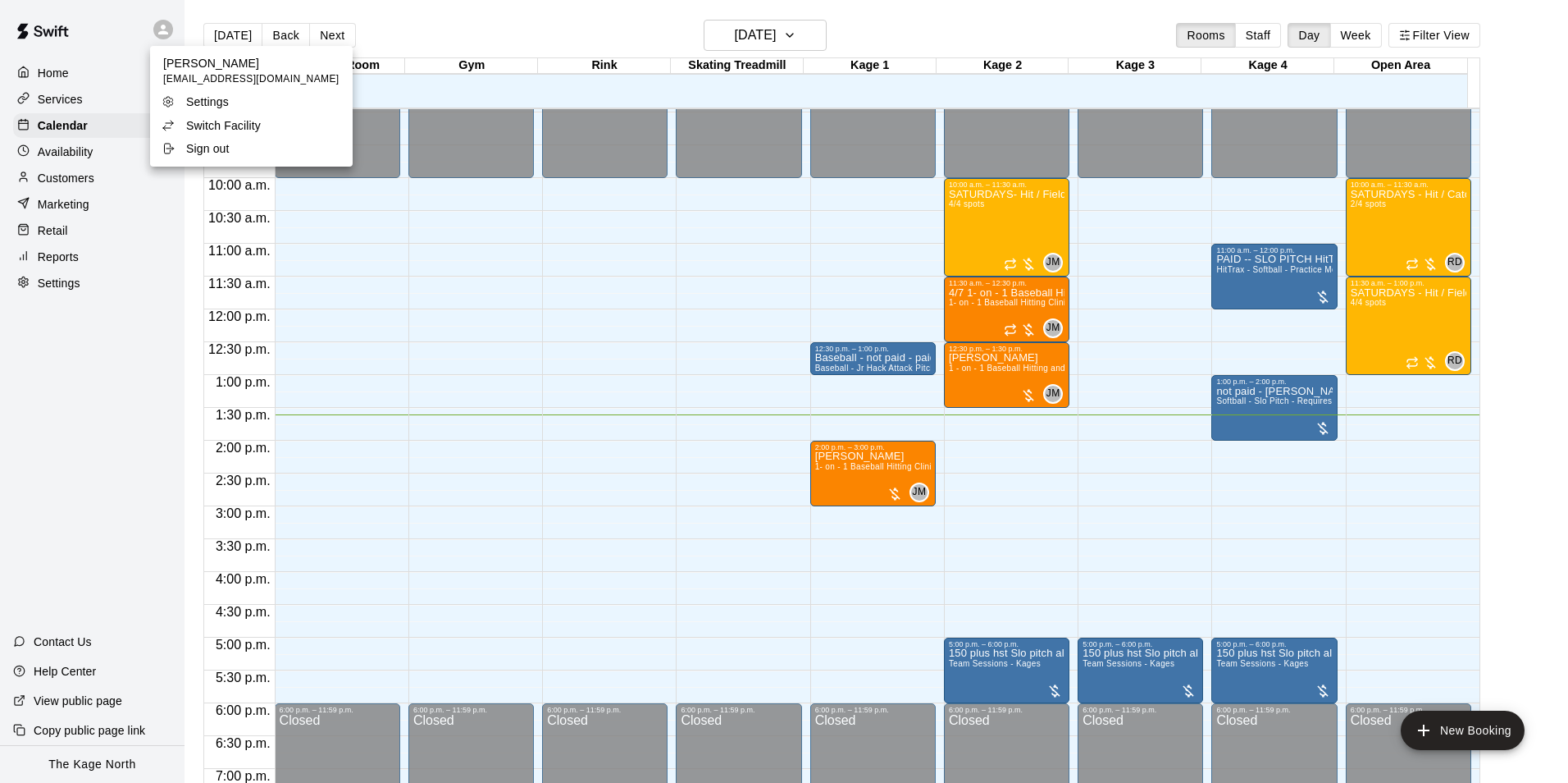
click at [214, 130] on p "Switch Facility" at bounding box center [223, 126] width 74 height 16
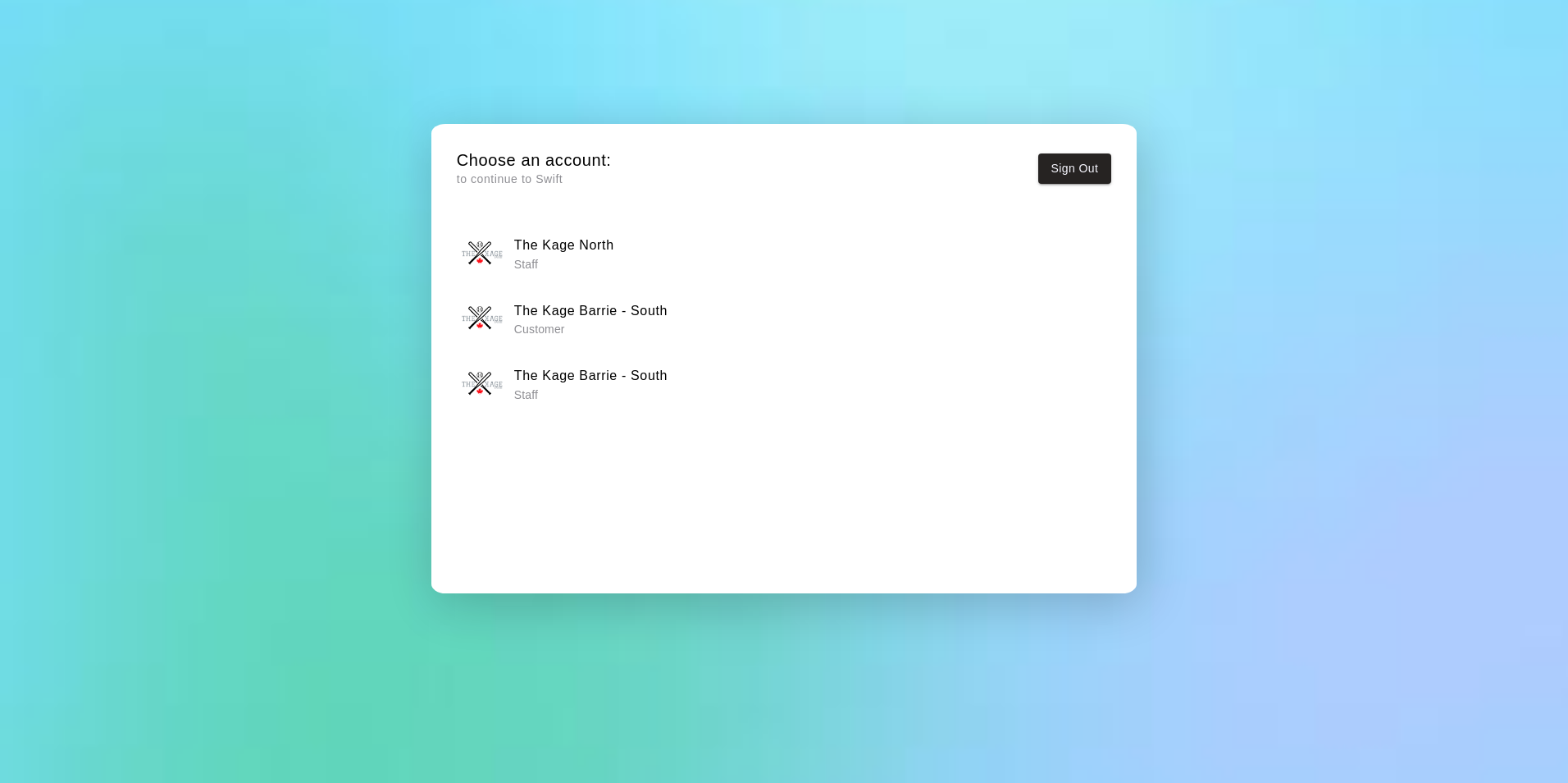
click at [575, 256] on p "Staff" at bounding box center [564, 264] width 100 height 16
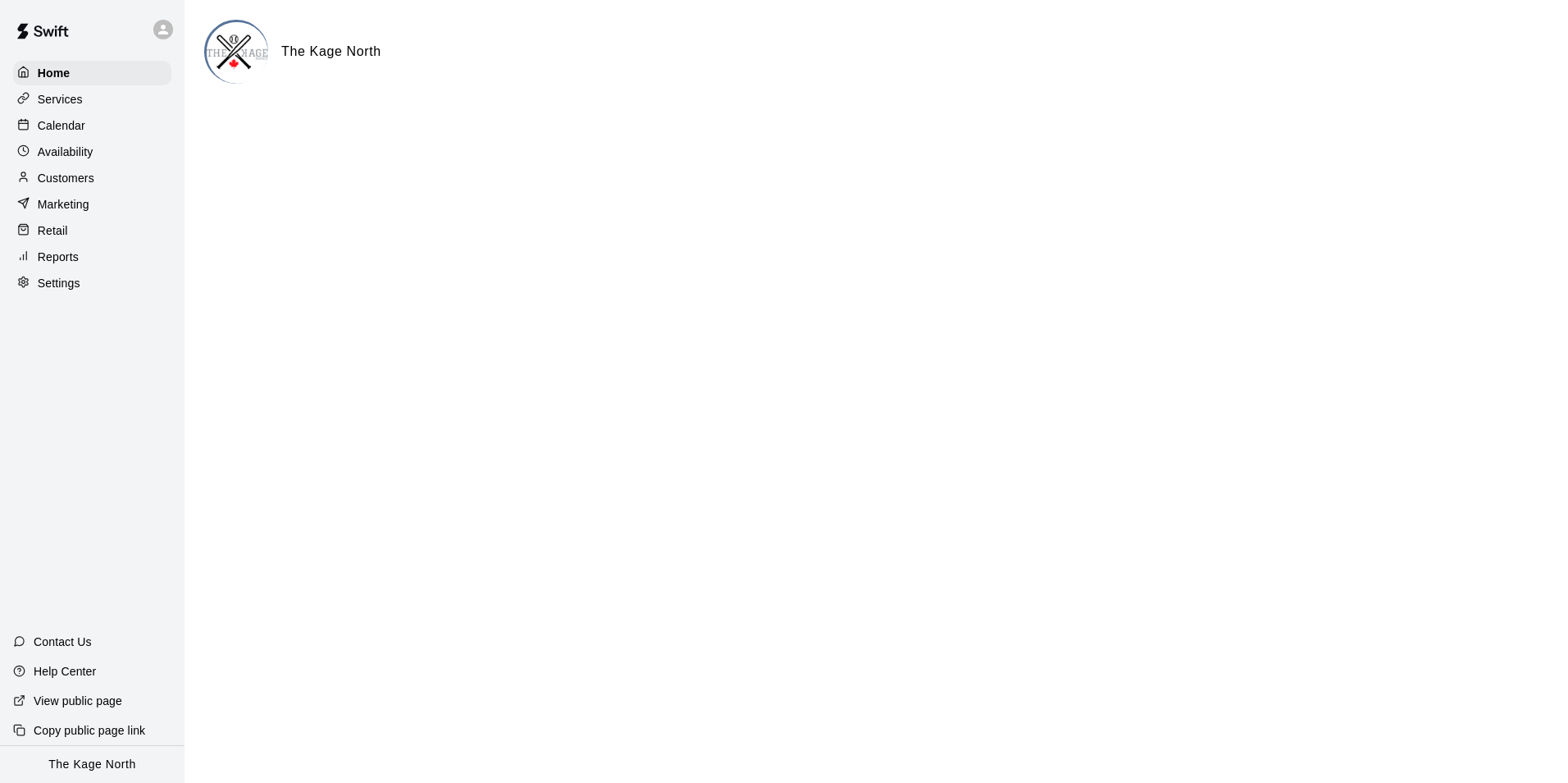
drag, startPoint x: 82, startPoint y: 127, endPoint x: 63, endPoint y: 131, distance: 19.4
click at [80, 127] on p "Calendar" at bounding box center [62, 126] width 48 height 16
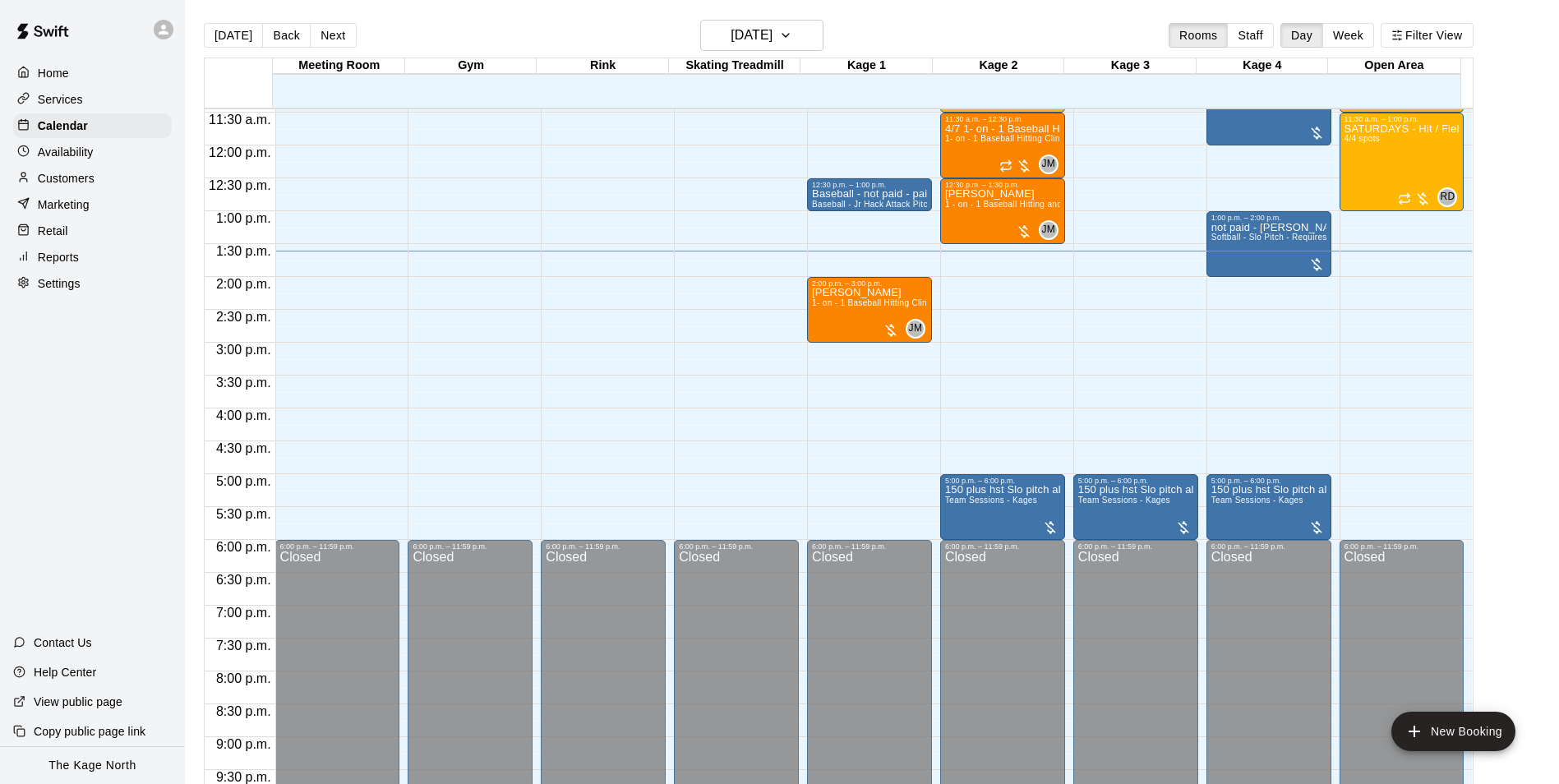
scroll to position [588, 0]
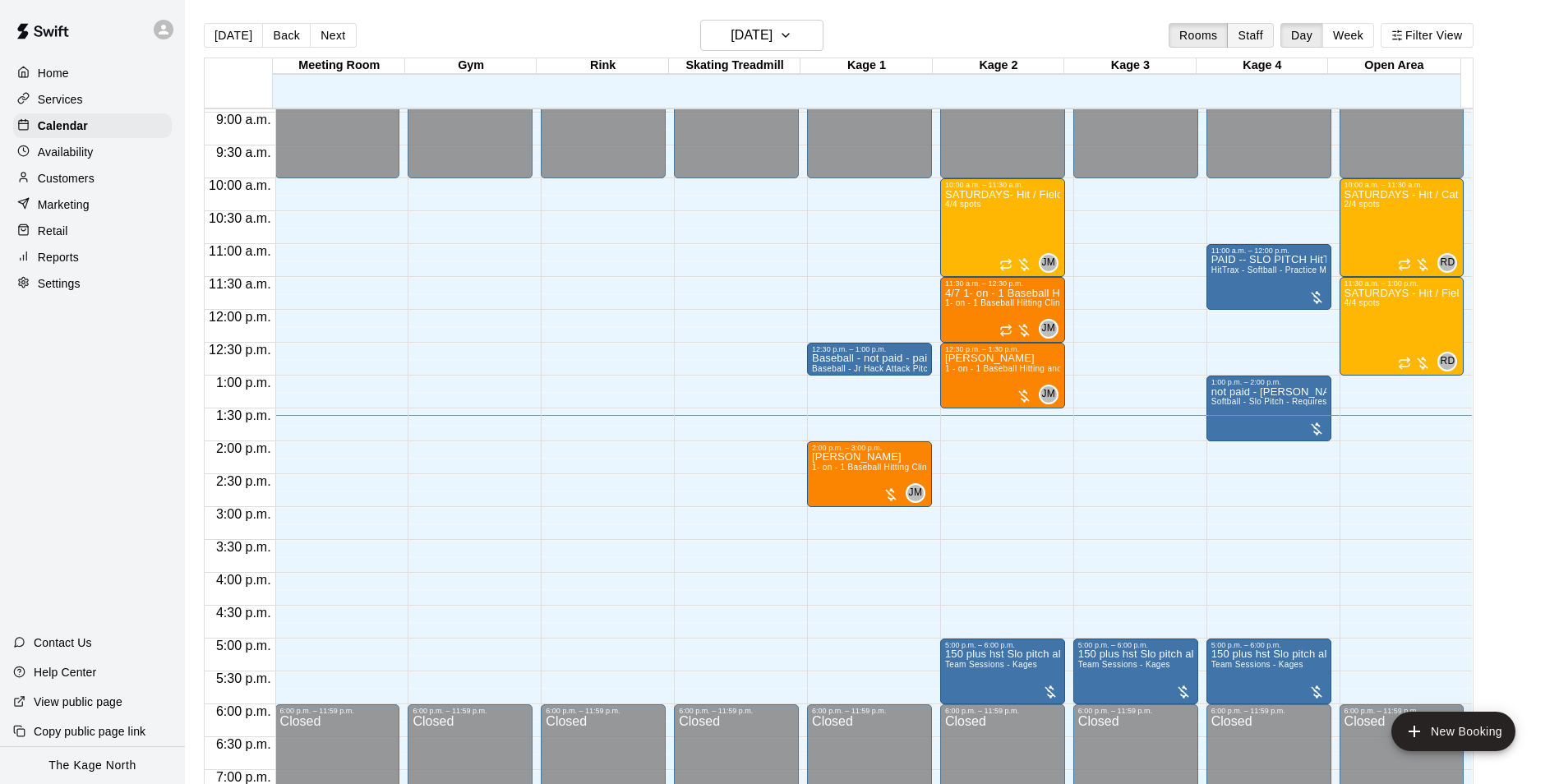
click at [1273, 30] on button "Staff" at bounding box center [1250, 34] width 47 height 24
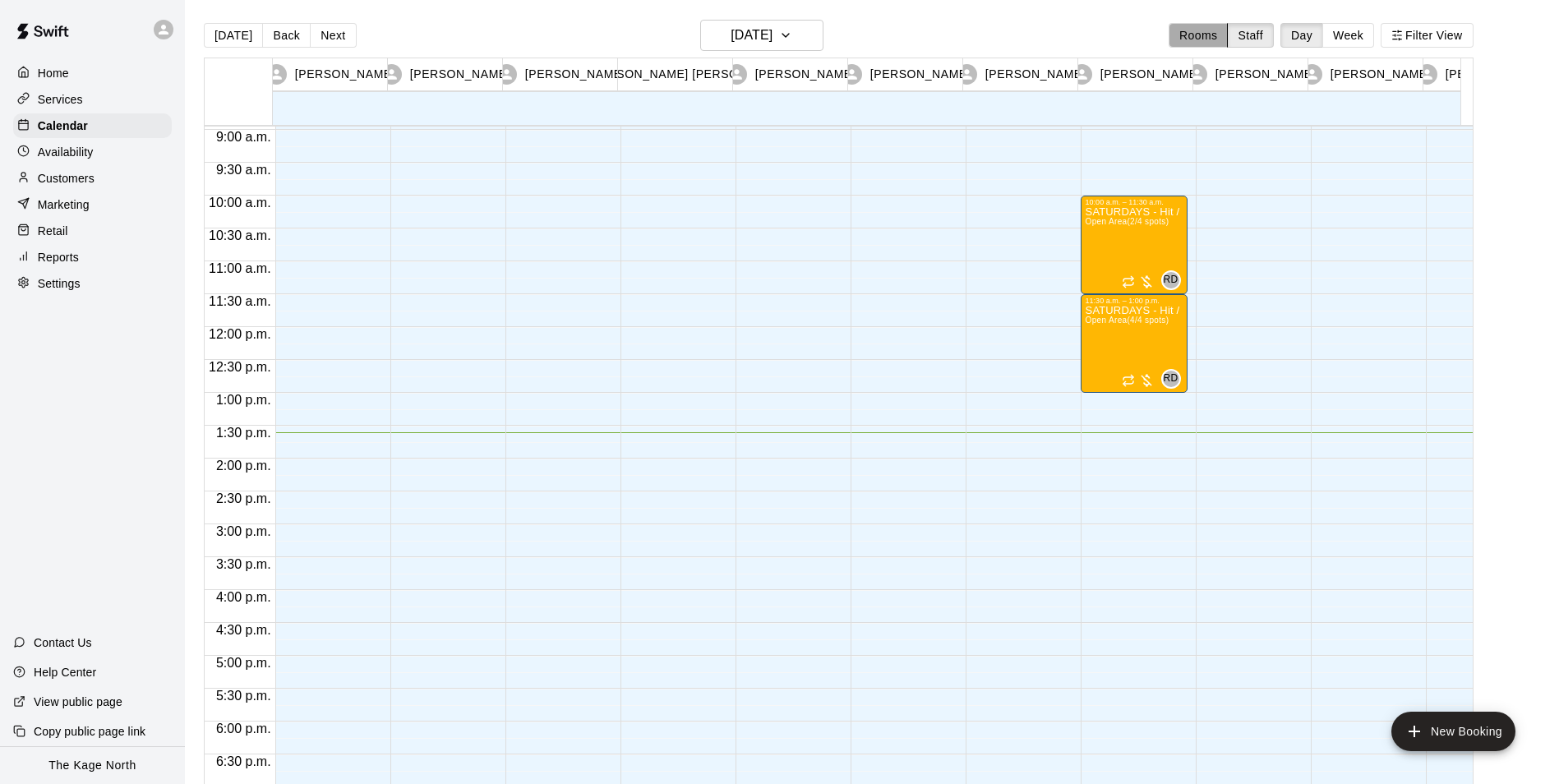
click at [1195, 34] on button "Rooms" at bounding box center [1197, 34] width 59 height 24
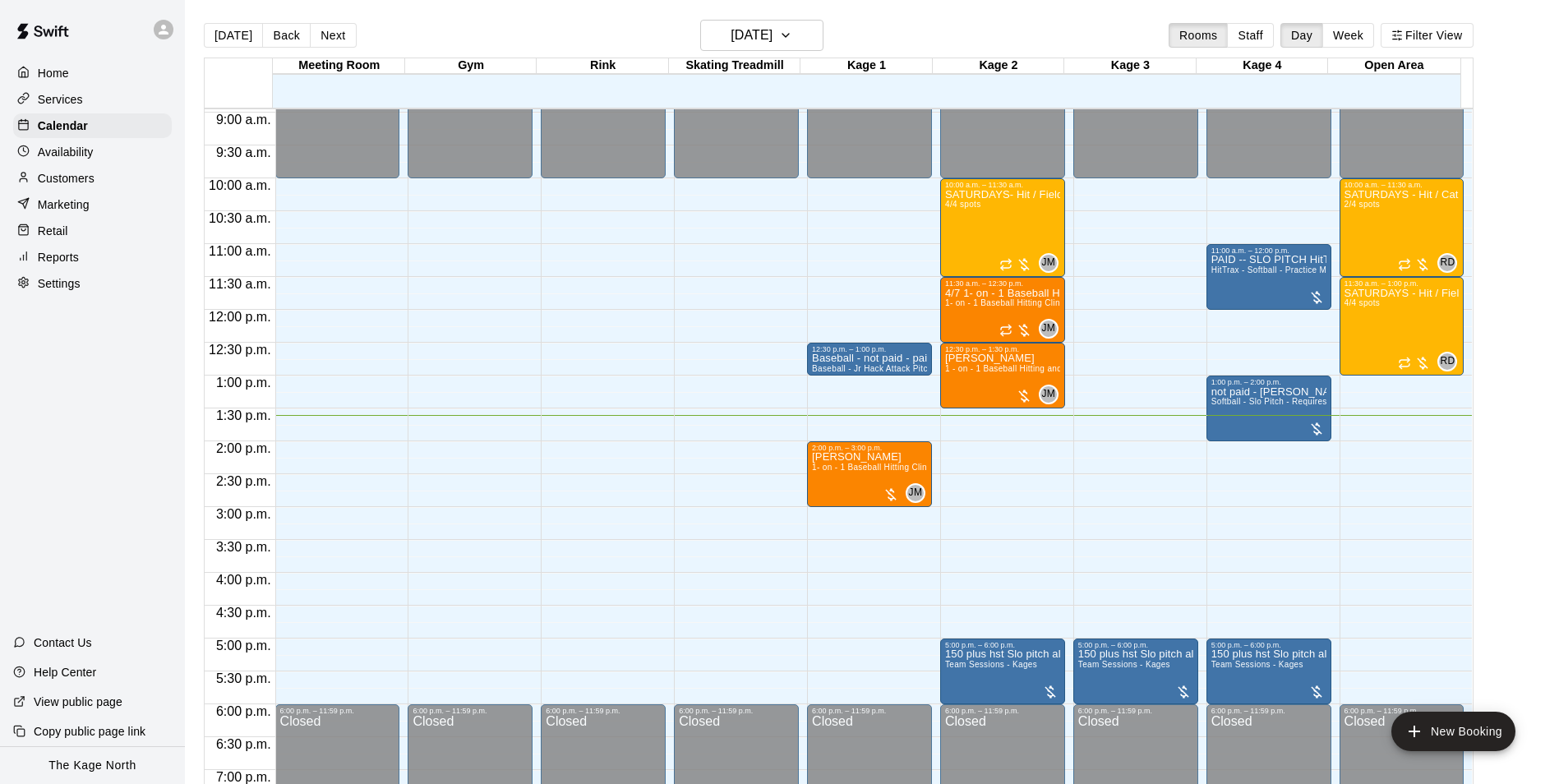
click at [178, 27] on div at bounding box center [168, 30] width 34 height 33
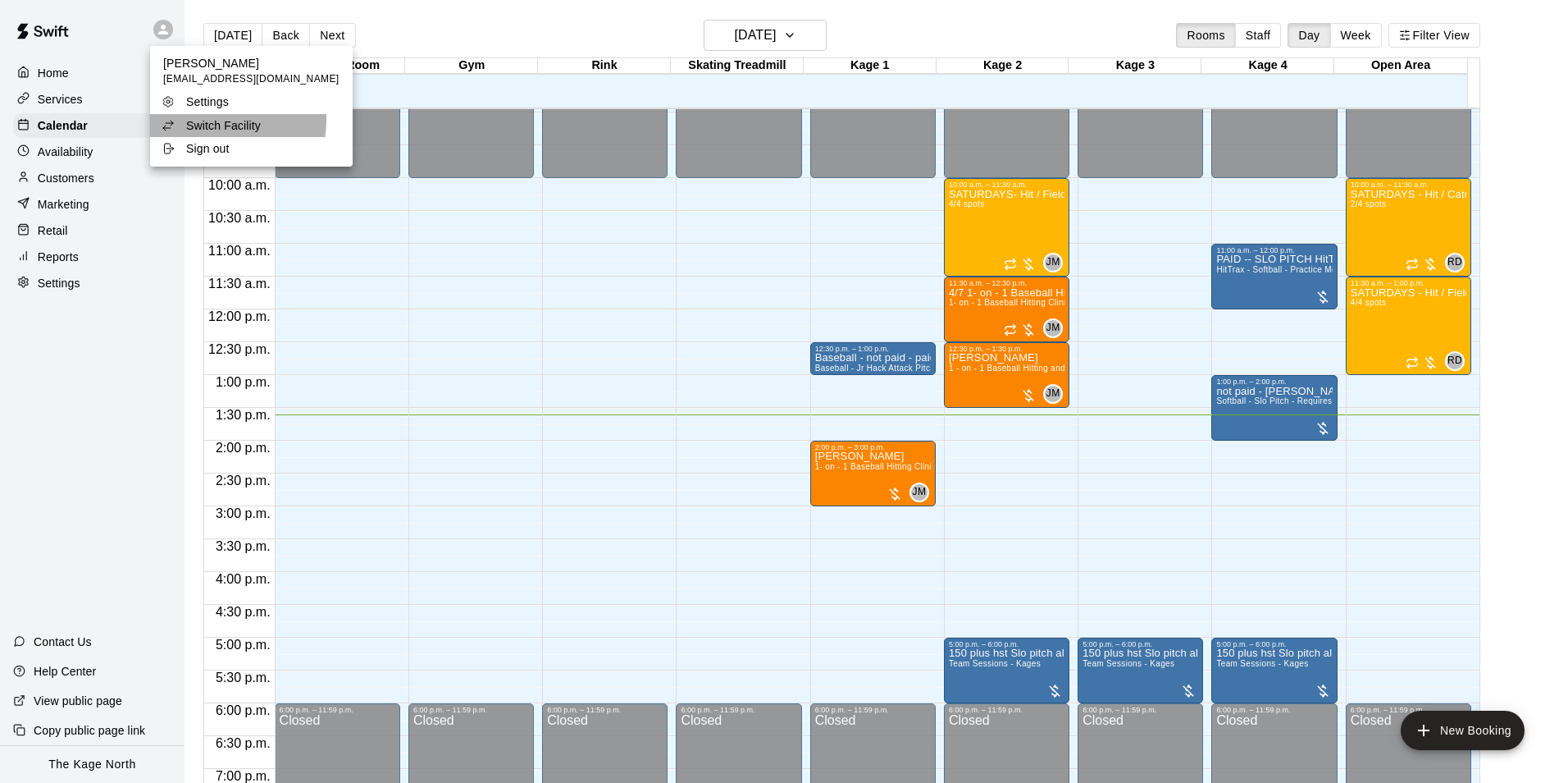
click at [215, 120] on p "Switch Facility" at bounding box center [223, 126] width 74 height 16
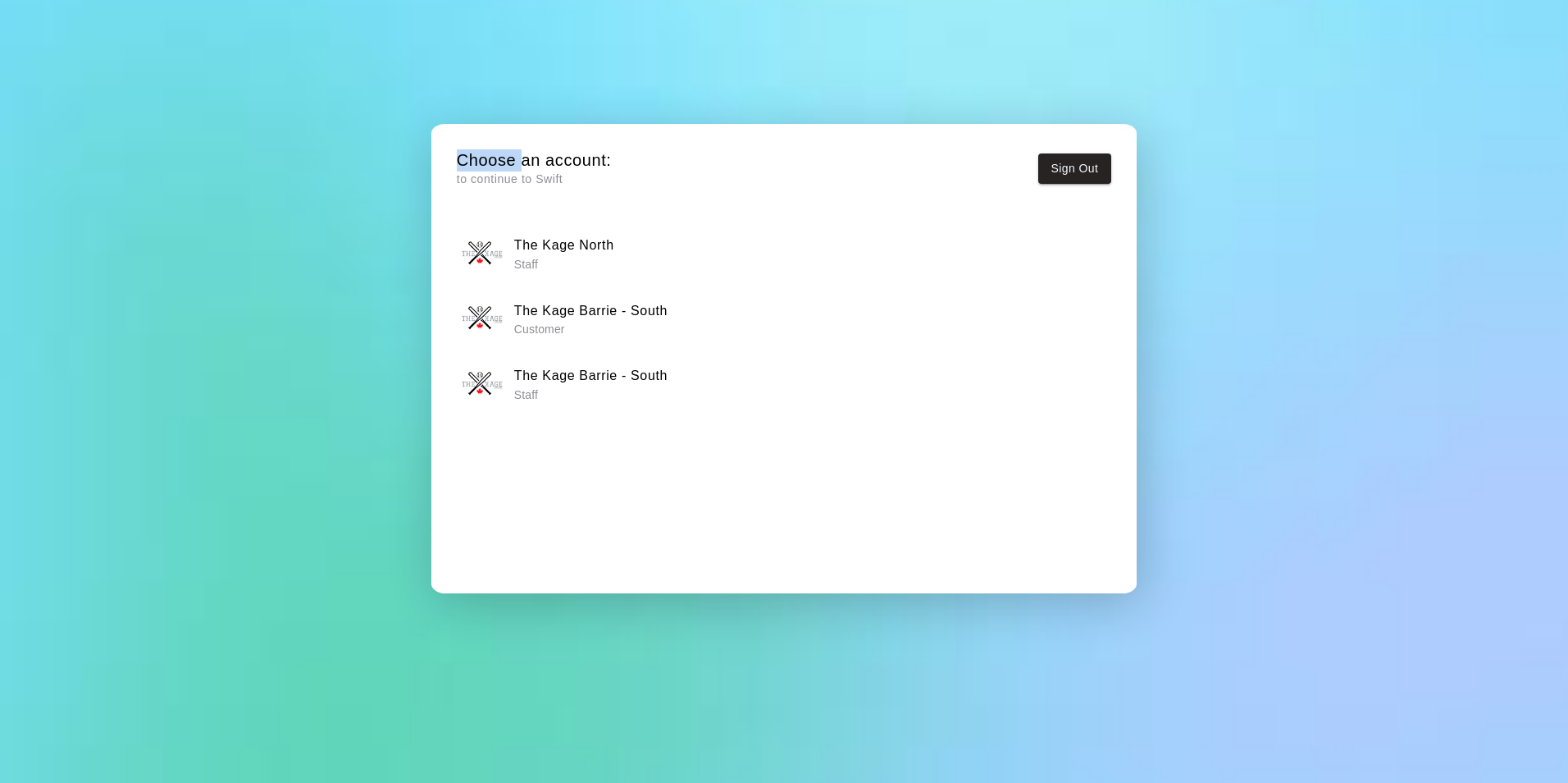
click at [215, 120] on div "Choose an account: to continue to Swift Sign Out The Kage North Staff The Kage …" at bounding box center [784, 391] width 1568 height 783
click at [599, 371] on h6 "The Kage Barrie - South" at bounding box center [591, 376] width 154 height 22
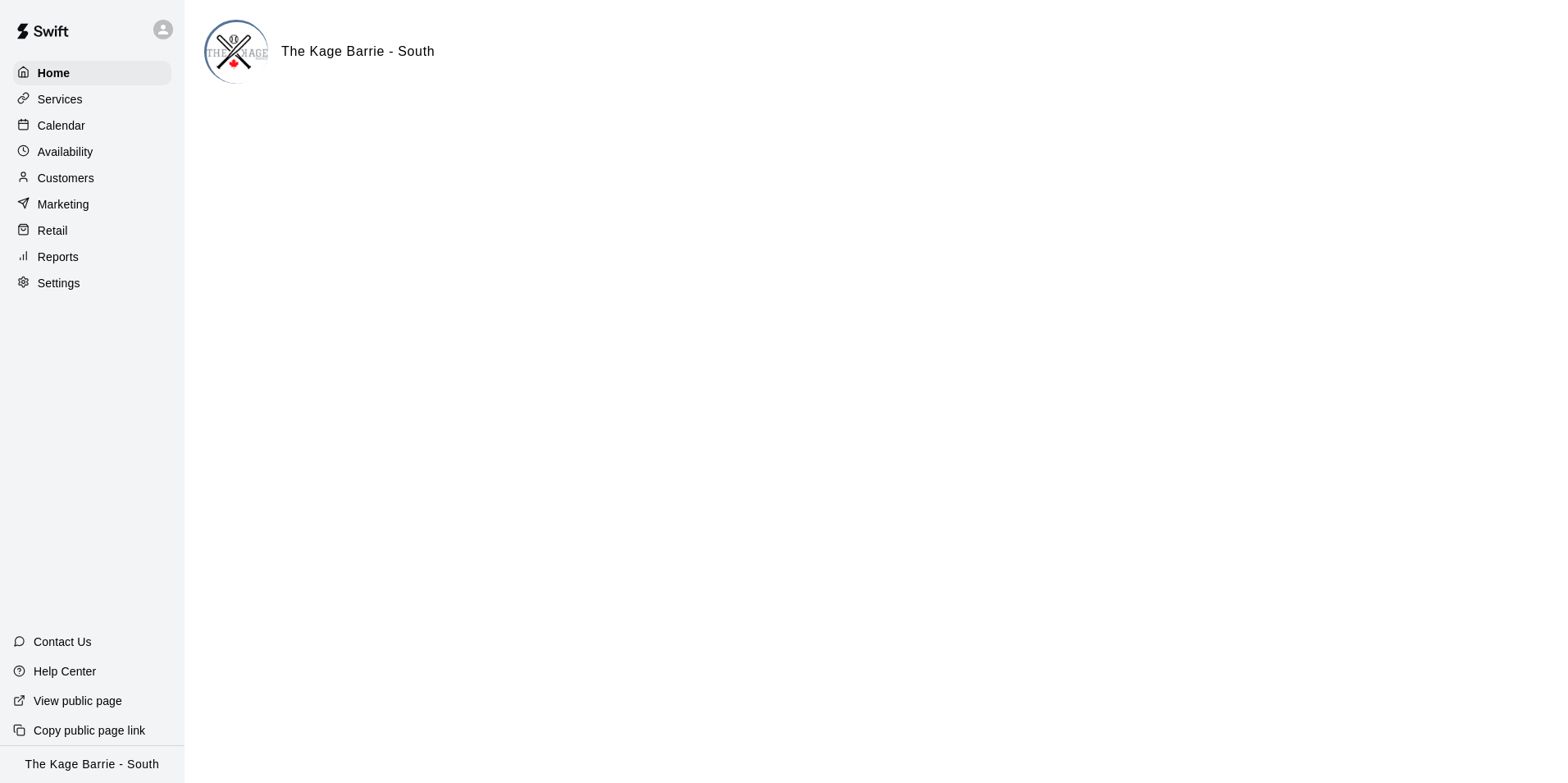
click at [80, 126] on p "Calendar" at bounding box center [62, 126] width 48 height 16
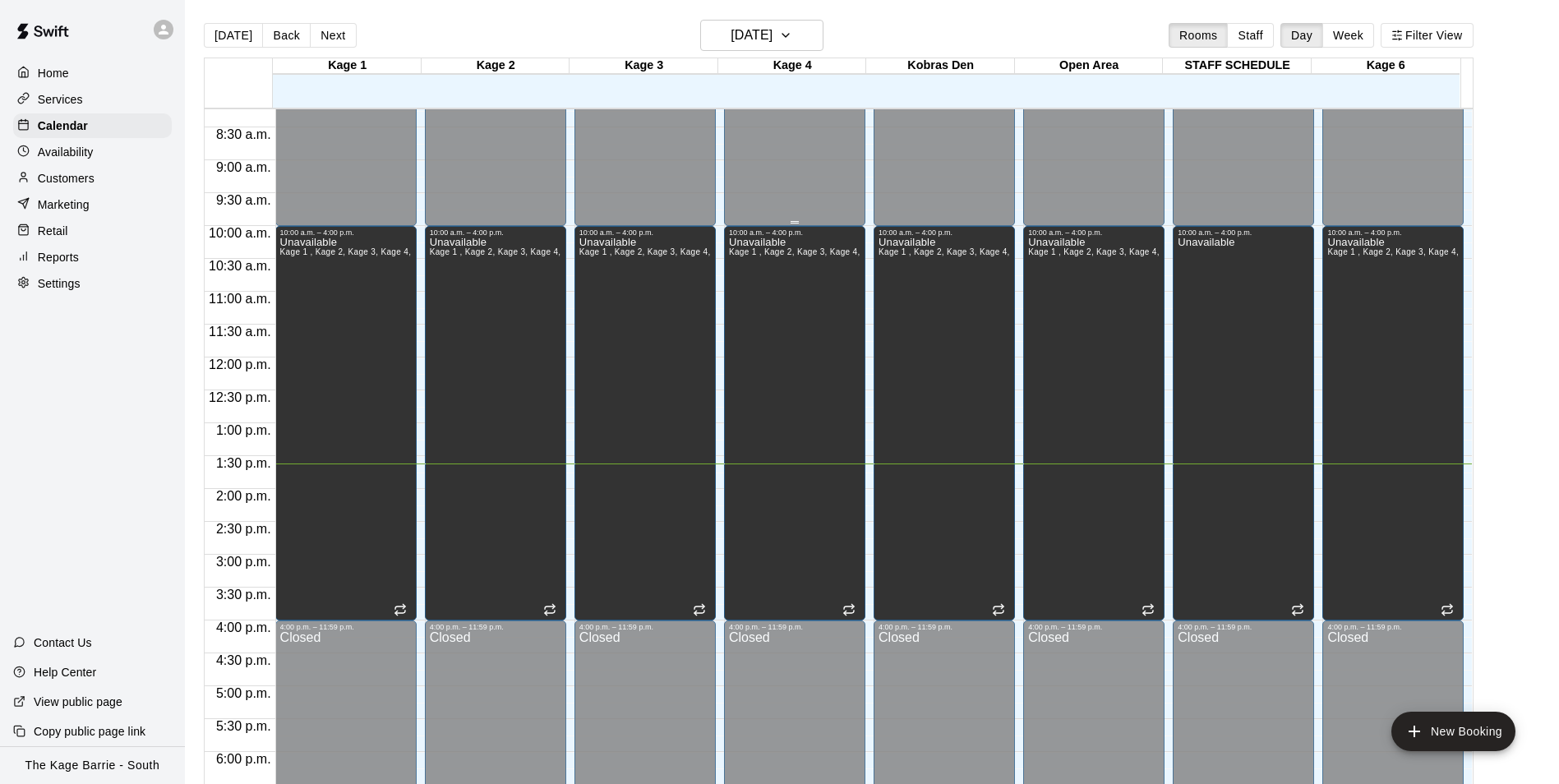
scroll to position [506, 0]
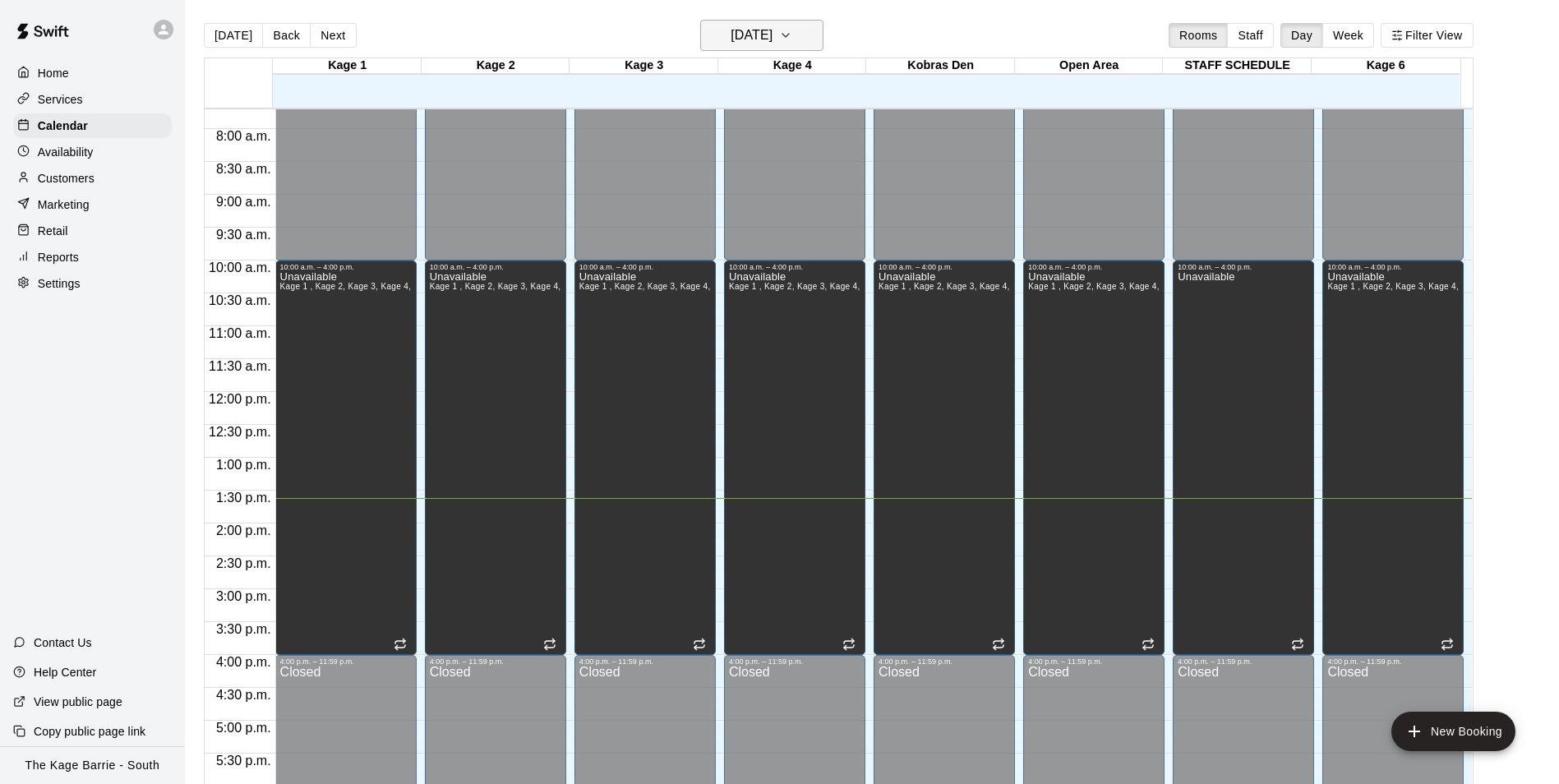
click at [760, 44] on h6 "[DATE]" at bounding box center [751, 34] width 42 height 23
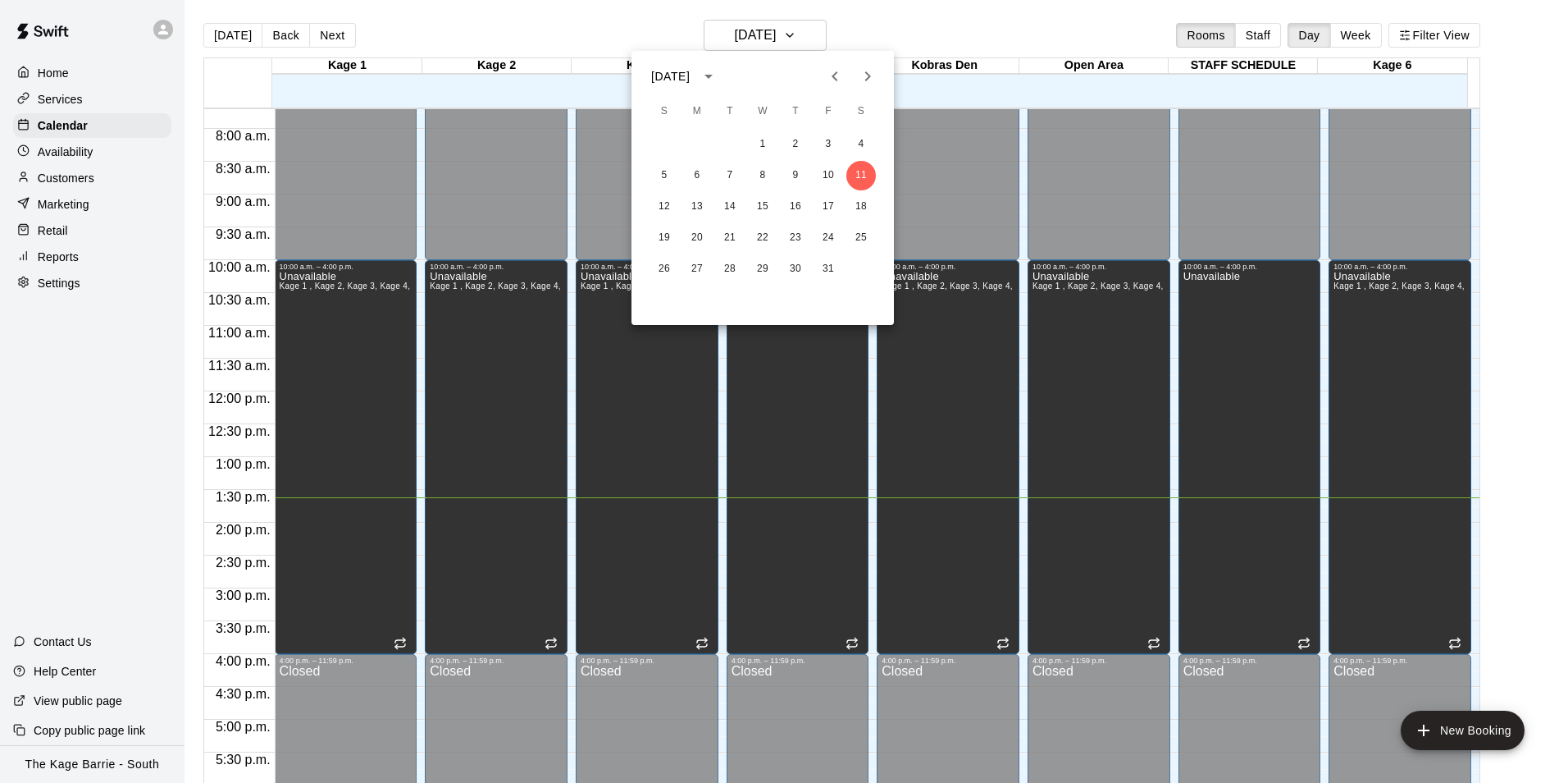
click at [827, 78] on icon "Previous month" at bounding box center [835, 76] width 20 height 20
click at [827, 76] on icon "Previous month" at bounding box center [835, 76] width 20 height 20
click at [851, 230] on button "26" at bounding box center [860, 238] width 30 height 30
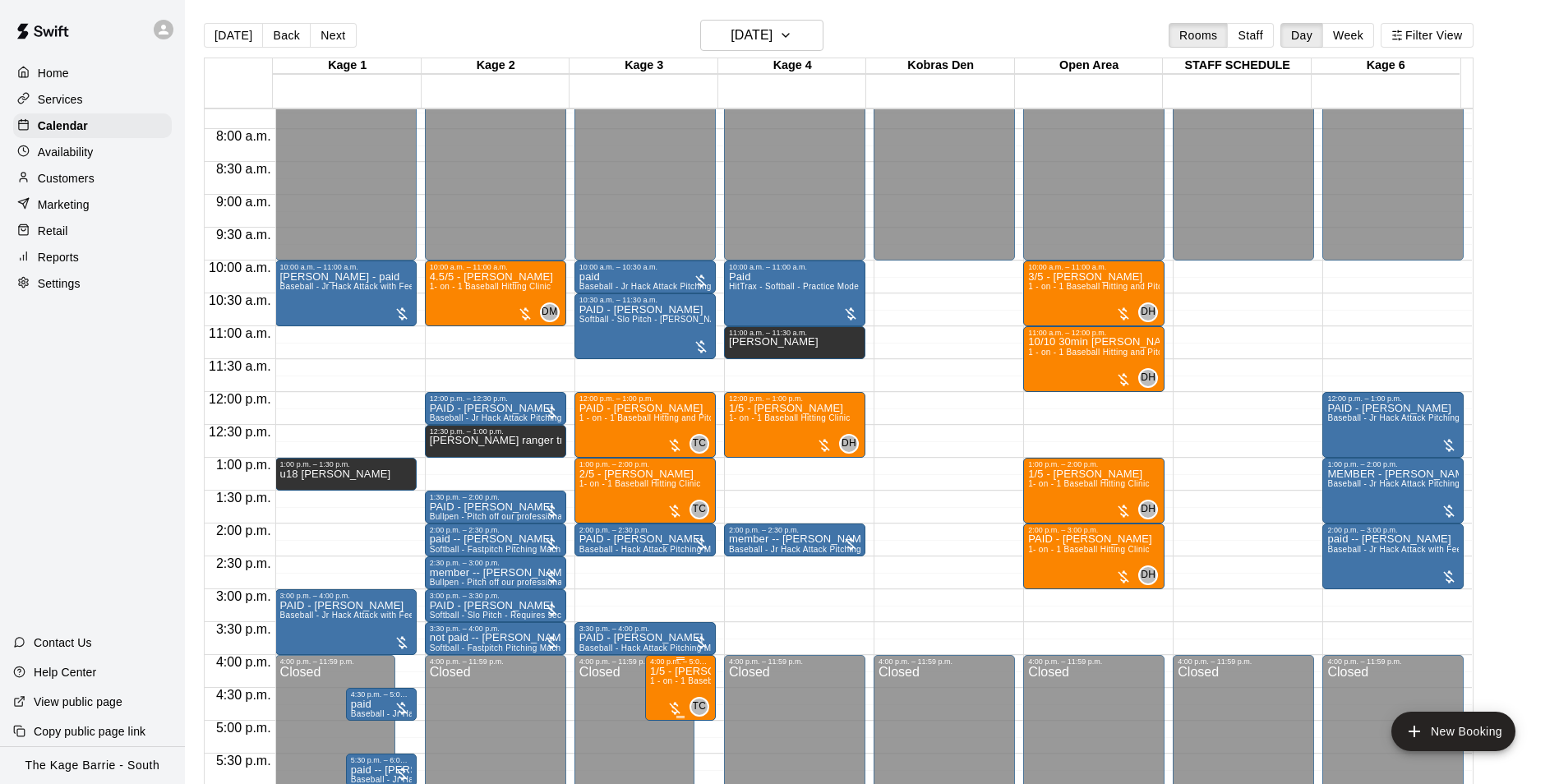
click at [702, 672] on p "1/5 - [PERSON_NAME]" at bounding box center [680, 672] width 61 height 0
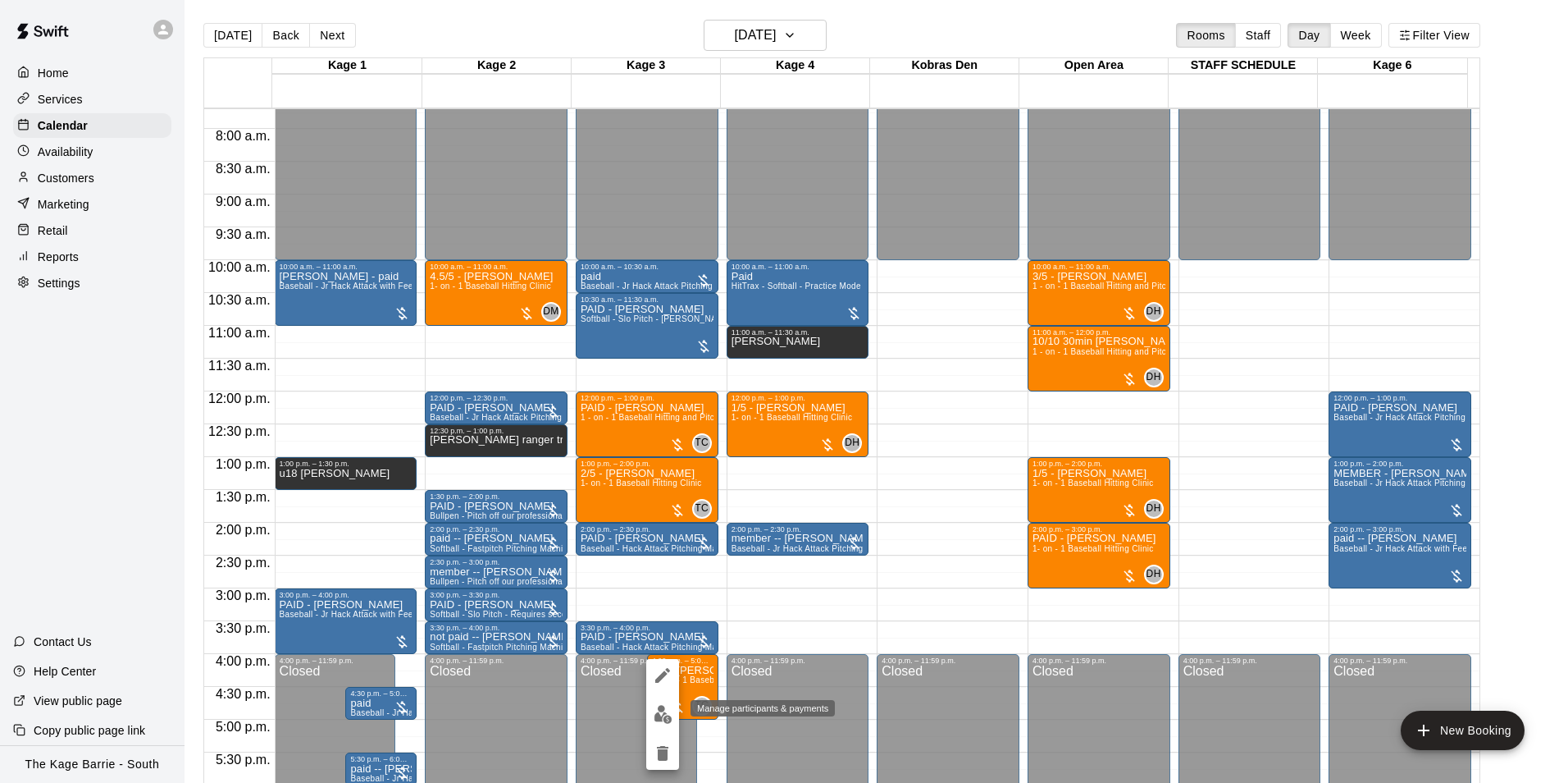
click at [668, 710] on img "edit" at bounding box center [662, 714] width 19 height 19
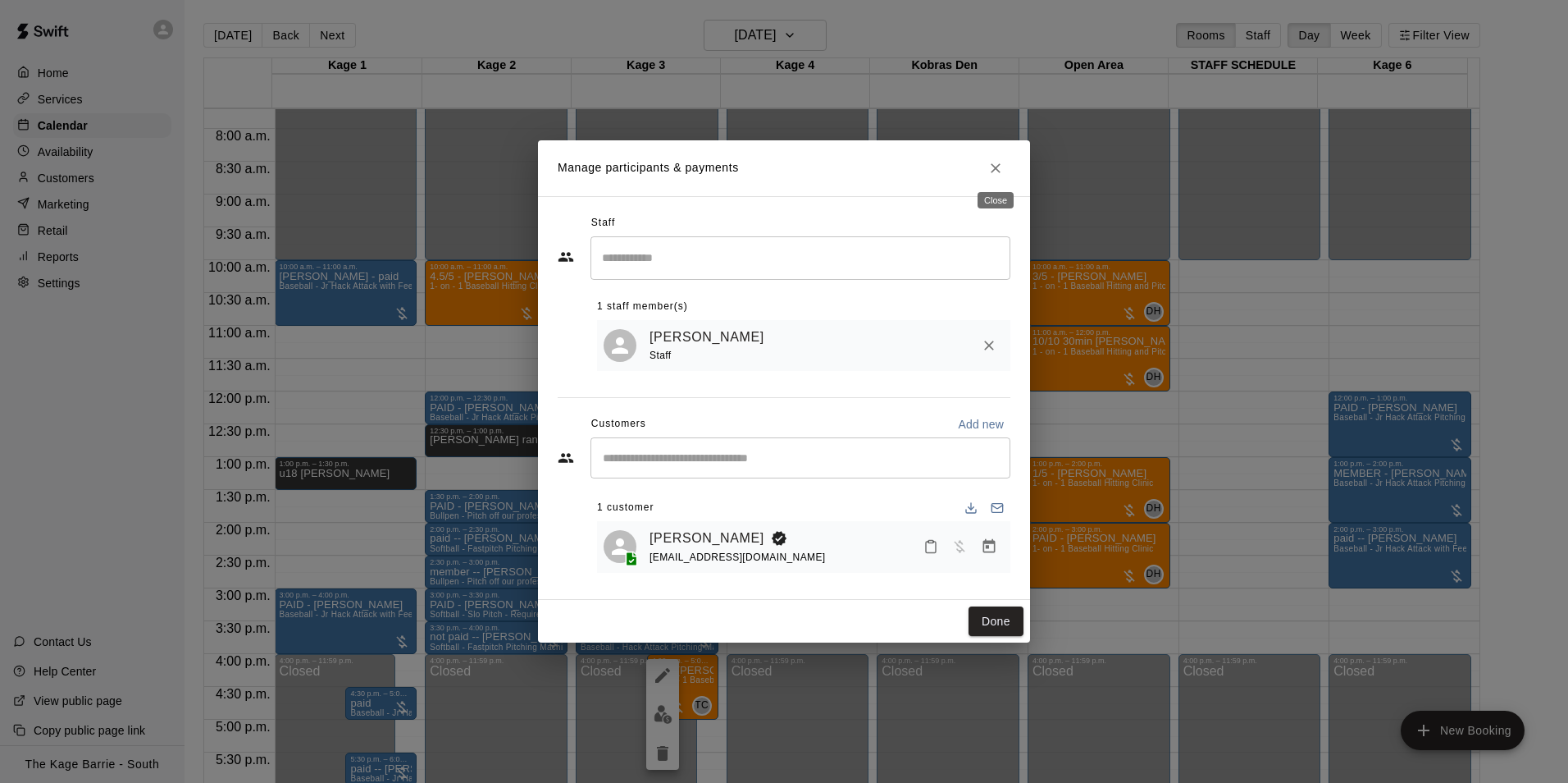
click at [1001, 163] on icon "Close" at bounding box center [995, 168] width 16 height 16
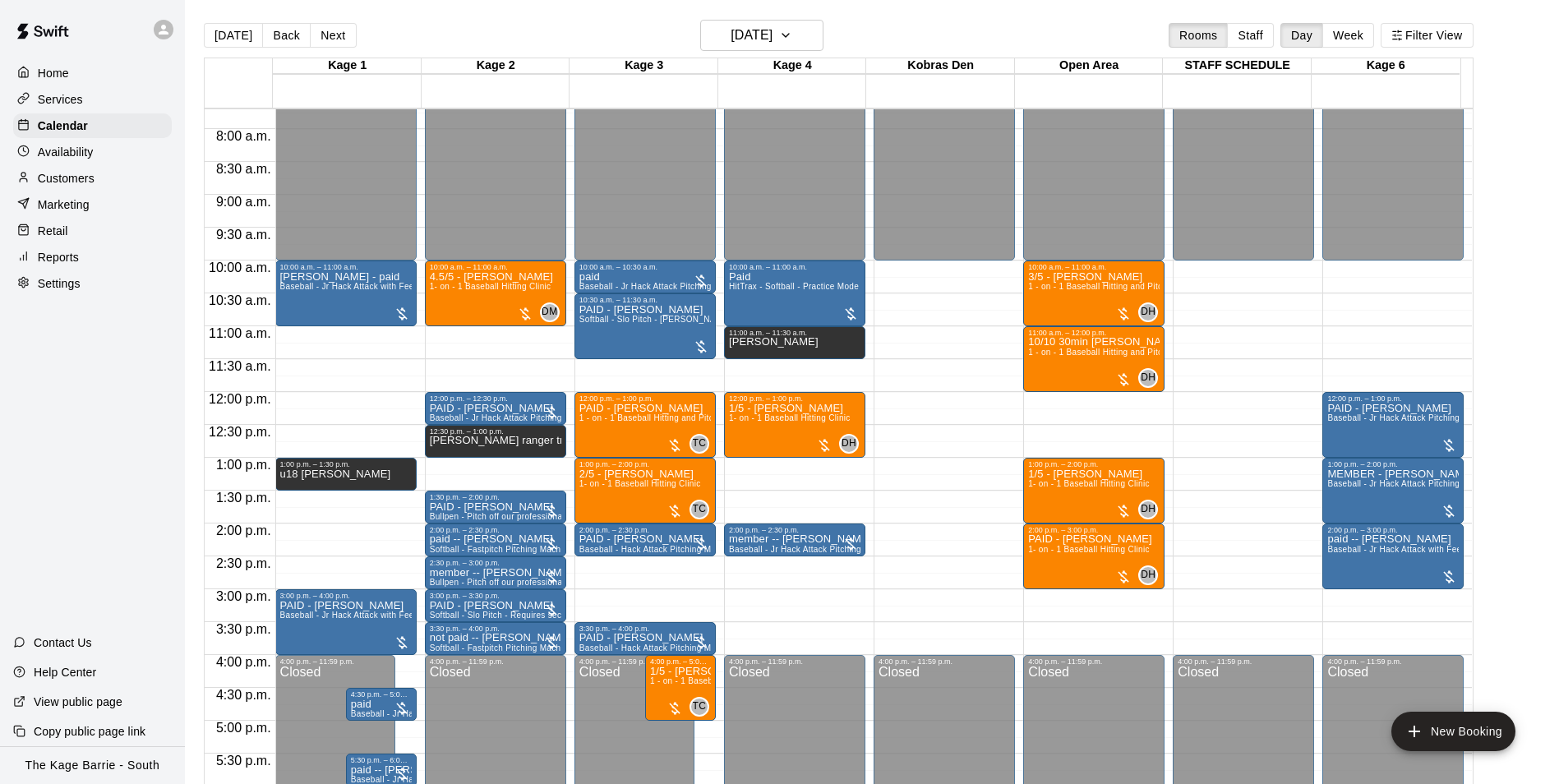
click at [162, 34] on icon at bounding box center [163, 29] width 10 height 10
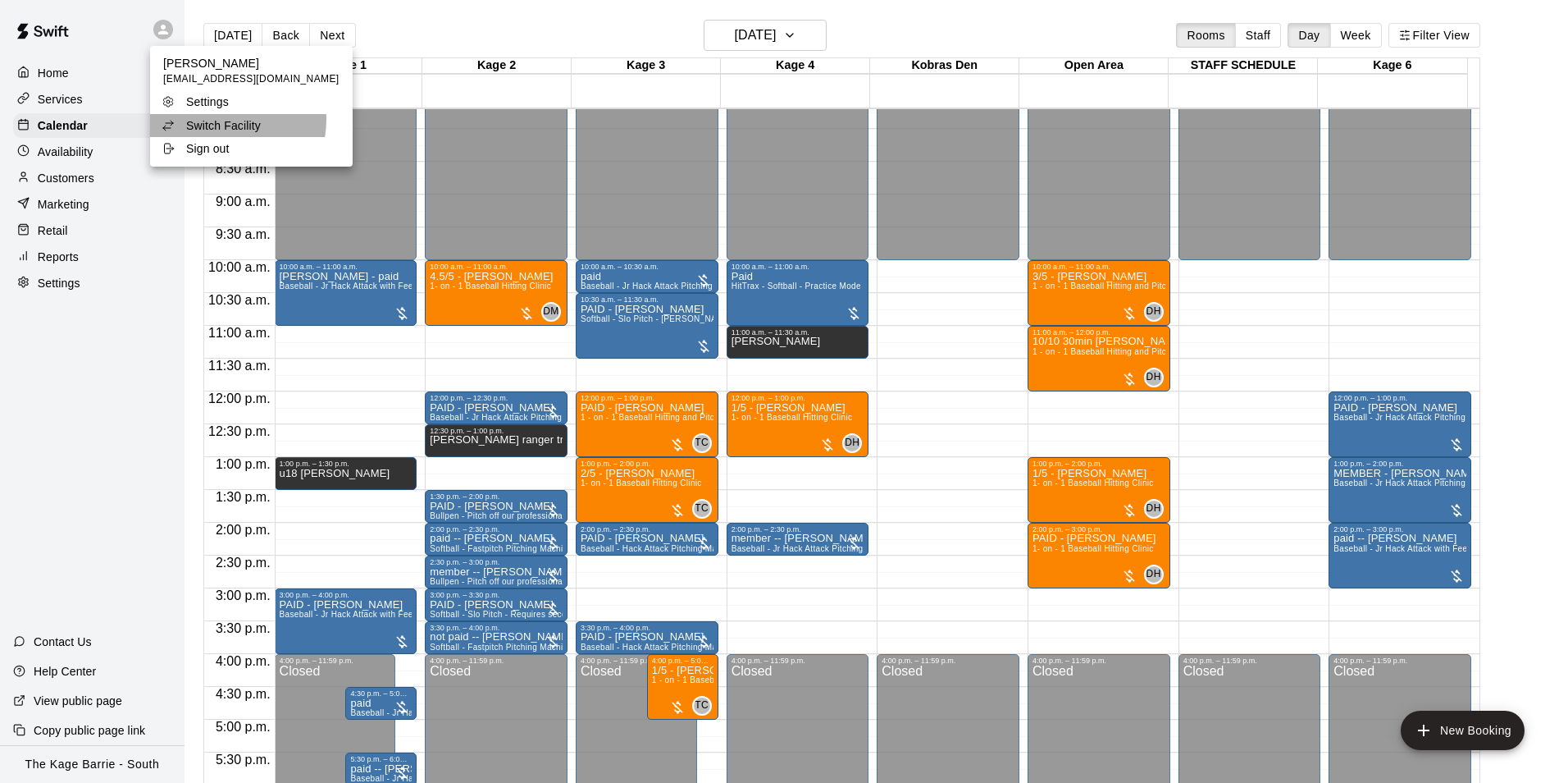
click at [224, 119] on p "Switch Facility" at bounding box center [223, 126] width 74 height 16
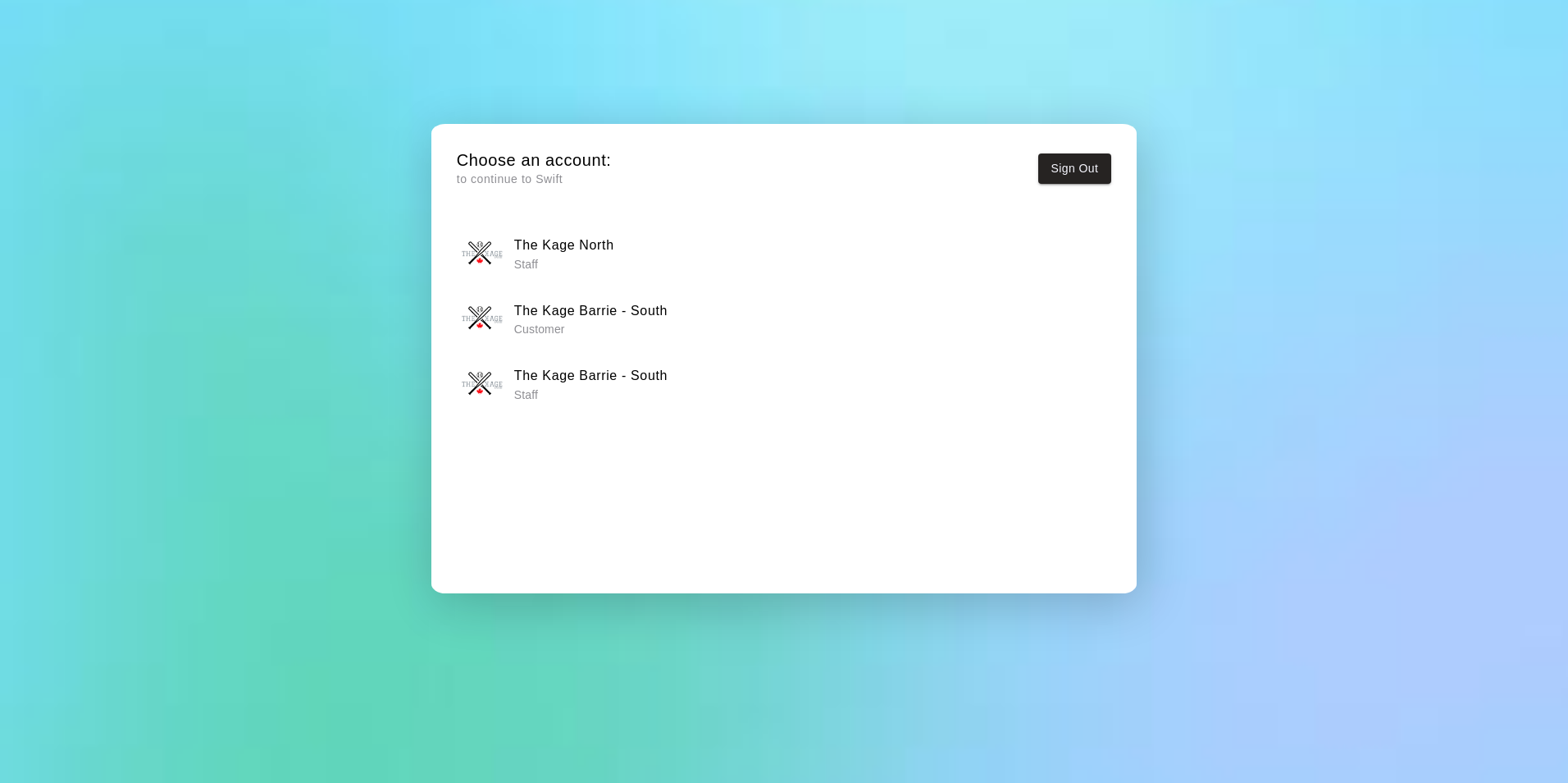
click at [595, 239] on h6 "The Kage North" at bounding box center [564, 245] width 100 height 22
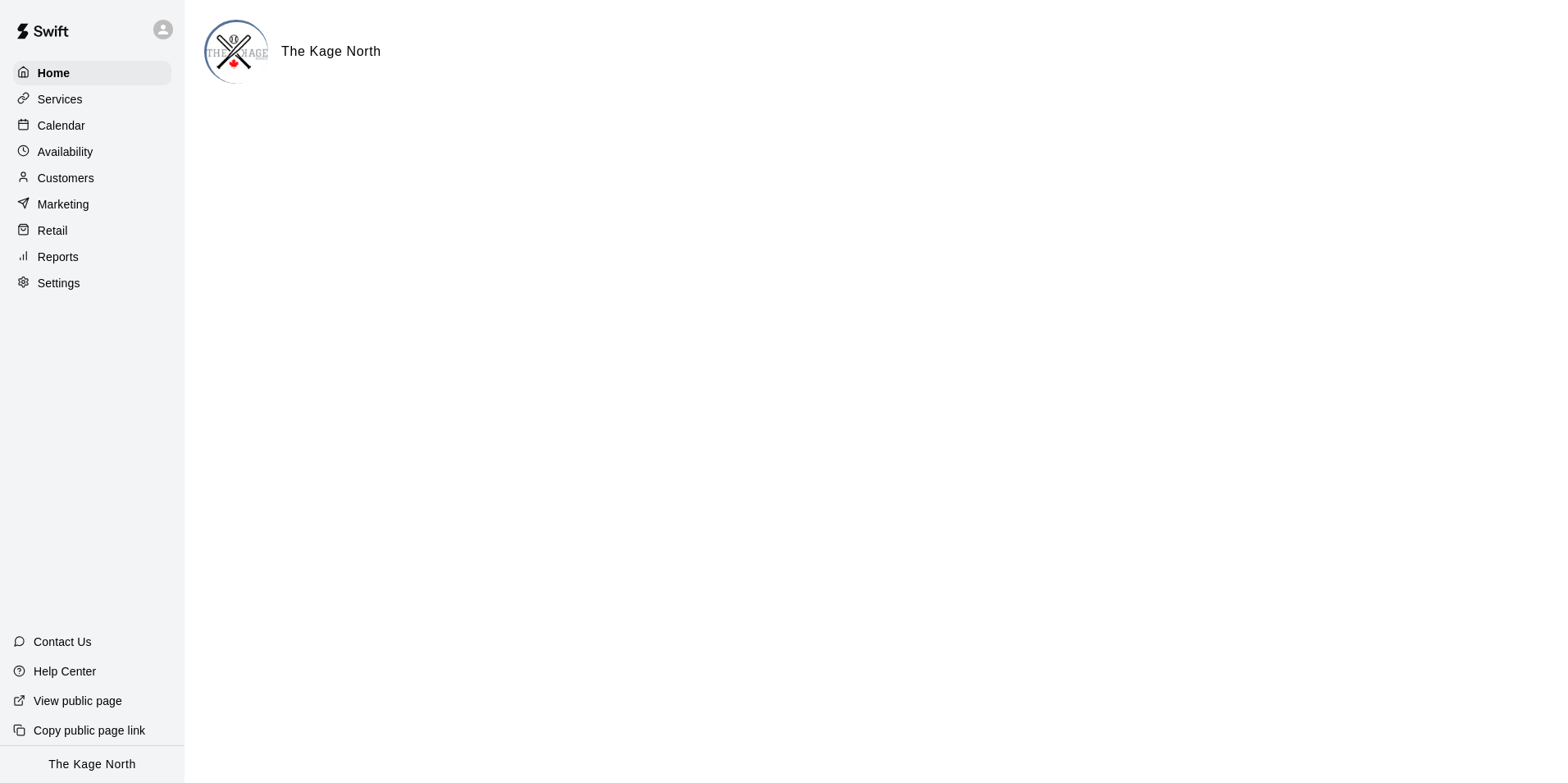
click at [63, 134] on p "Calendar" at bounding box center [62, 126] width 48 height 16
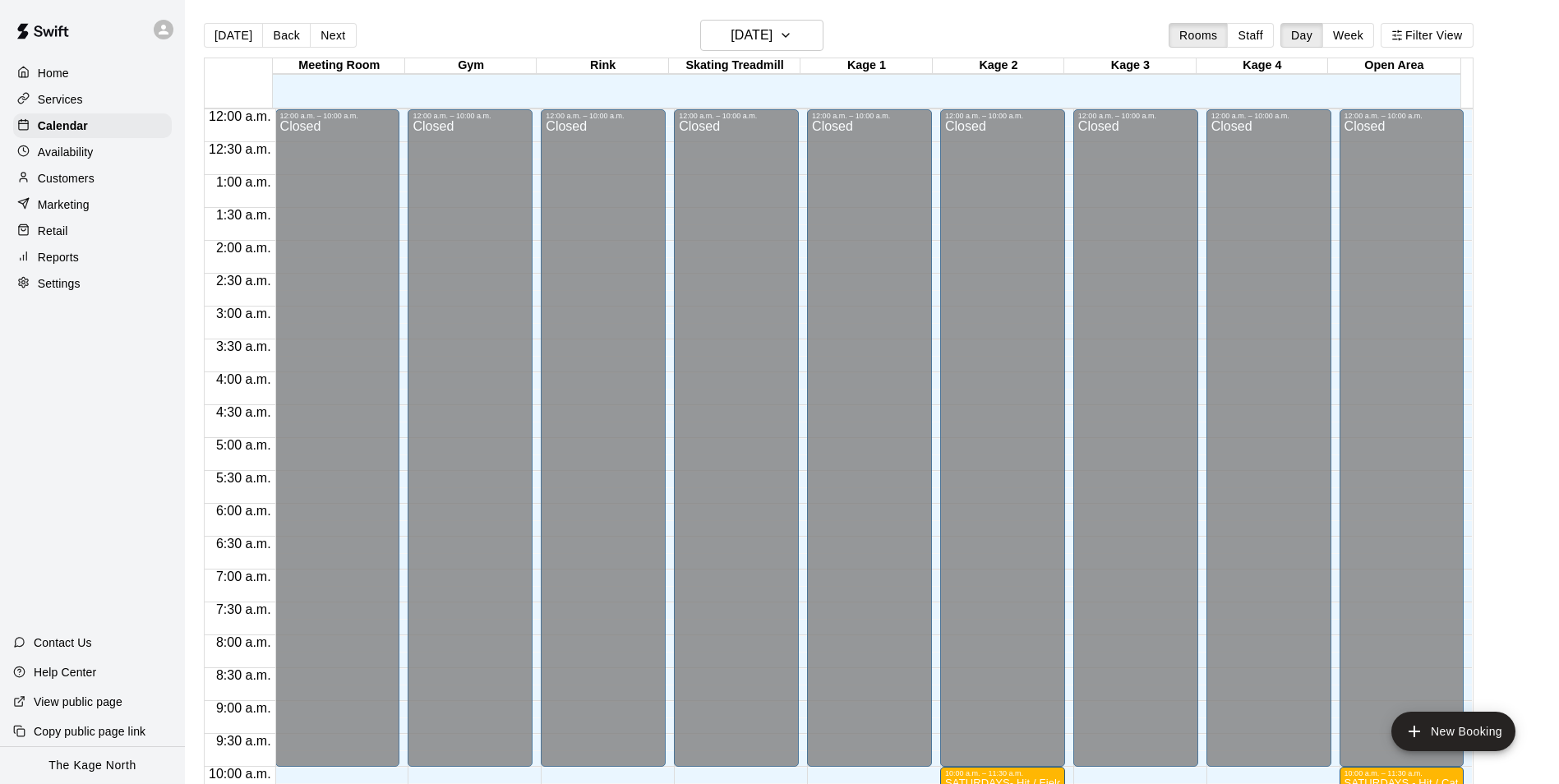
scroll to position [835, 0]
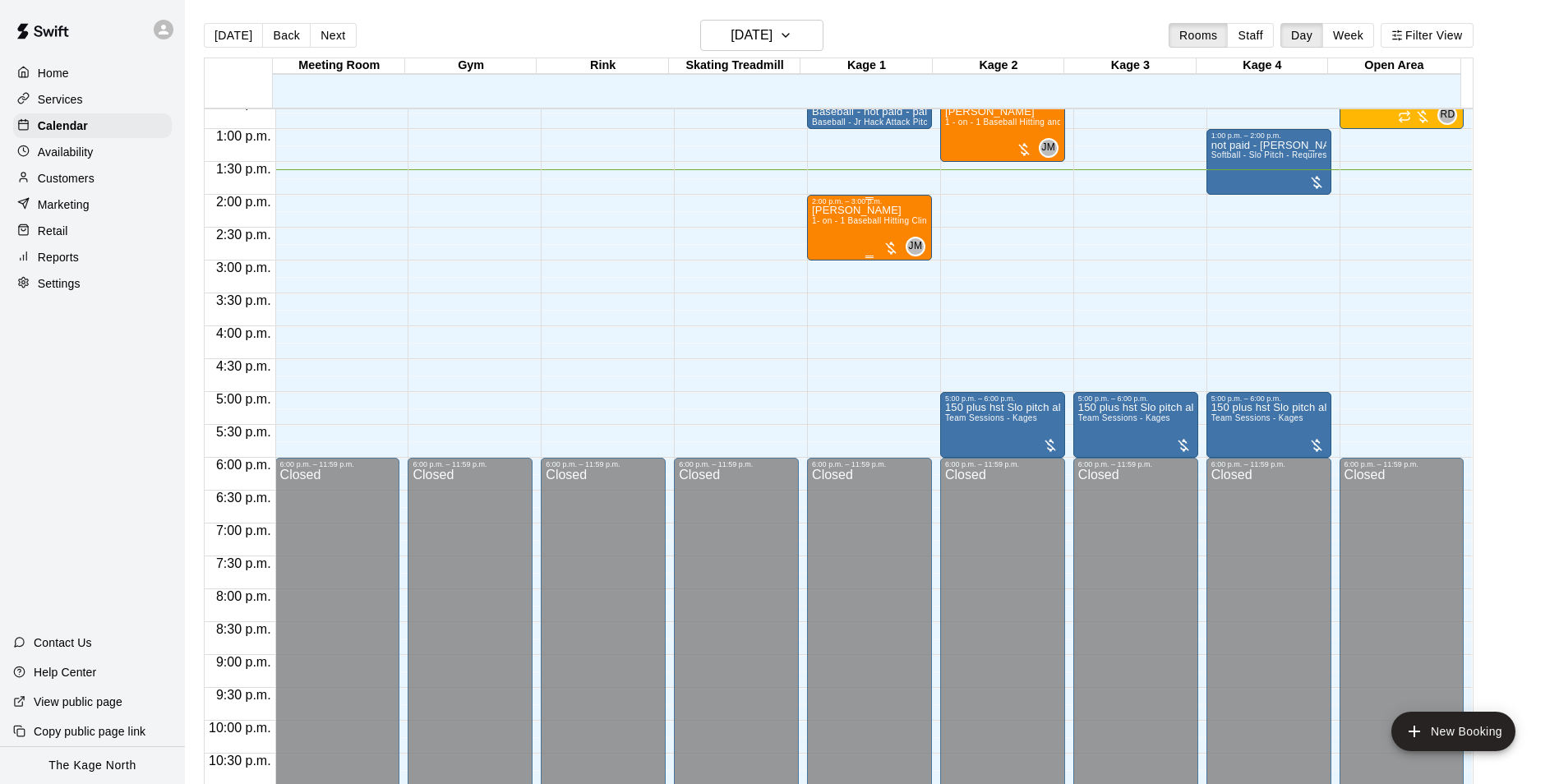
click at [840, 222] on span "1- on - 1 Baseball Hitting Clinic" at bounding box center [873, 220] width 121 height 9
click at [1001, 126] on div at bounding box center [785, 392] width 1571 height 784
click at [1001, 126] on span "1 - on - 1 Baseball Hitting and Pitching Clinic" at bounding box center [1031, 122] width 175 height 9
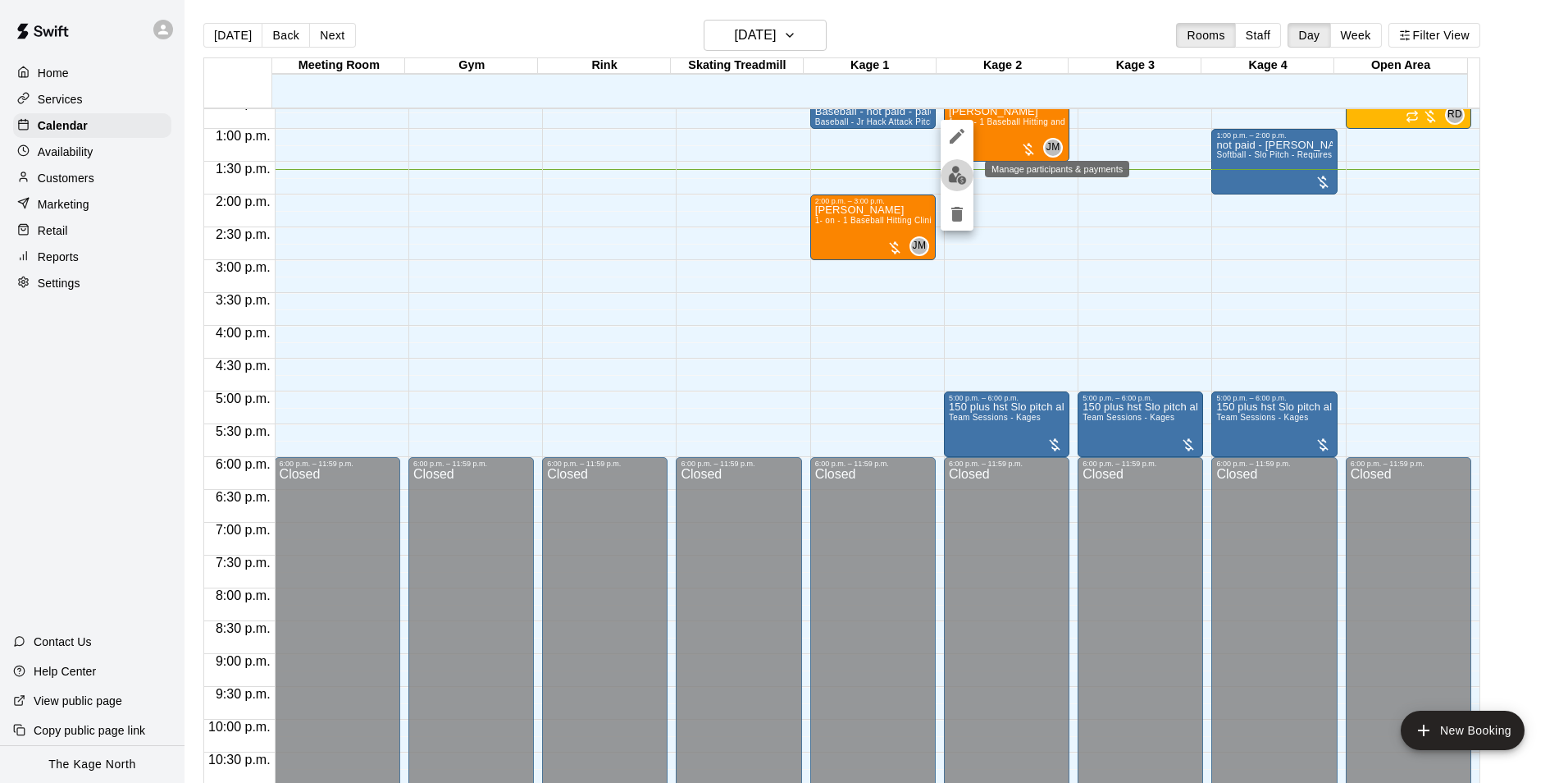
click at [956, 171] on img "edit" at bounding box center [957, 175] width 19 height 19
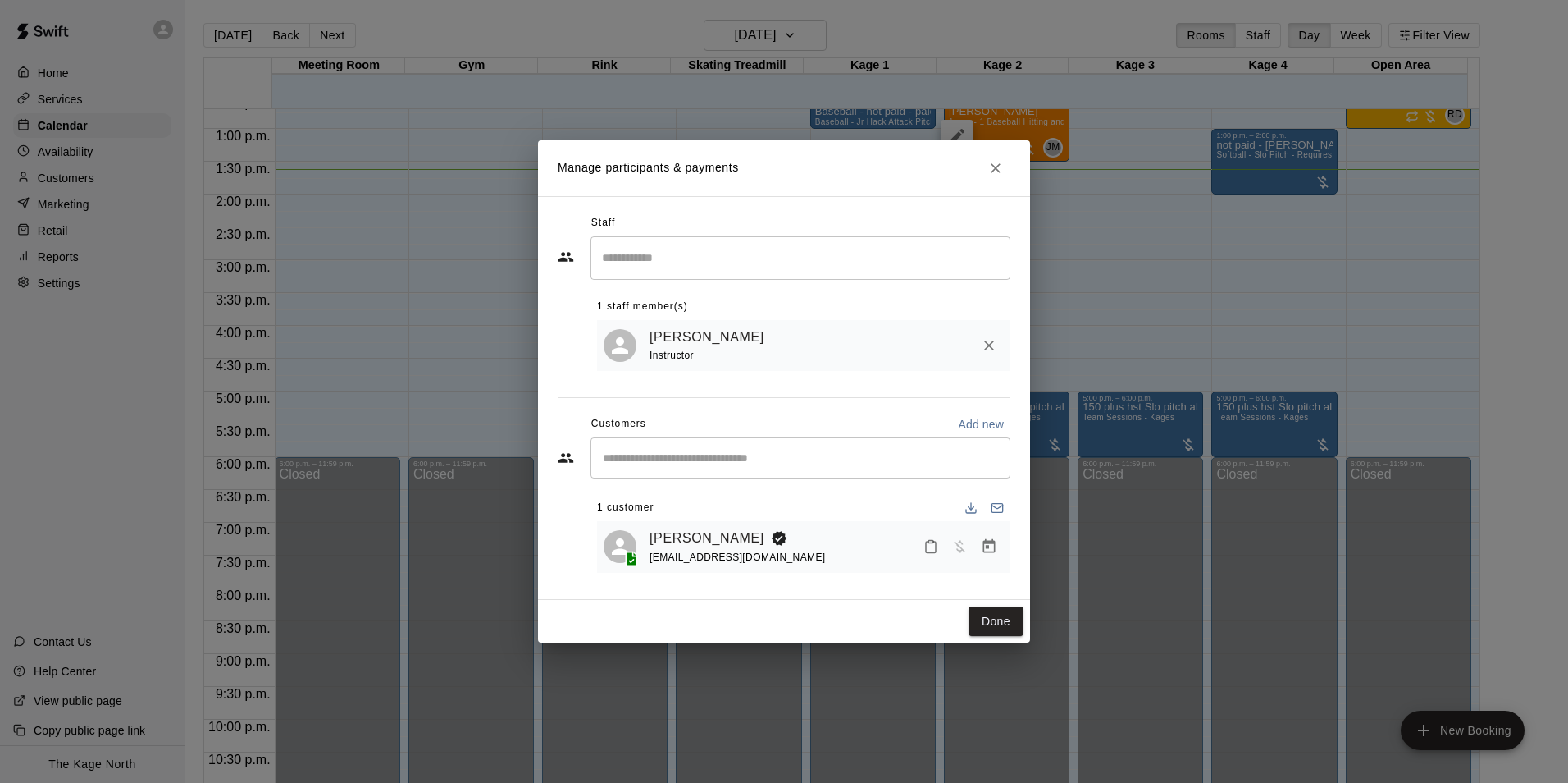
click at [993, 173] on icon "Close" at bounding box center [995, 168] width 16 height 16
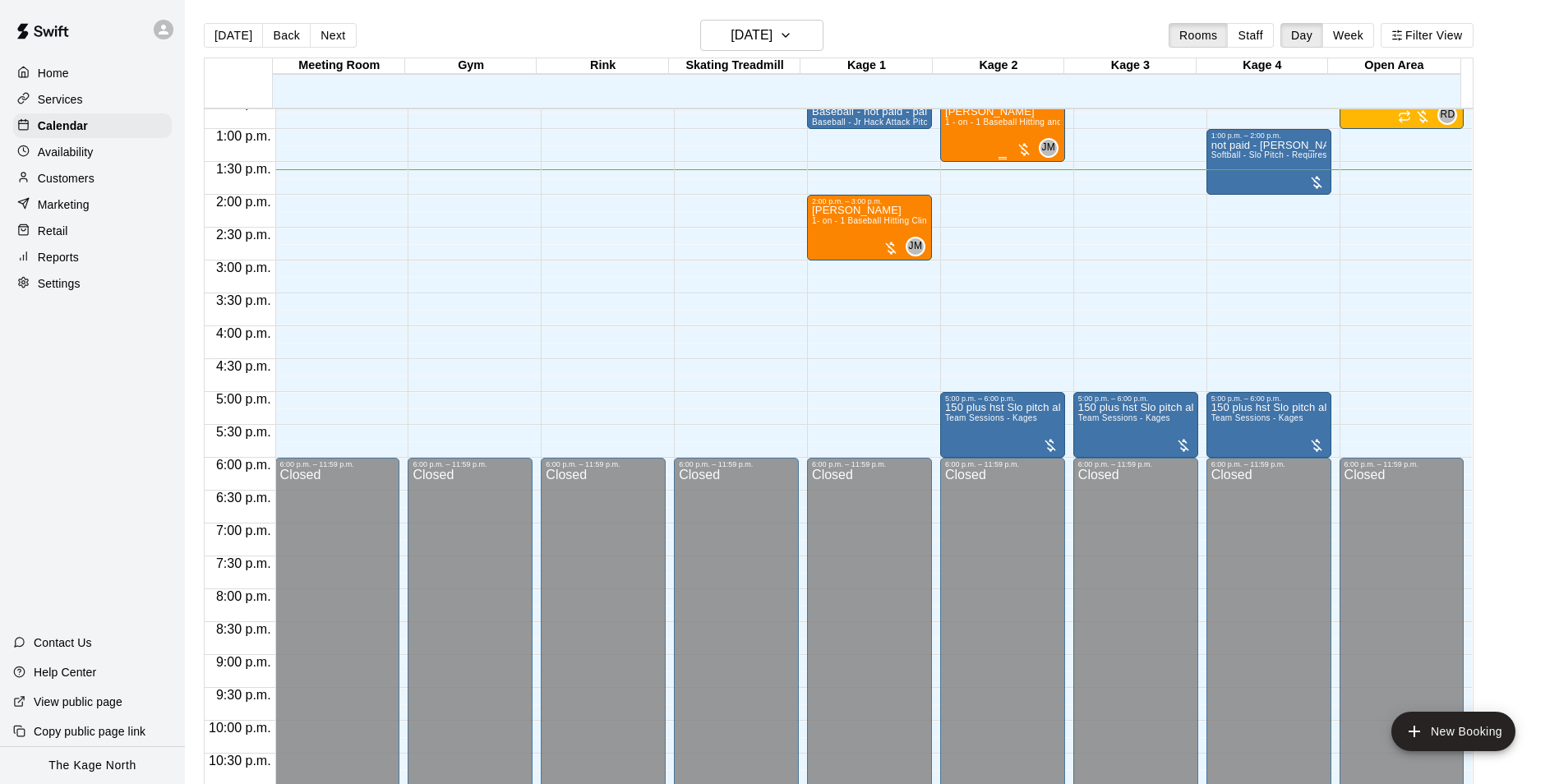
click at [972, 126] on span "1 - on - 1 Baseball Hitting and Pitching Clinic" at bounding box center [1031, 122] width 175 height 9
click at [964, 135] on icon "edit" at bounding box center [959, 137] width 20 height 20
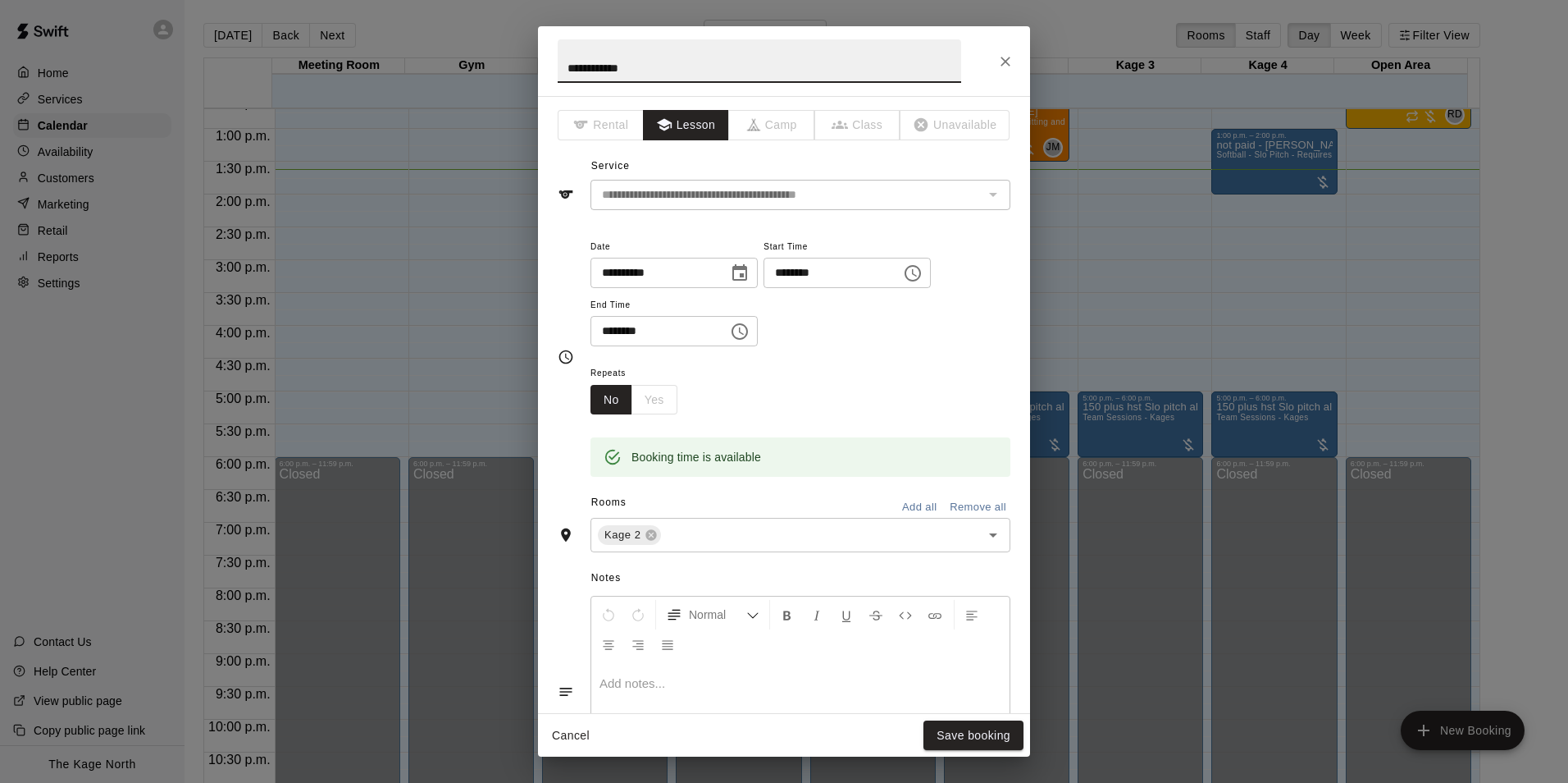
click at [571, 74] on input "**********" at bounding box center [759, 62] width 404 height 43
type input "**********"
click at [984, 724] on button "Save booking" at bounding box center [974, 736] width 100 height 31
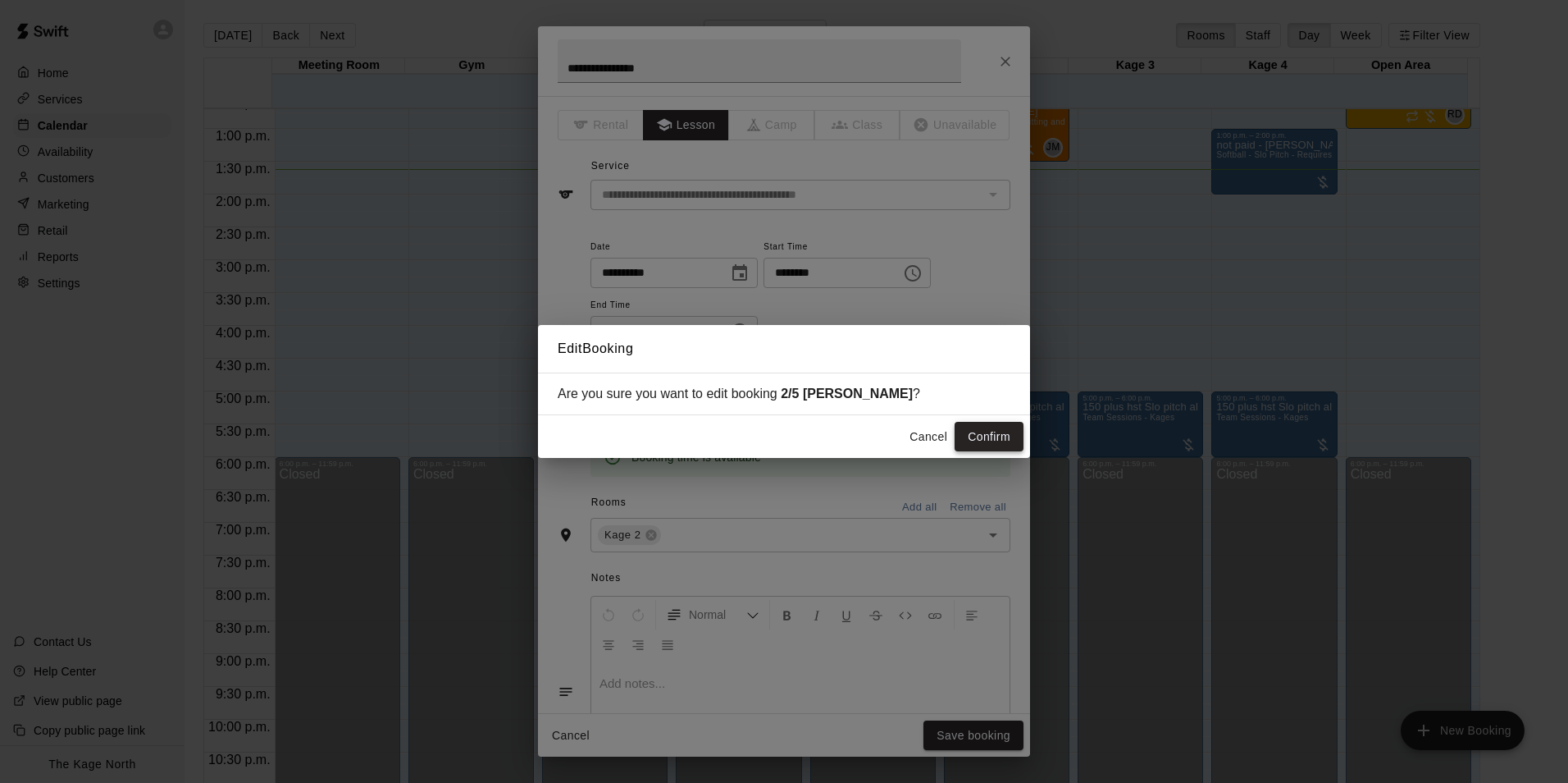
click at [969, 437] on button "Confirm" at bounding box center [989, 437] width 69 height 31
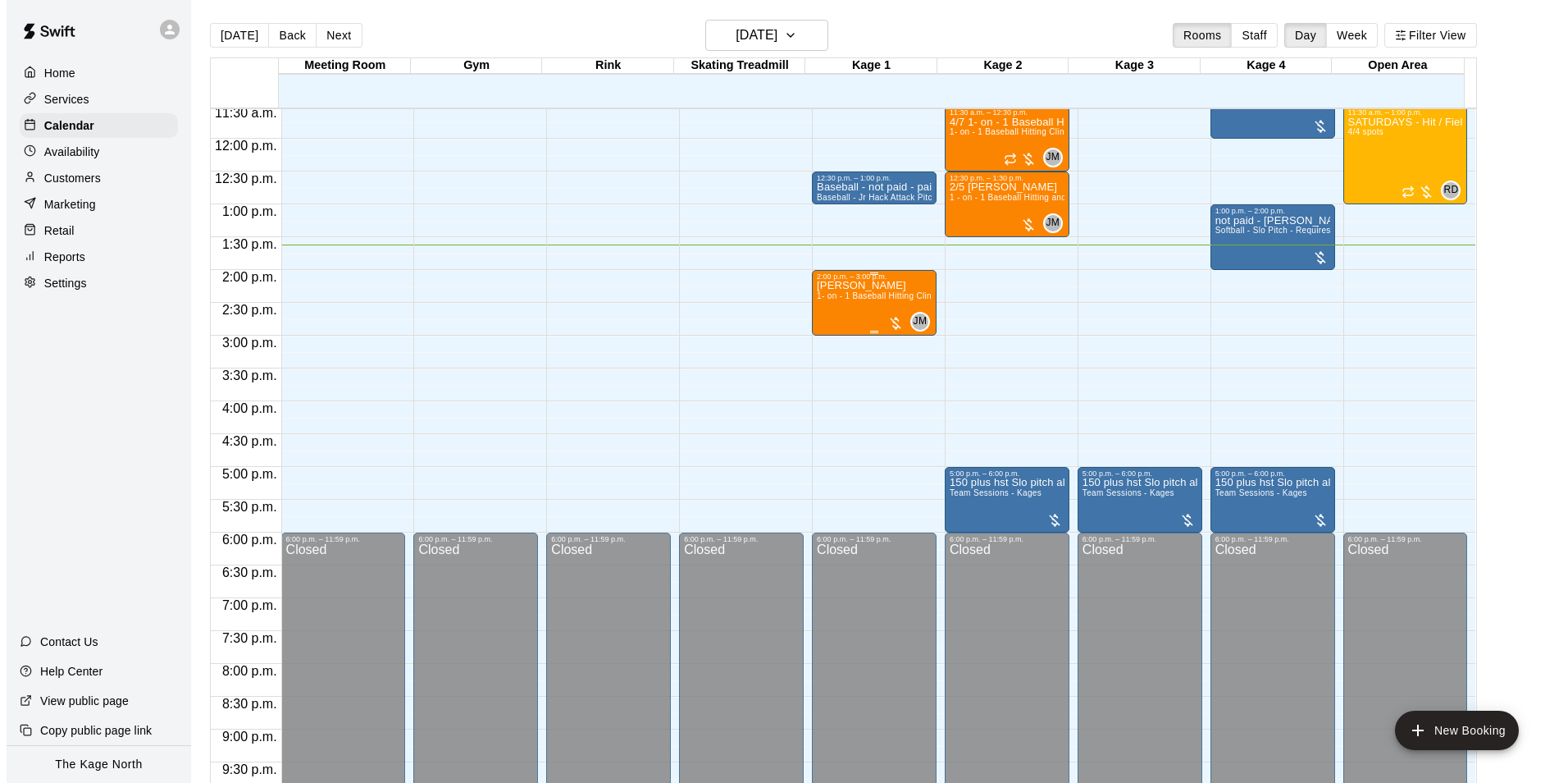
scroll to position [670, 0]
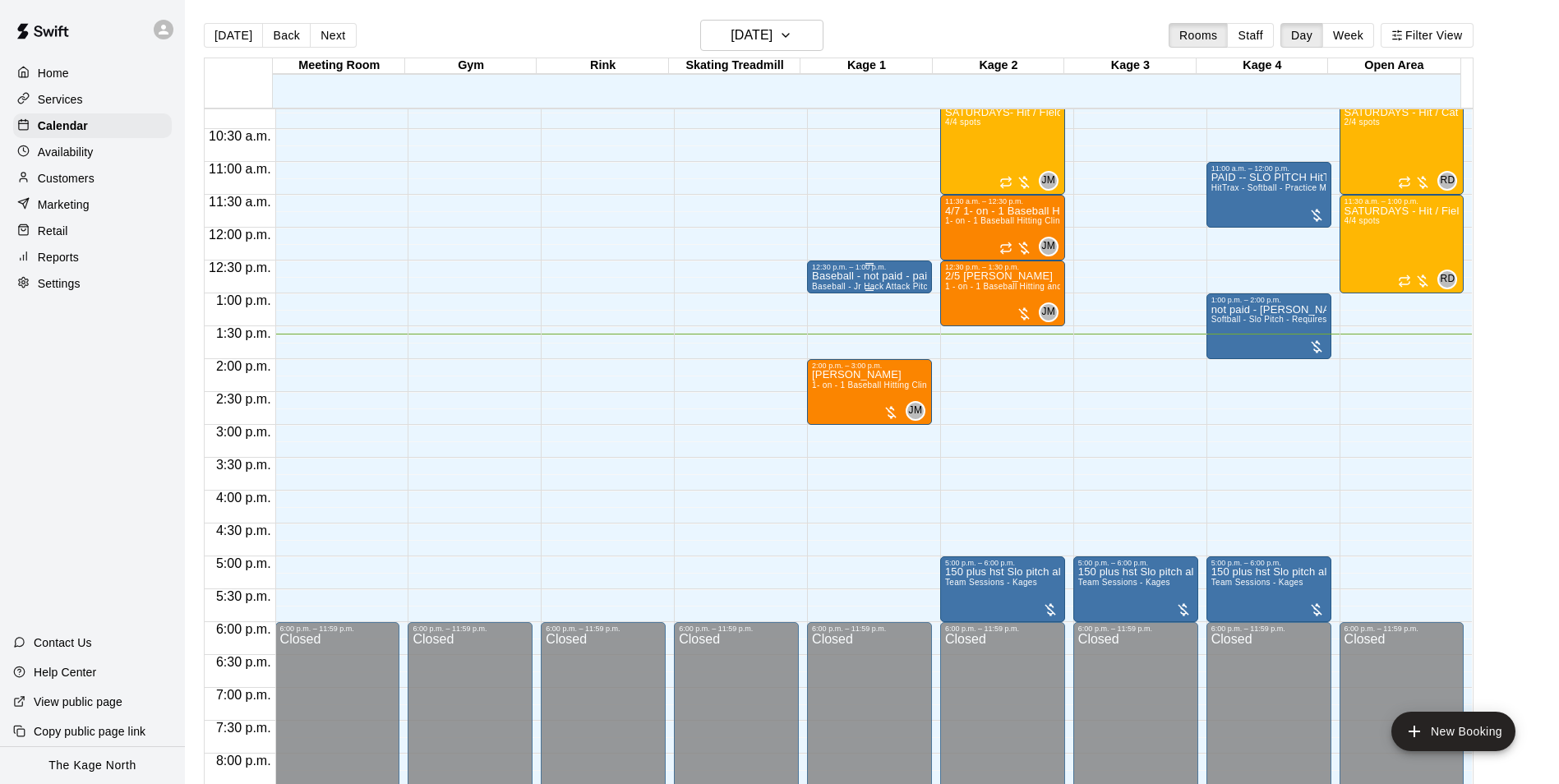
click at [826, 271] on div "12:30 p.m. – 1:00 p.m." at bounding box center [869, 266] width 115 height 8
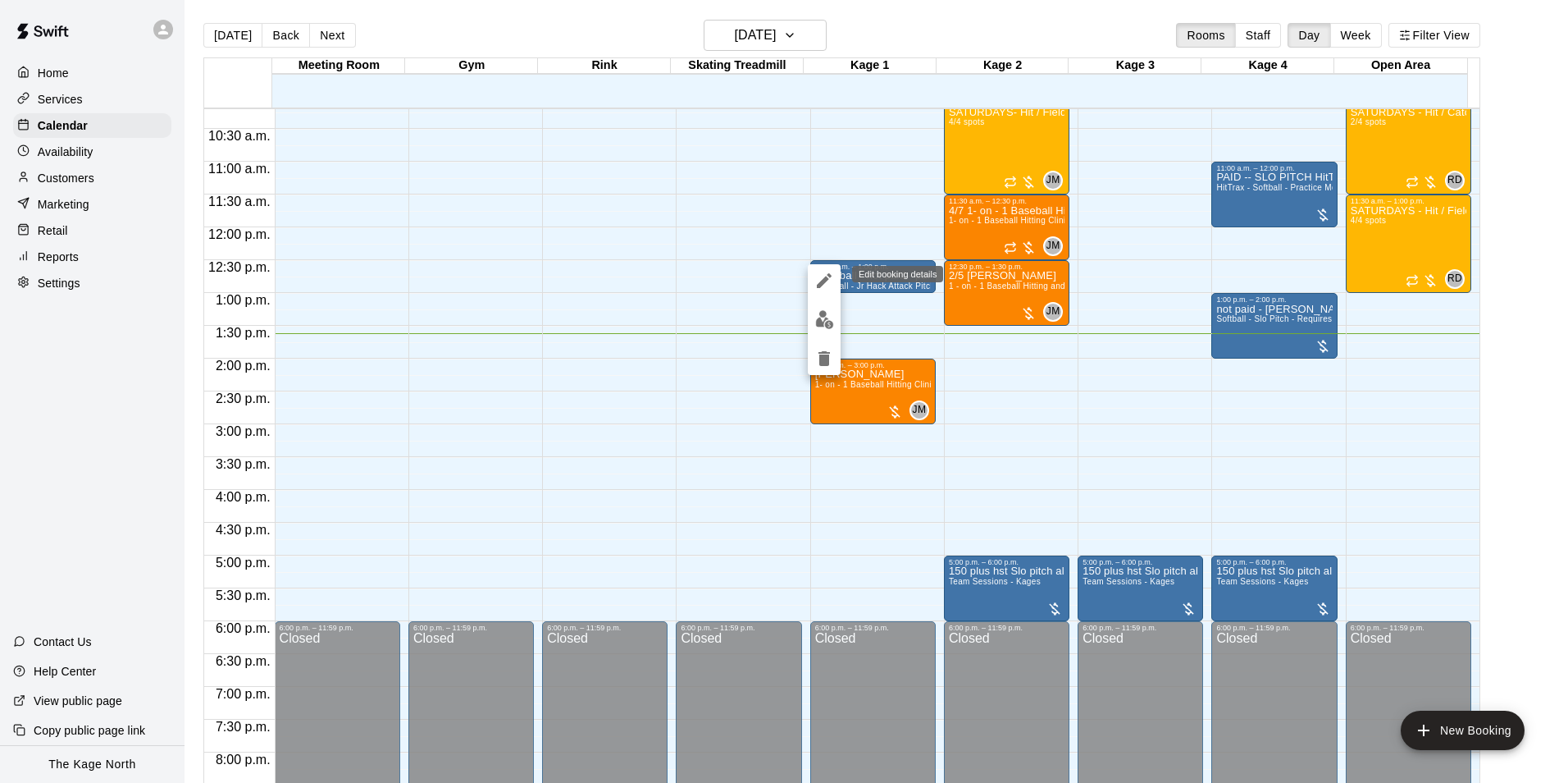
click at [826, 285] on icon "edit" at bounding box center [824, 281] width 20 height 20
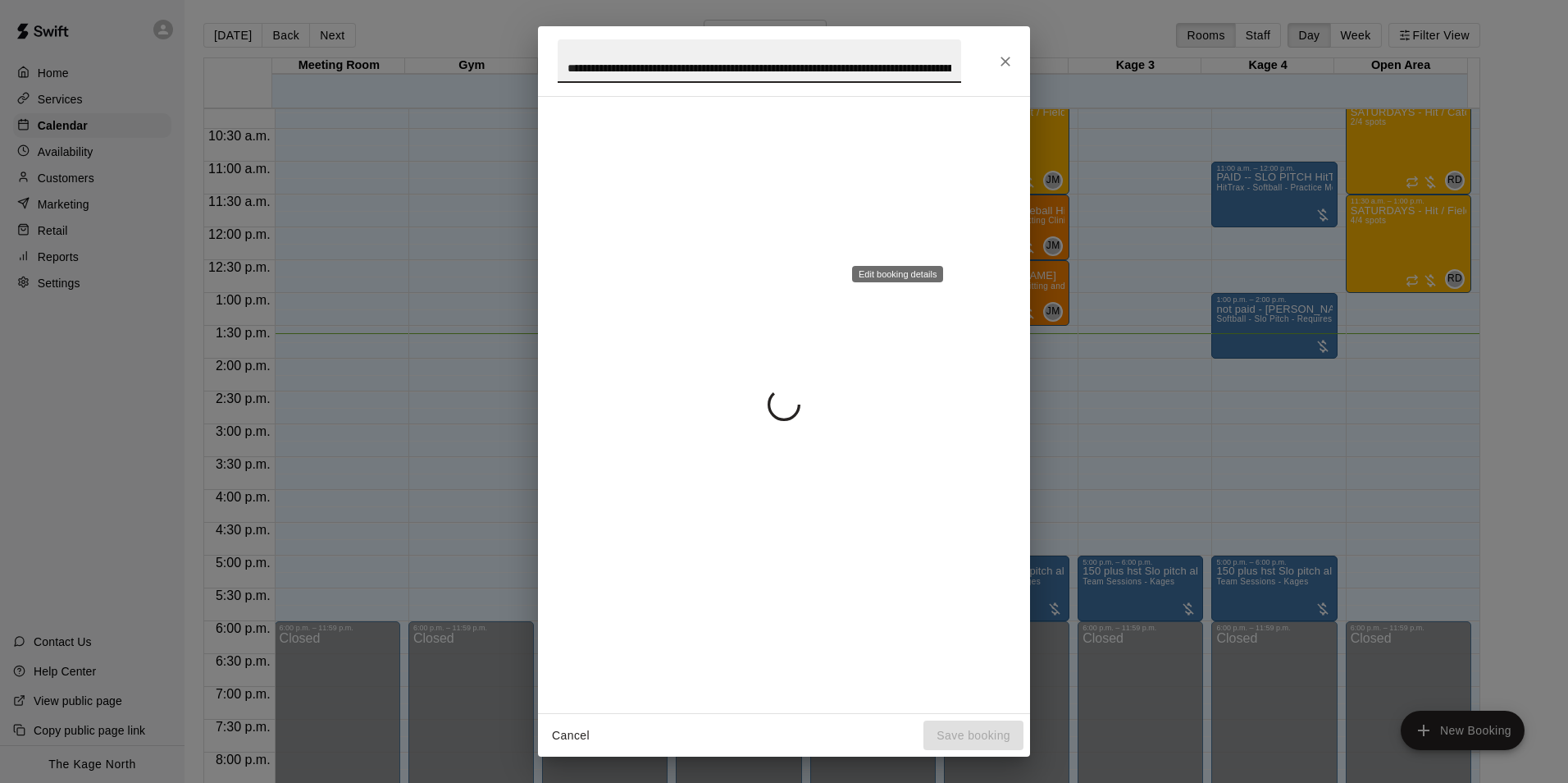
scroll to position [0, 151]
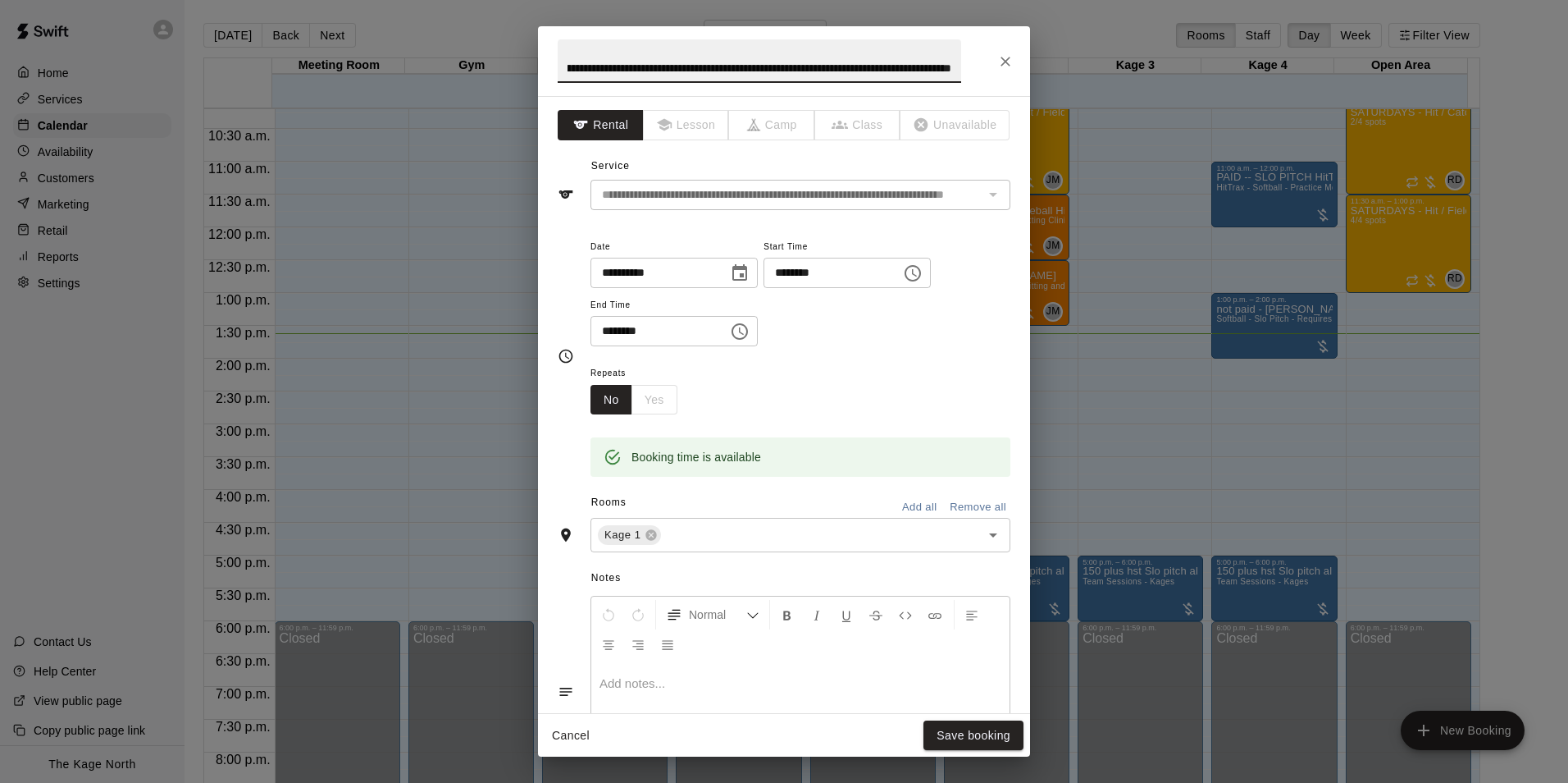
click at [573, 67] on input "**********" at bounding box center [759, 62] width 404 height 43
click at [572, 66] on input "**********" at bounding box center [759, 62] width 404 height 43
drag, startPoint x: 948, startPoint y: 66, endPoint x: 892, endPoint y: 60, distance: 56.3
click at [841, 60] on input "**********" at bounding box center [759, 62] width 404 height 43
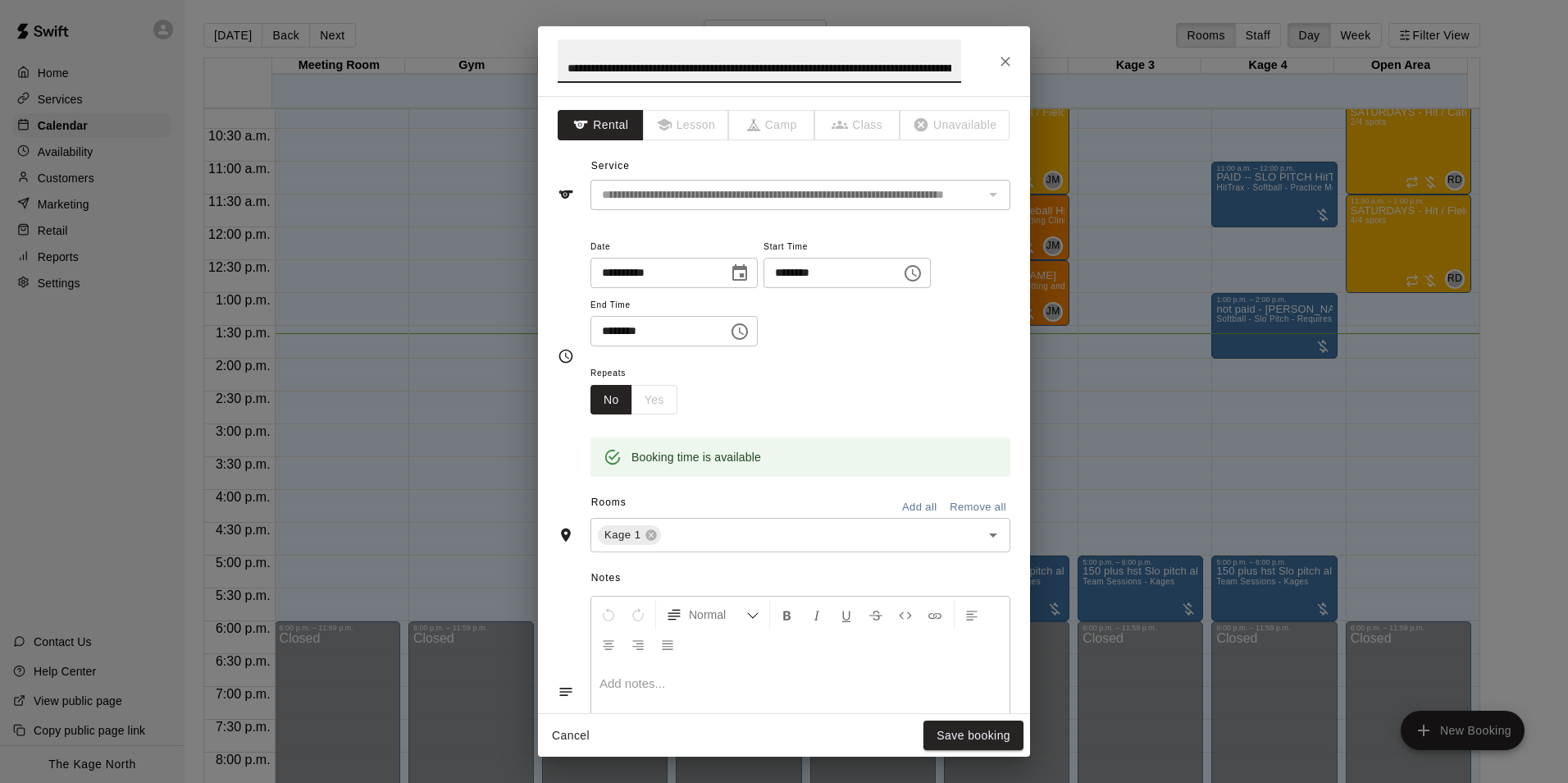
drag, startPoint x: 958, startPoint y: 66, endPoint x: 418, endPoint y: 58, distance: 540.1
click at [418, 58] on div "**********" at bounding box center [784, 391] width 1568 height 783
click at [616, 62] on input "**********" at bounding box center [759, 62] width 404 height 43
drag, startPoint x: 679, startPoint y: 67, endPoint x: 469, endPoint y: 62, distance: 210.1
click at [469, 62] on div "**********" at bounding box center [784, 391] width 1568 height 783
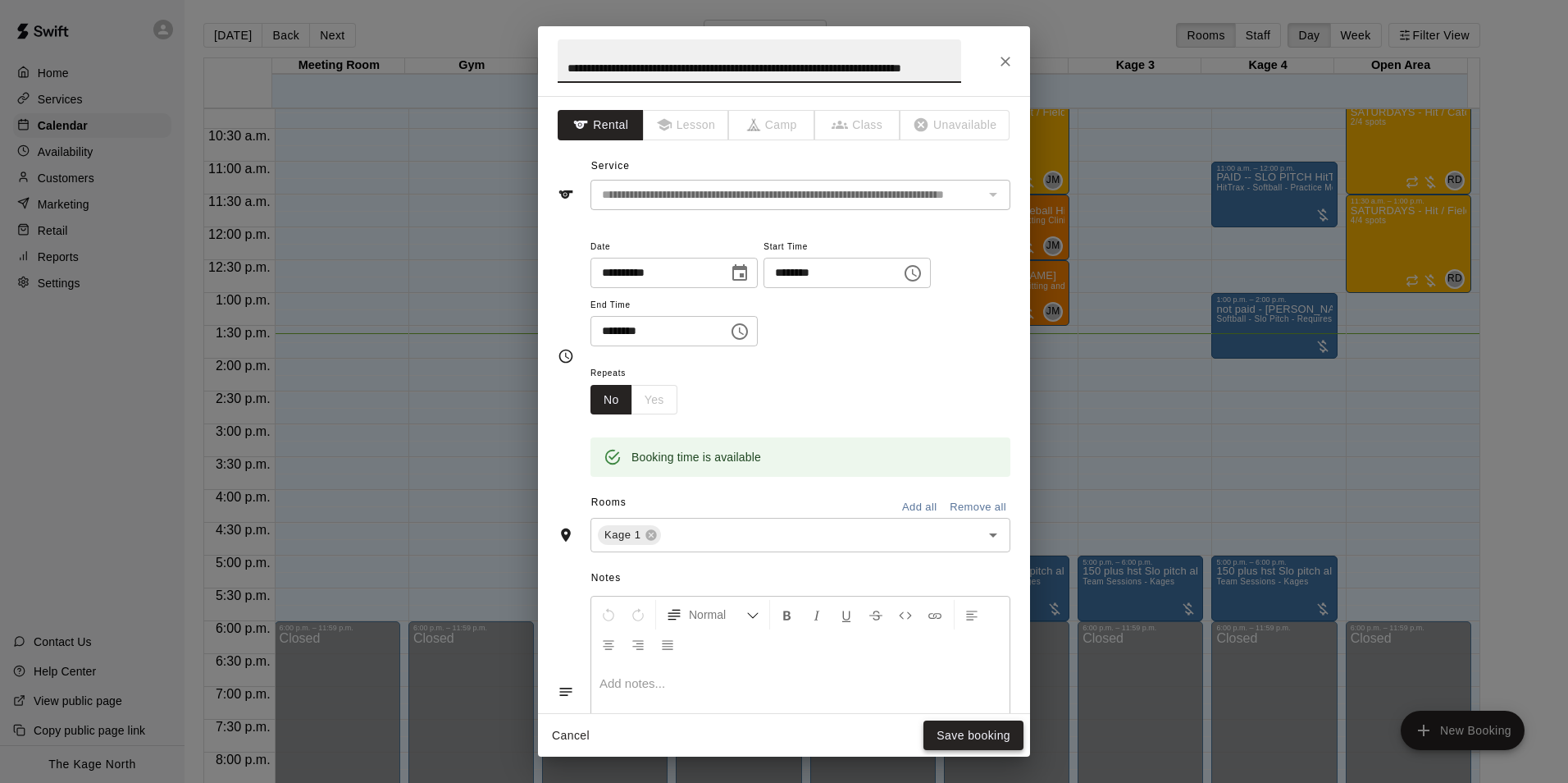
type input "**********"
click at [955, 728] on button "Save booking" at bounding box center [974, 736] width 100 height 31
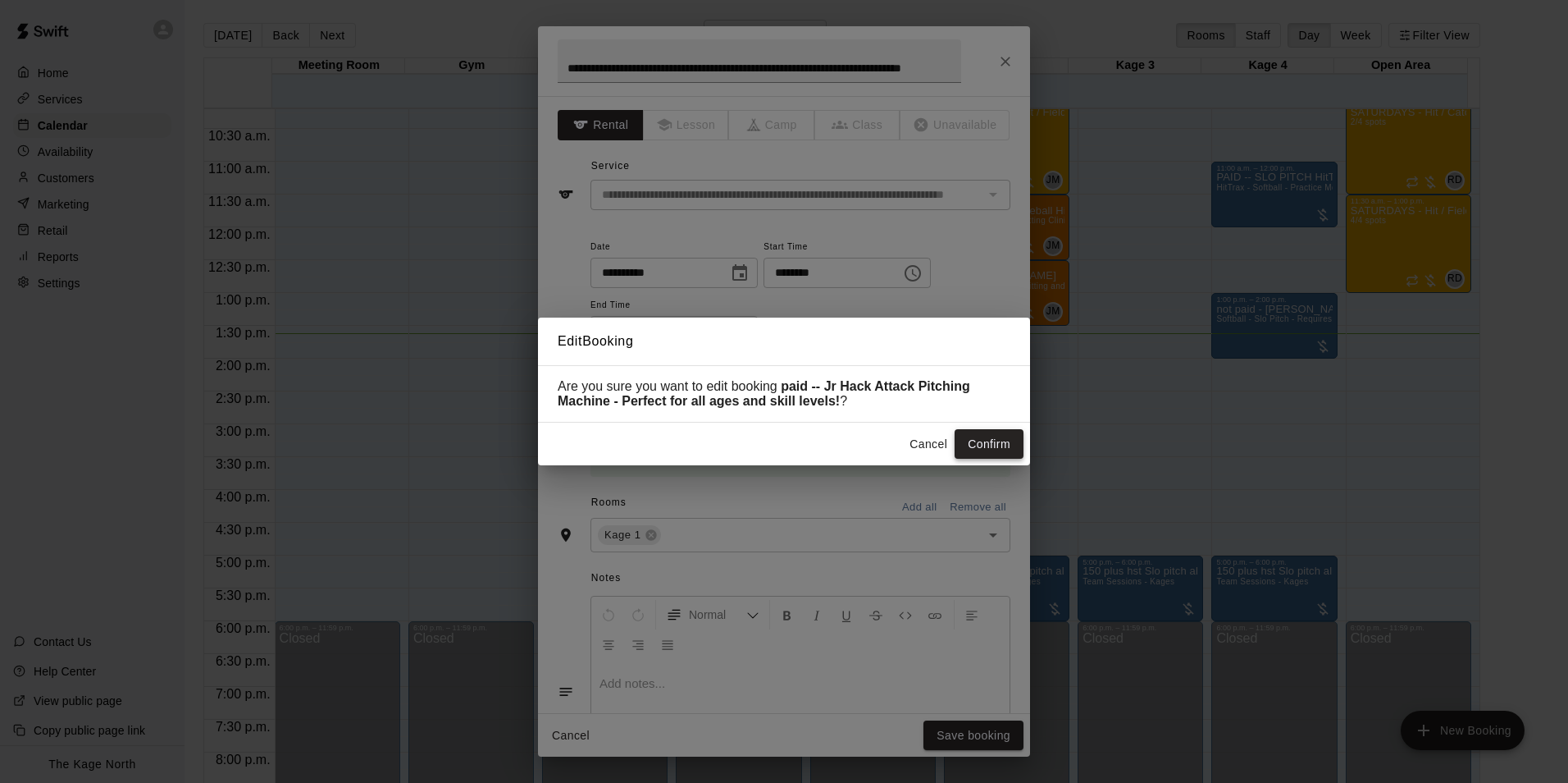
click at [985, 438] on button "Confirm" at bounding box center [989, 444] width 69 height 31
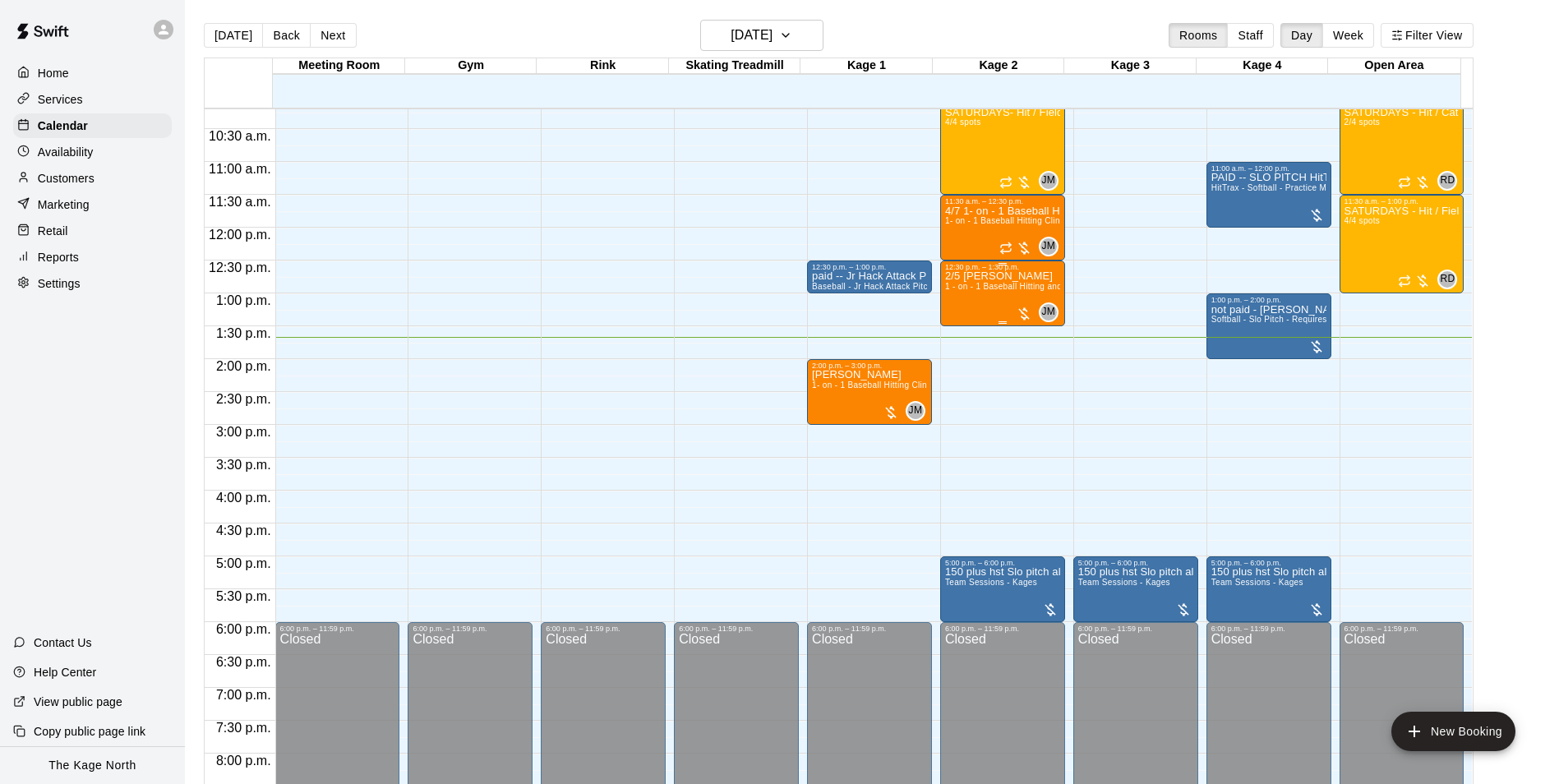
click at [1037, 290] on span "1 - on - 1 Baseball Hitting and Pitching Clinic" at bounding box center [1031, 286] width 175 height 9
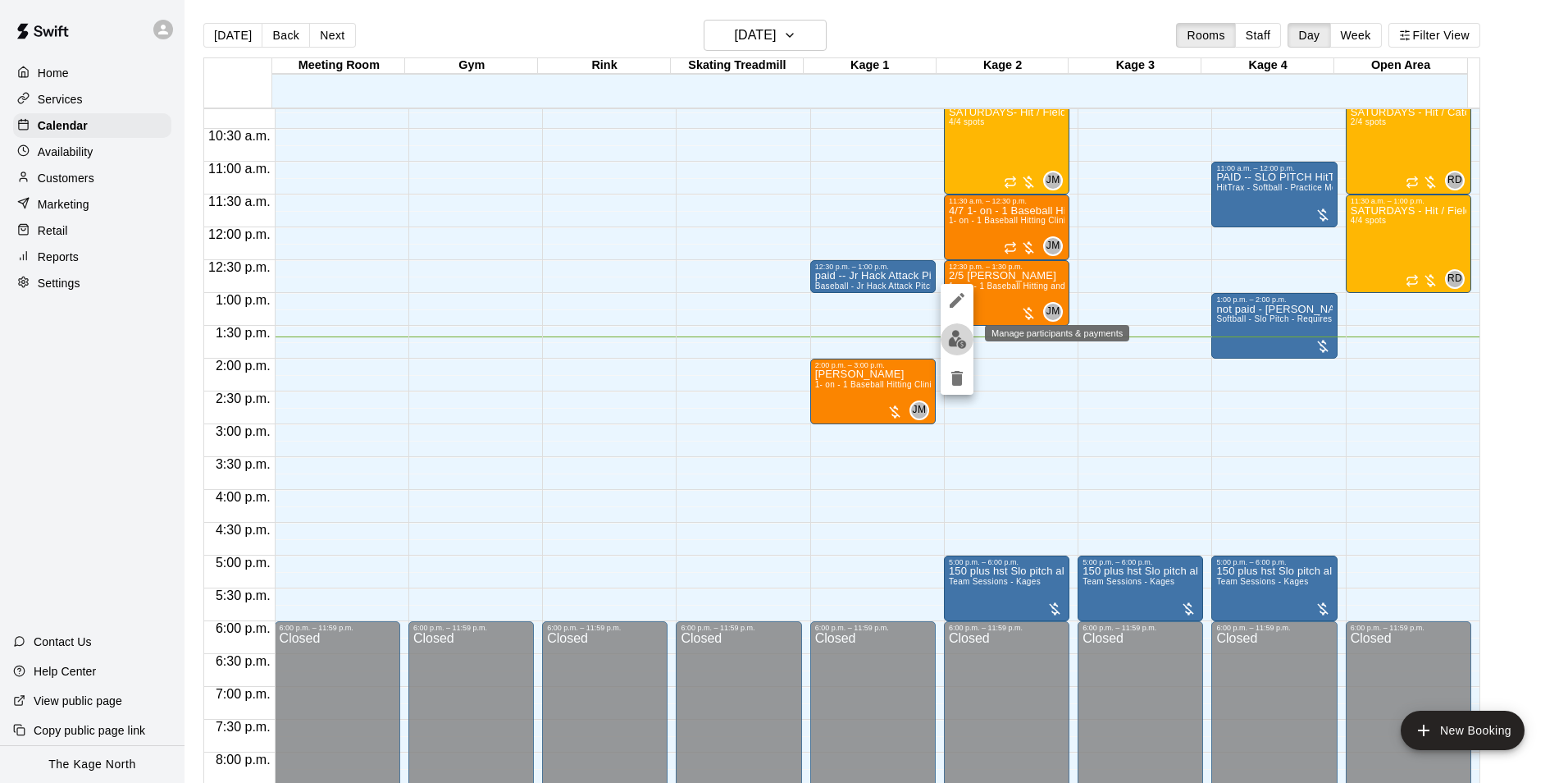
click at [948, 331] on img "edit" at bounding box center [957, 339] width 19 height 19
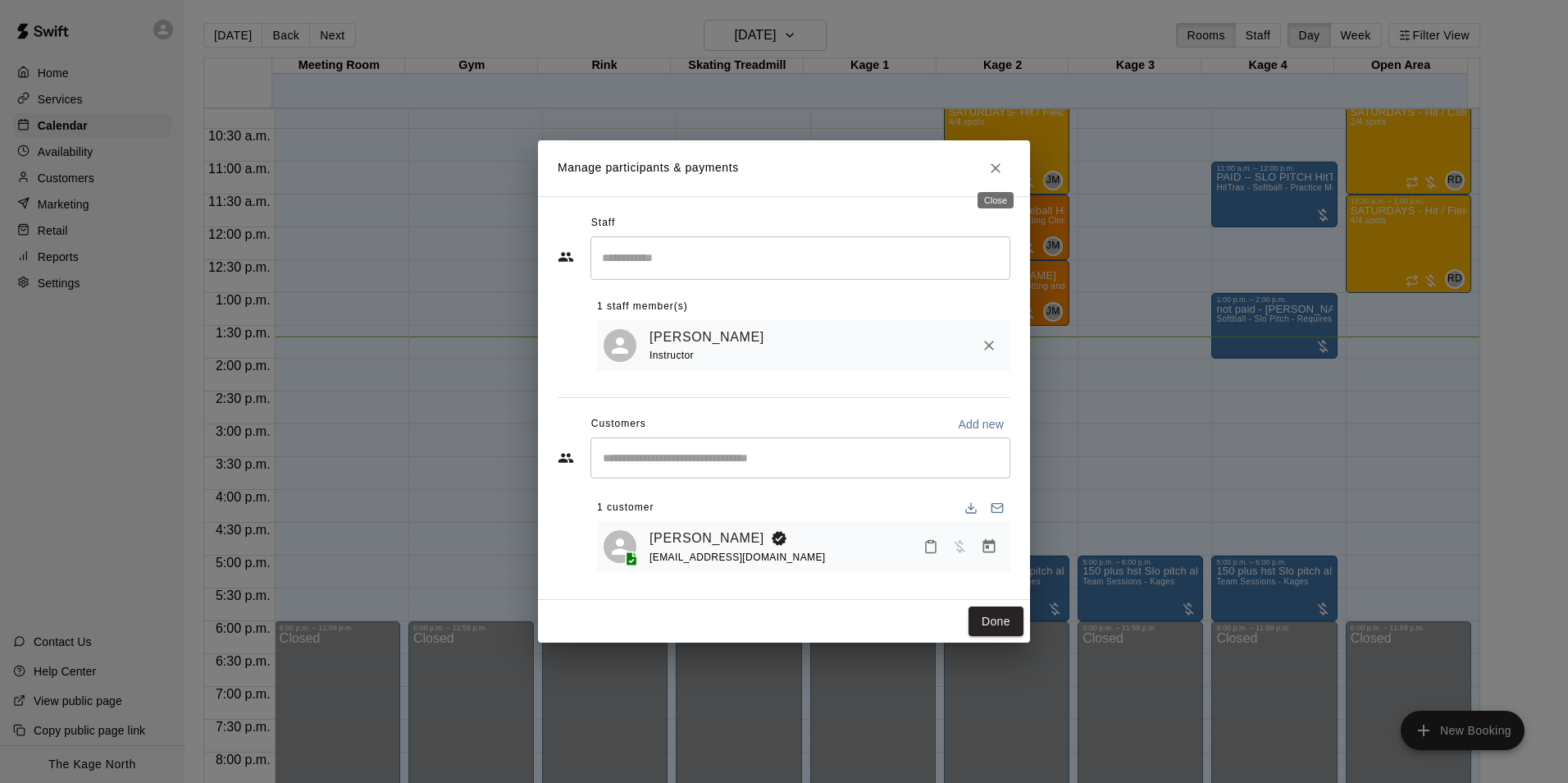
click at [995, 161] on icon "Close" at bounding box center [995, 168] width 16 height 16
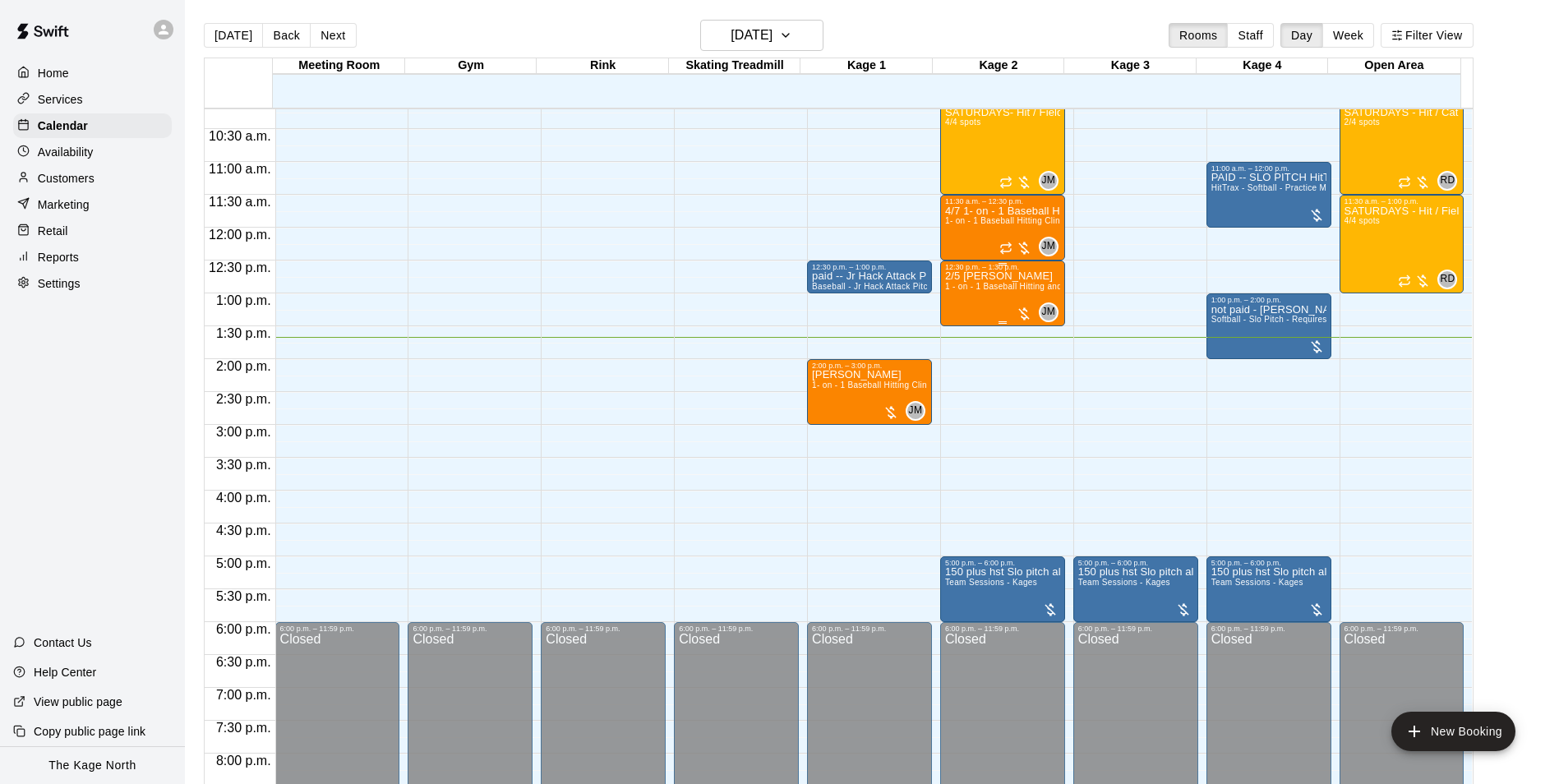
click at [998, 287] on span "1 - on - 1 Baseball Hitting and Pitching Clinic" at bounding box center [1031, 286] width 175 height 9
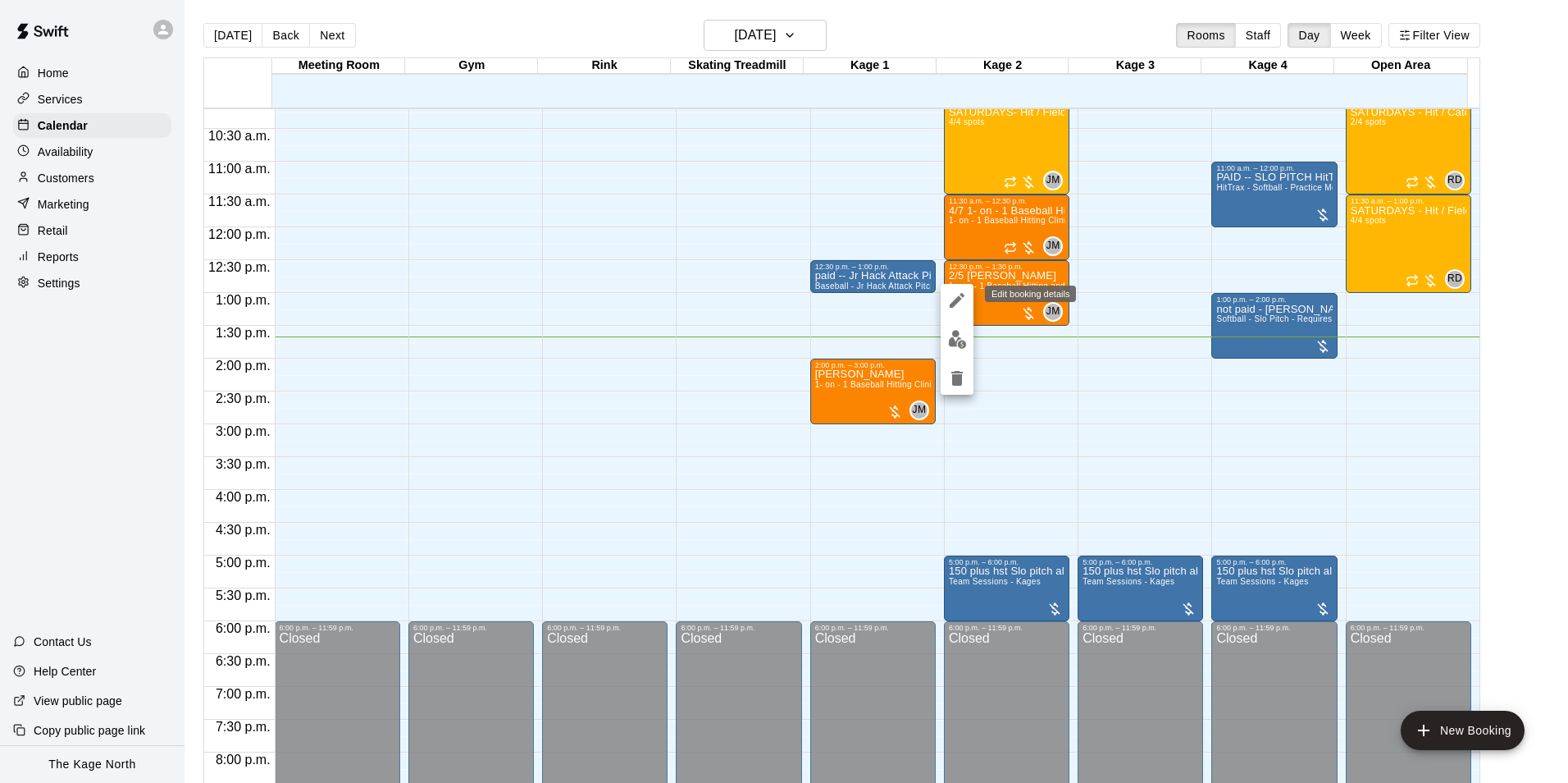
click at [963, 305] on icon "edit" at bounding box center [957, 301] width 20 height 20
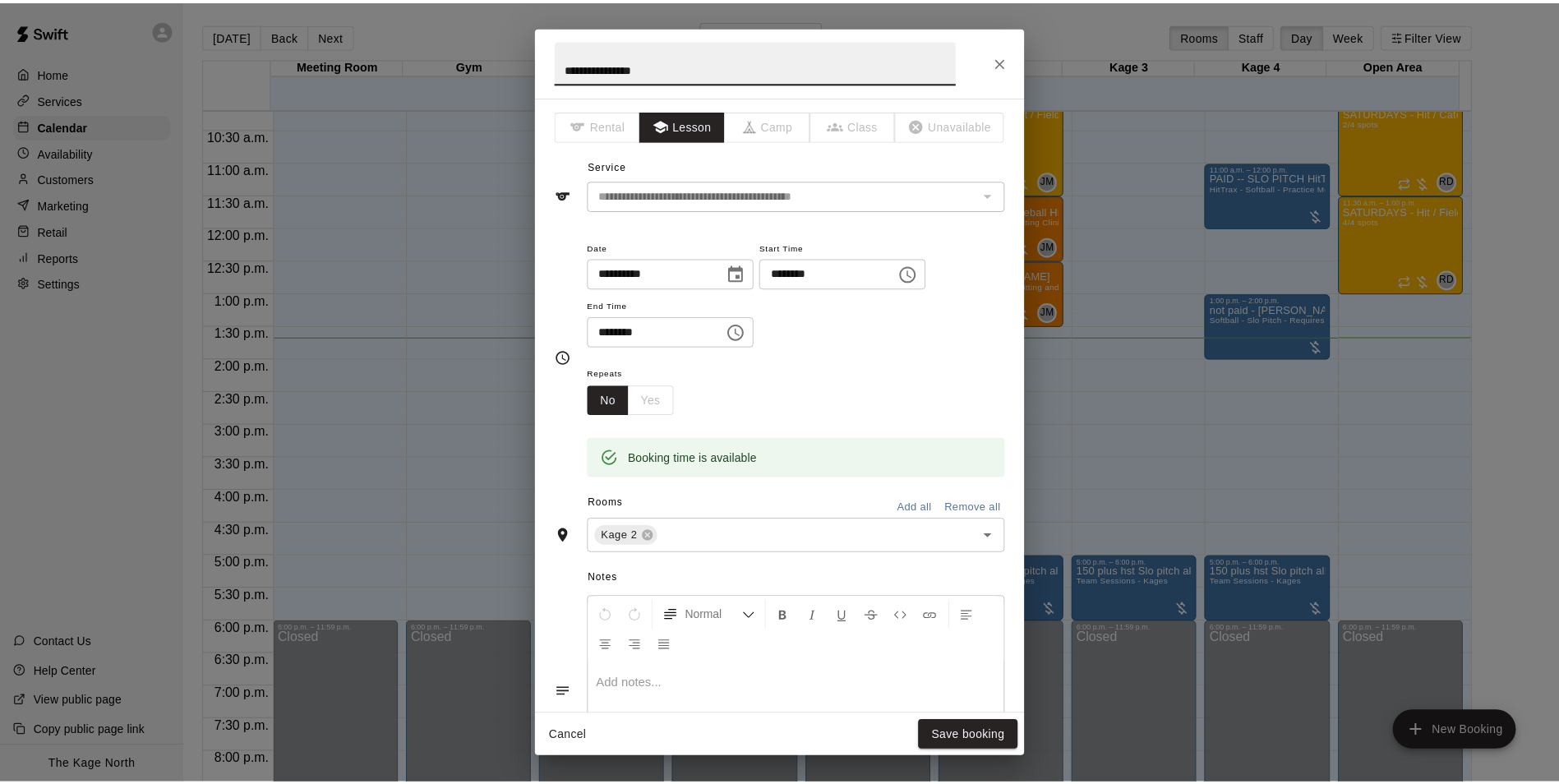
scroll to position [292, 0]
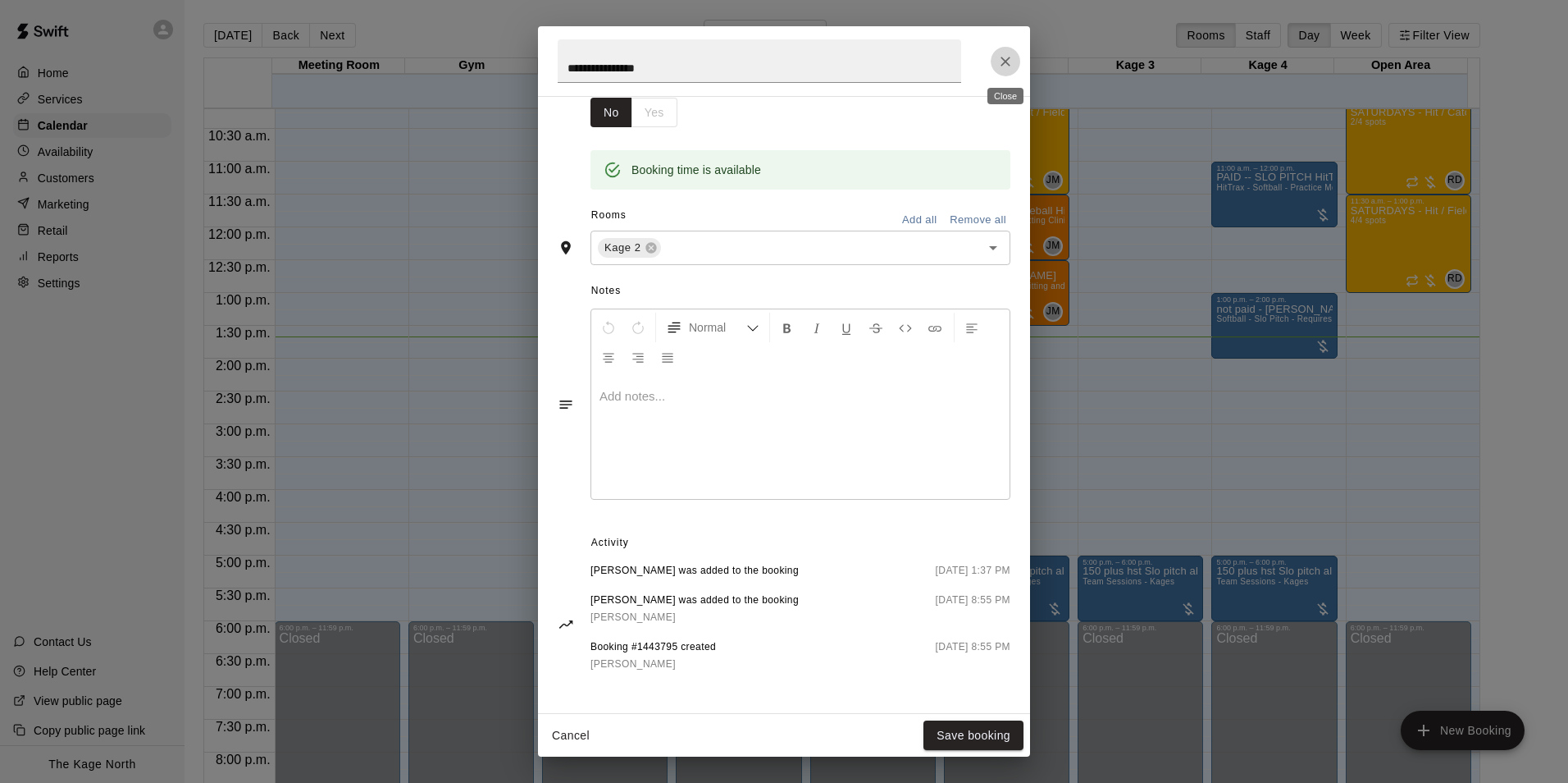
click at [1003, 53] on icon "Close" at bounding box center [1005, 62] width 16 height 16
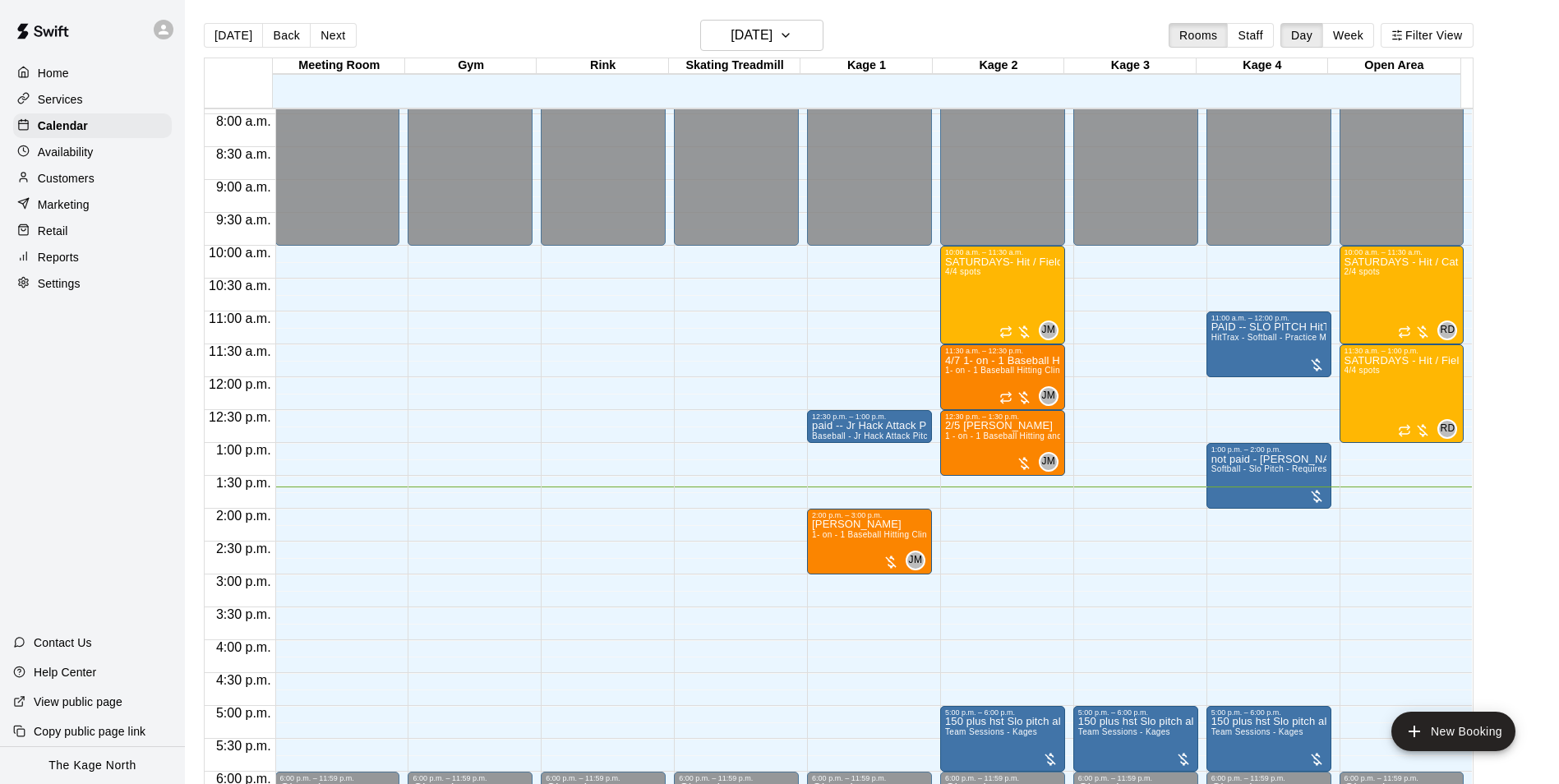
scroll to position [506, 0]
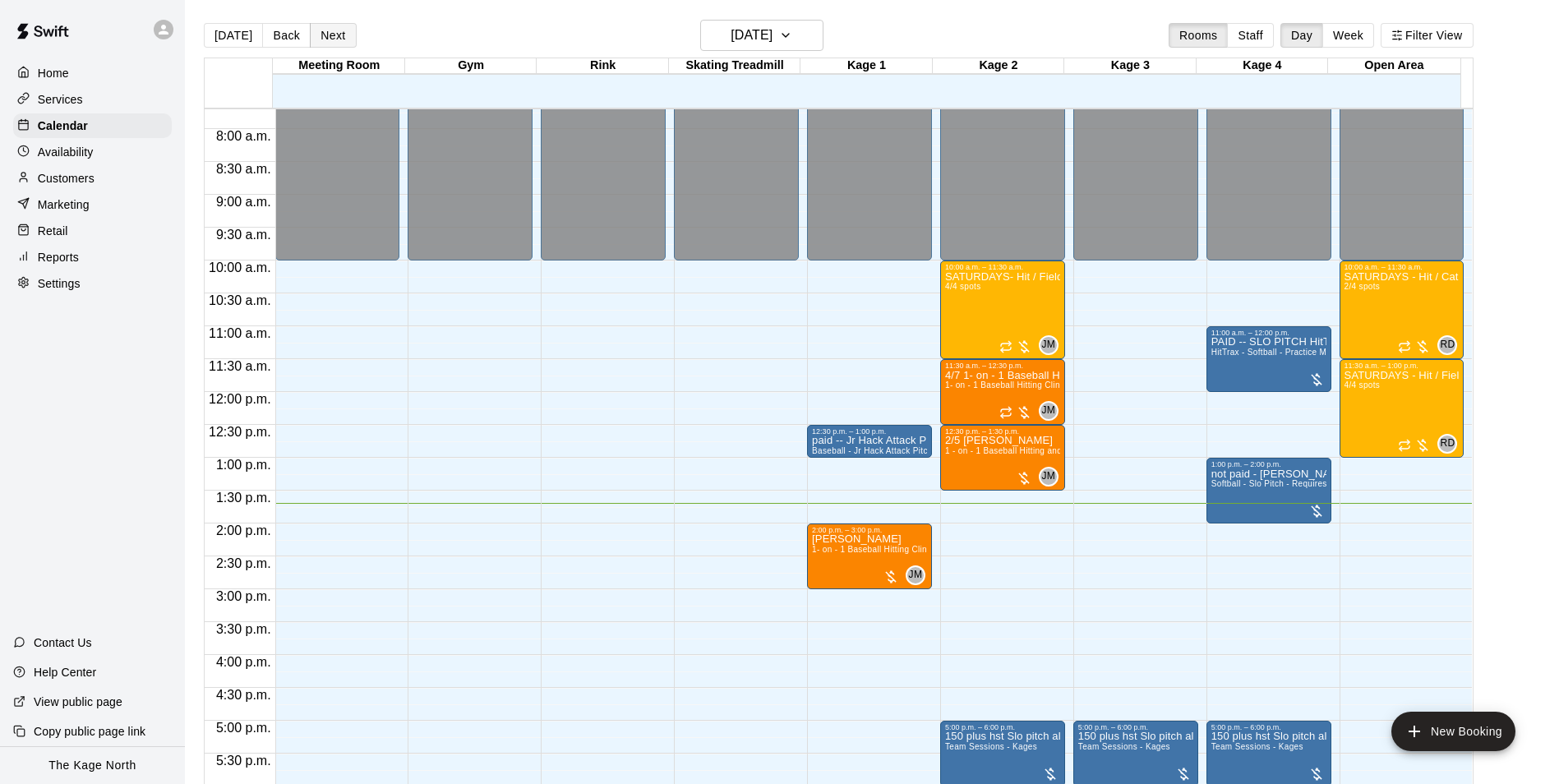
click at [310, 38] on button "Next" at bounding box center [333, 34] width 46 height 24
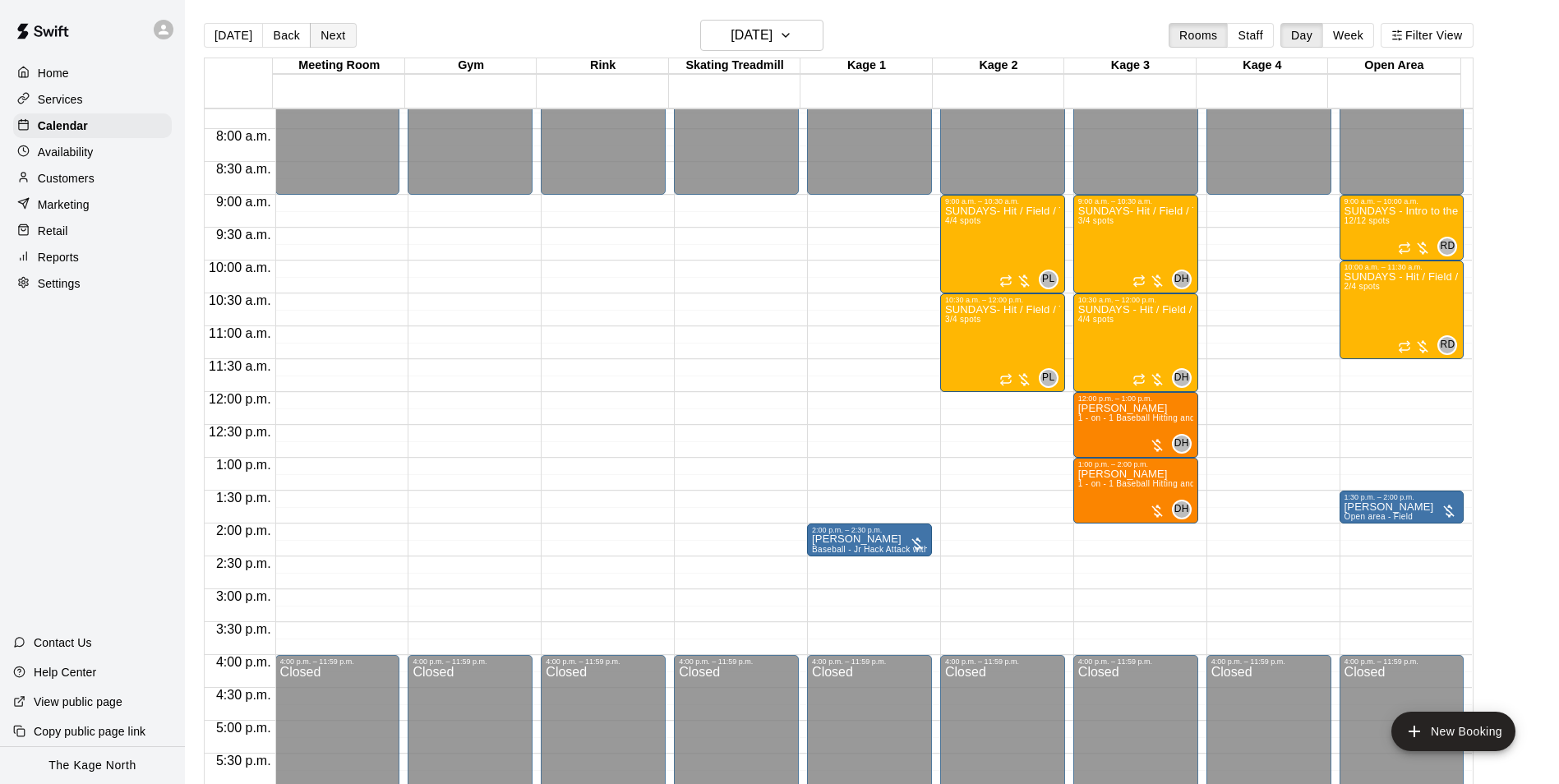
click at [345, 31] on button "Next" at bounding box center [333, 34] width 46 height 24
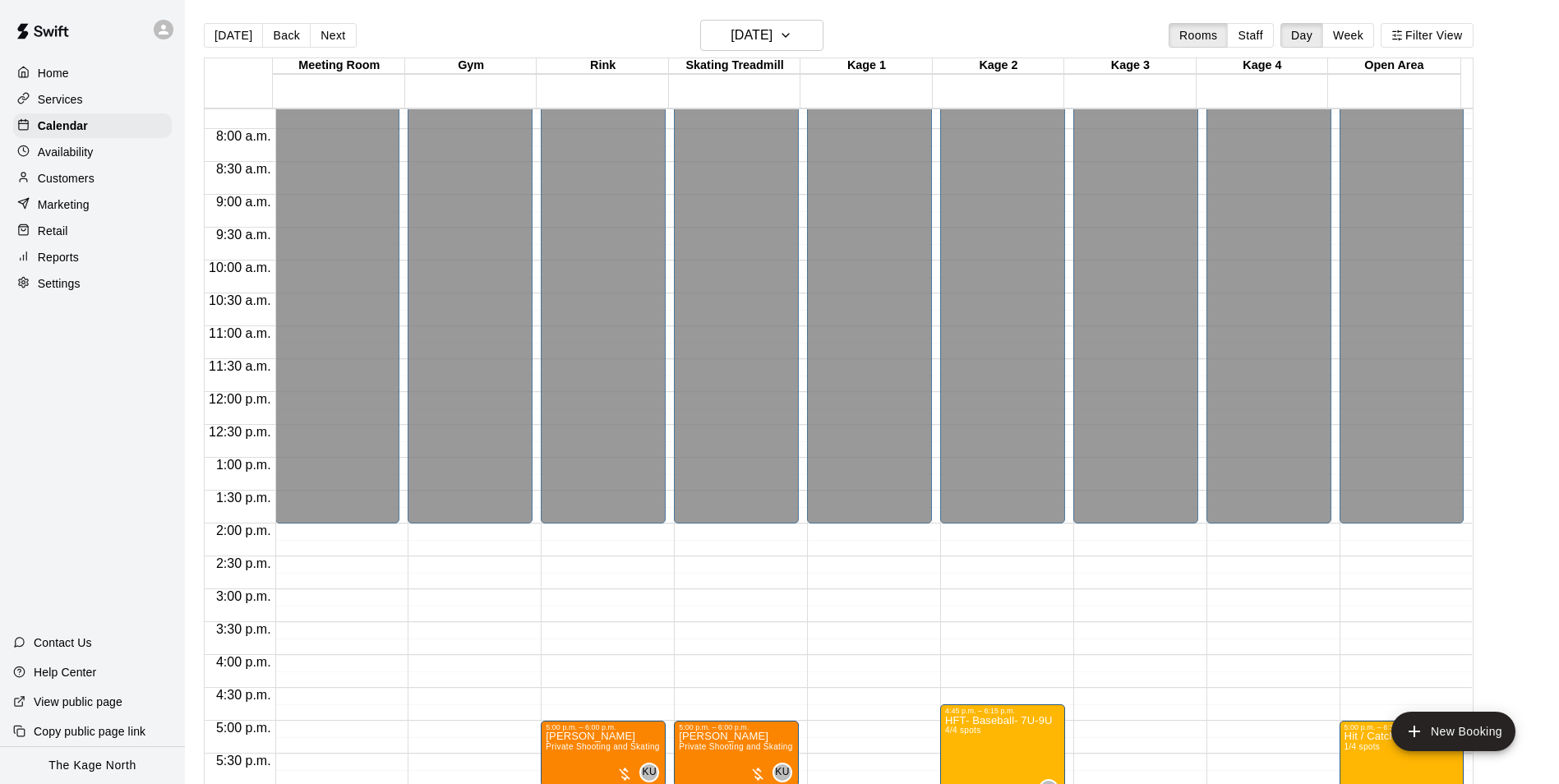
scroll to position [886, 0]
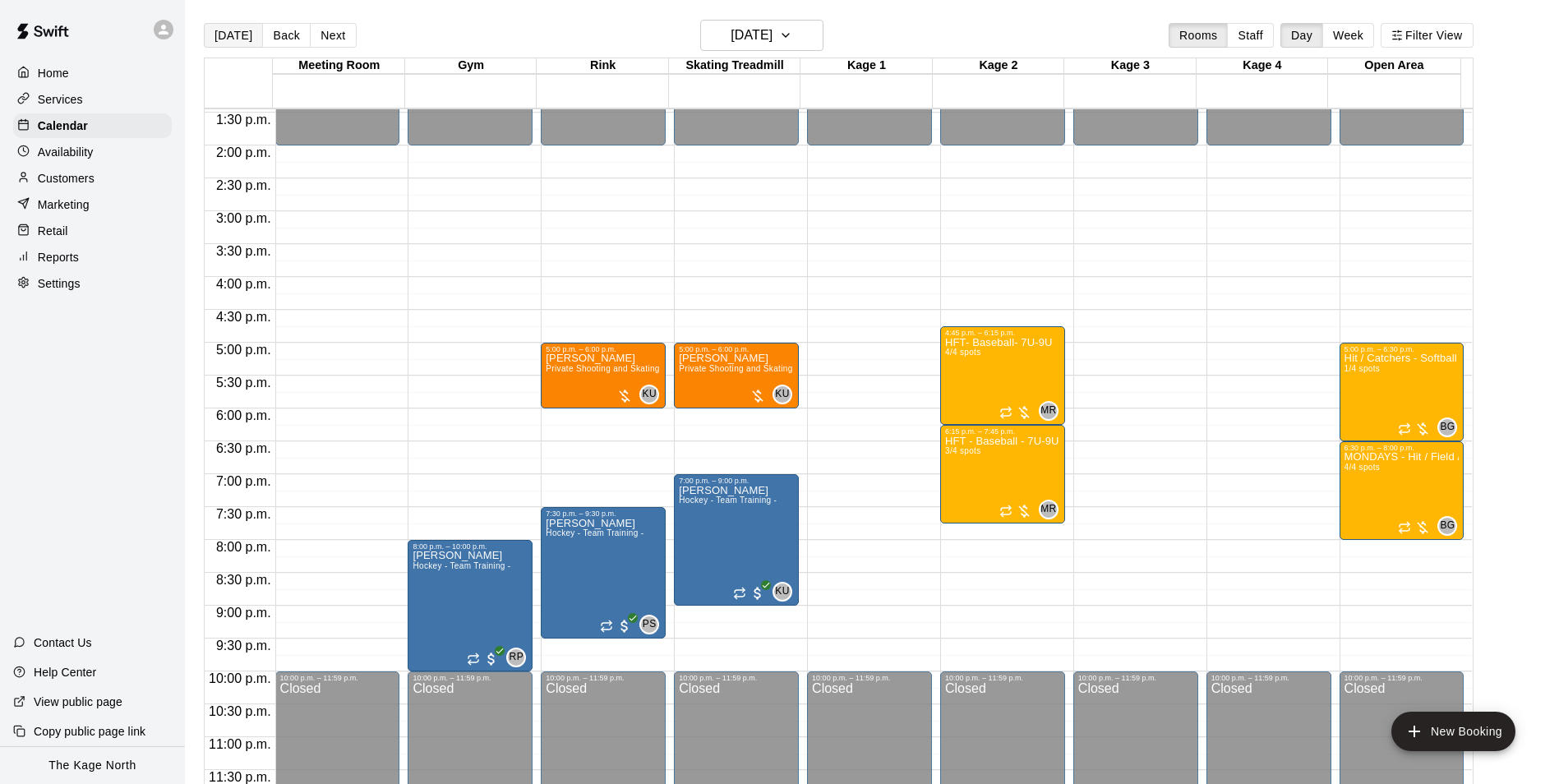
click at [239, 31] on button "[DATE]" at bounding box center [233, 34] width 59 height 24
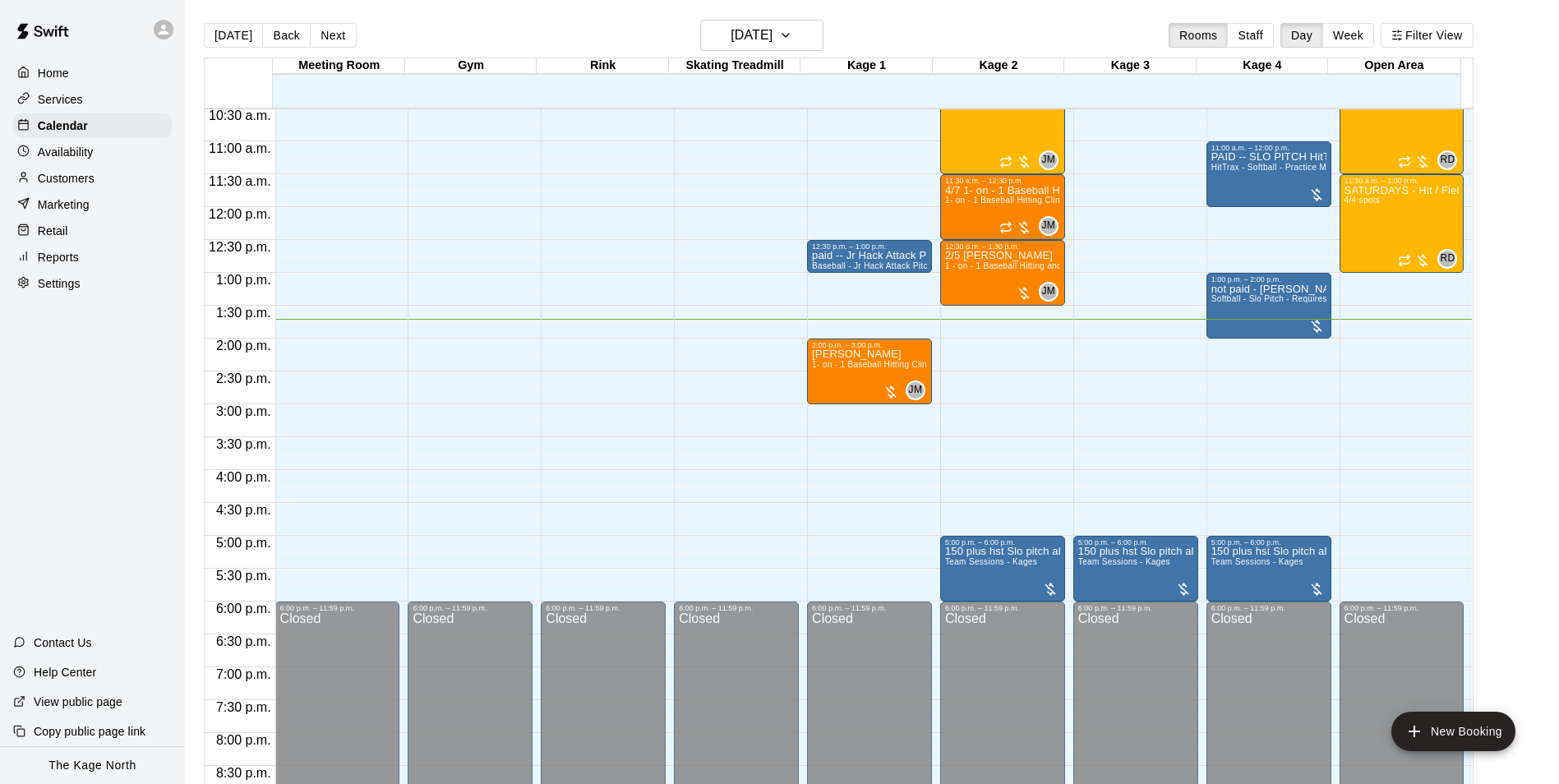
scroll to position [639, 0]
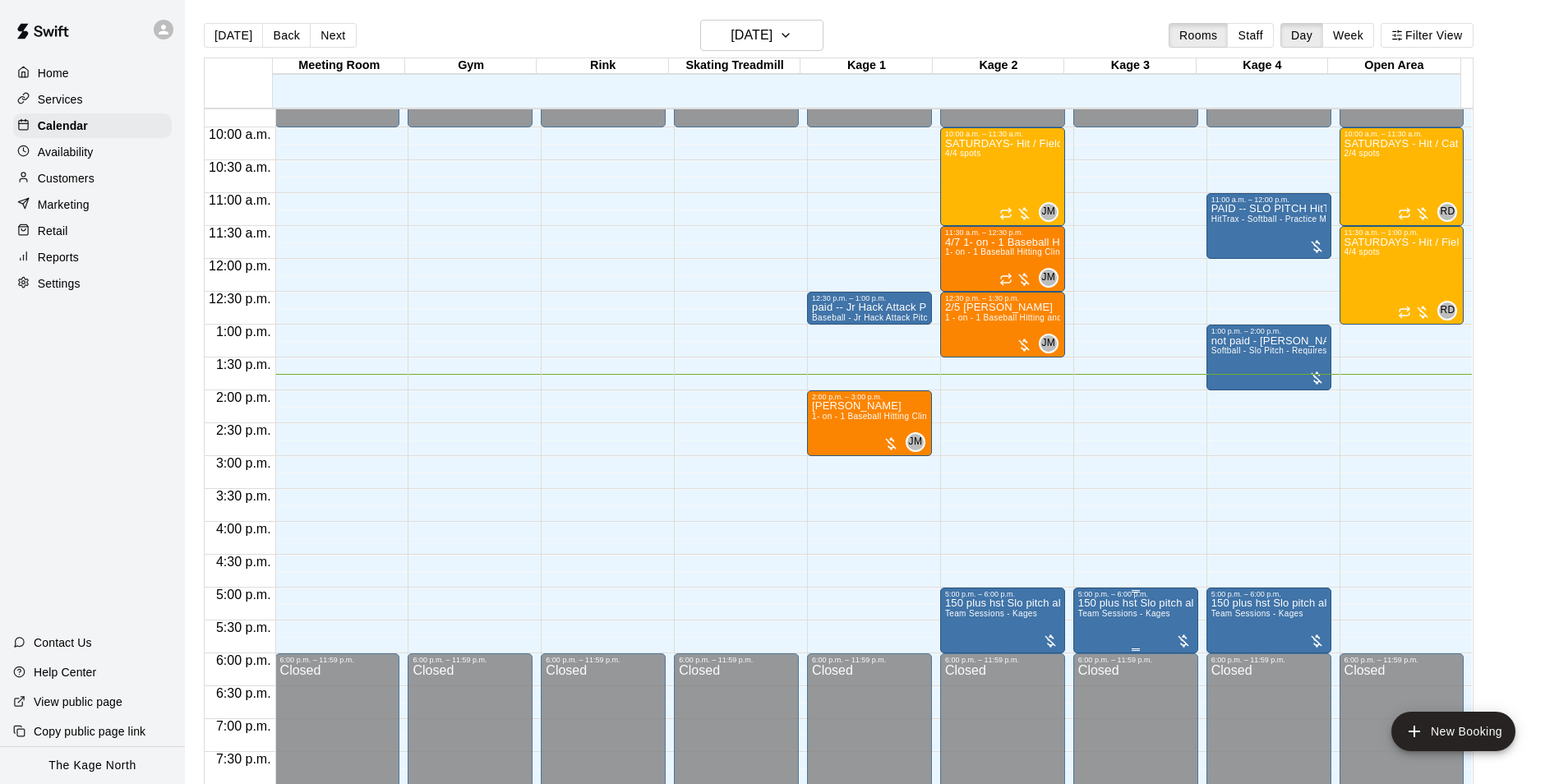
click at [1121, 598] on div "5:00 p.m. – 6:00 p.m." at bounding box center [1135, 594] width 115 height 8
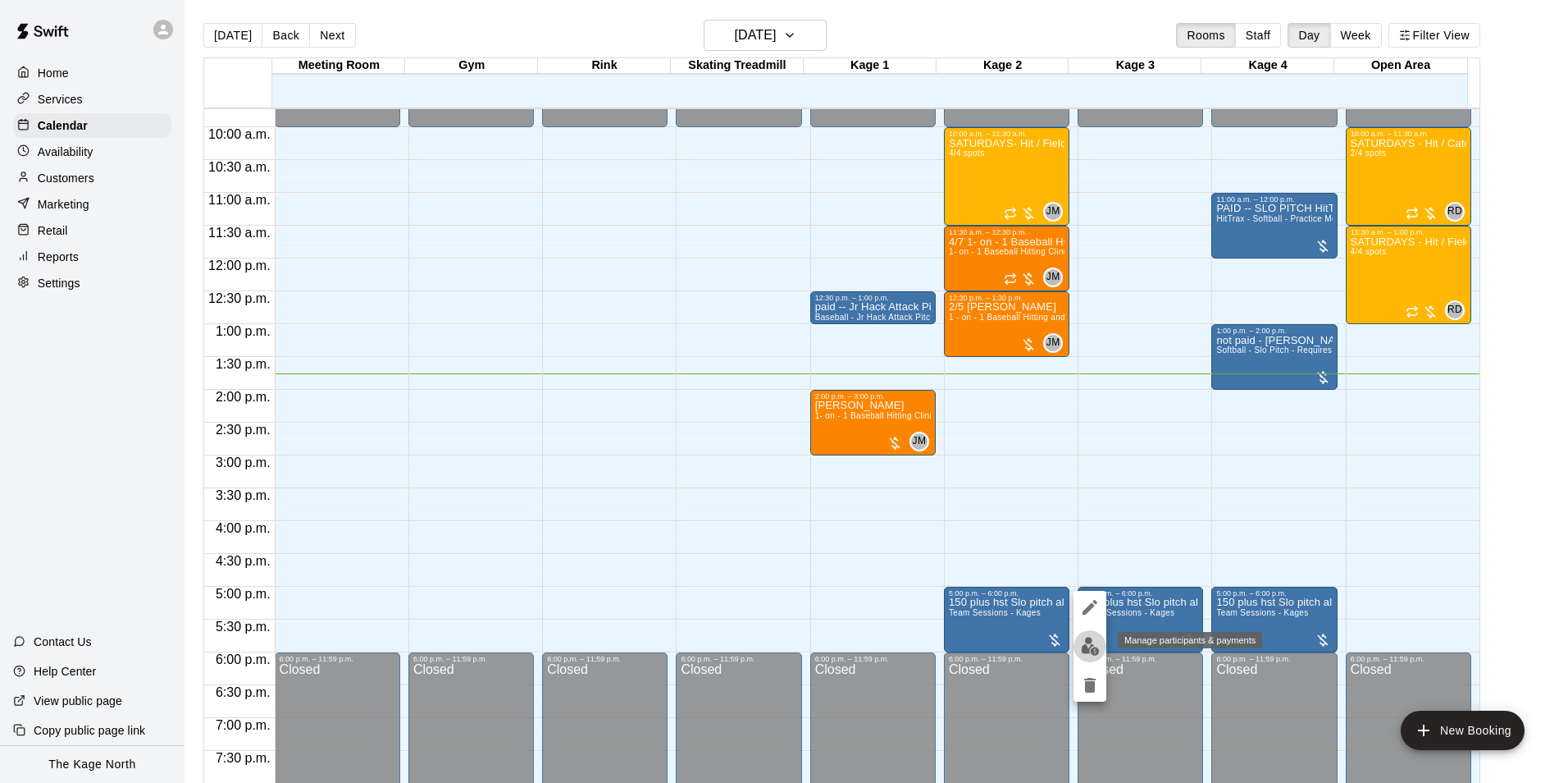
click at [1095, 635] on button "edit" at bounding box center [1090, 645] width 33 height 32
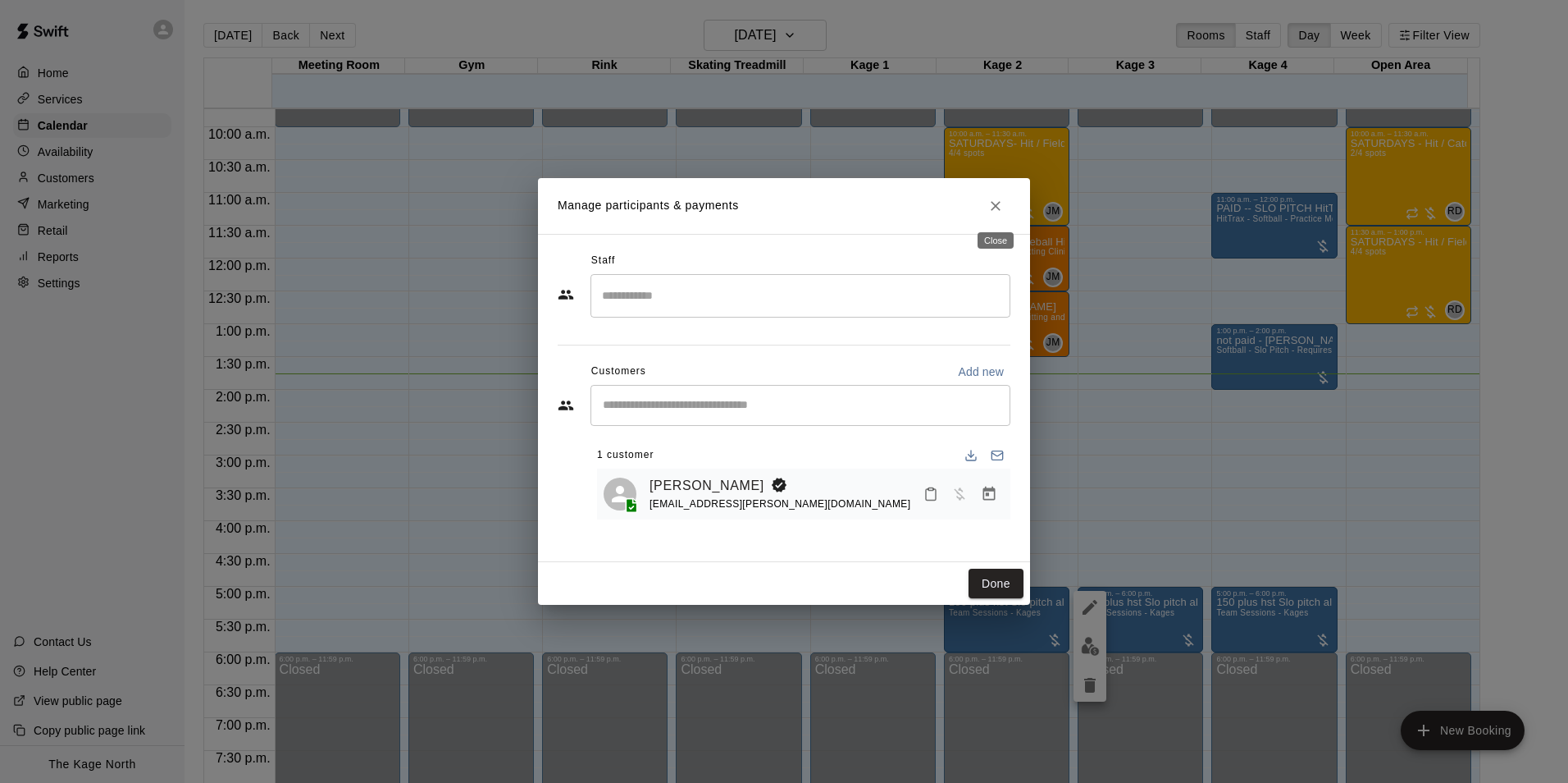
drag, startPoint x: 1002, startPoint y: 209, endPoint x: 1078, endPoint y: 453, distance: 255.6
click at [1002, 209] on icon "Close" at bounding box center [995, 205] width 16 height 16
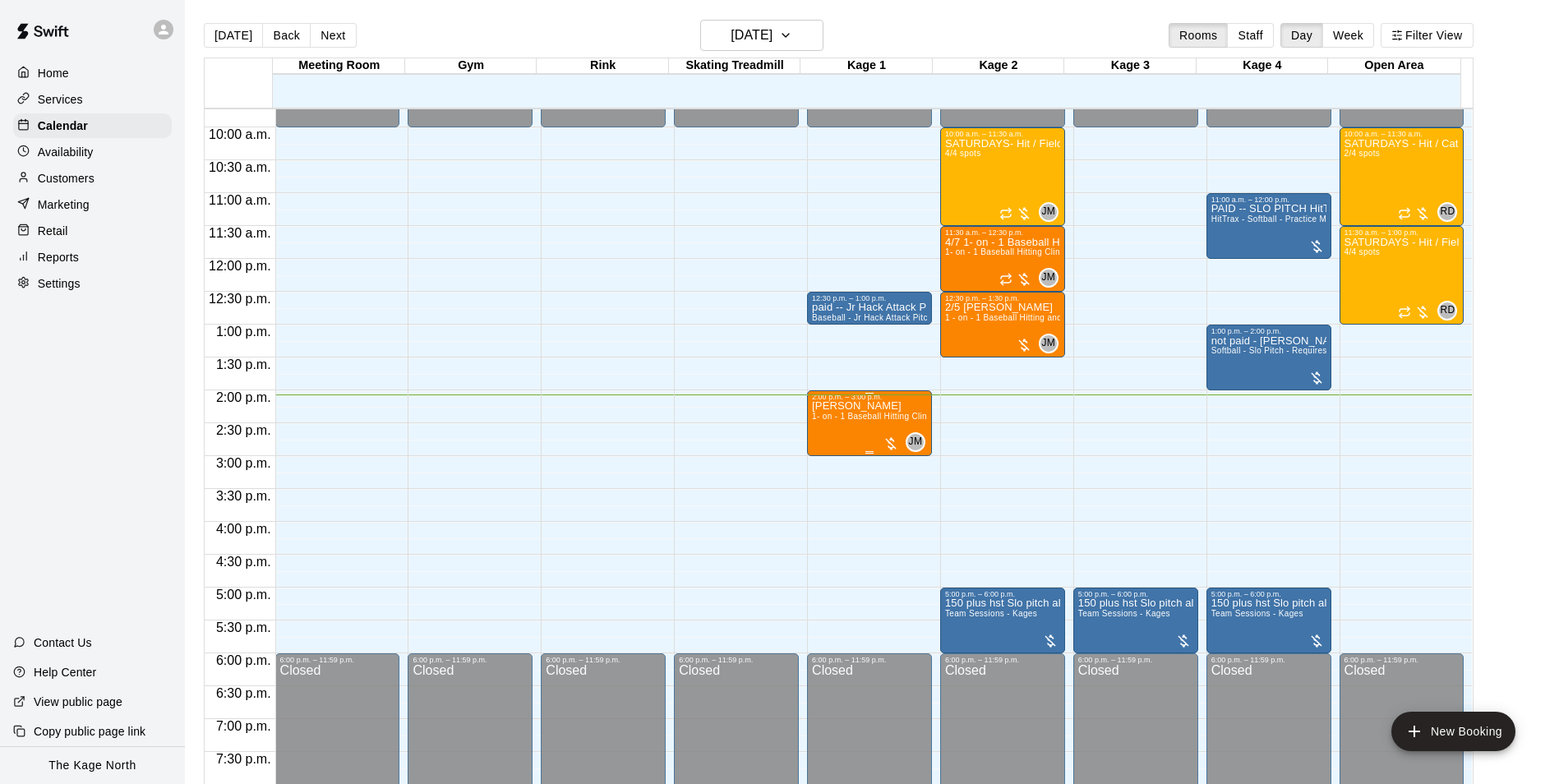
click at [835, 439] on div "[PERSON_NAME] 1- on - 1 Baseball Hitting Clinic" at bounding box center [869, 792] width 115 height 784
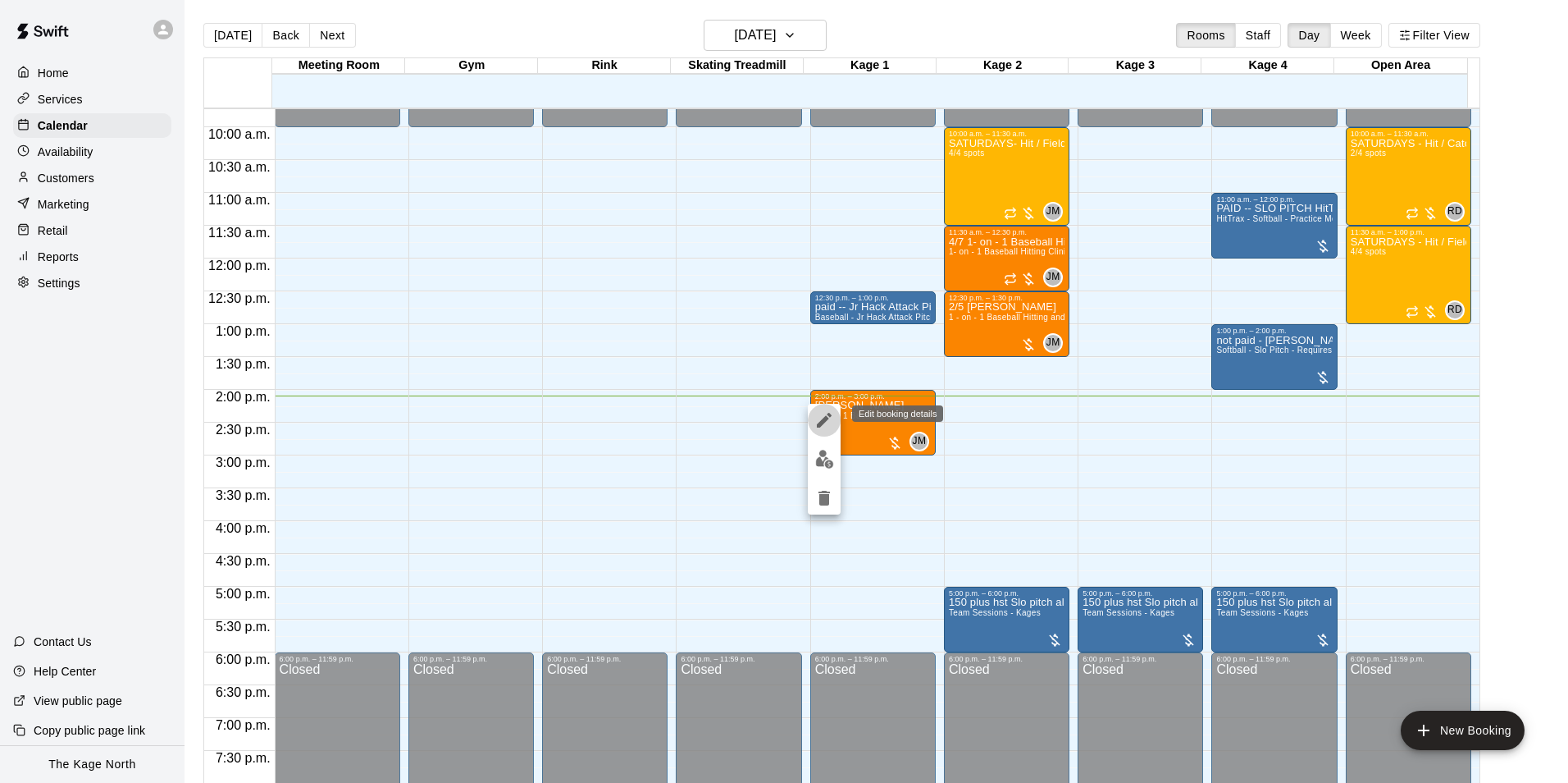
click at [815, 418] on icon "edit" at bounding box center [824, 420] width 20 height 20
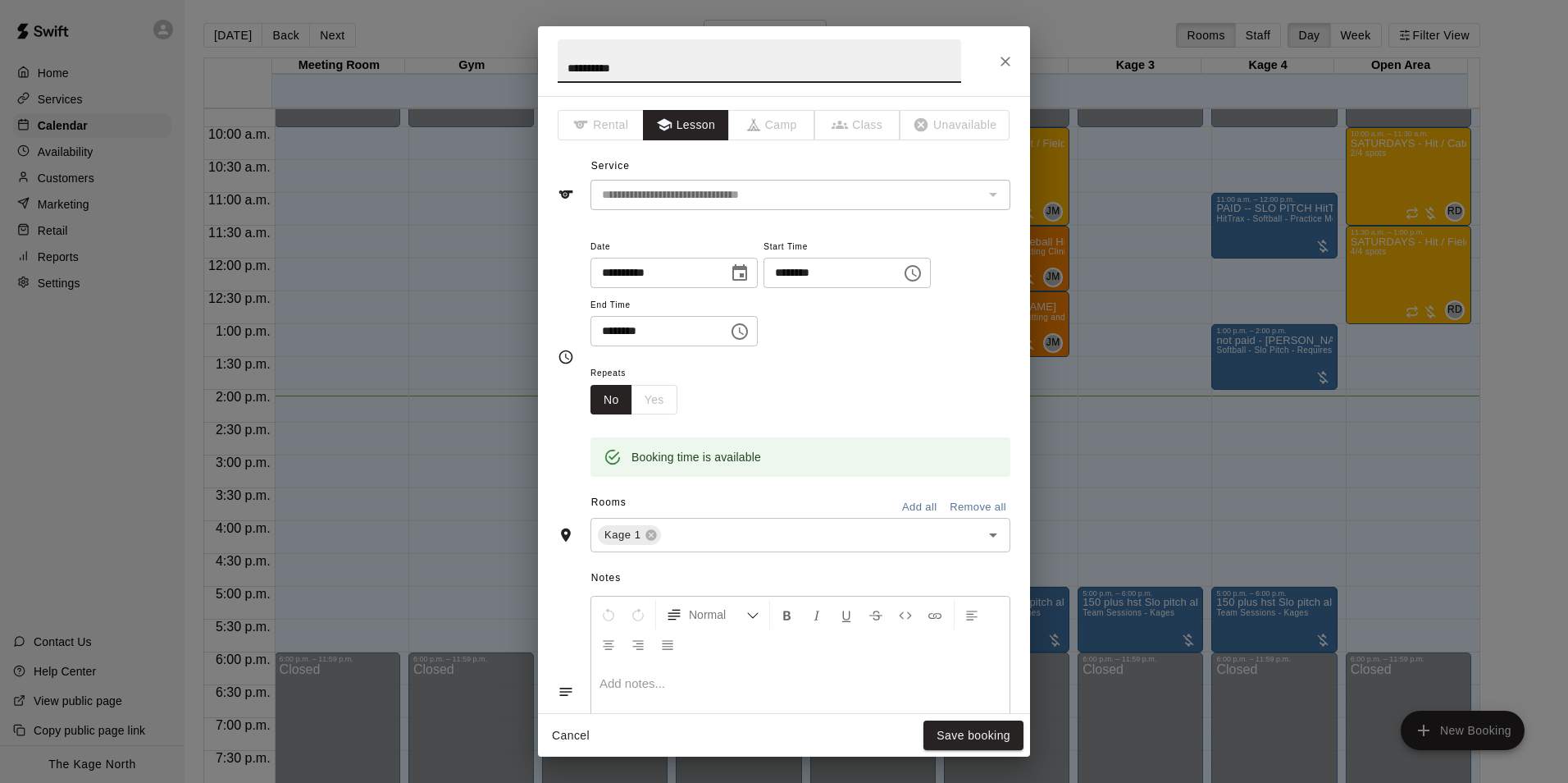
click at [566, 66] on input "**********" at bounding box center [759, 62] width 404 height 43
type input "**********"
click at [979, 728] on button "Save booking" at bounding box center [974, 736] width 100 height 31
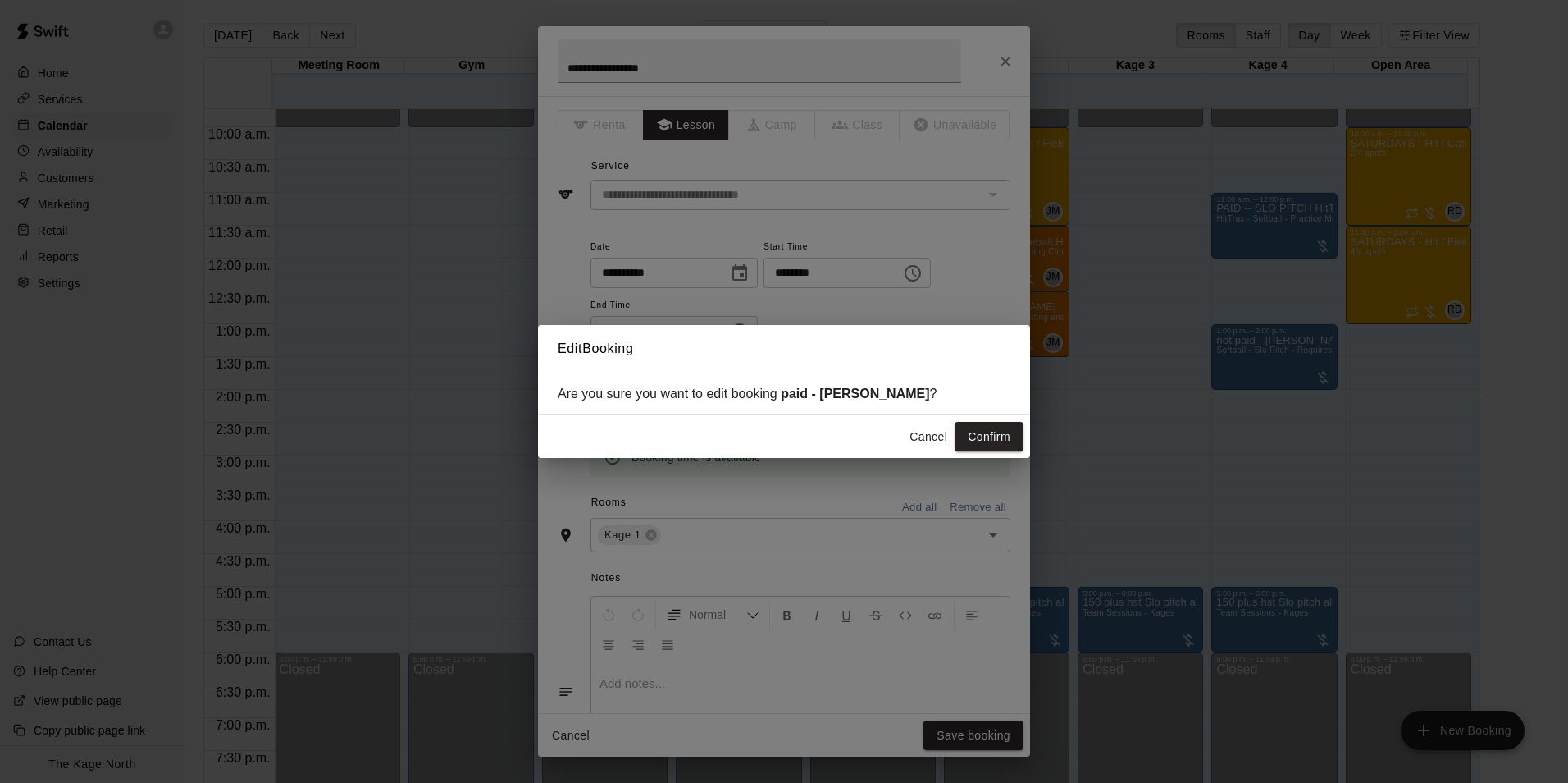
click at [978, 454] on div "Cancel Confirm" at bounding box center [784, 437] width 492 height 43
click at [978, 443] on button "Confirm" at bounding box center [989, 437] width 69 height 31
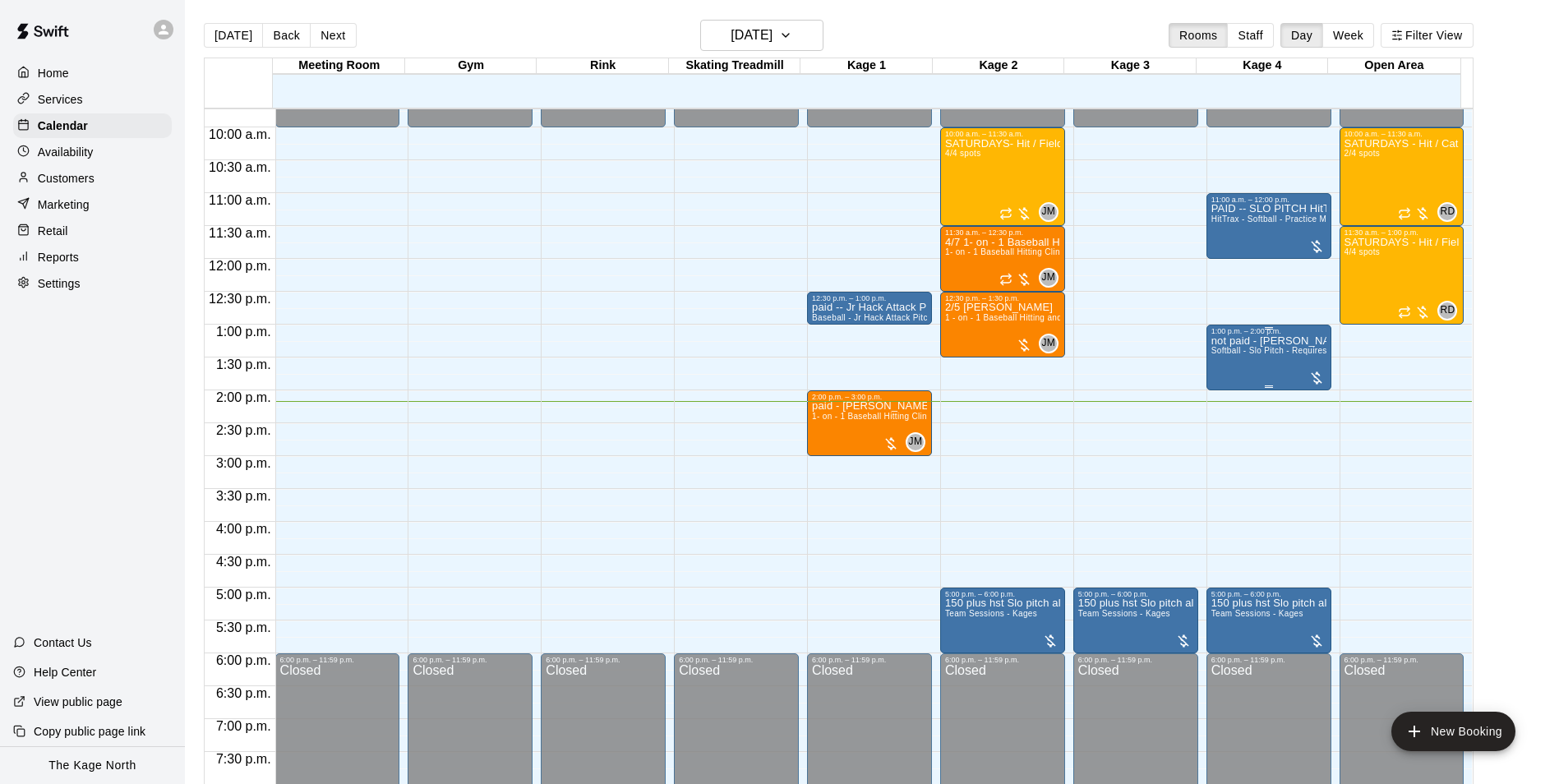
click at [1206, 356] on div "1:00 p.m. – 2:00 p.m. not paid - [PERSON_NAME] Softball - Slo Pitch - Requires …" at bounding box center [1269, 357] width 125 height 66
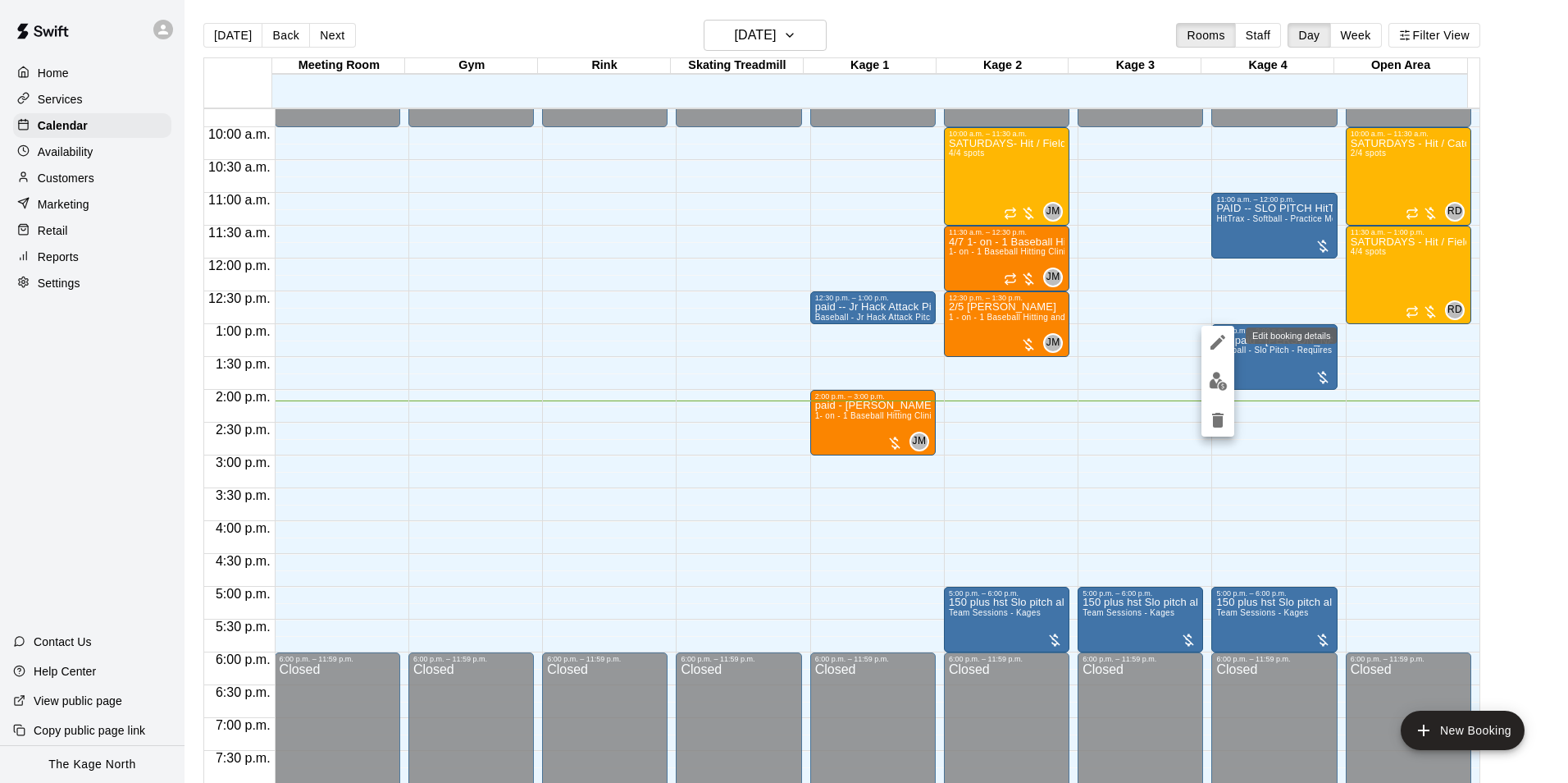
click at [1211, 352] on button "edit" at bounding box center [1218, 342] width 33 height 33
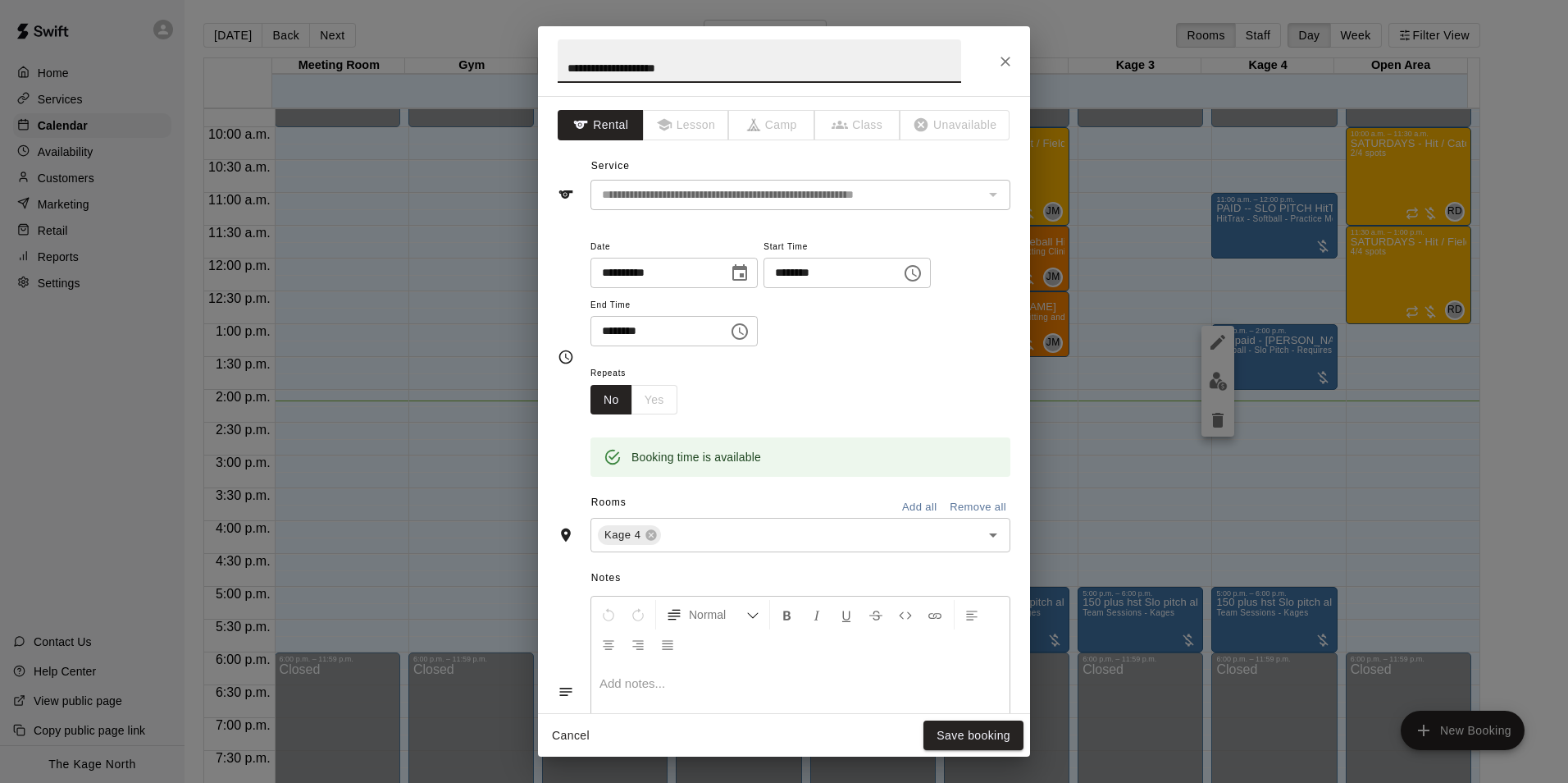
drag, startPoint x: 586, startPoint y: 66, endPoint x: 478, endPoint y: 97, distance: 112.4
click at [478, 97] on div "**********" at bounding box center [784, 391] width 1568 height 783
type input "**********"
click at [943, 735] on button "Save booking" at bounding box center [974, 736] width 100 height 31
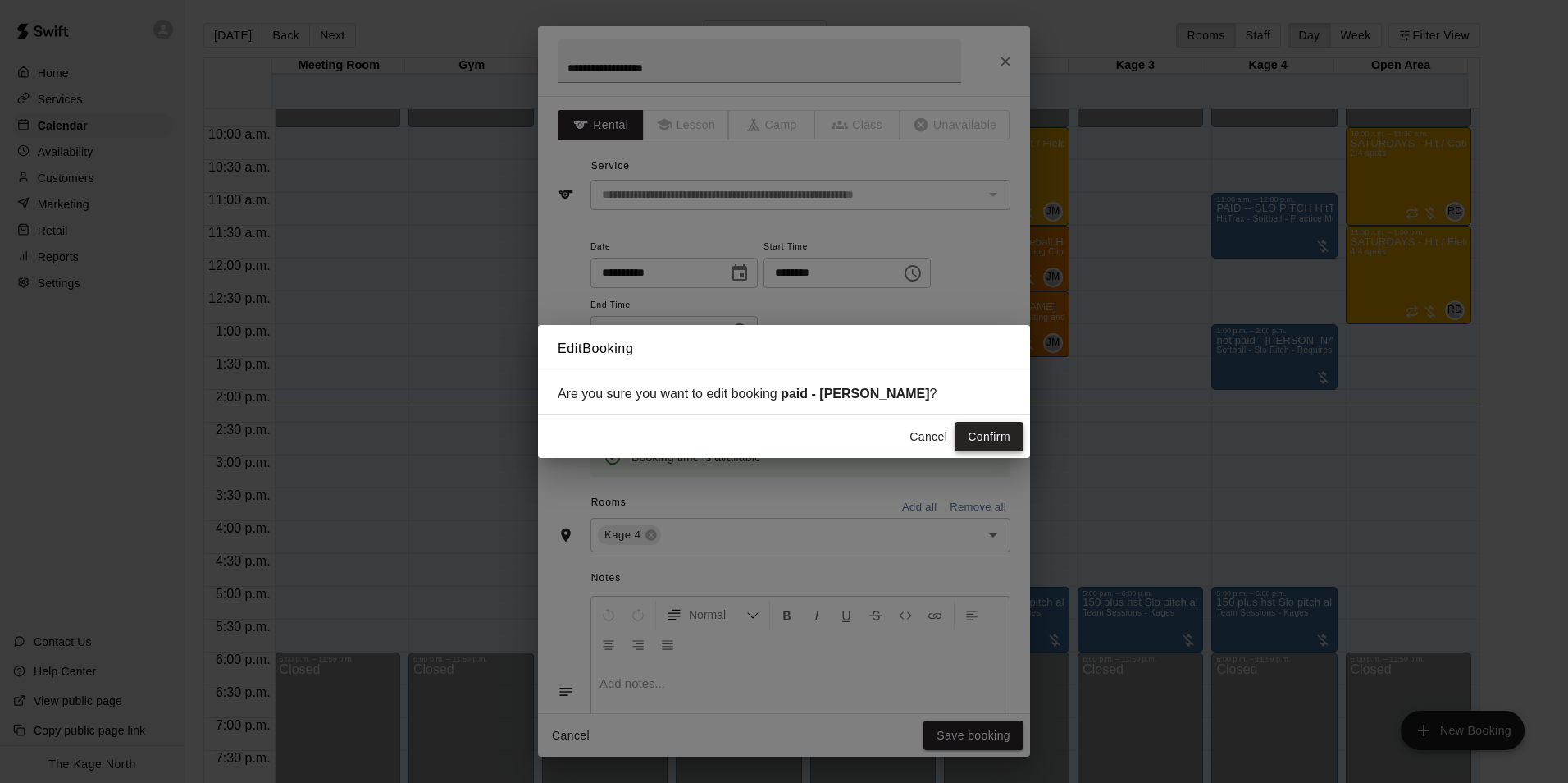
click at [990, 433] on button "Confirm" at bounding box center [989, 437] width 69 height 31
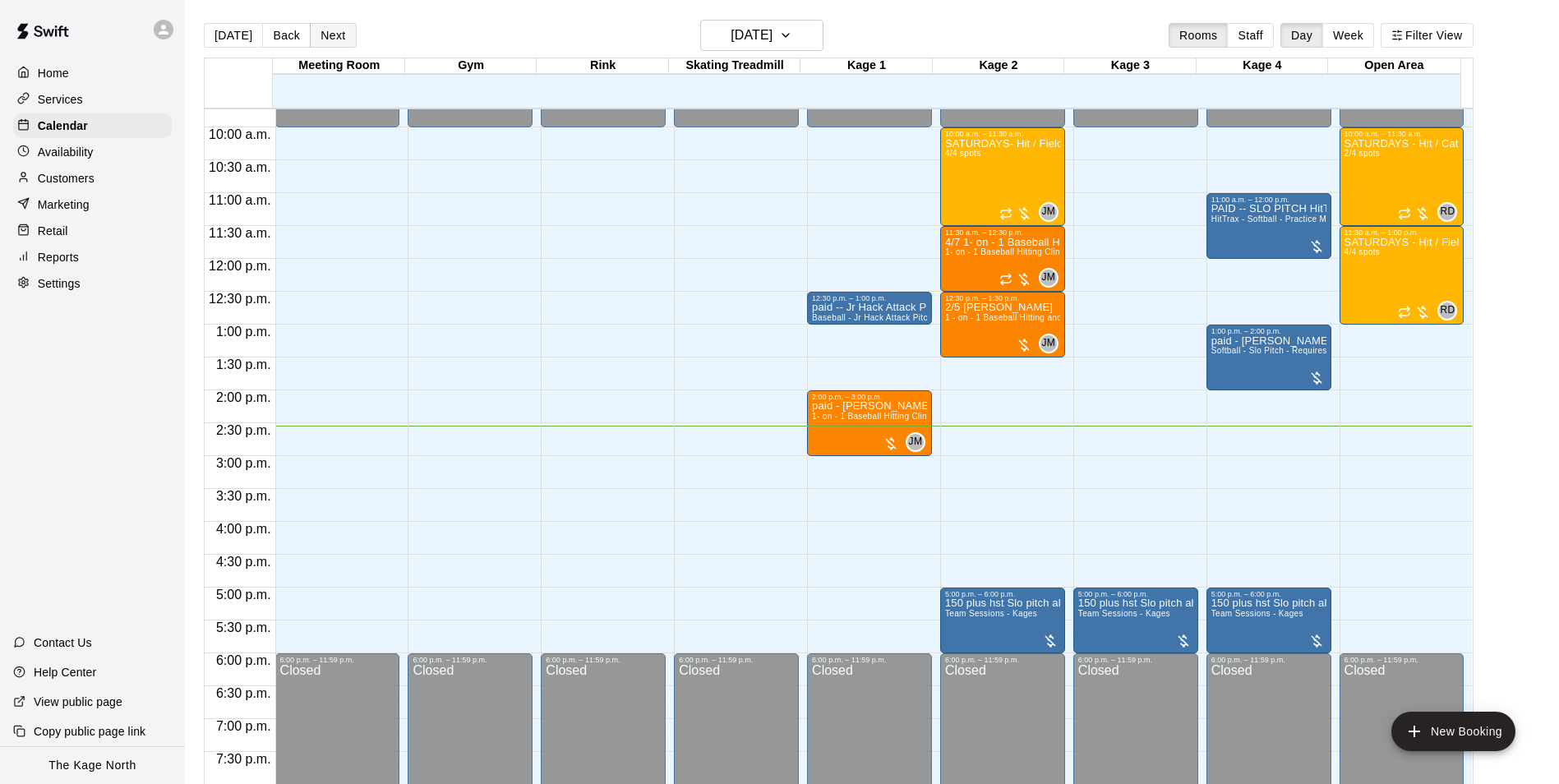
click at [313, 33] on button "Next" at bounding box center [333, 34] width 46 height 24
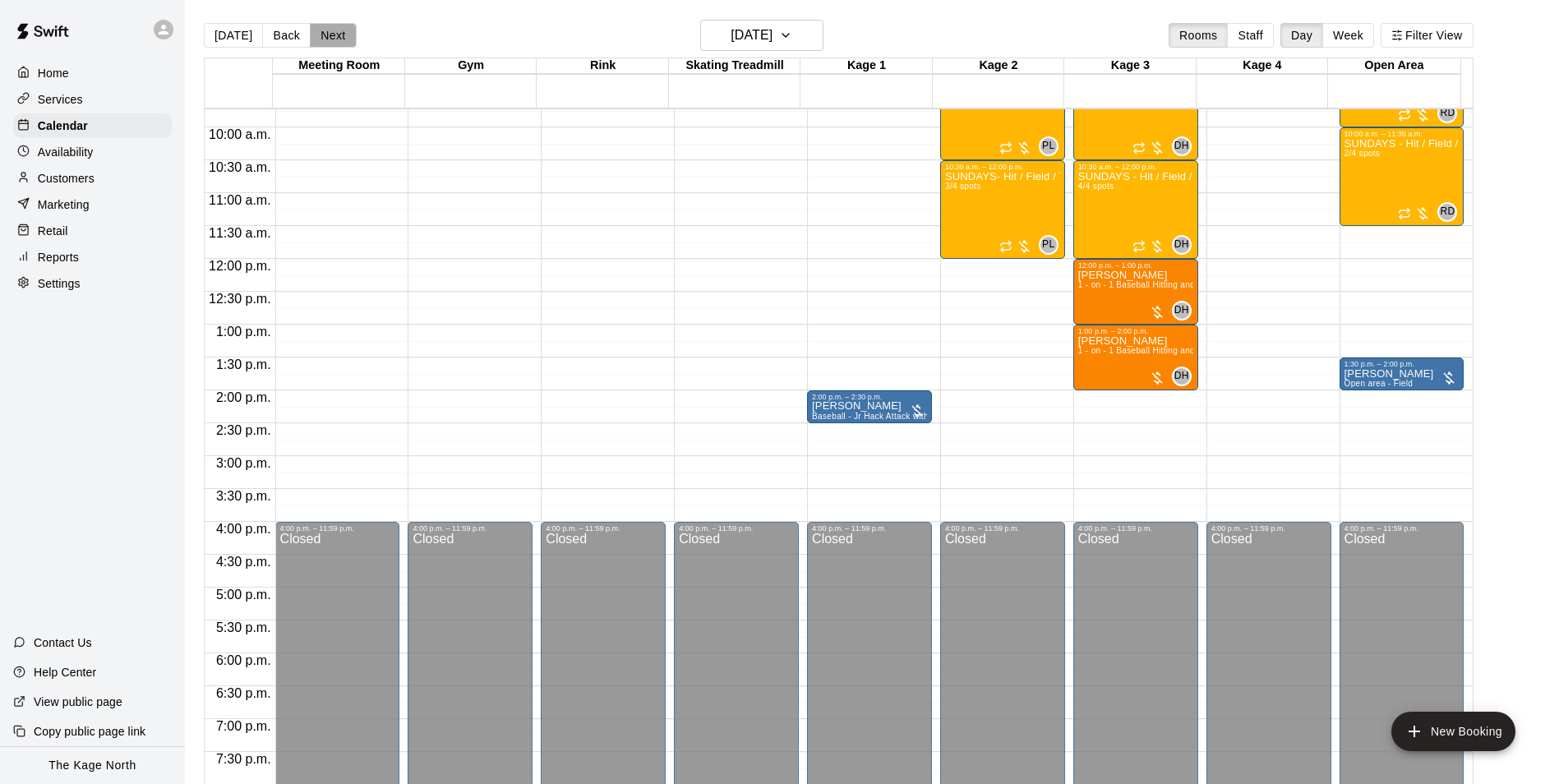
click at [313, 33] on button "Next" at bounding box center [333, 34] width 46 height 24
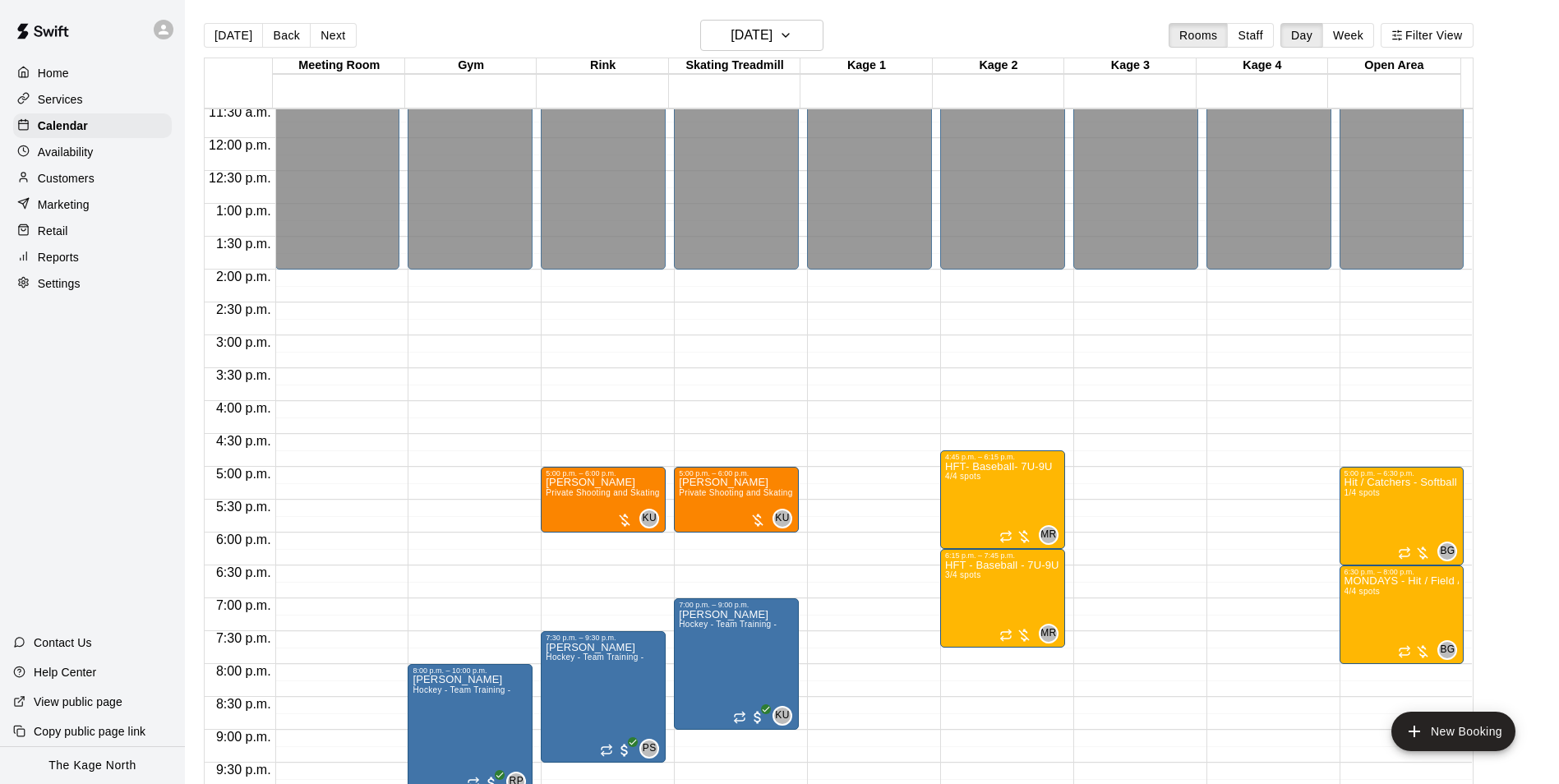
scroll to position [886, 0]
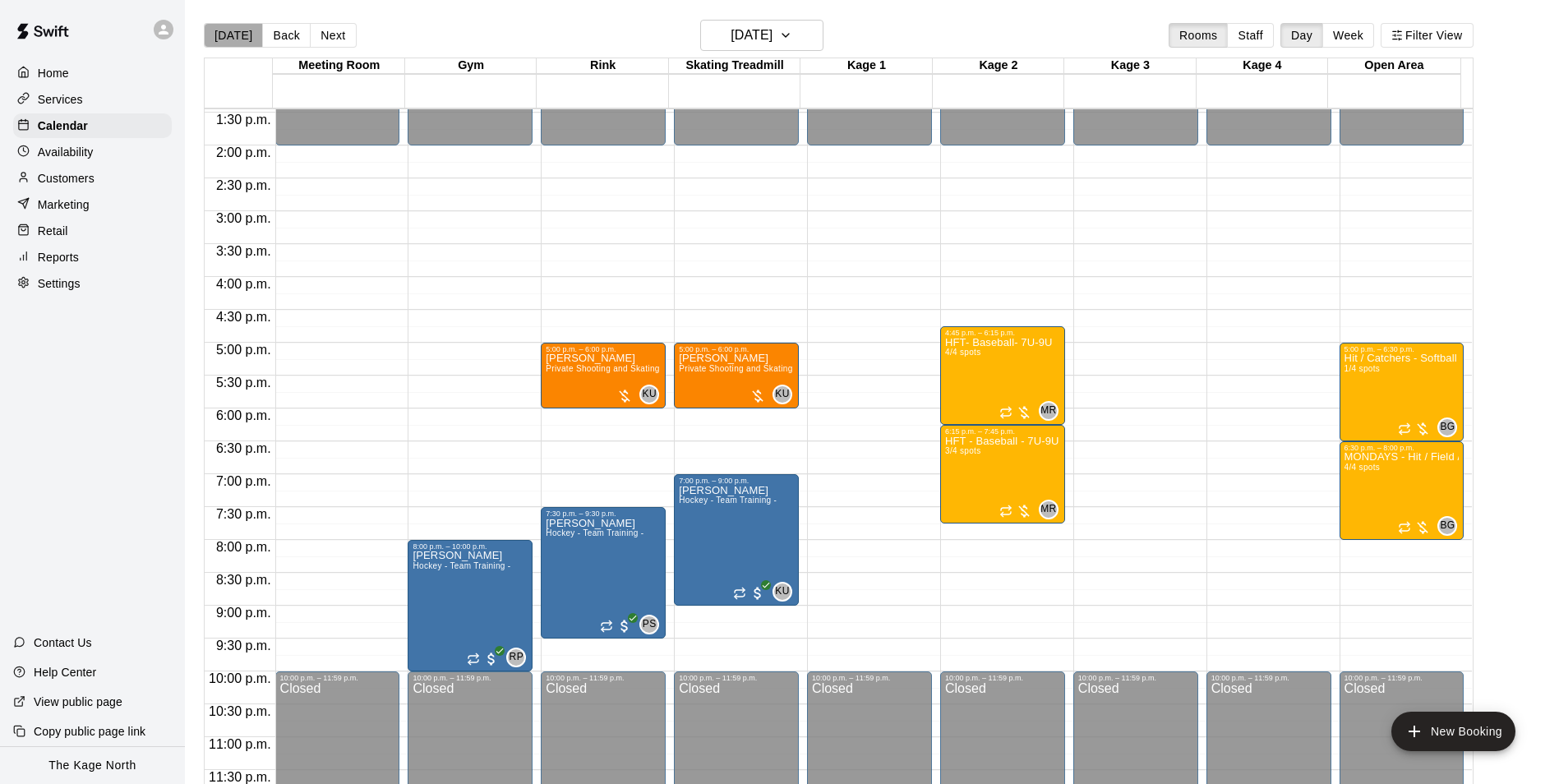
click at [243, 34] on button "[DATE]" at bounding box center [233, 34] width 59 height 24
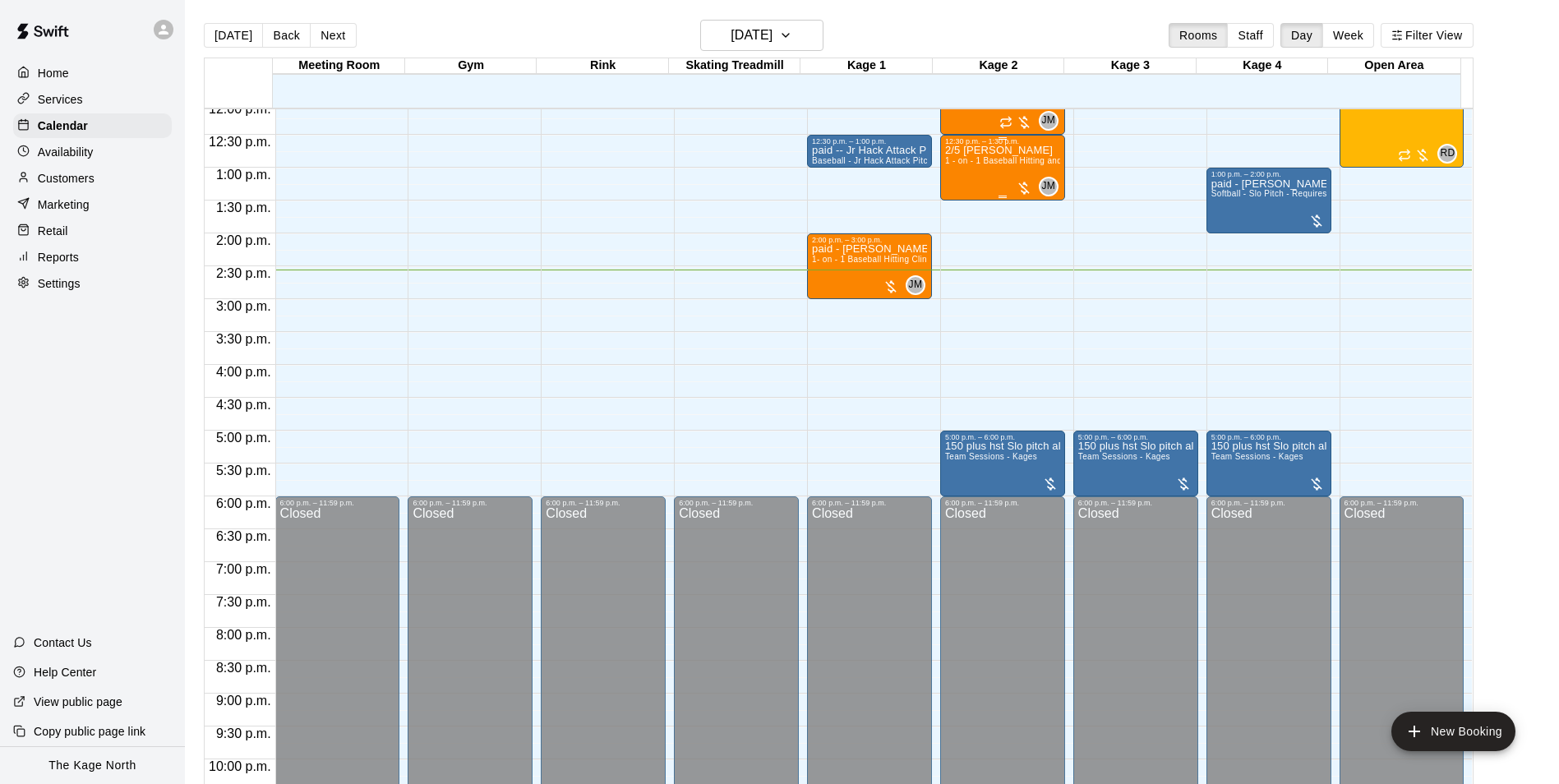
scroll to position [639, 0]
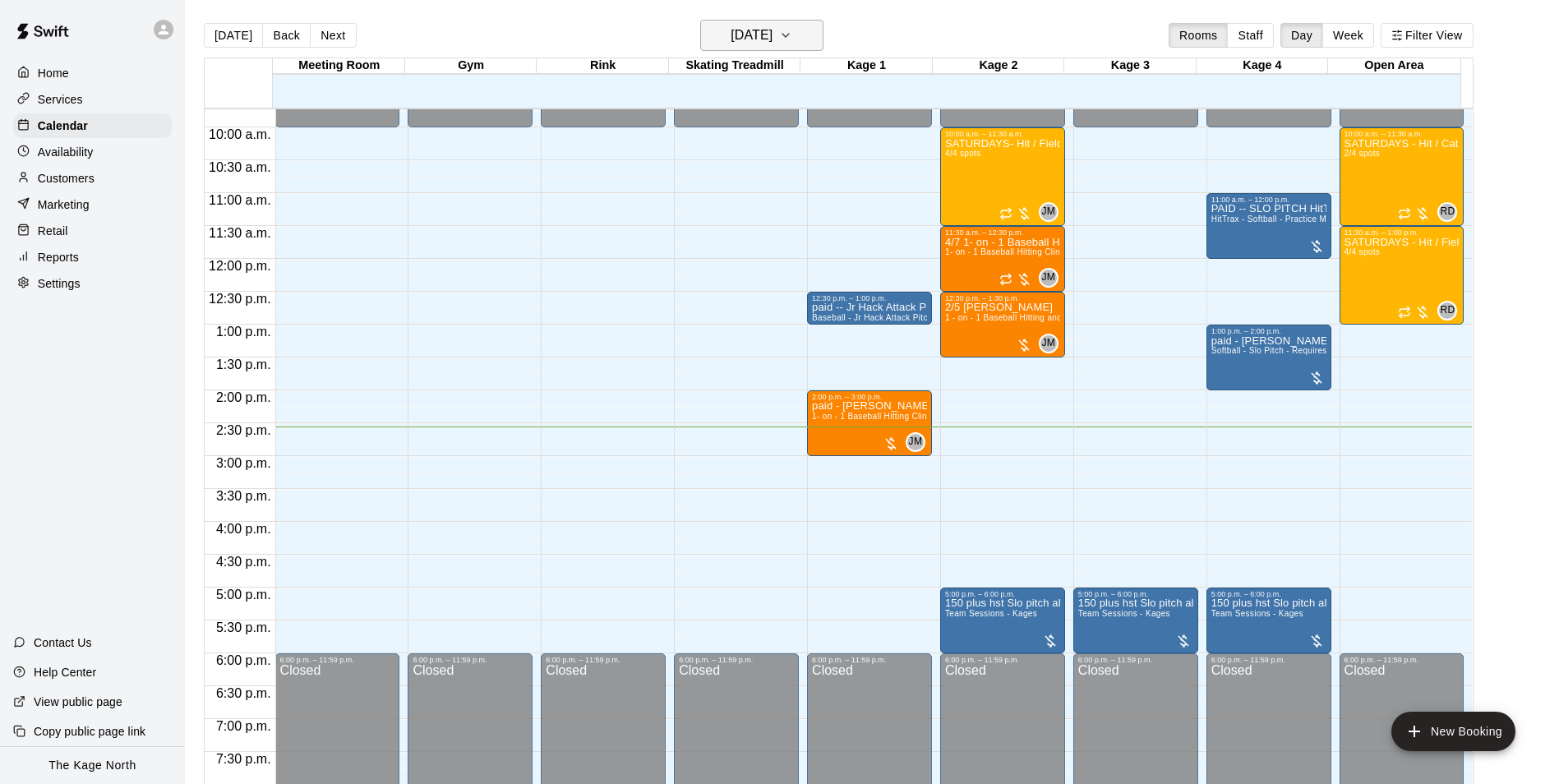
click at [772, 43] on h6 "[DATE]" at bounding box center [751, 34] width 42 height 23
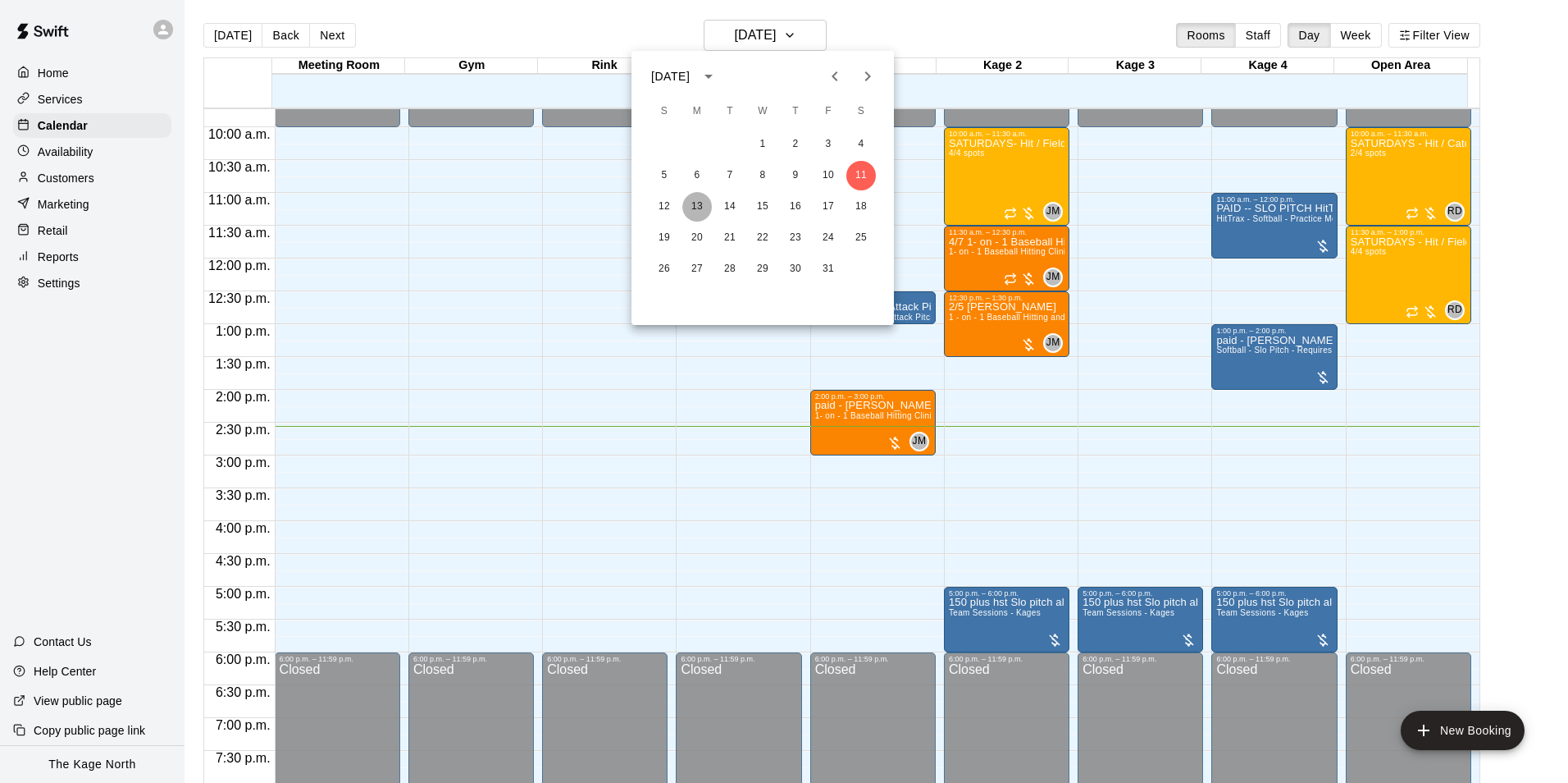
click at [694, 208] on button "13" at bounding box center [697, 206] width 30 height 30
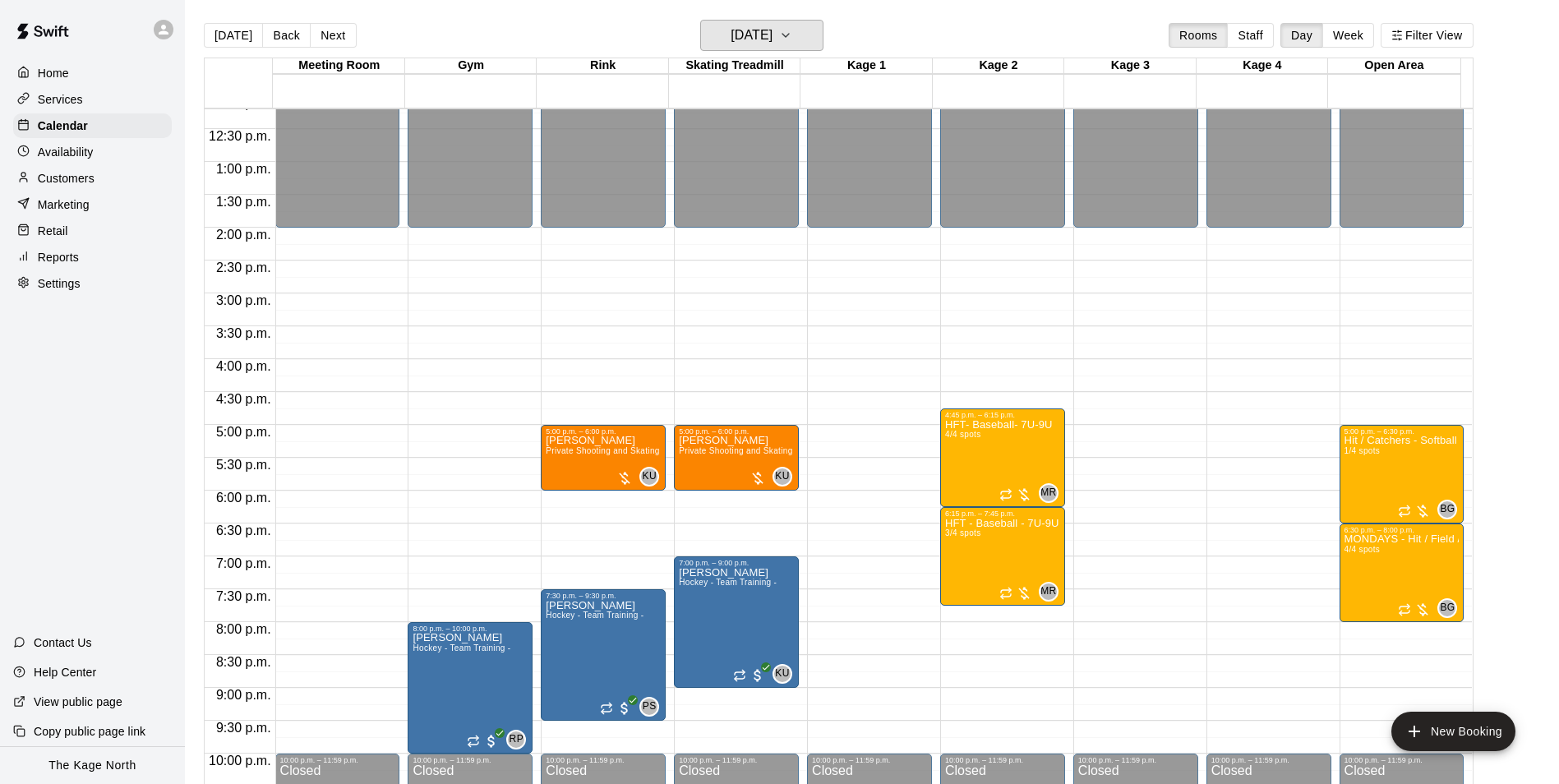
scroll to position [803, 0]
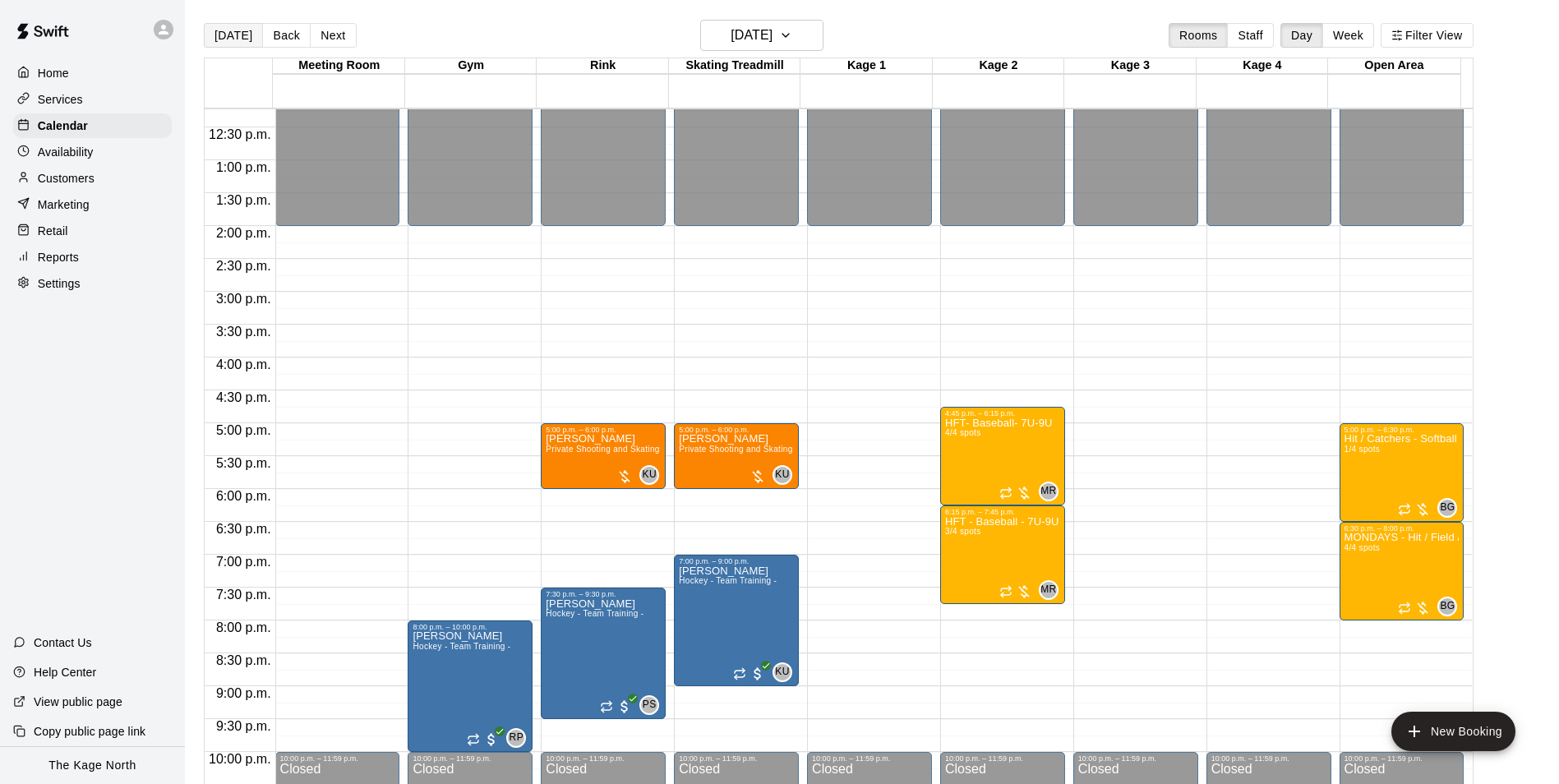
click at [244, 36] on button "[DATE]" at bounding box center [233, 34] width 59 height 24
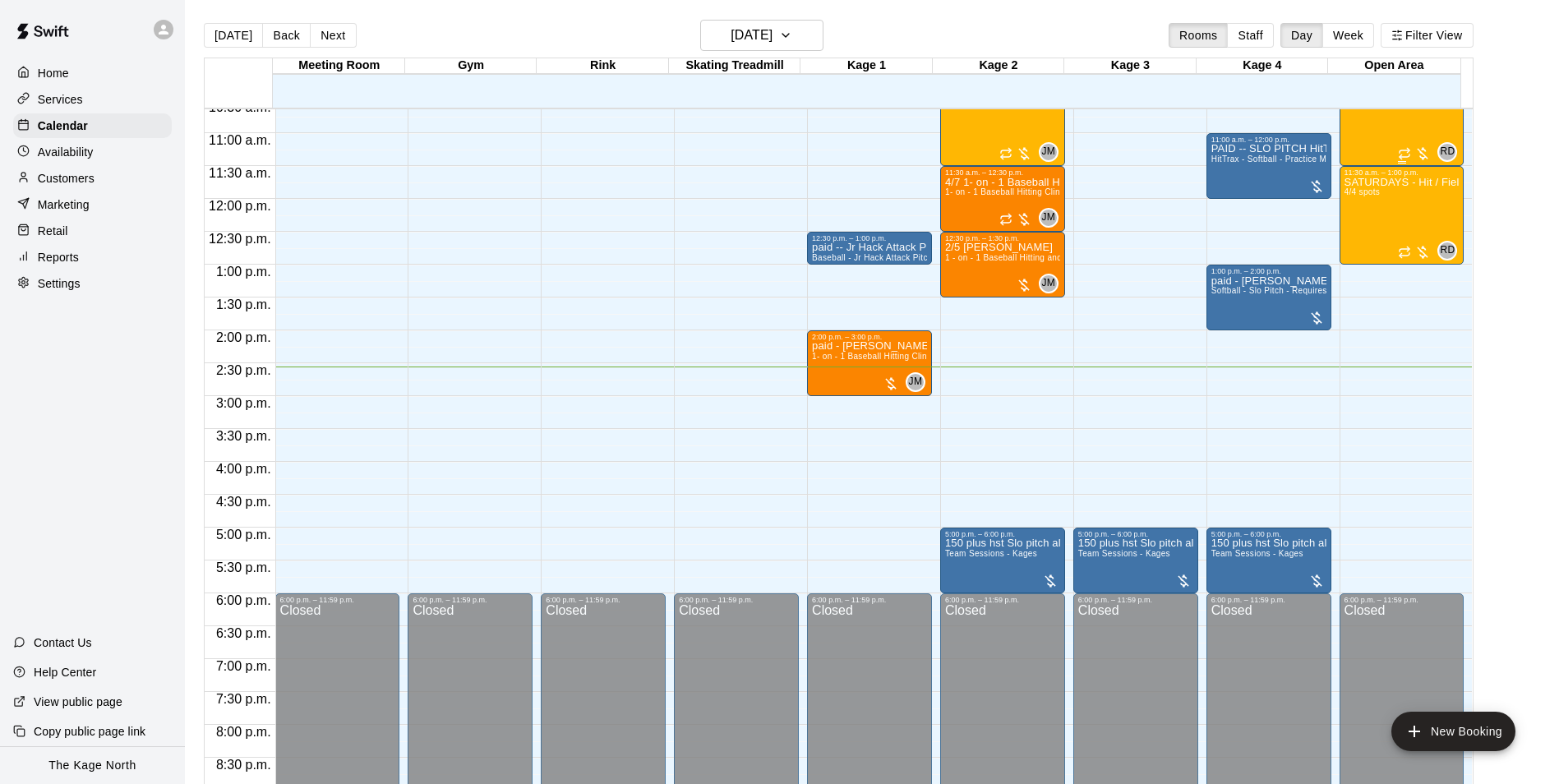
scroll to position [557, 0]
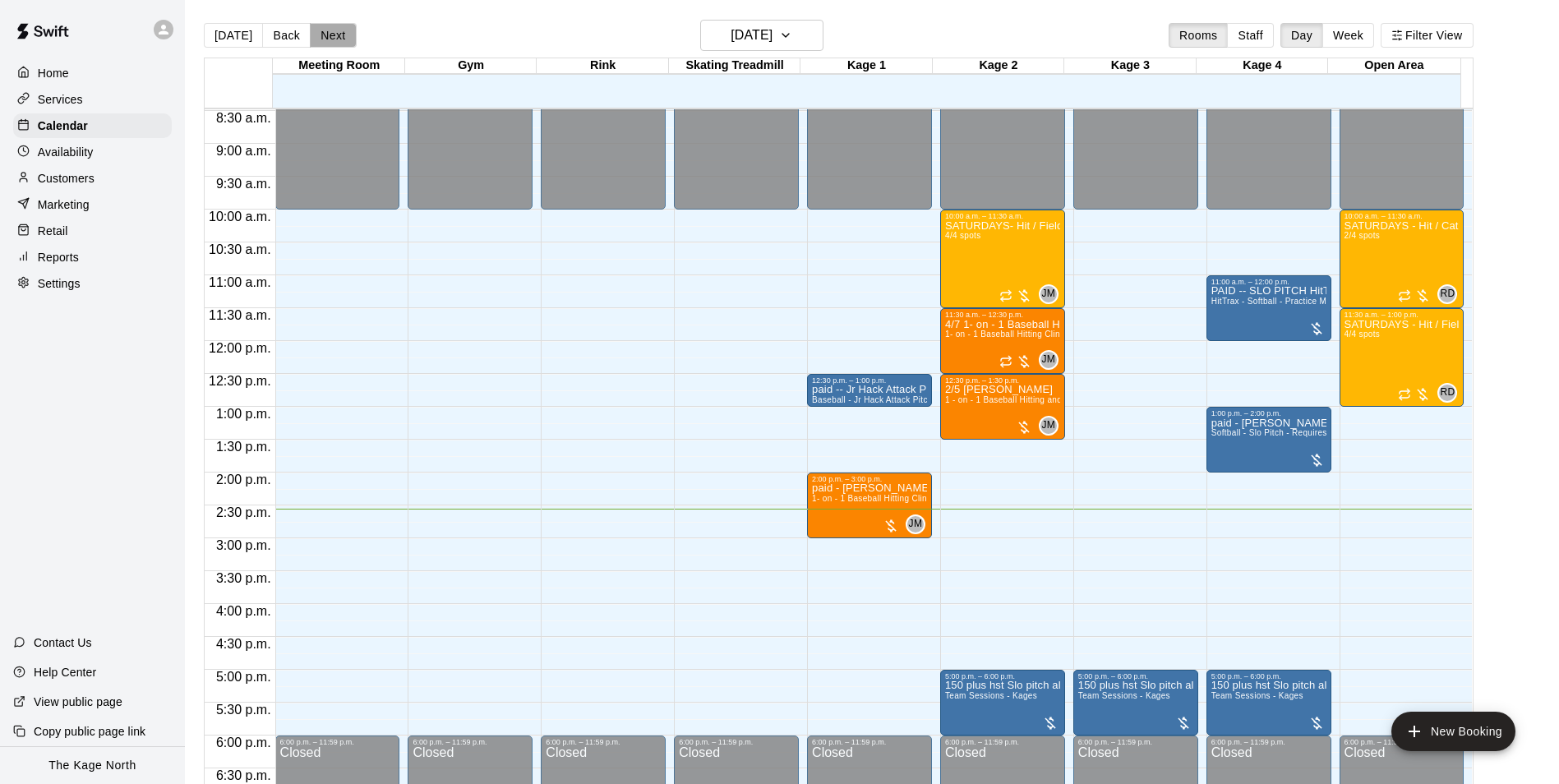
click at [337, 40] on button "Next" at bounding box center [333, 34] width 46 height 24
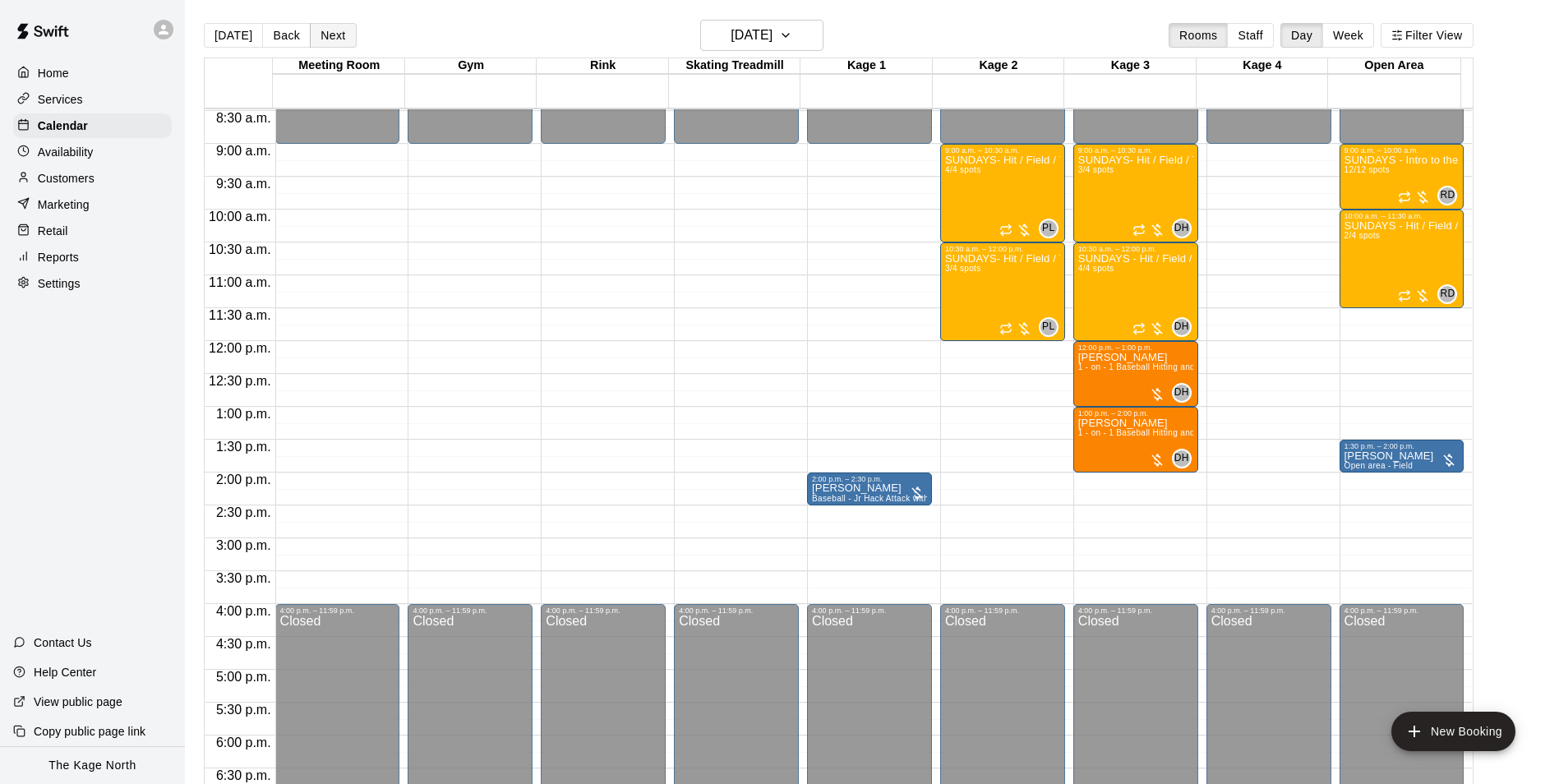
click at [337, 40] on button "Next" at bounding box center [333, 34] width 46 height 24
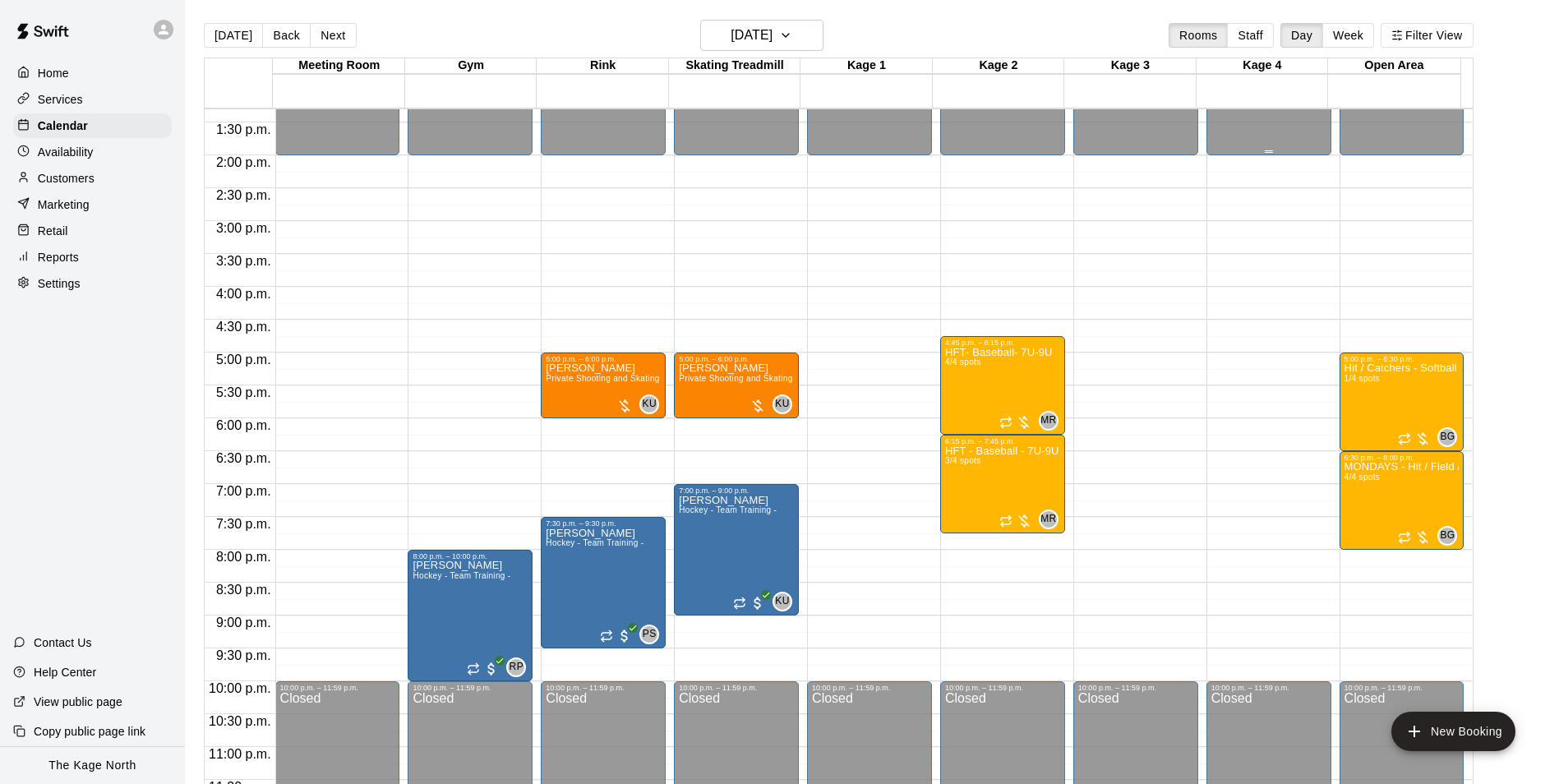
scroll to position [886, 0]
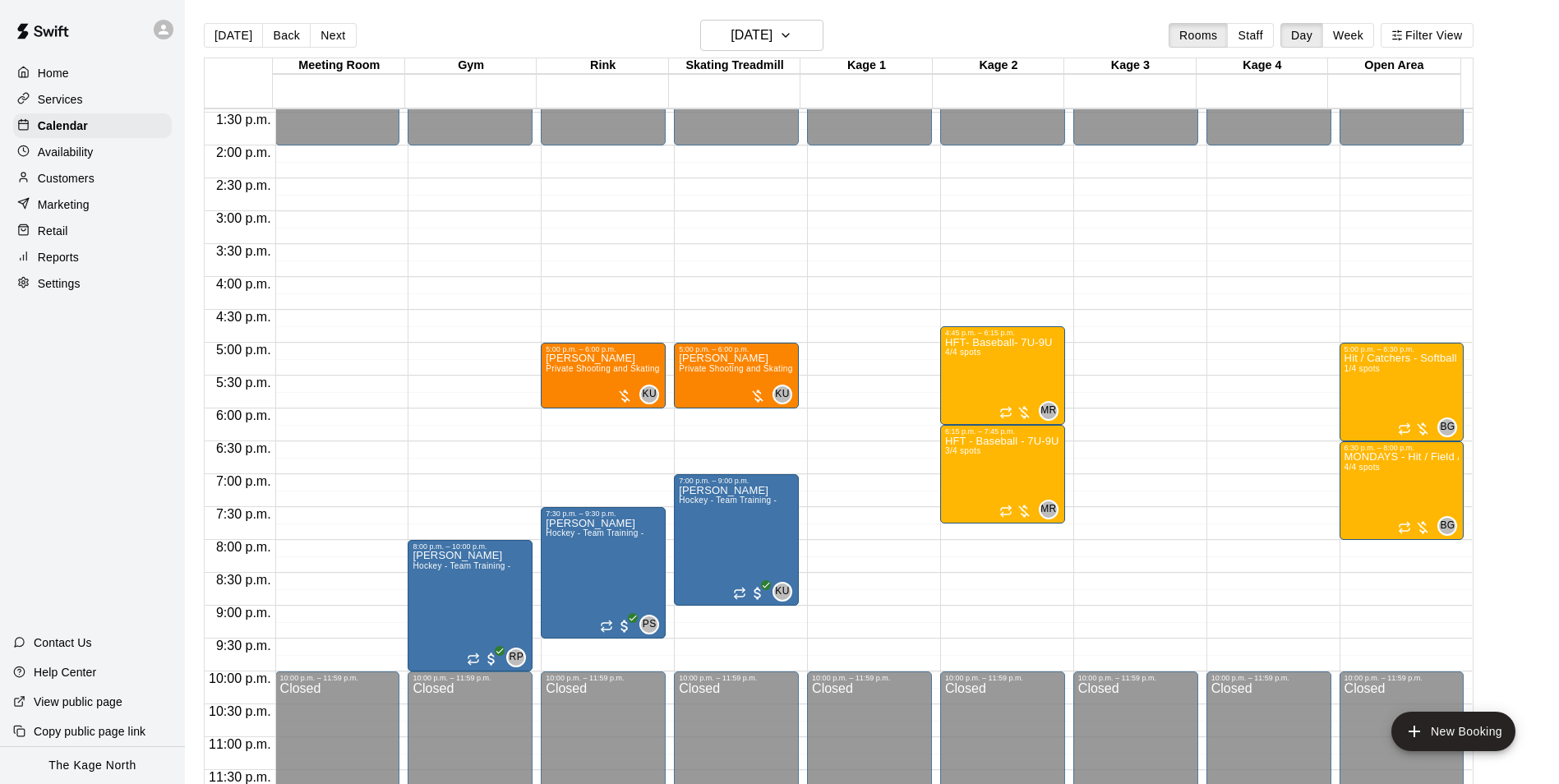
click at [215, 30] on button "[DATE]" at bounding box center [233, 34] width 59 height 24
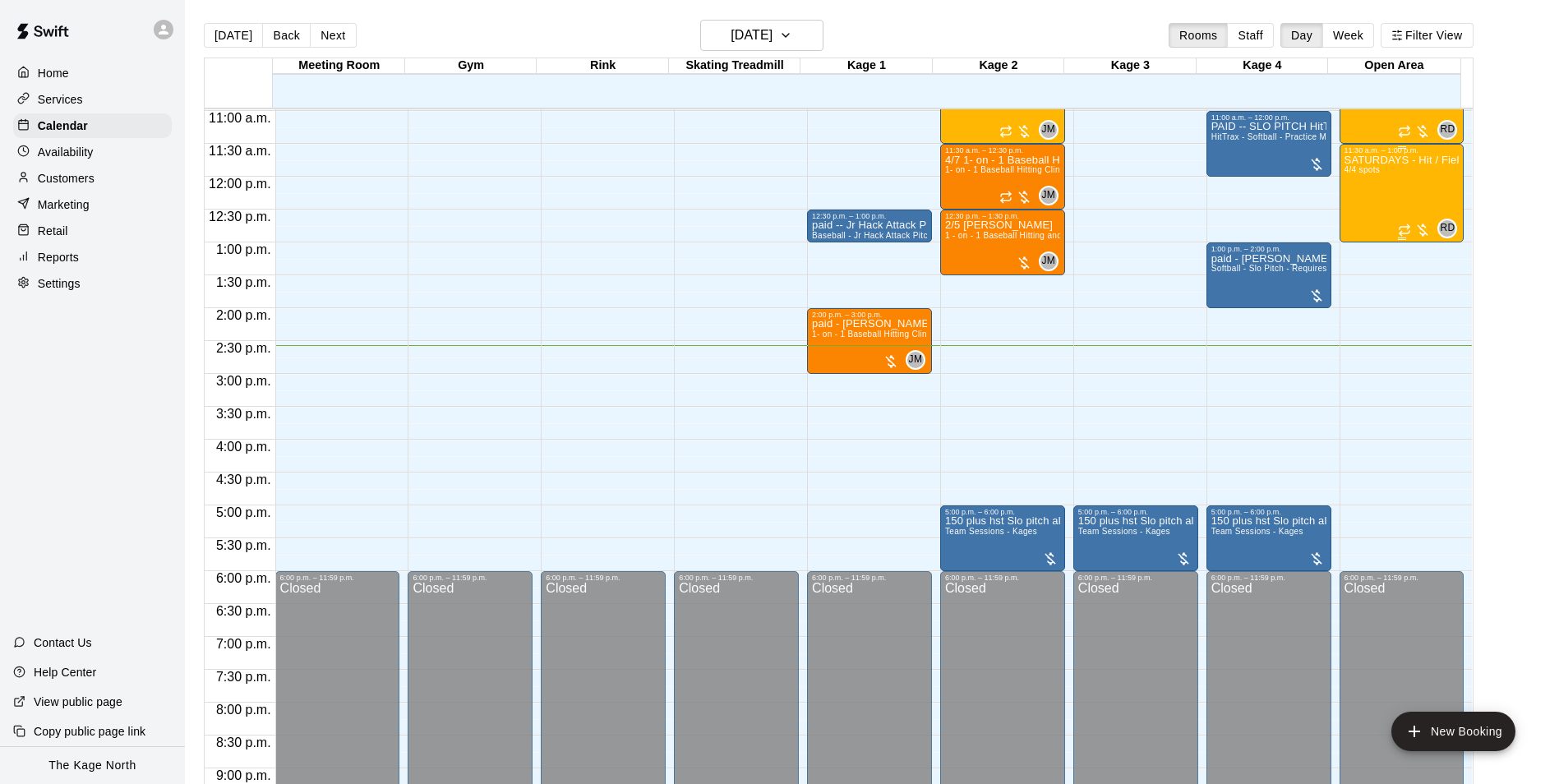
scroll to position [557, 0]
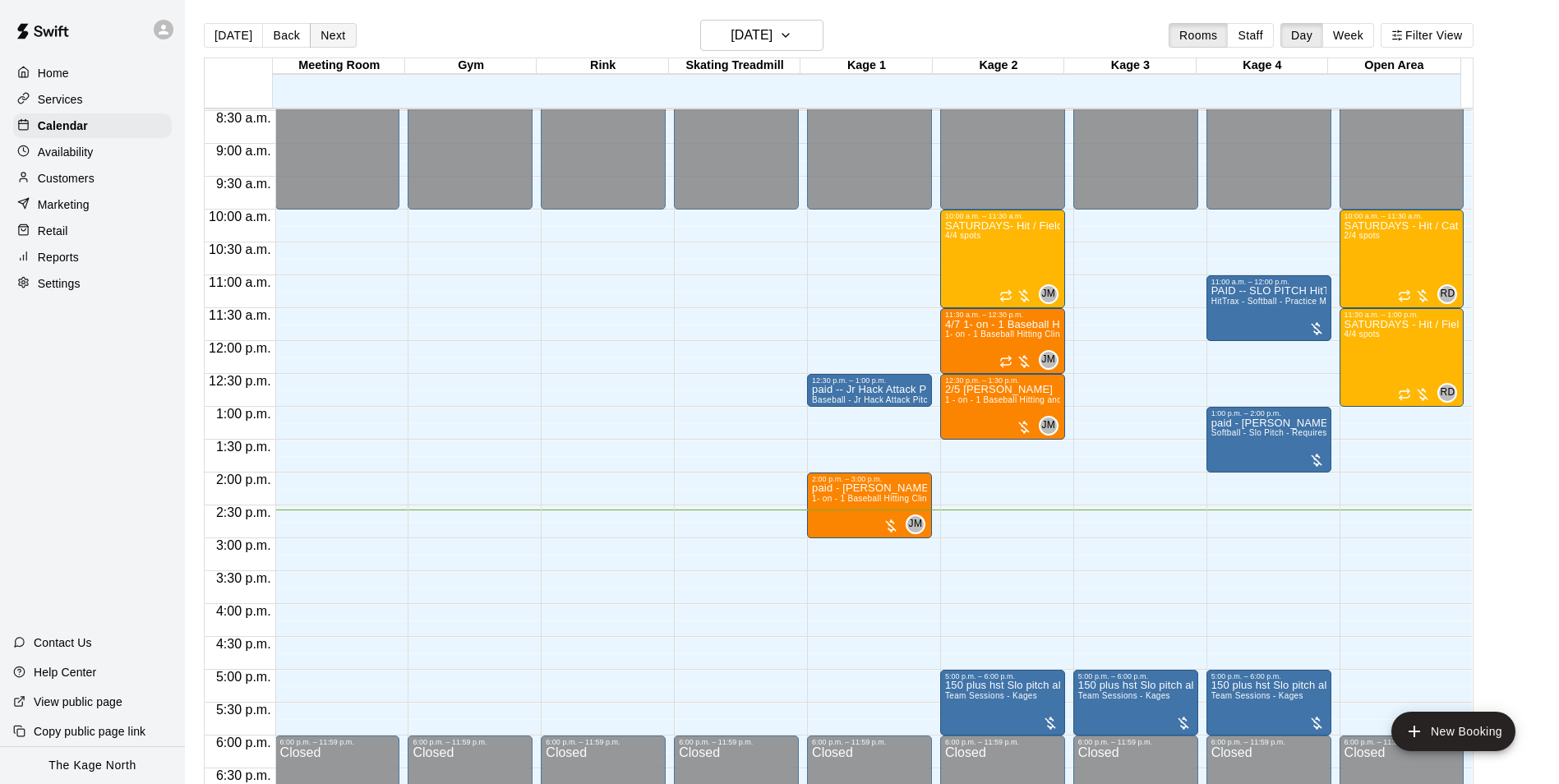
click at [312, 26] on button "Next" at bounding box center [333, 34] width 46 height 24
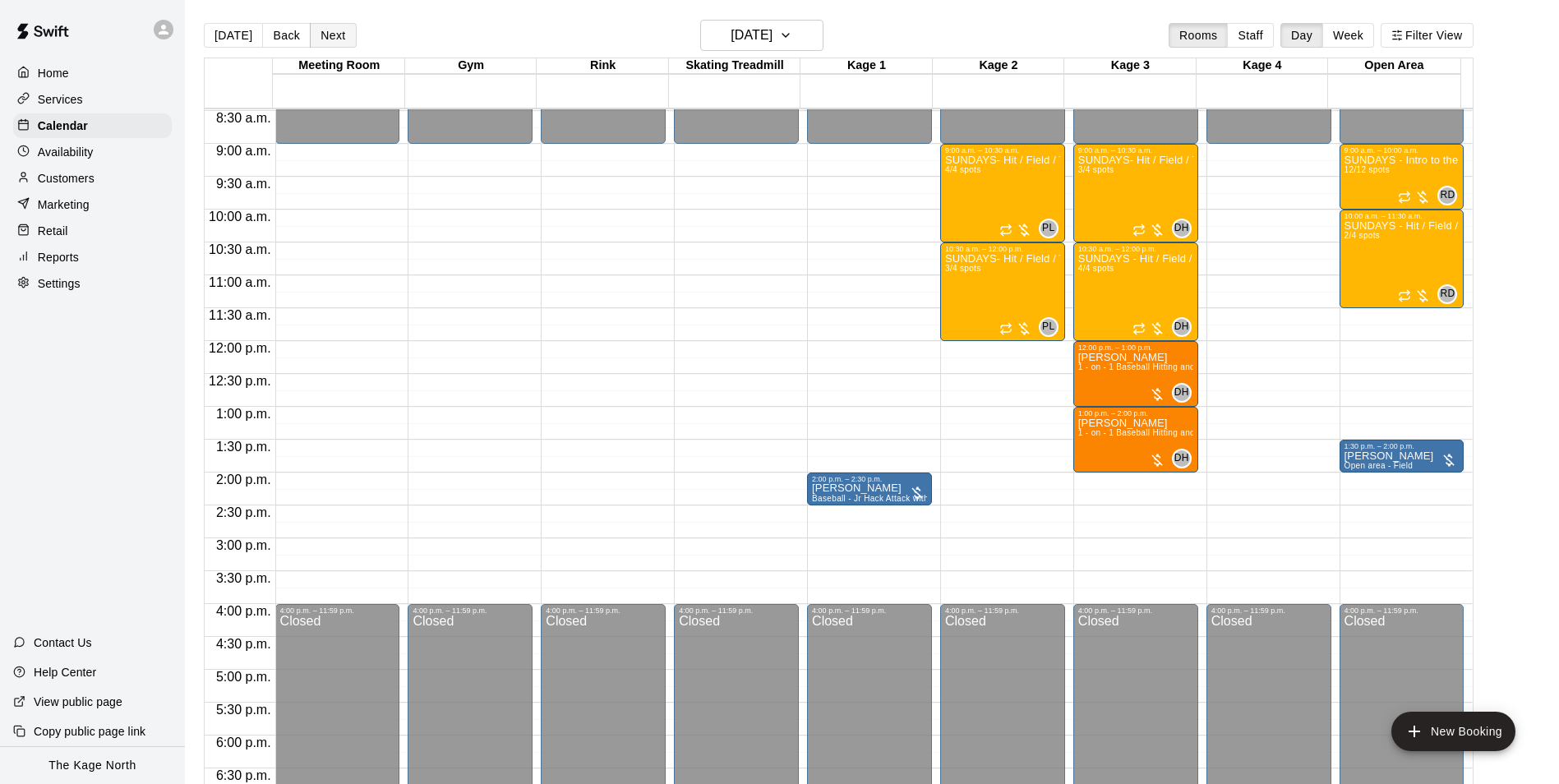
click at [316, 32] on button "Next" at bounding box center [333, 34] width 46 height 24
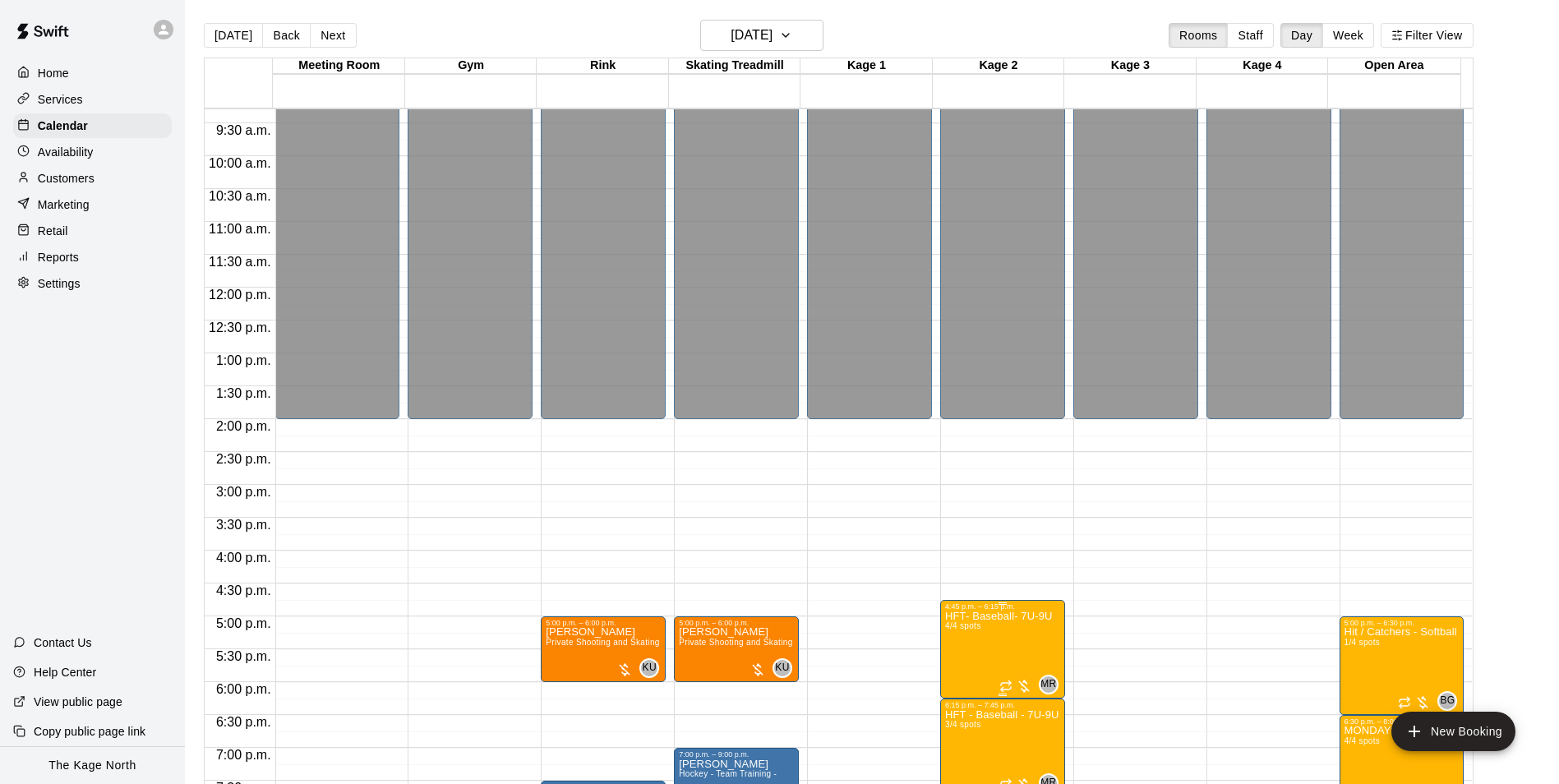
scroll to position [803, 0]
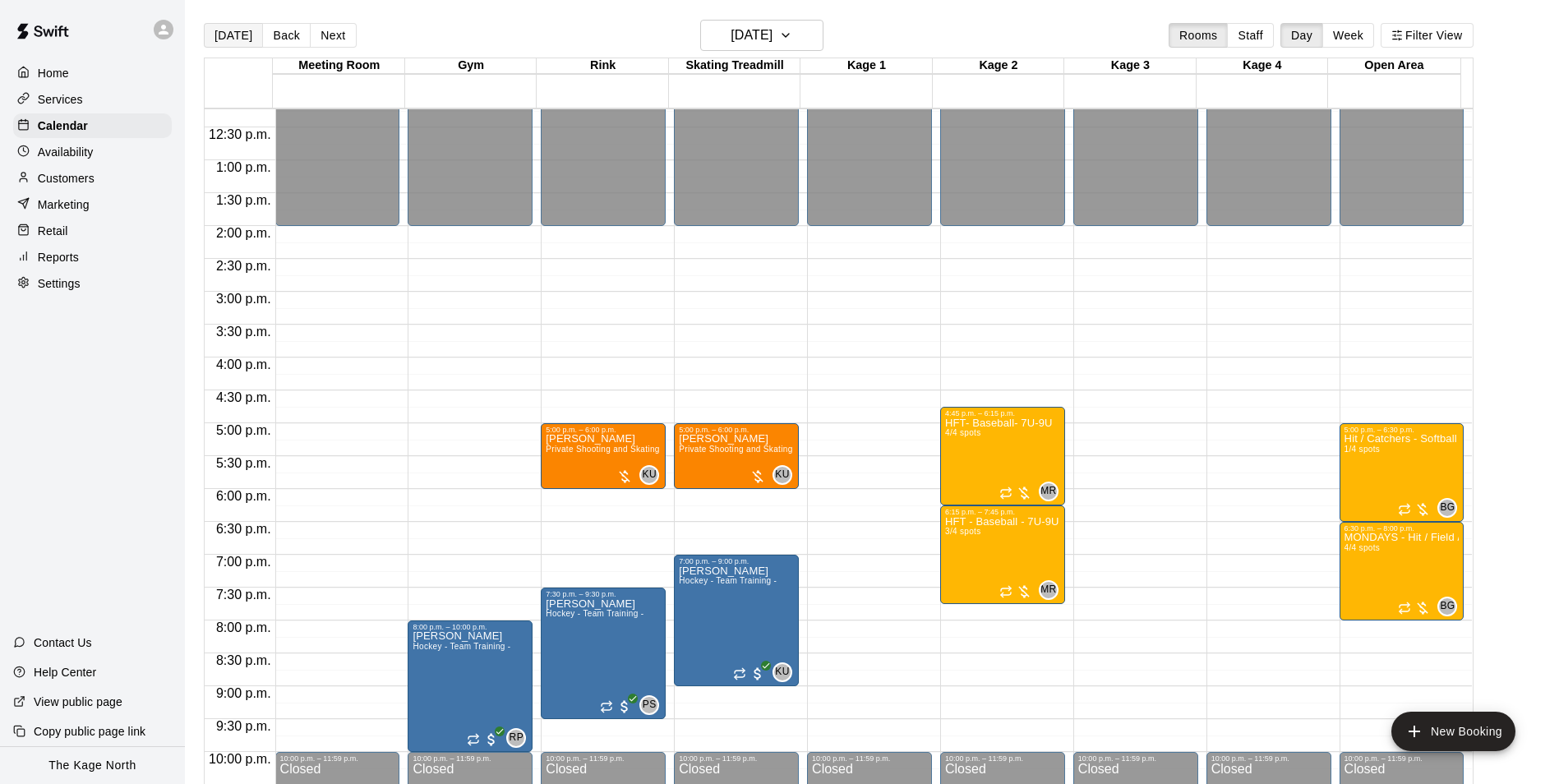
click at [228, 40] on button "[DATE]" at bounding box center [233, 34] width 59 height 24
